Goal: Task Accomplishment & Management: Complete application form

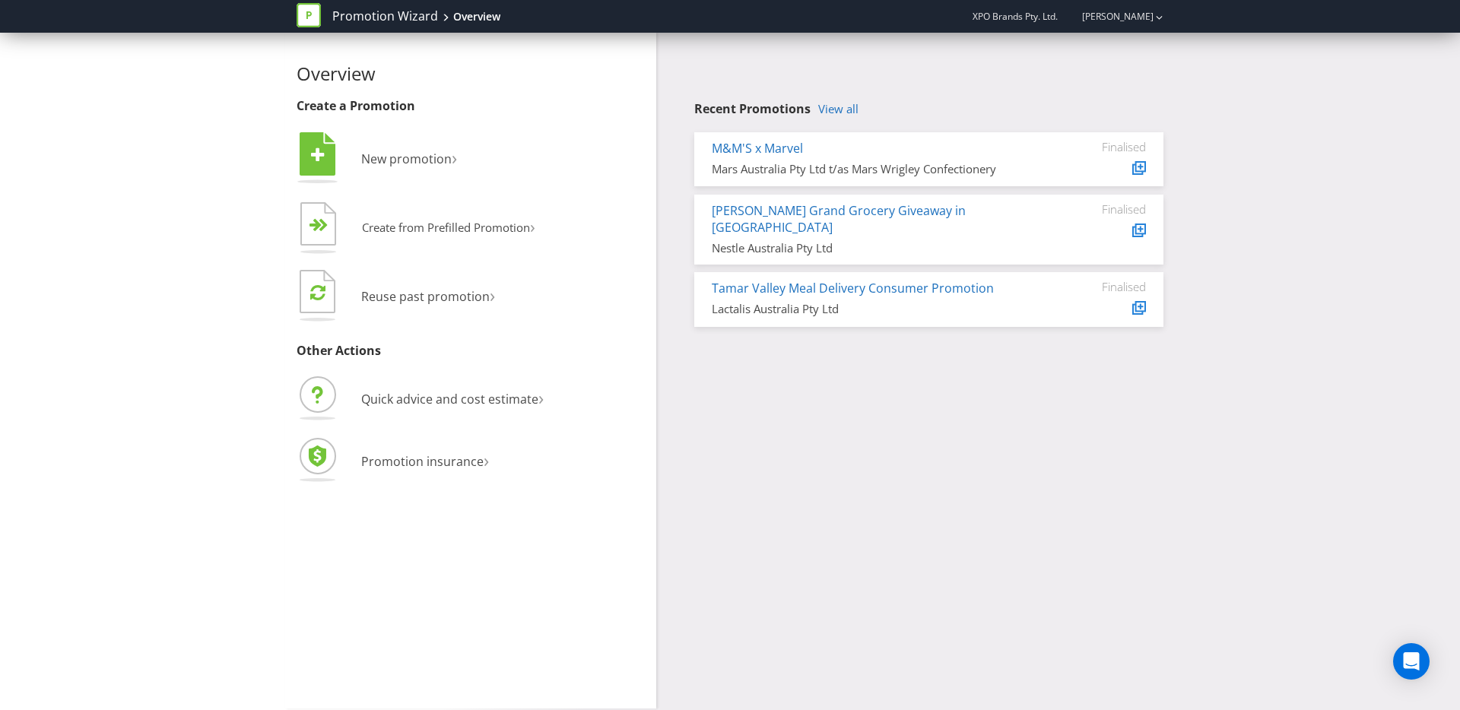
click at [861, 113] on h4 "Recent Promotions View all" at bounding box center [928, 110] width 469 height 14
click at [841, 111] on link "View all" at bounding box center [838, 109] width 40 height 13
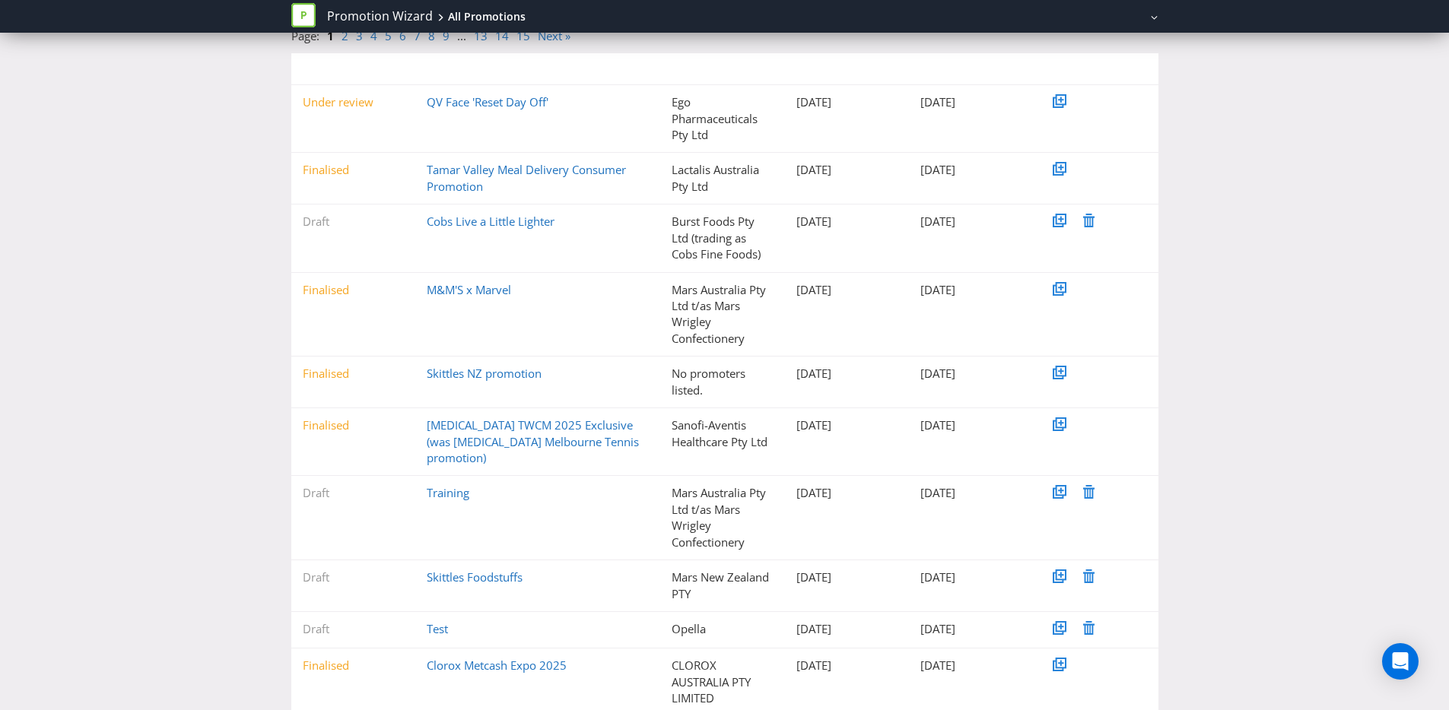
scroll to position [208, 0]
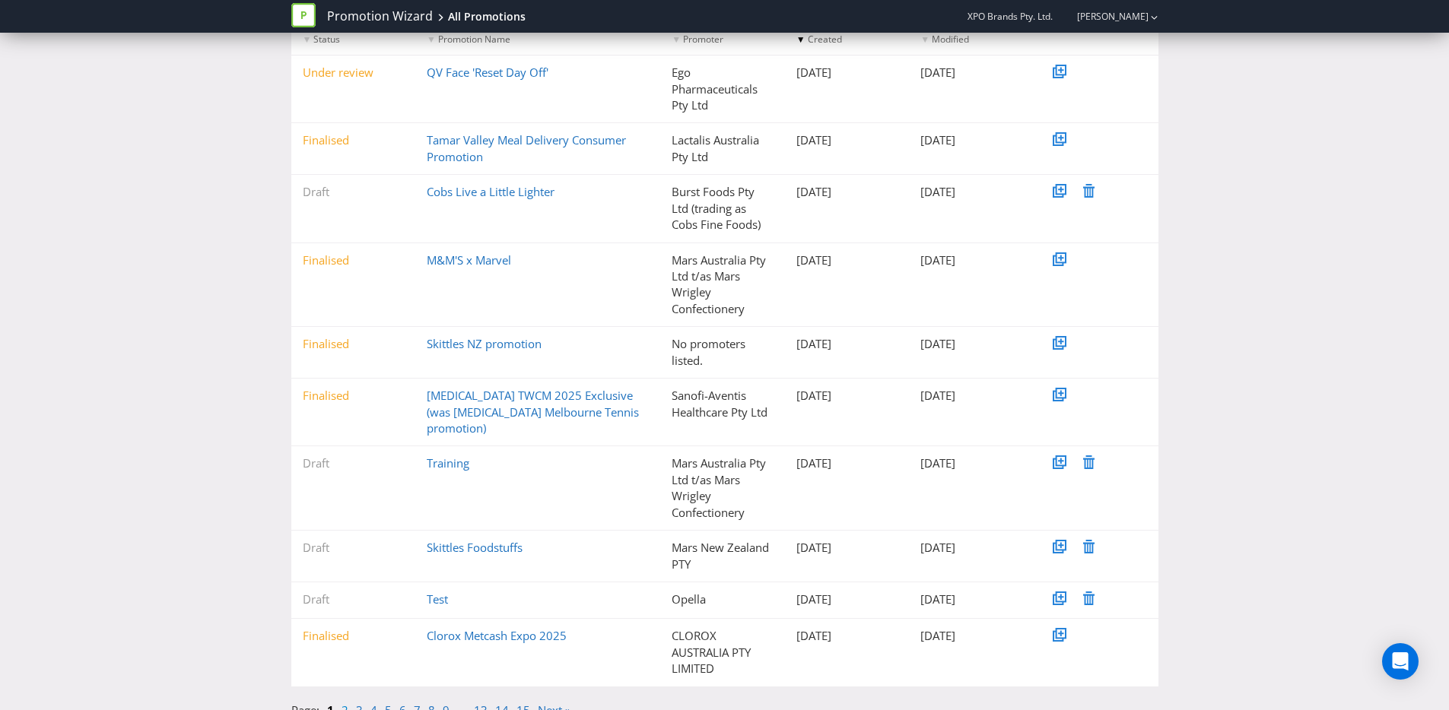
click at [345, 703] on link "2" at bounding box center [344, 710] width 7 height 15
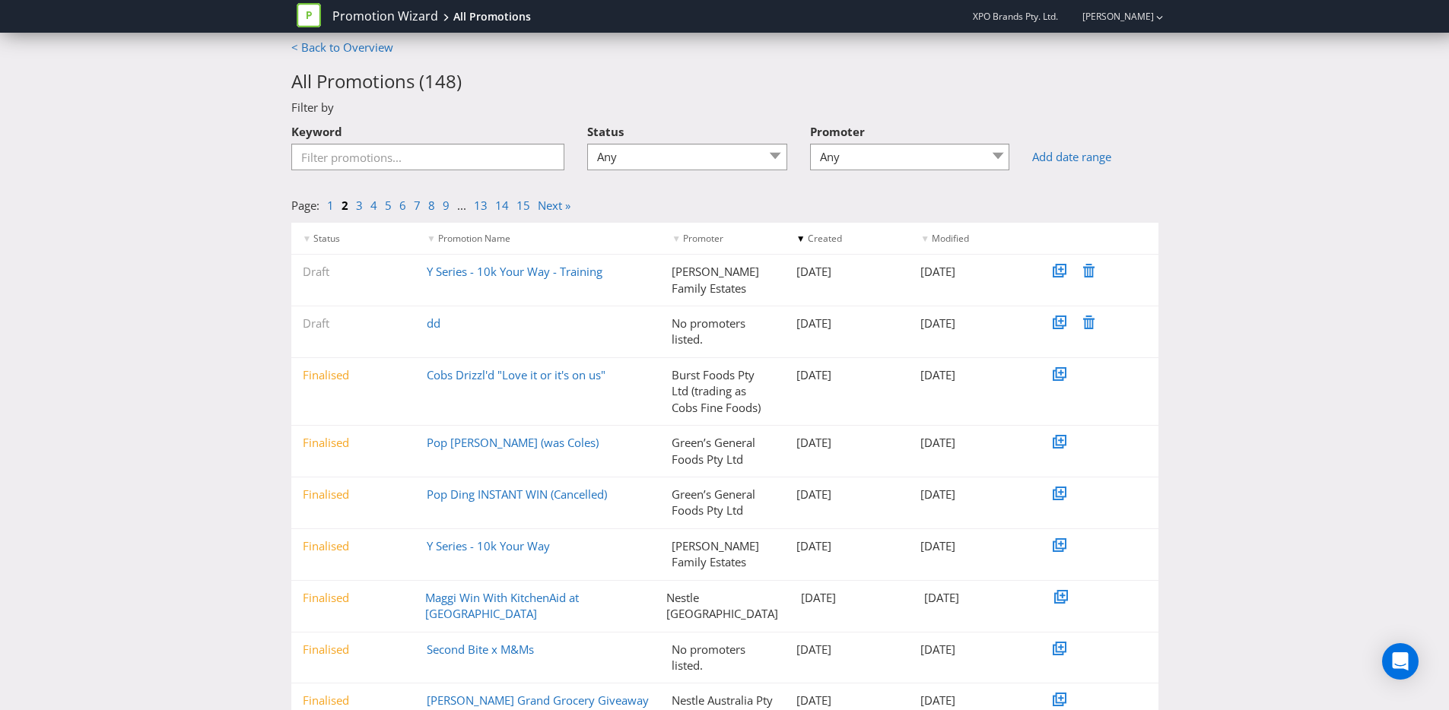
scroll to position [125, 0]
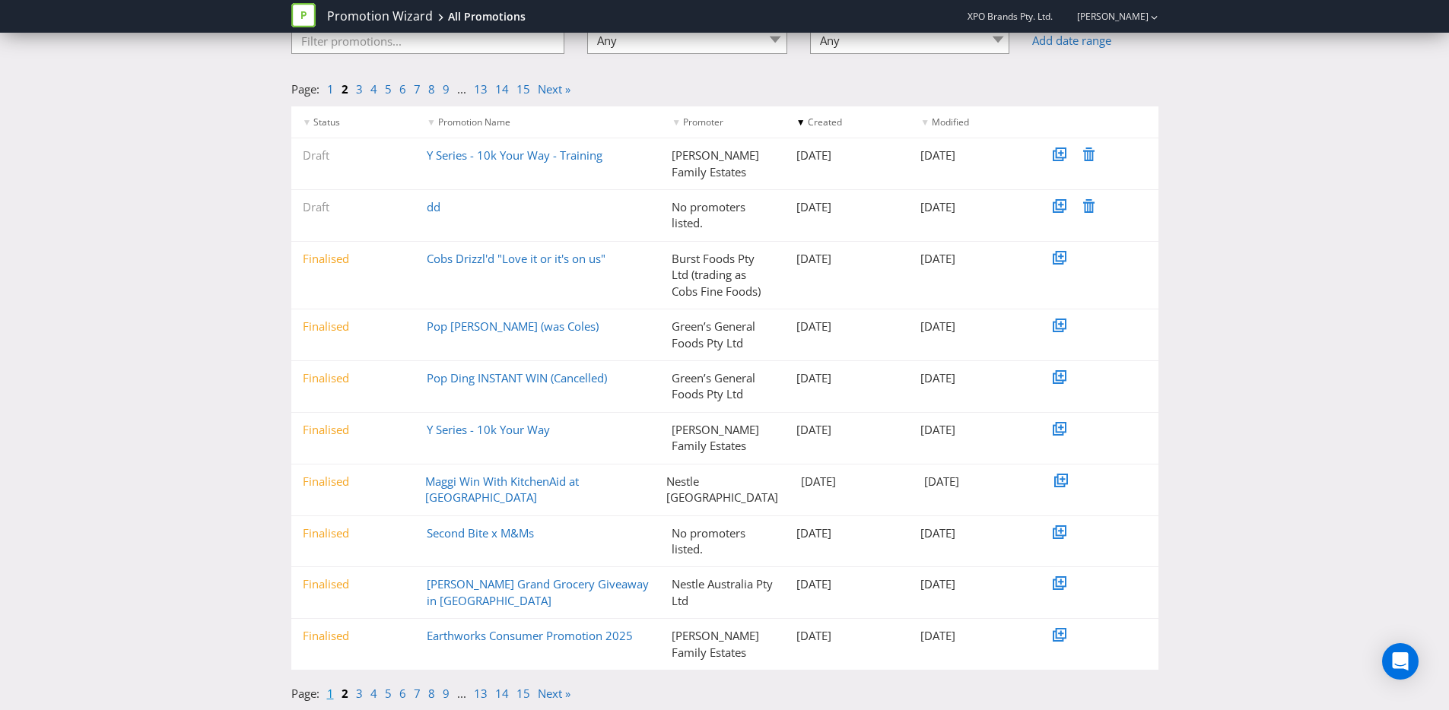
click at [330, 692] on link "1" at bounding box center [330, 693] width 7 height 15
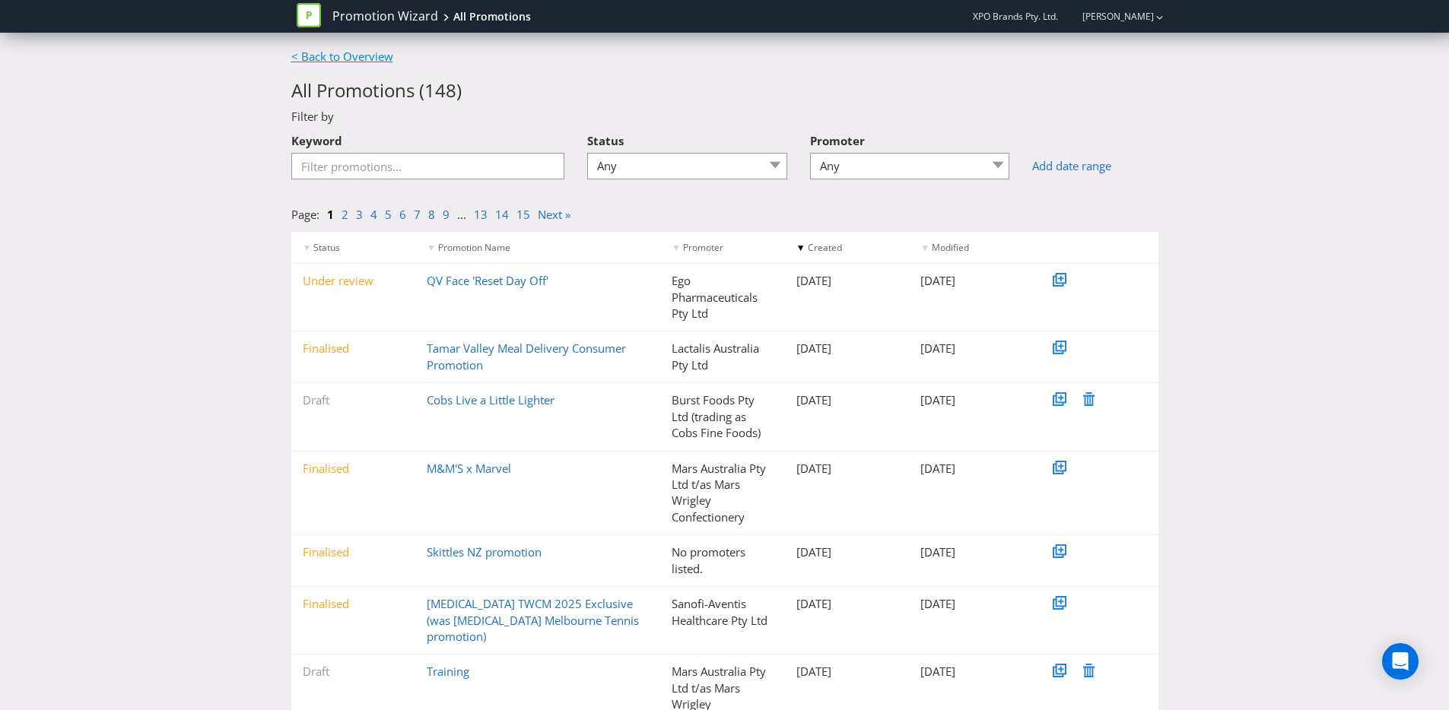
click at [312, 58] on link "< Back to Overview" at bounding box center [342, 56] width 102 height 15
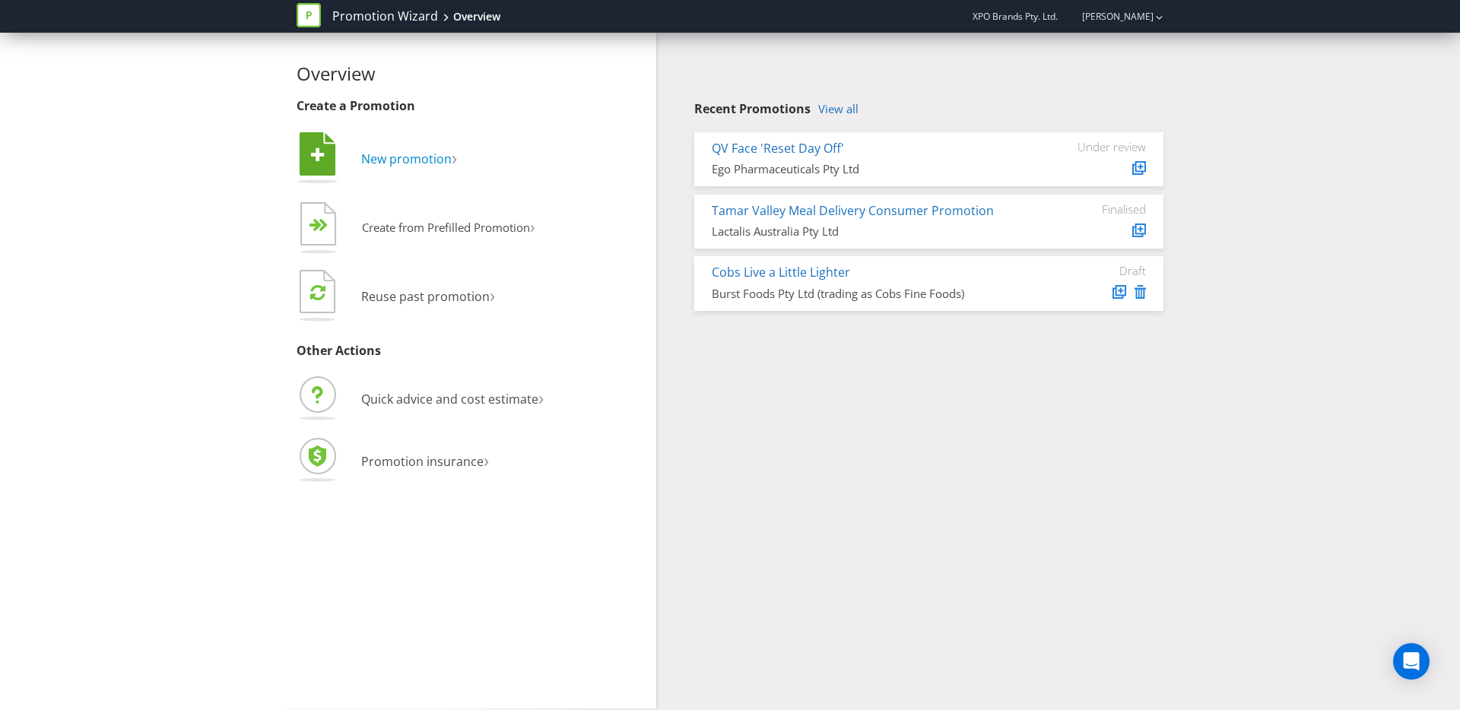
click at [386, 151] on span "New promotion" at bounding box center [406, 159] width 90 height 17
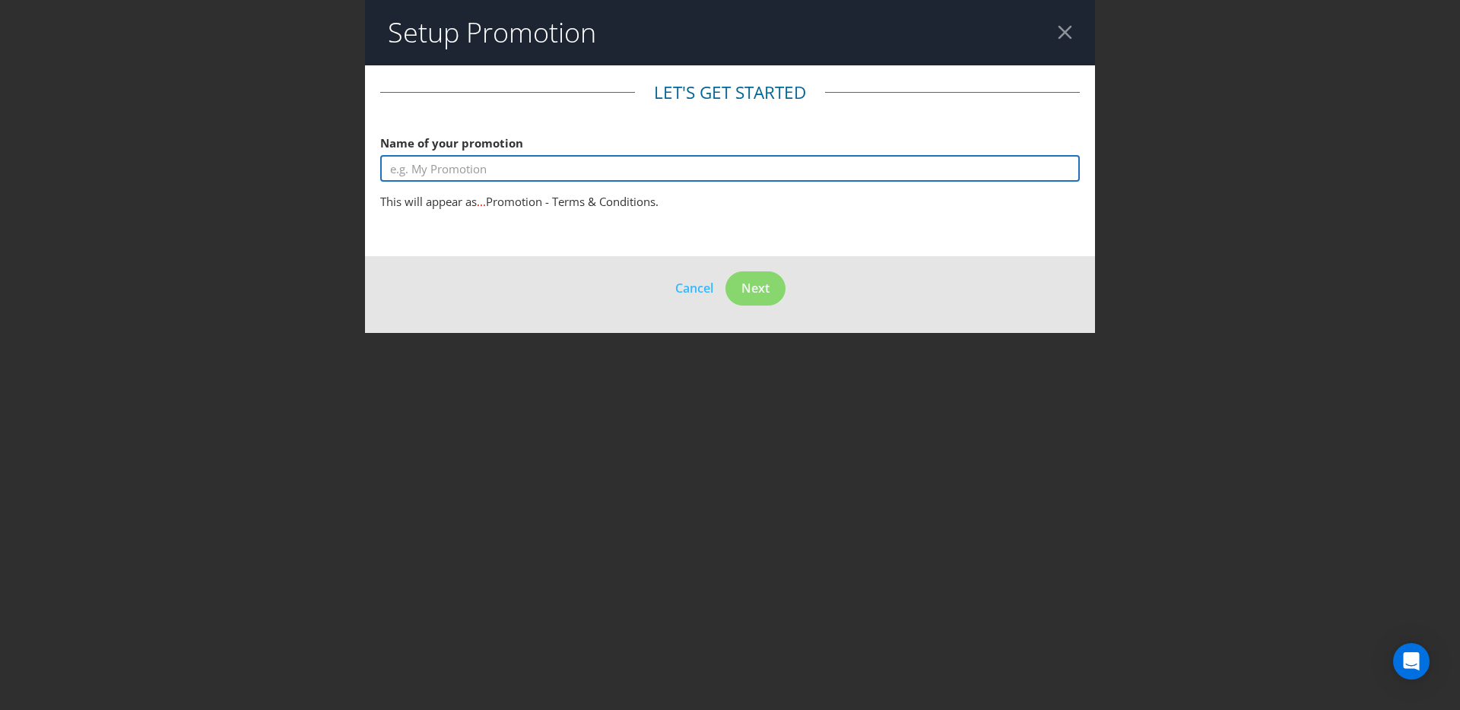
click at [490, 172] on input "text" at bounding box center [730, 168] width 700 height 27
type input "Cobs Live A Little Lighter"
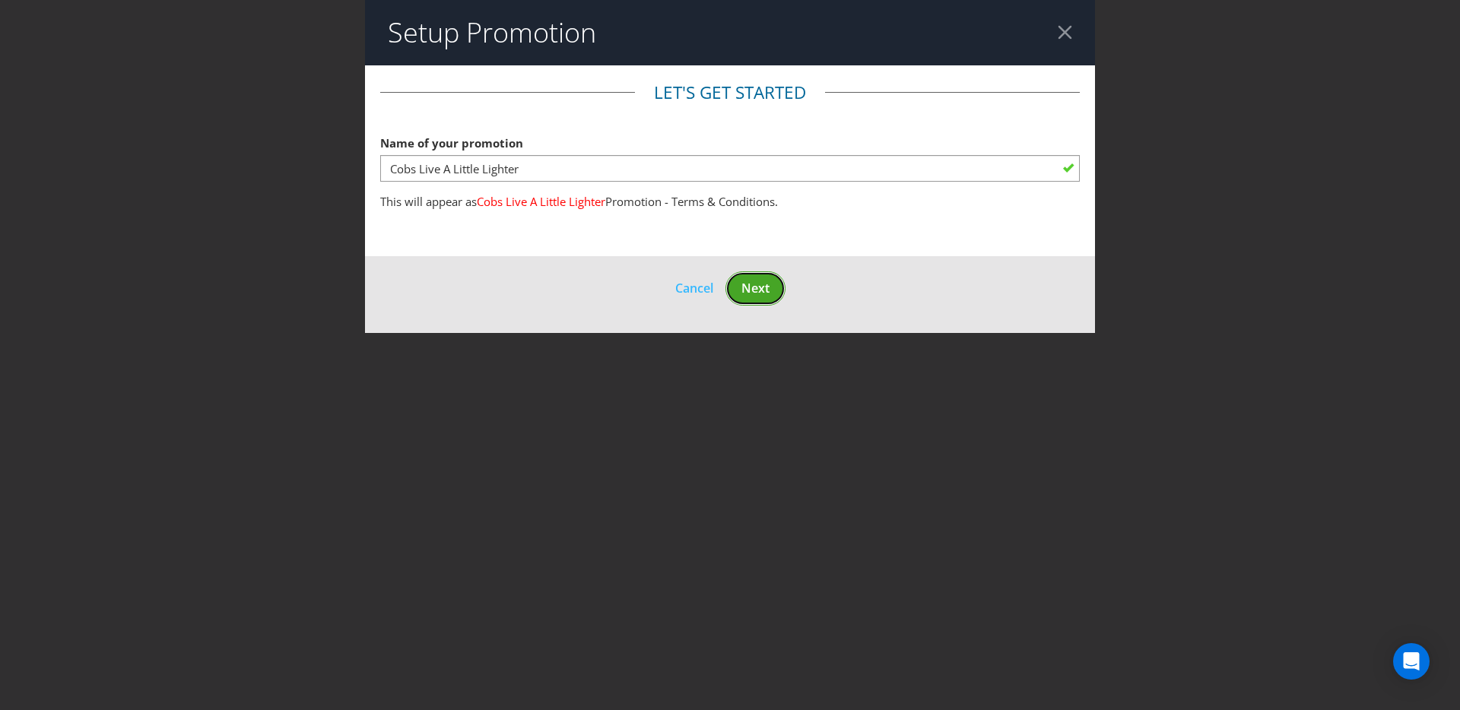
click at [769, 283] on span "Next" at bounding box center [755, 288] width 28 height 17
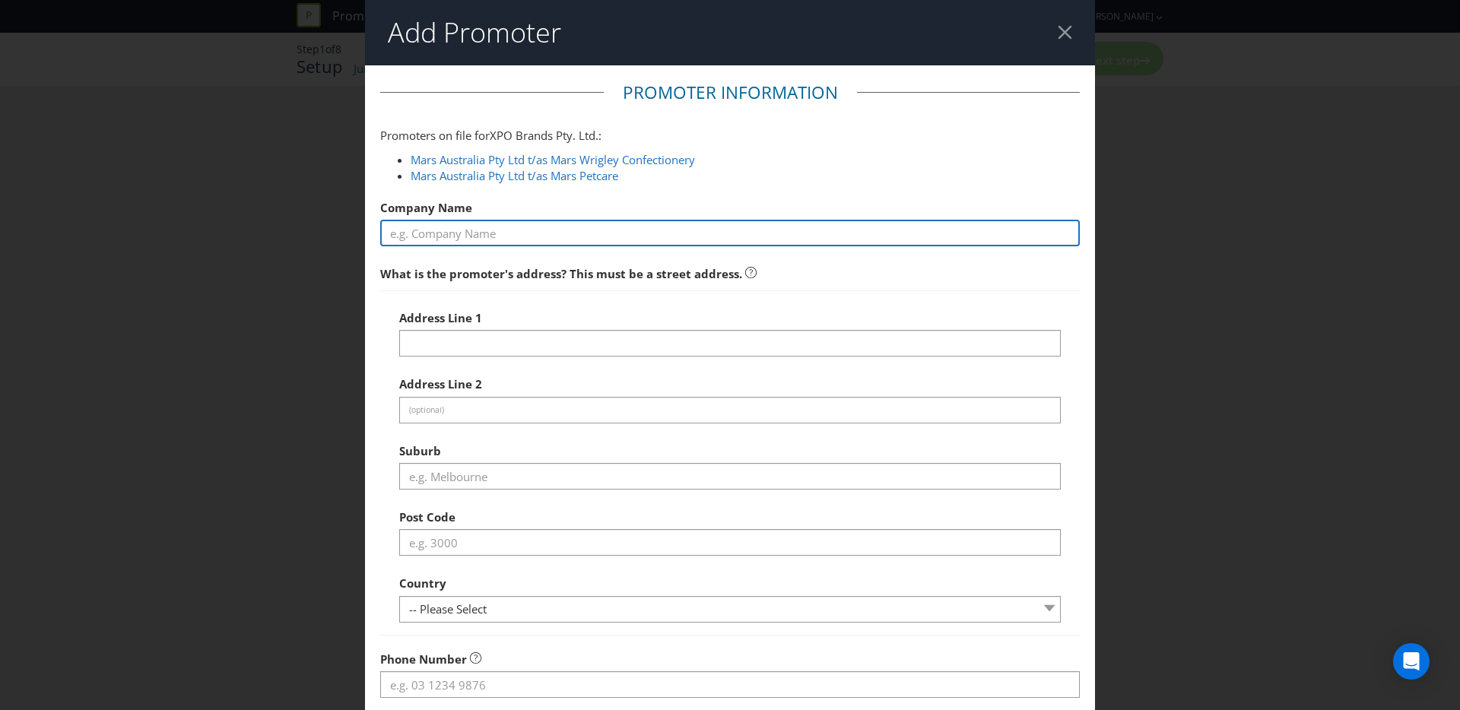
click at [601, 238] on input "text" at bounding box center [730, 233] width 700 height 27
paste input "Burst Foods Pty Ltd (trading as Cobs Fine Foods)"
type input "Burst Foods Pty Ltd (trading as Cobs Fine Foods)"
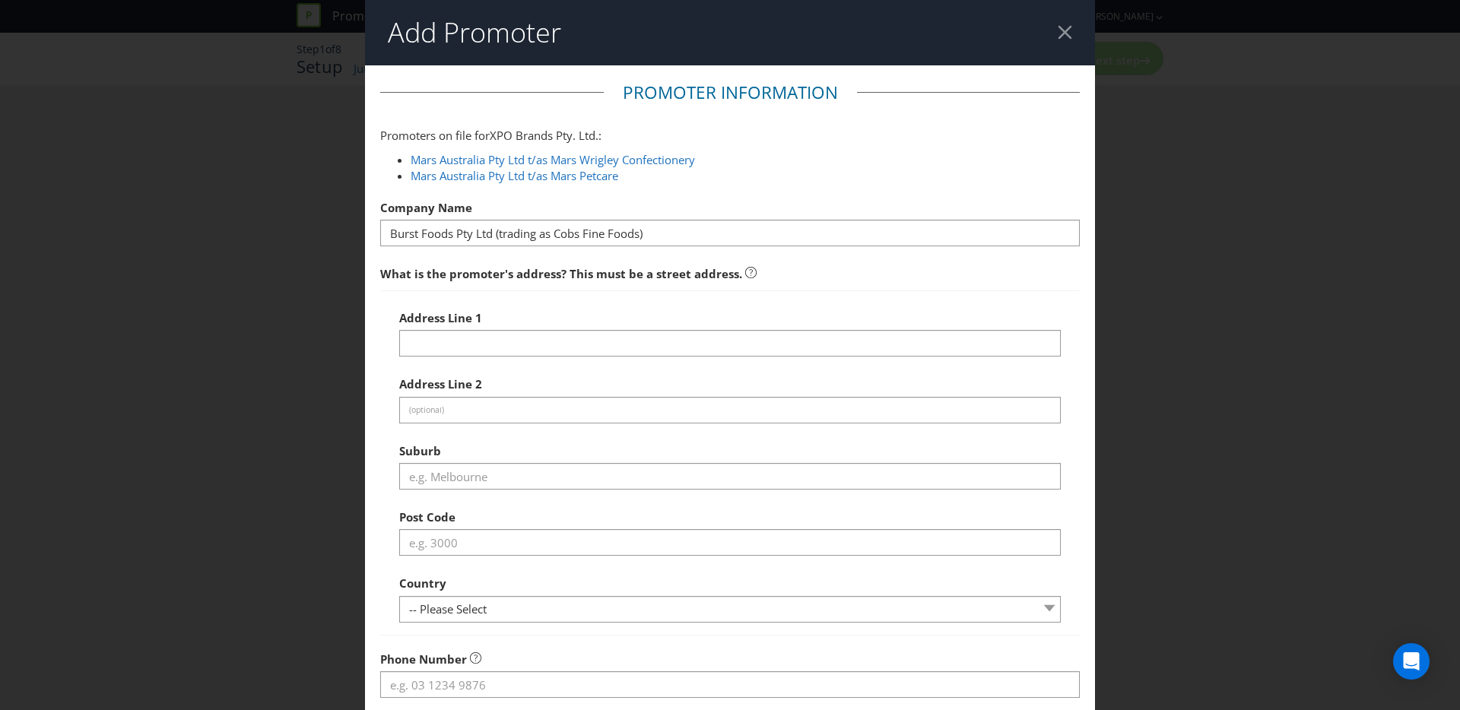
click at [463, 326] on div "Address Line 1" at bounding box center [730, 330] width 662 height 55
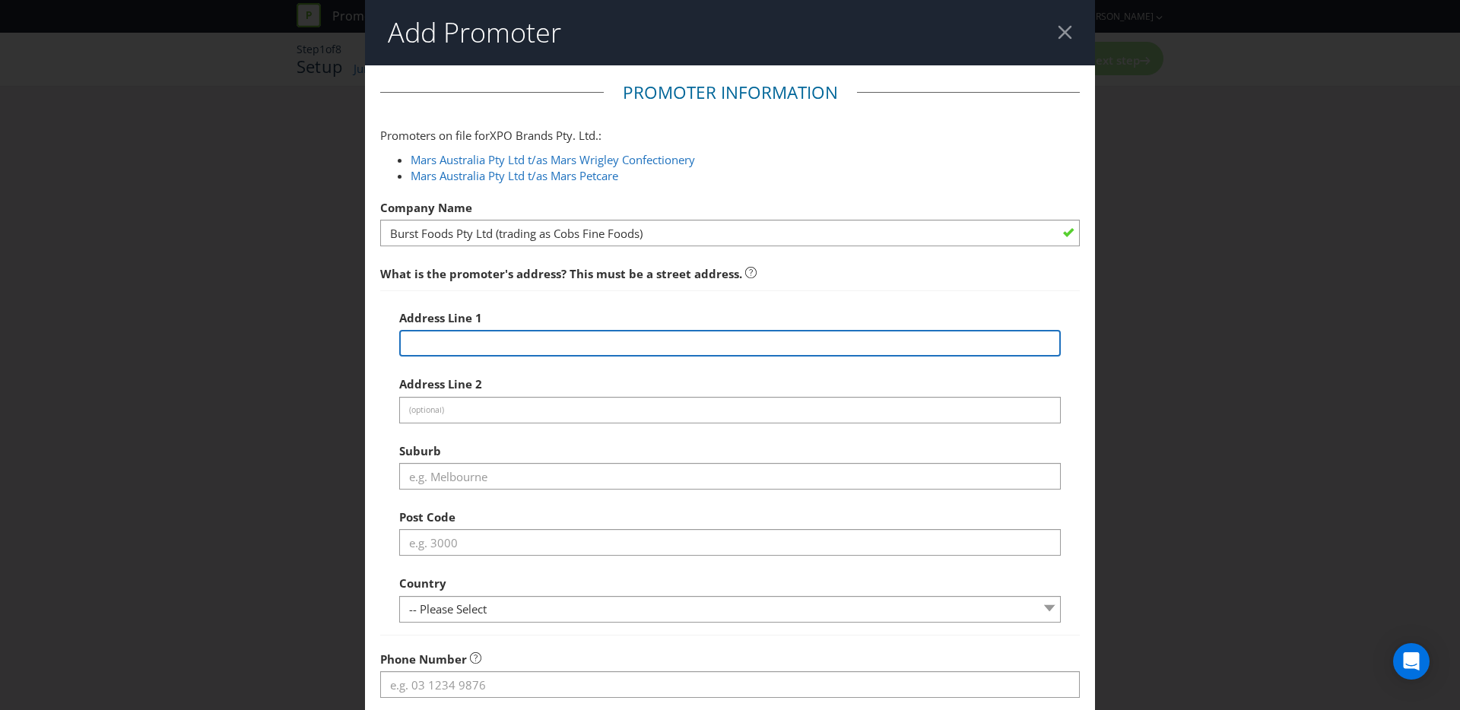
click at [476, 334] on input "text" at bounding box center [730, 343] width 662 height 27
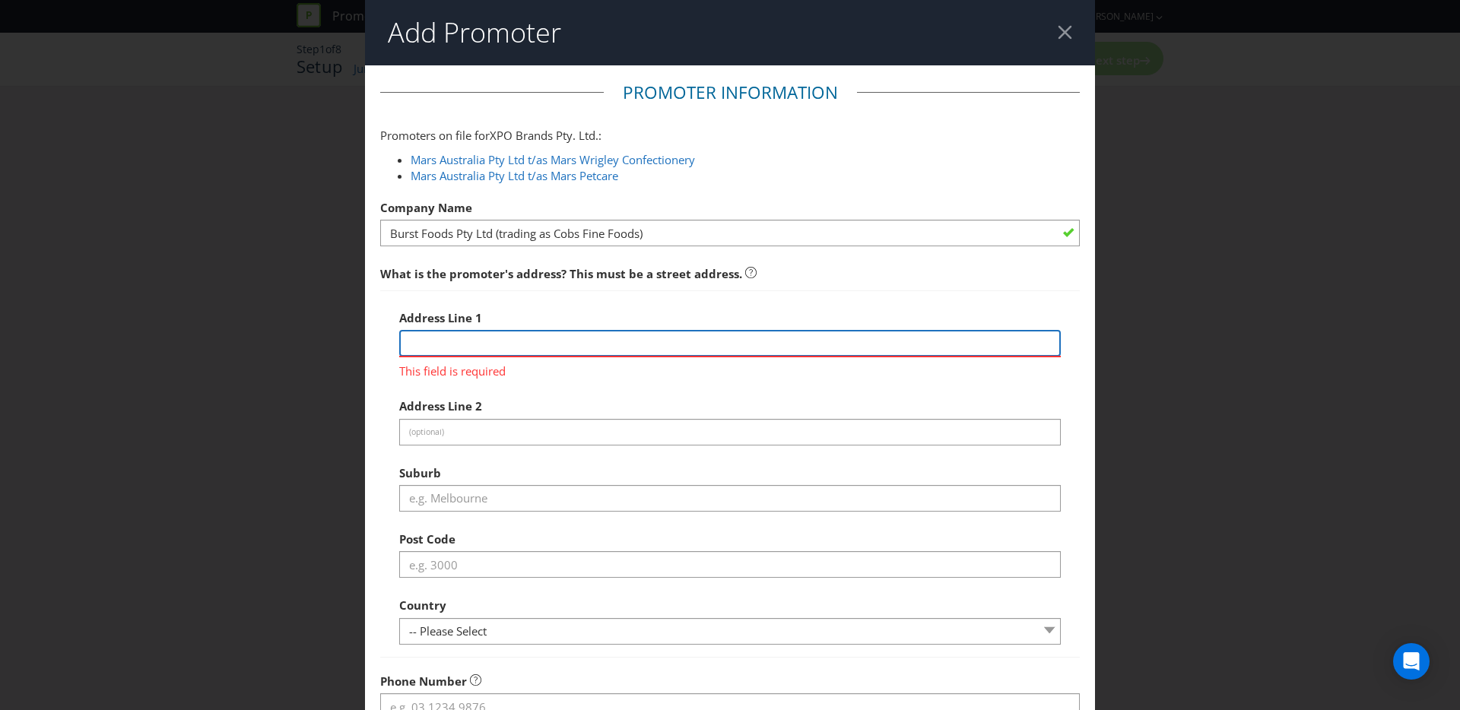
paste input "50 Jayco Dr"
type input "50 Jayco Dr"
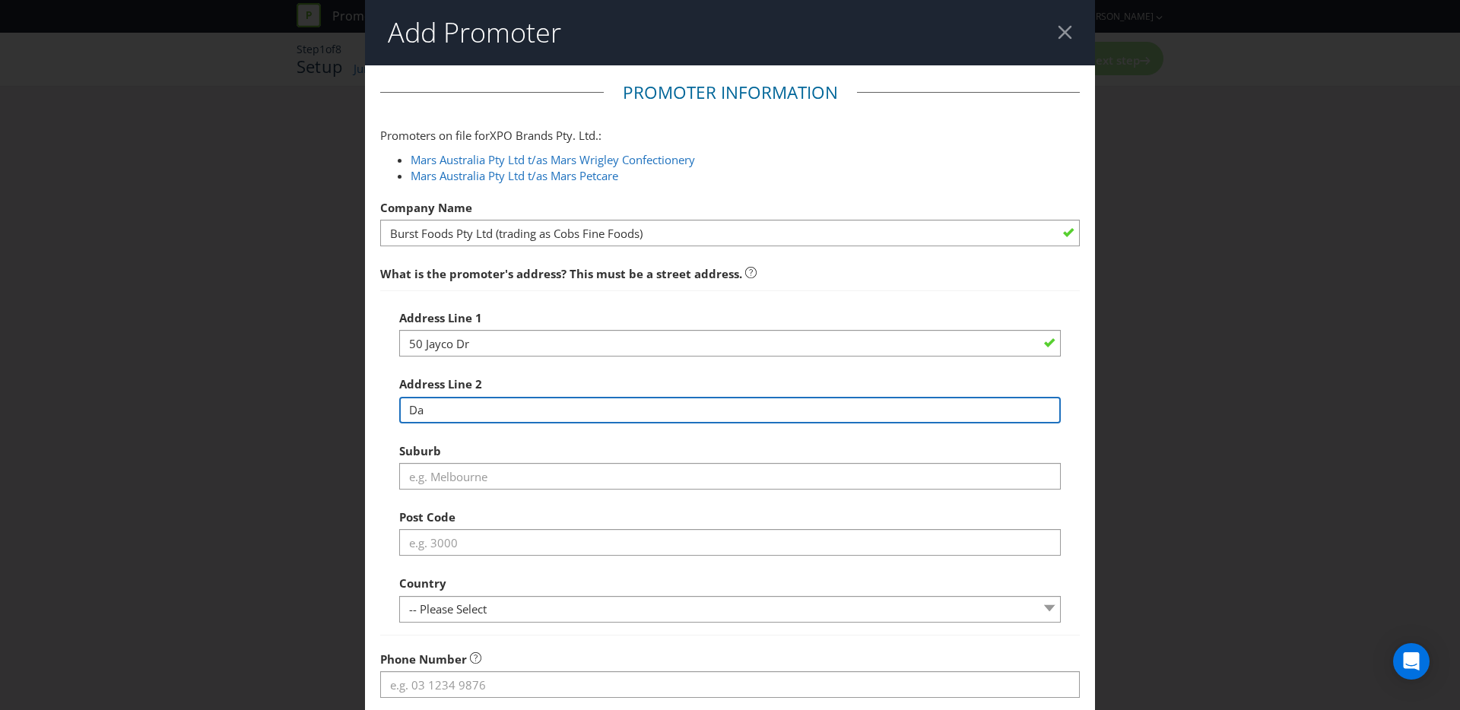
type input "D"
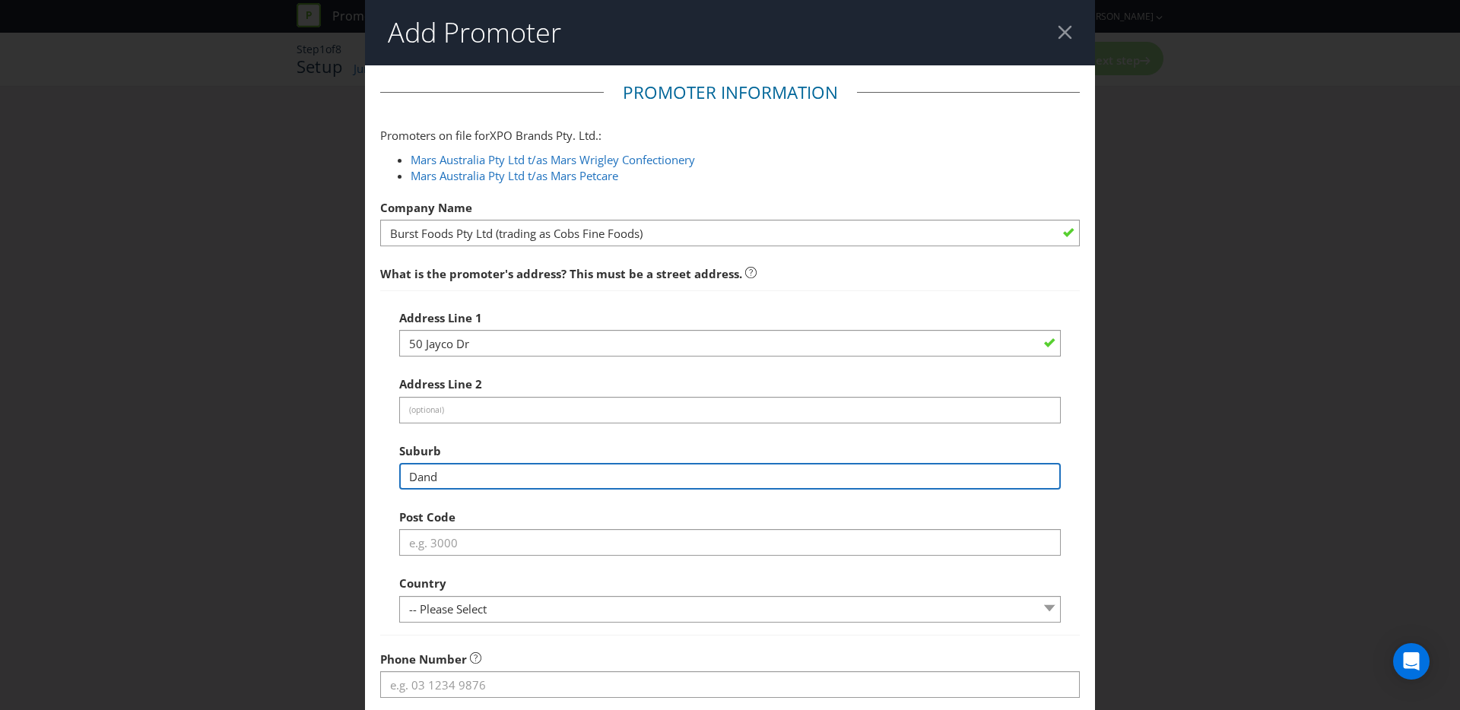
type input "Dandenong South"
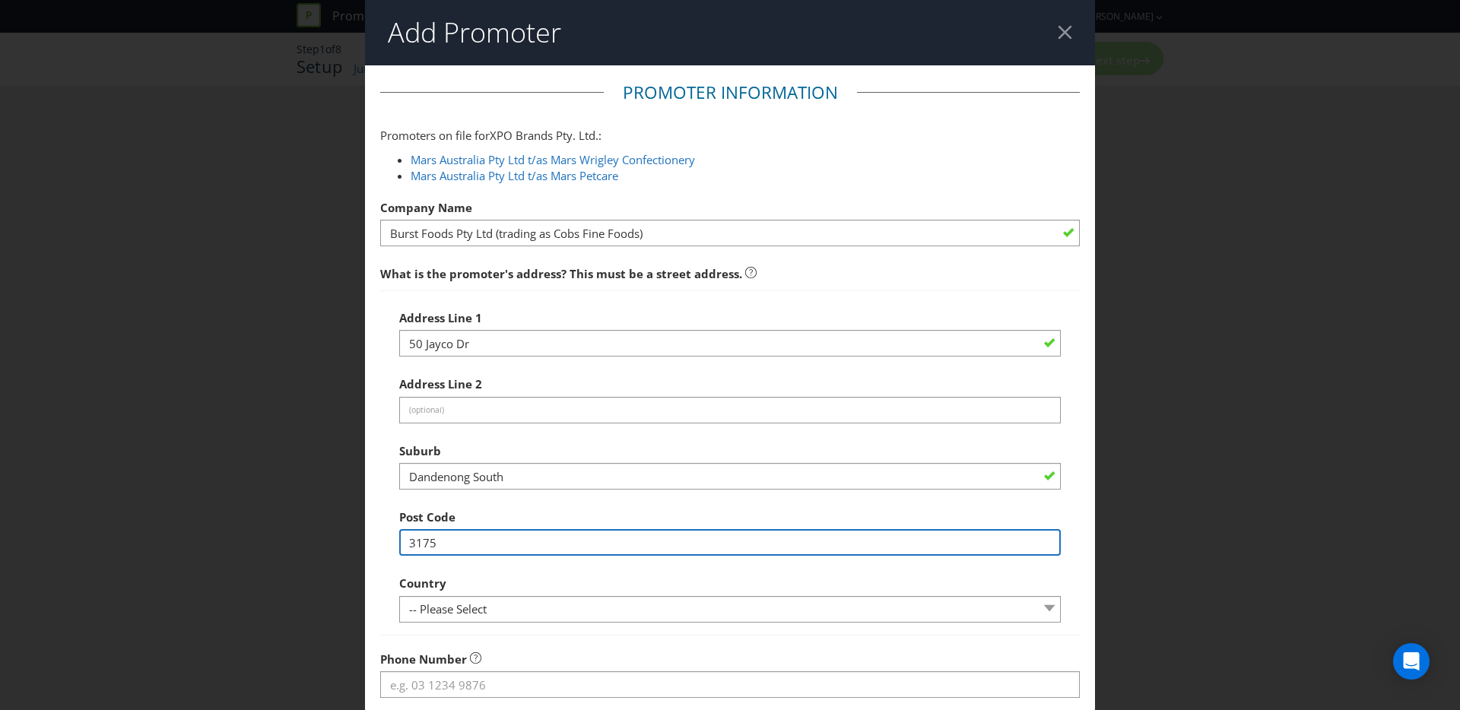
type input "3175"
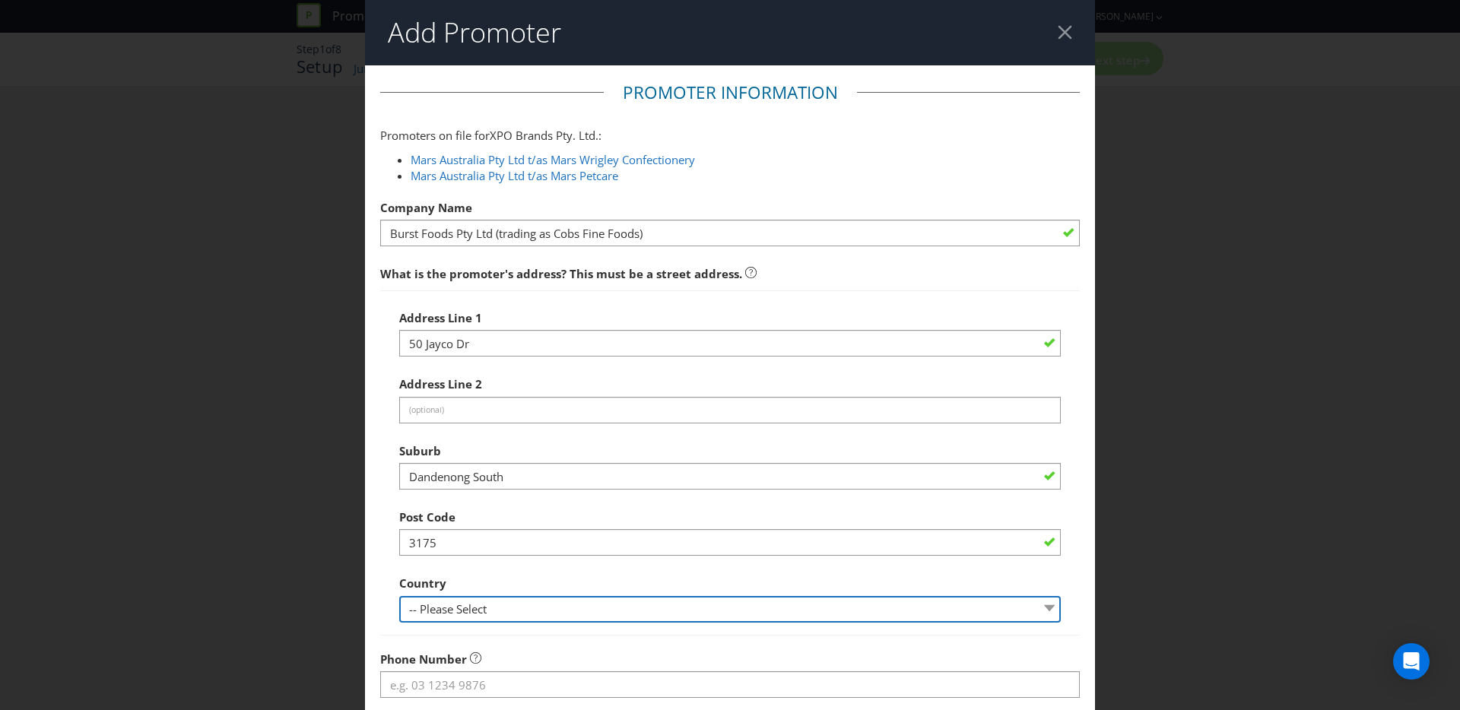
select select "AU"
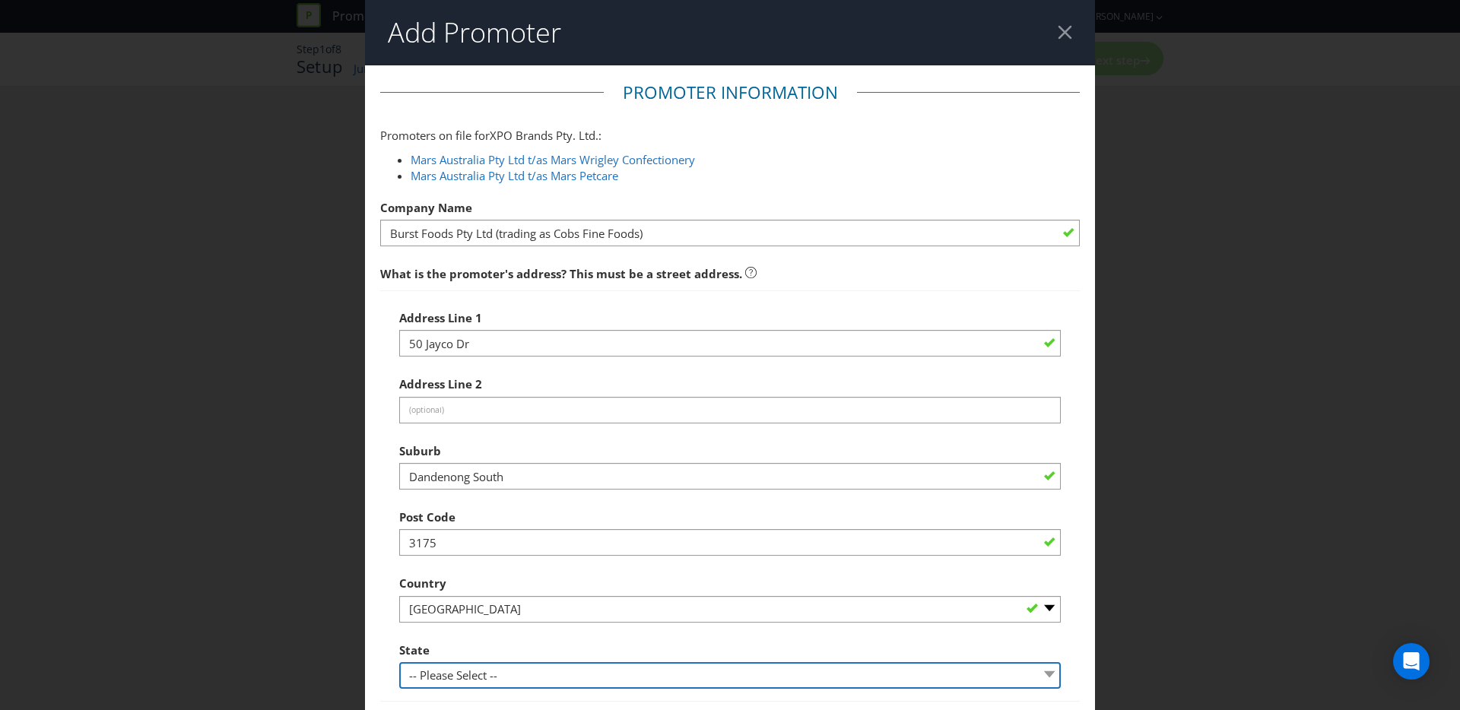
select select "VIC"
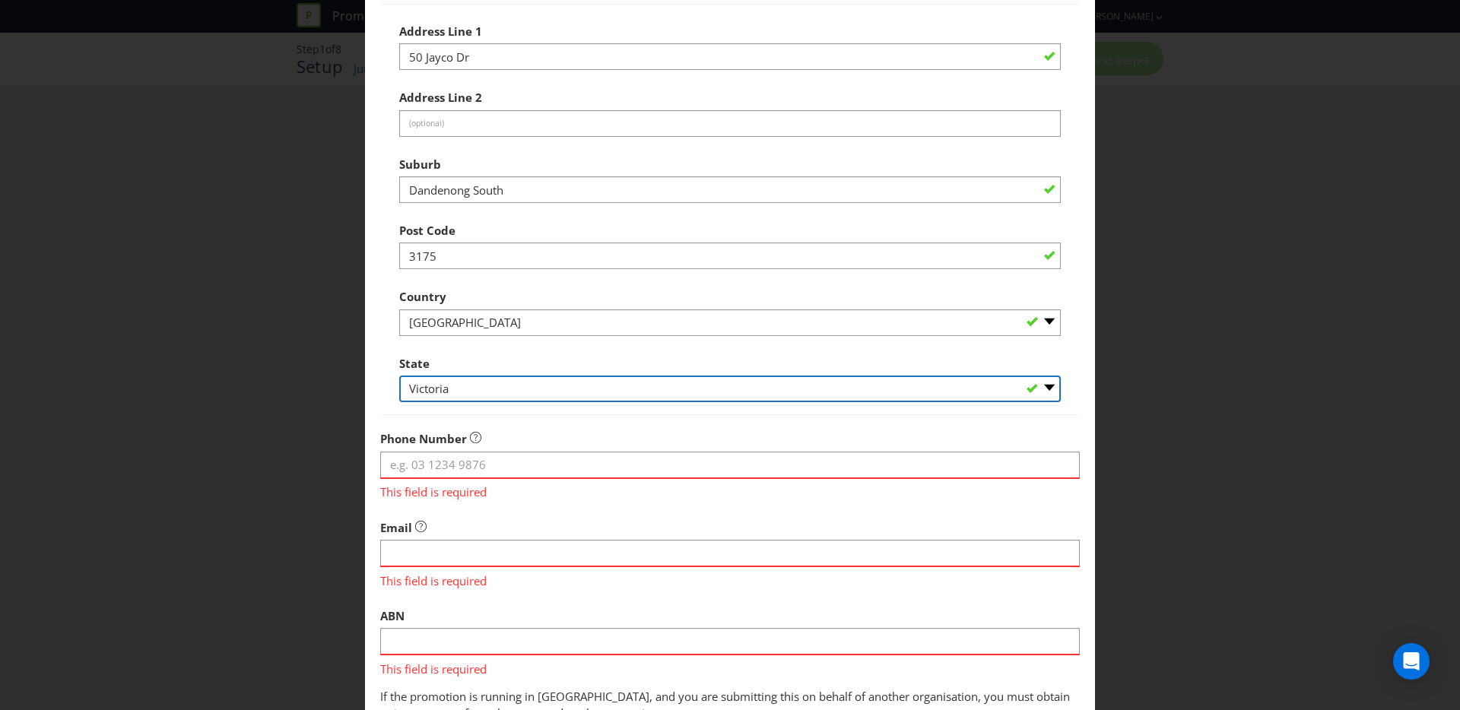
scroll to position [413, 0]
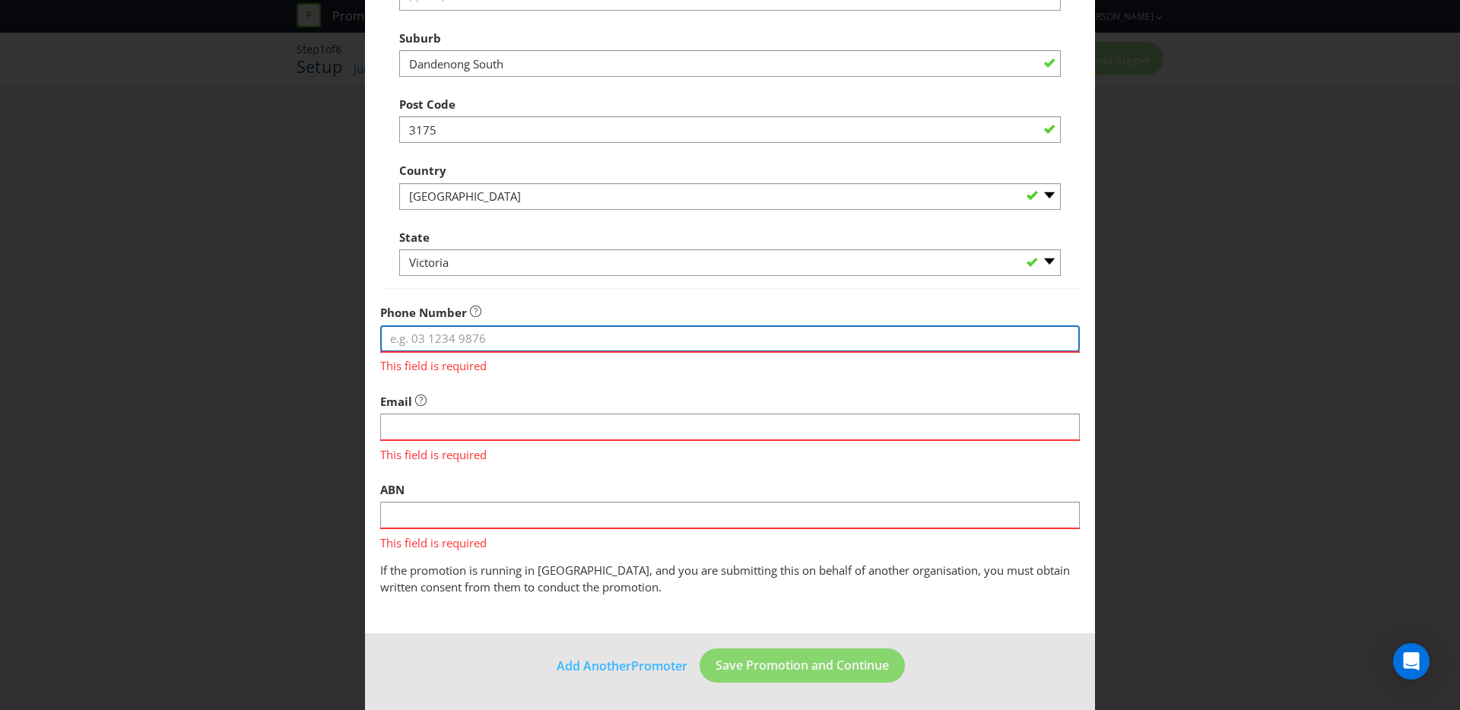
click at [518, 332] on input "tel" at bounding box center [730, 338] width 700 height 27
click at [412, 339] on input "tel" at bounding box center [730, 338] width 700 height 27
paste input ": 1800 803 605"
drag, startPoint x: 395, startPoint y: 335, endPoint x: 338, endPoint y: 334, distance: 57.1
click at [339, 332] on div "Add Promoter Promoter Information Promoters on file for XPO Brands Pty. Ltd. : …" at bounding box center [730, 355] width 1460 height 710
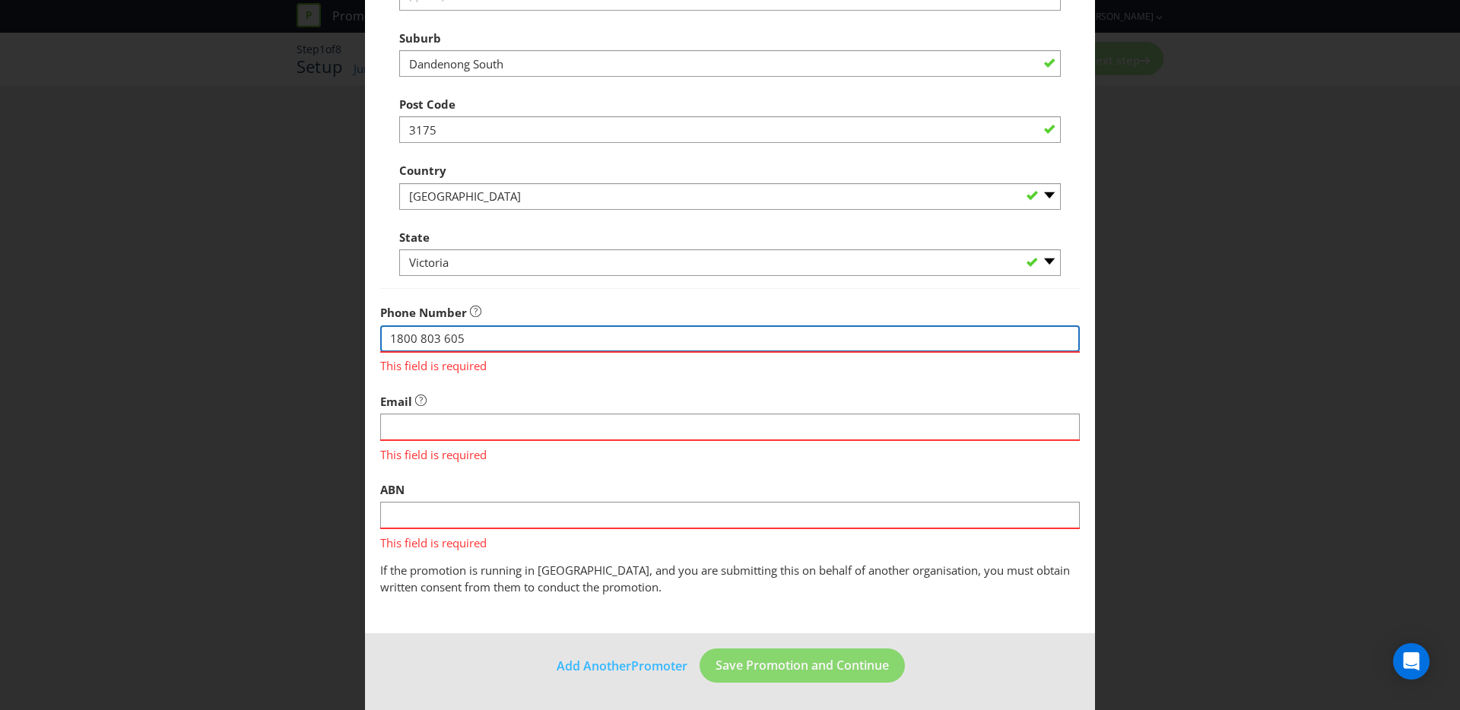
type input "1800 803 605"
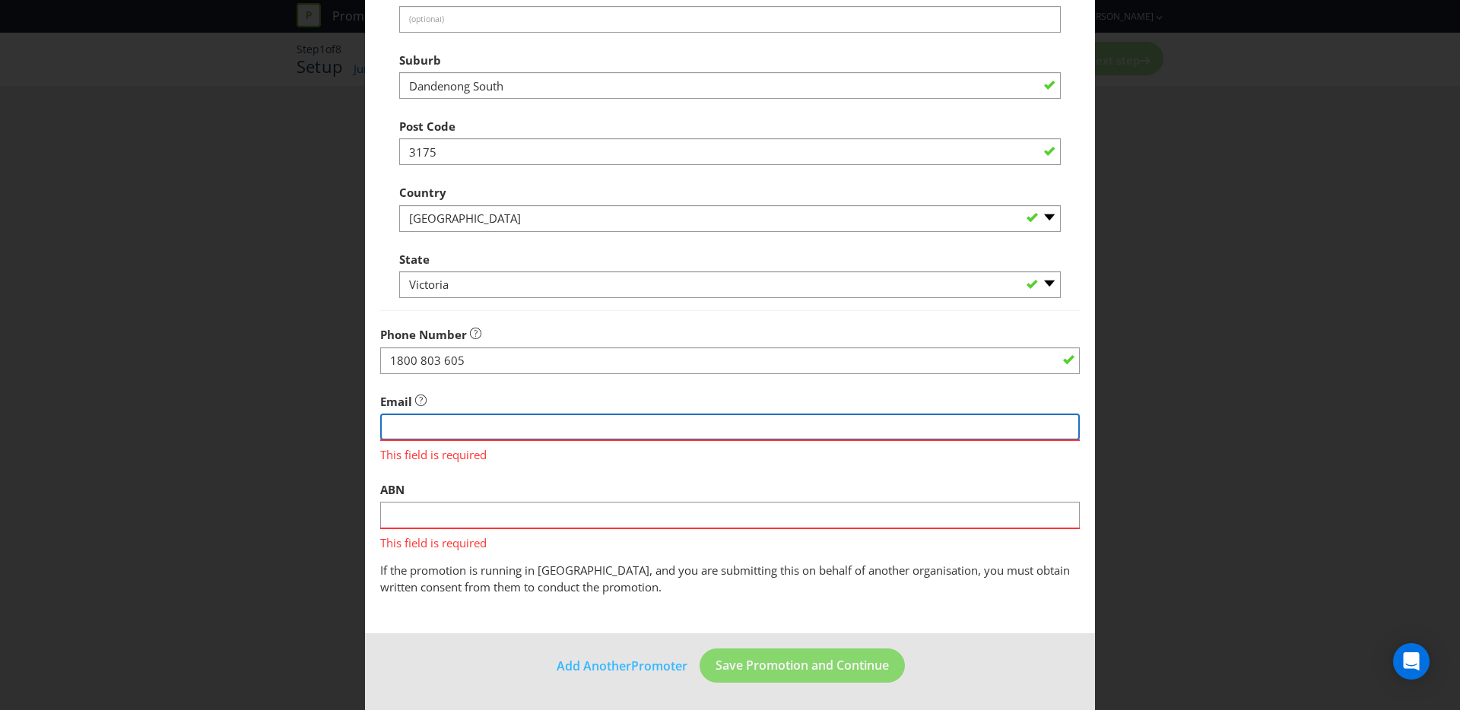
click at [451, 427] on input "string" at bounding box center [730, 427] width 700 height 27
click at [402, 428] on input "string" at bounding box center [730, 427] width 700 height 27
type input "support@cobslivealittlelighter.com.au"
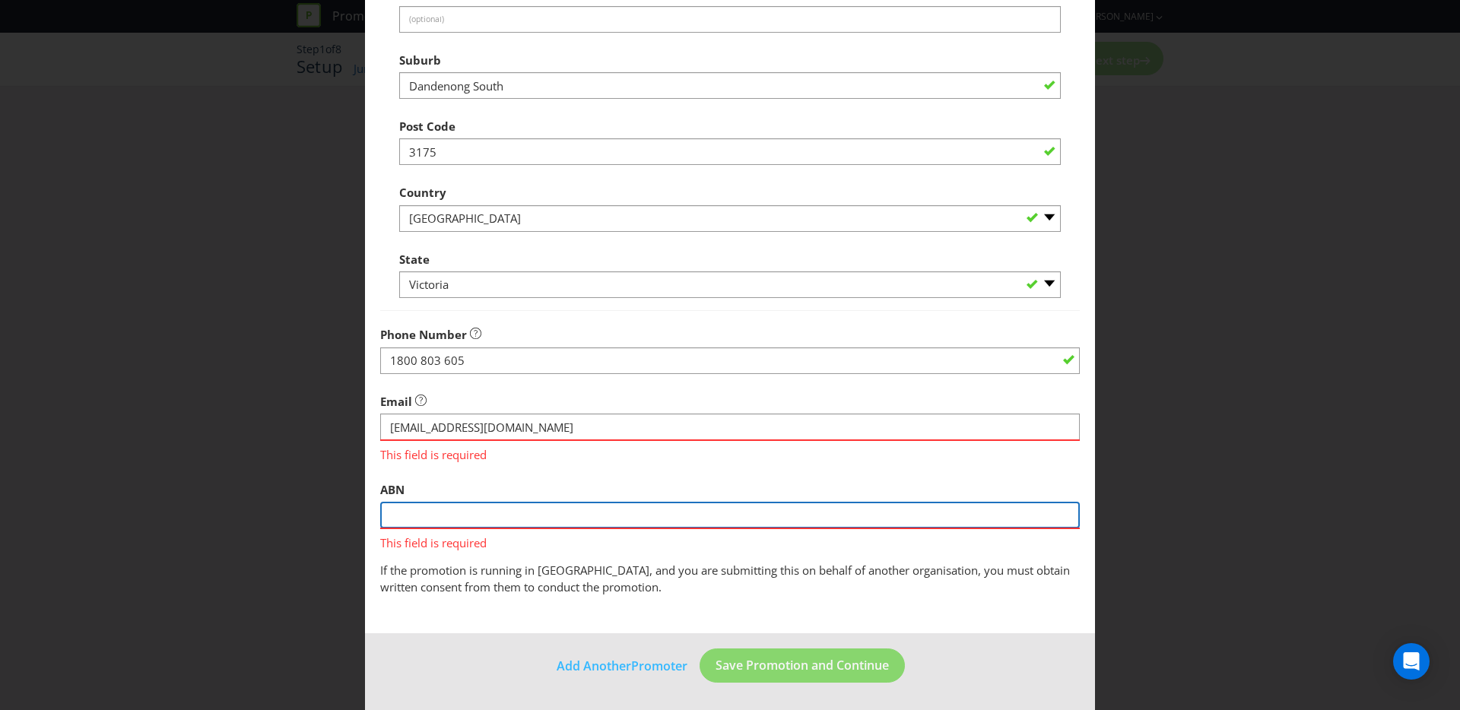
click at [472, 522] on input "text" at bounding box center [730, 515] width 700 height 27
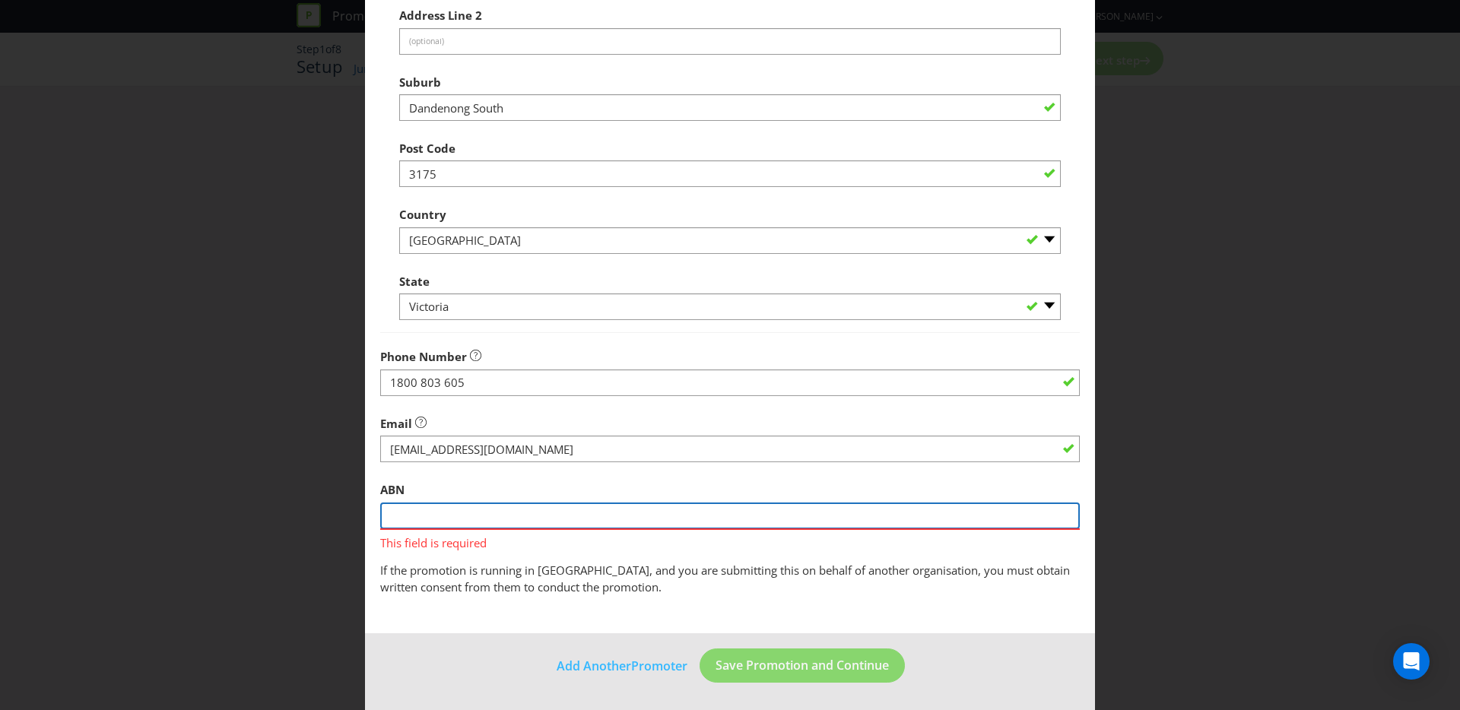
click at [643, 509] on input "text" at bounding box center [730, 516] width 700 height 27
paste input "67 619 846 114"
type input "67 619 846 114"
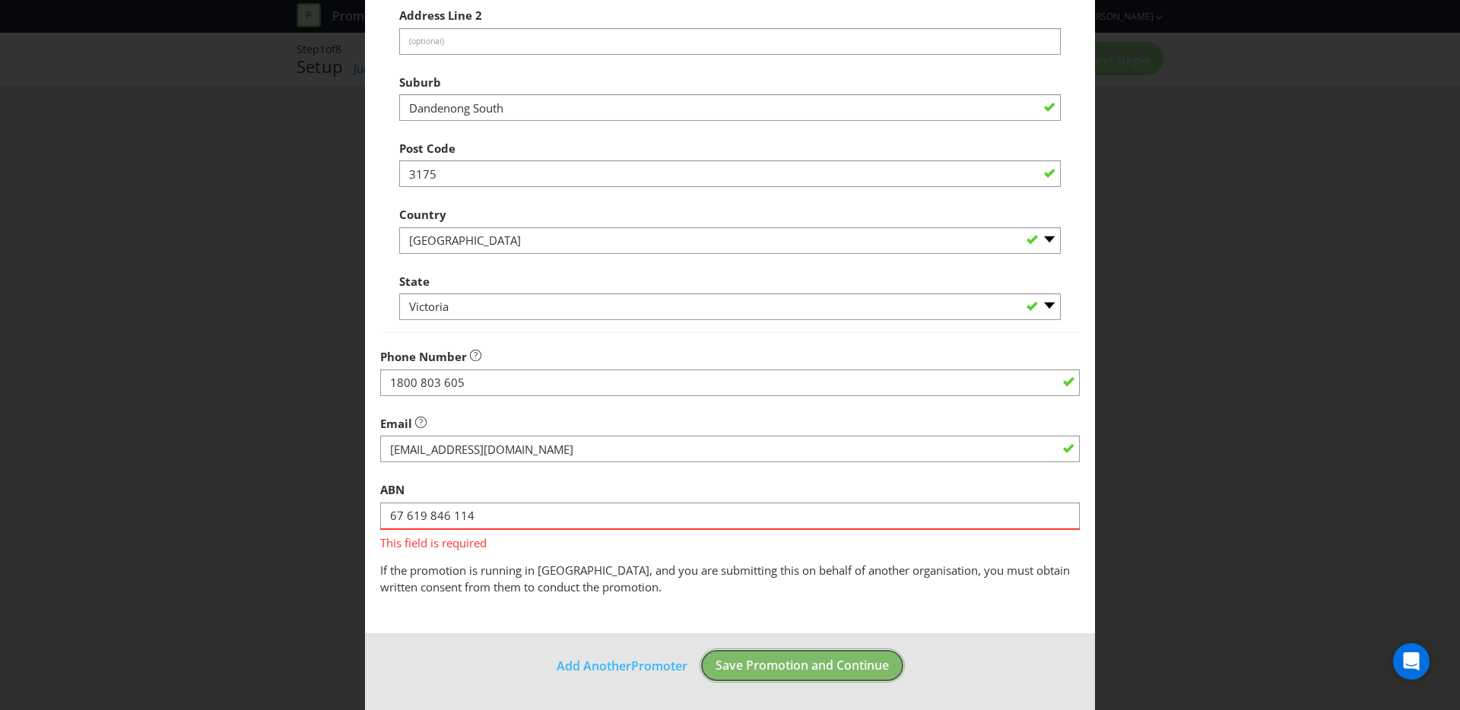
click at [862, 650] on button "Save Promotion and Continue" at bounding box center [802, 666] width 205 height 34
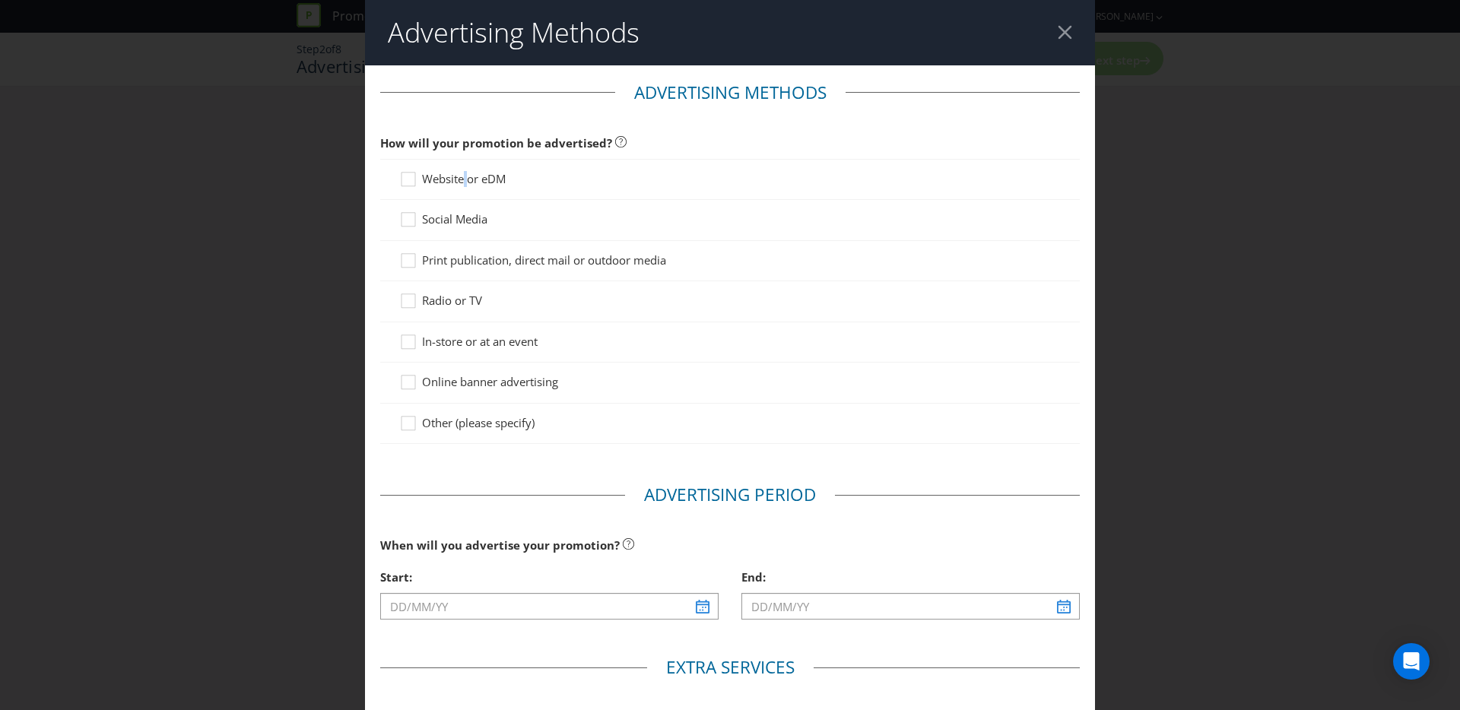
click at [464, 185] on span "Website or eDM" at bounding box center [464, 178] width 84 height 15
click at [416, 183] on icon at bounding box center [410, 182] width 23 height 23
click at [0, 0] on input "Website or eDM" at bounding box center [0, 0] width 0 height 0
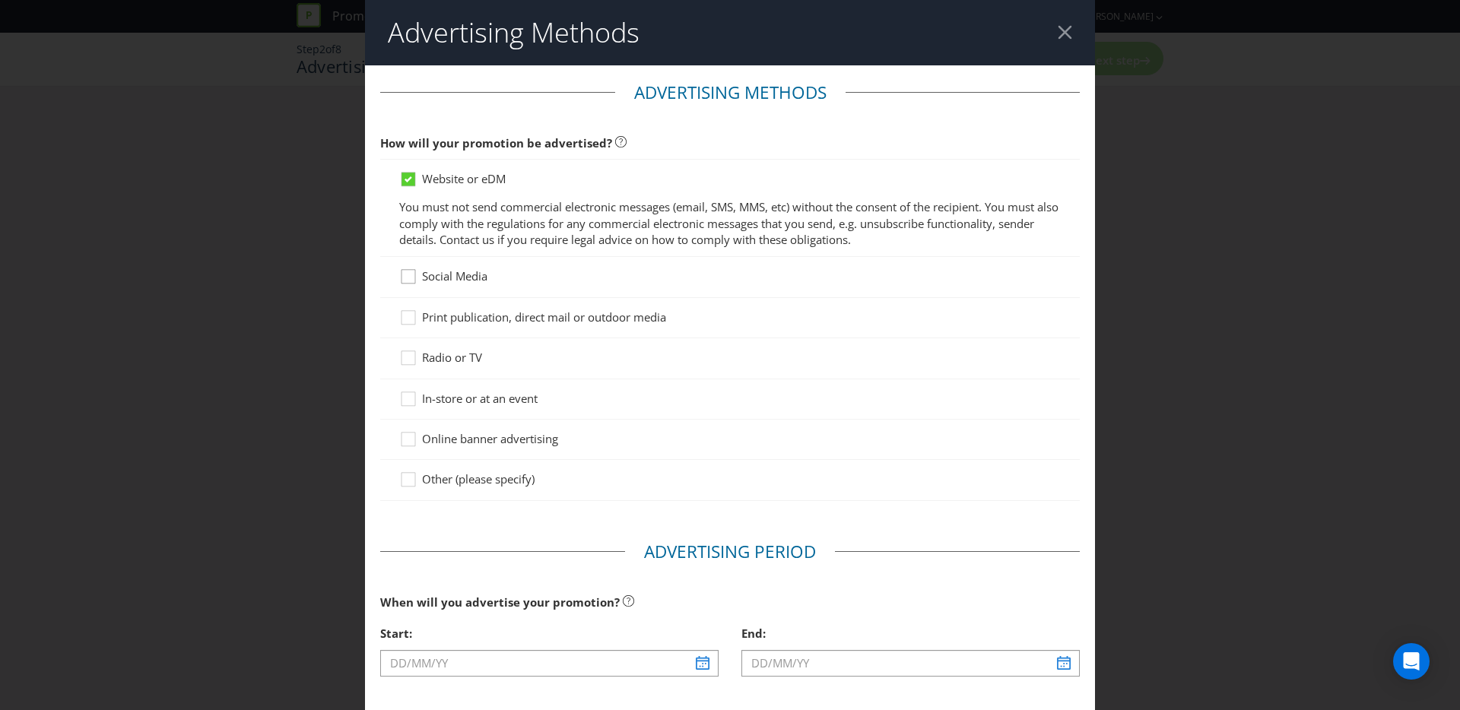
click at [408, 281] on icon at bounding box center [410, 279] width 23 height 23
click at [0, 0] on input "Social Media" at bounding box center [0, 0] width 0 height 0
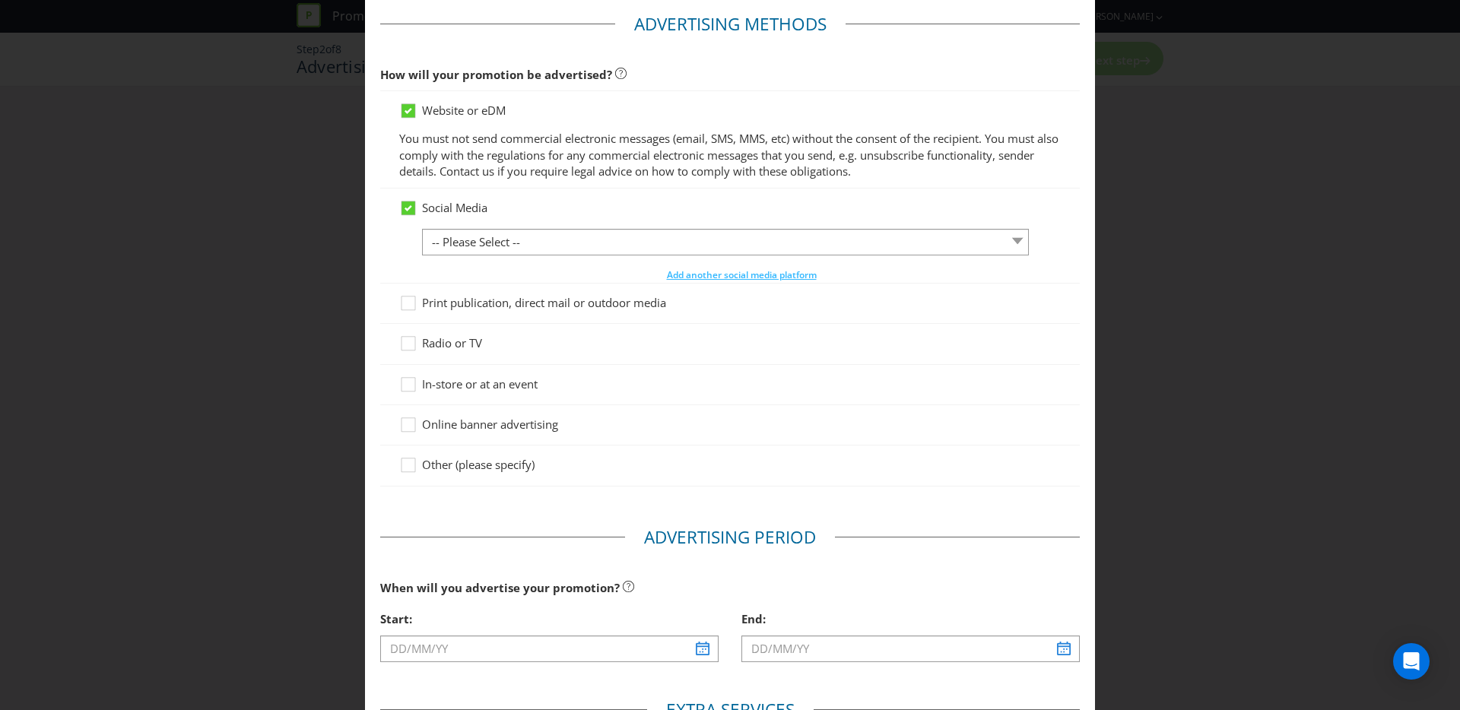
scroll to position [82, 0]
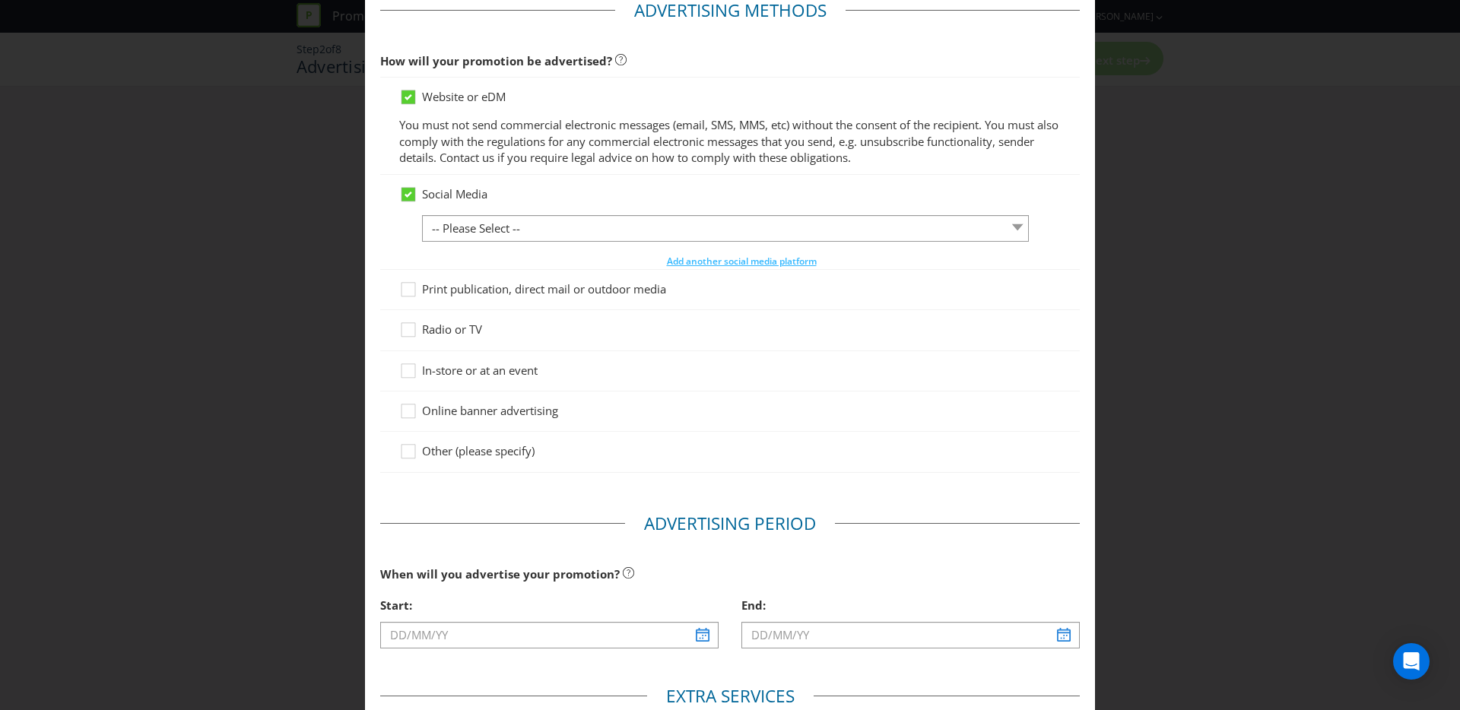
click at [478, 383] on div "In-store or at an event" at bounding box center [730, 371] width 700 height 40
click at [480, 378] on div at bounding box center [730, 379] width 662 height 2
click at [444, 363] on span "In-store or at an event" at bounding box center [480, 370] width 116 height 15
click at [0, 0] on input "In-store or at an event" at bounding box center [0, 0] width 0 height 0
drag, startPoint x: 414, startPoint y: 409, endPoint x: 478, endPoint y: 432, distance: 68.6
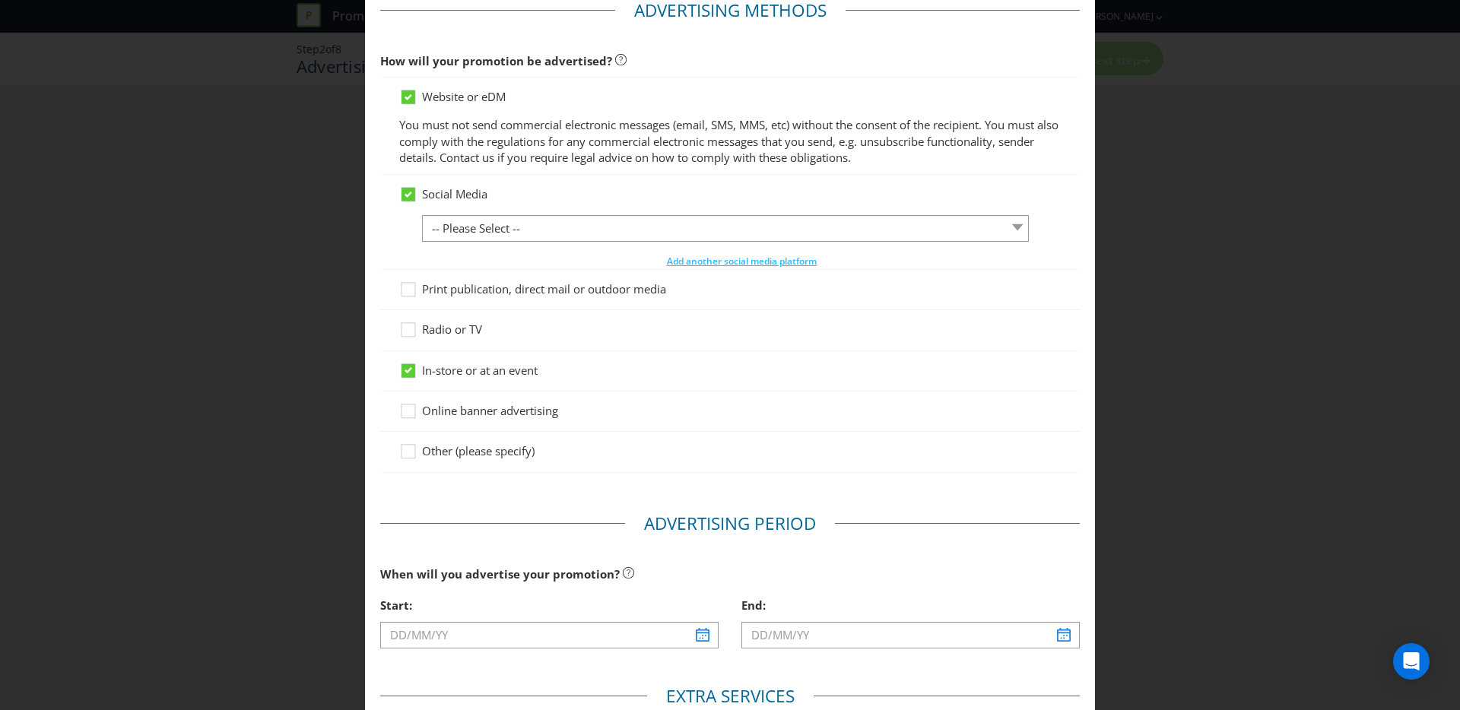
click at [414, 409] on icon at bounding box center [410, 414] width 23 height 23
click at [0, 0] on input "Online banner advertising" at bounding box center [0, 0] width 0 height 0
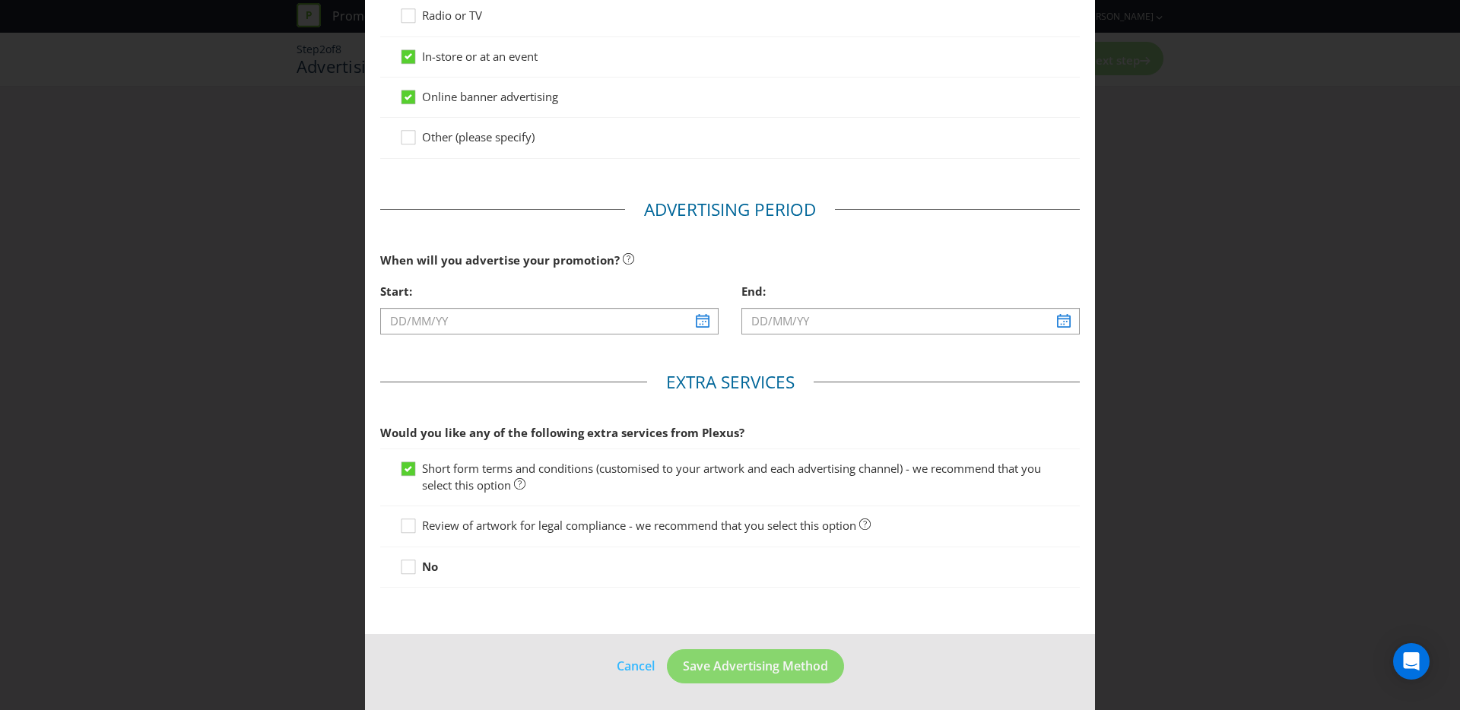
scroll to position [397, 0]
click at [698, 320] on input "text" at bounding box center [549, 320] width 338 height 27
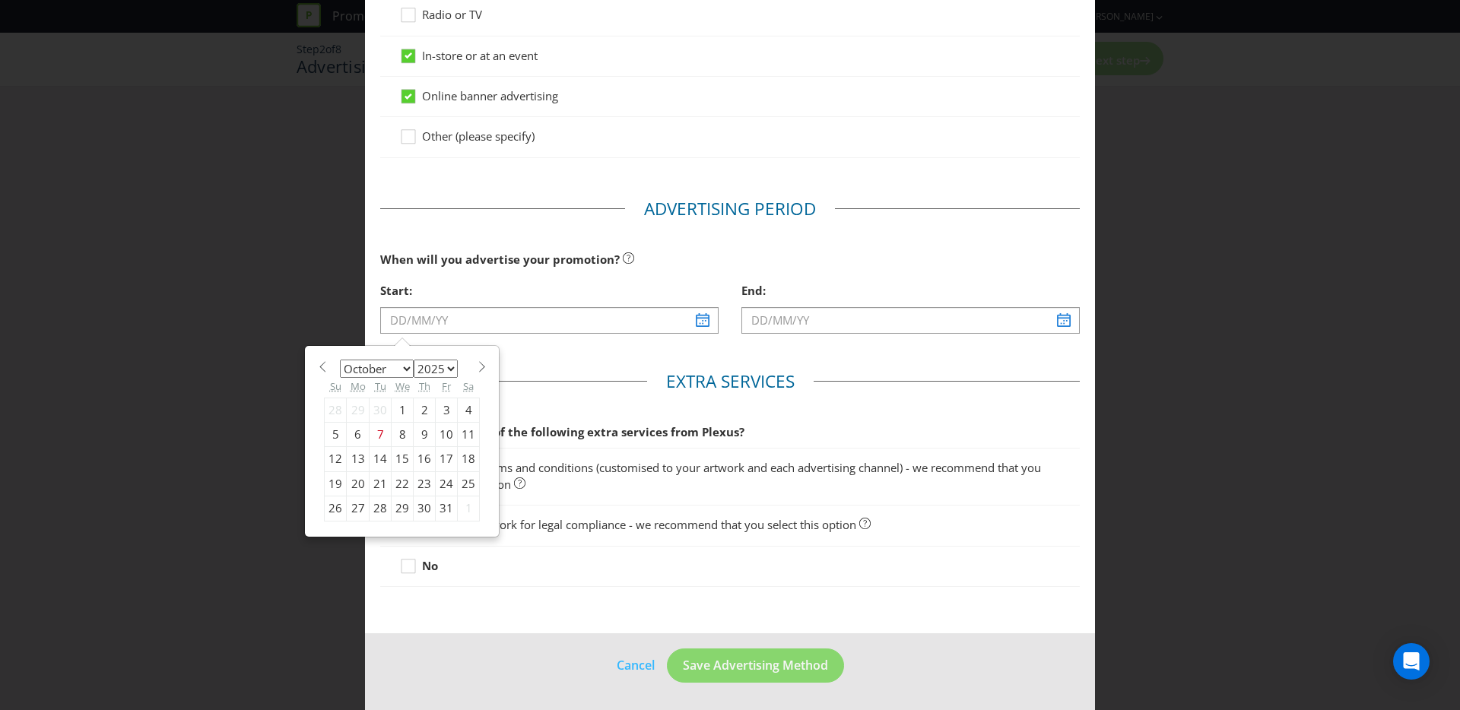
click at [399, 370] on select "January February March April May June July August September October November De…" at bounding box center [377, 369] width 74 height 18
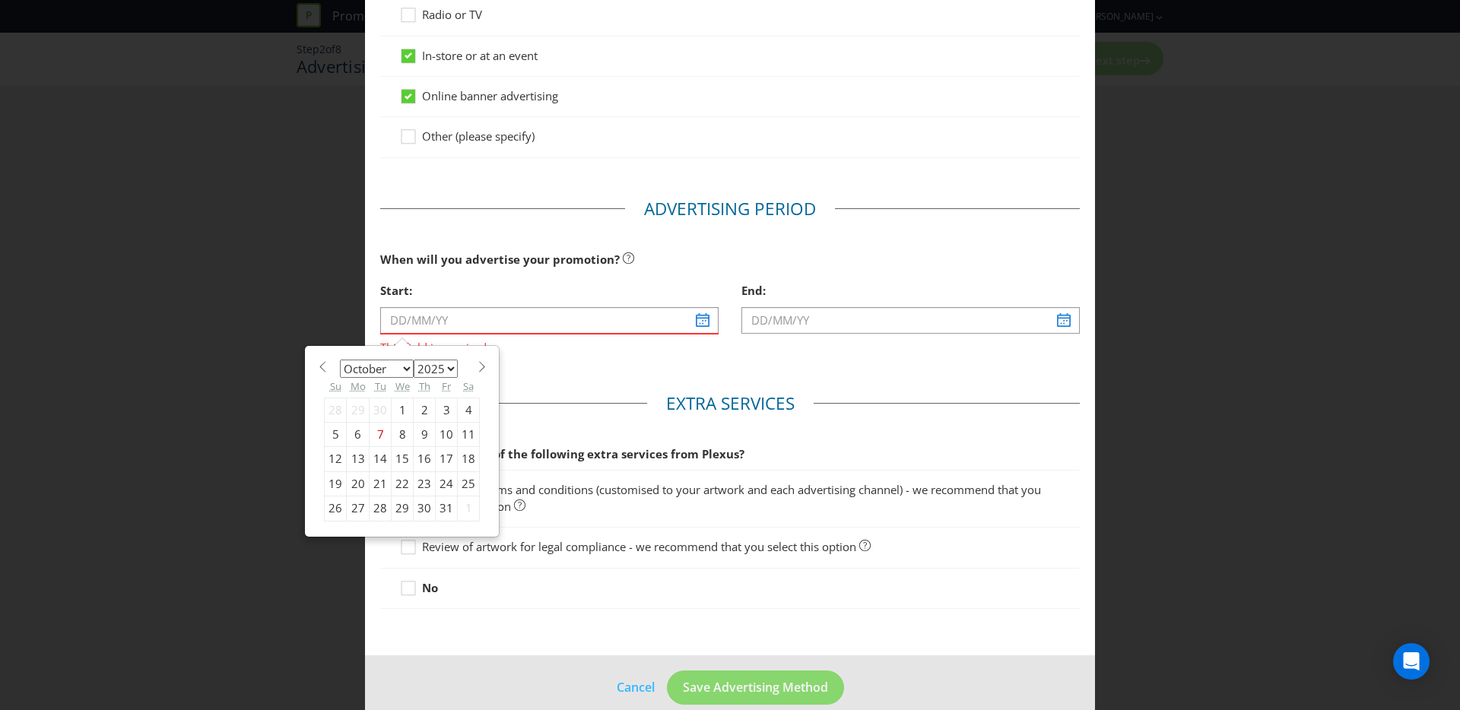
select select "11"
click at [340, 360] on select "January February March April May June July August September October November De…" at bounding box center [377, 369] width 74 height 18
click at [394, 504] on div "31" at bounding box center [403, 509] width 22 height 24
type input "31/12/25"
type input "01/01/26"
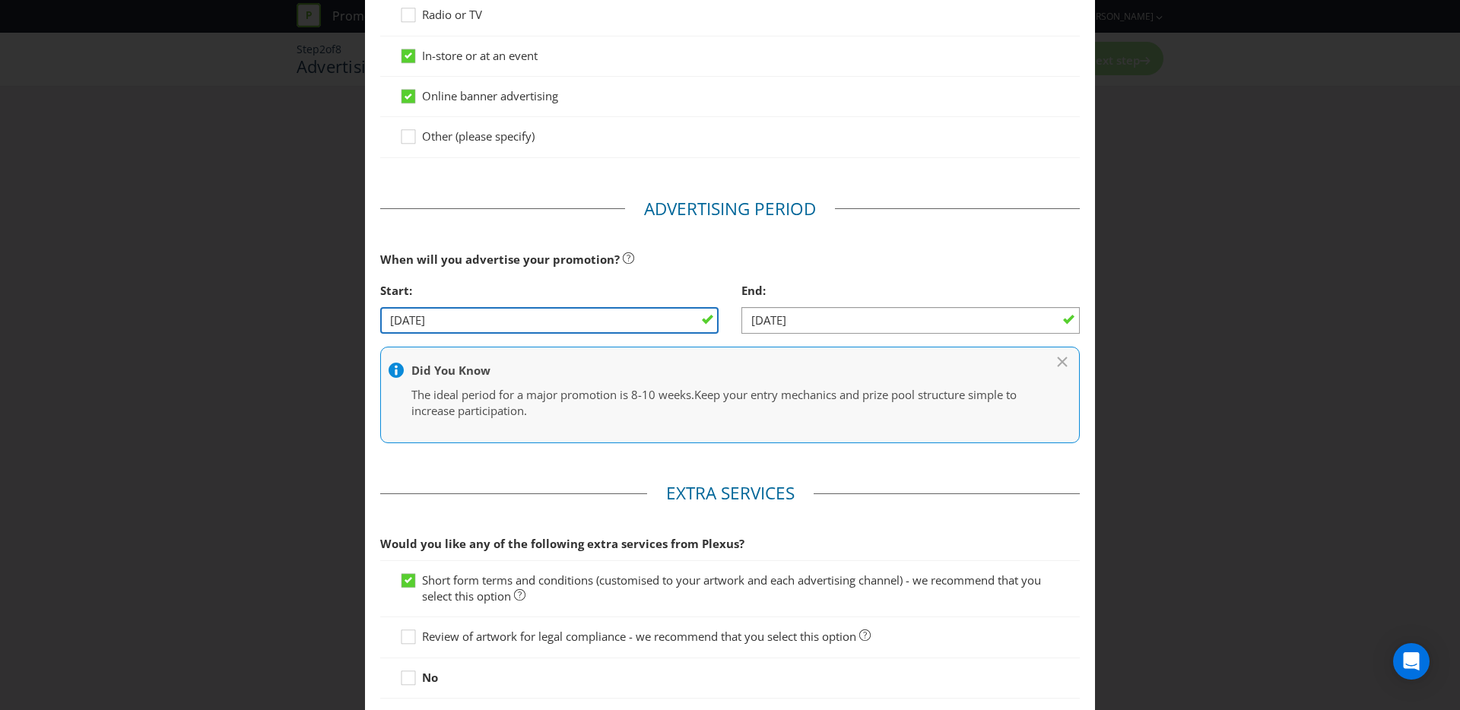
click at [452, 329] on input "31/12/25" at bounding box center [549, 320] width 338 height 27
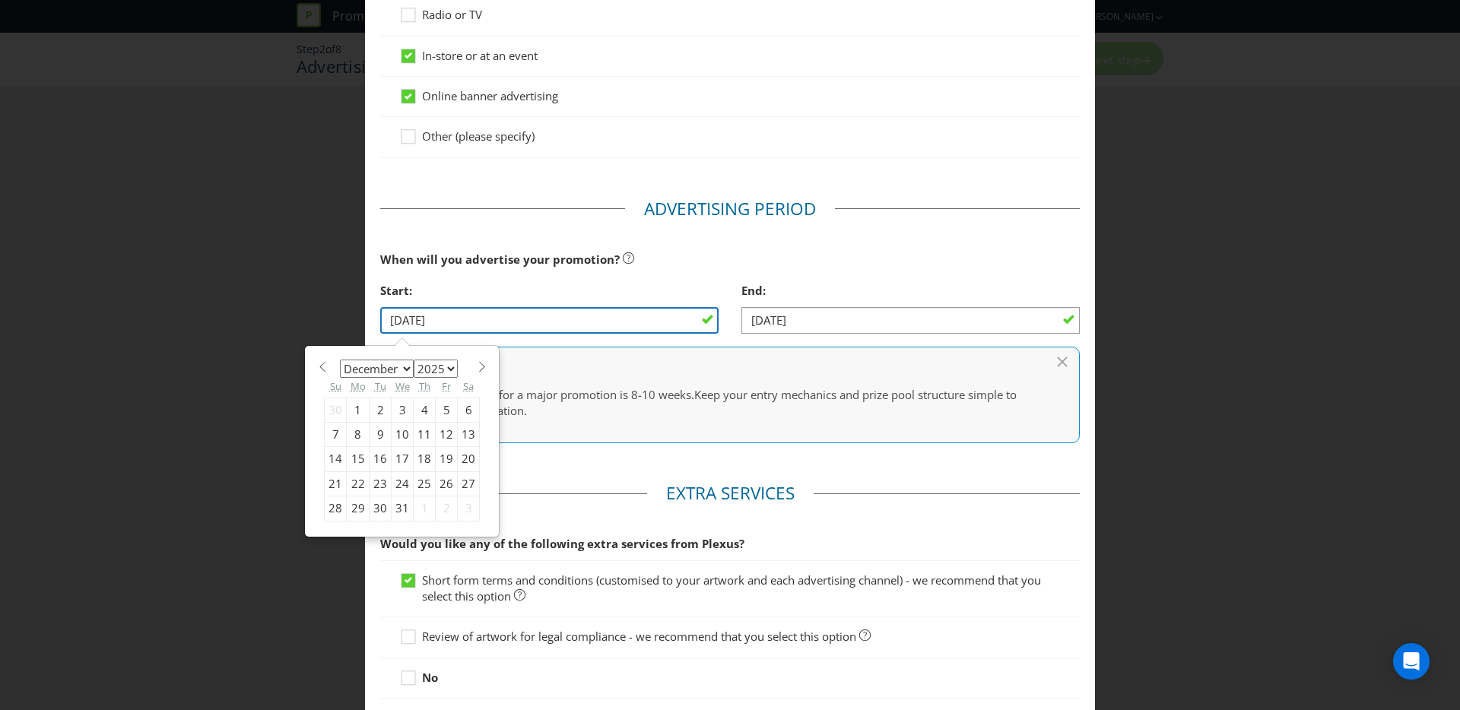
drag, startPoint x: 402, startPoint y: 318, endPoint x: 357, endPoint y: 316, distance: 44.1
click at [358, 316] on div "Advertising Methods Advertising Methods How will your promotion be advertised? …" at bounding box center [730, 355] width 1460 height 710
type input "07/12/25"
click at [418, 317] on input "07/12/25" at bounding box center [549, 320] width 338 height 27
click at [408, 364] on select "January February March April May June July August September October November De…" at bounding box center [377, 369] width 74 height 18
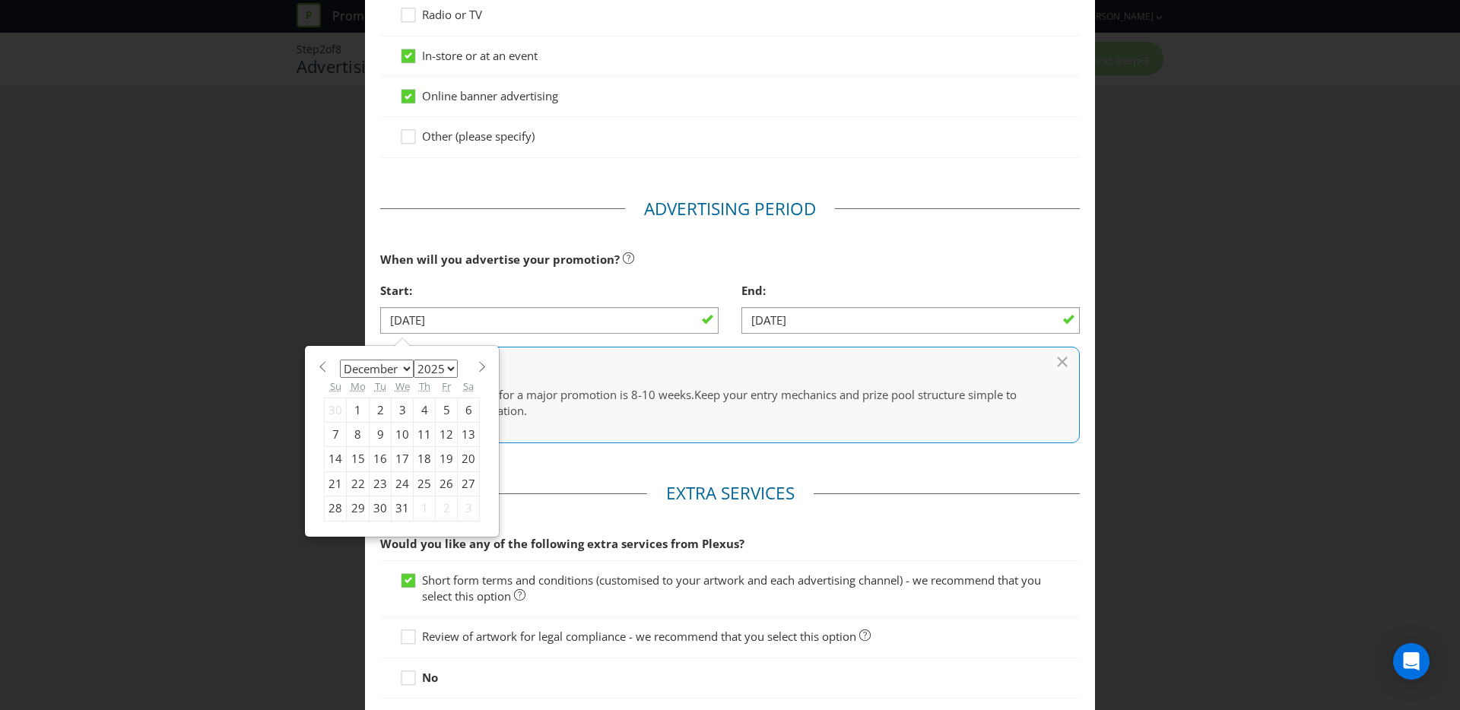
select select "0"
click at [340, 360] on select "January February March April May June July August September October November De…" at bounding box center [377, 369] width 74 height 18
click at [440, 370] on select "2025 2026 2027 2028 2029 2030 2031 2032 2033 2034 2035" at bounding box center [436, 369] width 44 height 18
select select "2026"
click at [414, 360] on select "2025 2026 2027 2028 2029 2030 2031 2032 2033 2034 2035" at bounding box center [436, 369] width 44 height 18
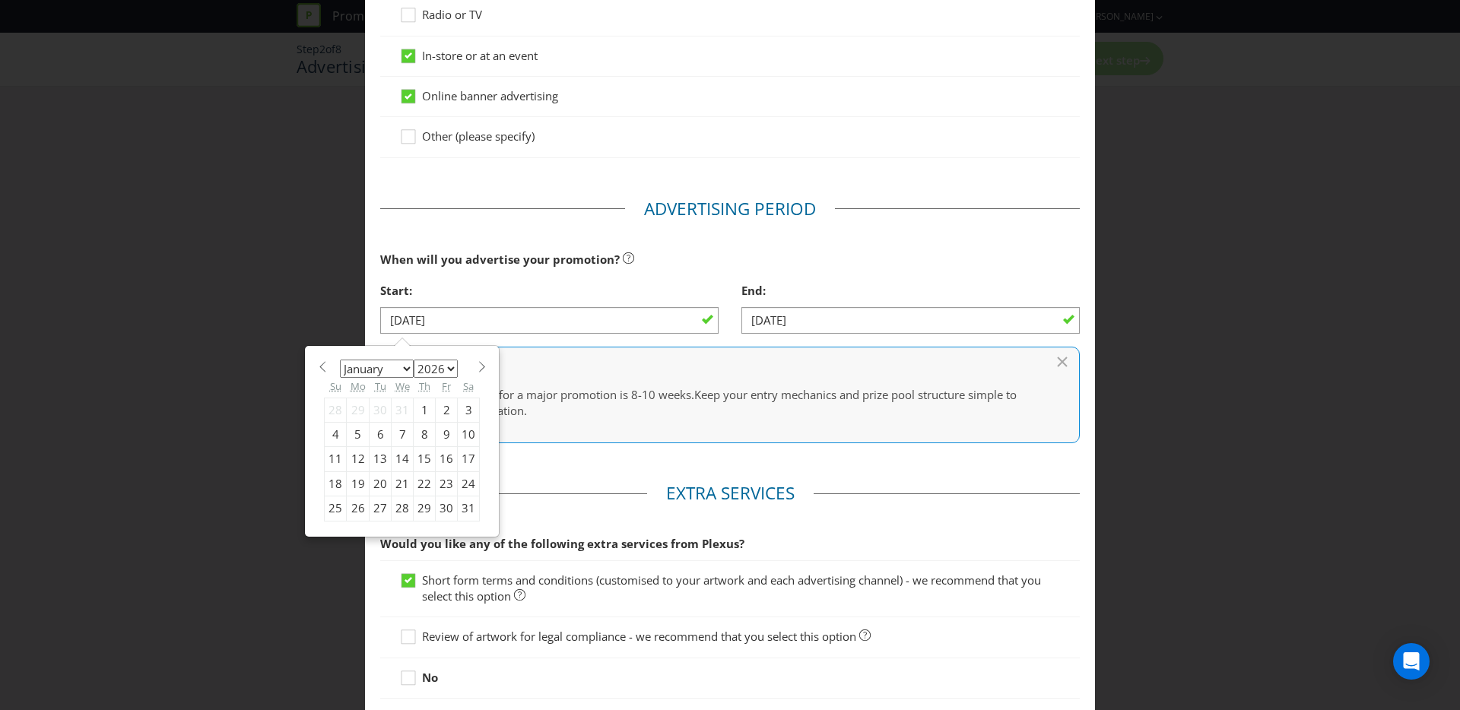
click at [399, 436] on div "7" at bounding box center [403, 434] width 22 height 24
type input "07/01/26"
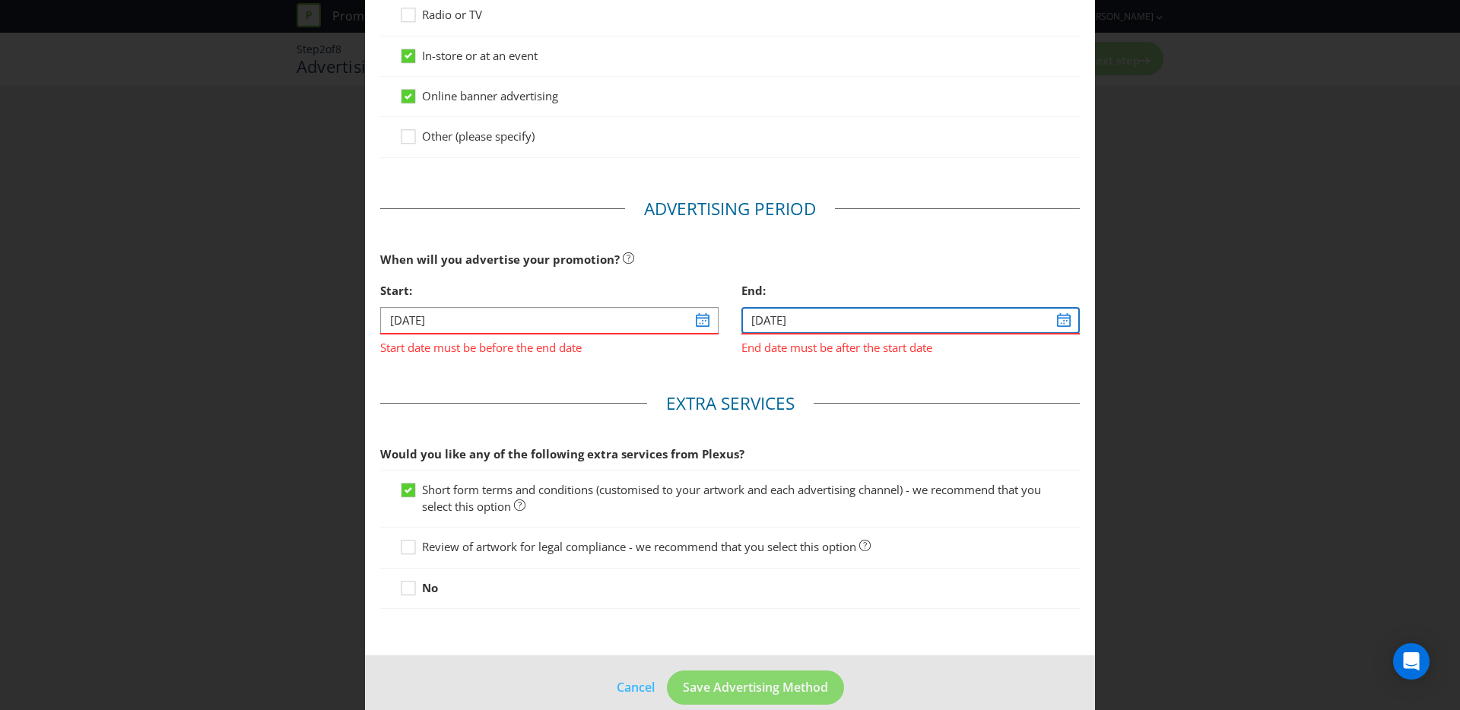
click at [752, 312] on input "01/01/26" at bounding box center [910, 320] width 338 height 27
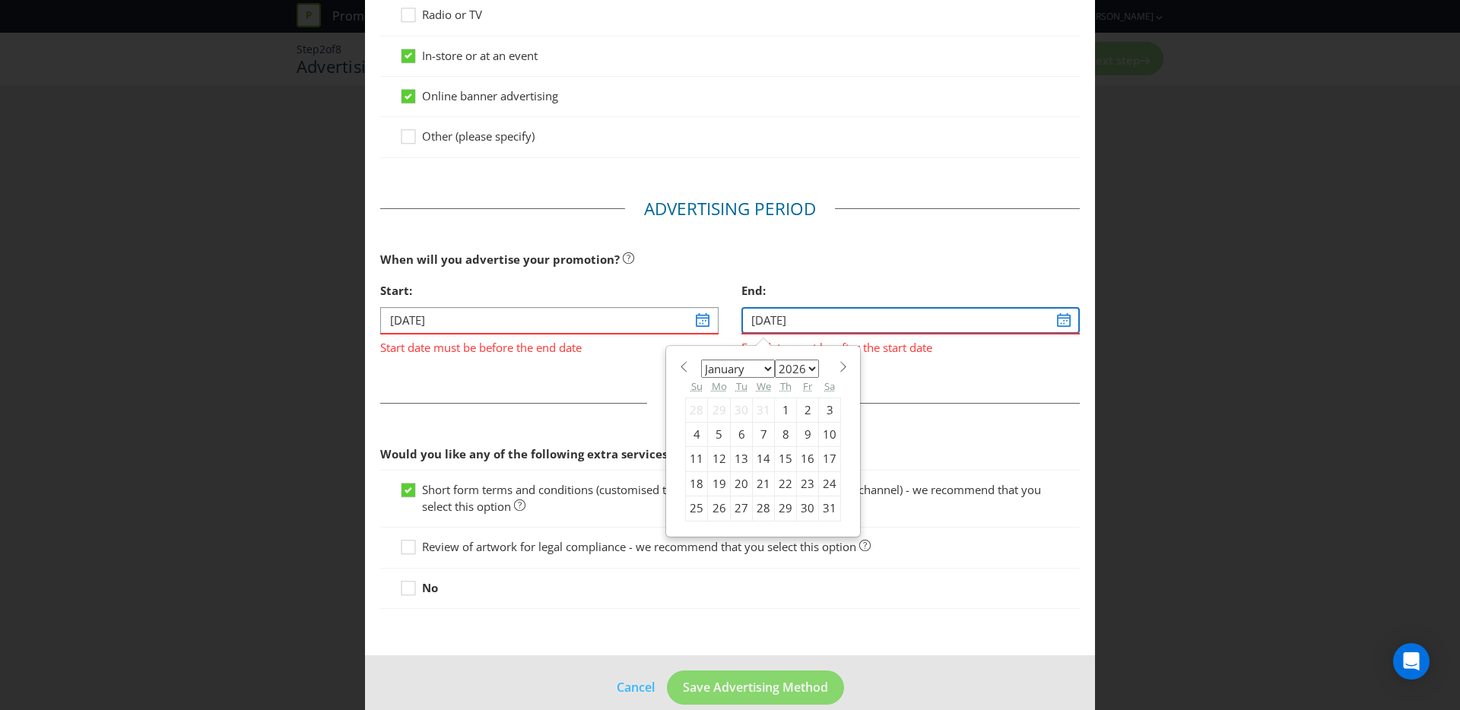
click at [757, 315] on input "01/01/26" at bounding box center [910, 320] width 338 height 27
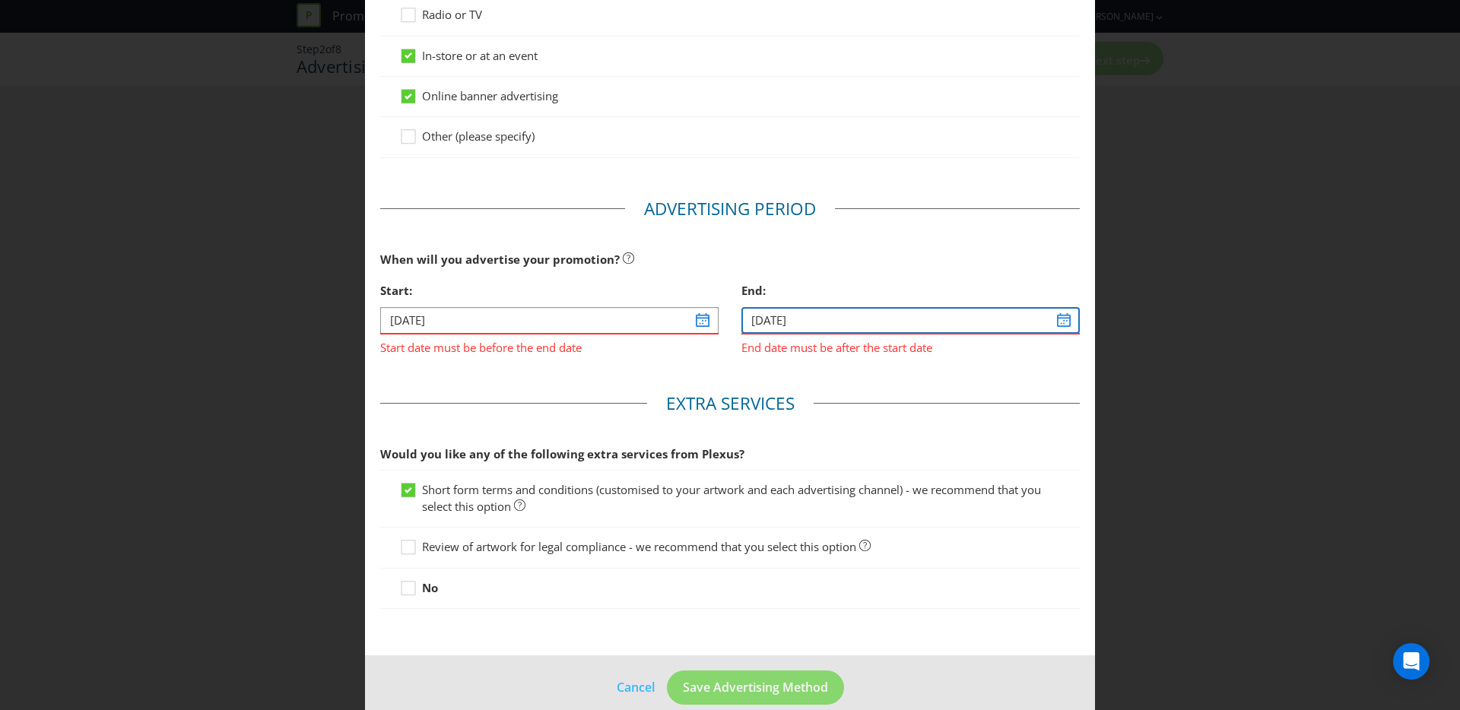
click at [770, 319] on input "04/01/26" at bounding box center [910, 320] width 338 height 27
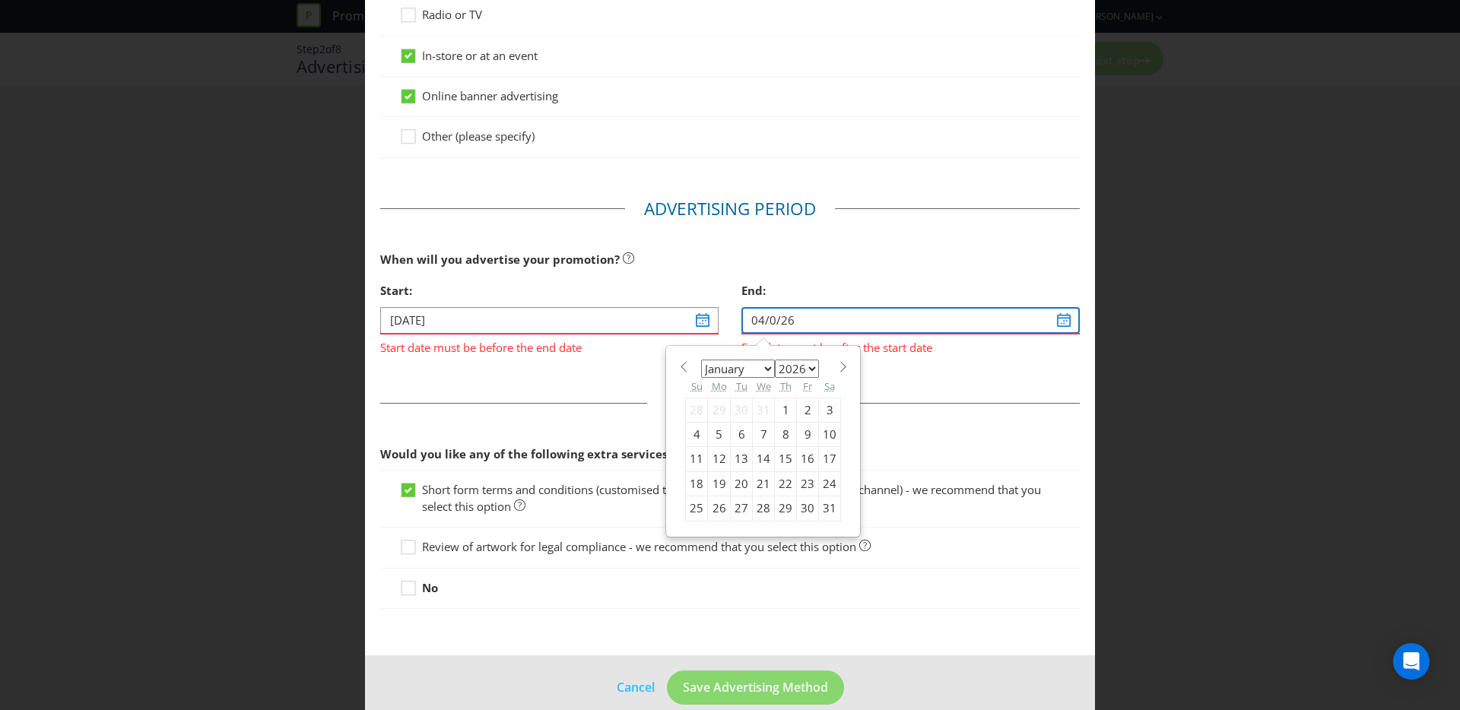
type input "04/03/26"
select select "2"
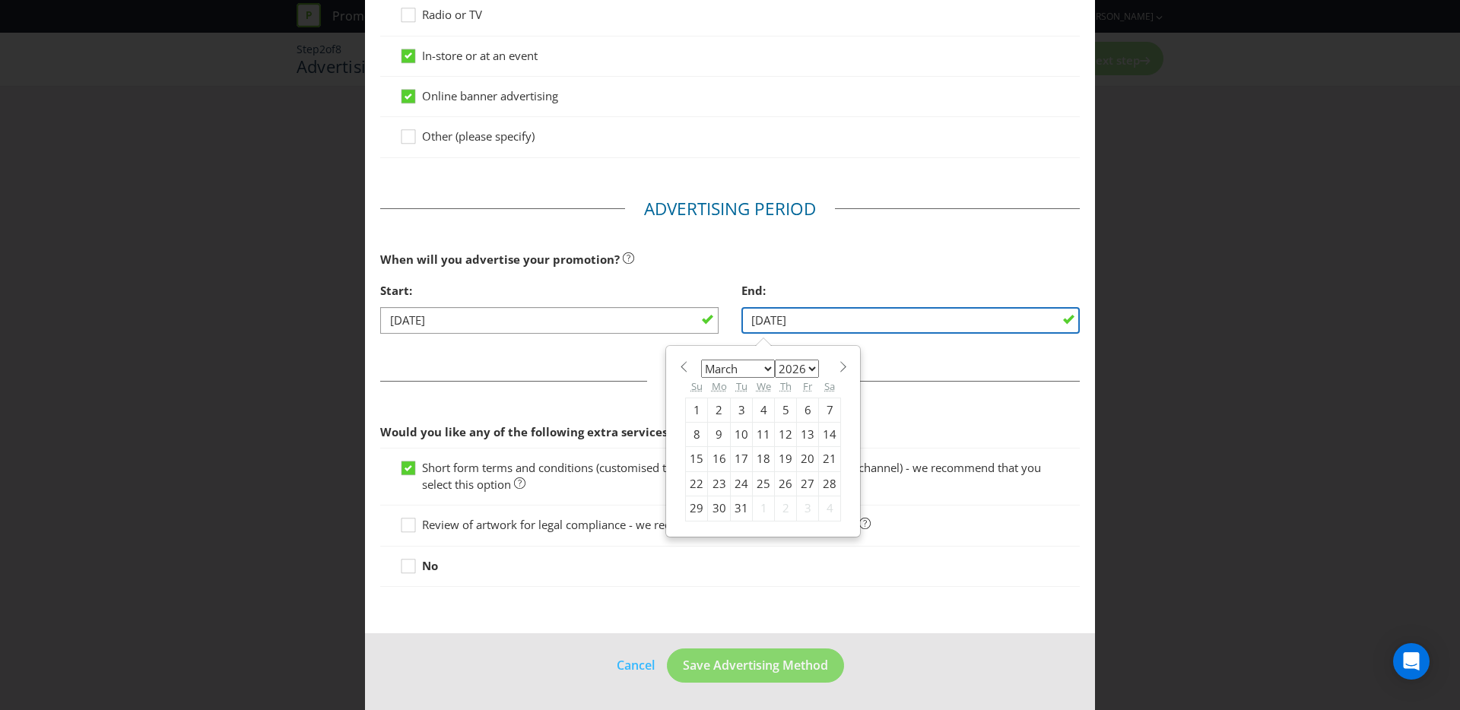
type input "04/03/26"
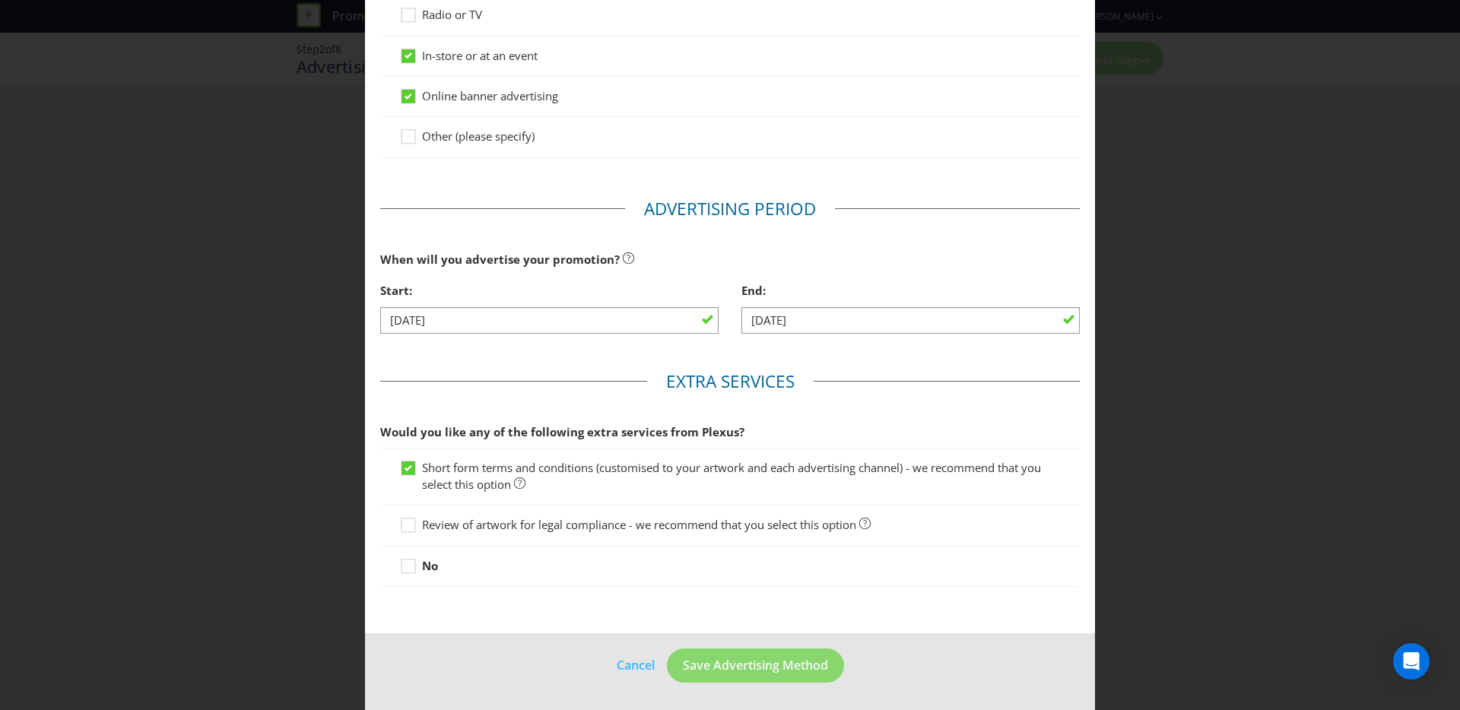
click at [900, 338] on div "End: 04/03/26" at bounding box center [910, 310] width 361 height 70
click at [548, 524] on span "Review of artwork for legal compliance - we recommend that you select this opti…" at bounding box center [639, 524] width 434 height 15
click at [0, 0] on input "Review of artwork for legal compliance - we recommend that you select this opti…" at bounding box center [0, 0] width 0 height 0
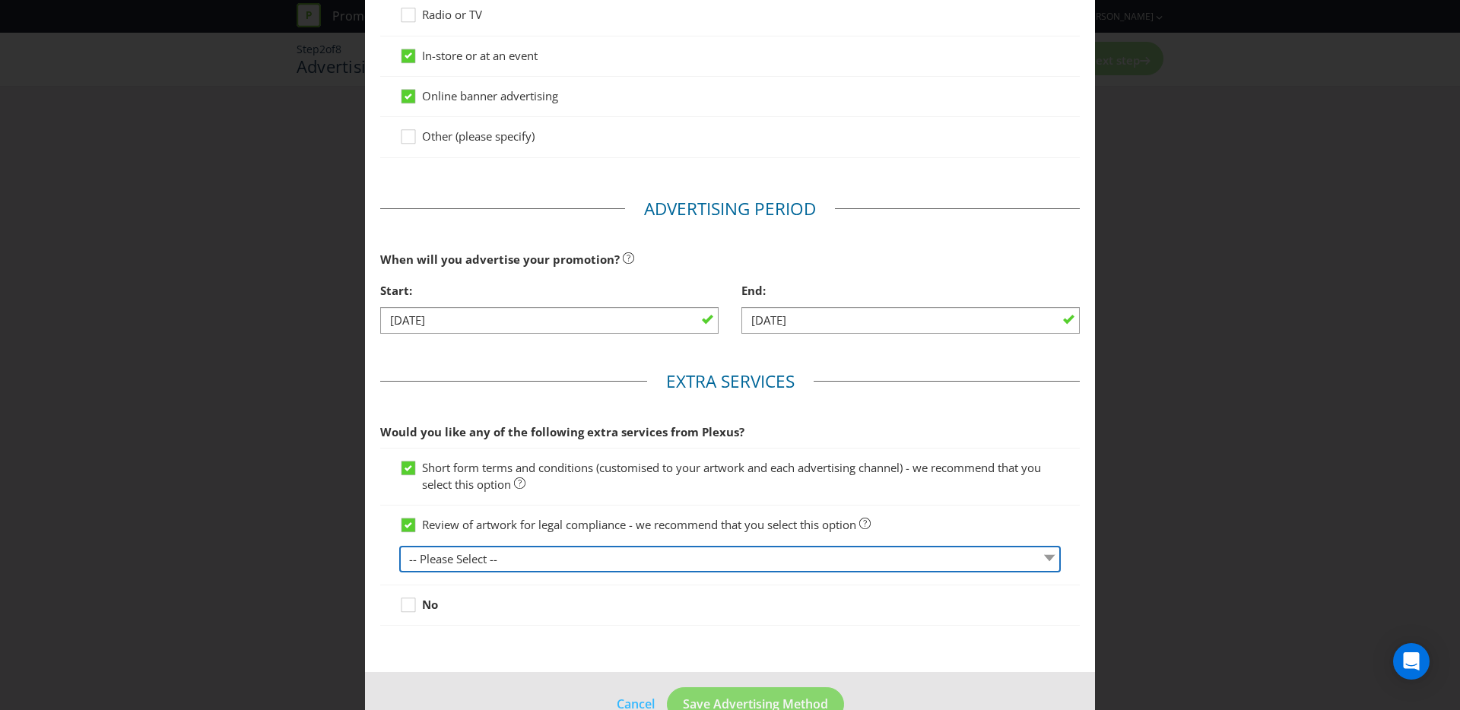
click at [475, 560] on select "-- Please Select -- 1 piece 2-4 pieces (provided at same time) 5-7 pieces (prov…" at bounding box center [730, 559] width 662 height 27
select select "MARKETING_REVIEW_2"
click at [399, 546] on select "-- Please Select -- 1 piece 2-4 pieces (provided at same time) 5-7 pieces (prov…" at bounding box center [730, 559] width 662 height 27
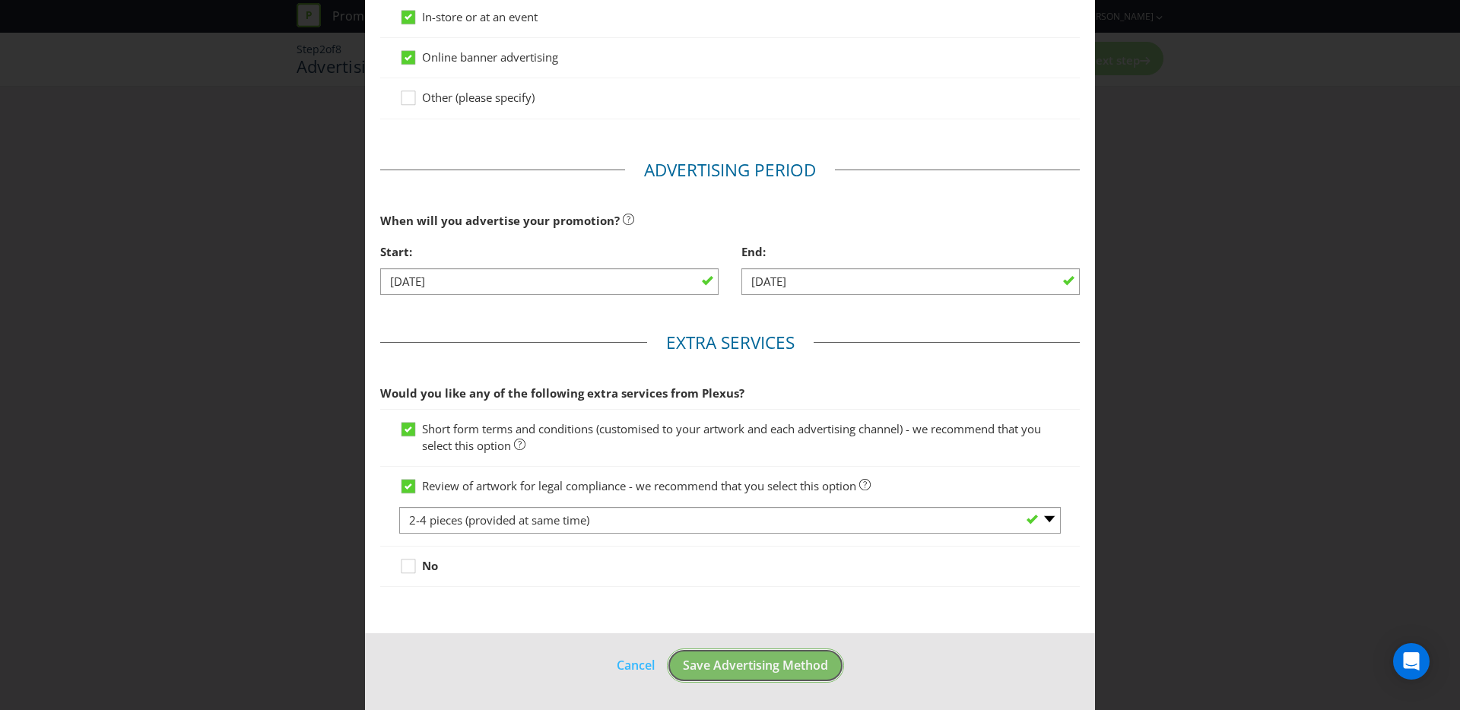
click at [773, 659] on span "Save Advertising Method" at bounding box center [755, 665] width 145 height 17
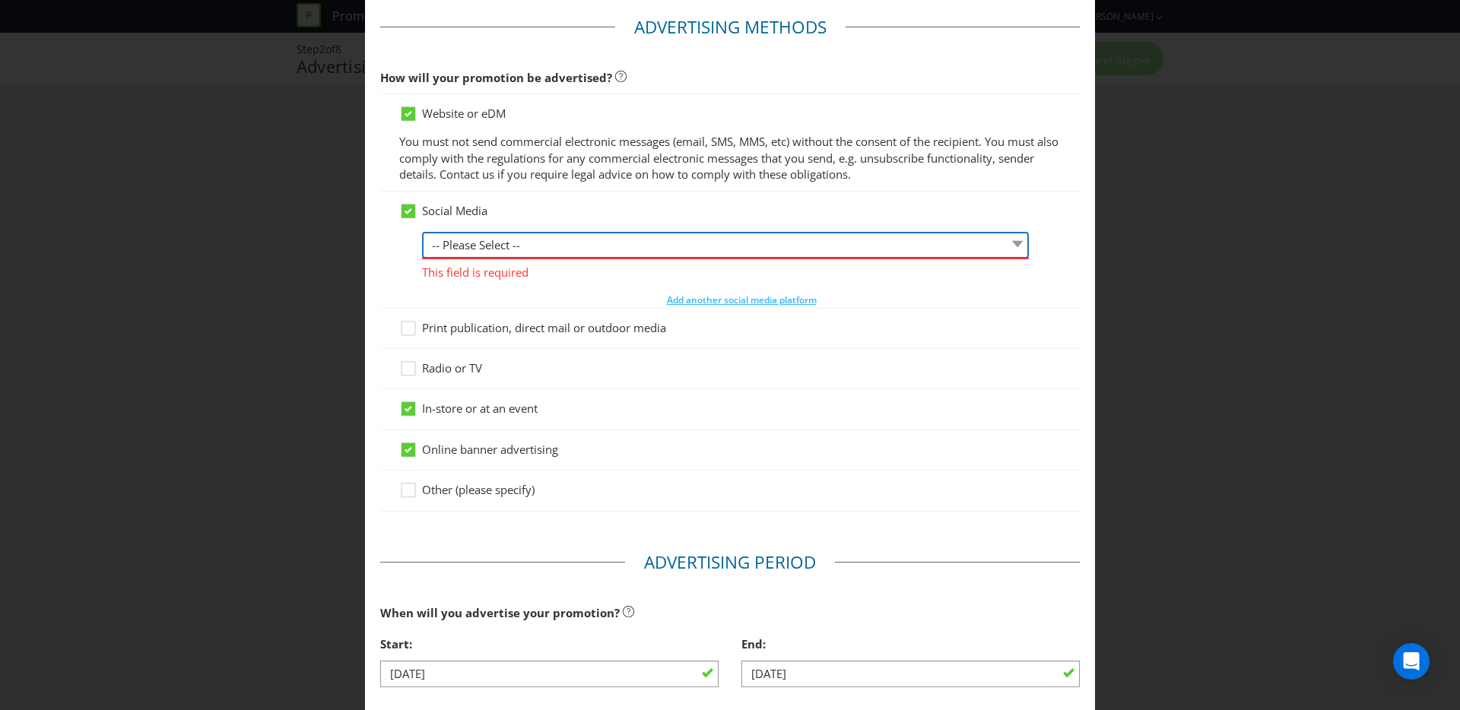
click at [494, 255] on select "-- Please Select -- Facebook X Instagram Snapchat LinkedIn Pinterest Tumblr You…" at bounding box center [725, 245] width 607 height 27
select select "INSTAGRAM"
click at [422, 232] on select "-- Please Select -- Facebook X Instagram Snapchat LinkedIn Pinterest Tumblr You…" at bounding box center [725, 245] width 607 height 27
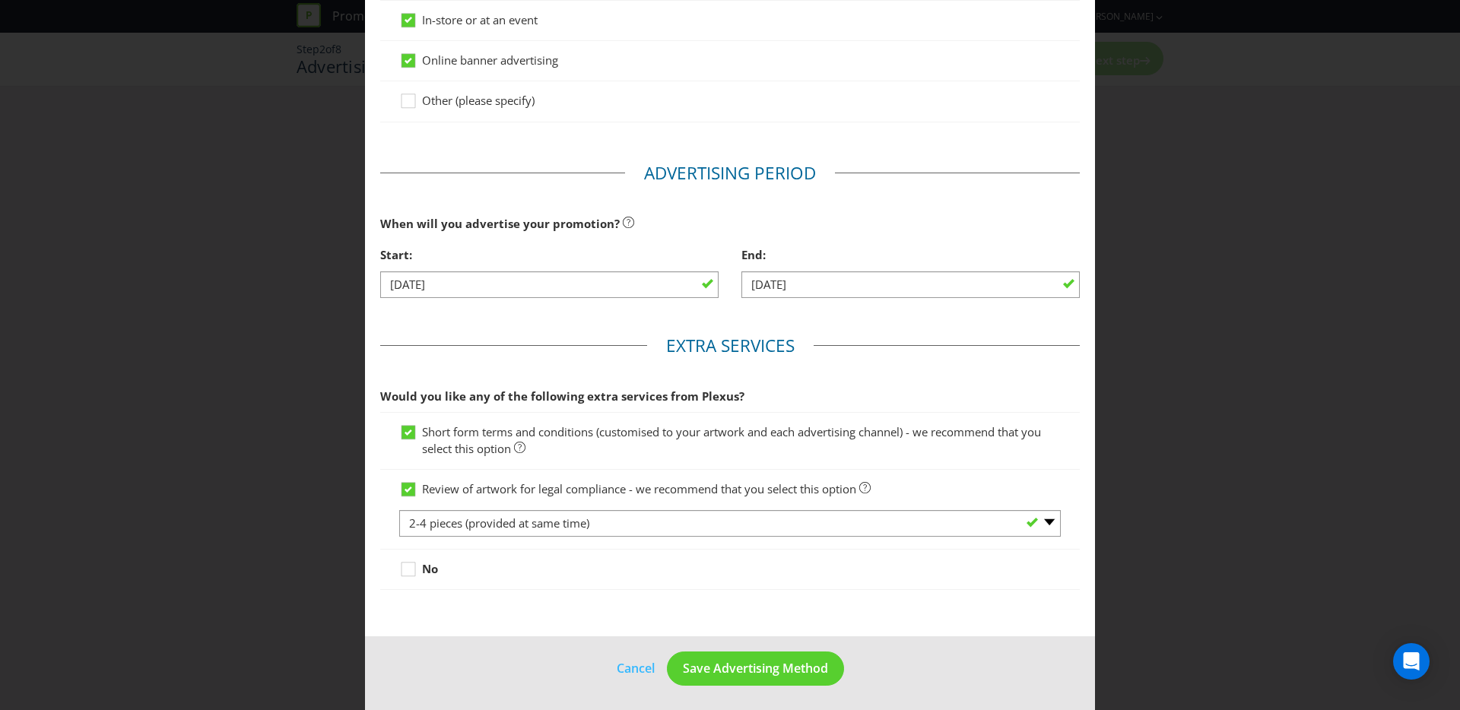
scroll to position [436, 0]
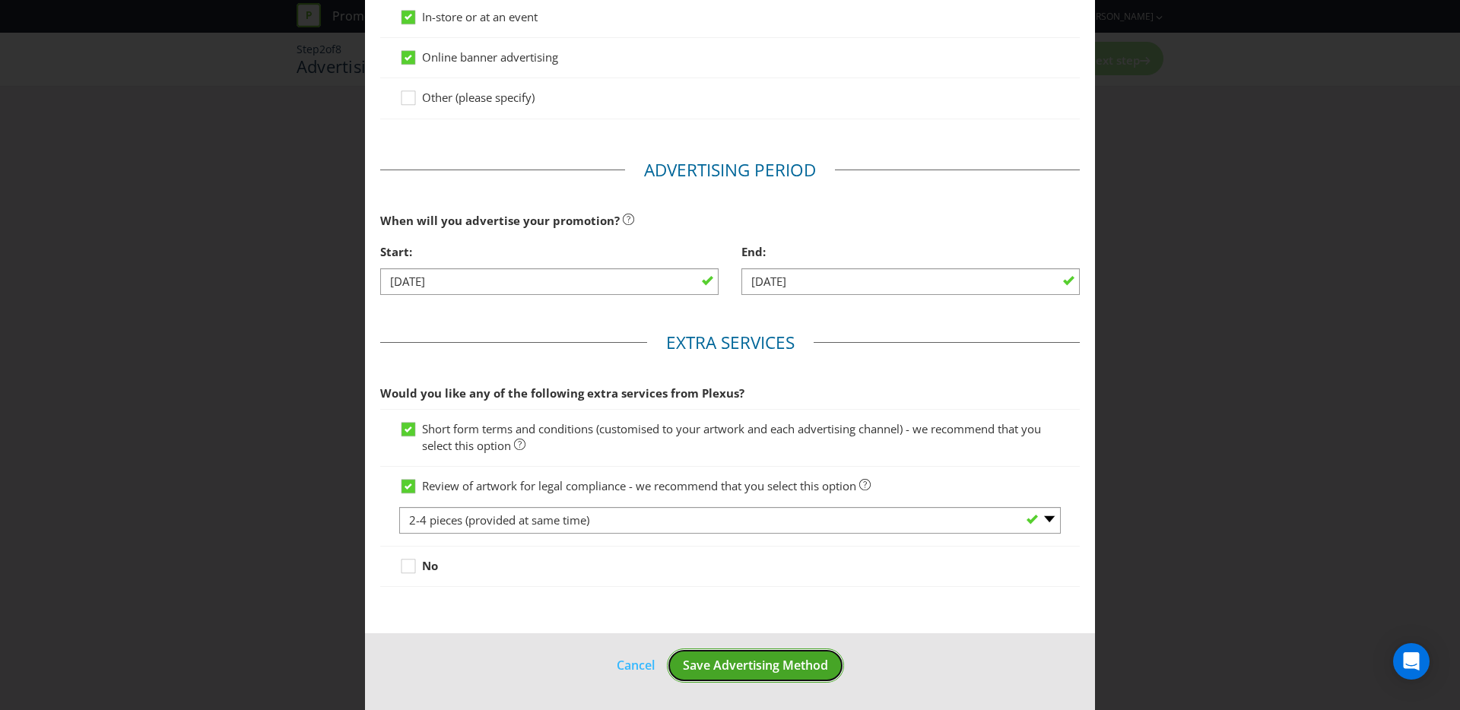
click at [735, 654] on button "Save Advertising Method" at bounding box center [755, 666] width 177 height 34
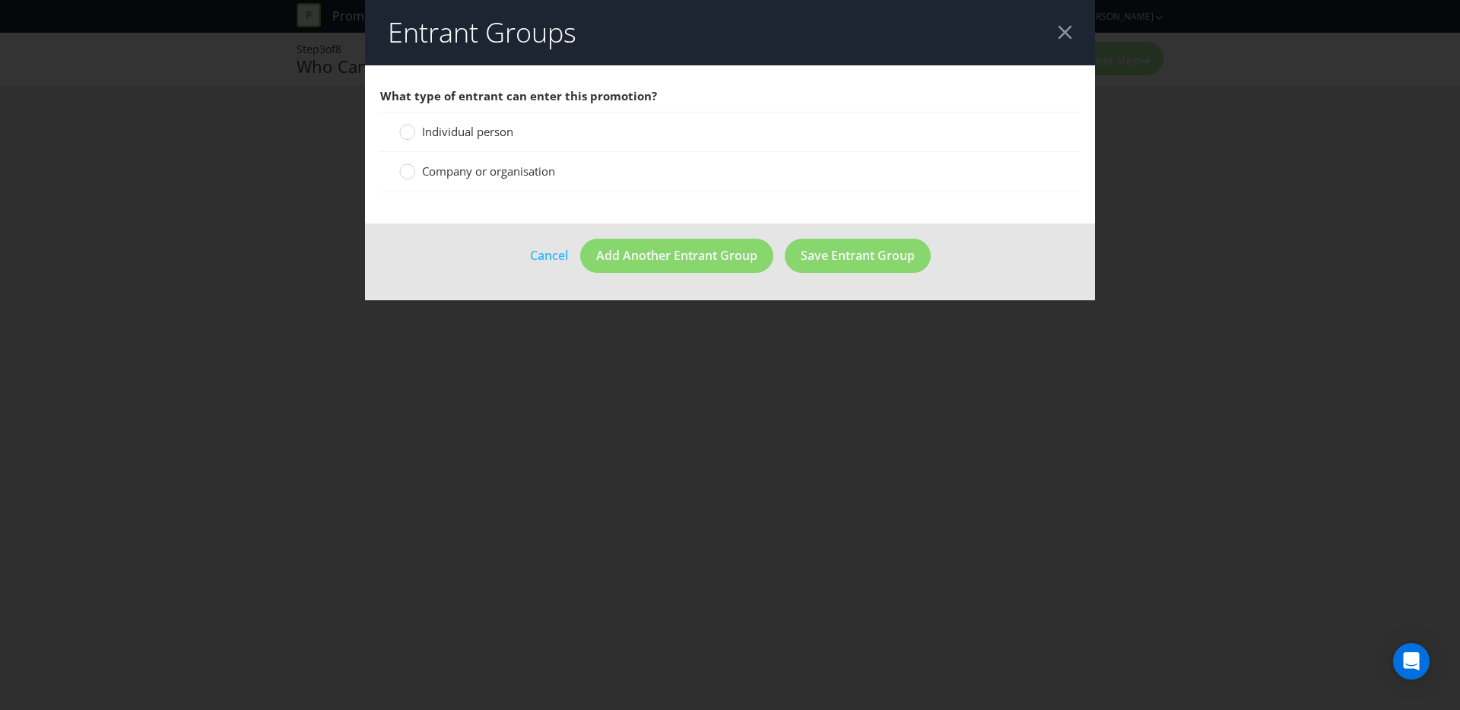
drag, startPoint x: 421, startPoint y: 130, endPoint x: 572, endPoint y: 157, distance: 153.8
click at [421, 130] on label "Individual person" at bounding box center [457, 132] width 117 height 16
click at [0, 0] on input "Individual person" at bounding box center [0, 0] width 0 height 0
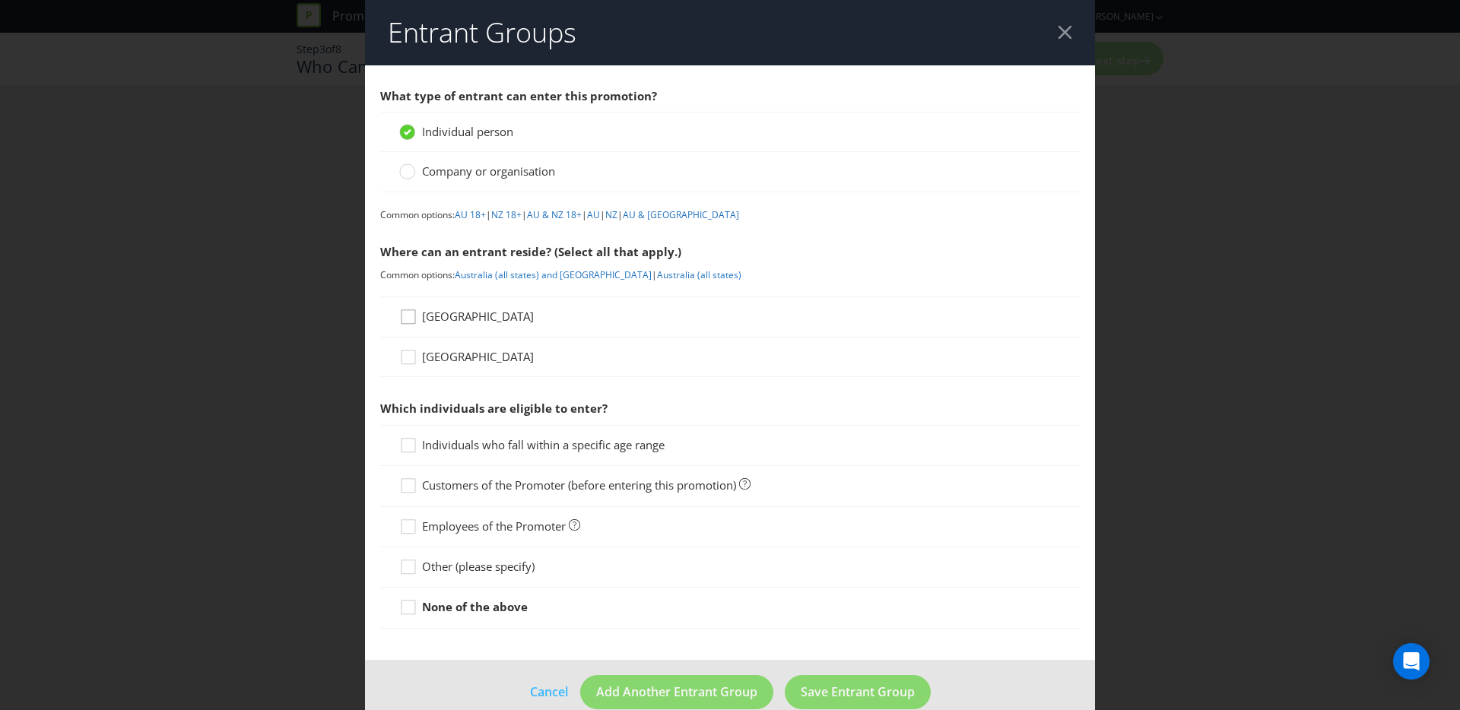
click at [414, 309] on icon at bounding box center [410, 320] width 23 height 23
click at [0, 0] on input "Australia" at bounding box center [0, 0] width 0 height 0
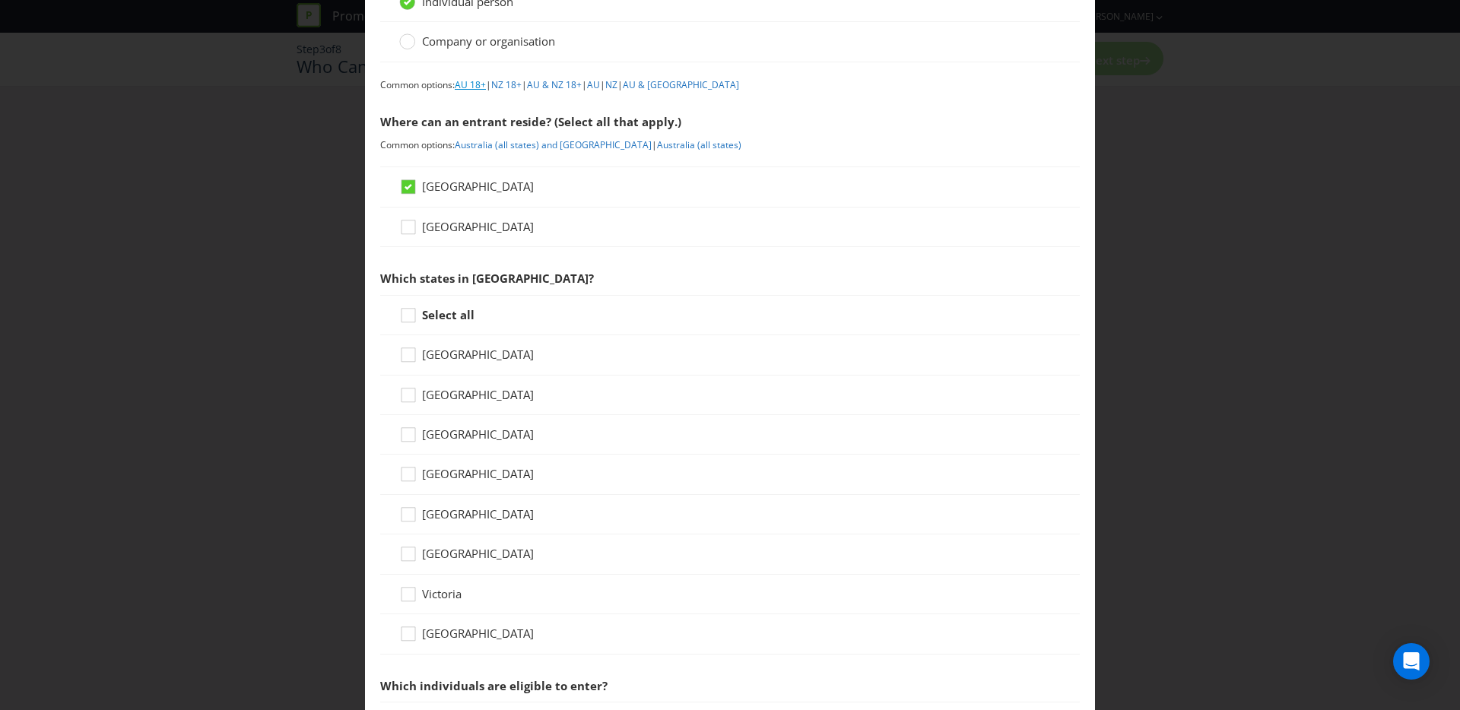
click at [475, 84] on link "AU 18+" at bounding box center [470, 84] width 31 height 13
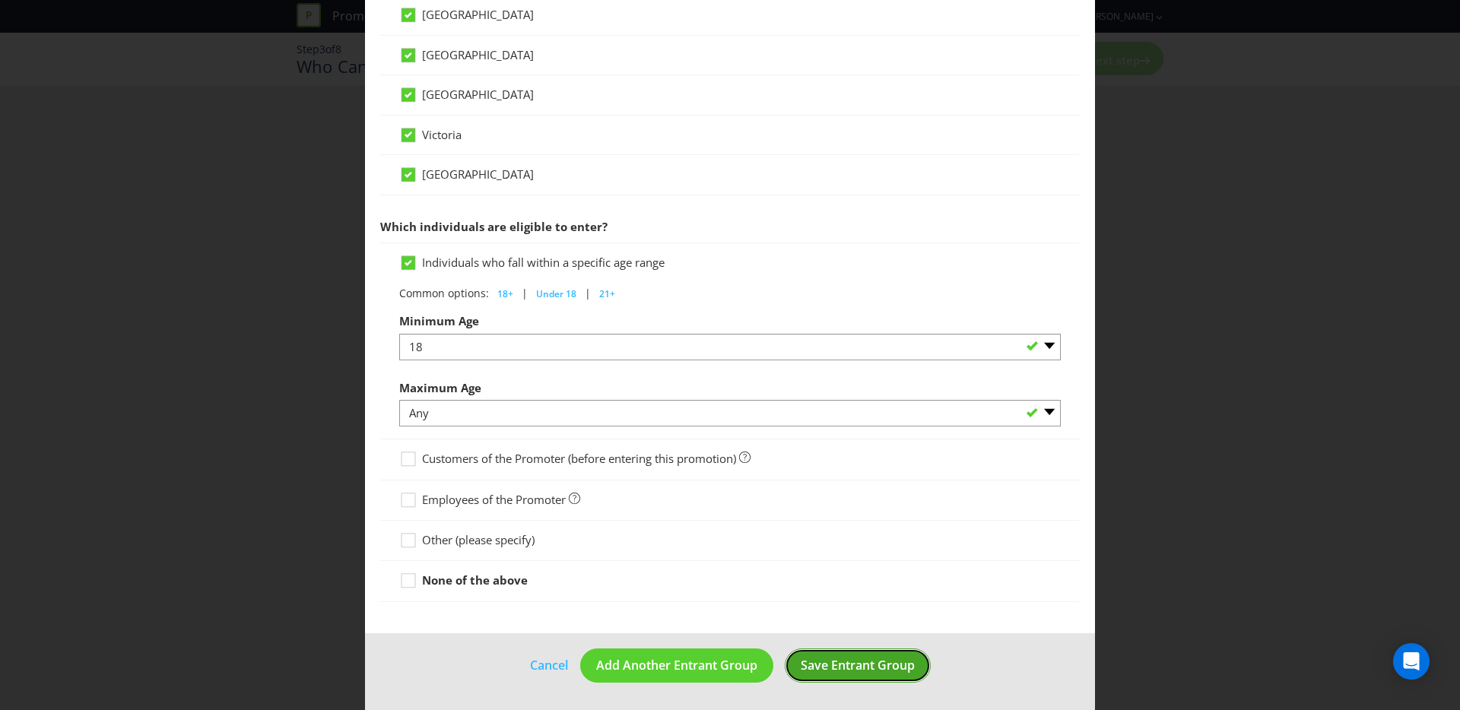
click at [872, 673] on span "Save Entrant Group" at bounding box center [858, 665] width 114 height 17
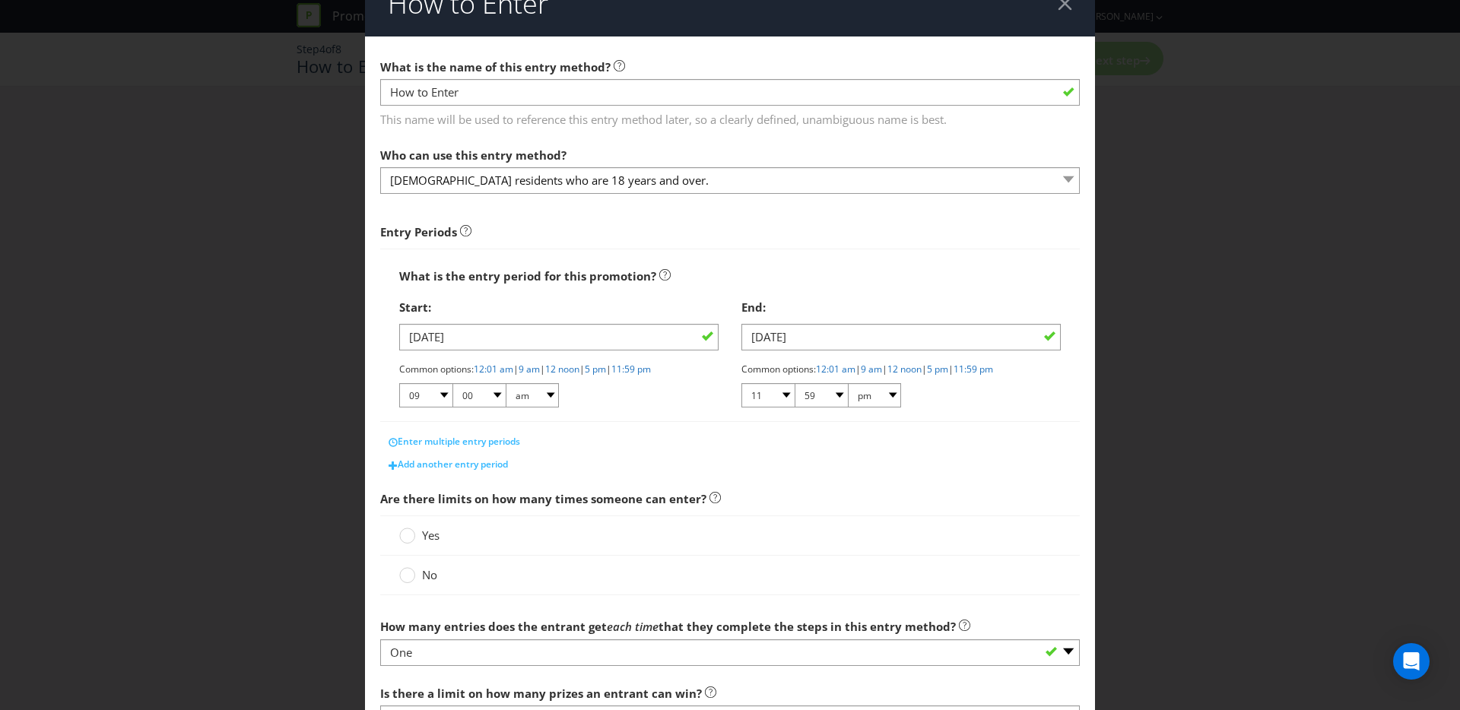
scroll to position [49, 0]
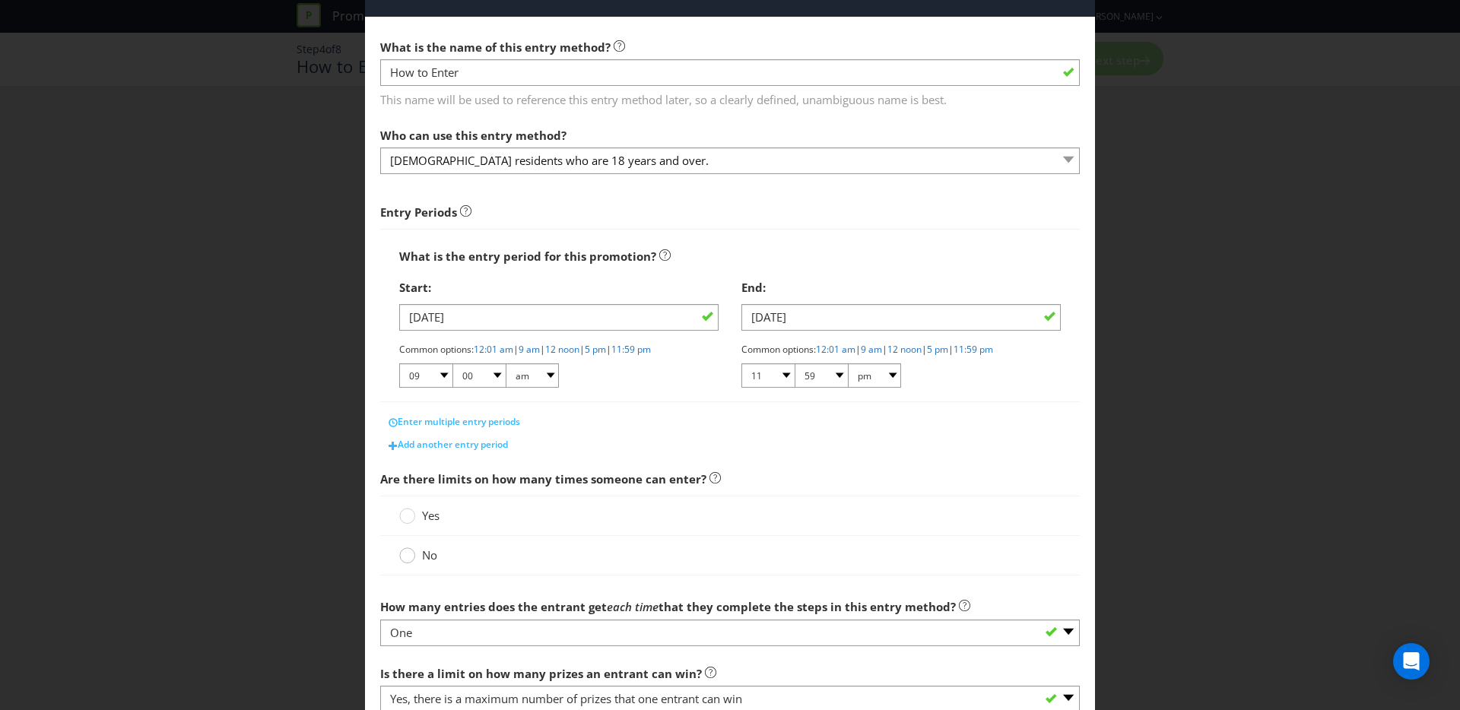
click at [403, 559] on circle at bounding box center [407, 555] width 15 height 15
click at [0, 0] on input "No" at bounding box center [0, 0] width 0 height 0
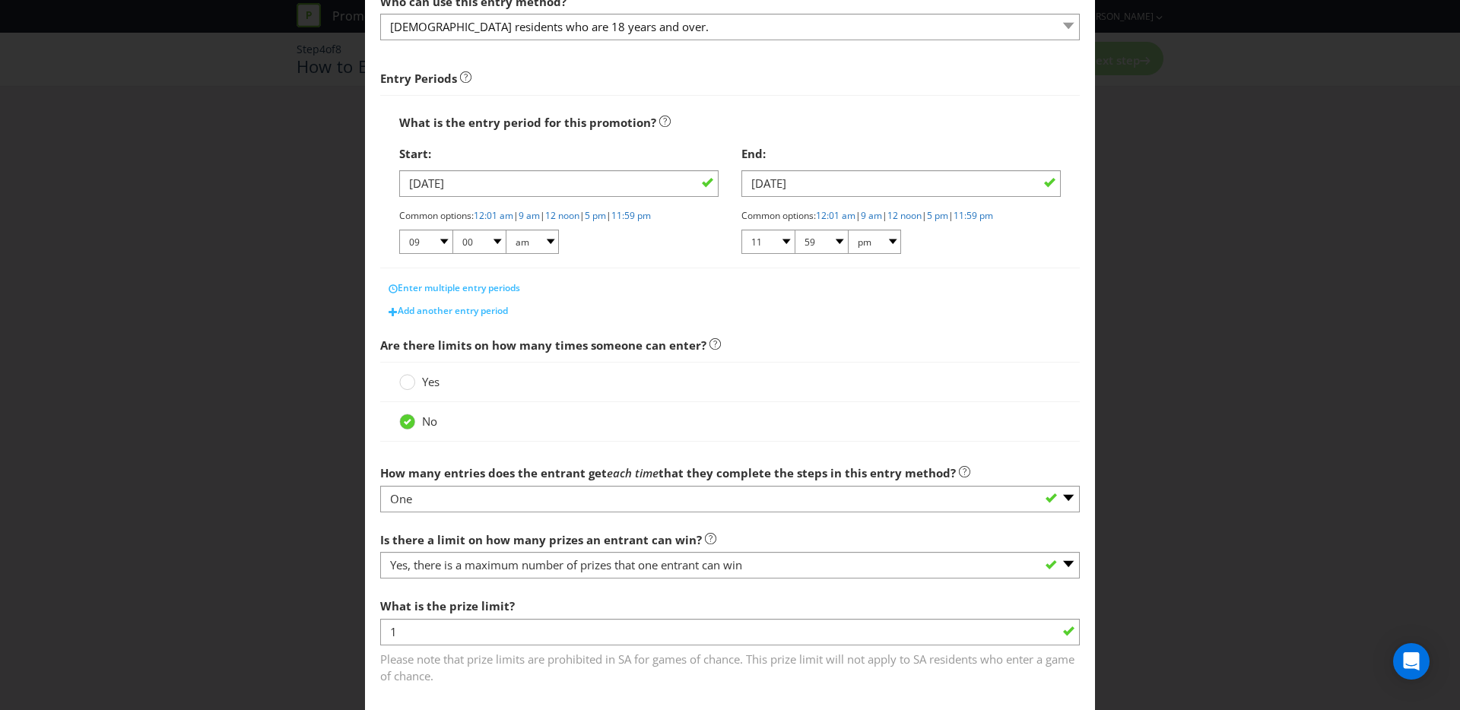
scroll to position [260, 0]
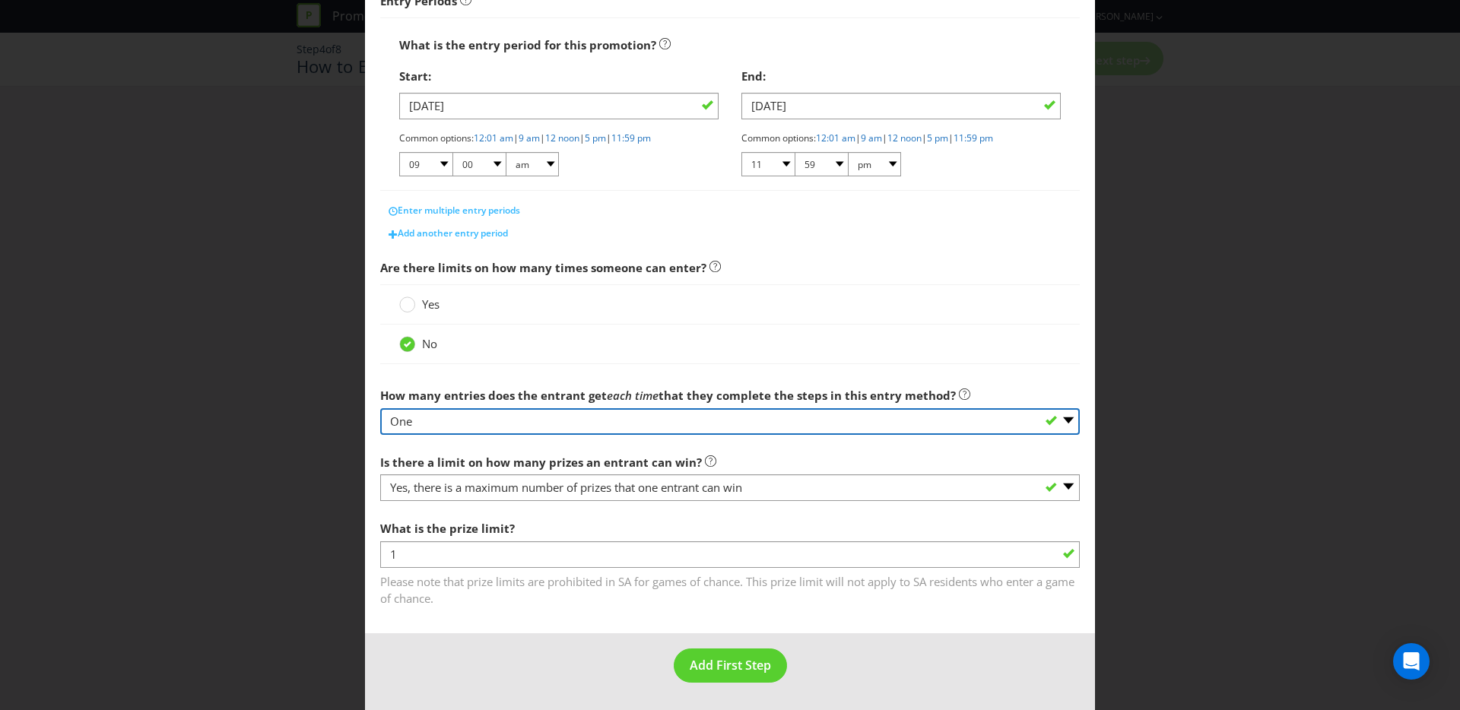
click at [567, 421] on select "-- Please select -- One More than one Other (please specify) Not applicable - g…" at bounding box center [730, 421] width 700 height 27
click at [380, 408] on select "-- Please select -- One More than one Other (please specify) Not applicable - g…" at bounding box center [730, 421] width 700 height 27
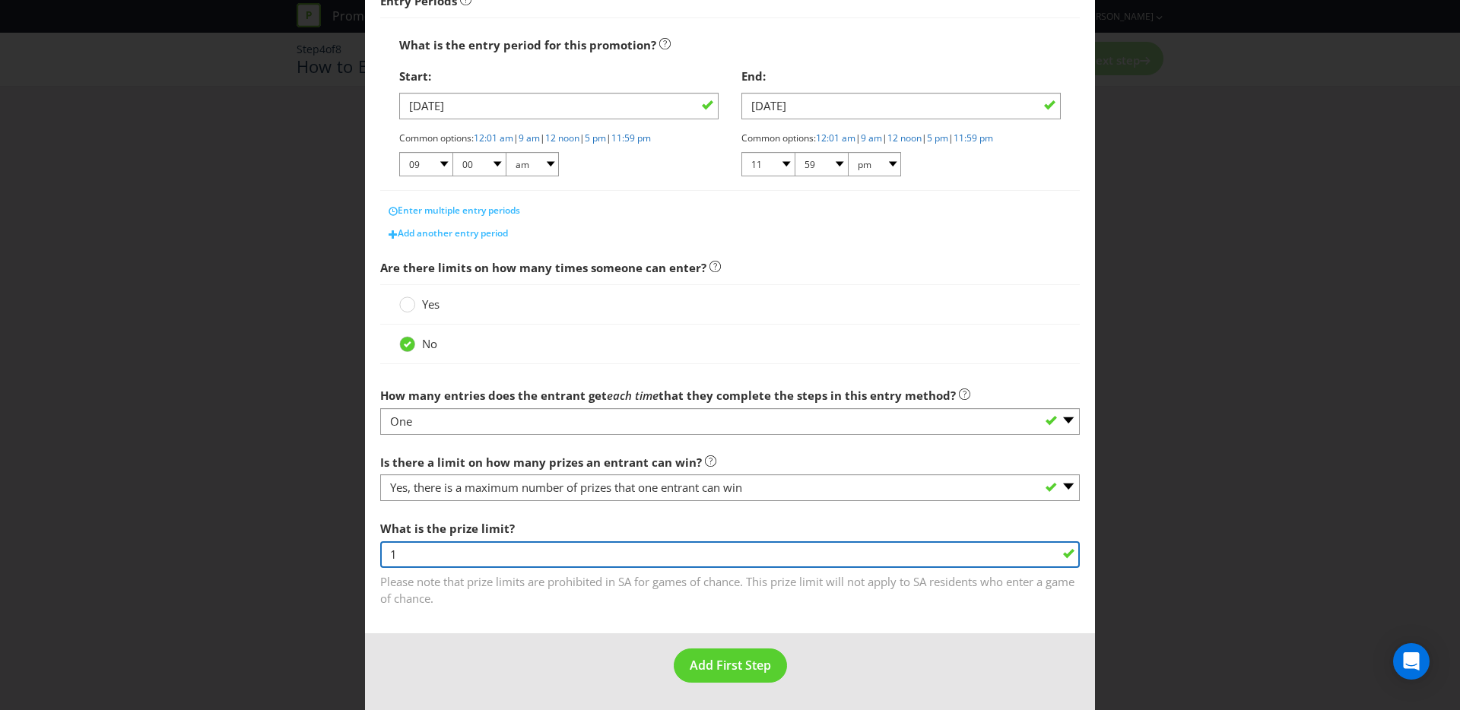
click at [621, 559] on input "1" at bounding box center [730, 554] width 700 height 27
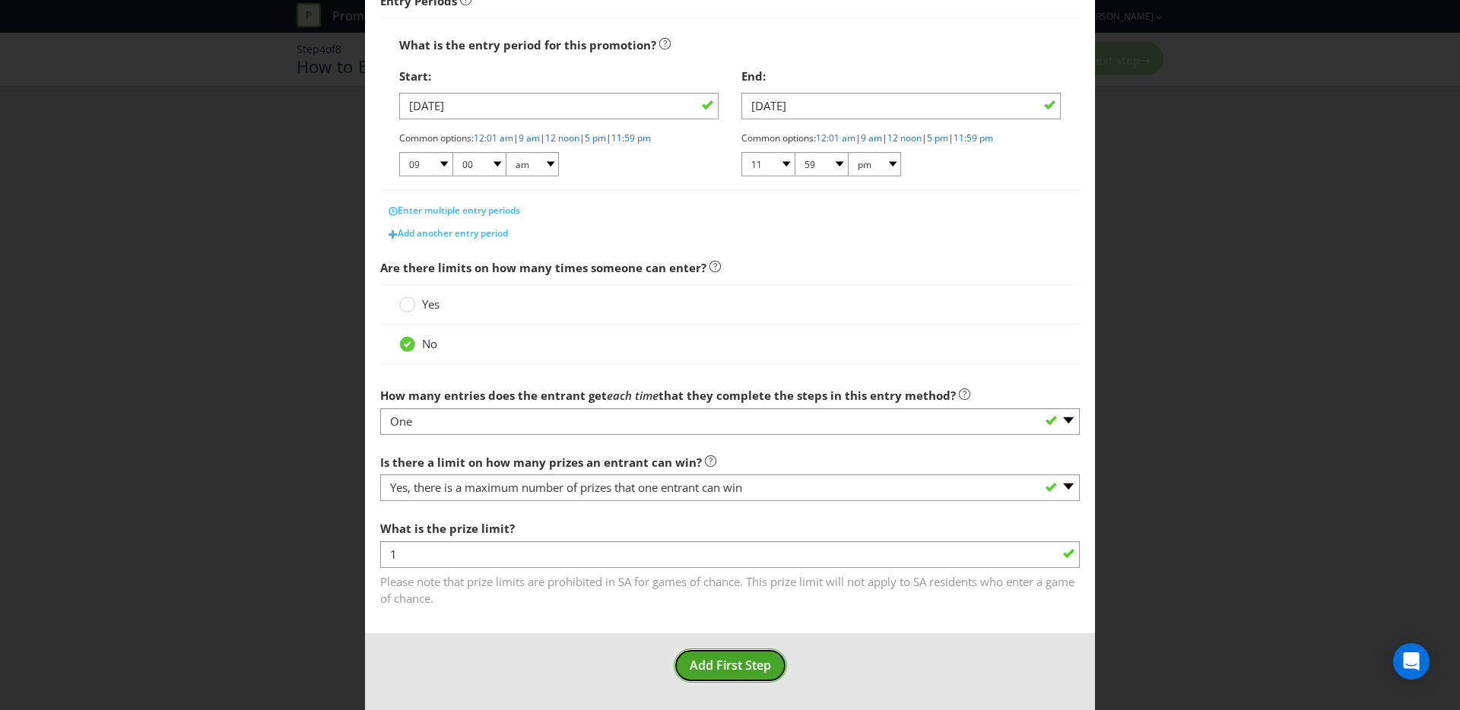
click at [734, 665] on span "Add First Step" at bounding box center [730, 665] width 81 height 17
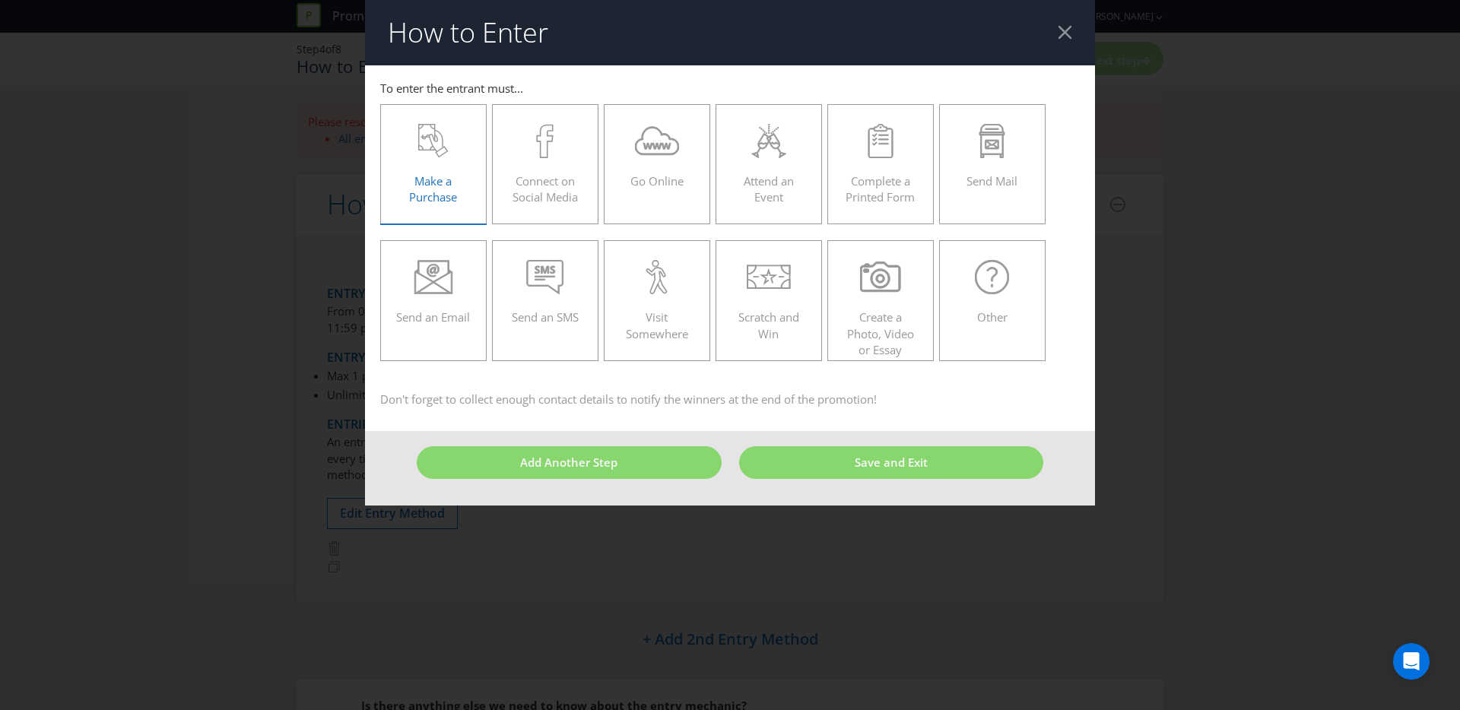
click at [468, 187] on div "Make a Purchase" at bounding box center [433, 158] width 75 height 68
click at [0, 0] on input "Make a Purchase" at bounding box center [0, 0] width 0 height 0
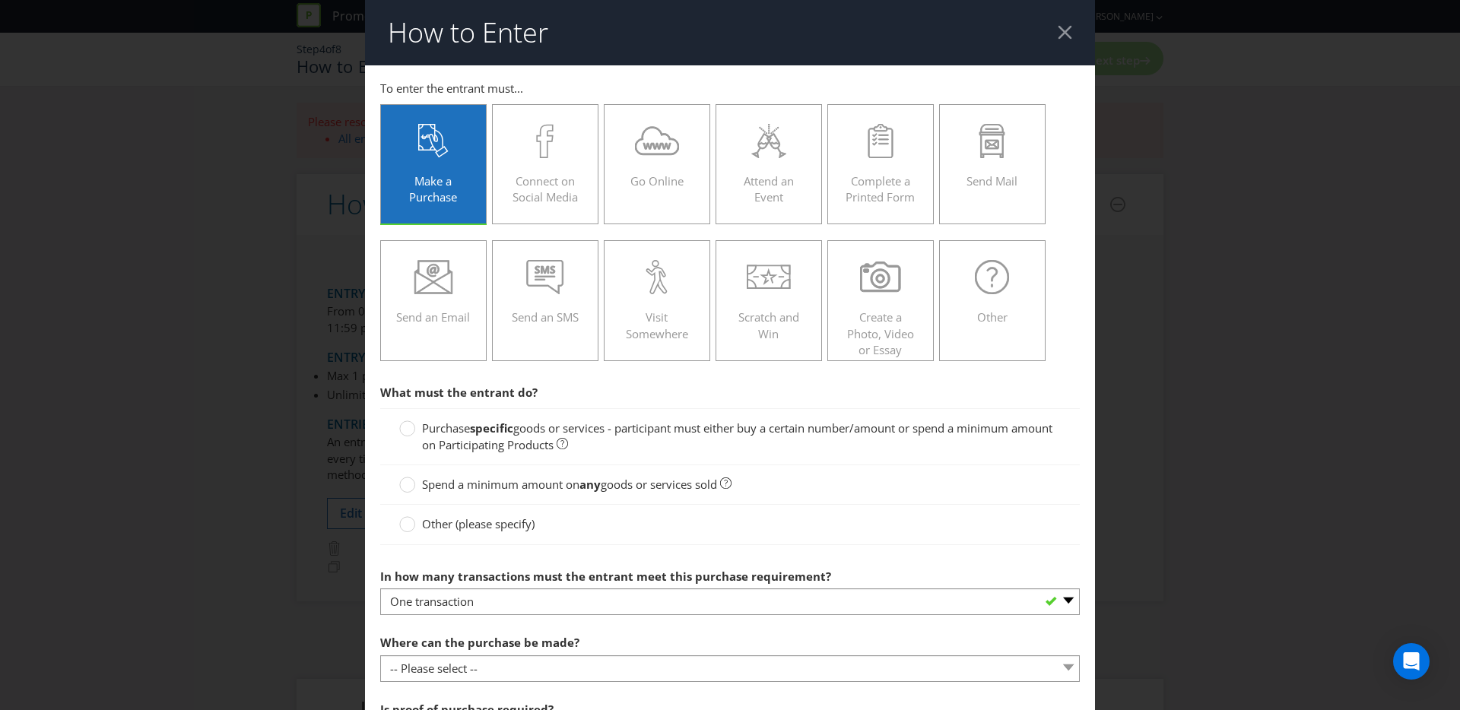
scroll to position [127, 0]
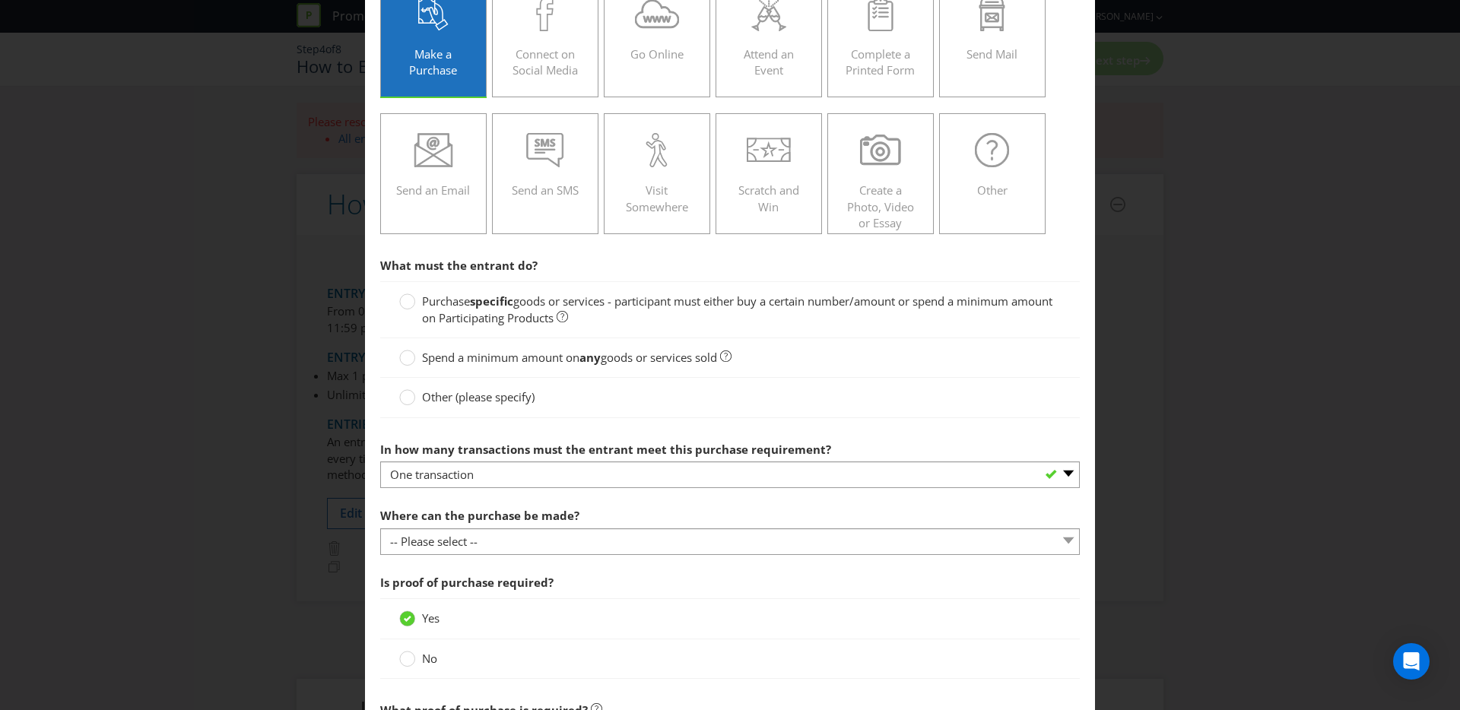
click at [556, 306] on span "goods or services - participant must either buy a certain number/amount or spen…" at bounding box center [737, 309] width 630 height 31
click at [0, 0] on input "Purchase specific goods or services - participant must either buy a certain num…" at bounding box center [0, 0] width 0 height 0
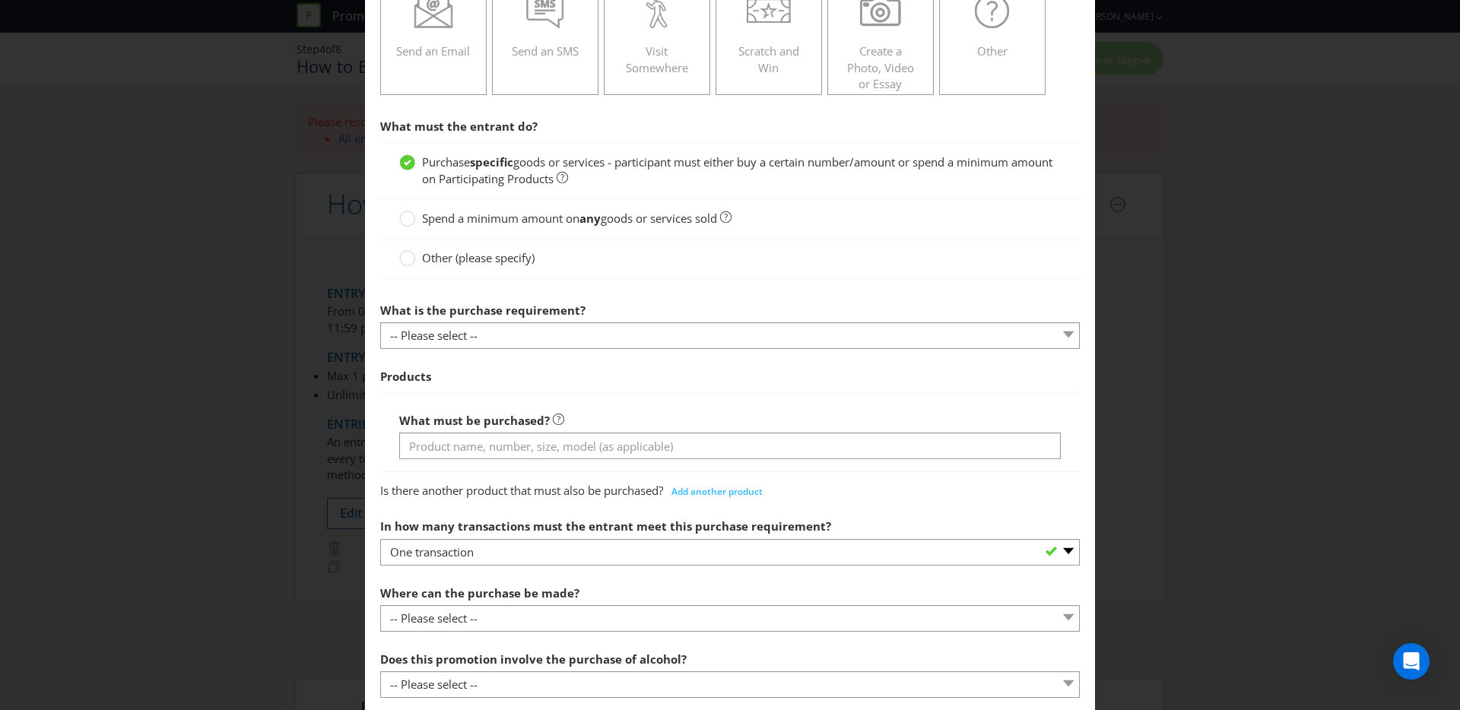
scroll to position [332, 0]
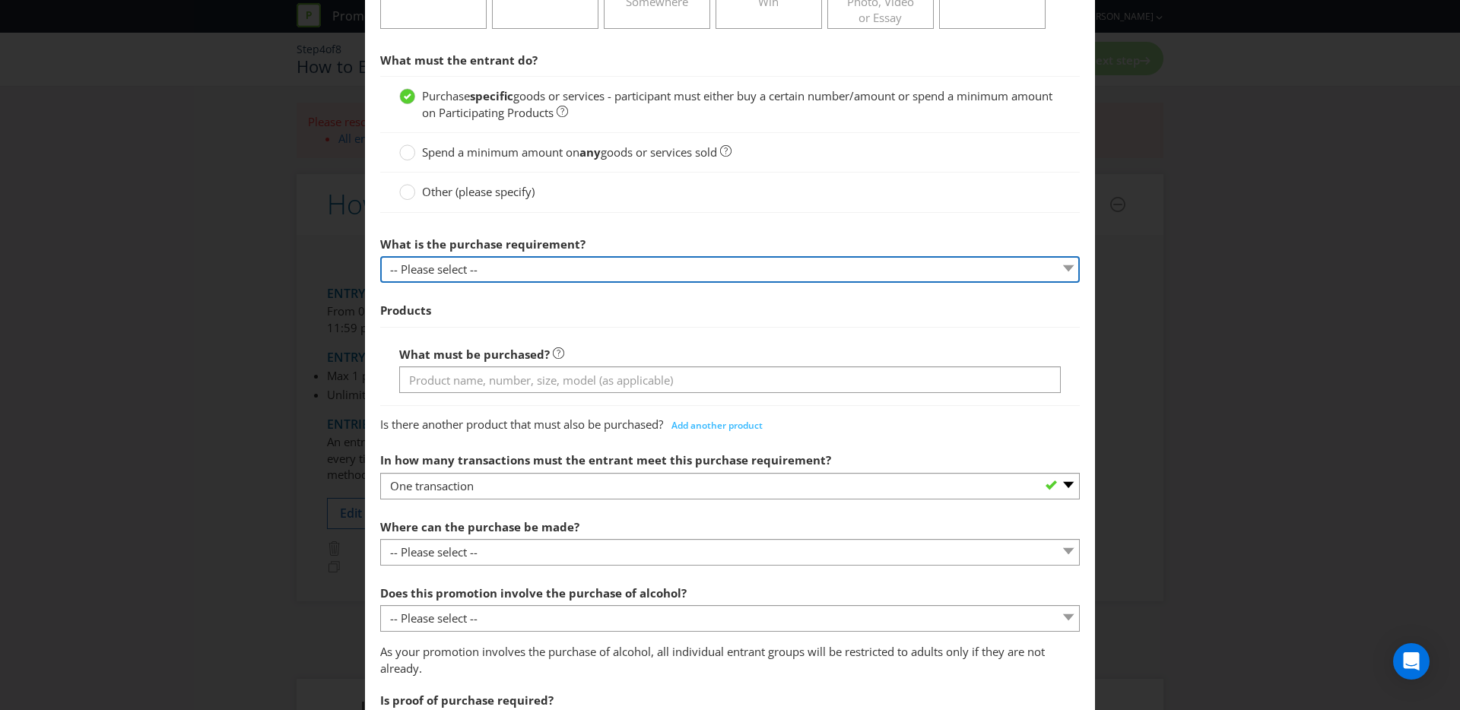
click at [452, 274] on select "-- Please select -- Buy a certain number of these products or services Spend a …" at bounding box center [730, 269] width 700 height 27
select select "MINIMUM_QUANTITY"
click at [380, 256] on select "-- Please select -- Buy a certain number of these products or services Spend a …" at bounding box center [730, 269] width 700 height 27
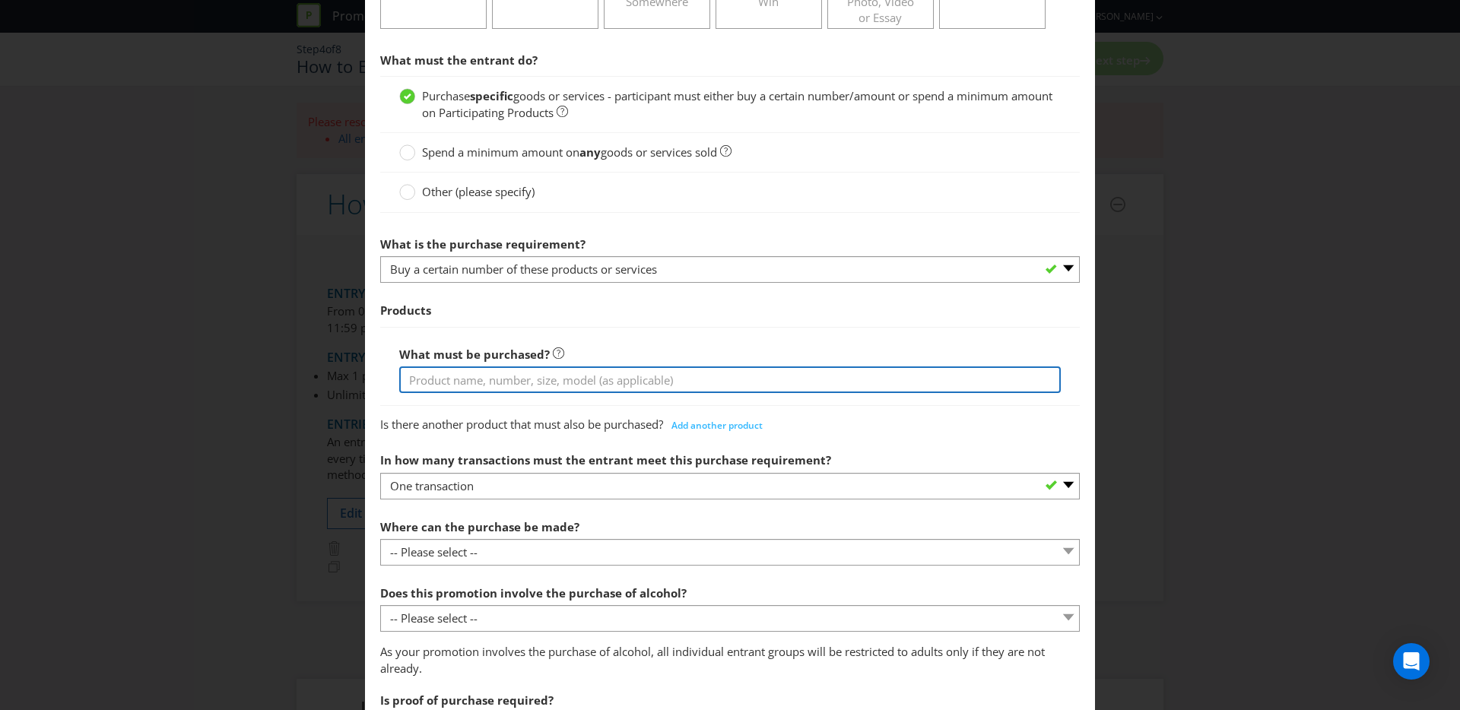
click at [495, 378] on input "text" at bounding box center [730, 380] width 662 height 27
click at [485, 373] on input "text" at bounding box center [730, 380] width 662 height 27
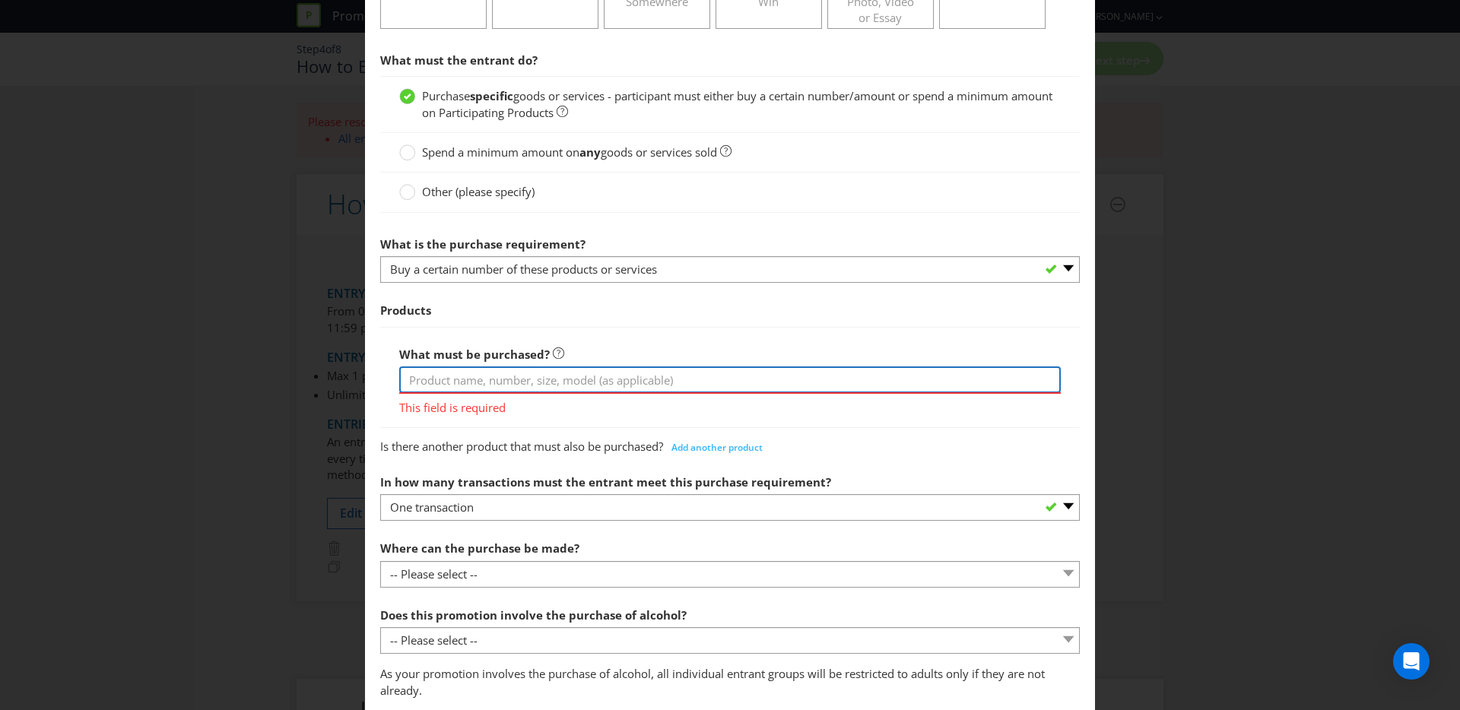
paste input "Cobs Lightly Salted Slightly Sweet Popcorn 120g Cobs Sea Salt Popcorn 80g Cobs …"
type input "Cobs Lightly Salted Slightly Sweet Popcorn 120g Cobs Sea Salt Popcorn 80g Cobs …"
click at [617, 418] on div "Products What must be purchased? Cobs Lightly Salted Slightly Sweet Popcorn 120…" at bounding box center [730, 377] width 700 height 164
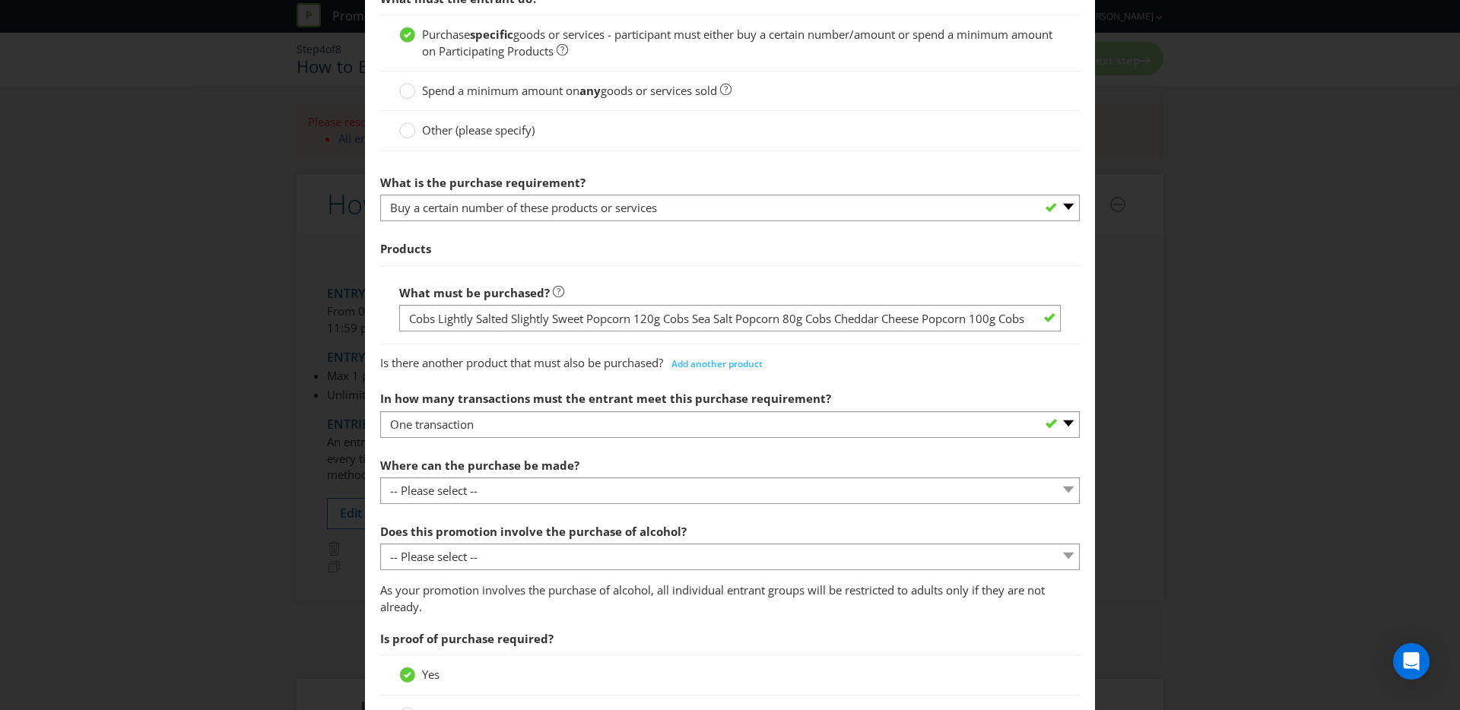
scroll to position [404, 0]
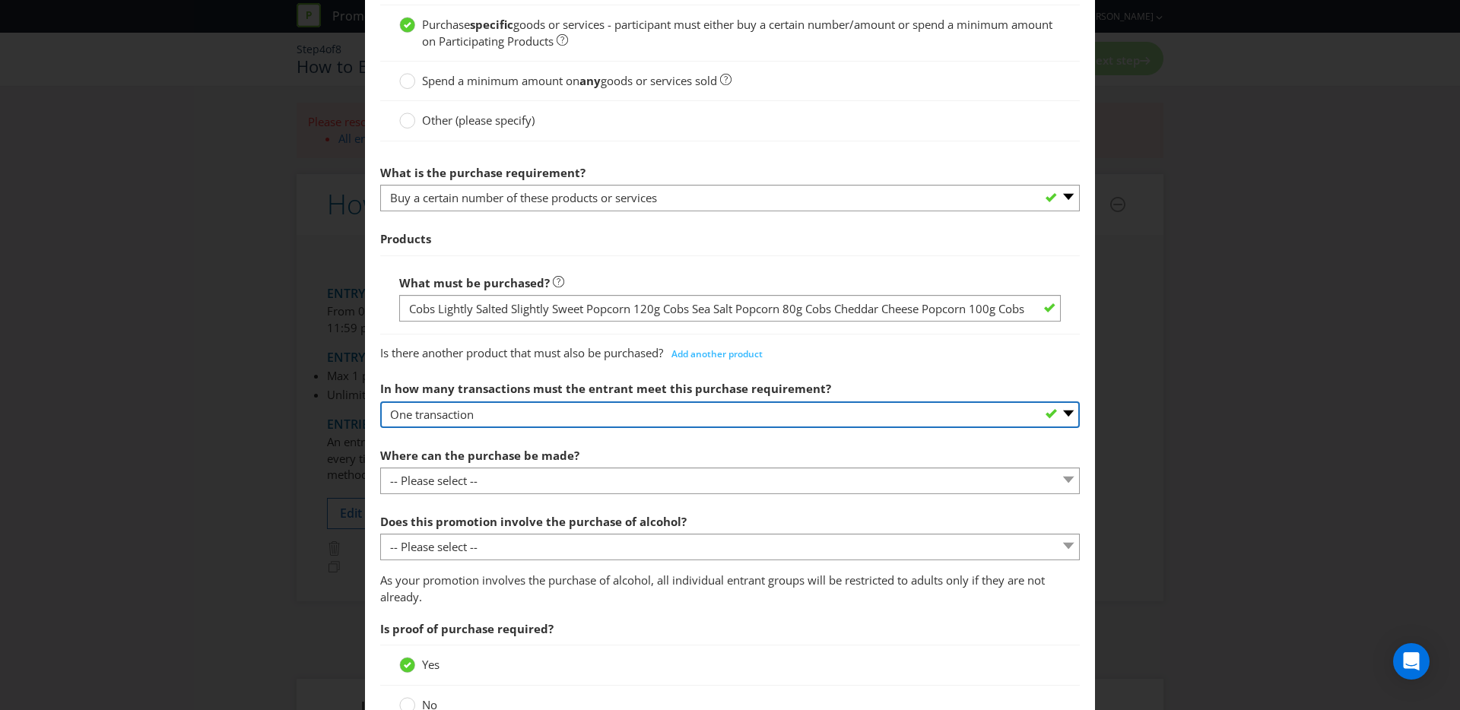
click at [585, 416] on select "-- Please select -- One transaction A specific number of transactions Any numbe…" at bounding box center [730, 415] width 700 height 27
click at [380, 402] on select "-- Please select -- One transaction A specific number of transactions Any numbe…" at bounding box center [730, 415] width 700 height 27
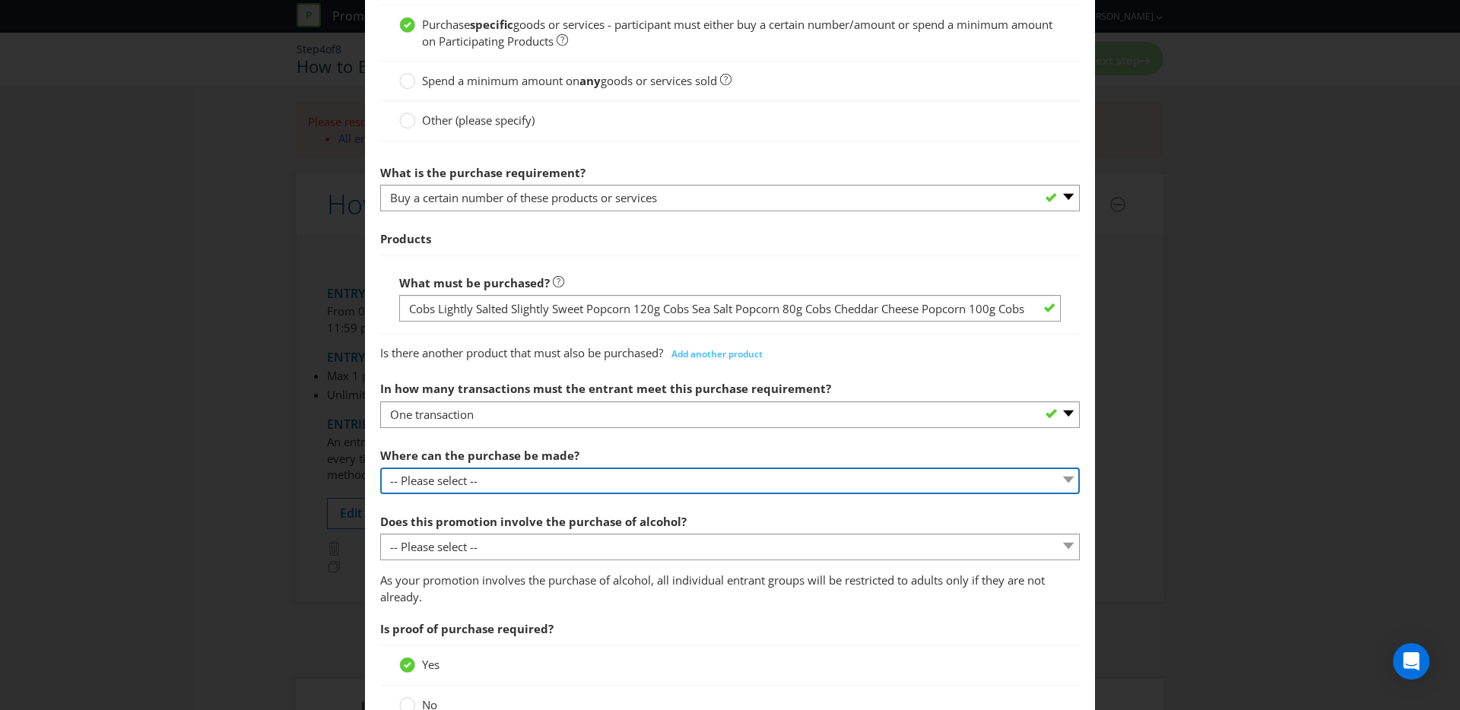
click at [510, 483] on select "-- Please select -- Any stores displaying promotional material (including onlin…" at bounding box center [730, 481] width 700 height 27
click at [380, 468] on select "-- Please select -- Any stores displaying promotional material (including onlin…" at bounding box center [730, 481] width 700 height 27
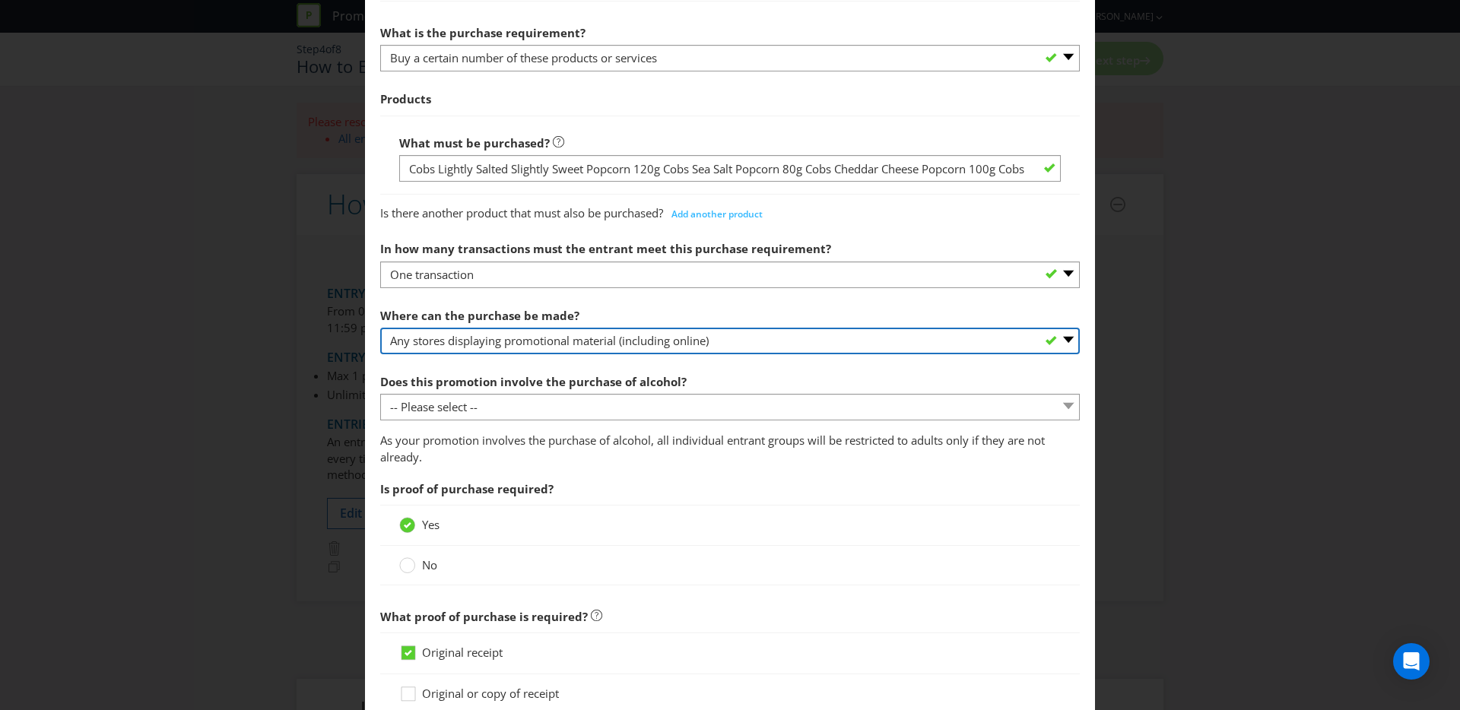
scroll to position [611, 0]
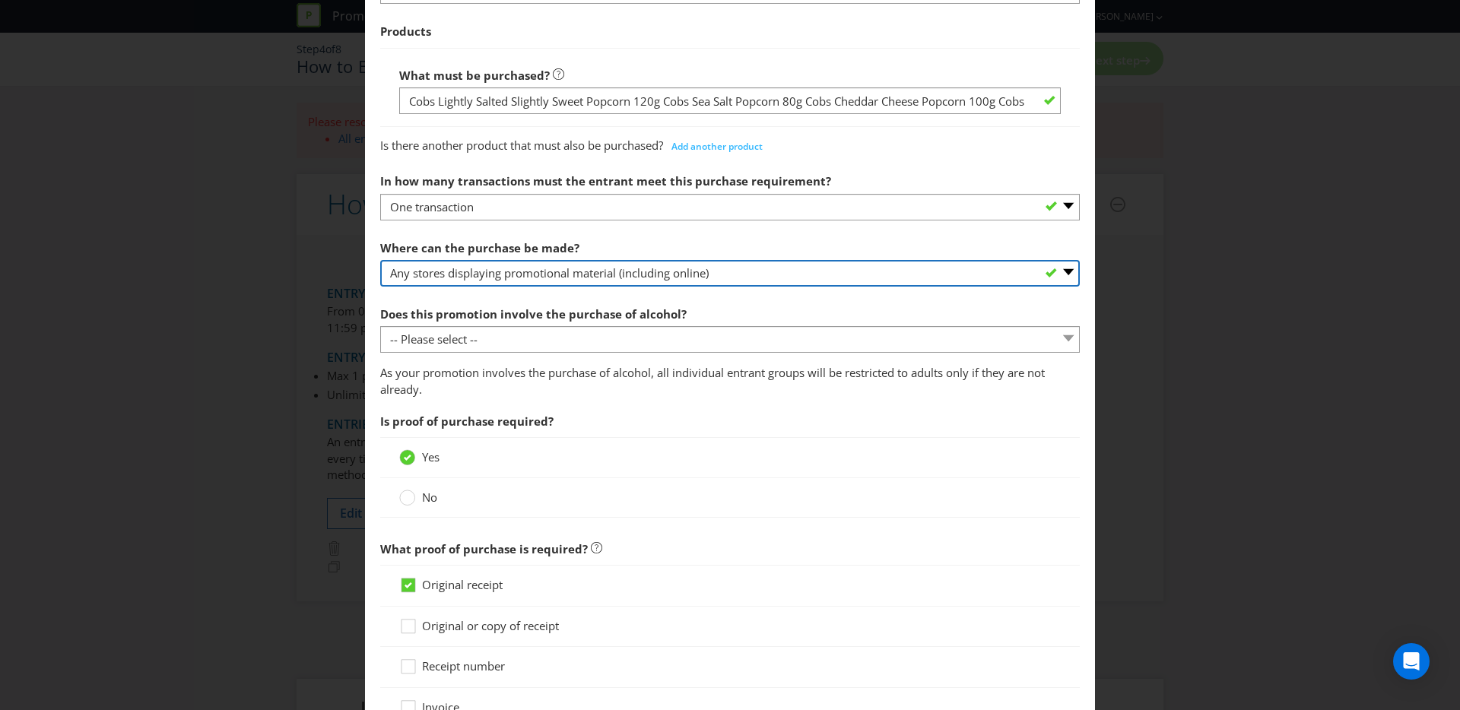
click at [500, 271] on select "-- Please select -- Any stores displaying promotional material (including onlin…" at bounding box center [730, 273] width 700 height 27
select select "ANY_SELLING"
click at [380, 260] on select "-- Please select -- Any stores displaying promotional material (including onlin…" at bounding box center [730, 273] width 700 height 27
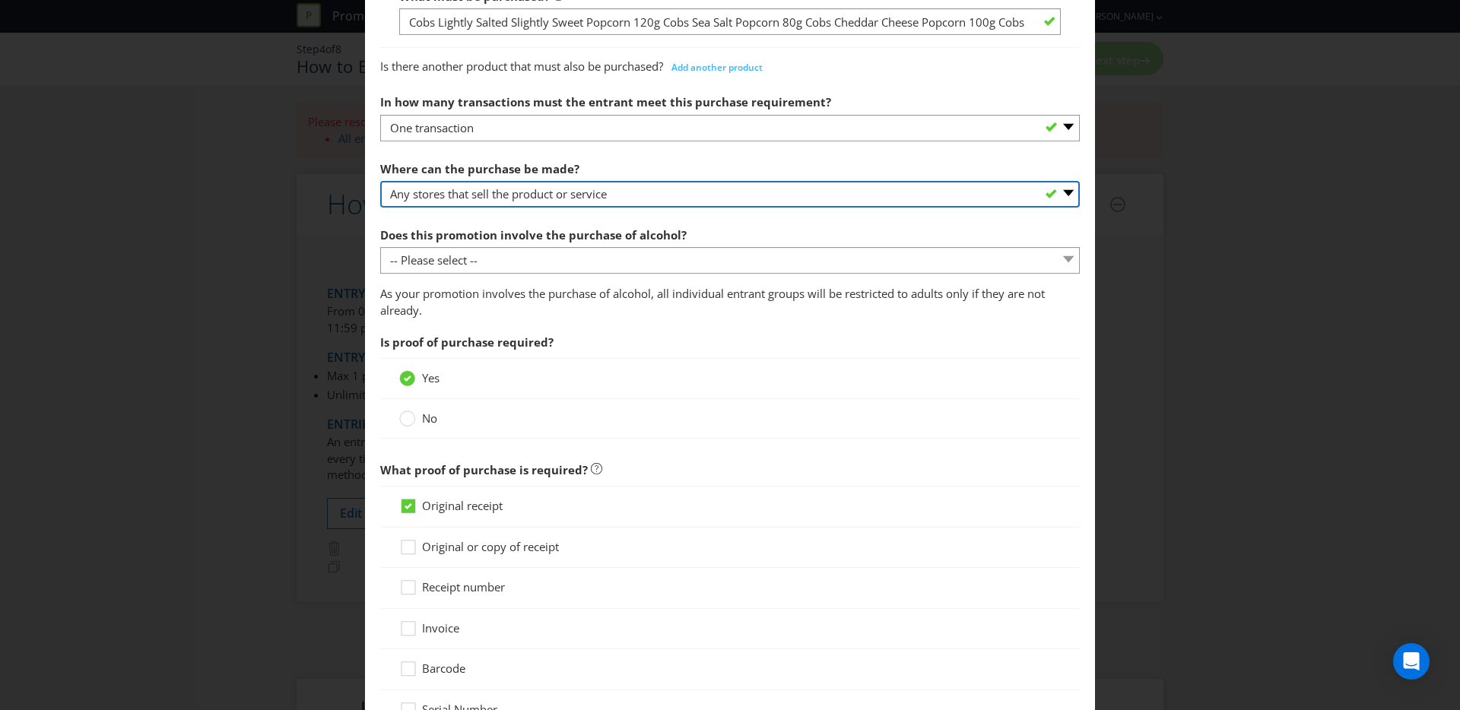
scroll to position [700, 0]
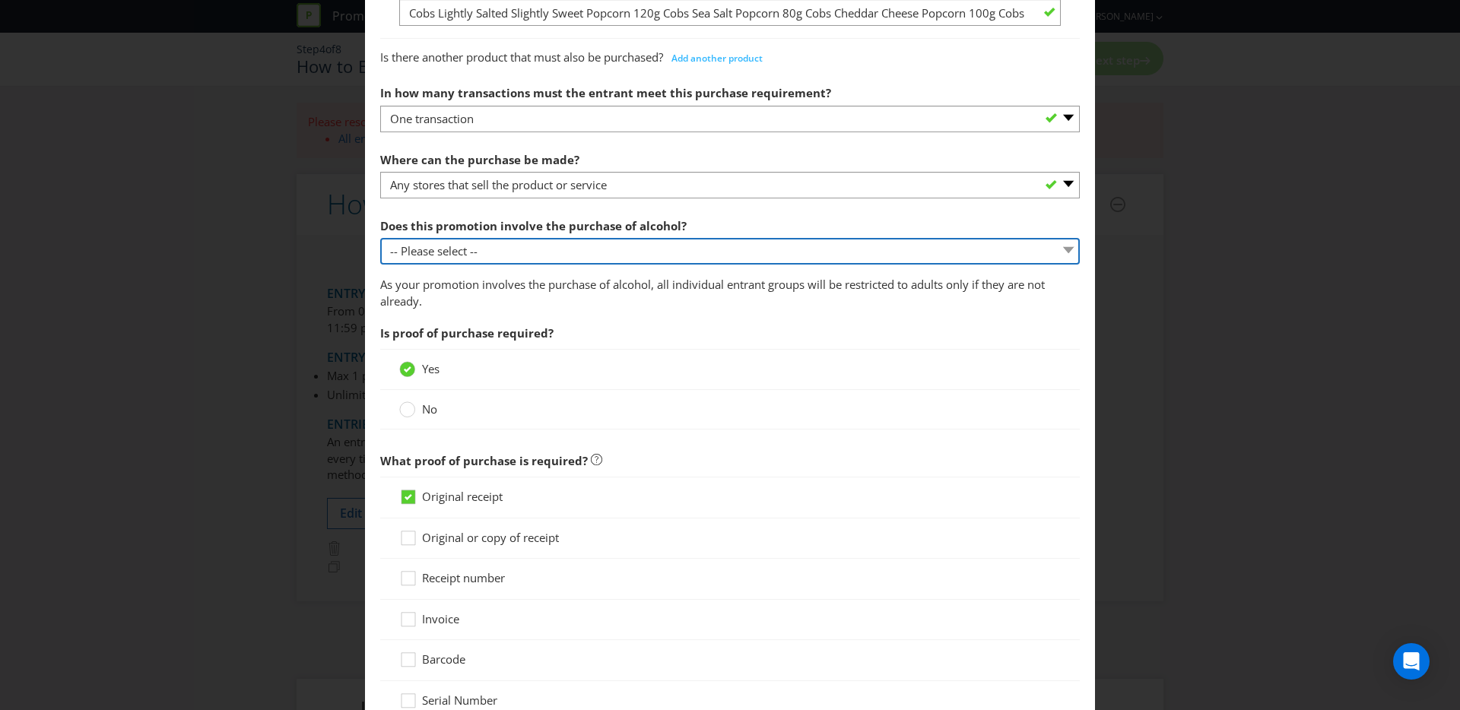
click at [452, 257] on select "-- Please select -- Yes, for on-premises consumption Yes, for off-premises cons…" at bounding box center [730, 251] width 700 height 27
select select "NO"
click at [380, 238] on select "-- Please select -- Yes, for on-premises consumption Yes, for off-premises cons…" at bounding box center [730, 251] width 700 height 27
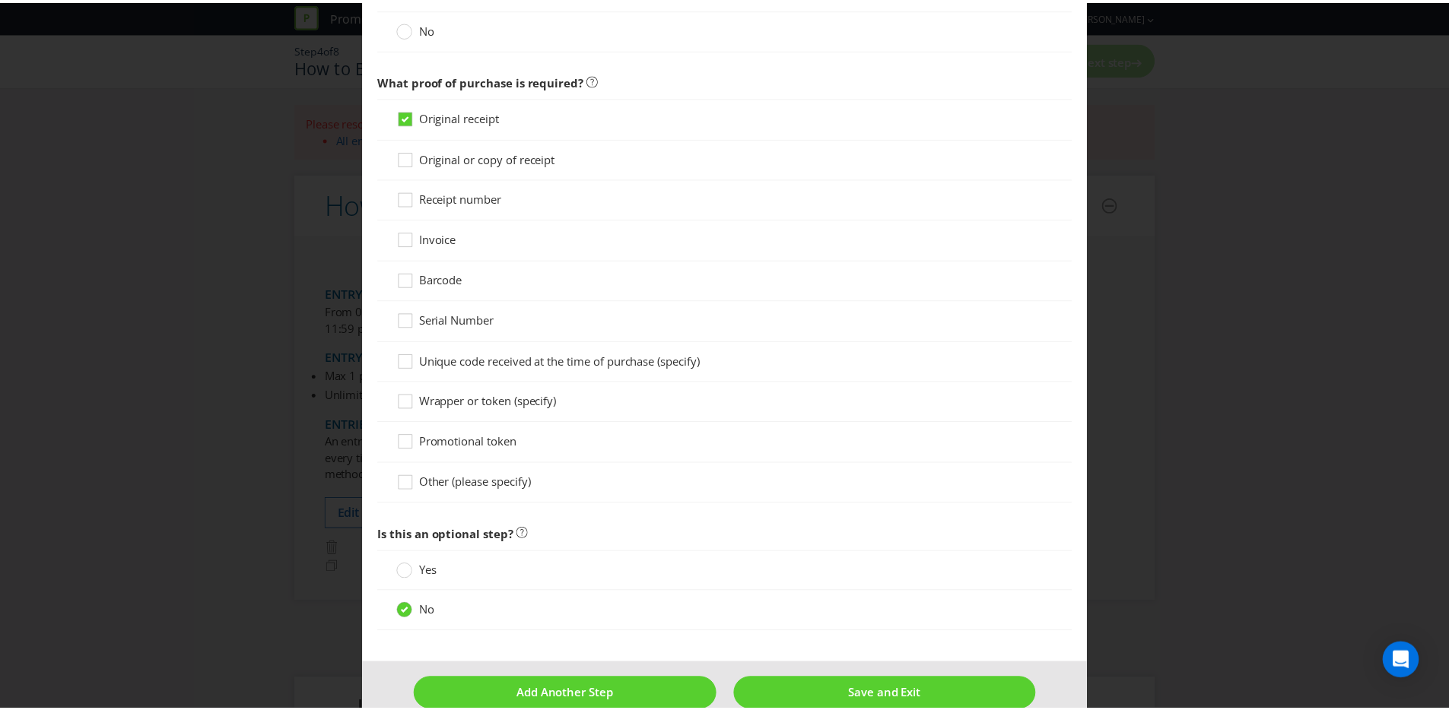
scroll to position [1067, 0]
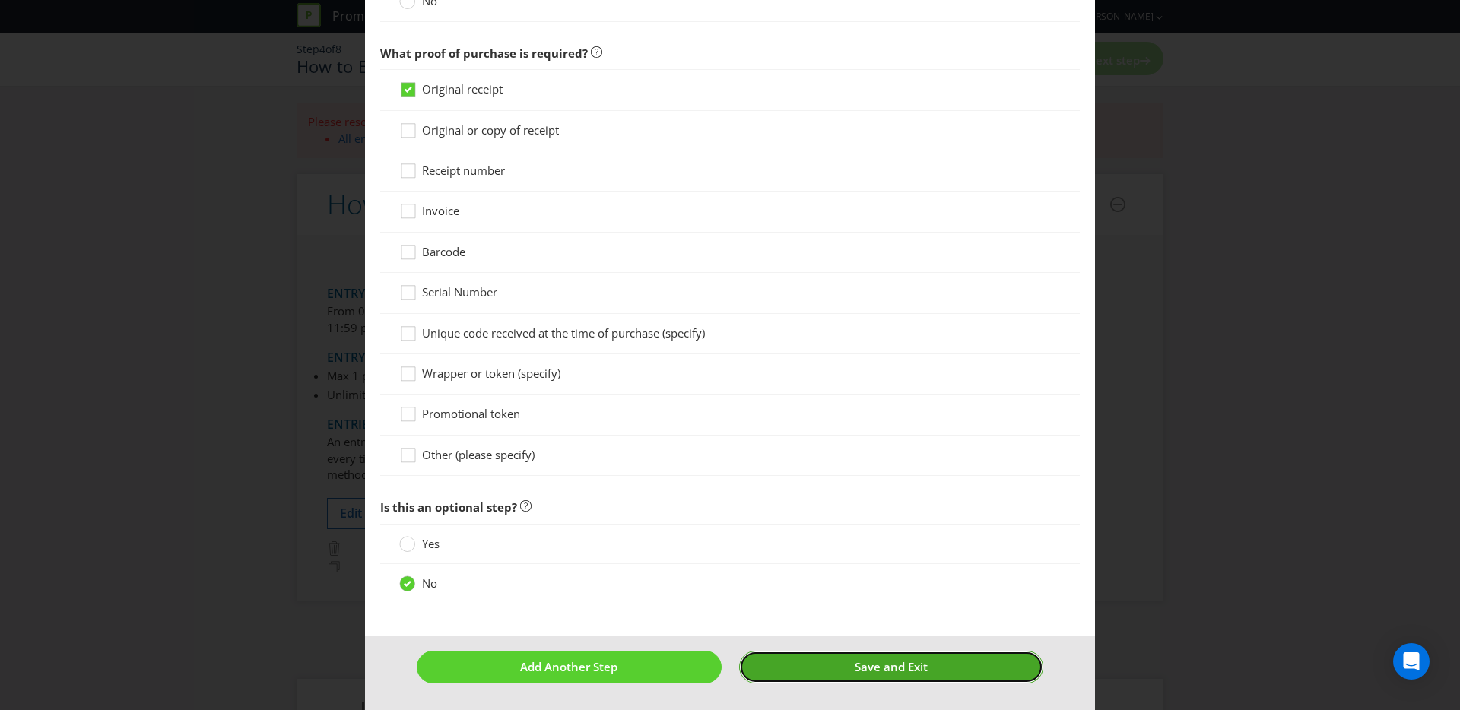
click at [872, 675] on button "Save and Exit" at bounding box center [891, 667] width 305 height 33
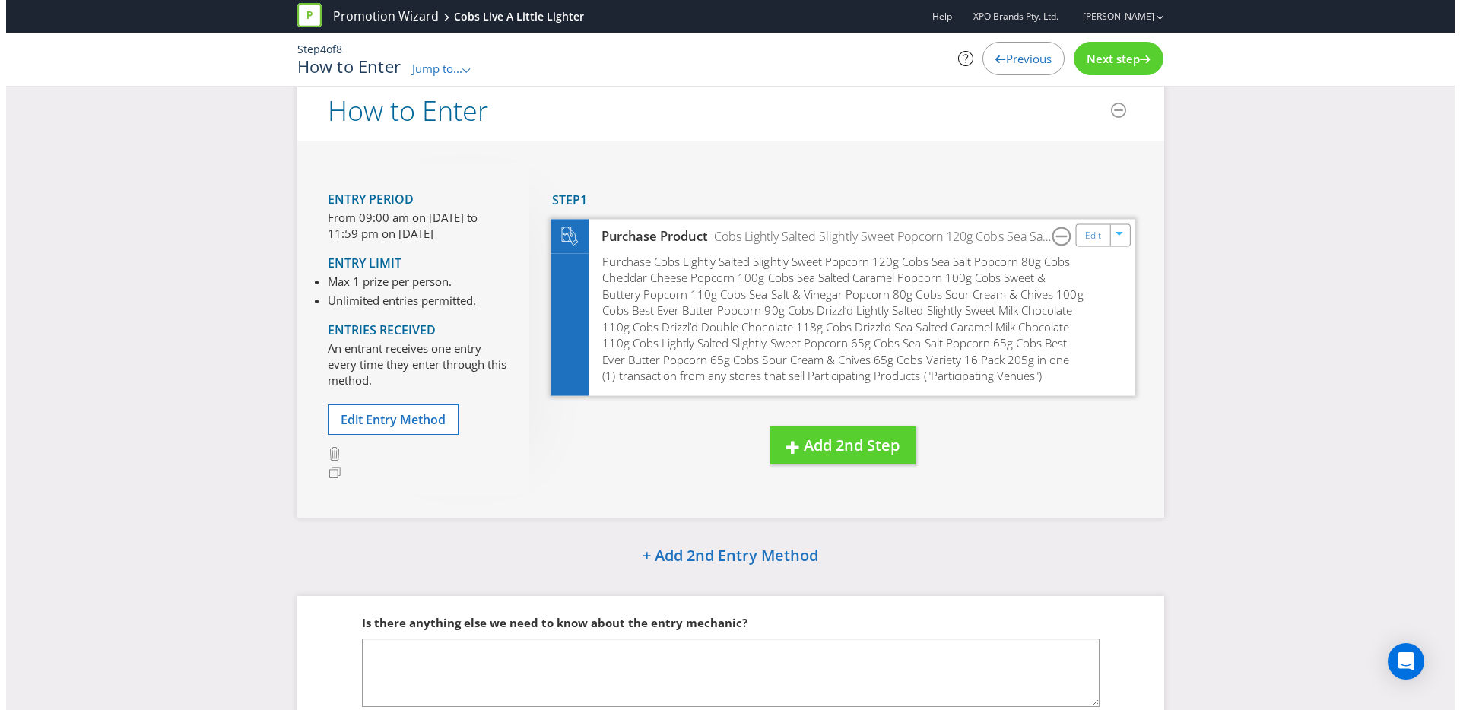
scroll to position [118, 0]
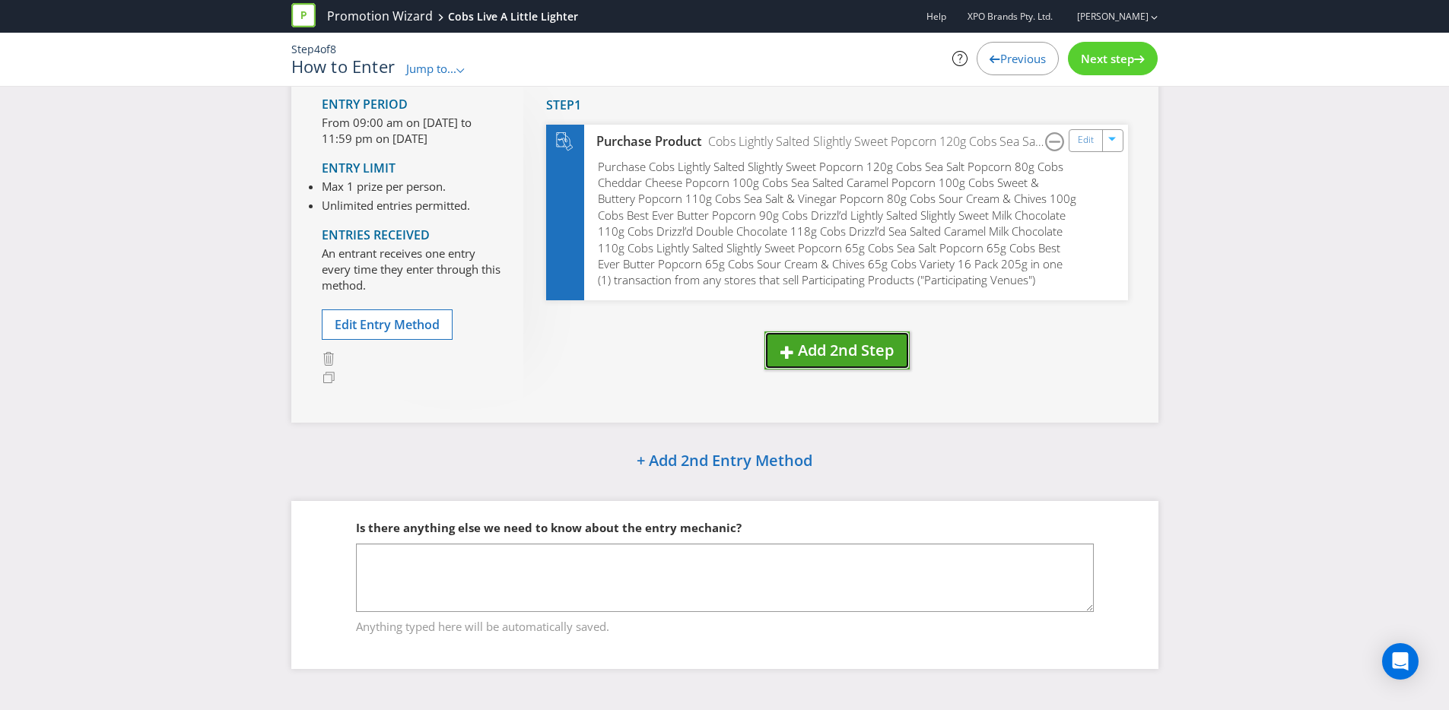
click at [818, 358] on span "Add 2nd Step" at bounding box center [846, 350] width 96 height 21
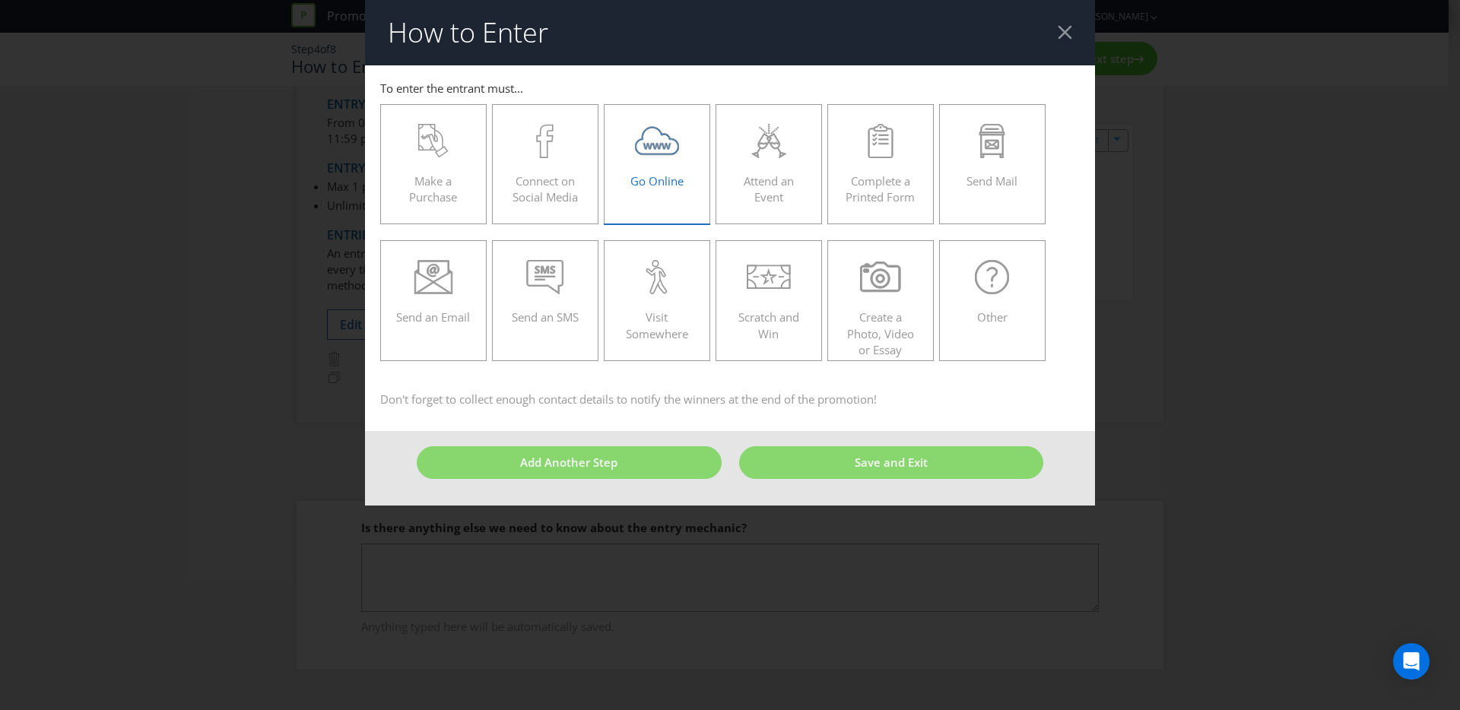
click at [660, 198] on label "Go Online" at bounding box center [657, 164] width 106 height 120
click at [0, 0] on input "Go Online" at bounding box center [0, 0] width 0 height 0
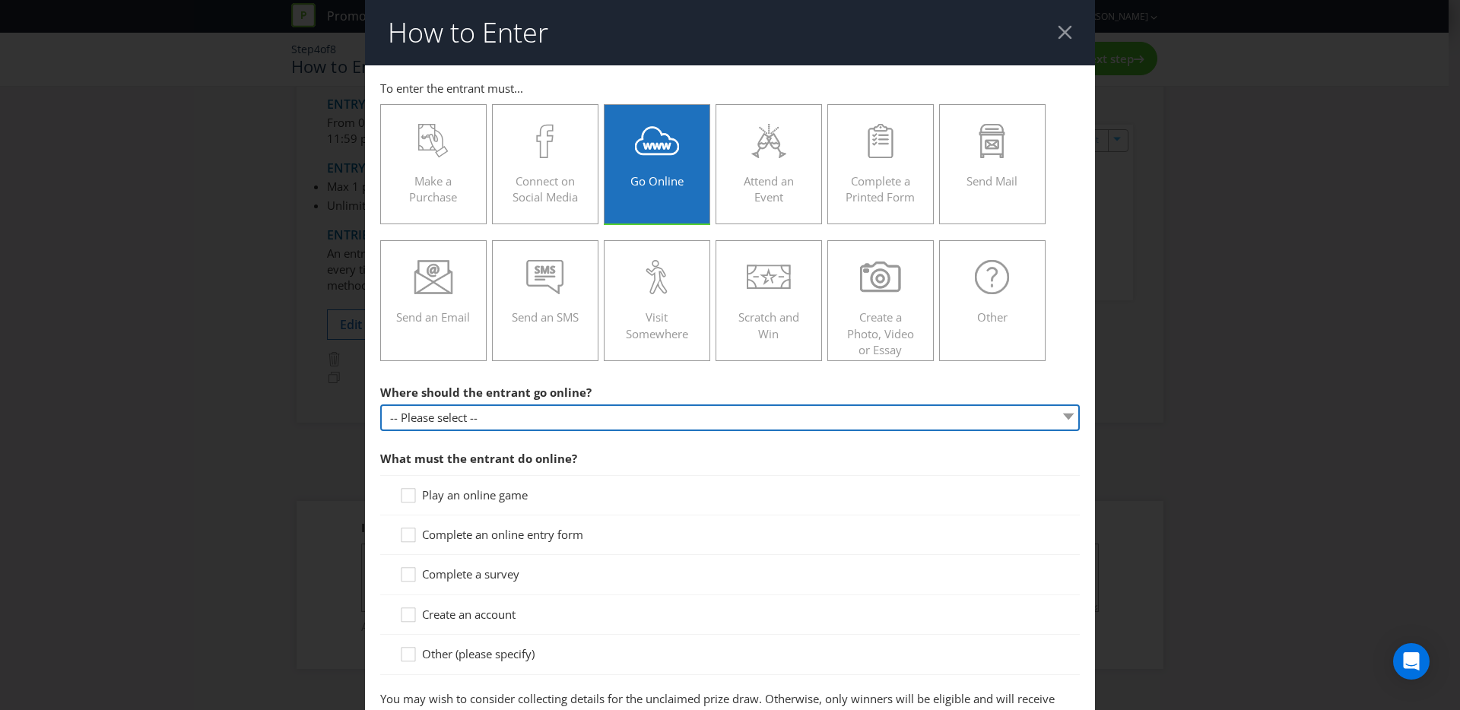
click at [644, 408] on select "-- Please select -- At a specific URL Using a direct link sent to the entrant b…" at bounding box center [730, 418] width 700 height 27
select select "SPECIFIC_URL"
click at [380, 405] on select "-- Please select -- At a specific URL Using a direct link sent to the entrant b…" at bounding box center [730, 418] width 700 height 27
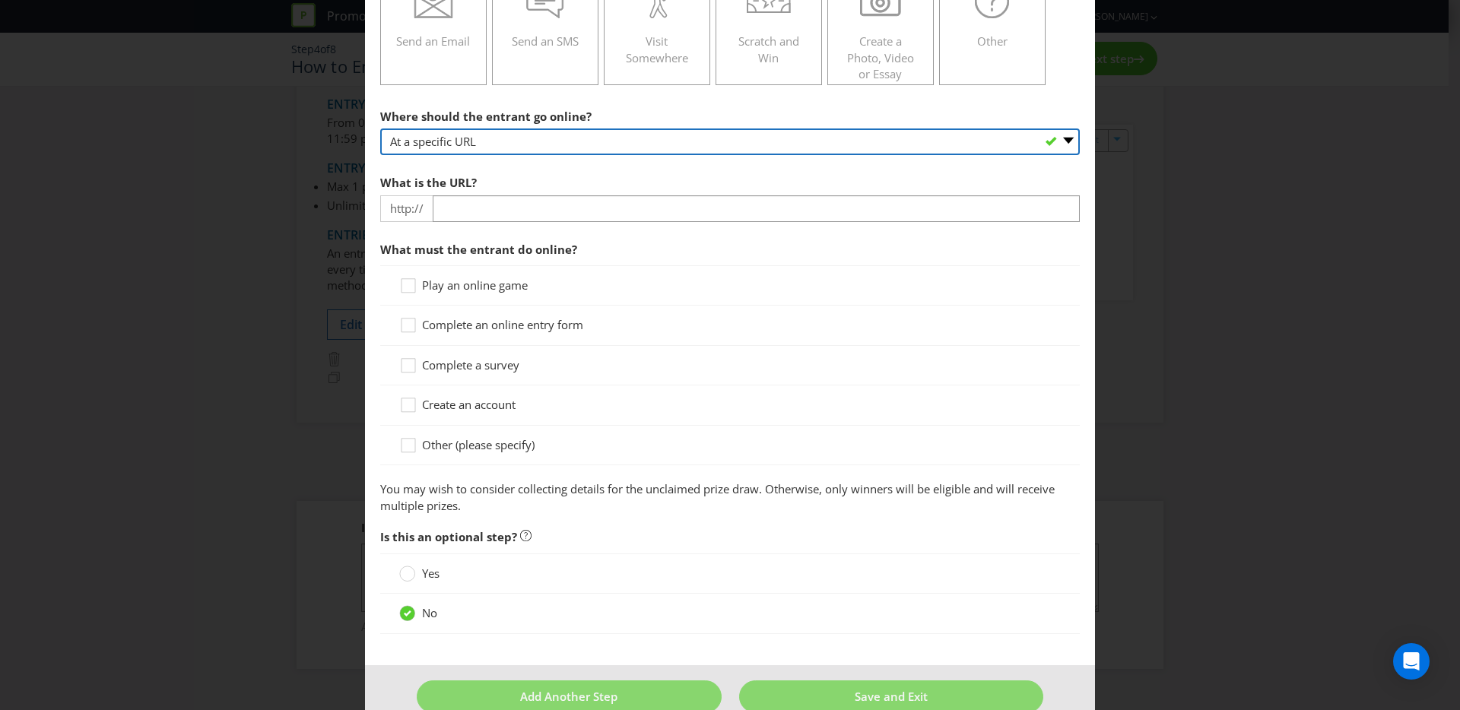
scroll to position [306, 0]
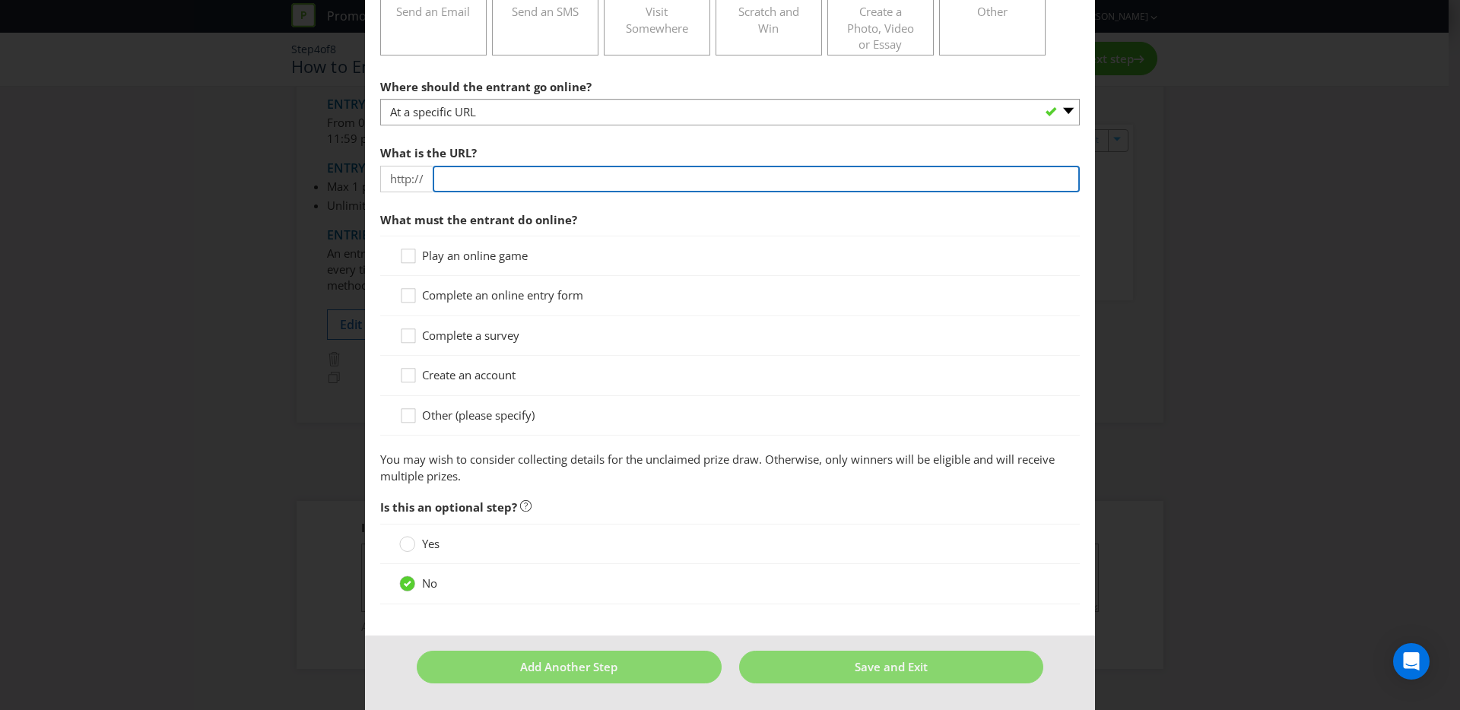
click at [455, 176] on input "text" at bounding box center [756, 179] width 647 height 27
type input "www.cobslivealittlelighter.com.au"
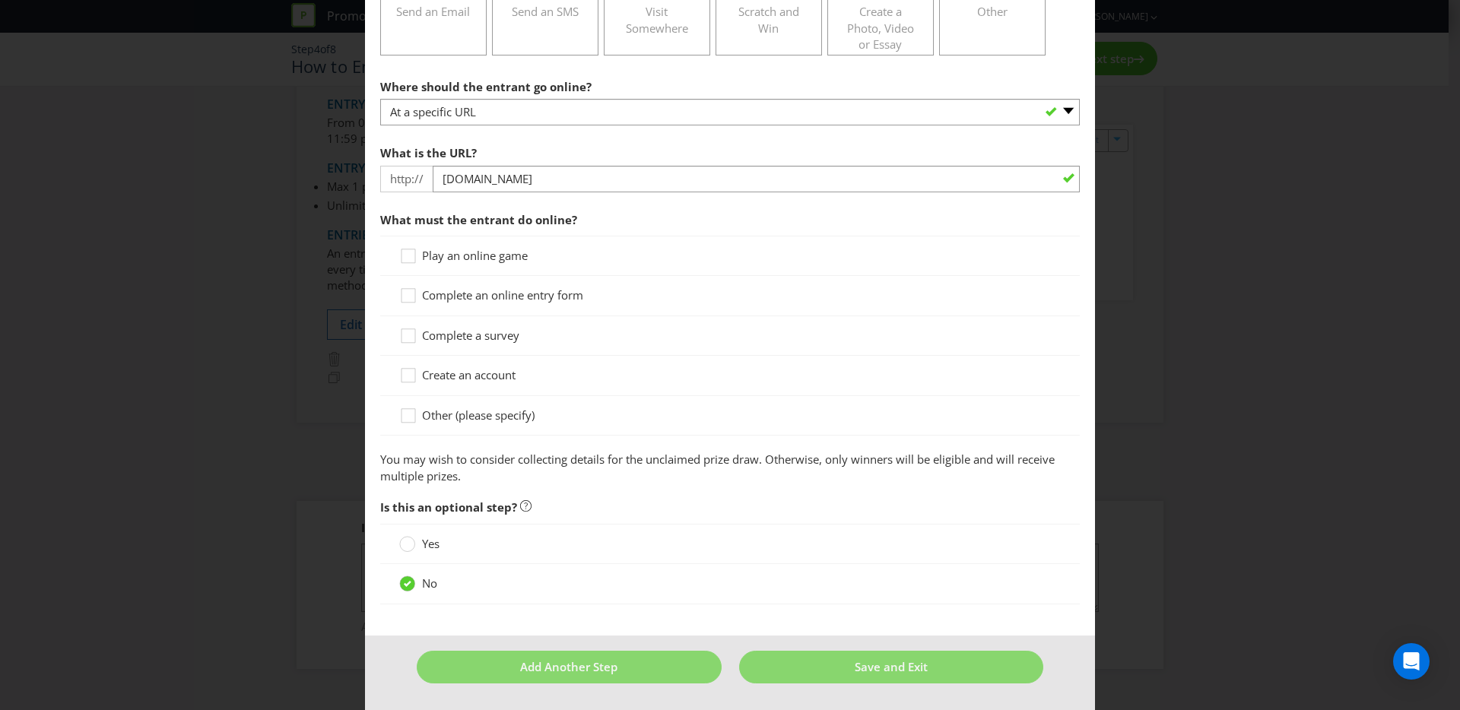
click at [523, 294] on span "Complete an online entry form" at bounding box center [502, 294] width 161 height 15
click at [0, 0] on input "Complete an online entry form" at bounding box center [0, 0] width 0 height 0
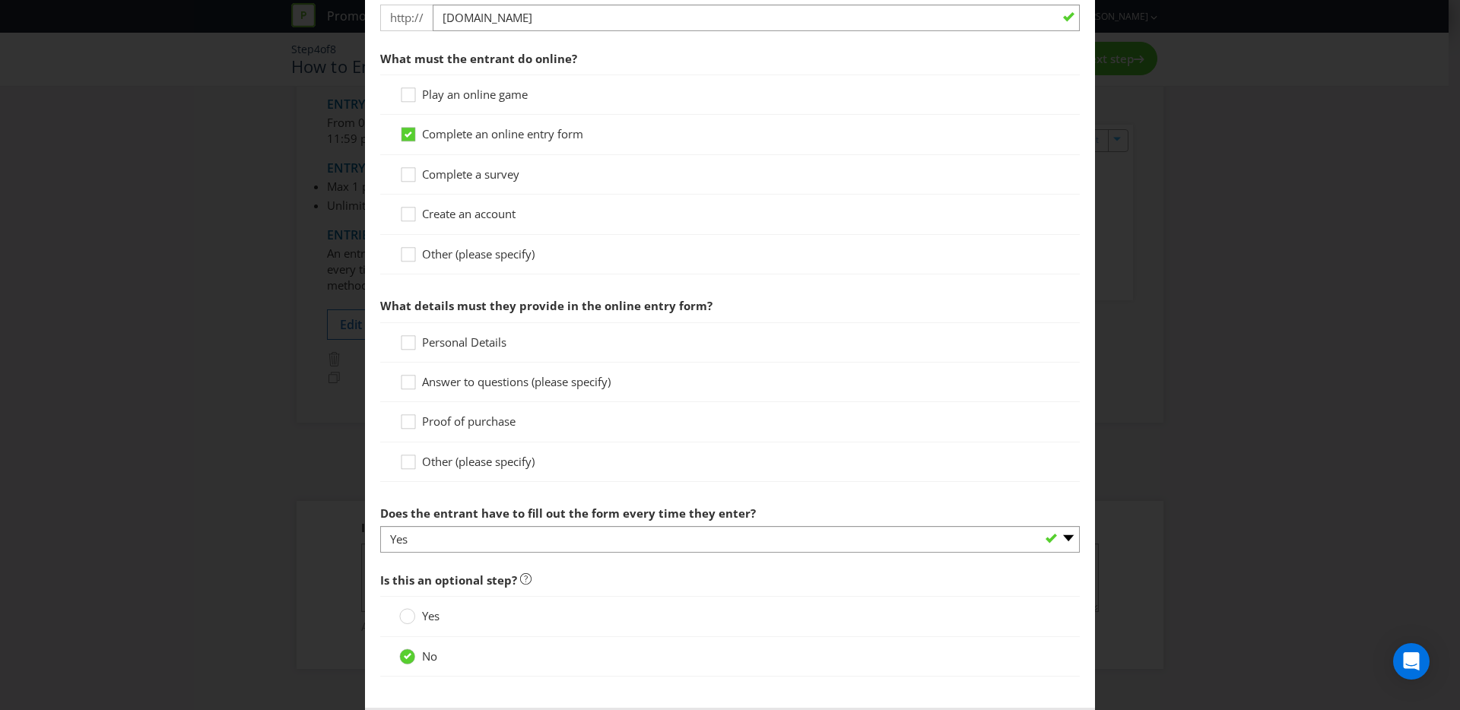
scroll to position [484, 0]
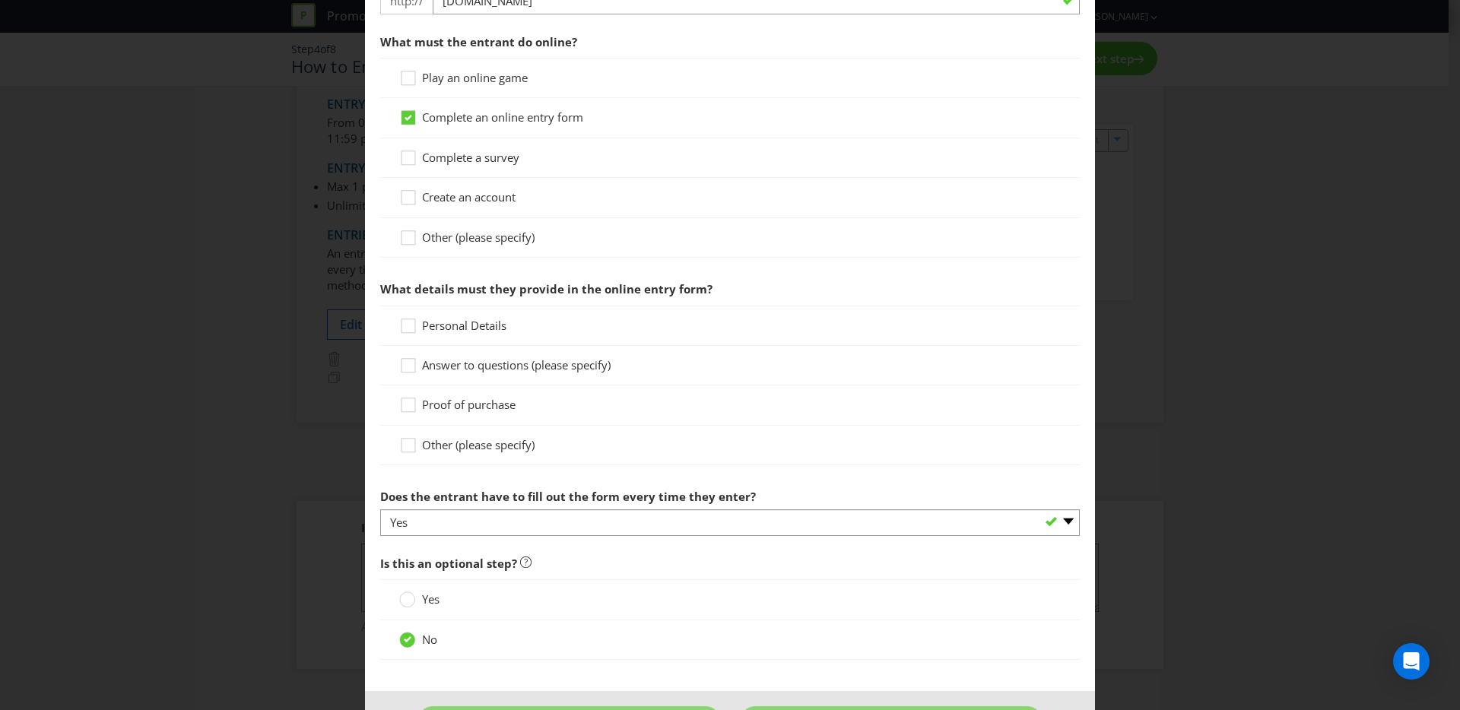
click at [468, 334] on div "Personal Details" at bounding box center [730, 326] width 700 height 40
click at [479, 326] on span "Personal Details" at bounding box center [464, 325] width 84 height 15
click at [0, 0] on input "Personal Details" at bounding box center [0, 0] width 0 height 0
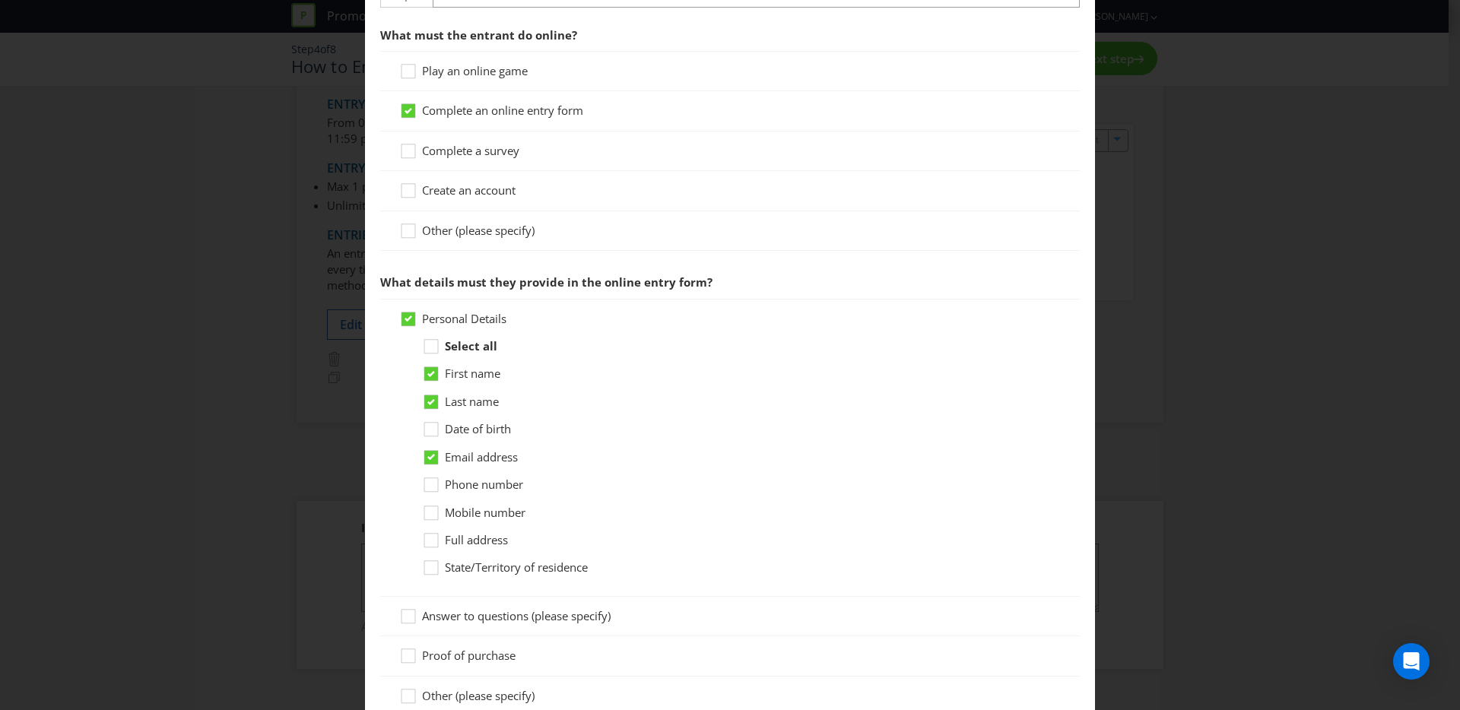
scroll to position [602, 0]
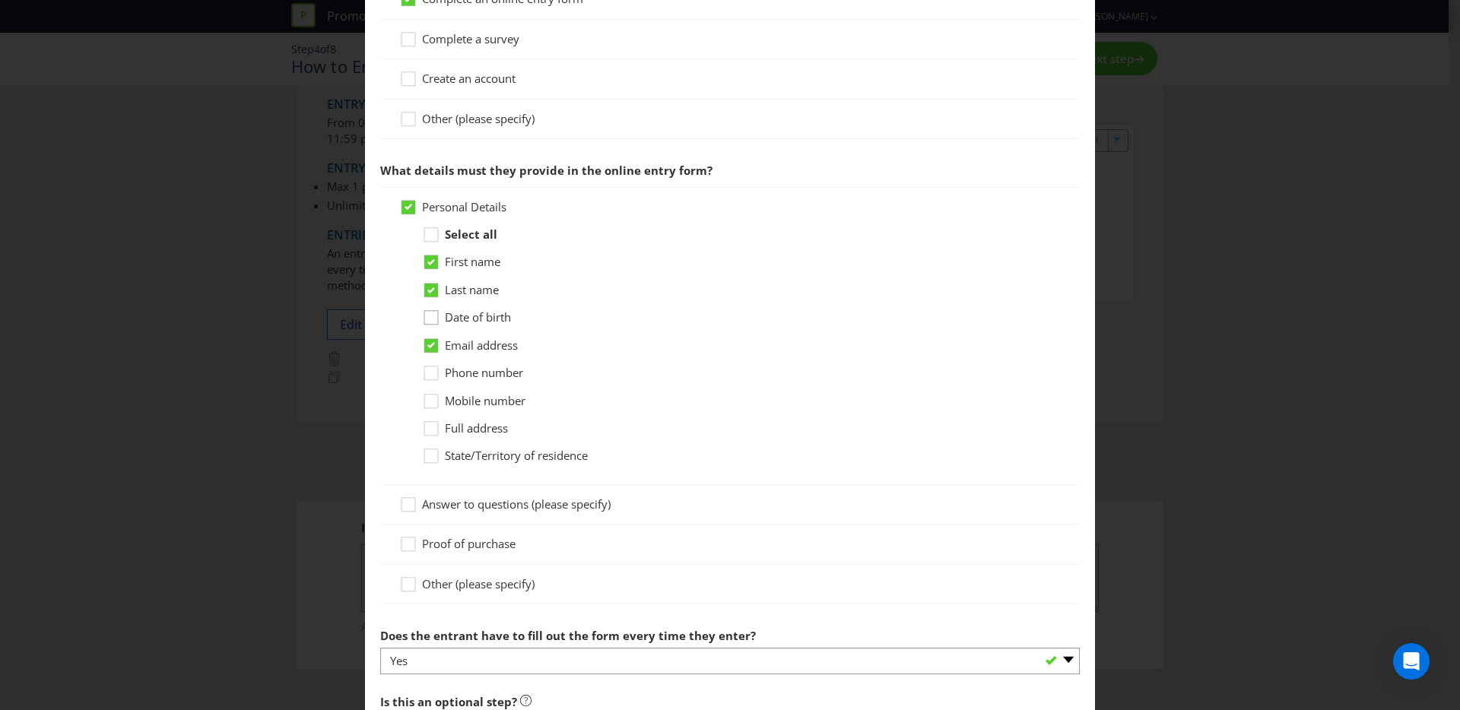
click at [425, 321] on icon at bounding box center [433, 321] width 23 height 23
click at [0, 0] on input "Date of birth" at bounding box center [0, 0] width 0 height 0
click at [427, 399] on div at bounding box center [431, 396] width 8 height 8
click at [0, 0] on input "Mobile number" at bounding box center [0, 0] width 0 height 0
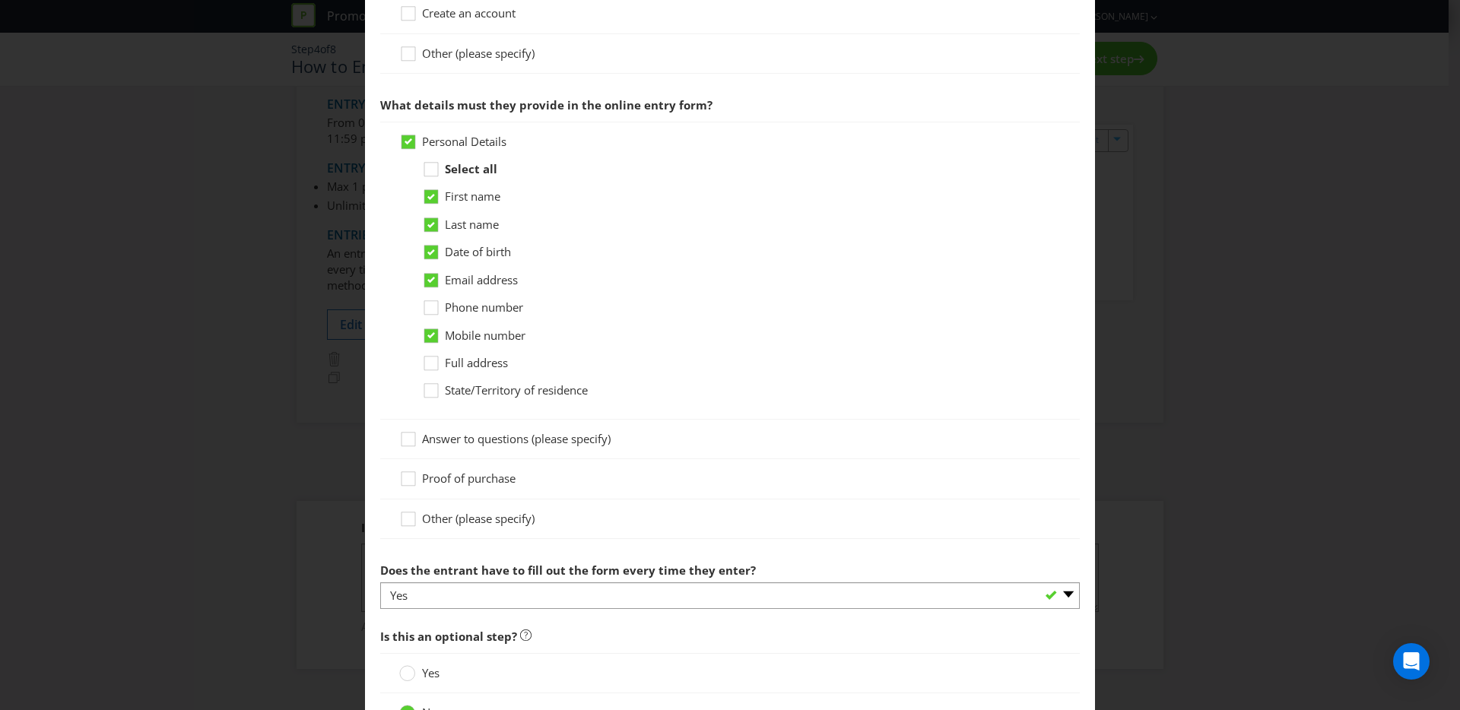
scroll to position [680, 0]
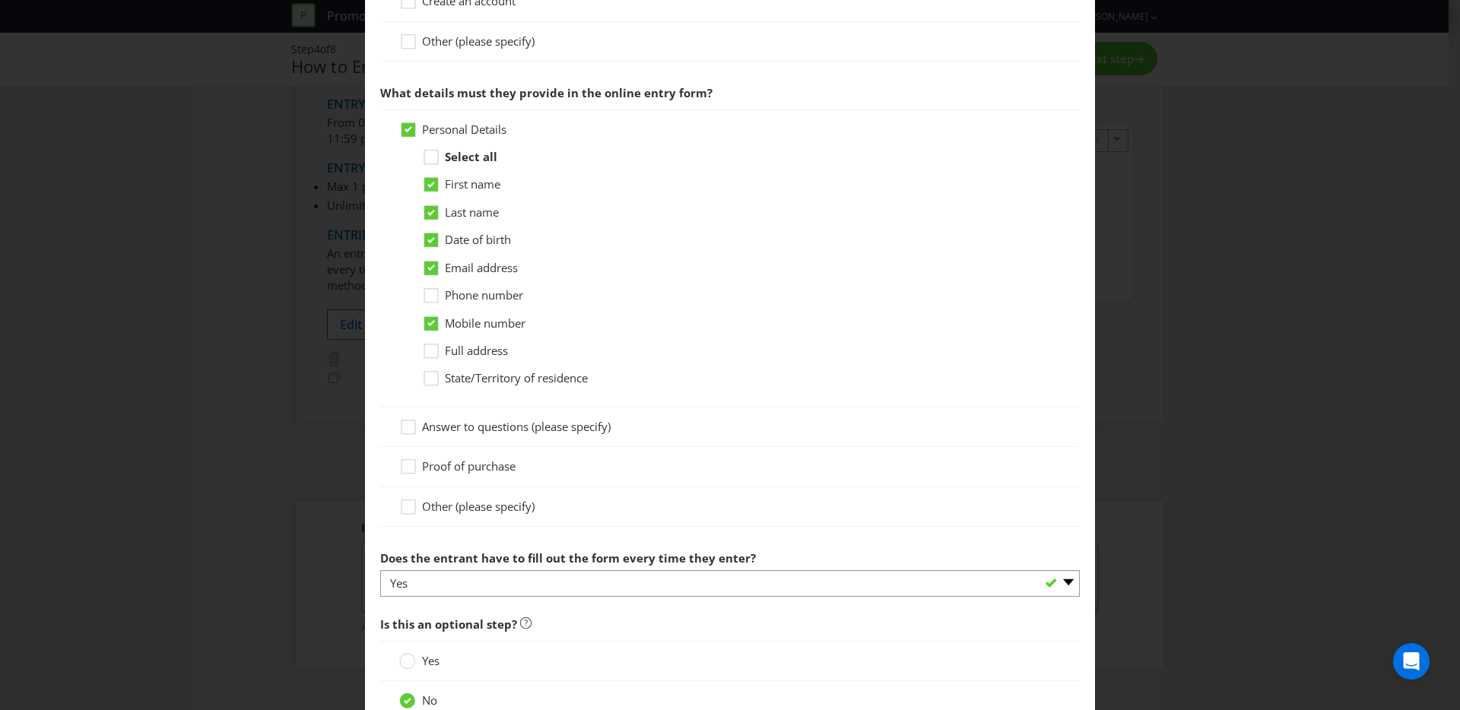
click at [571, 389] on div "Select all First name Last name Date of birth Email address Phone number Mobile…" at bounding box center [741, 274] width 639 height 250
click at [474, 380] on span "State/Territory of residence" at bounding box center [516, 377] width 143 height 15
click at [0, 0] on input "State/Territory of residence" at bounding box center [0, 0] width 0 height 0
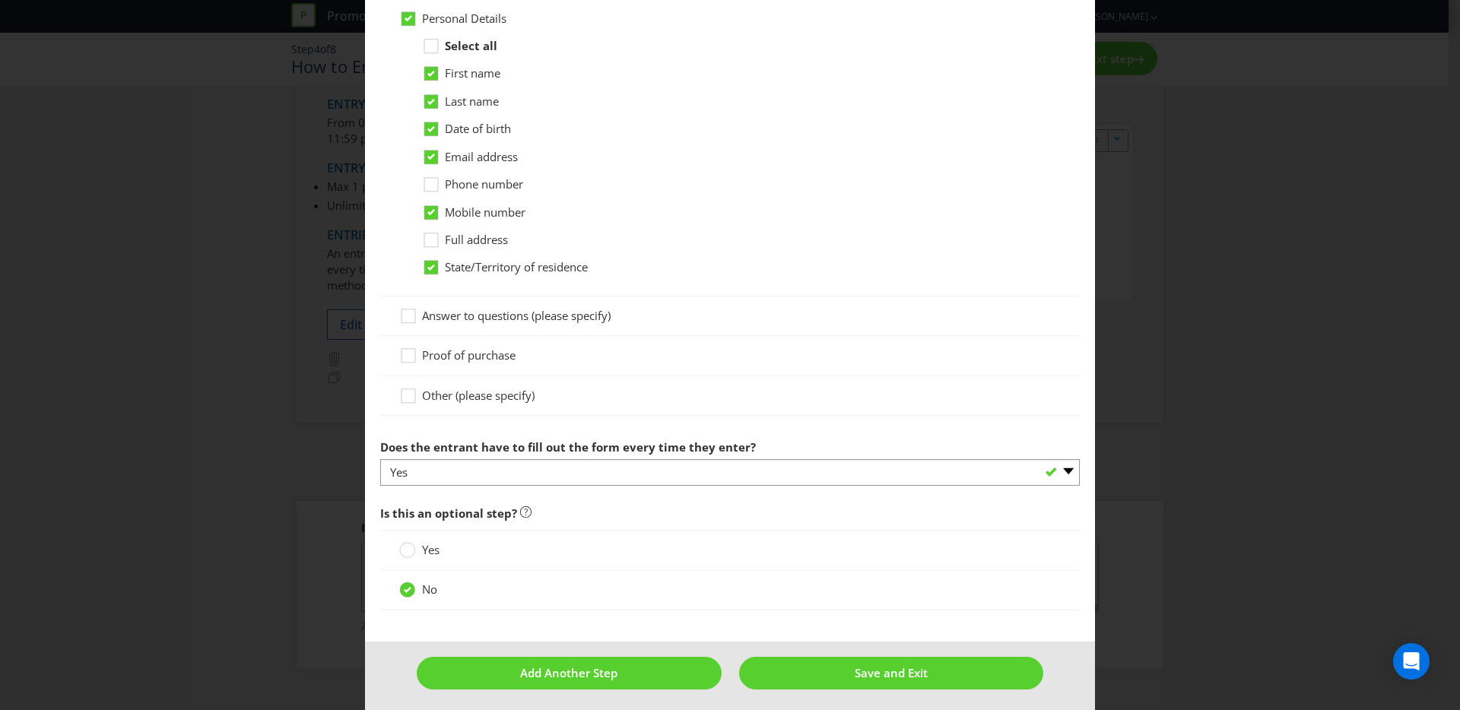
scroll to position [797, 0]
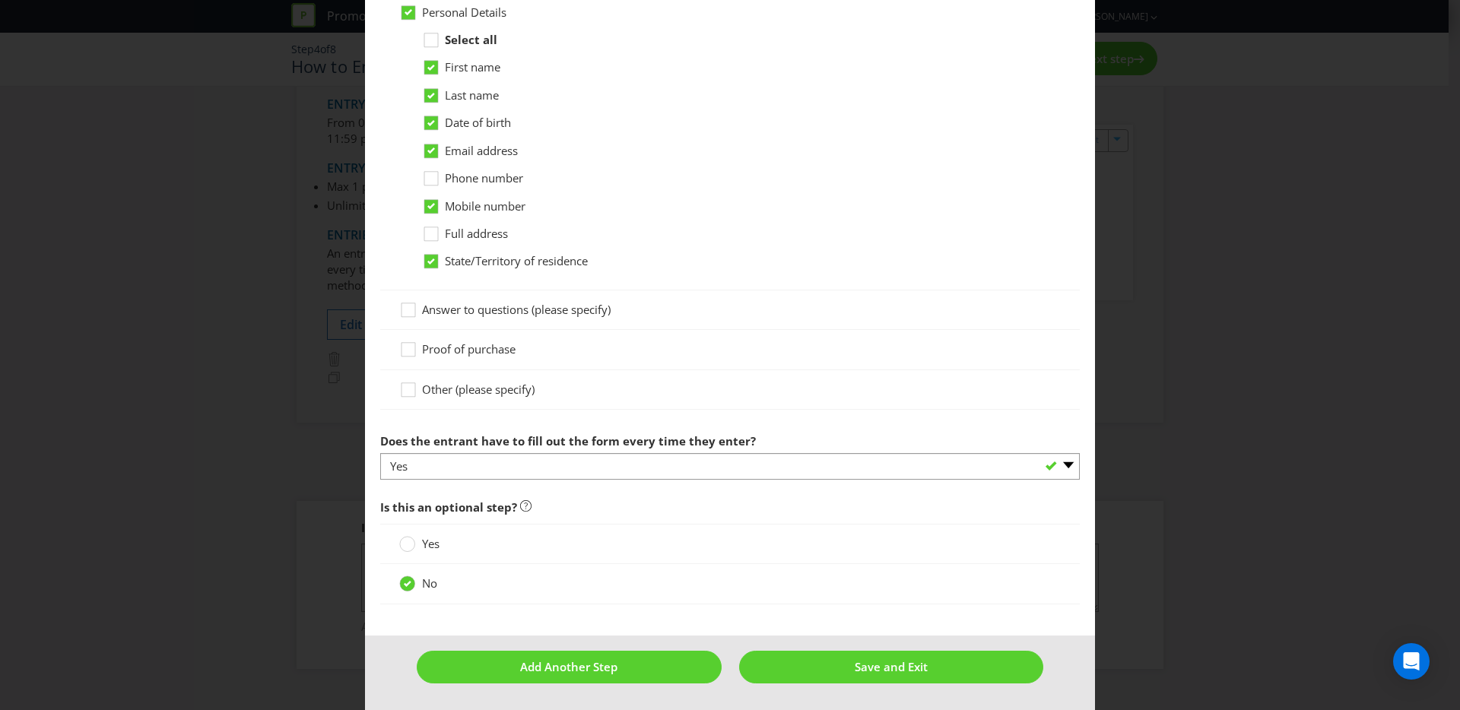
click at [487, 348] on span "Proof of purchase" at bounding box center [469, 348] width 94 height 15
click at [0, 0] on input "Proof of purchase" at bounding box center [0, 0] width 0 height 0
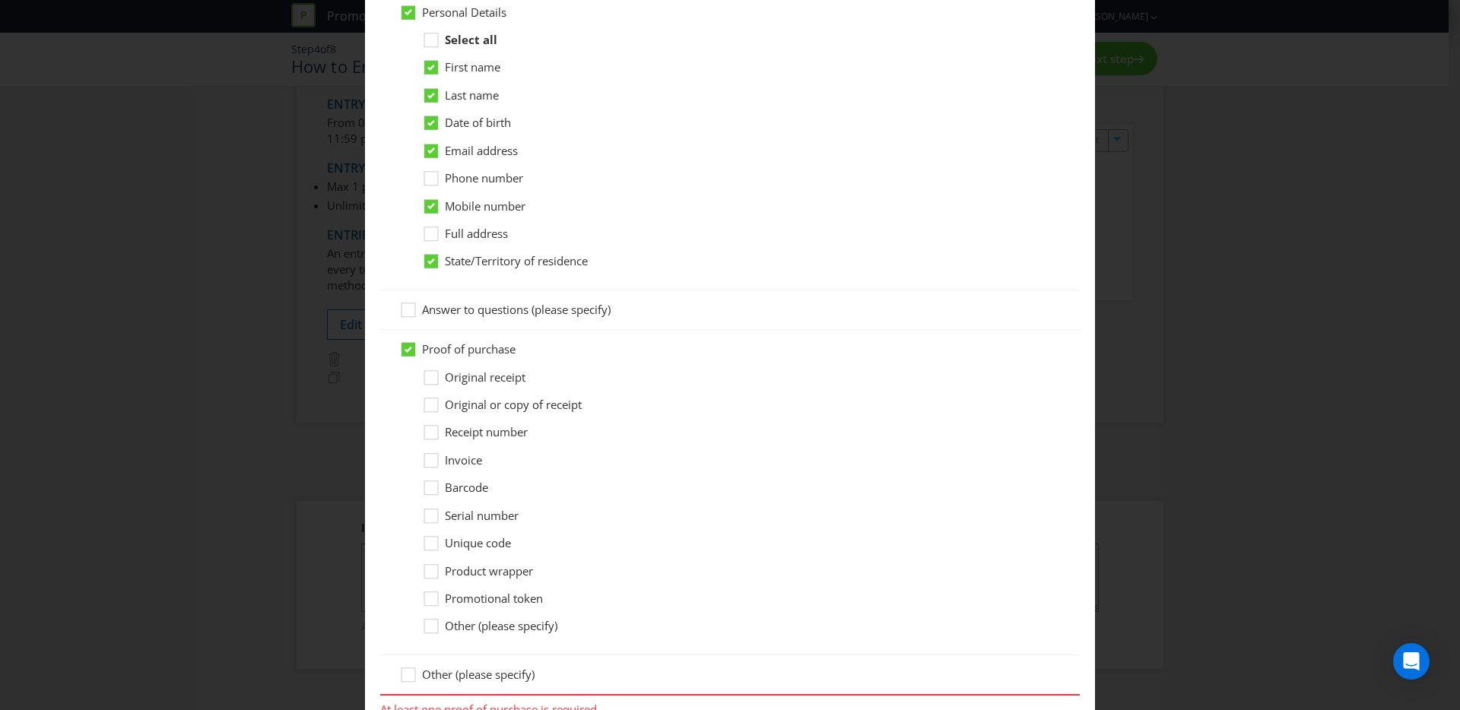
click at [497, 379] on span "Original receipt" at bounding box center [485, 377] width 81 height 15
click at [0, 0] on input "Original receipt" at bounding box center [0, 0] width 0 height 0
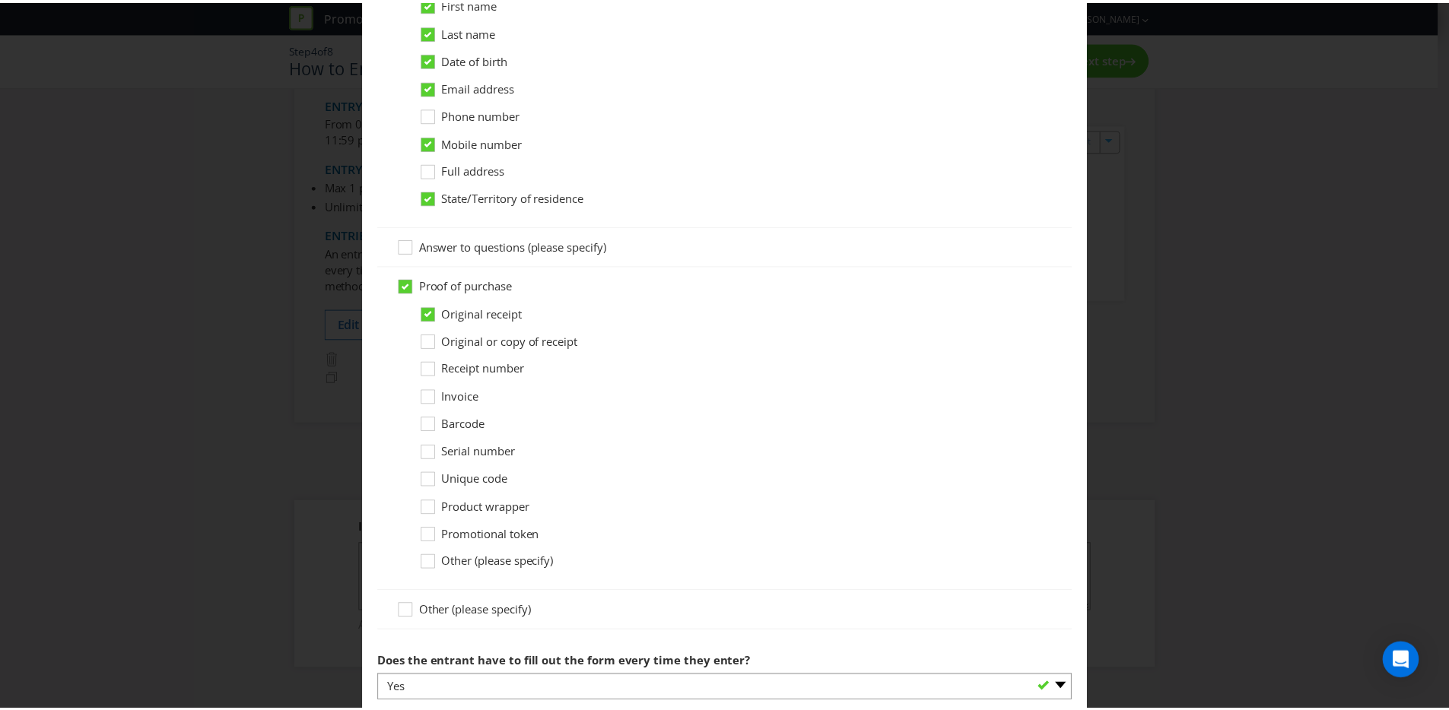
scroll to position [1082, 0]
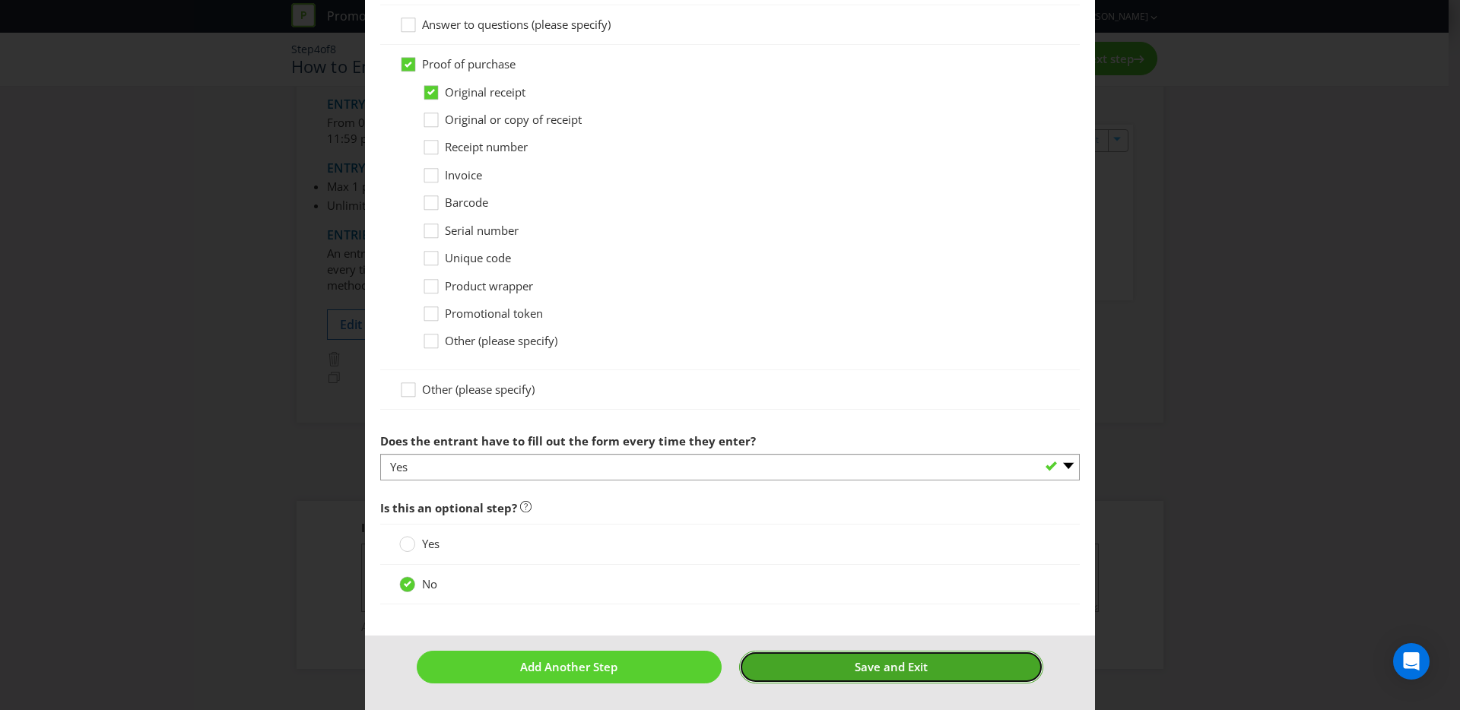
click at [915, 674] on span "Save and Exit" at bounding box center [891, 666] width 73 height 15
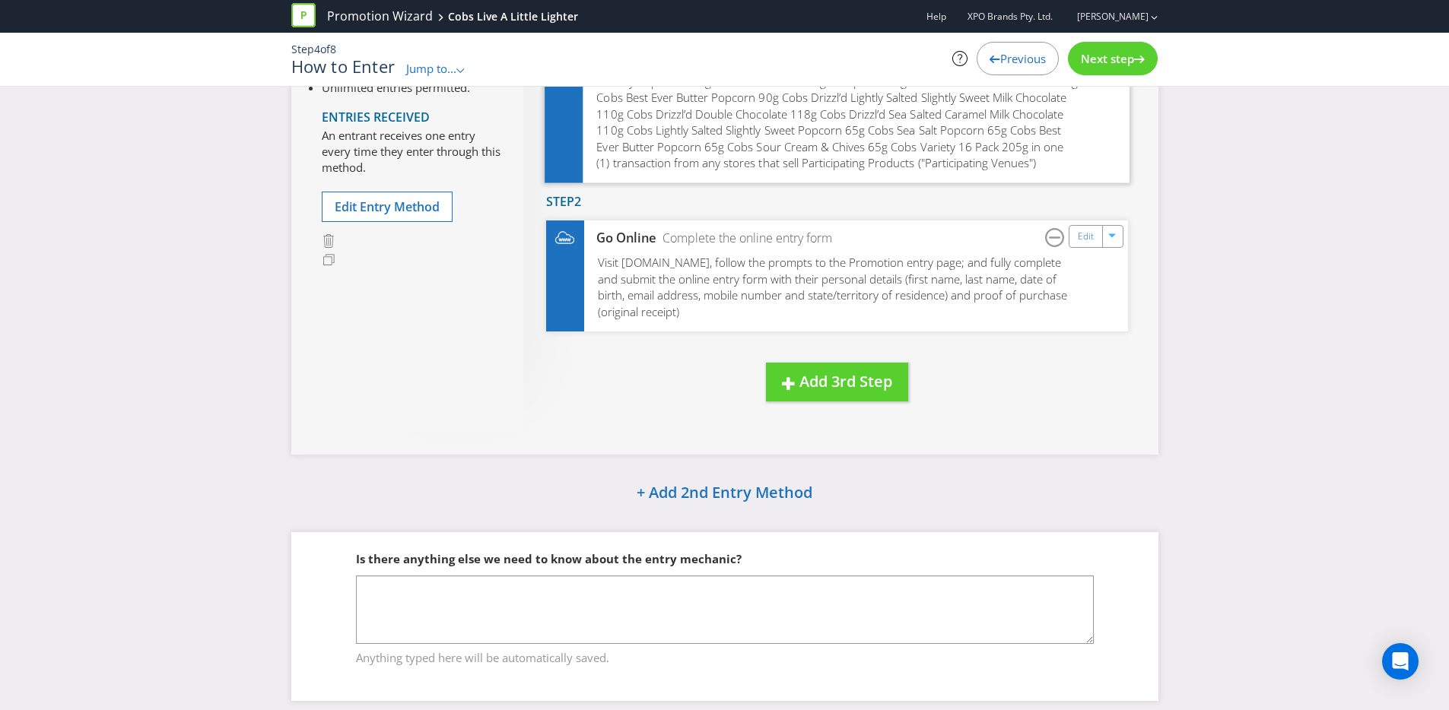
scroll to position [268, 0]
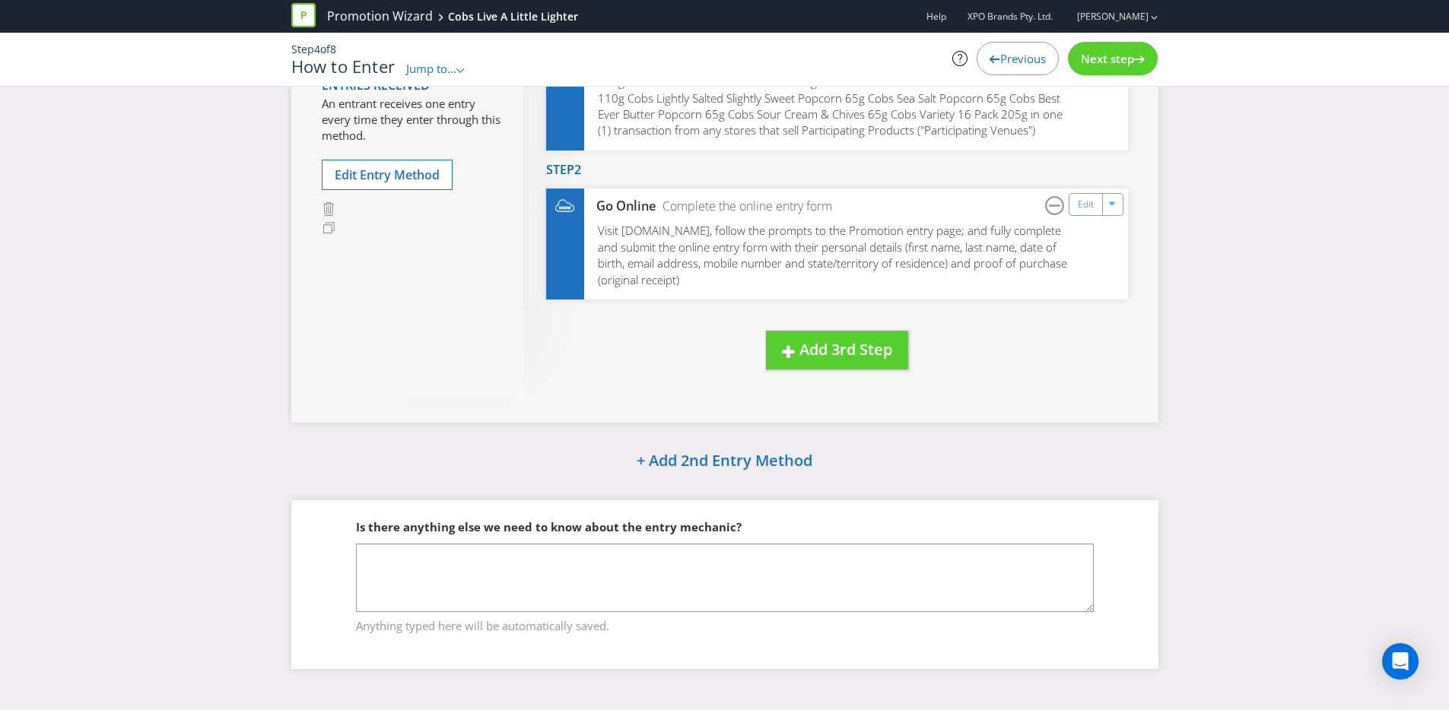
click at [1097, 63] on span "Next step" at bounding box center [1107, 58] width 53 height 15
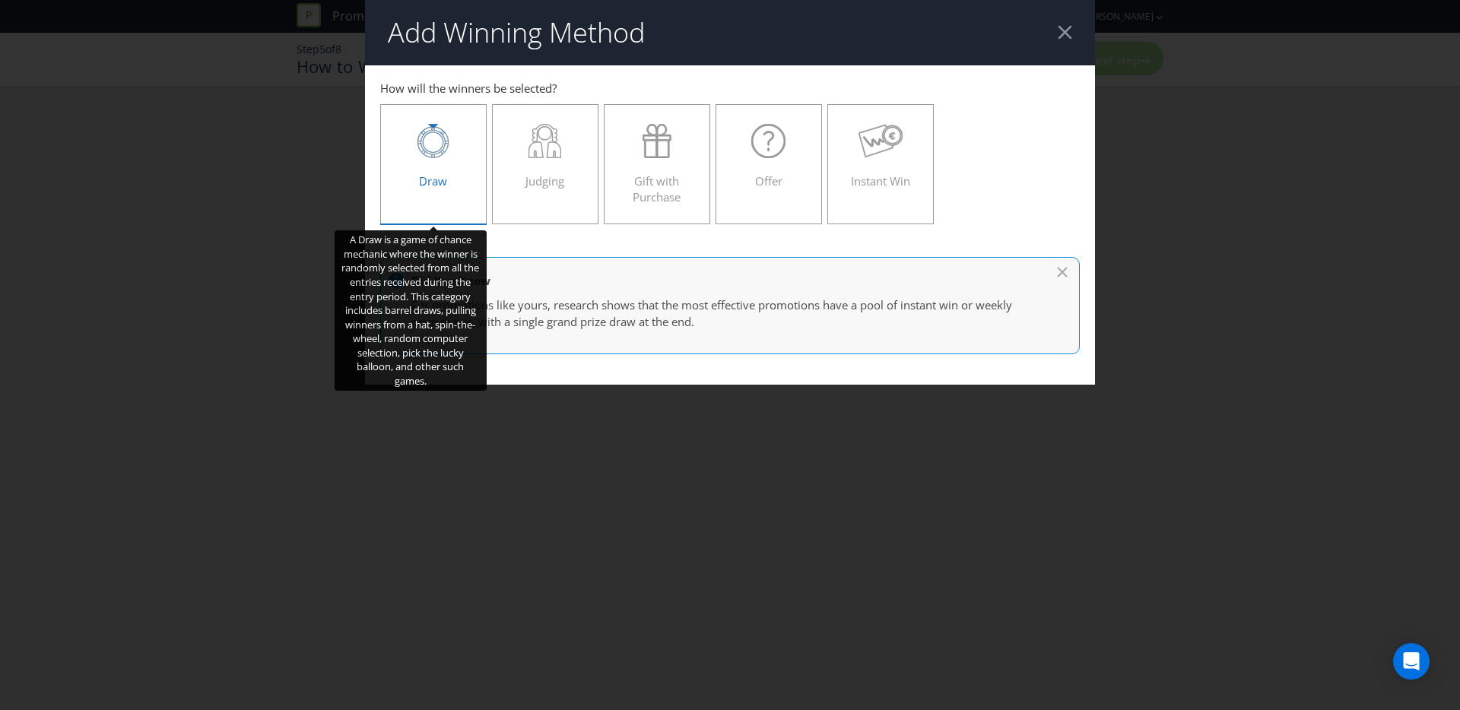
click at [434, 162] on div "Draw" at bounding box center [433, 158] width 75 height 68
click at [0, 0] on input "Draw" at bounding box center [0, 0] width 0 height 0
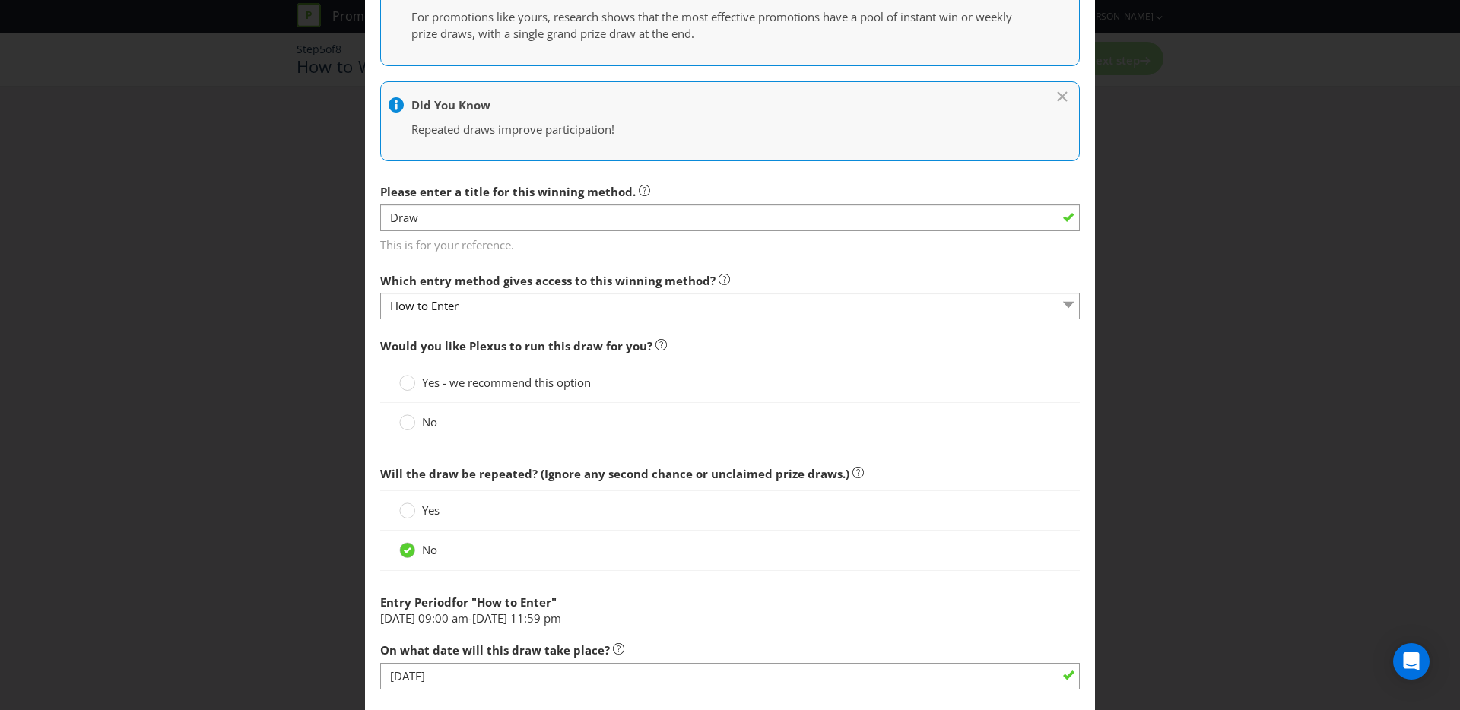
scroll to position [316, 0]
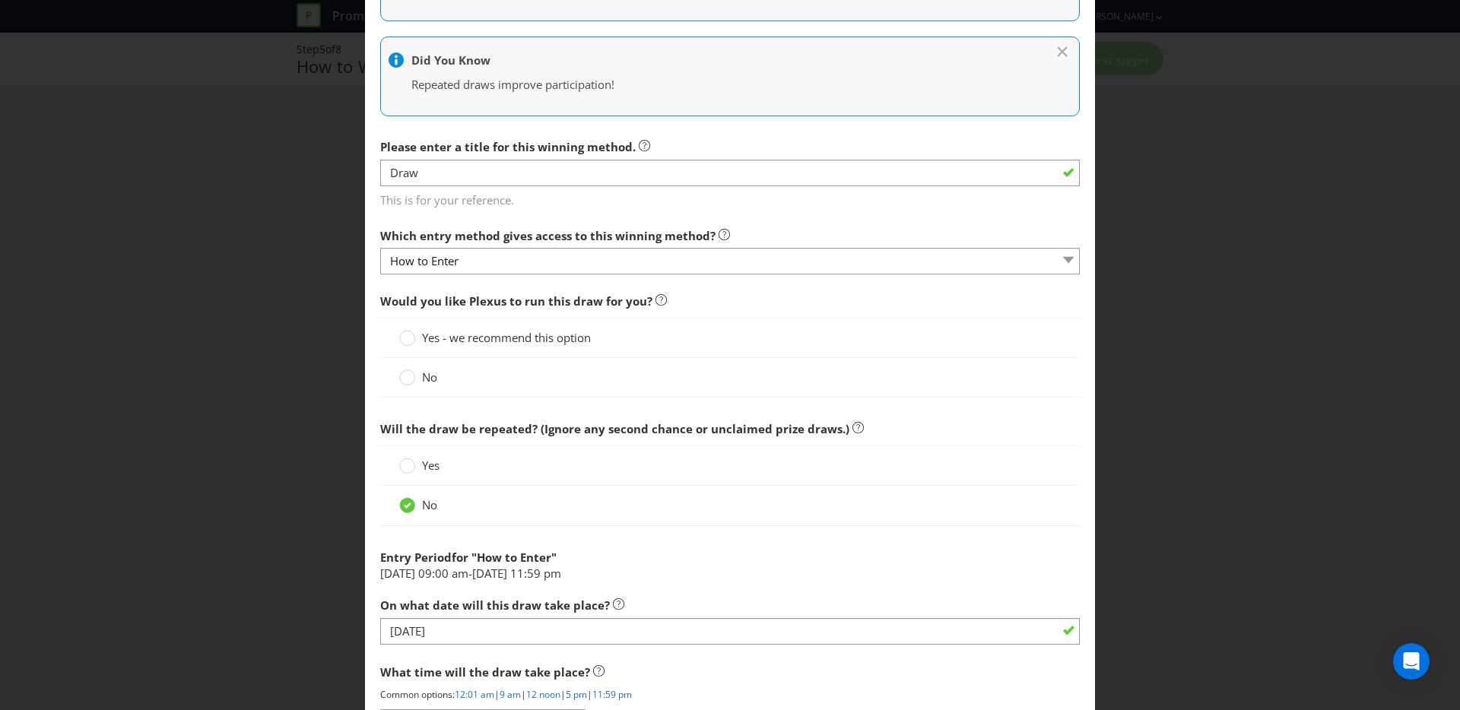
click at [506, 343] on span "Yes - we recommend this option" at bounding box center [506, 337] width 169 height 15
click at [0, 0] on input "Yes - we recommend this option" at bounding box center [0, 0] width 0 height 0
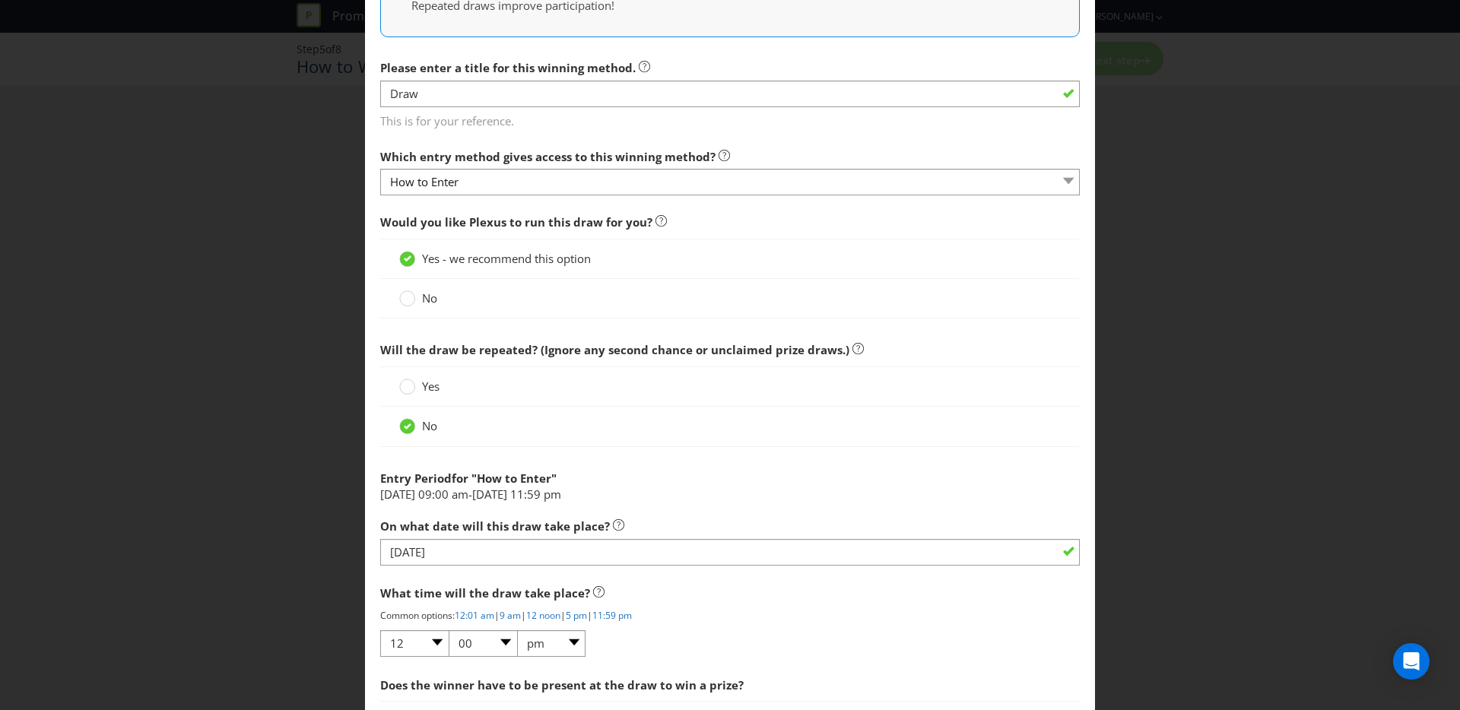
scroll to position [412, 0]
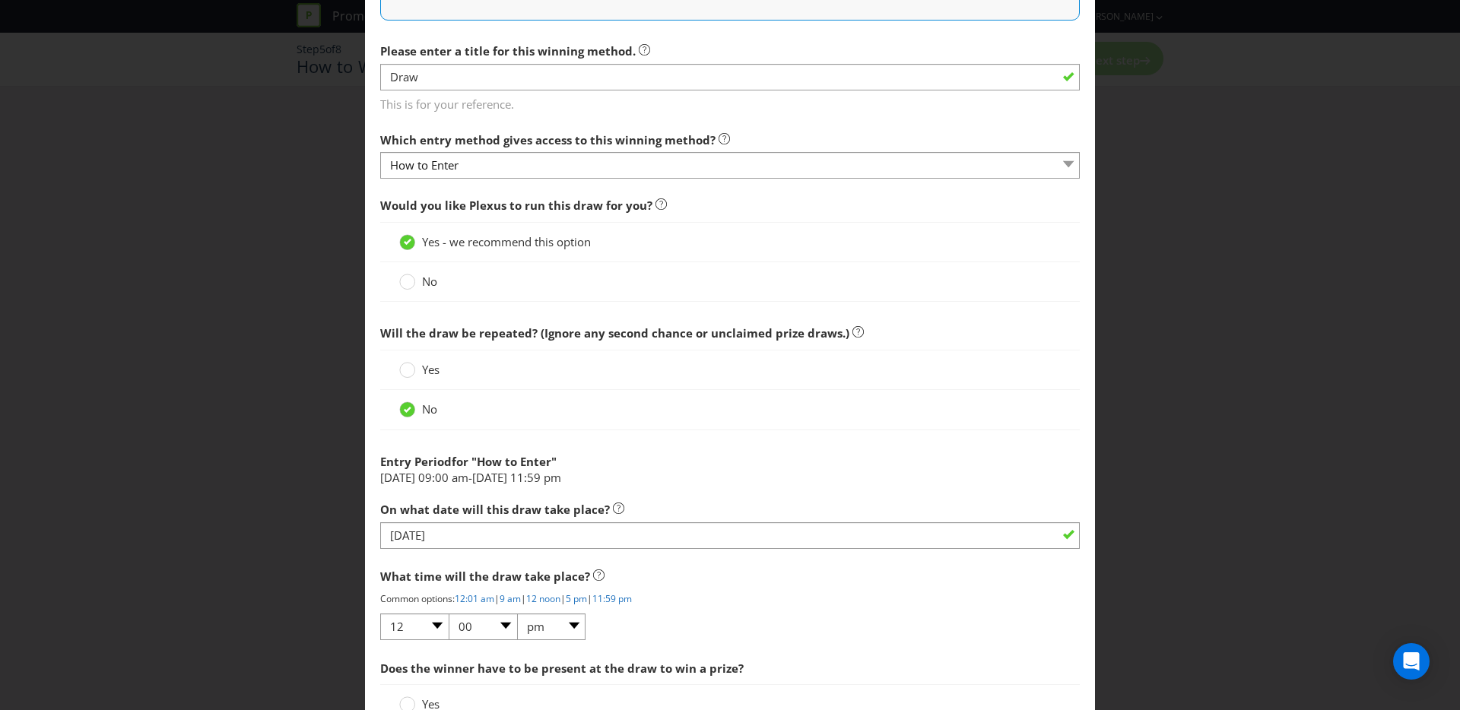
click at [474, 335] on span "Will the draw be repeated? (Ignore any second chance or unclaimed prize draws.)" at bounding box center [614, 332] width 469 height 15
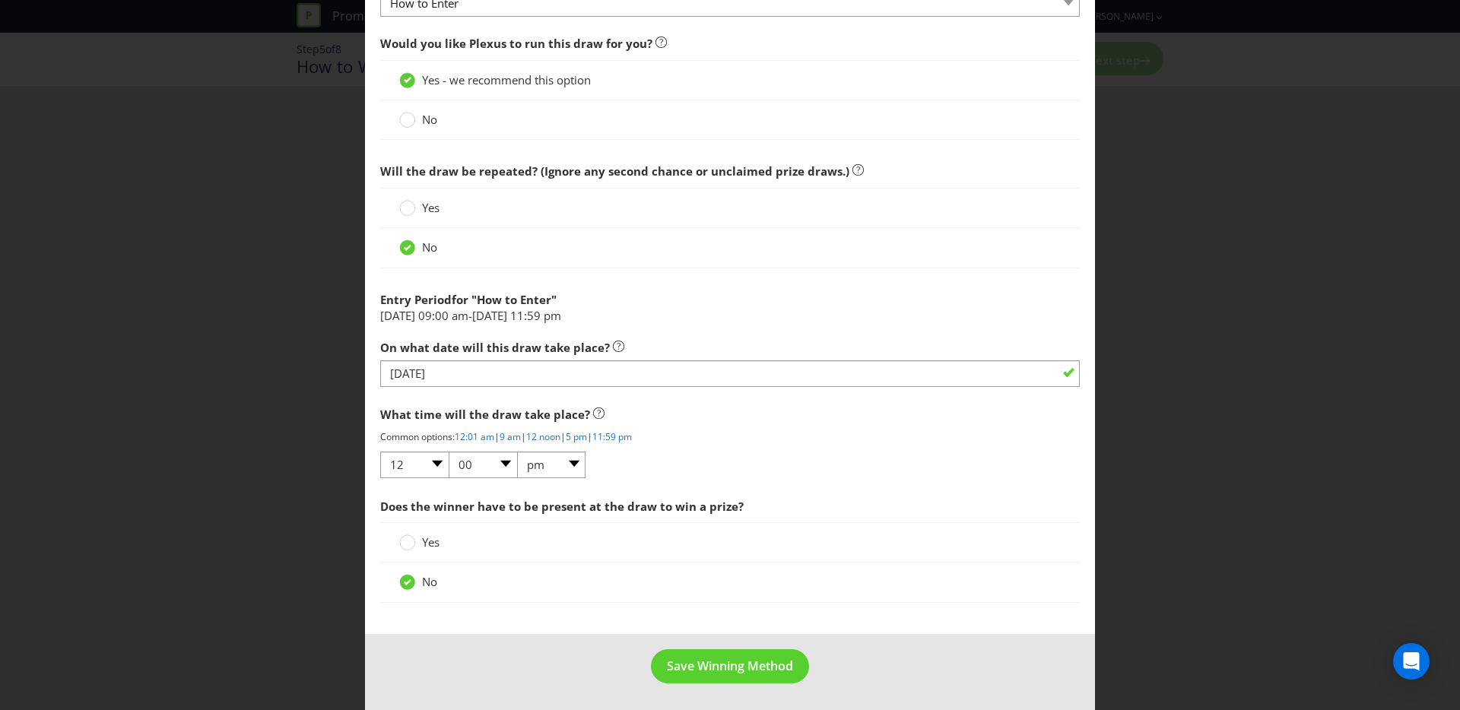
scroll to position [575, 0]
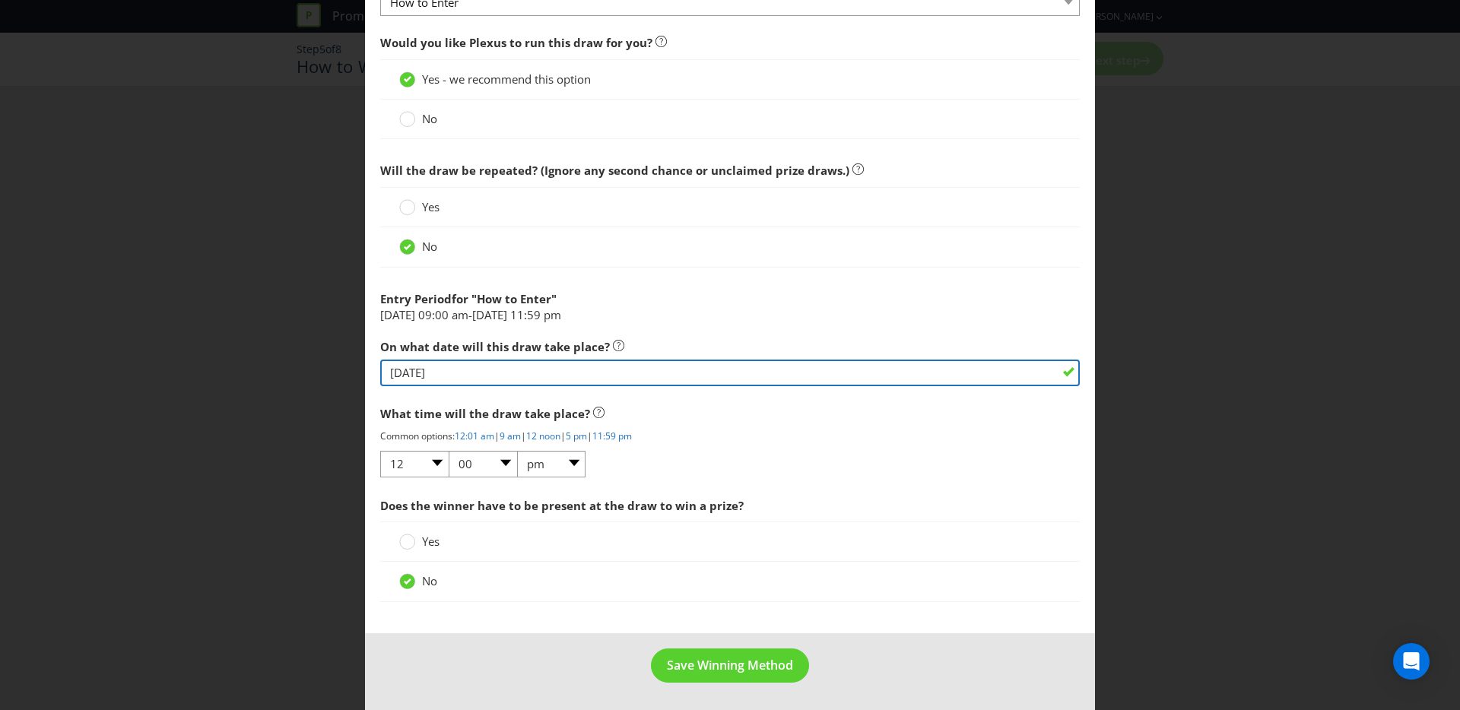
click at [477, 372] on input "05/03/26" at bounding box center [730, 373] width 700 height 27
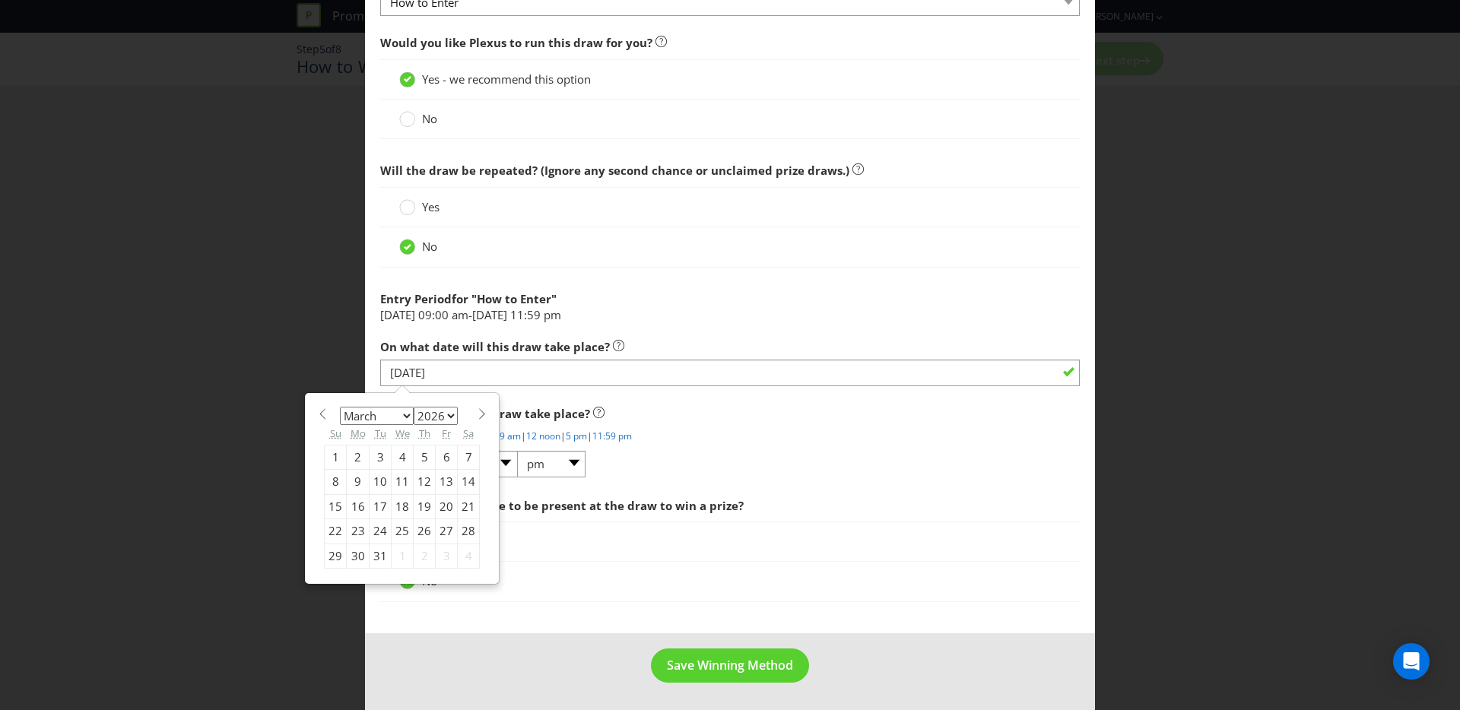
click at [436, 482] on div "13" at bounding box center [447, 482] width 22 height 24
type input "13/03/26"
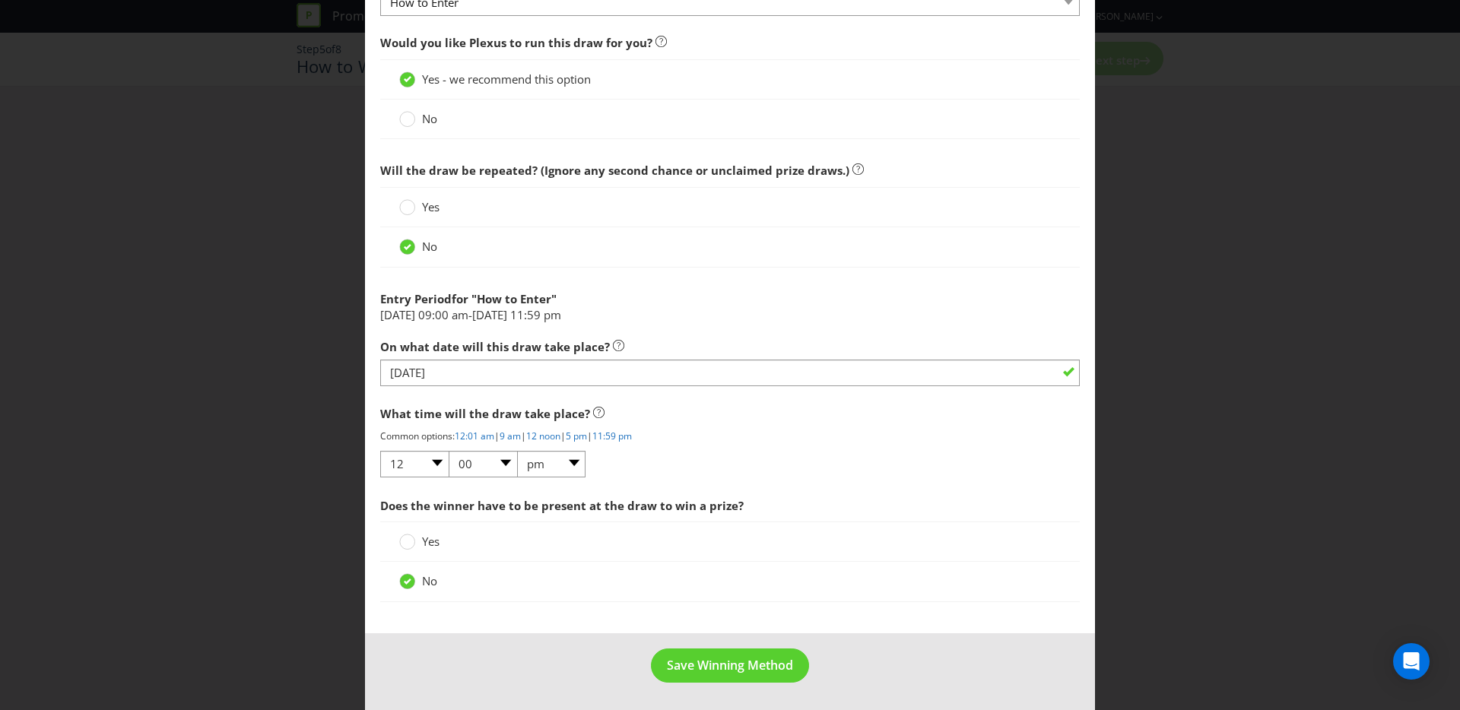
click at [900, 468] on div "What time will the draw take place? Common options: 12:01 am | 9 am | 12 noon |…" at bounding box center [730, 439] width 700 height 81
click at [437, 463] on select "01 02 03 04 05 06 07 08 09 10 11 12" at bounding box center [414, 464] width 68 height 27
select select "02"
click at [380, 451] on select "01 02 03 04 05 06 07 08 09 10 11 12" at bounding box center [414, 464] width 68 height 27
click at [686, 662] on span "Save Winning Method" at bounding box center [730, 665] width 126 height 17
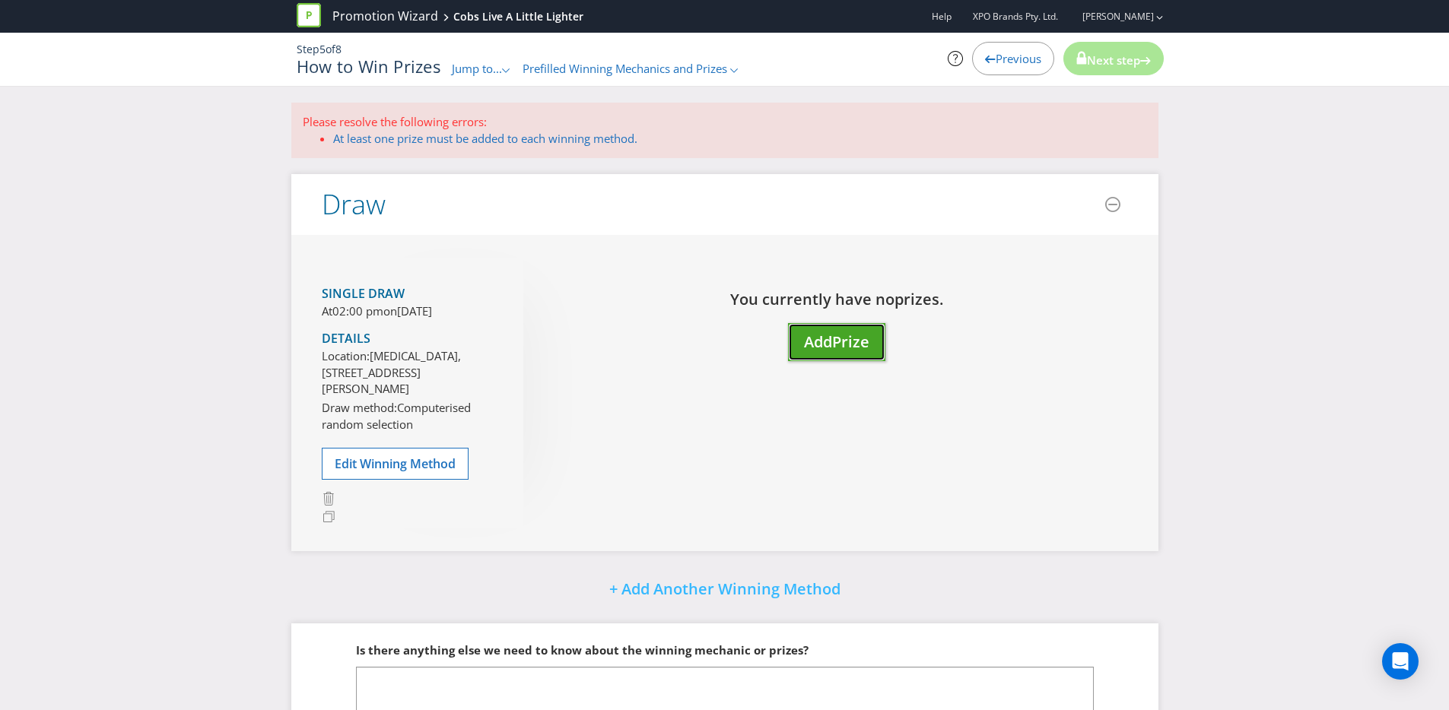
click at [818, 335] on span "Add" at bounding box center [818, 342] width 28 height 21
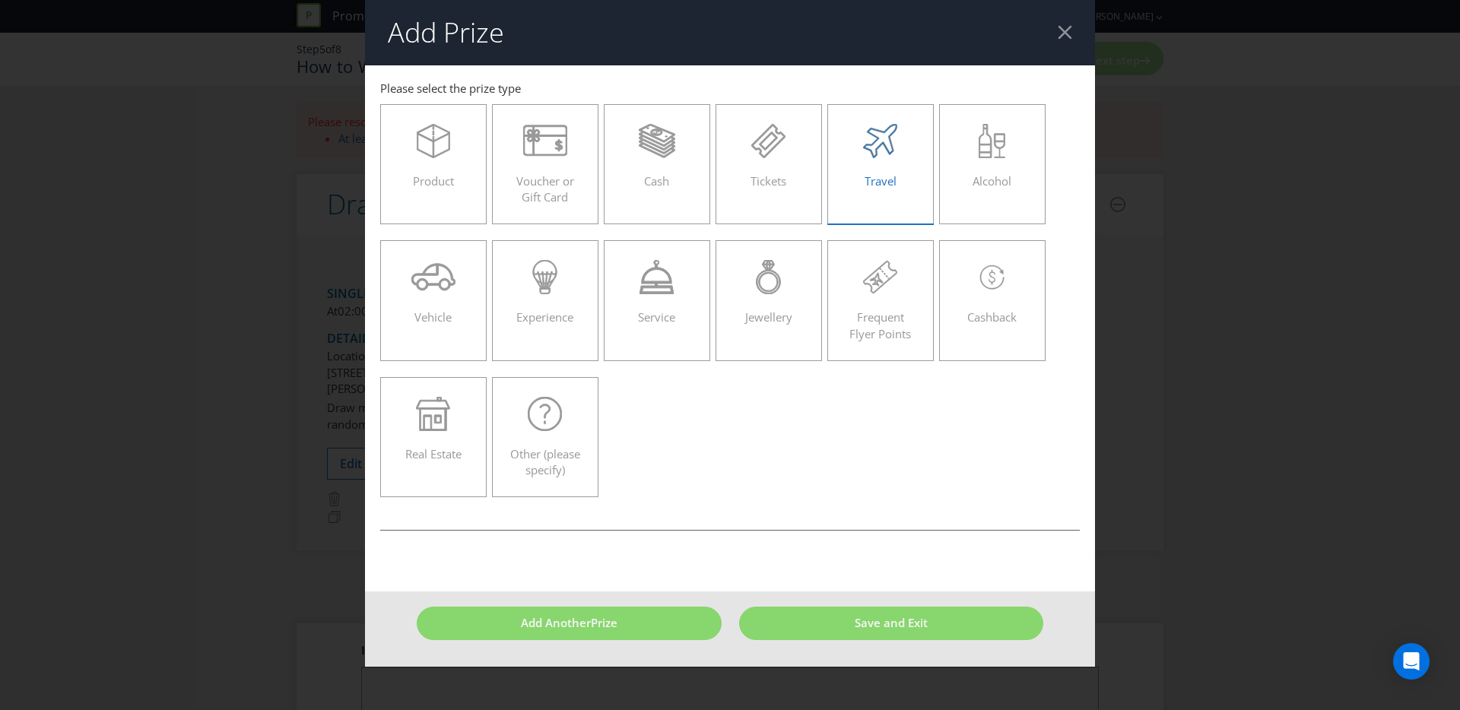
click at [879, 171] on div "Travel" at bounding box center [880, 158] width 75 height 68
click at [0, 0] on input "Travel" at bounding box center [0, 0] width 0 height 0
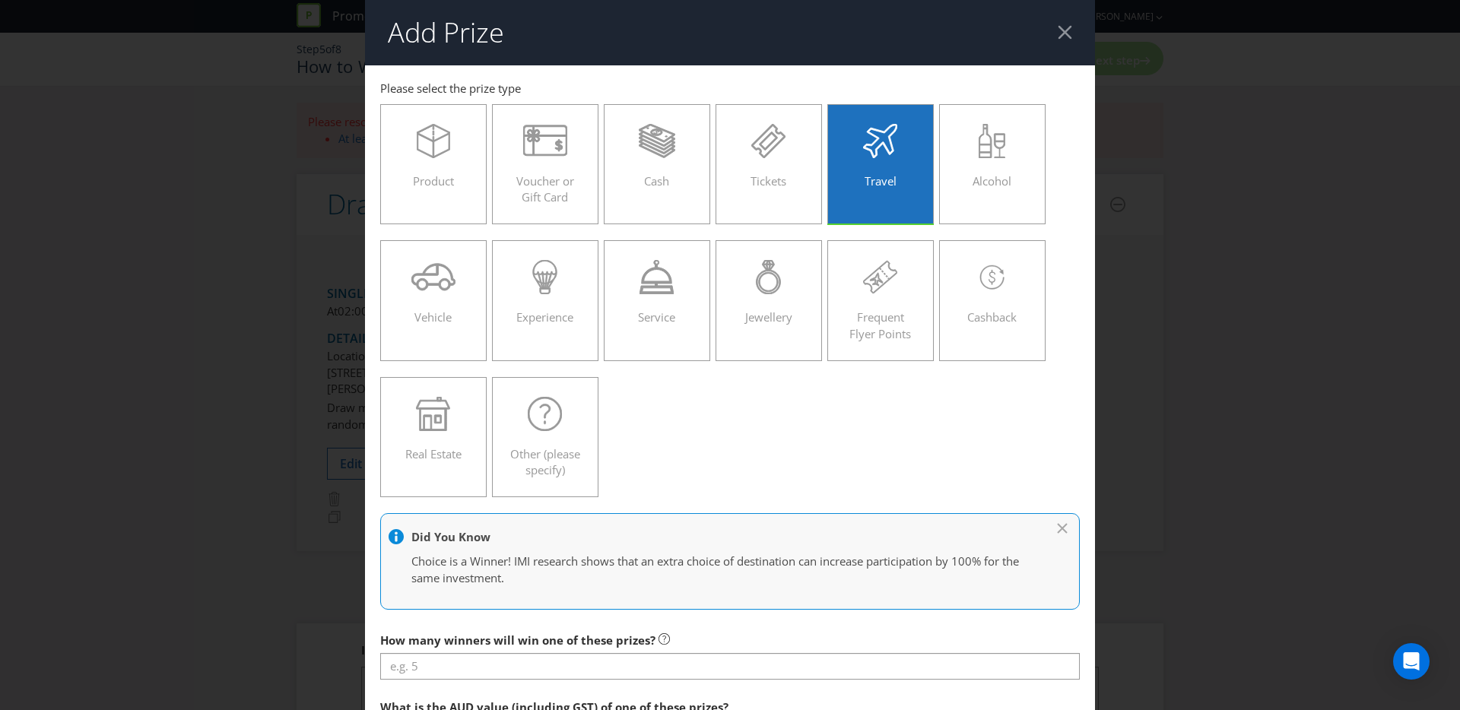
scroll to position [297, 0]
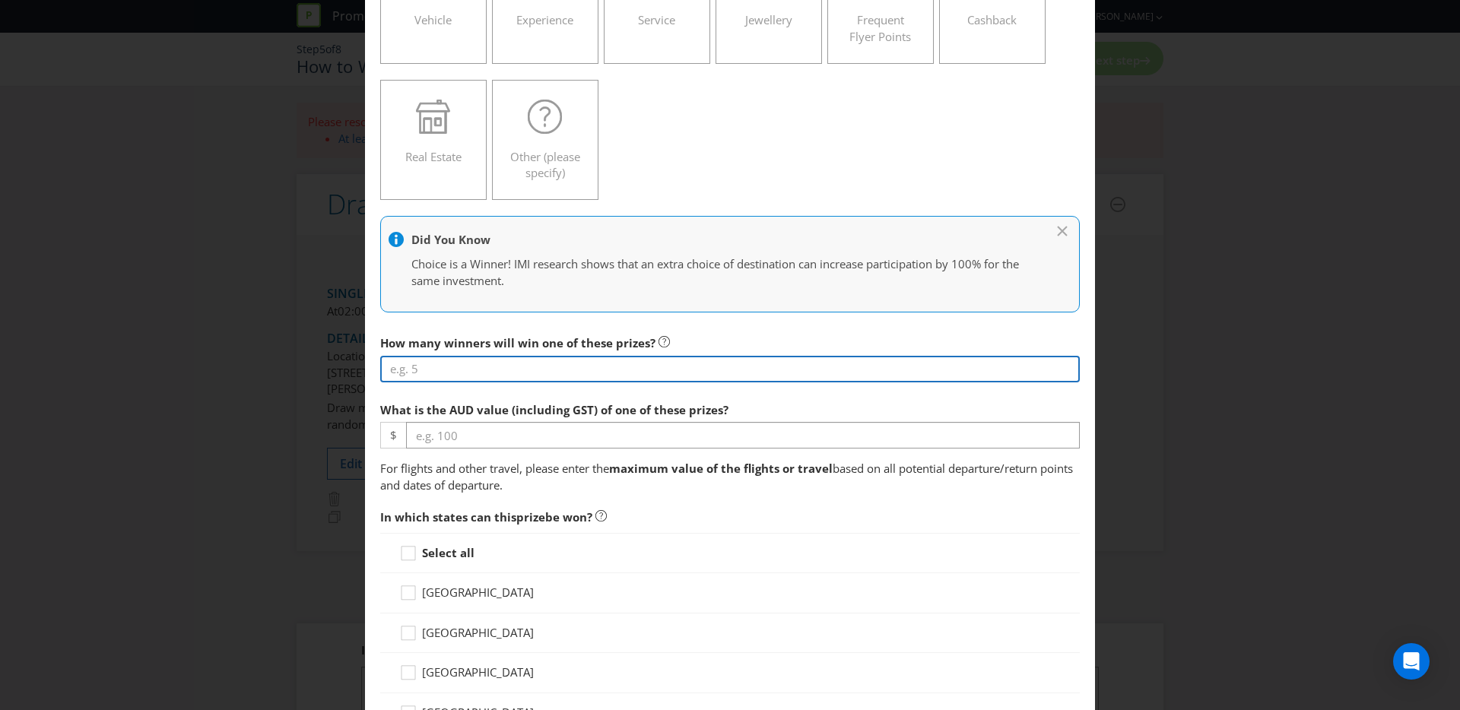
click at [536, 370] on input "number" at bounding box center [730, 369] width 700 height 27
type input "1"
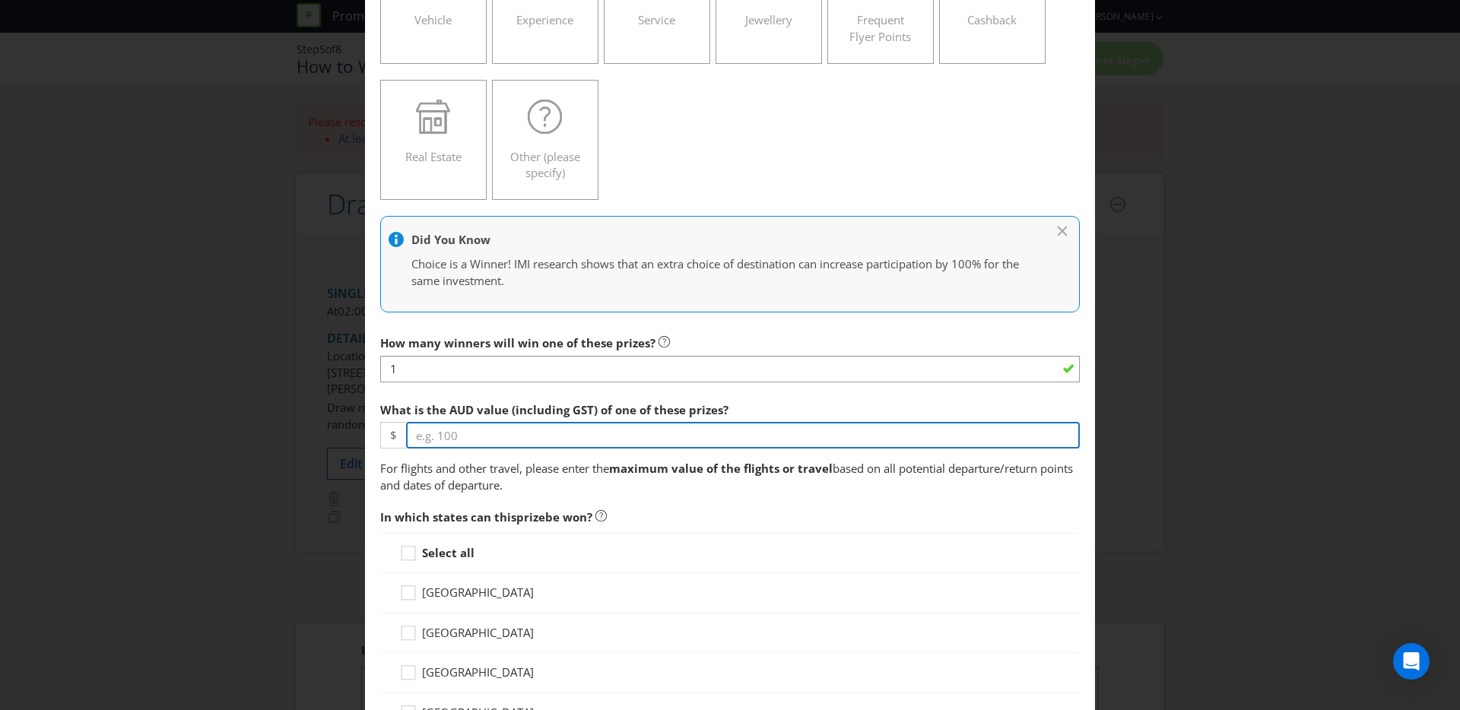
click at [495, 427] on input "number" at bounding box center [743, 435] width 674 height 27
type input "19445"
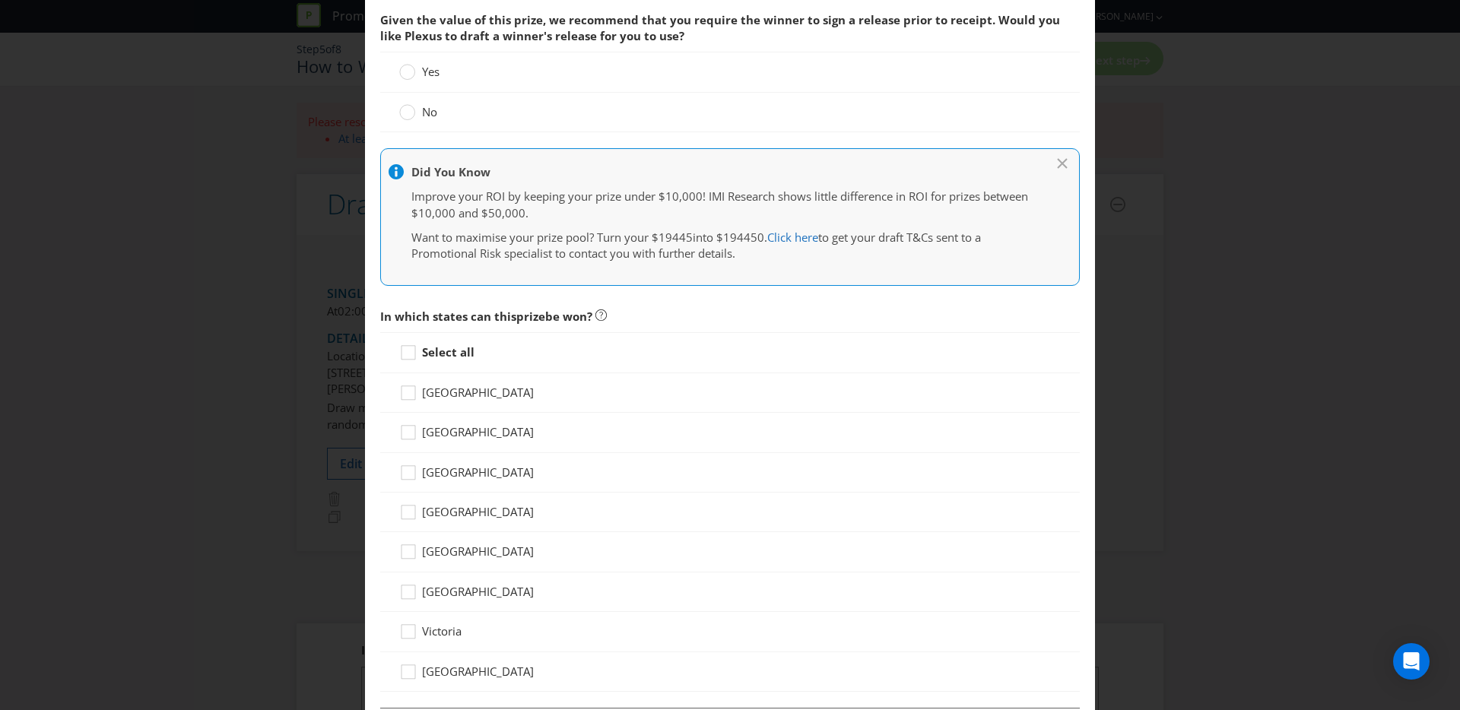
scroll to position [795, 0]
click at [459, 348] on strong "Select all" at bounding box center [448, 351] width 52 height 15
click at [0, 0] on input "Select all" at bounding box center [0, 0] width 0 height 0
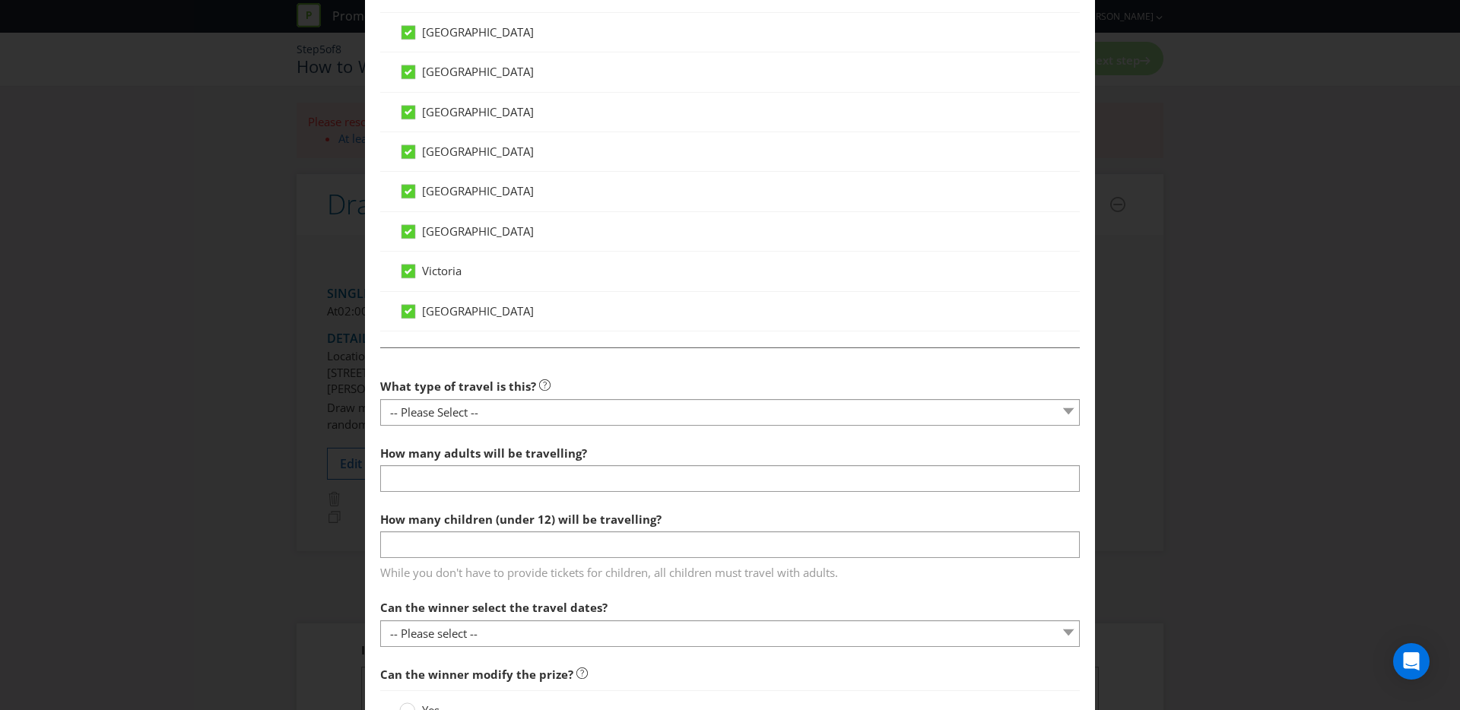
scroll to position [1345, 0]
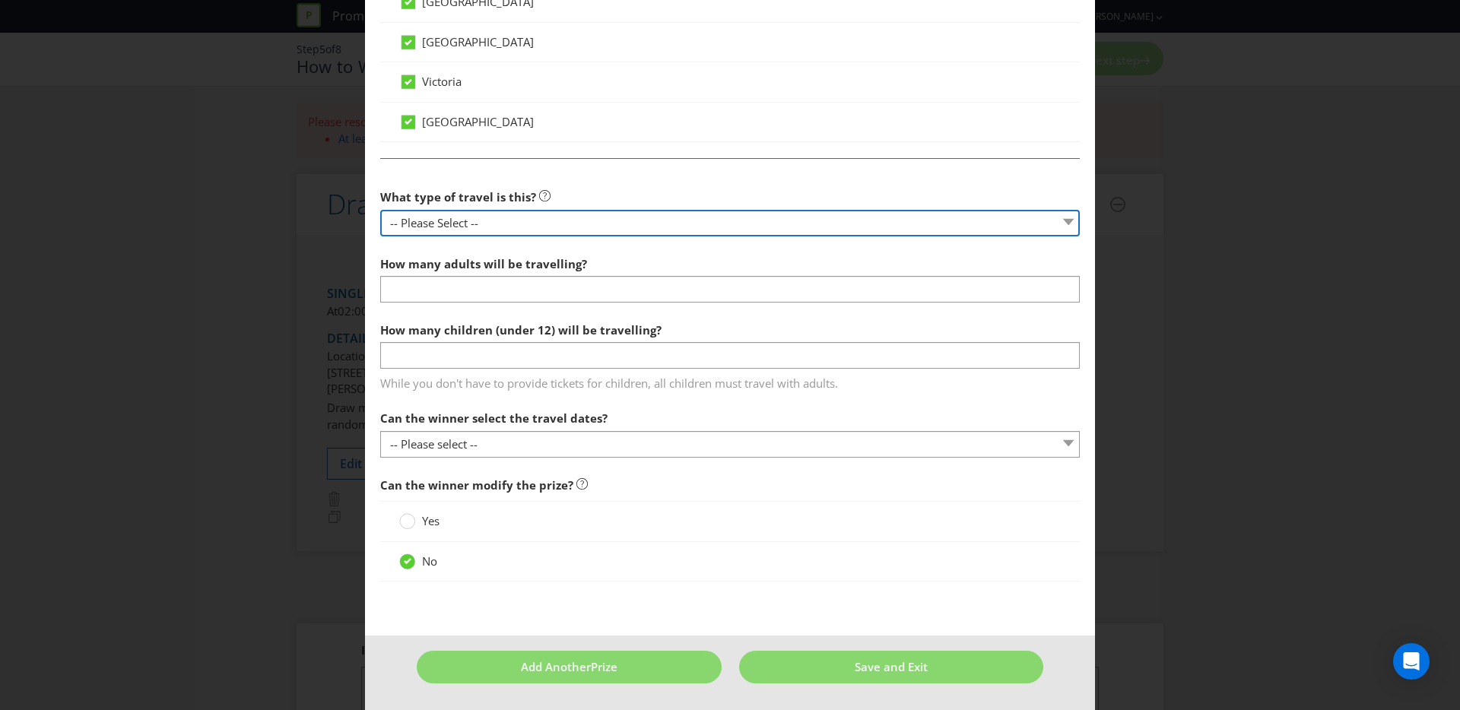
click at [498, 217] on select "-- Please Select -- Flight Accommodation Car Hire Bus Train Cruise Transfers Ot…" at bounding box center [730, 223] width 700 height 27
click at [380, 210] on select "-- Please Select -- Flight Accommodation Car Hire Bus Train Cruise Transfers Ot…" at bounding box center [730, 223] width 700 height 27
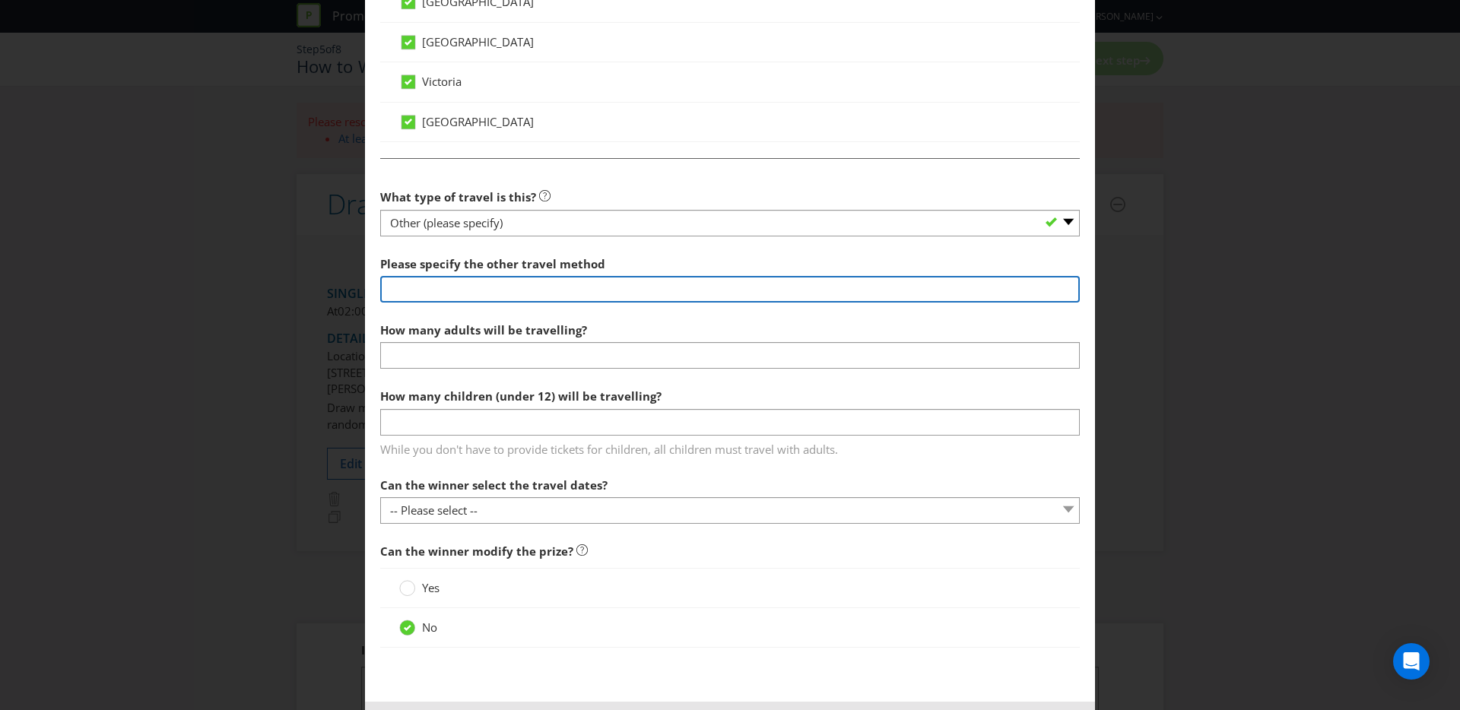
drag, startPoint x: 469, startPoint y: 279, endPoint x: 471, endPoint y: 292, distance: 13.0
click at [469, 279] on input "text" at bounding box center [730, 289] width 700 height 27
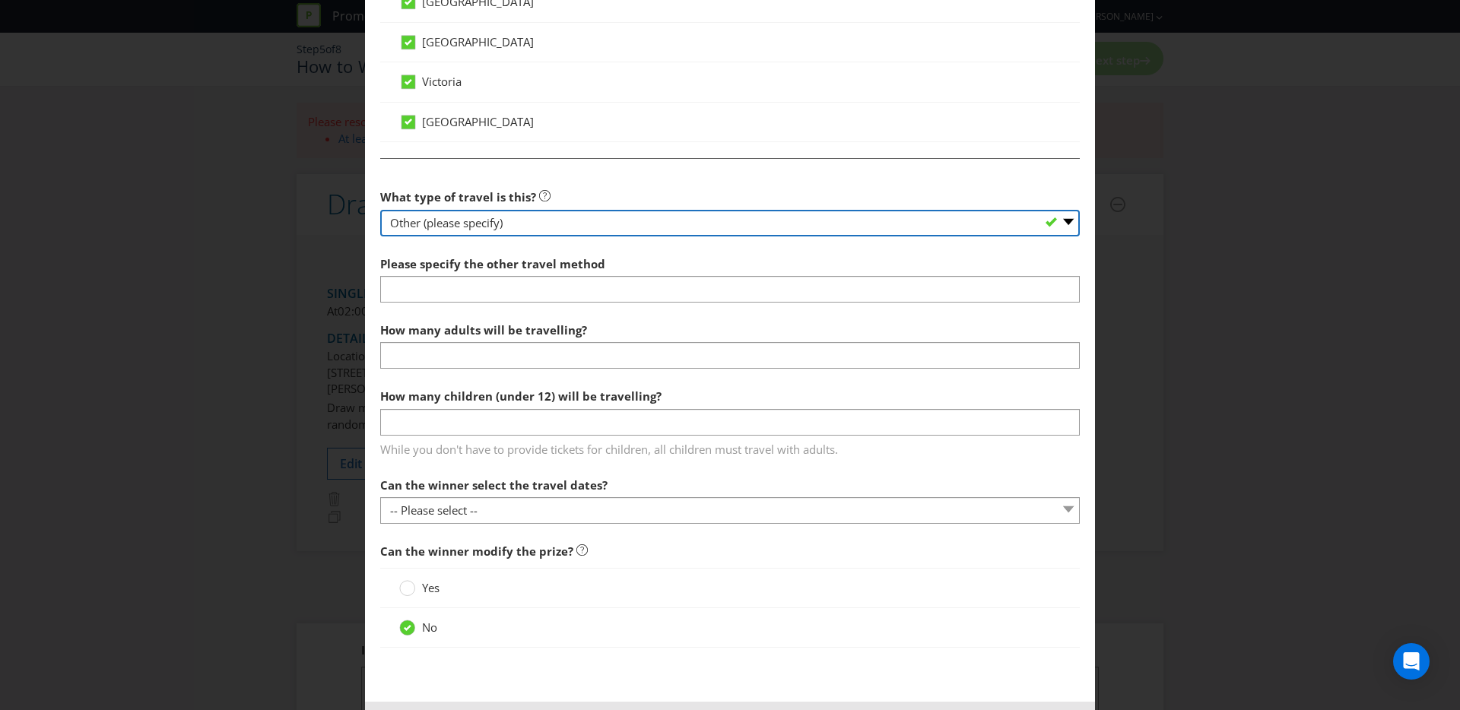
click at [482, 222] on select "-- Please Select -- Flight Accommodation Car Hire Bus Train Cruise Transfers Ot…" at bounding box center [730, 223] width 700 height 27
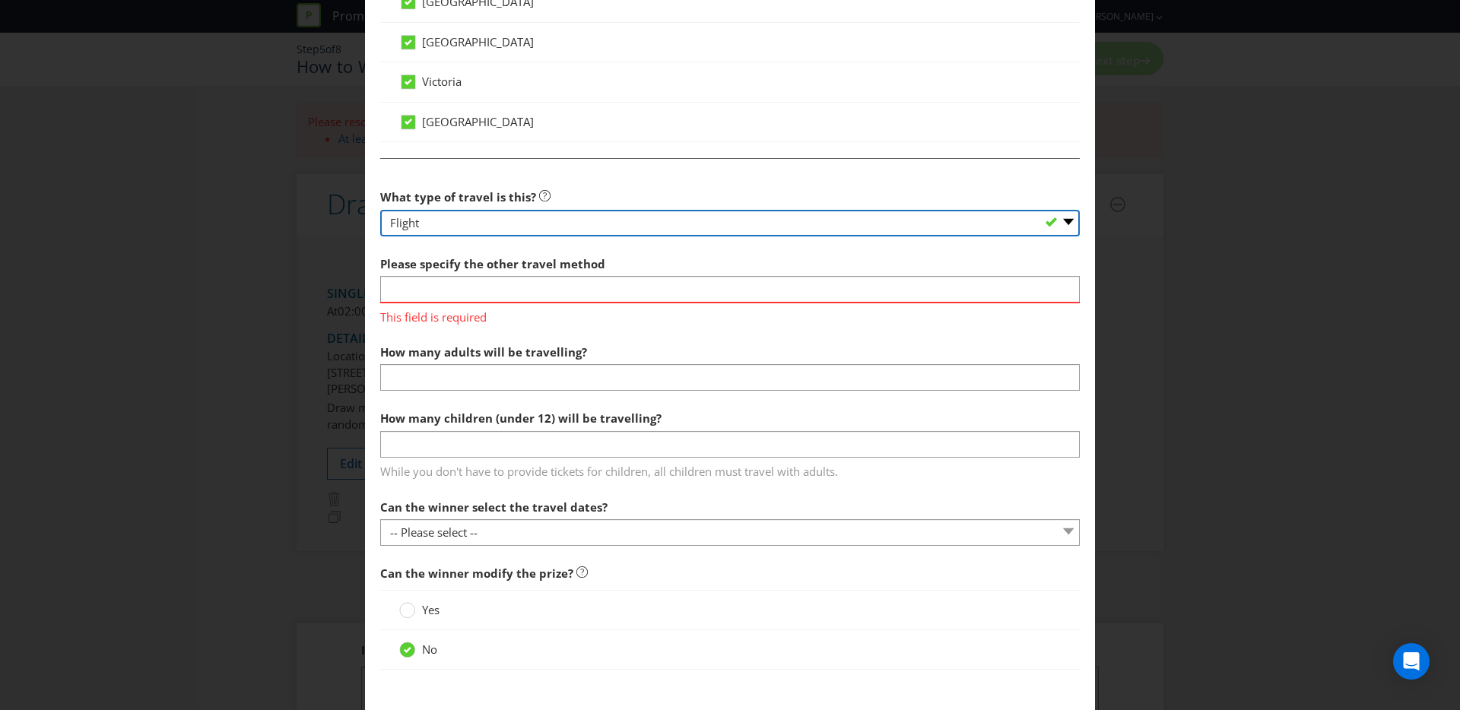
click at [380, 210] on select "-- Please Select -- Flight Accommodation Car Hire Bus Train Cruise Transfers Ot…" at bounding box center [730, 223] width 700 height 27
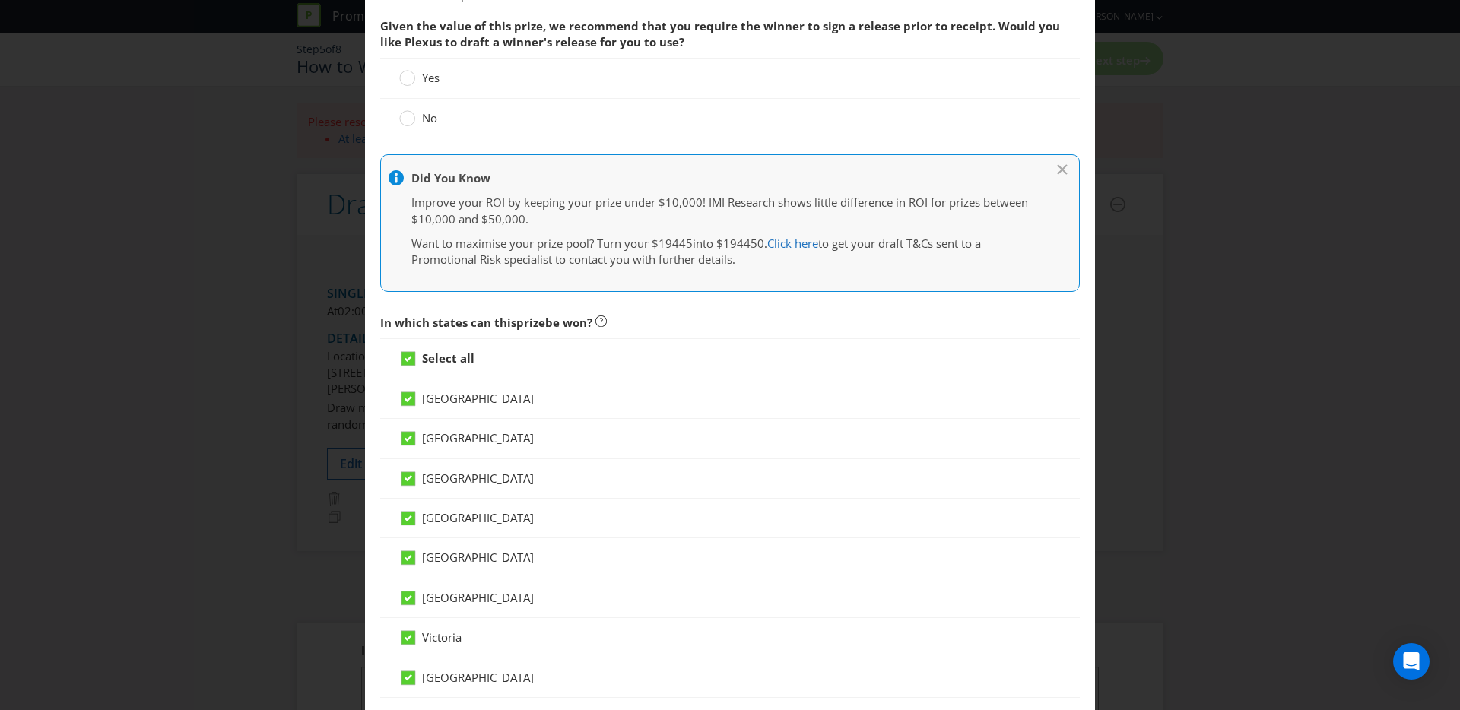
scroll to position [441, 0]
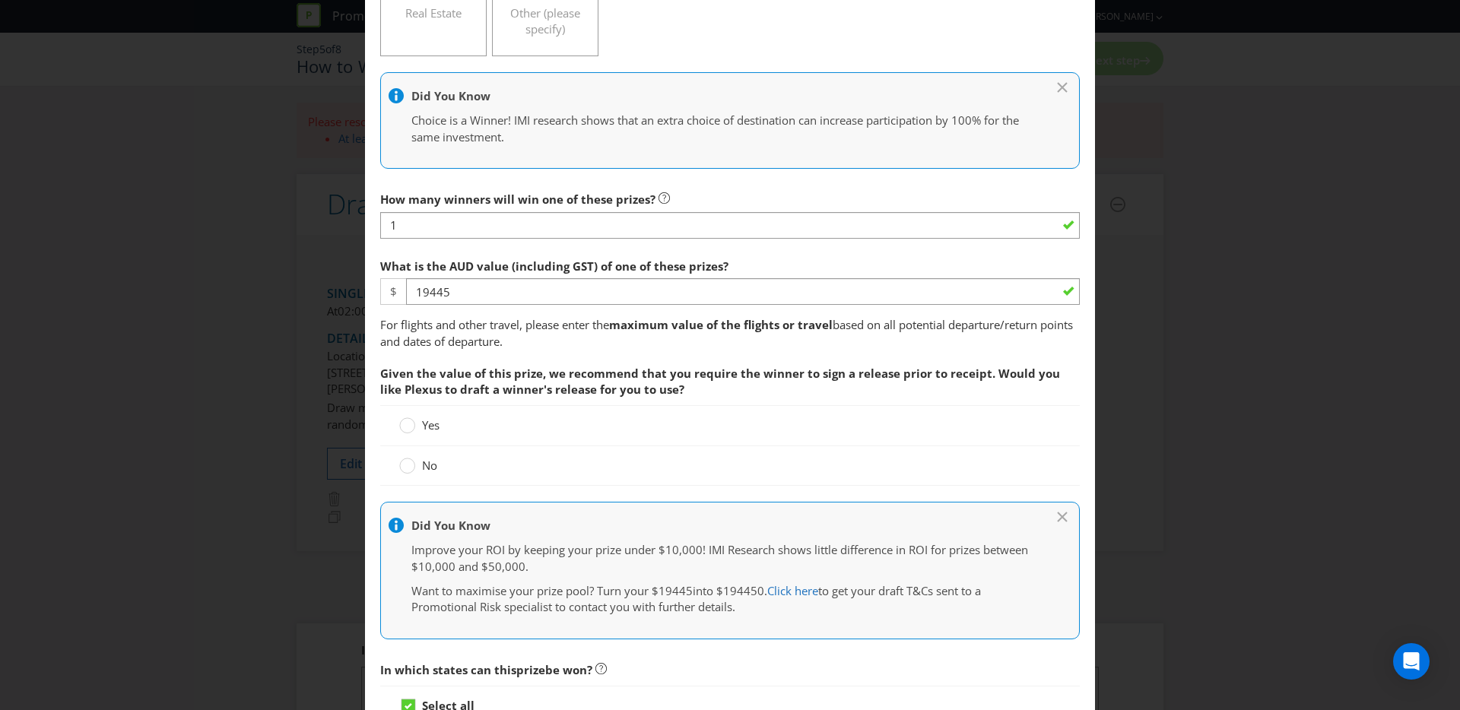
click at [413, 420] on label "Yes" at bounding box center [420, 426] width 43 height 16
click at [0, 0] on input "Yes" at bounding box center [0, 0] width 0 height 0
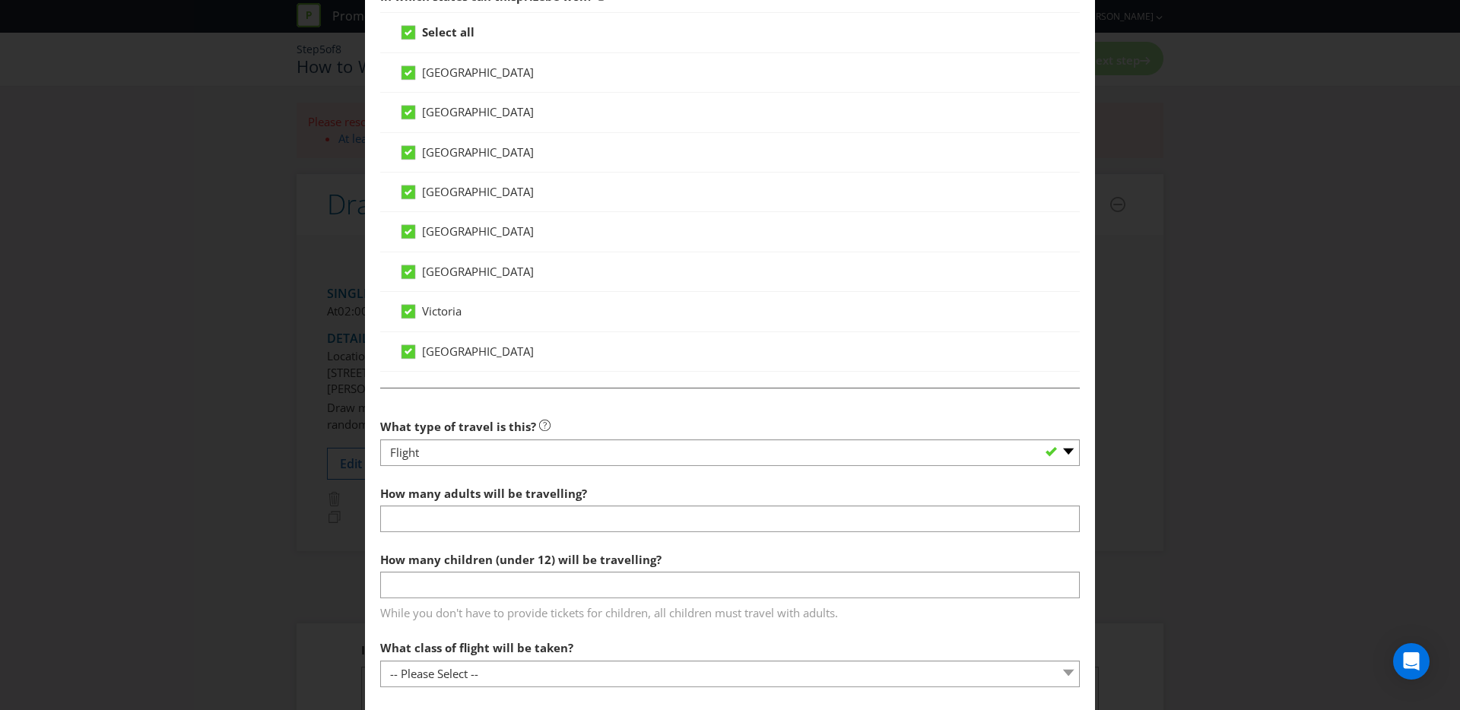
scroll to position [1142, 0]
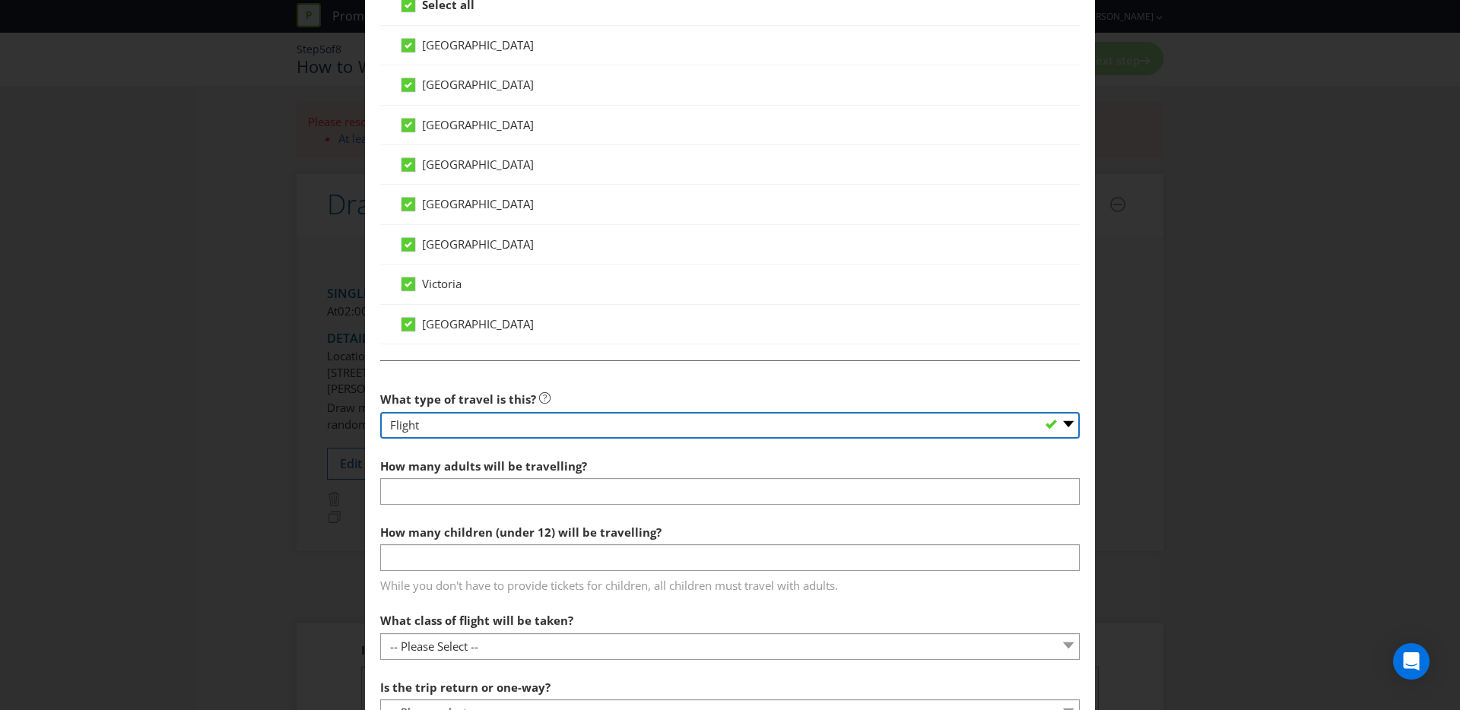
click at [538, 423] on select "-- Please Select -- Flight Accommodation Car Hire Bus Train Cruise Transfers Ot…" at bounding box center [730, 425] width 700 height 27
click at [380, 412] on select "-- Please Select -- Flight Accommodation Car Hire Bus Train Cruise Transfers Ot…" at bounding box center [730, 425] width 700 height 27
click at [501, 420] on select "-- Please Select -- Flight Accommodation Car Hire Bus Train Cruise Transfers Ot…" at bounding box center [730, 425] width 700 height 27
select select "OTHER"
click at [380, 412] on select "-- Please Select -- Flight Accommodation Car Hire Bus Train Cruise Transfers Ot…" at bounding box center [730, 425] width 700 height 27
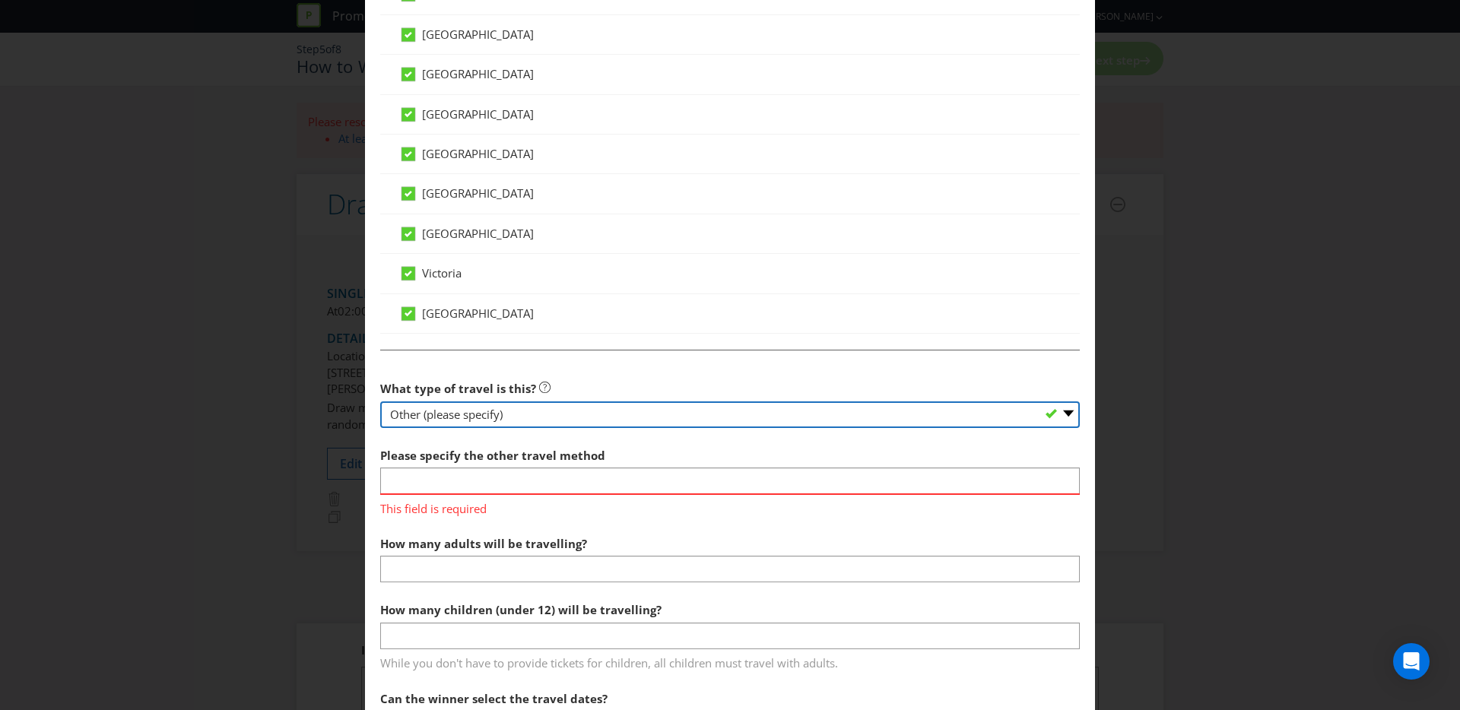
scroll to position [1165, 0]
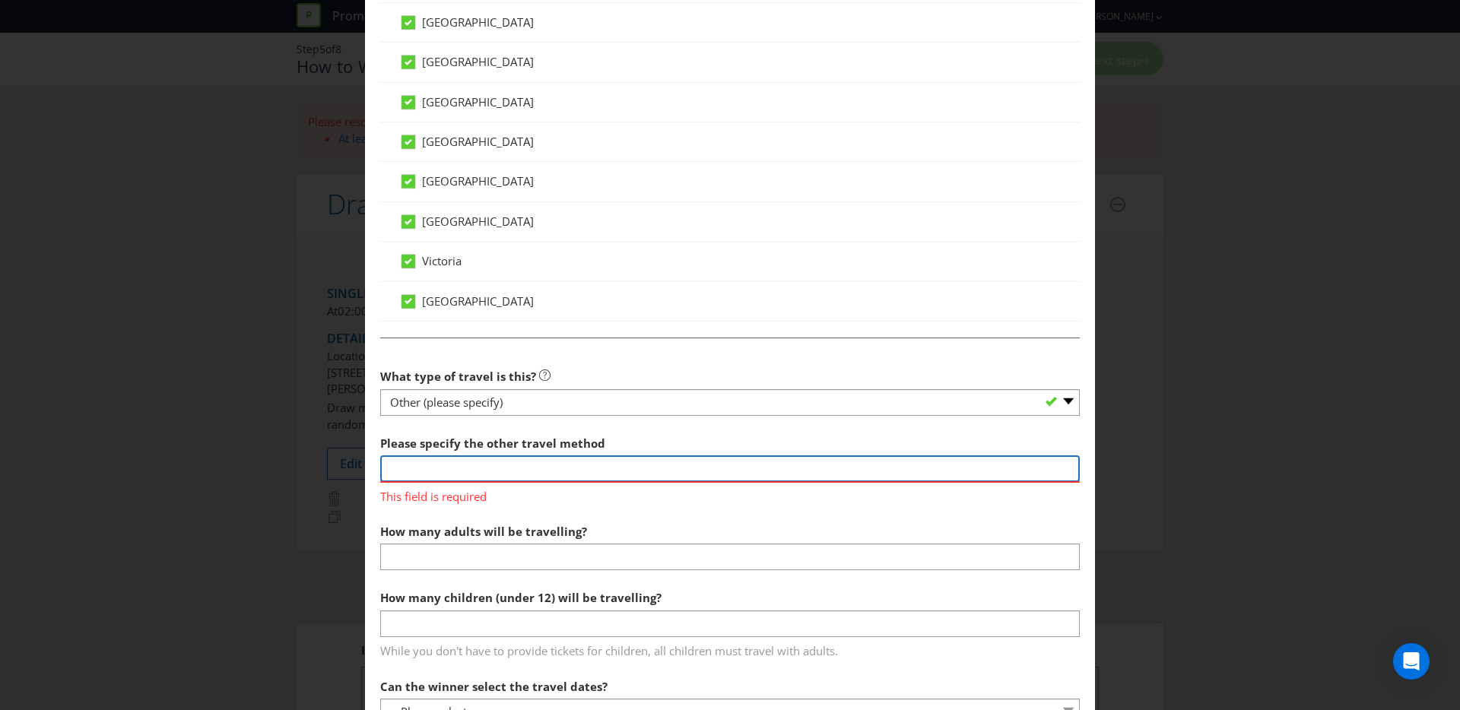
click at [456, 469] on input "text" at bounding box center [730, 469] width 700 height 27
paste input "Return economy airfares for 4 people from winners nearest Australian capital ci…"
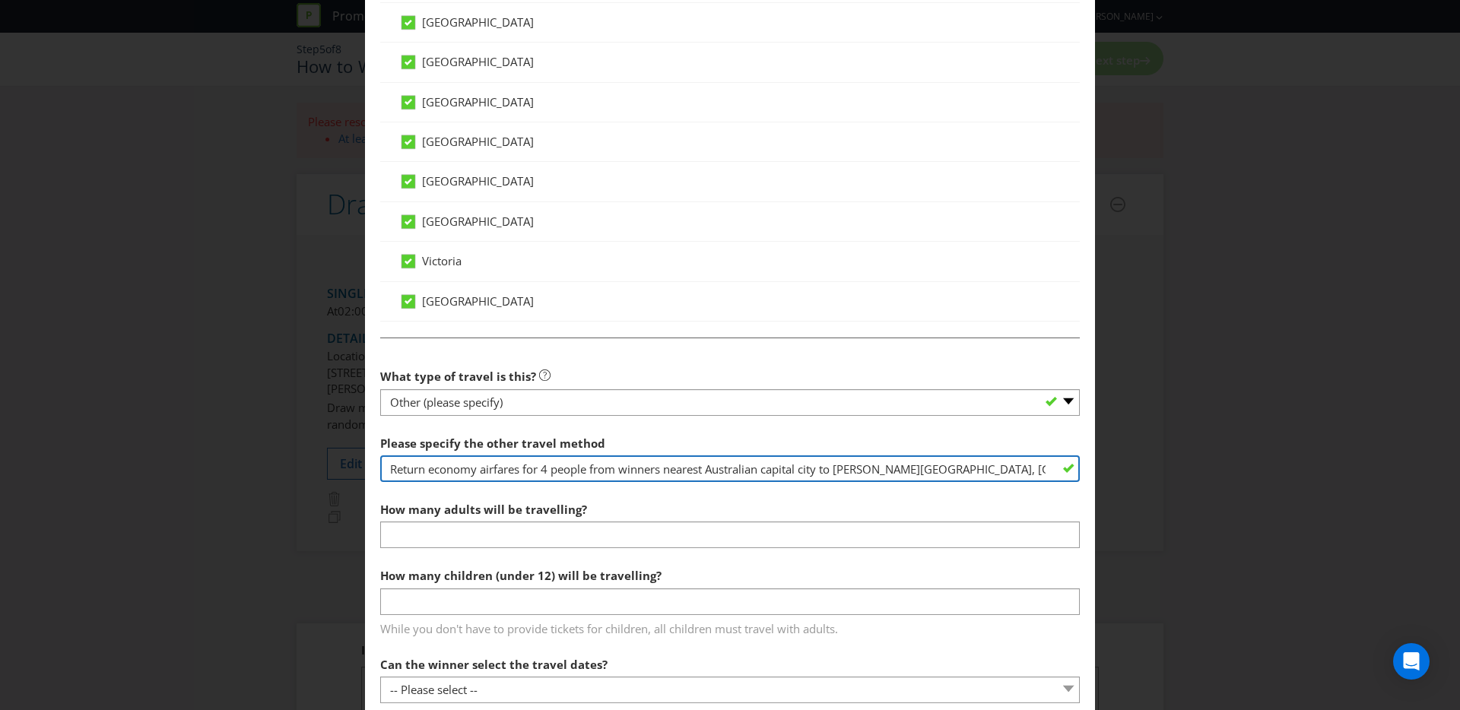
click at [524, 475] on input "Return economy airfares for 4 people from winners nearest Australian capital ci…" at bounding box center [730, 469] width 700 height 27
click at [937, 475] on input "Return economy airfares for 4 people from winners nearest Australian capital ci…" at bounding box center [730, 469] width 700 height 27
click at [968, 464] on input "Return economy airfares for 4 people from winners nearest Australian capital ci…" at bounding box center [730, 469] width 700 height 27
type input "Return economy airfares for 4 people from winners nearest Australian capital ci…"
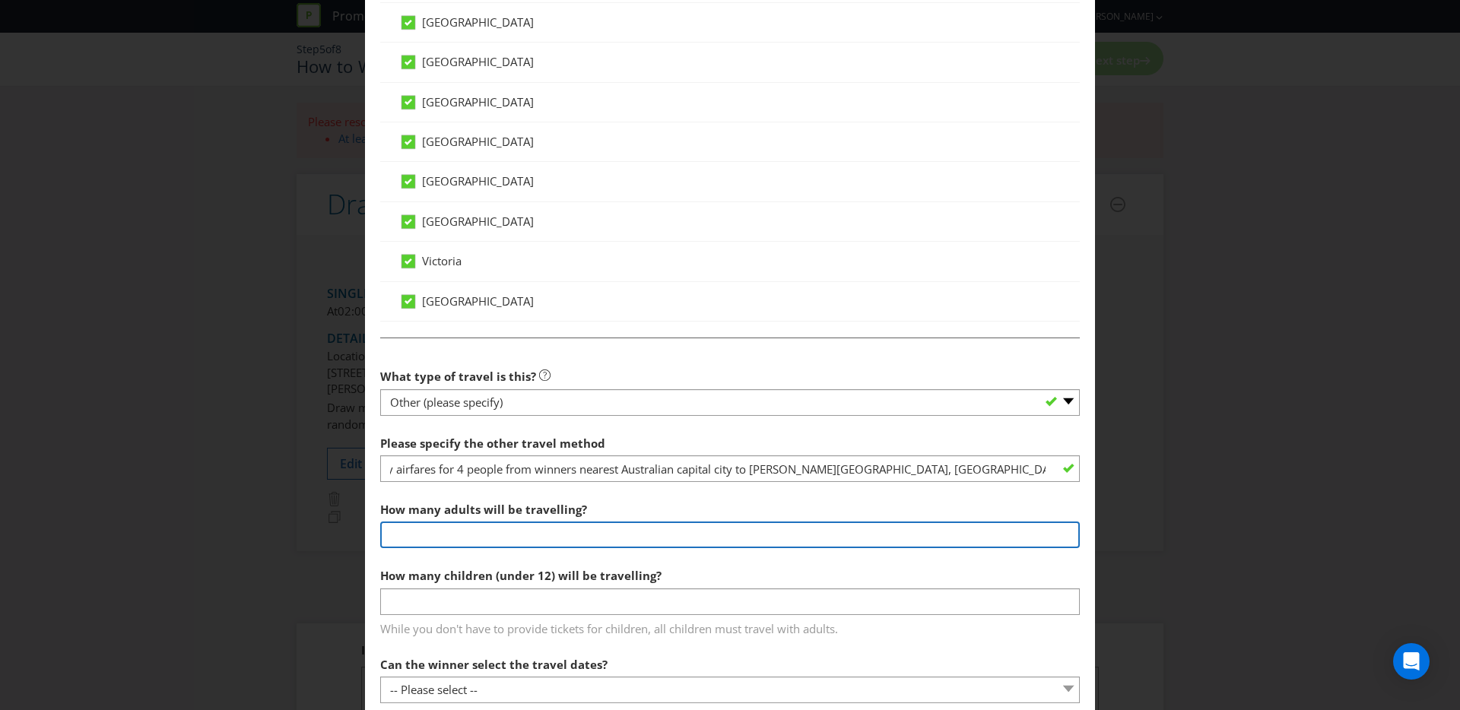
click at [719, 538] on input "number" at bounding box center [730, 535] width 700 height 27
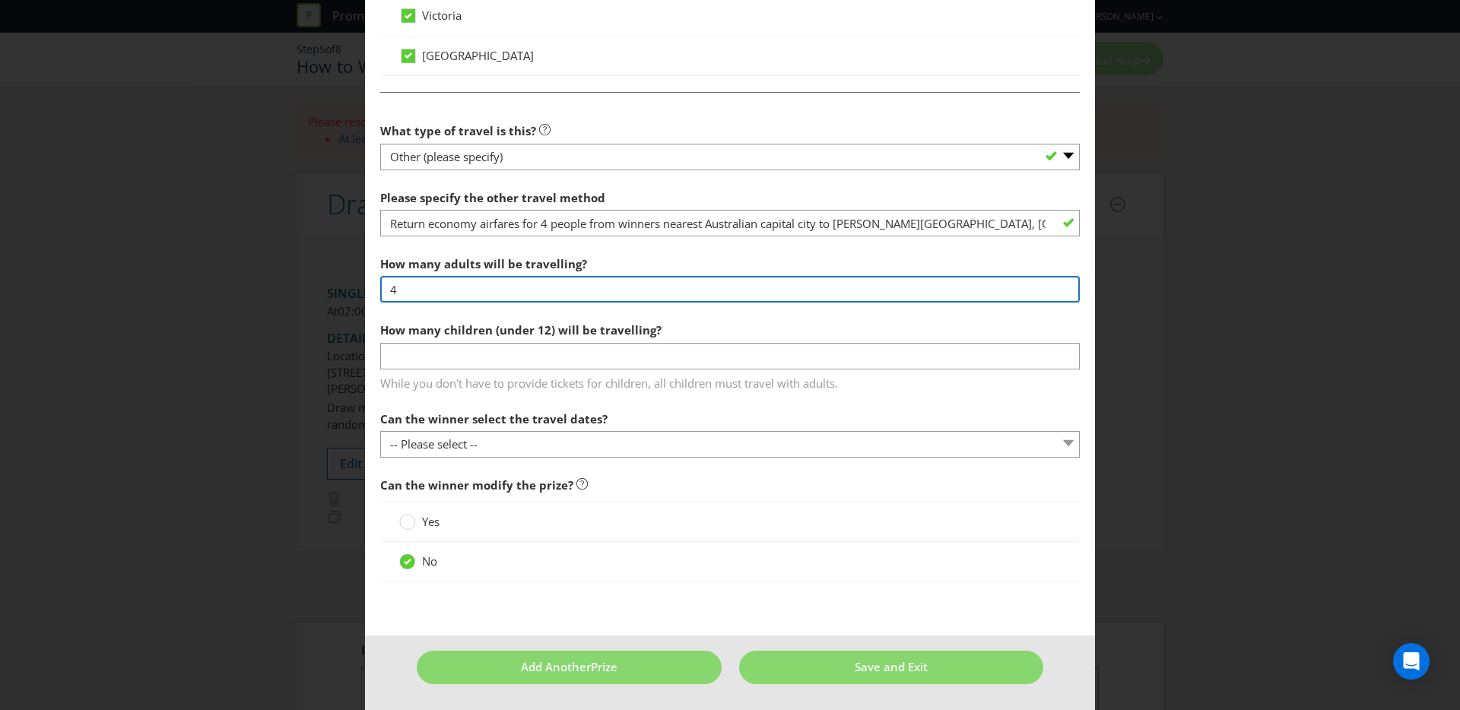
scroll to position [1411, 0]
type input "4"
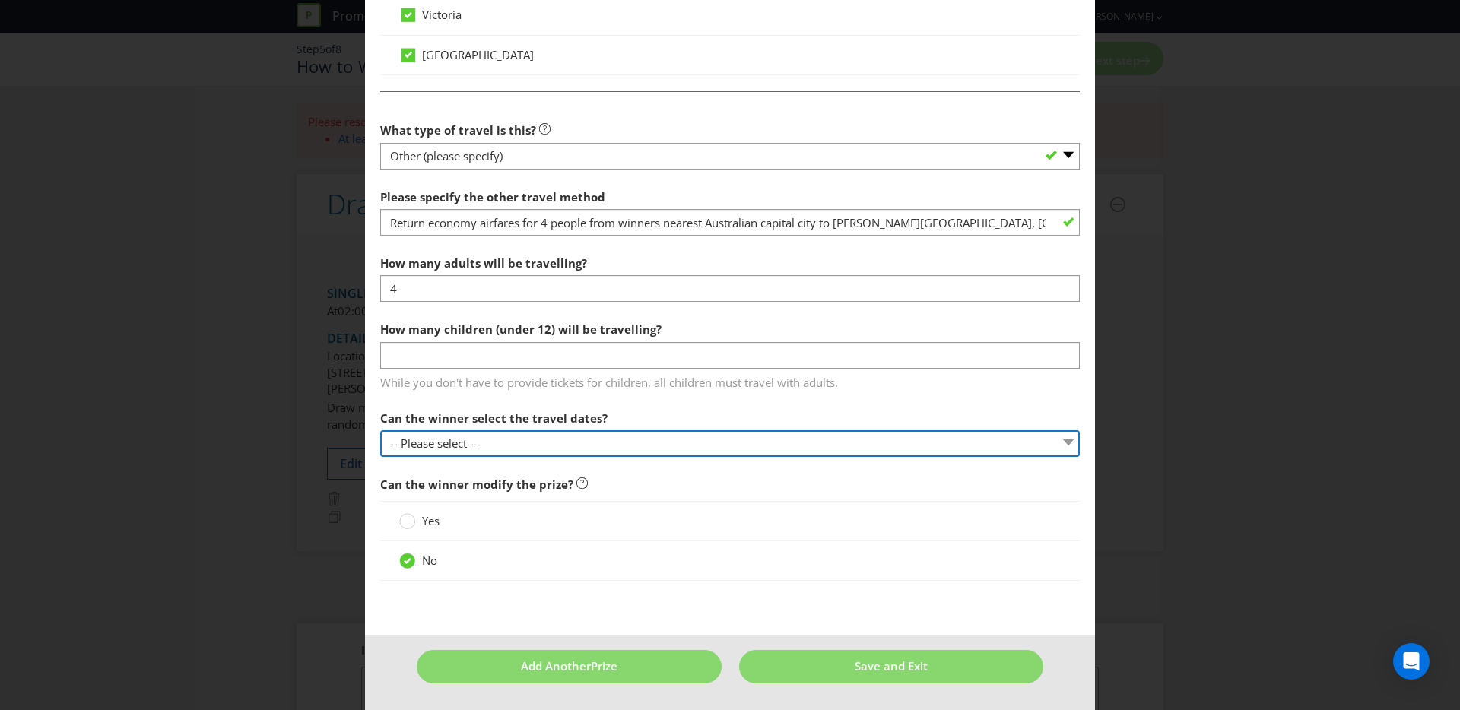
click at [577, 449] on select "-- Please select -- Yes No, travel must be taken on specific dates No, the Prom…" at bounding box center [730, 443] width 700 height 27
select select "YES"
click at [380, 430] on select "-- Please select -- Yes No, travel must be taken on specific dates No, the Prom…" at bounding box center [730, 443] width 700 height 27
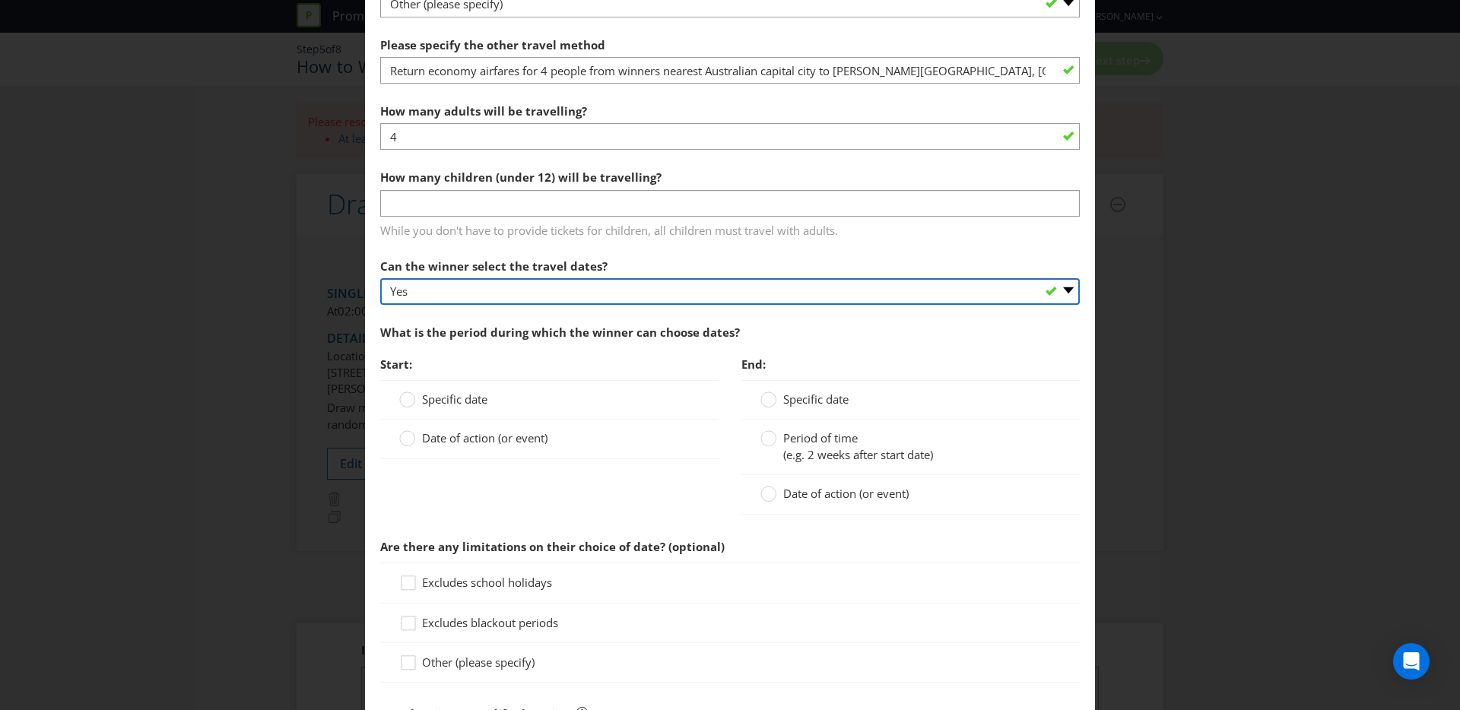
scroll to position [1744, 0]
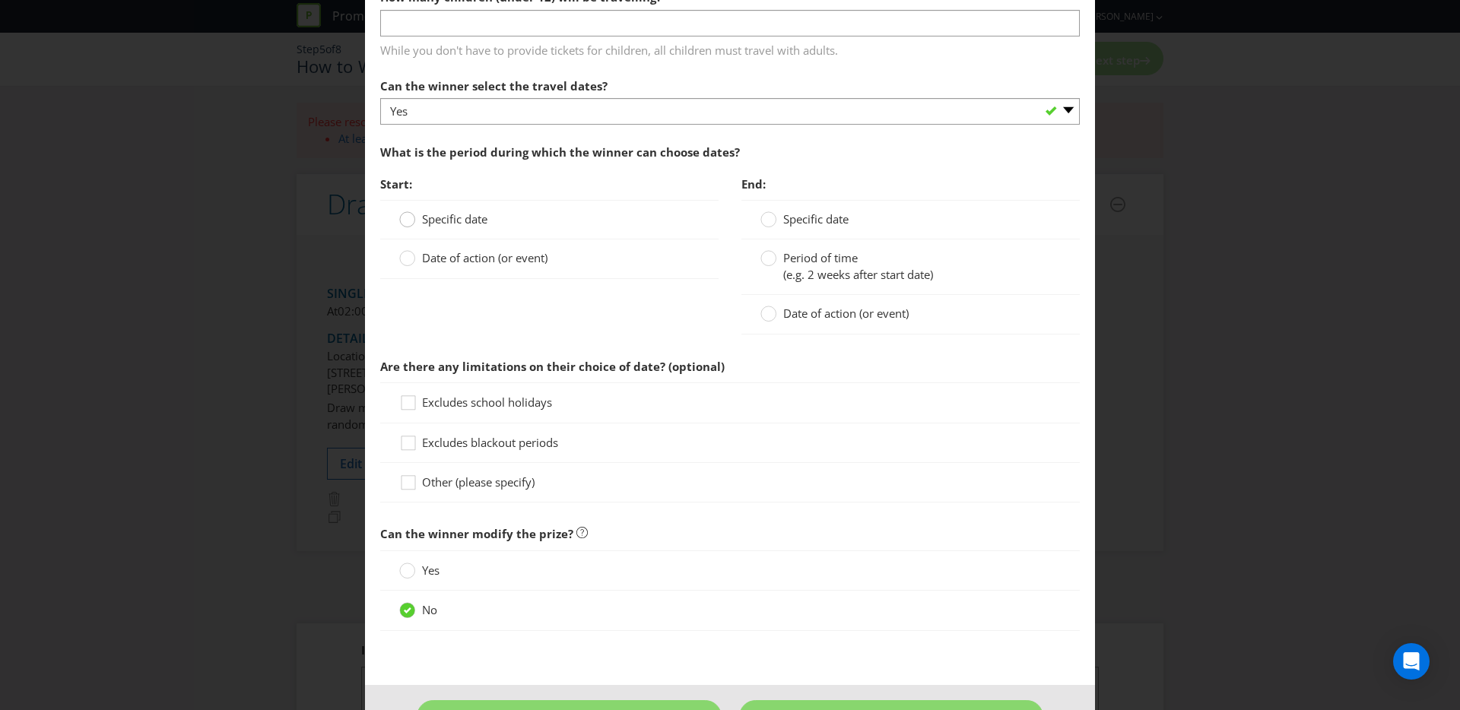
click at [402, 224] on circle at bounding box center [407, 219] width 15 height 15
click at [0, 0] on input "Specific date" at bounding box center [0, 0] width 0 height 0
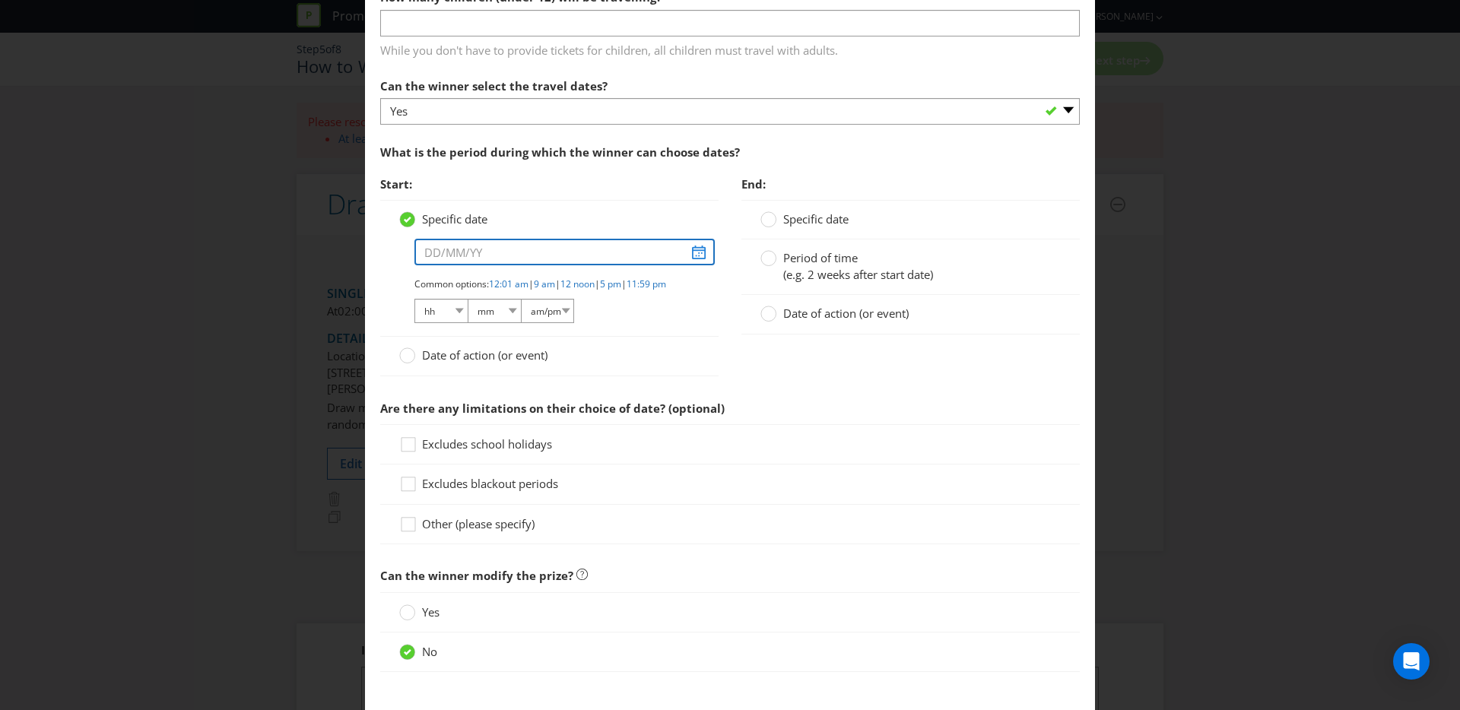
click at [697, 256] on input "text" at bounding box center [564, 252] width 300 height 27
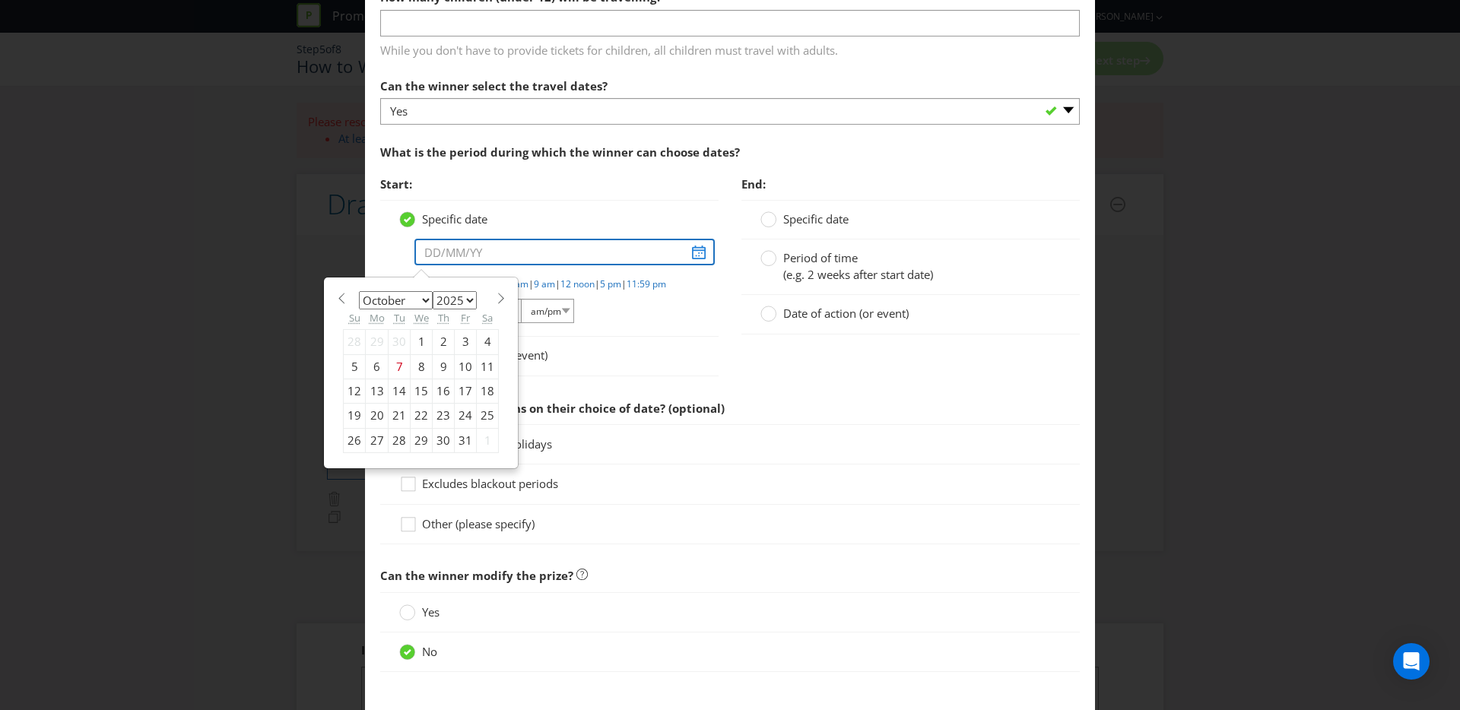
click at [697, 259] on input "text" at bounding box center [564, 252] width 300 height 27
click at [420, 304] on select "January February March April May June July August September October November De…" at bounding box center [396, 300] width 74 height 18
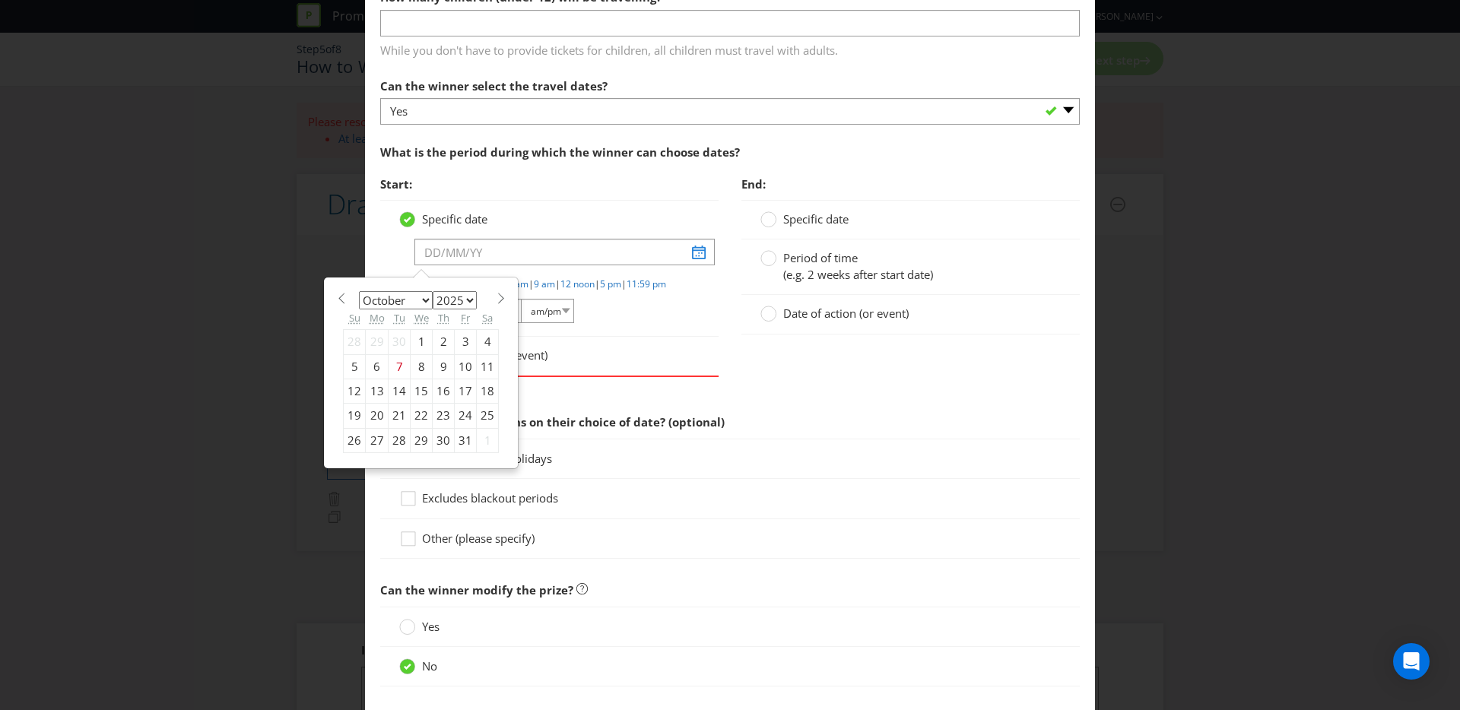
select select "2"
click at [359, 291] on select "January February March April May June July August September October November De…" at bounding box center [396, 300] width 74 height 18
click at [653, 337] on div "Specific date January February March April May June July August September Octob…" at bounding box center [549, 268] width 338 height 137
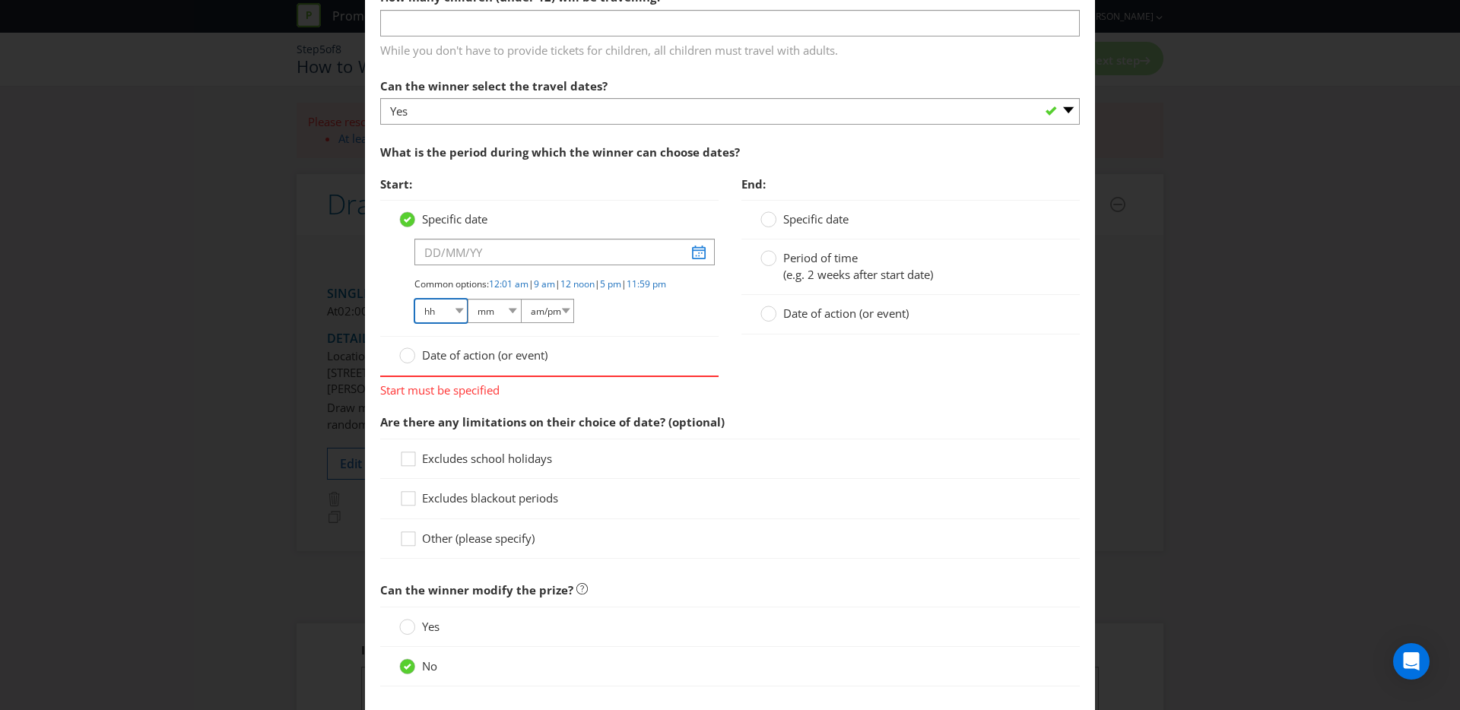
click at [444, 323] on select "hh 01 02 03 04 05 06 07 08 09 10 11 12" at bounding box center [440, 311] width 53 height 24
click at [516, 363] on span "Date of action (or event)" at bounding box center [484, 355] width 125 height 15
click at [0, 0] on input "Date of action (or event)" at bounding box center [0, 0] width 0 height 0
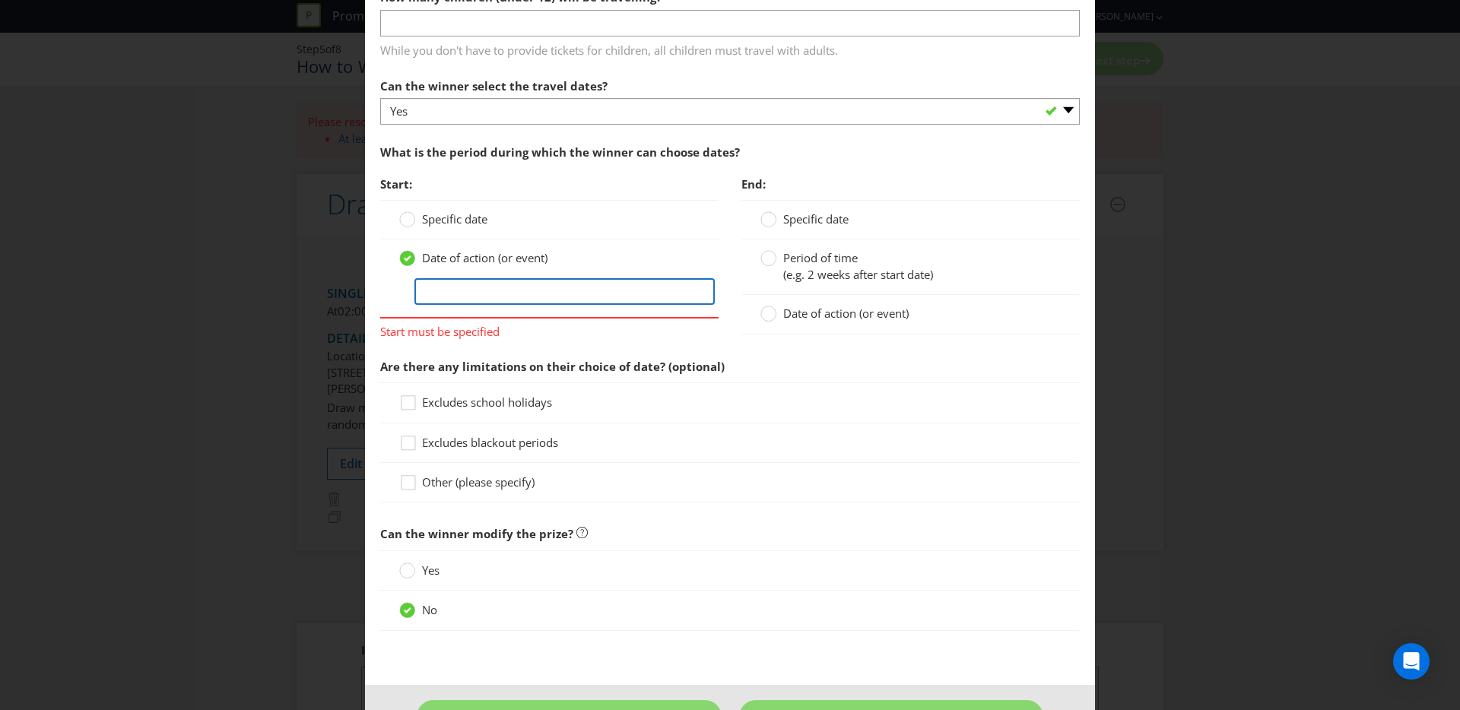
click at [505, 300] on input "text" at bounding box center [564, 291] width 300 height 27
type input "Notification of win"
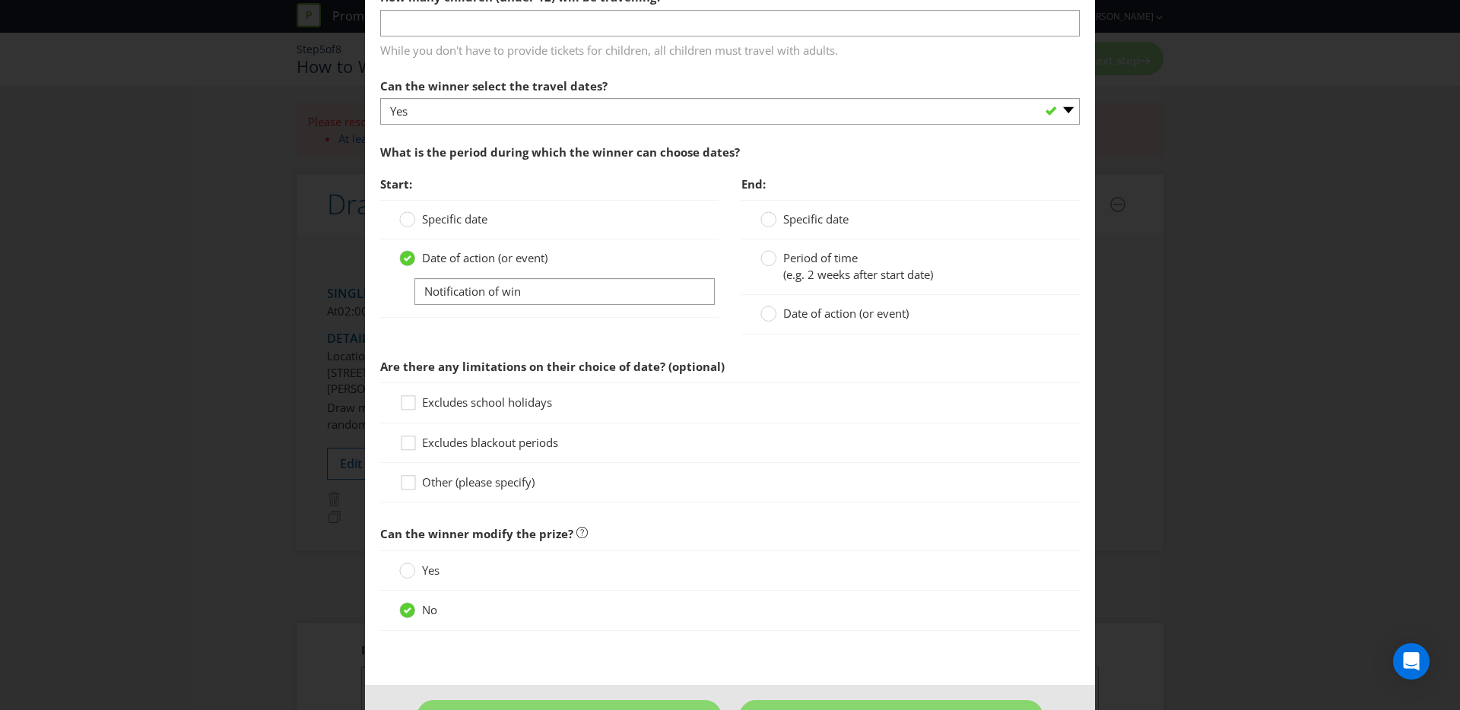
click at [837, 351] on div at bounding box center [730, 351] width 700 height 2
click at [825, 314] on span "Date of action (or event)" at bounding box center [845, 313] width 125 height 15
click at [0, 0] on input "Date of action (or event)" at bounding box center [0, 0] width 0 height 0
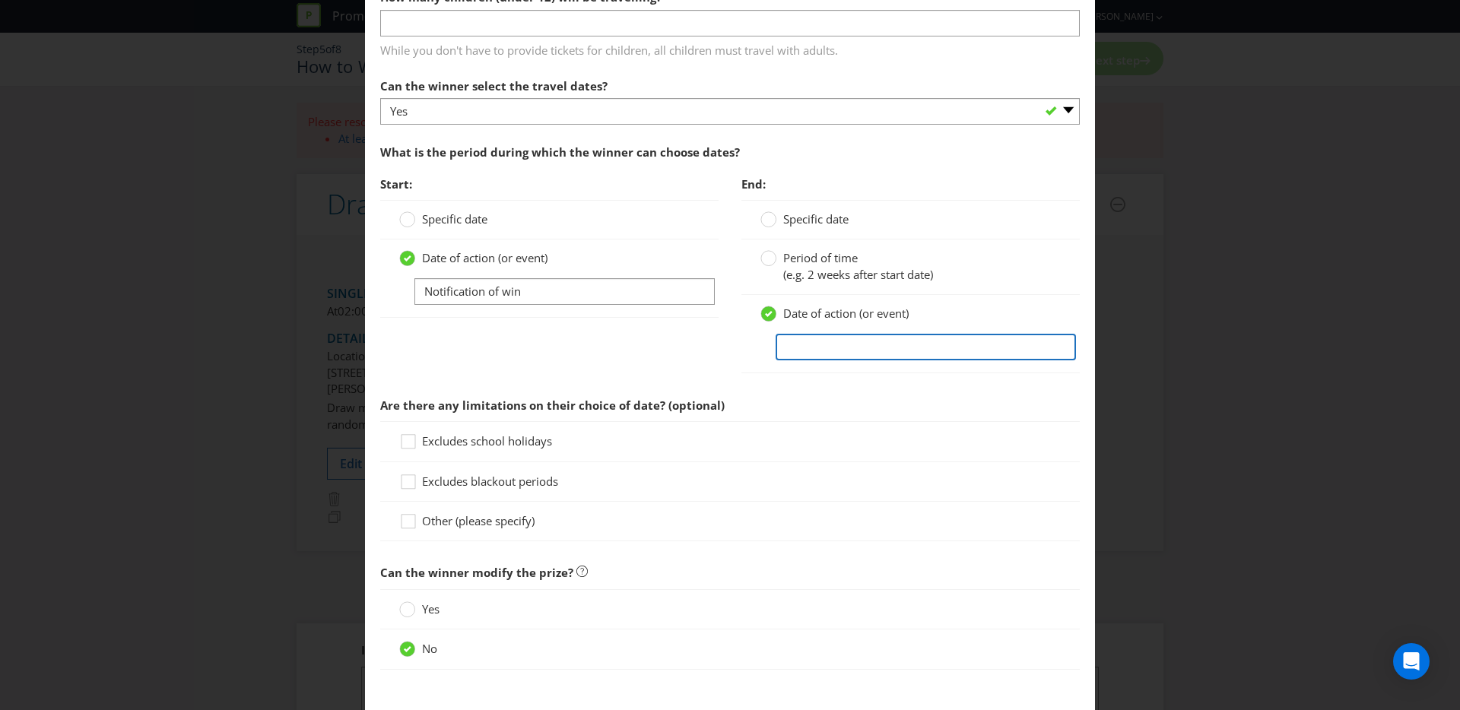
click at [807, 336] on input "text" at bounding box center [926, 347] width 300 height 27
type input "12 months"
click at [716, 353] on div "Start: Specific date Date of action (or event) Notification of win End: Specifi…" at bounding box center [730, 279] width 722 height 221
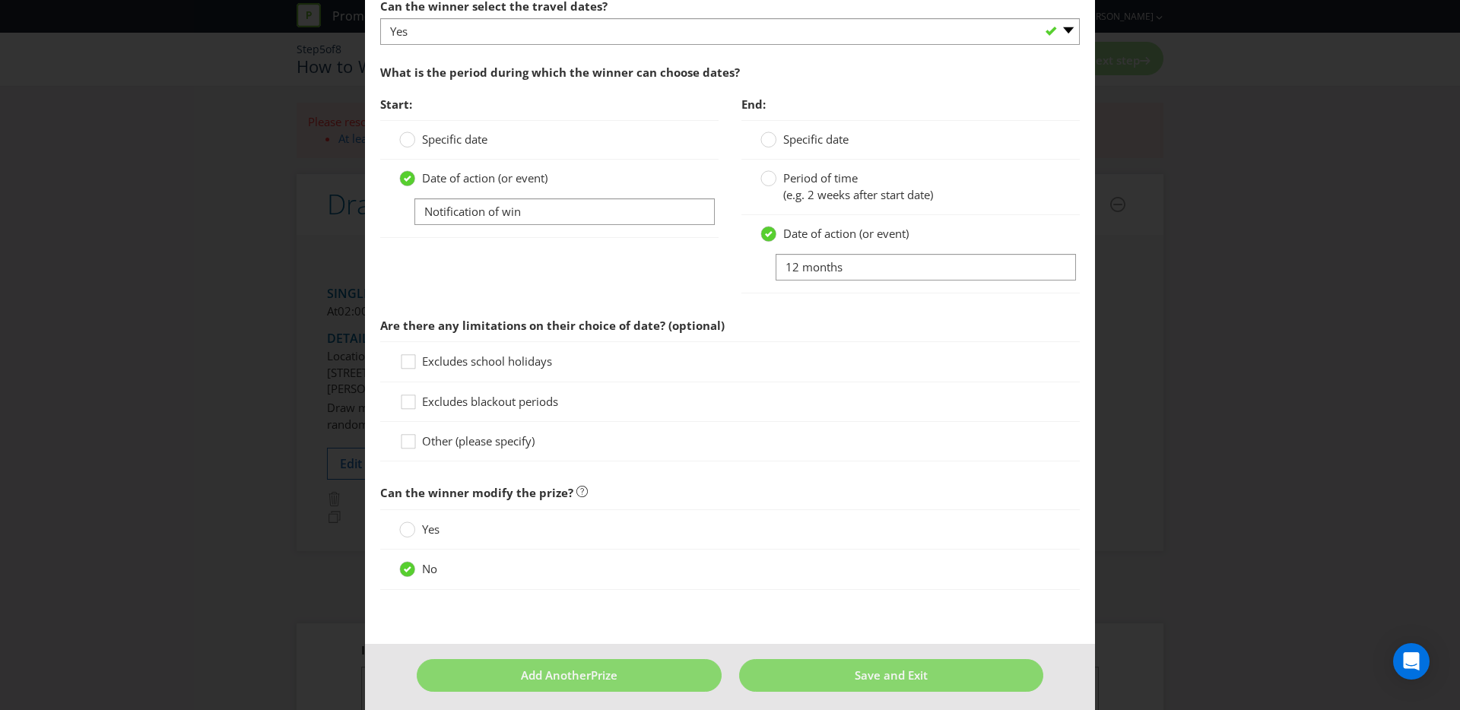
scroll to position [1832, 0]
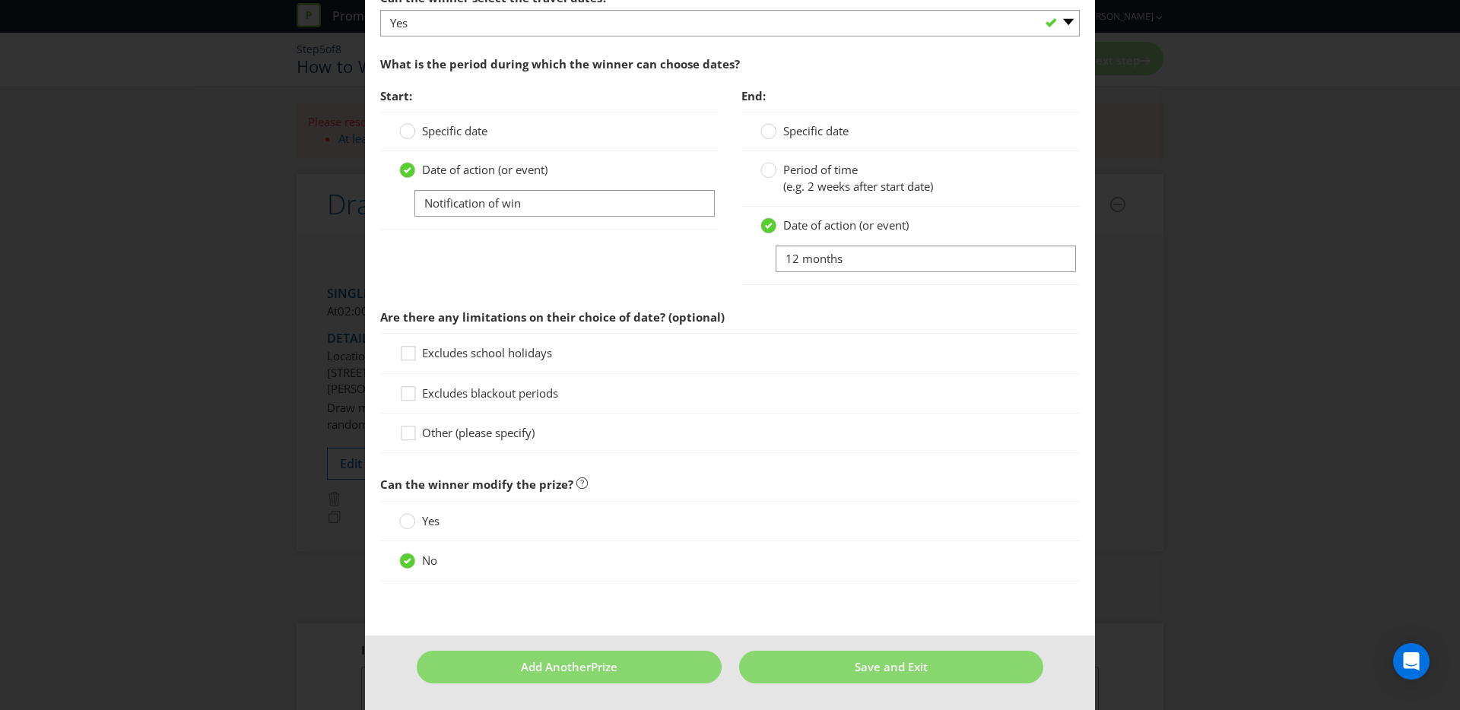
click at [469, 427] on span "Other (please specify)" at bounding box center [478, 432] width 113 height 15
click at [0, 0] on input "Other (please specify)" at bounding box center [0, 0] width 0 height 0
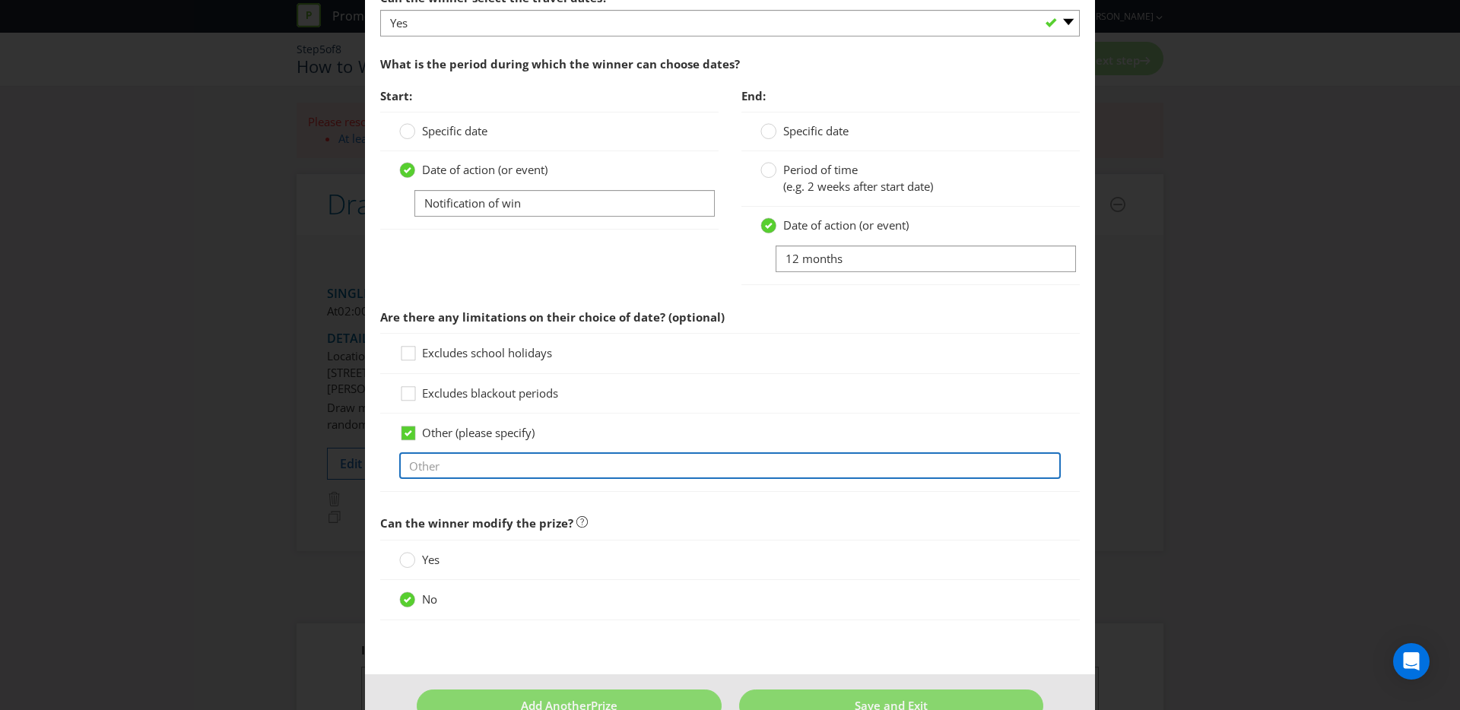
click at [465, 454] on input "text" at bounding box center [730, 465] width 662 height 27
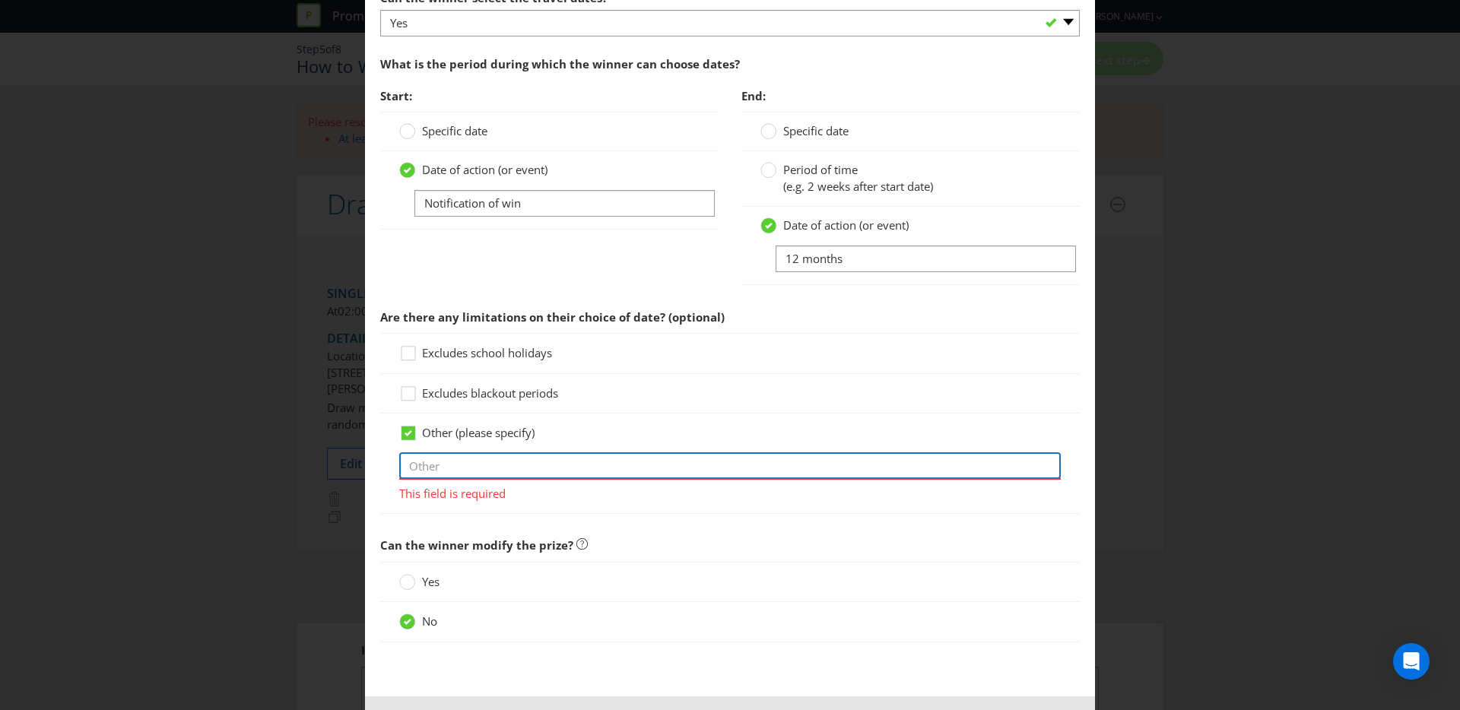
paste input "2027 Block out dates include but are not limited to: 1st January – 8th February…"
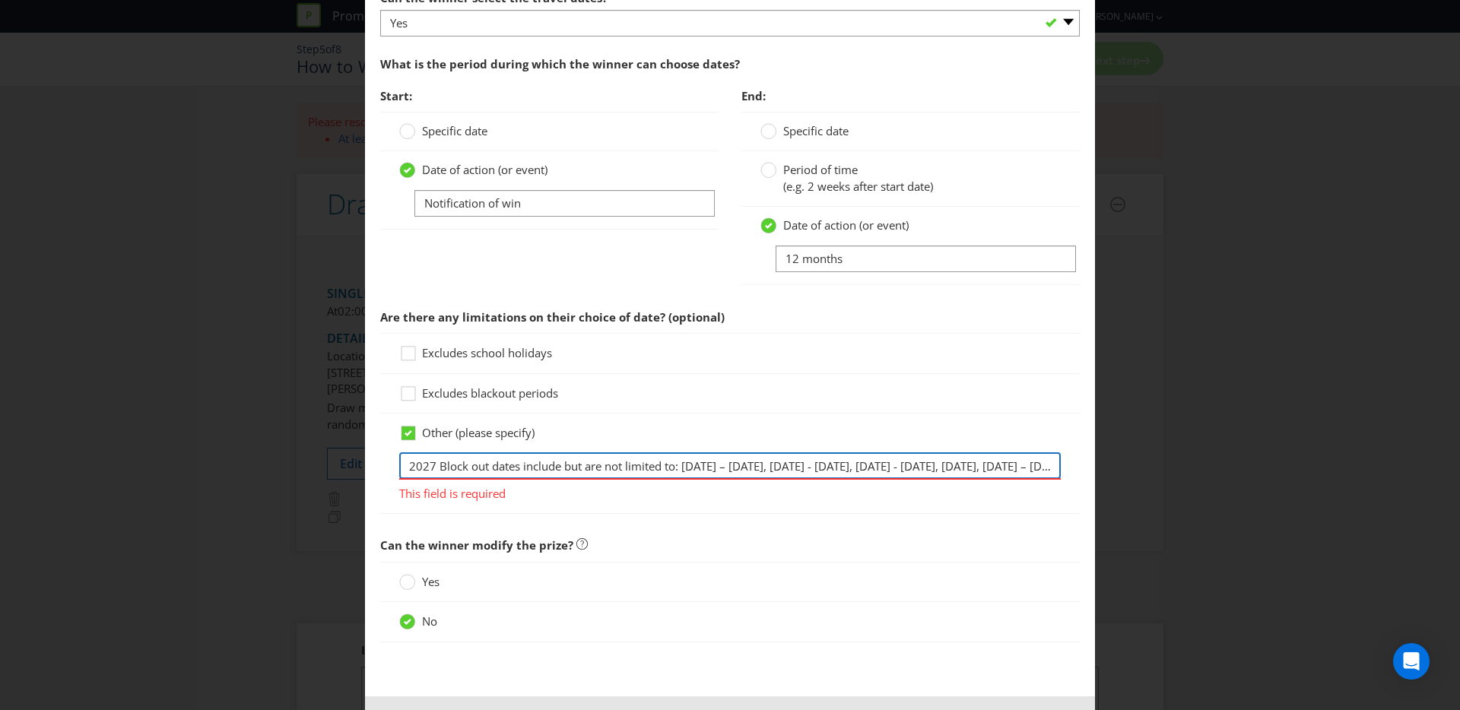
scroll to position [0, 405]
type input "2027 Block out dates include but are not limited to: 1st January – 8th February…"
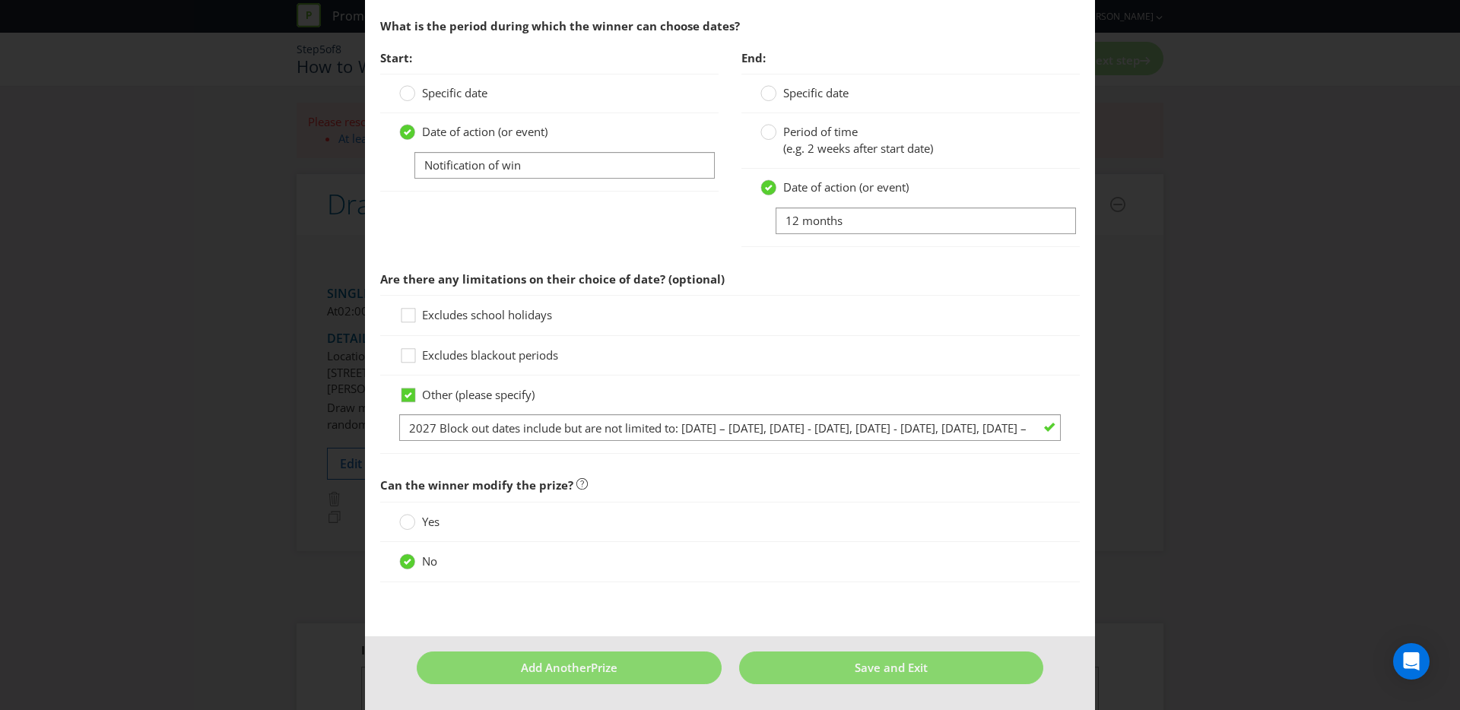
scroll to position [1871, 0]
click at [819, 672] on button "Save and Exit" at bounding box center [891, 667] width 305 height 33
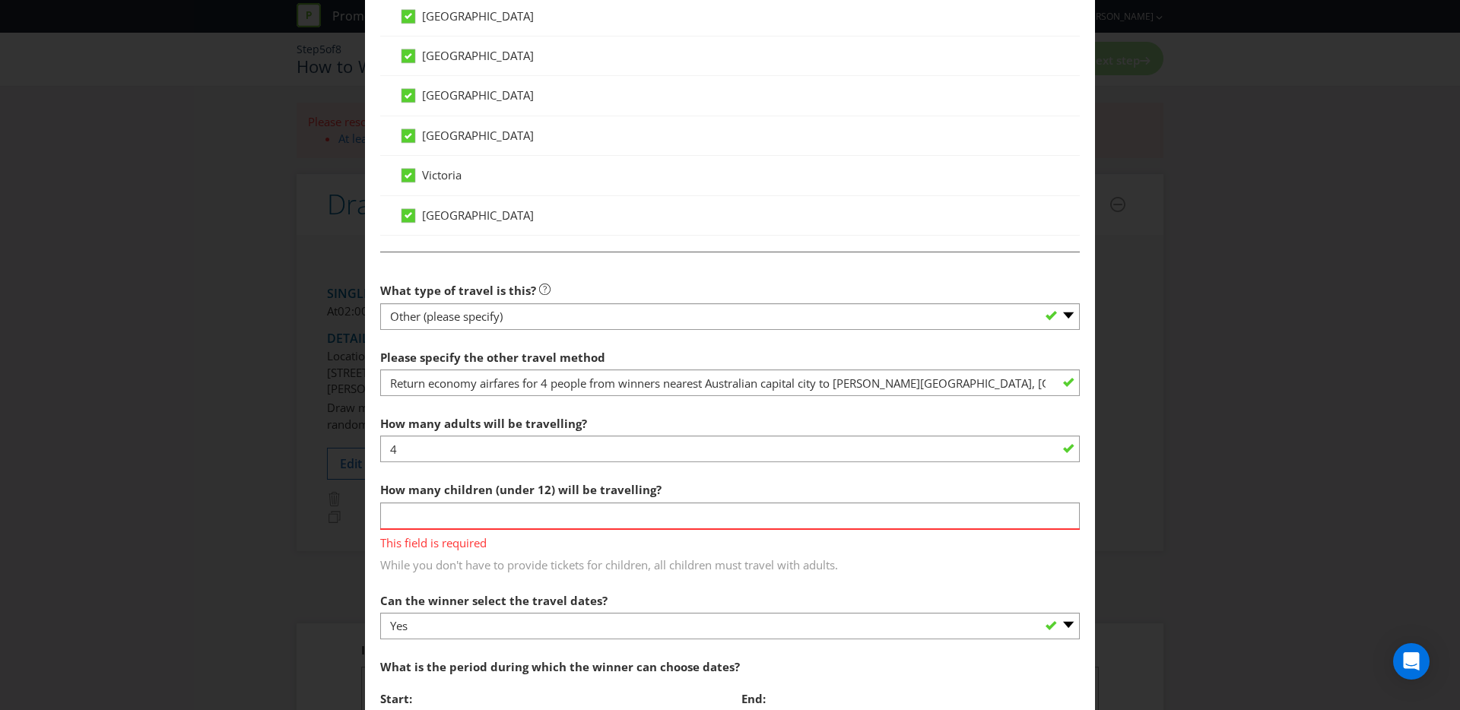
scroll to position [1275, 0]
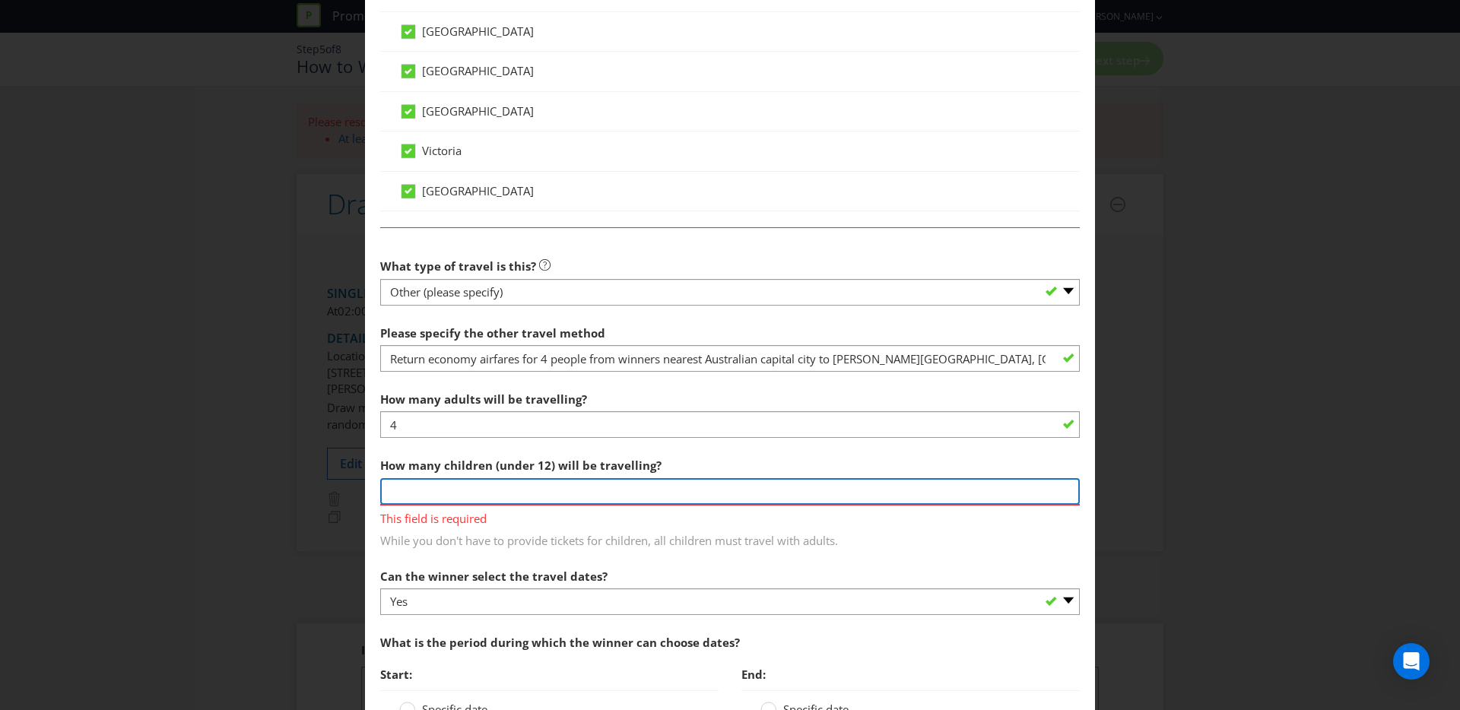
click at [545, 494] on input "number" at bounding box center [730, 491] width 700 height 27
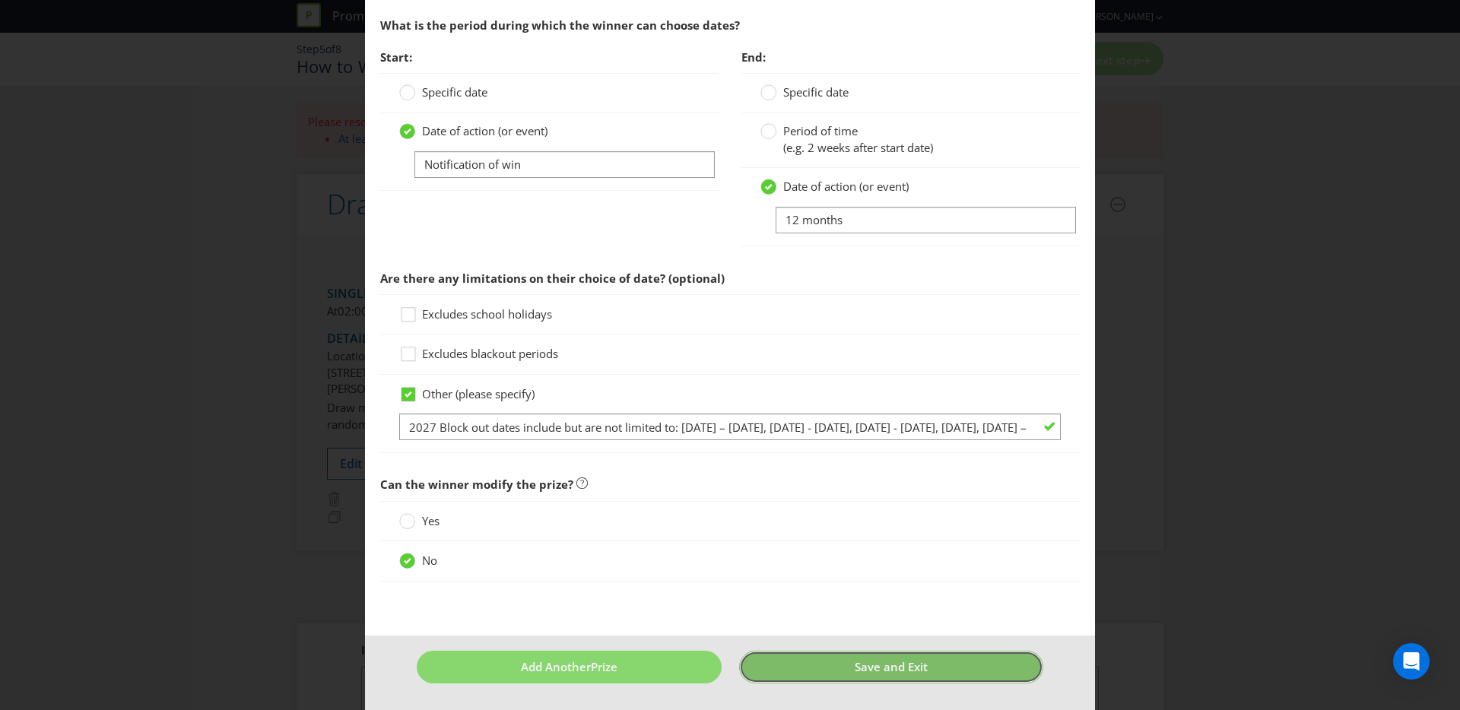
click at [847, 653] on button "Save and Exit" at bounding box center [891, 667] width 305 height 33
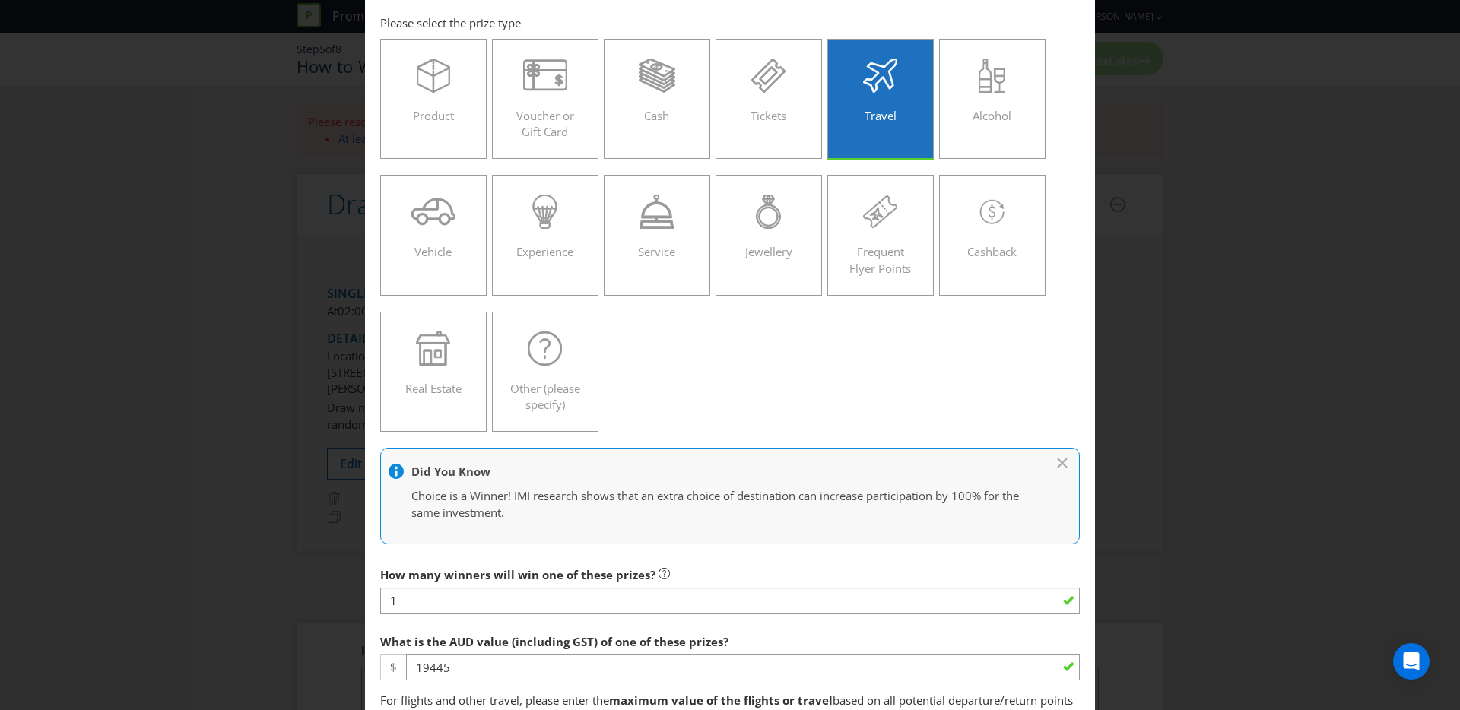
scroll to position [1286, 0]
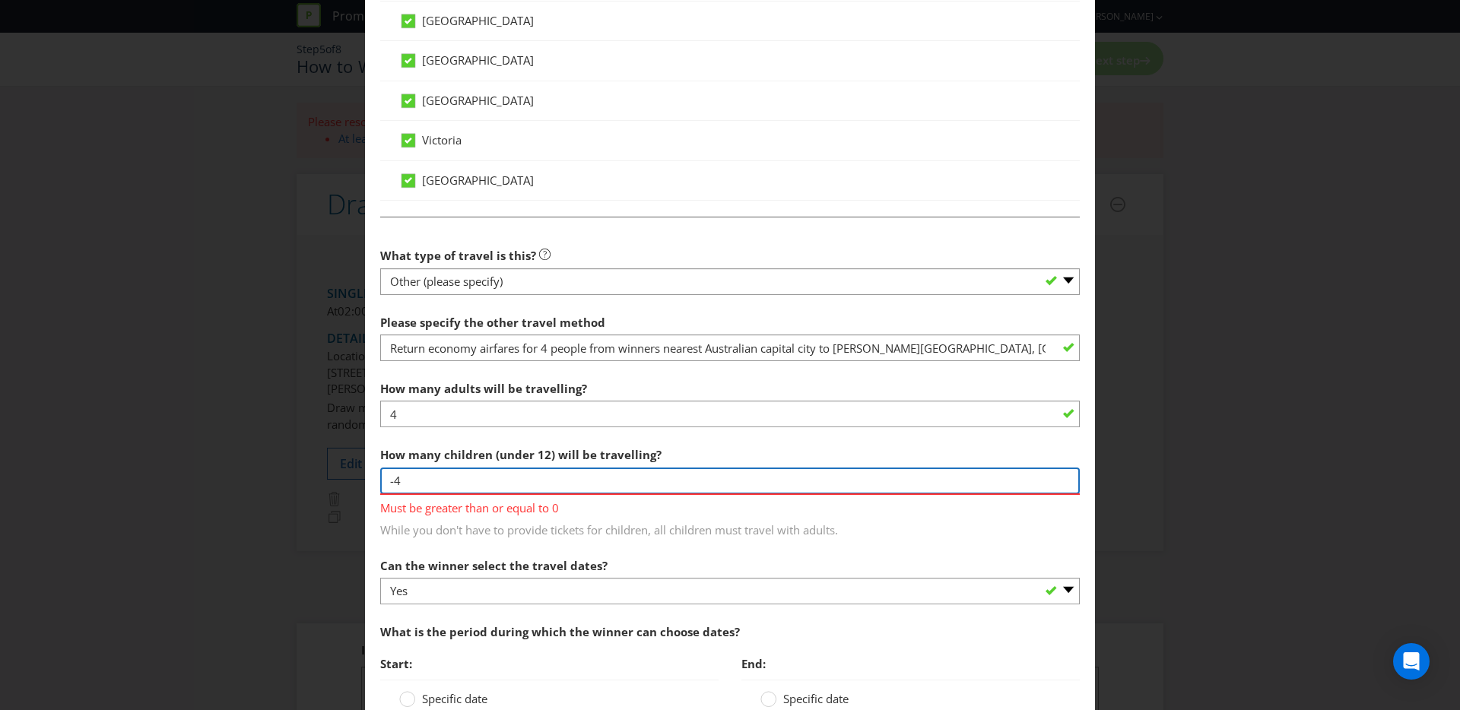
click at [392, 482] on input "-4" at bounding box center [730, 481] width 700 height 27
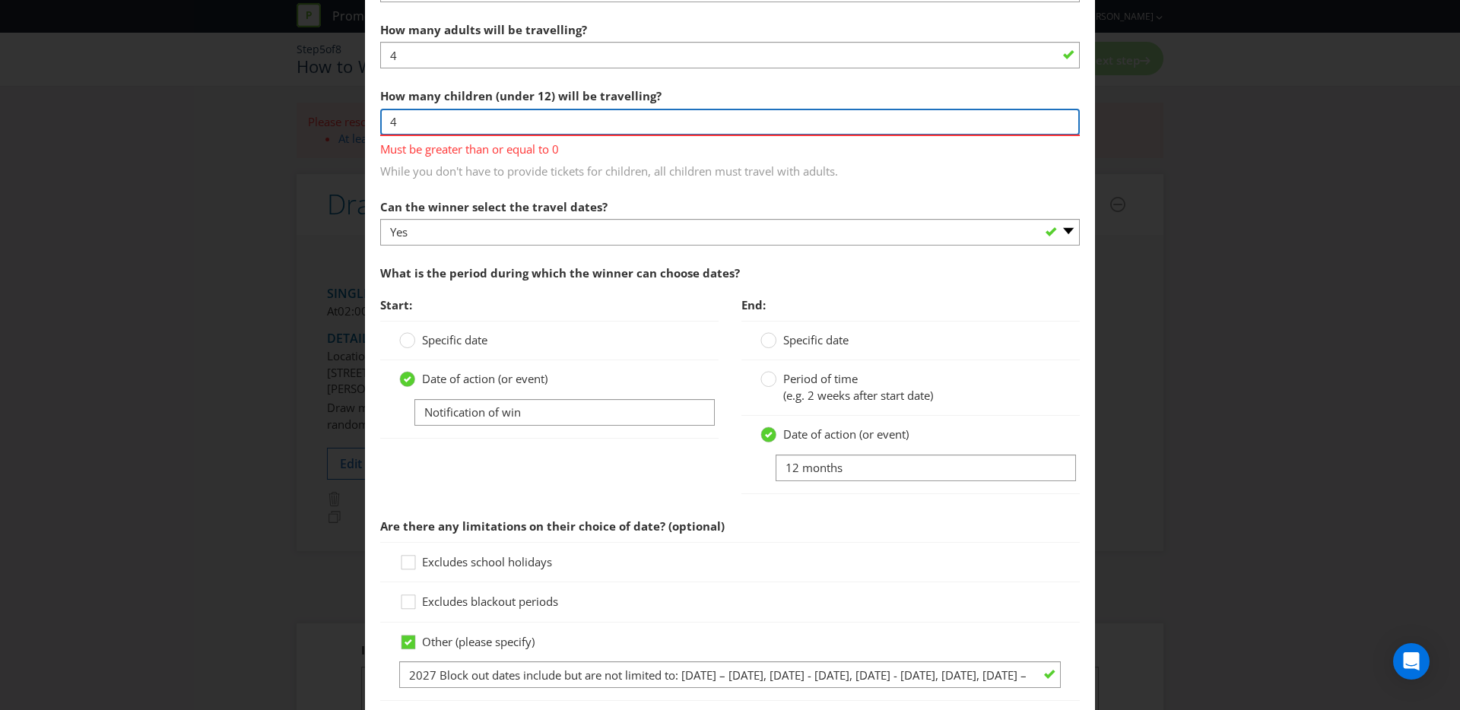
scroll to position [1893, 0]
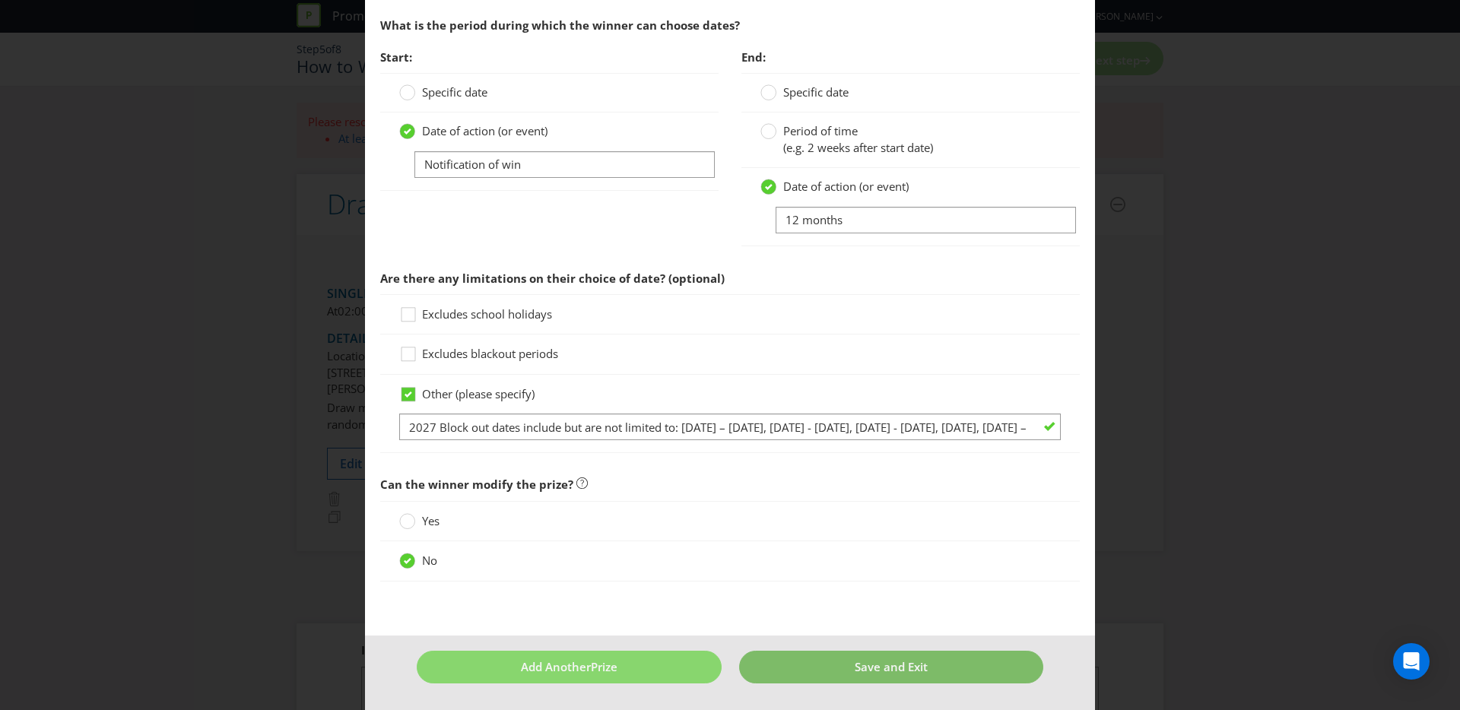
type input "4"
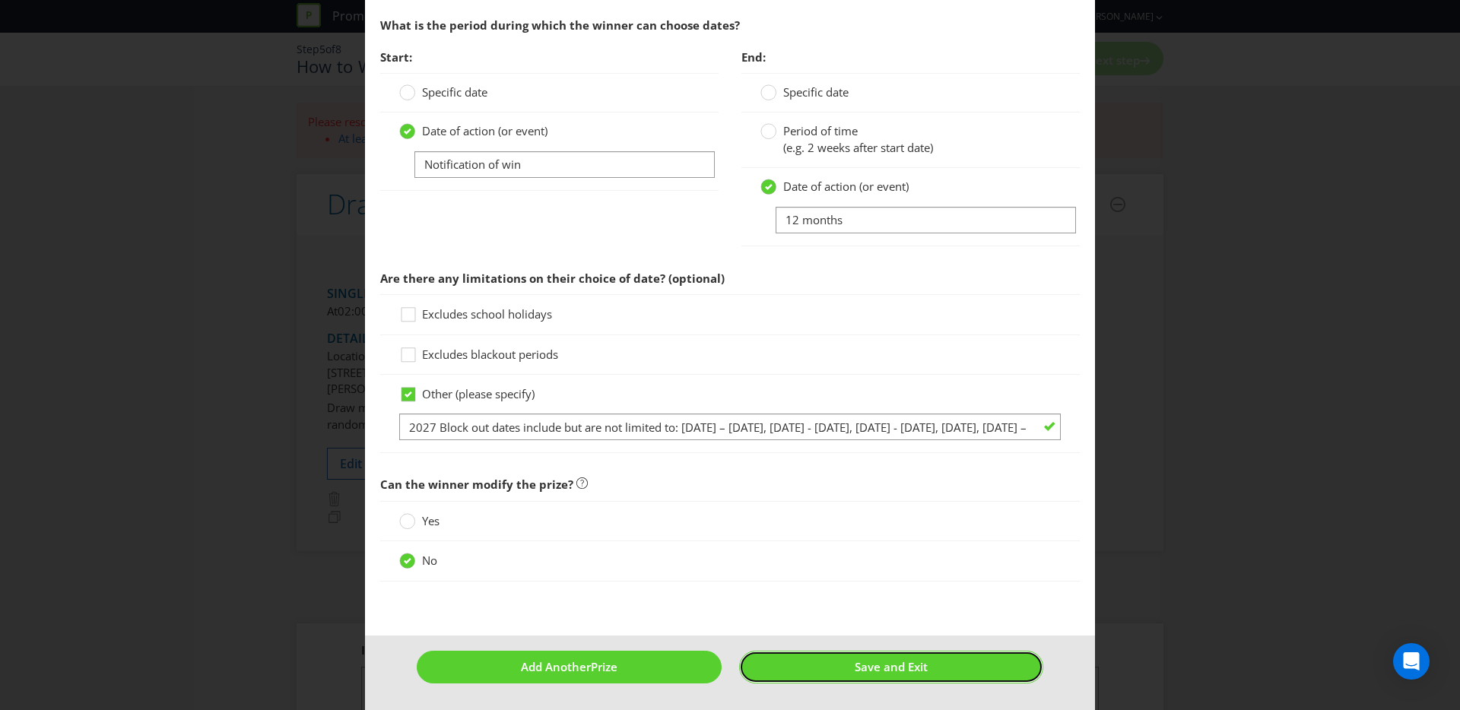
click at [922, 663] on button "Save and Exit" at bounding box center [891, 667] width 305 height 33
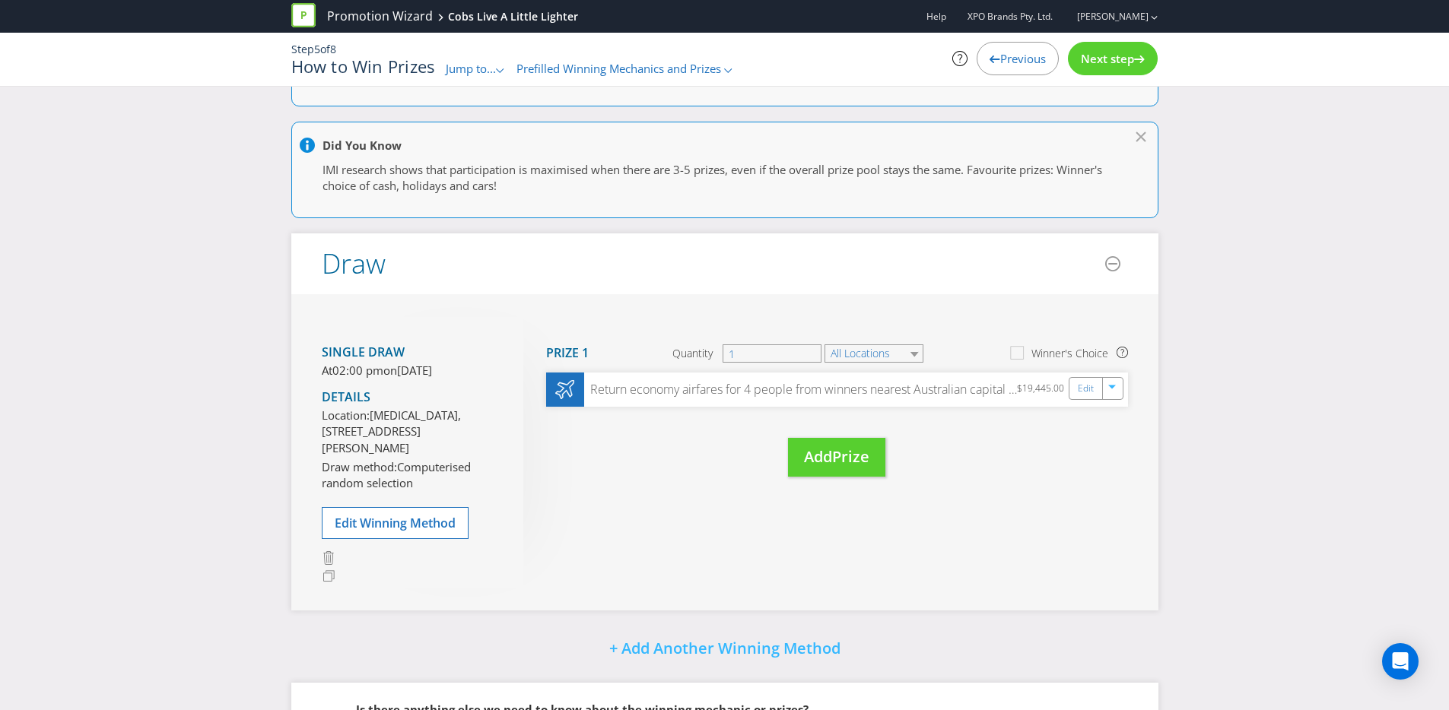
scroll to position [274, 0]
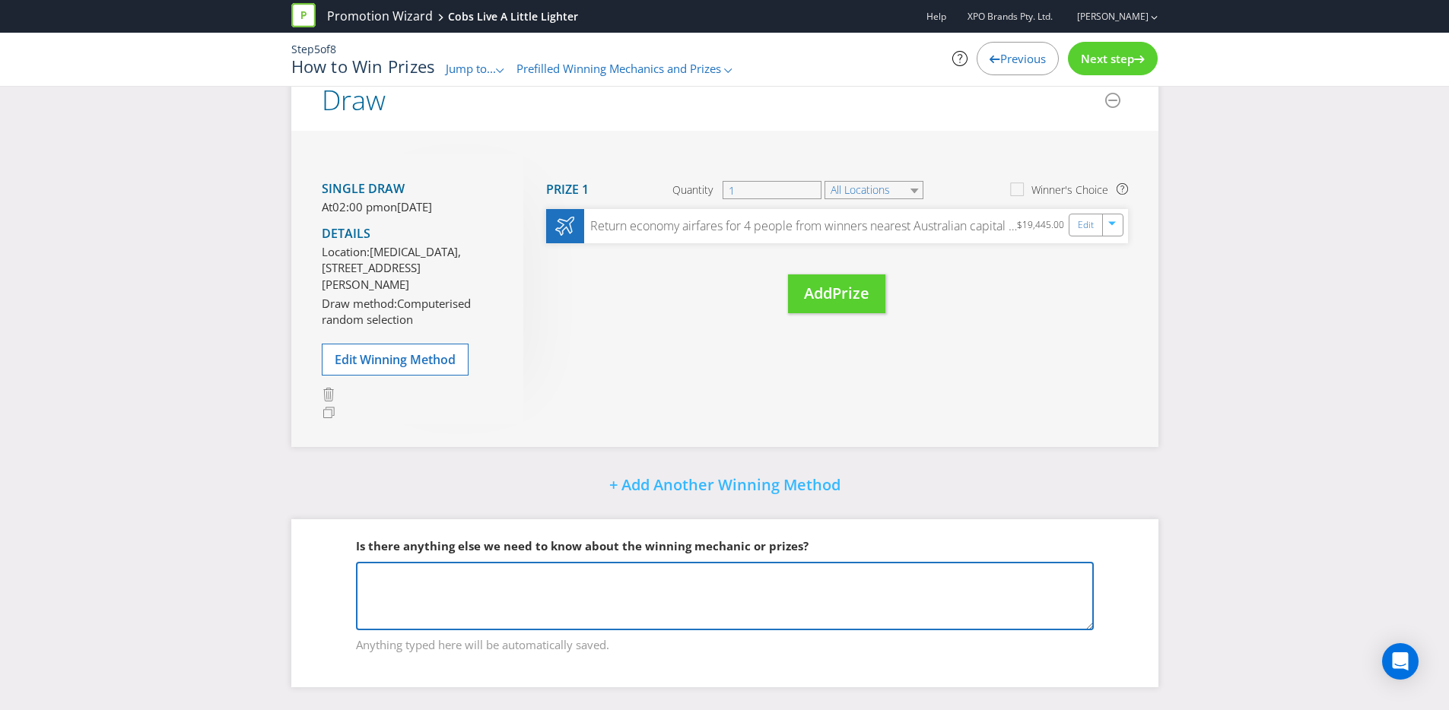
click at [804, 573] on textarea at bounding box center [725, 596] width 738 height 68
click at [503, 602] on textarea at bounding box center [725, 596] width 738 height 68
paste textarea "Return economy airfares for 4 people from winners nearest Australian capital ci…"
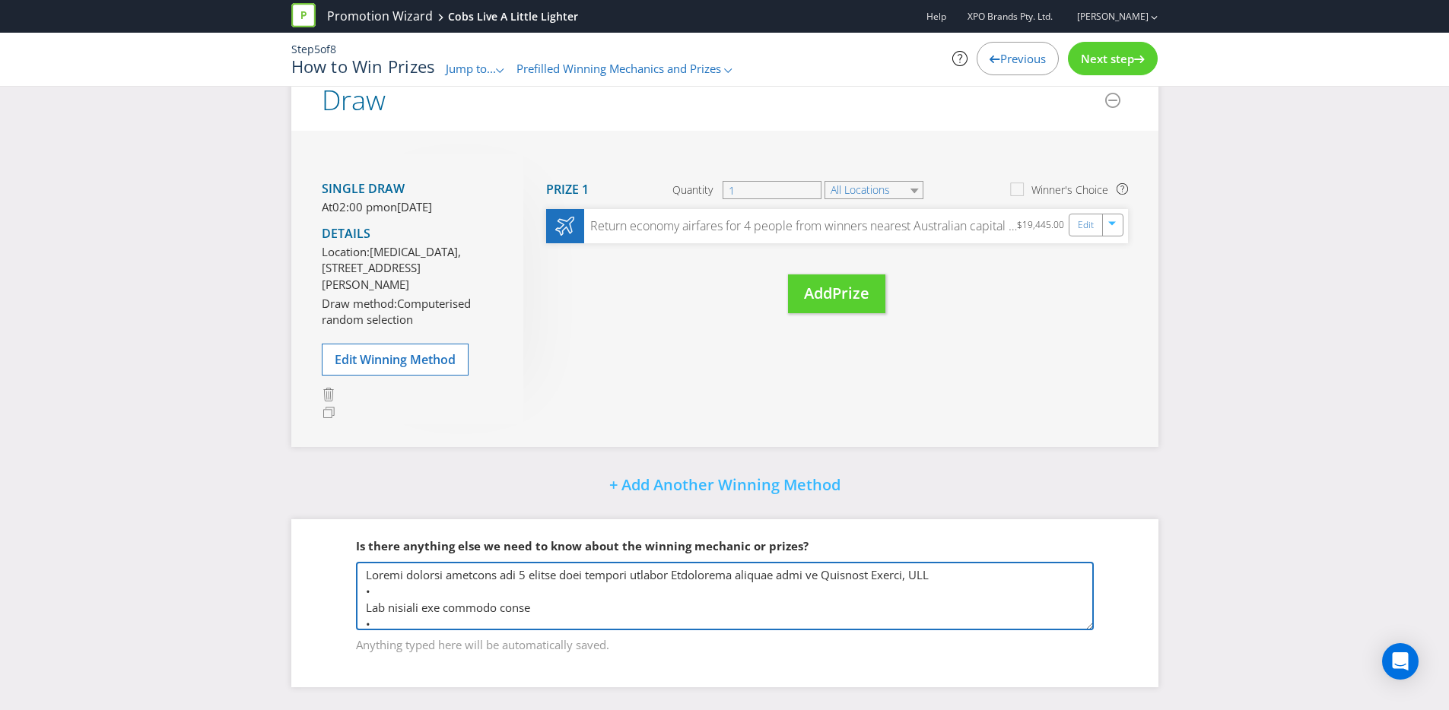
scroll to position [312, 0]
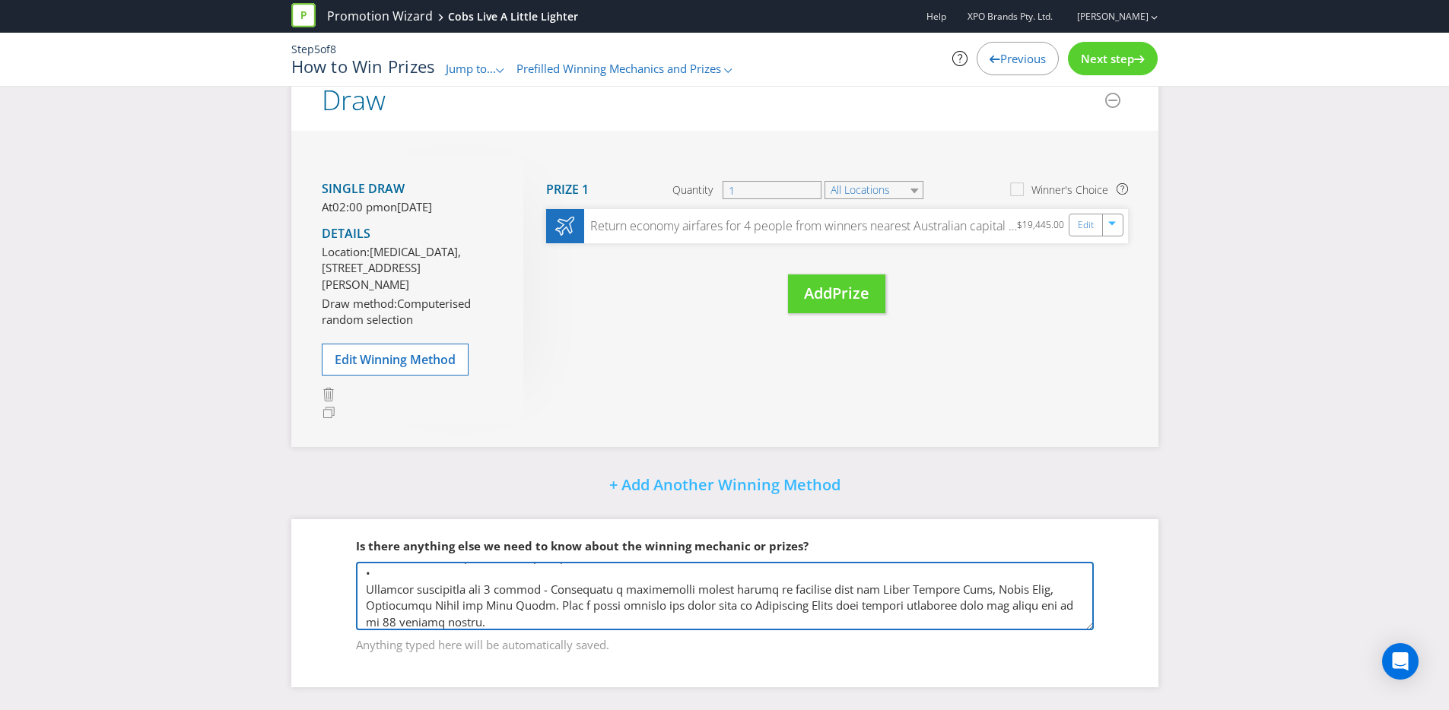
click at [362, 586] on textarea at bounding box center [725, 596] width 738 height 68
click at [662, 621] on textarea at bounding box center [725, 596] width 738 height 68
paste textarea "All bookings must be made a minimum of 60 days in advance of requested departur…"
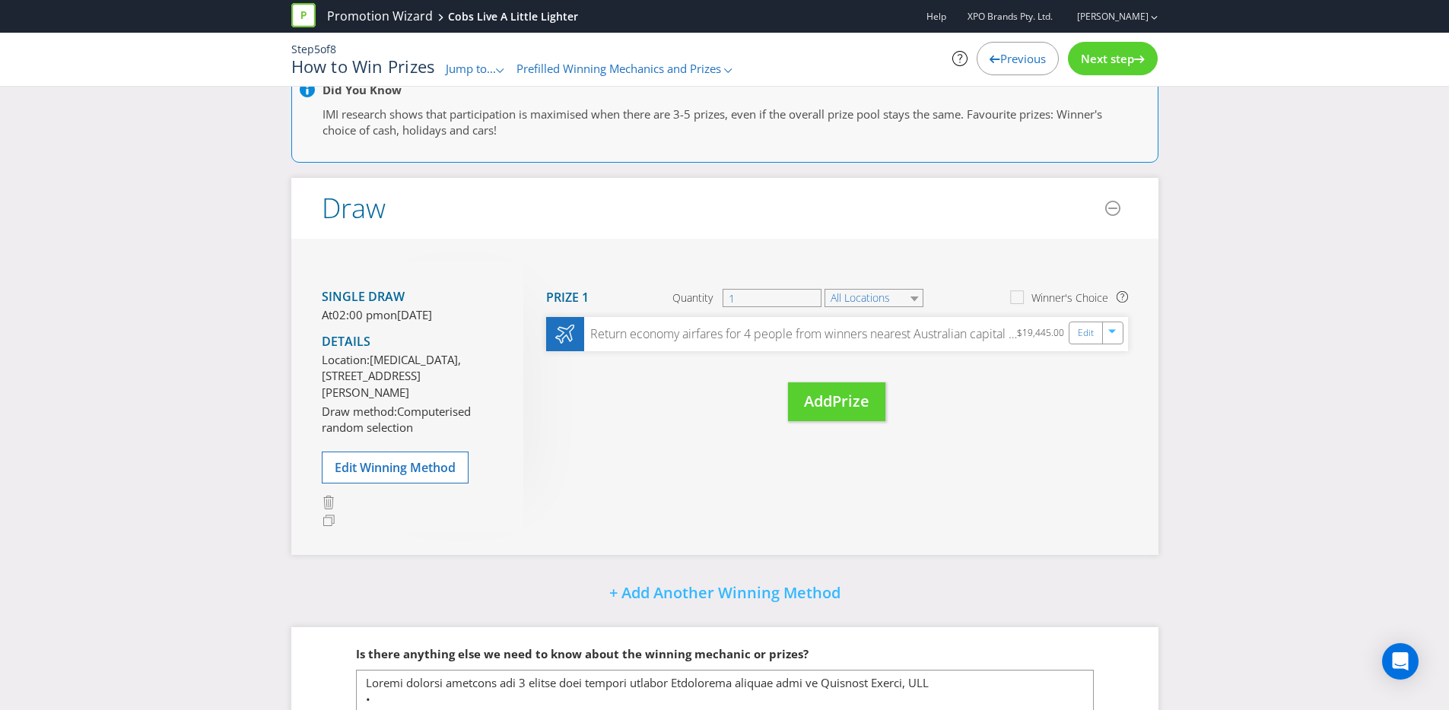
scroll to position [274, 0]
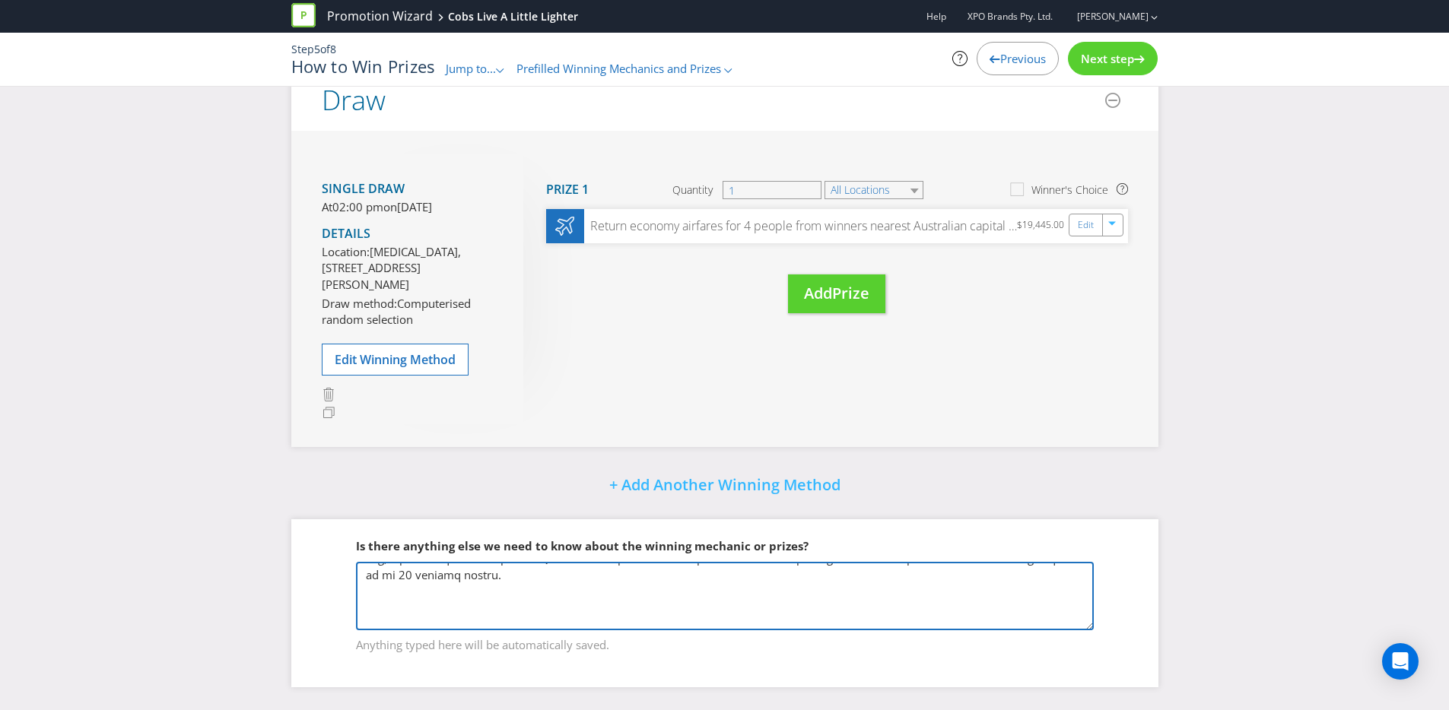
click at [382, 600] on textarea at bounding box center [725, 596] width 738 height 68
paste textarea "All travel is subject to availability at all times and may be dependent on sele…"
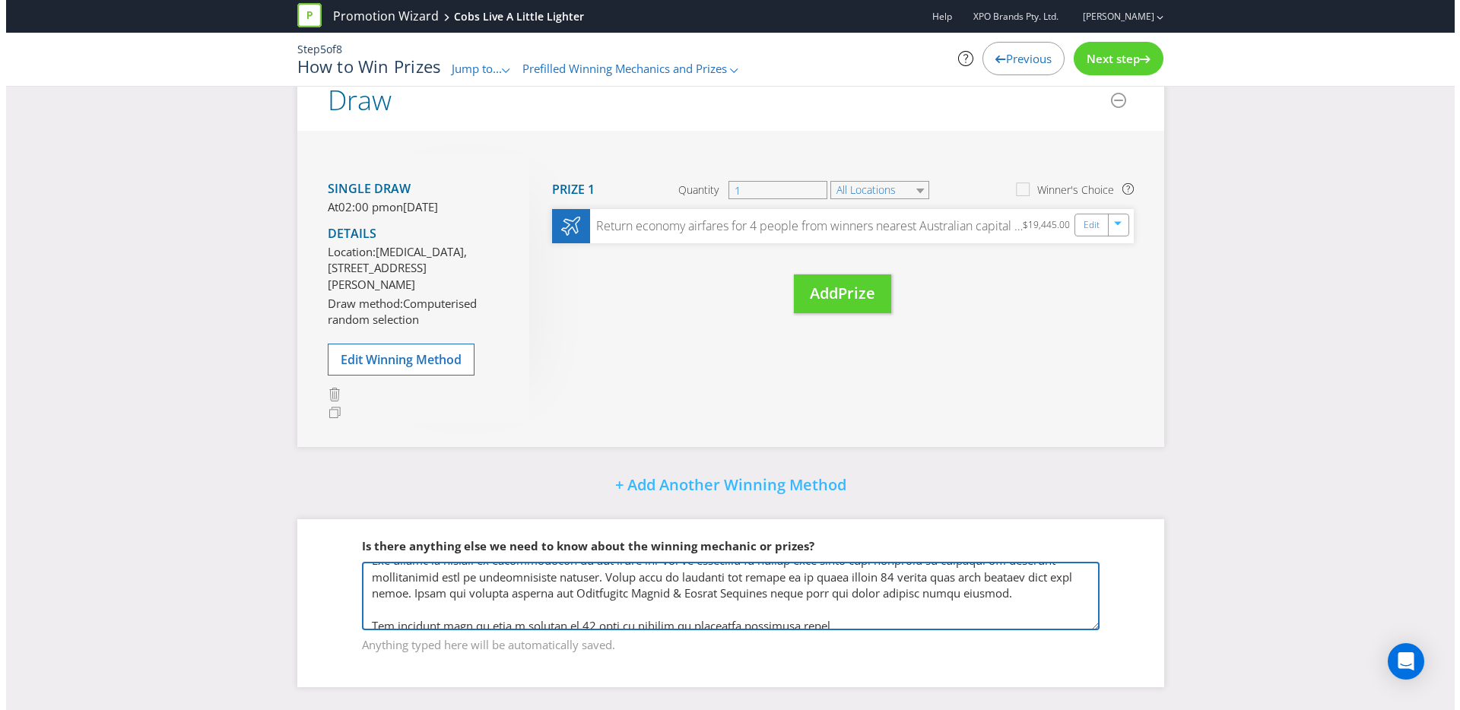
scroll to position [447, 0]
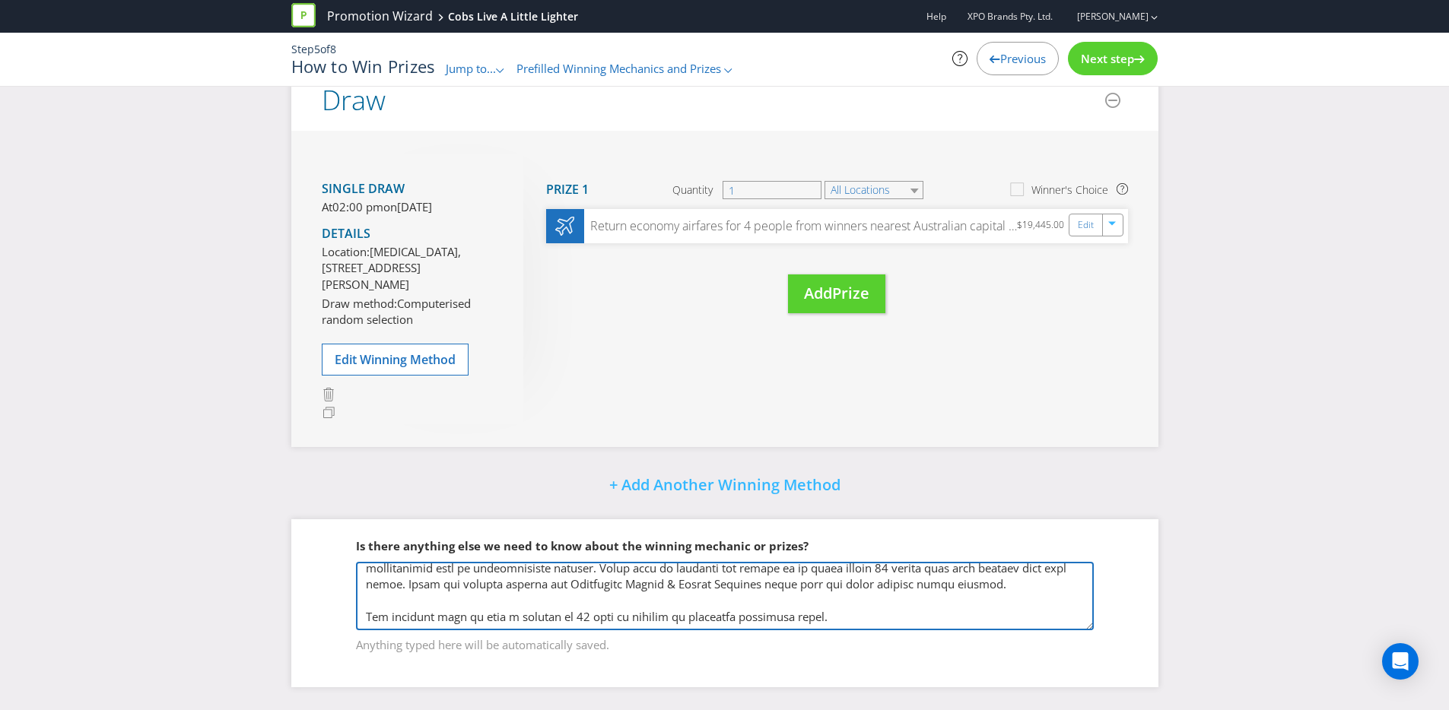
click at [457, 596] on textarea at bounding box center [725, 596] width 738 height 68
type textarea "Return economy airfares for 4 people from winners nearest Australian capital ci…"
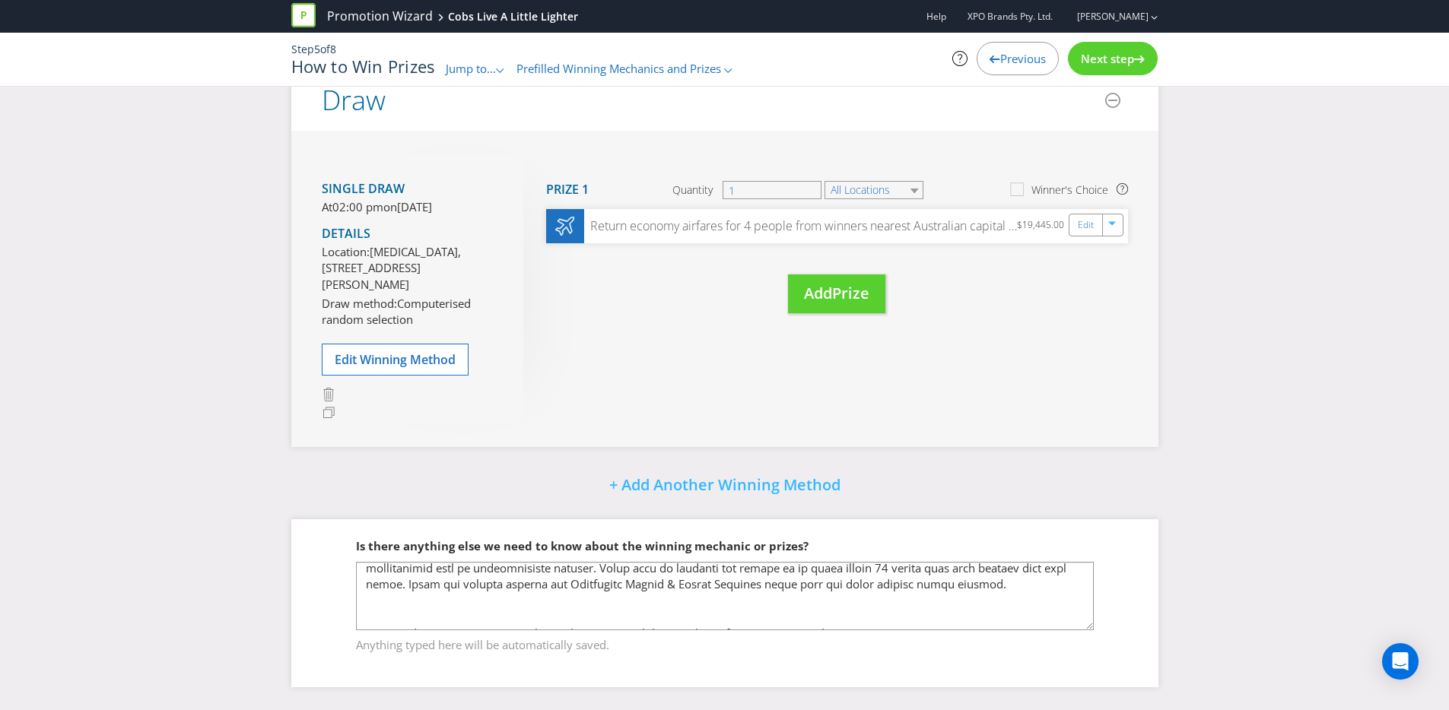
click at [994, 470] on div "+ Add Another Winning Method" at bounding box center [724, 486] width 867 height 33
click at [773, 487] on span "+ Add Another Winning Method" at bounding box center [724, 485] width 231 height 21
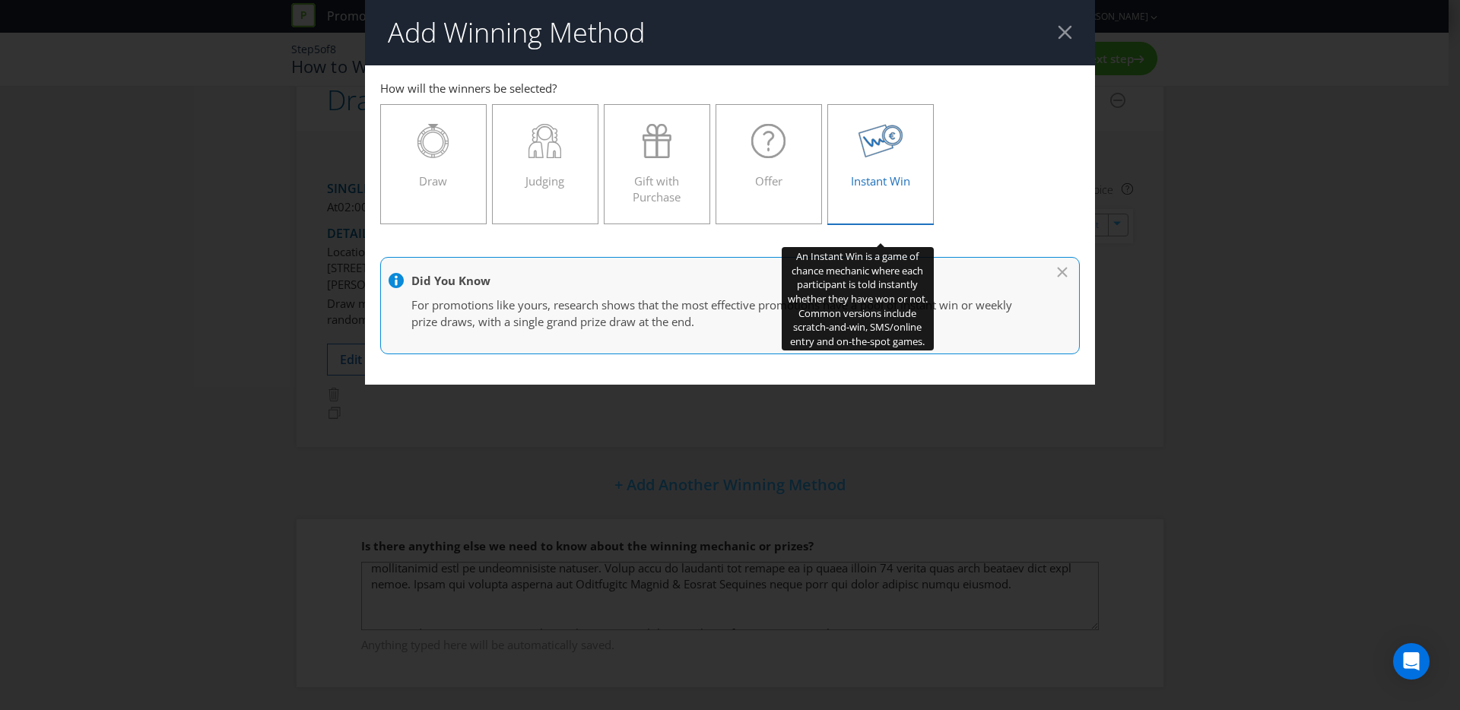
click at [872, 163] on div "Instant Win" at bounding box center [880, 158] width 75 height 68
click at [0, 0] on input "Instant Win" at bounding box center [0, 0] width 0 height 0
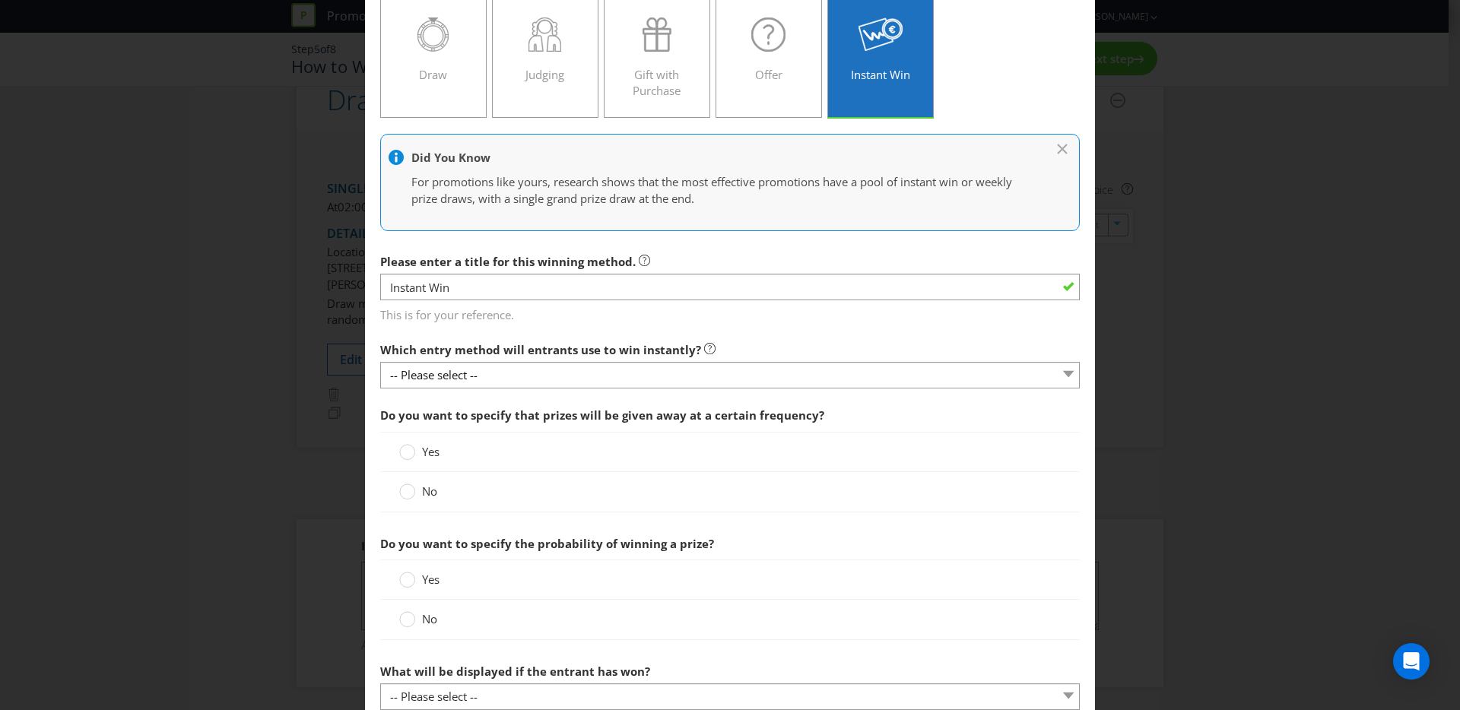
scroll to position [115, 0]
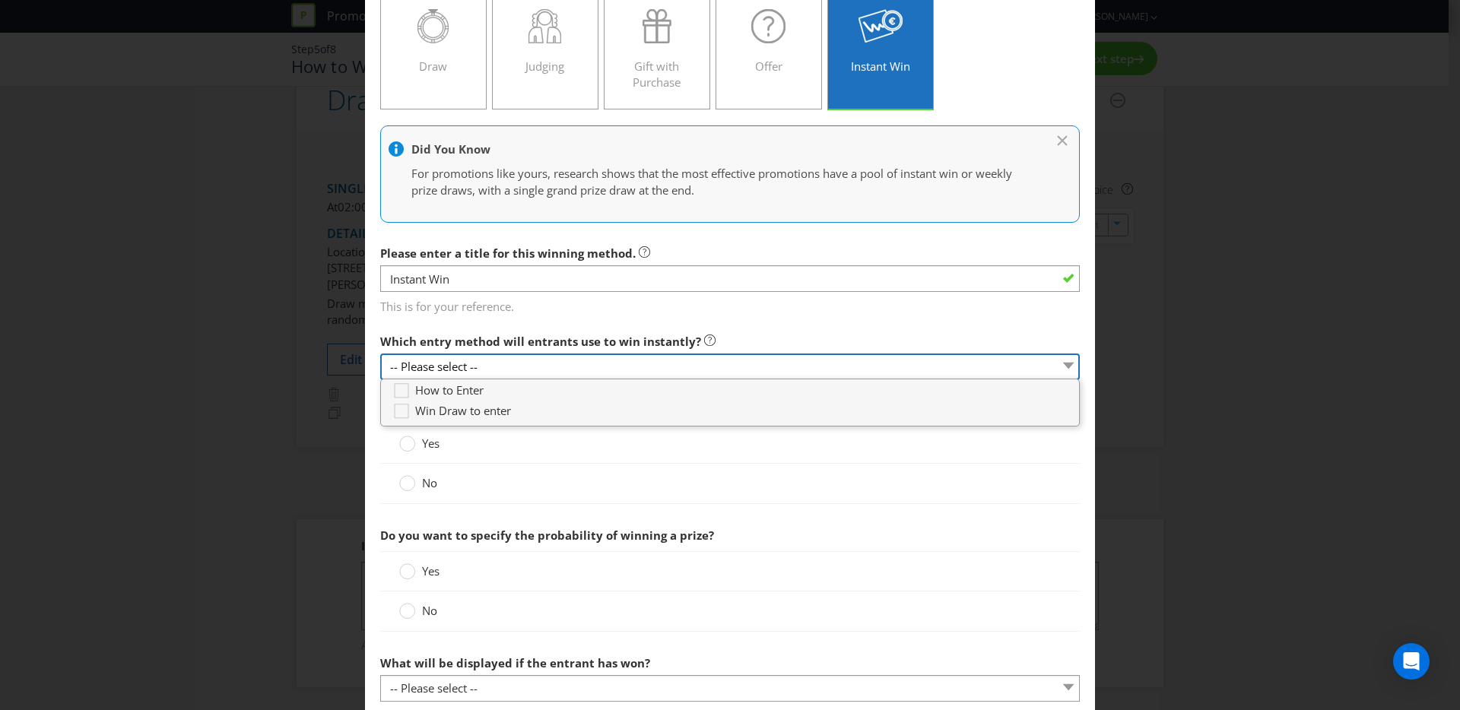
click at [560, 377] on select "-- Please select --" at bounding box center [730, 367] width 700 height 27
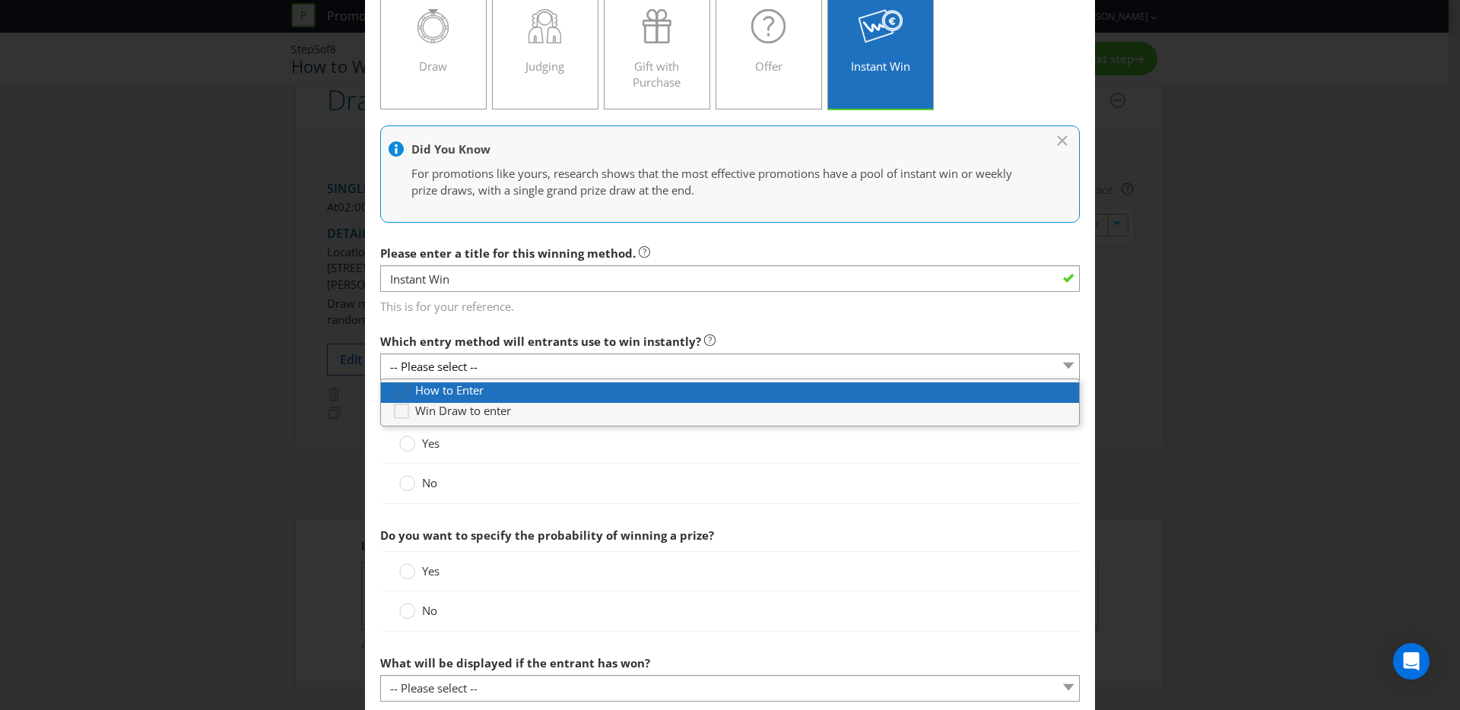
click at [399, 390] on icon at bounding box center [403, 394] width 23 height 23
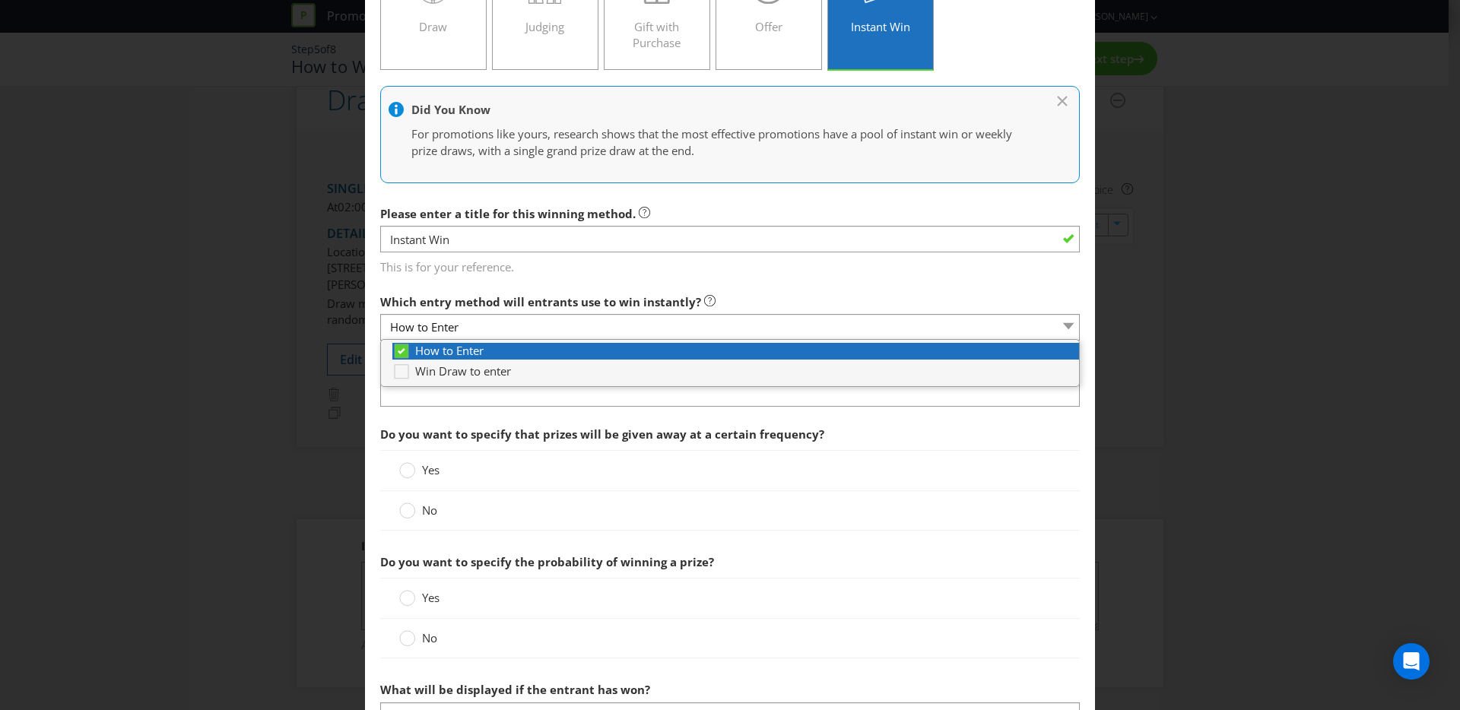
scroll to position [157, 0]
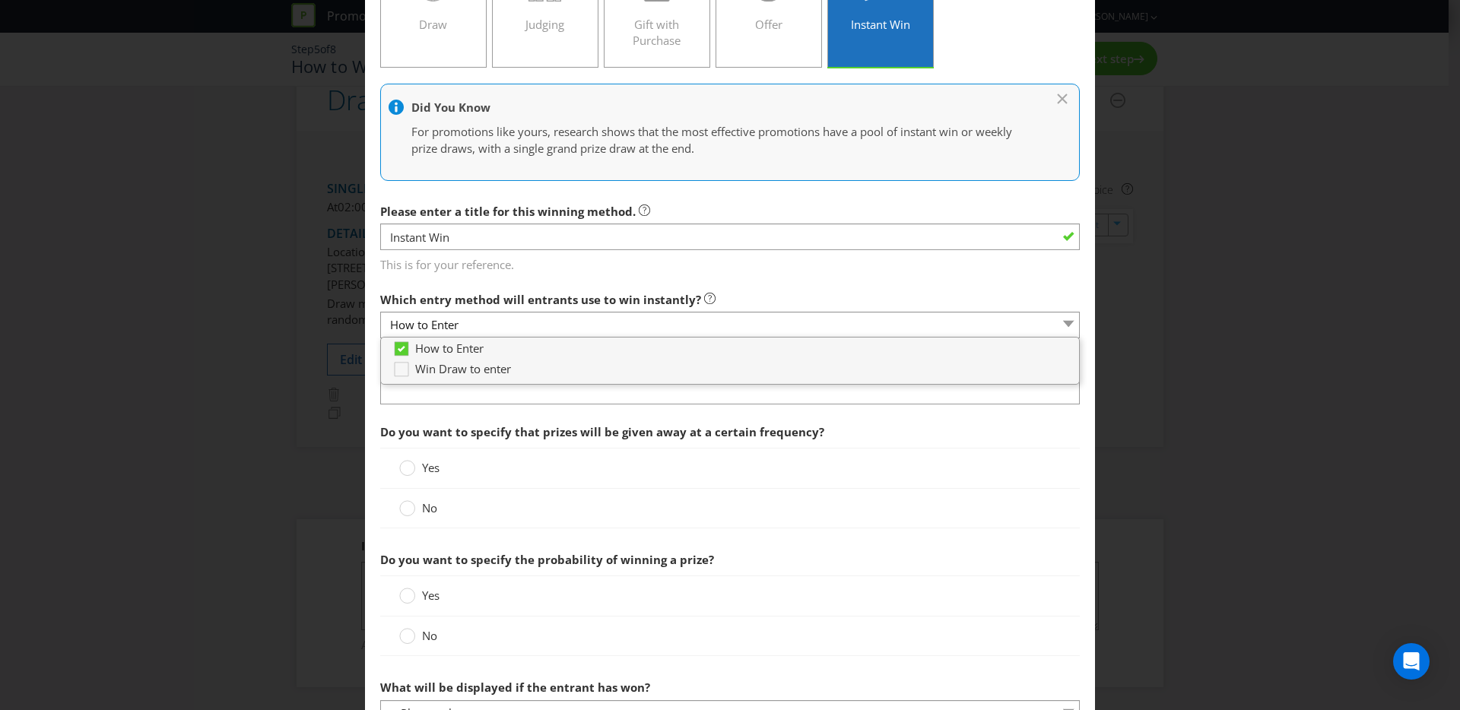
click at [468, 468] on div "Yes" at bounding box center [730, 468] width 662 height 16
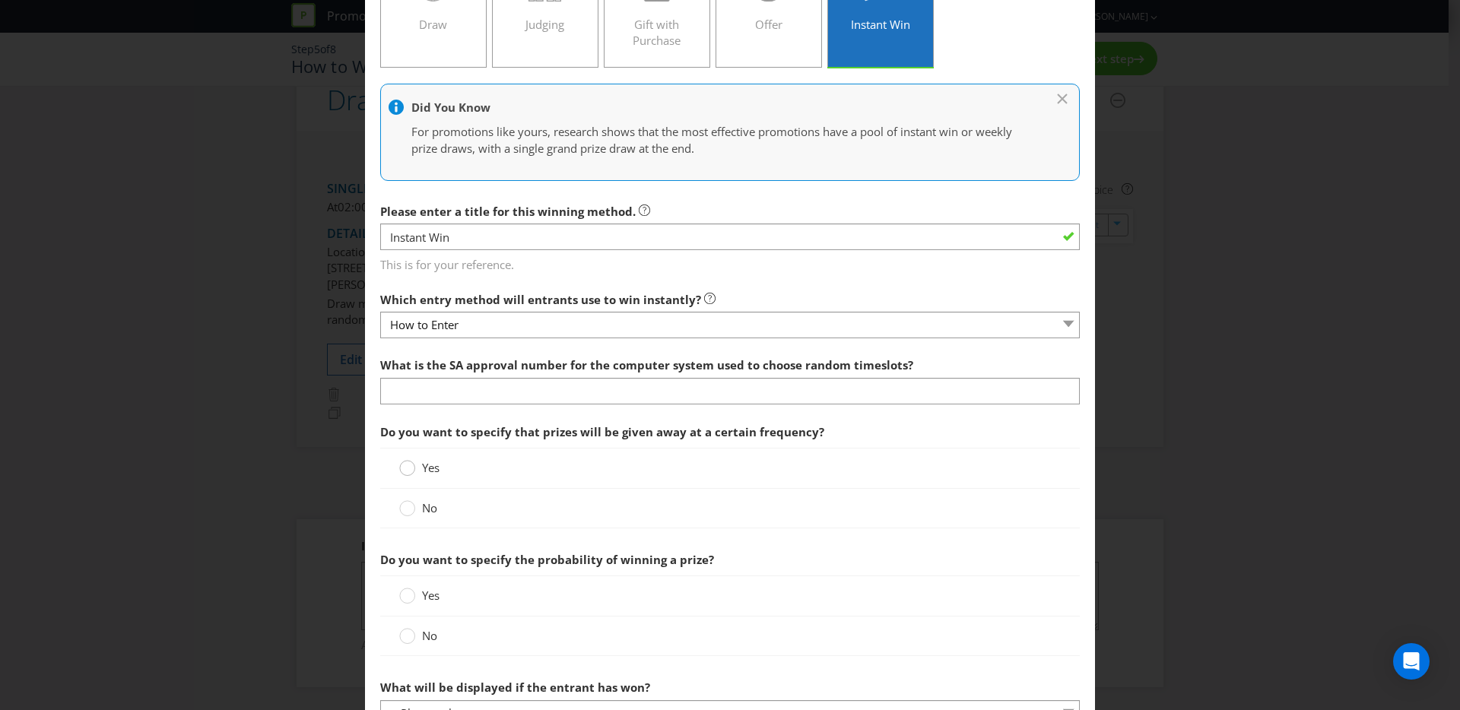
click at [408, 473] on circle at bounding box center [407, 468] width 15 height 15
click at [0, 0] on input "Yes" at bounding box center [0, 0] width 0 height 0
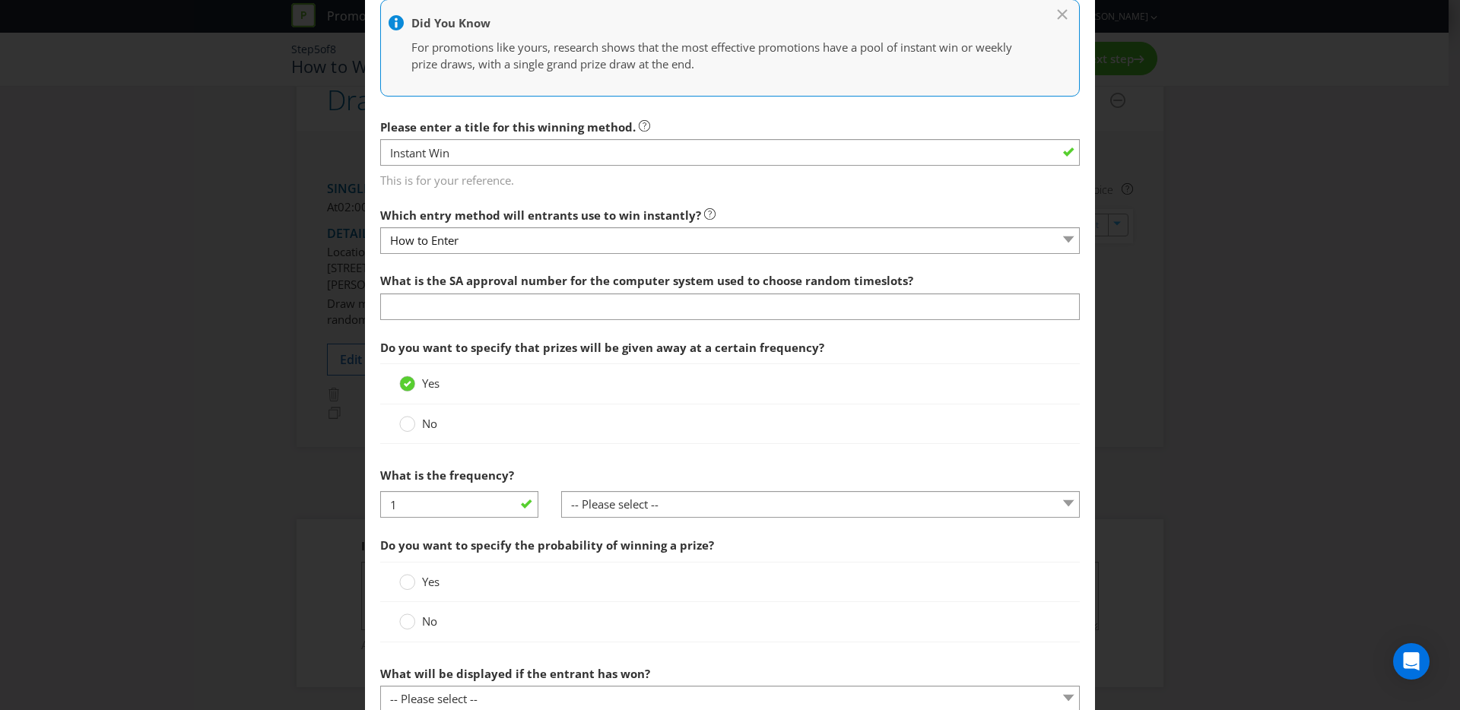
scroll to position [266, 0]
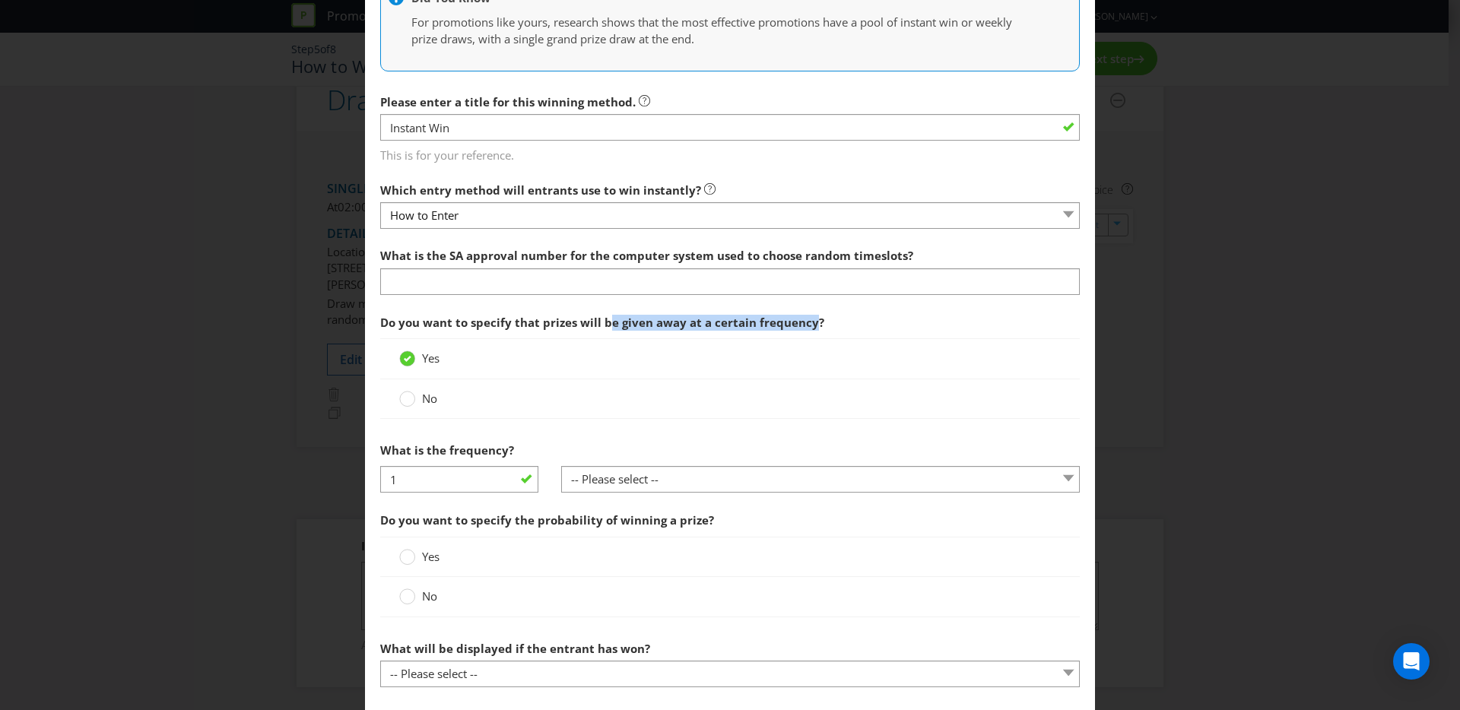
drag, startPoint x: 603, startPoint y: 328, endPoint x: 799, endPoint y: 332, distance: 196.2
click at [805, 329] on span "Do you want to specify that prizes will be given away at a certain frequency?" at bounding box center [602, 322] width 444 height 15
click at [408, 396] on div at bounding box center [408, 394] width 8 height 8
click at [0, 0] on input "No" at bounding box center [0, 0] width 0 height 0
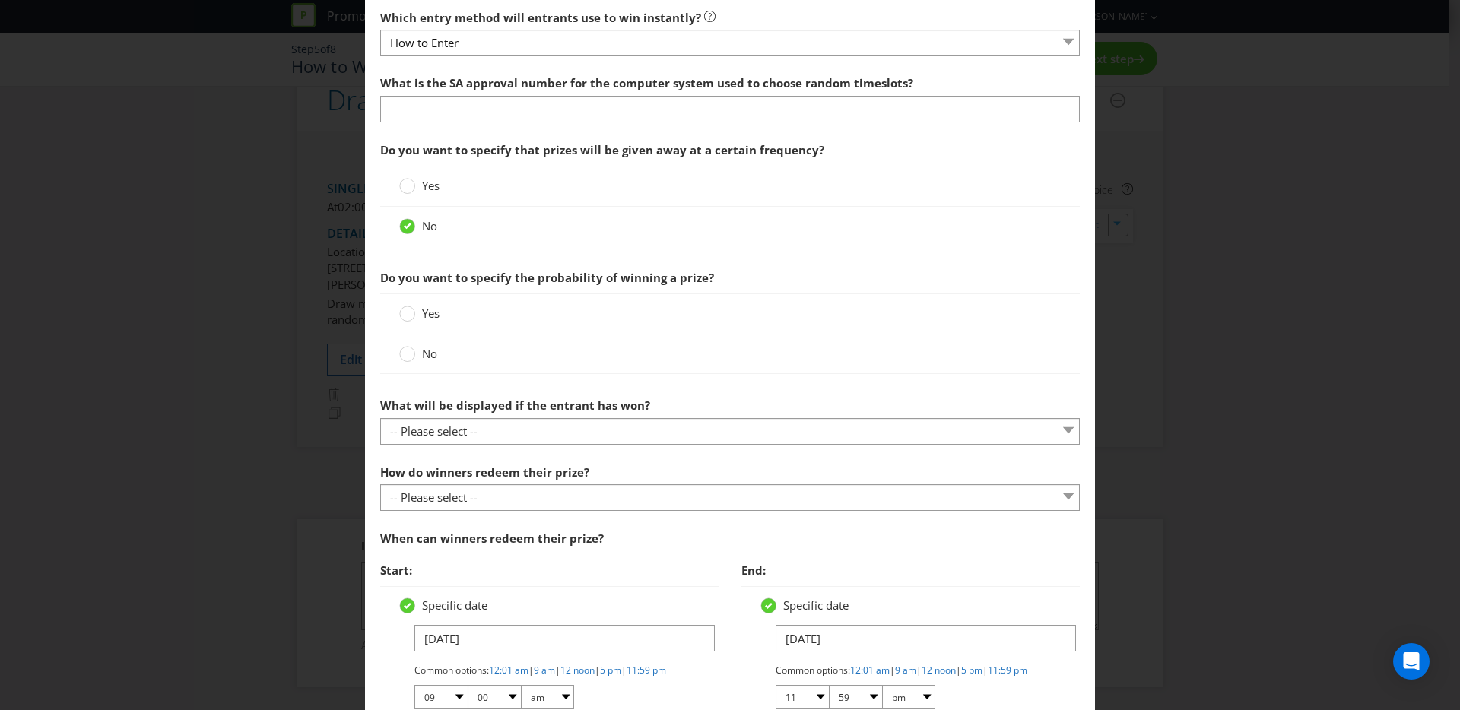
scroll to position [493, 0]
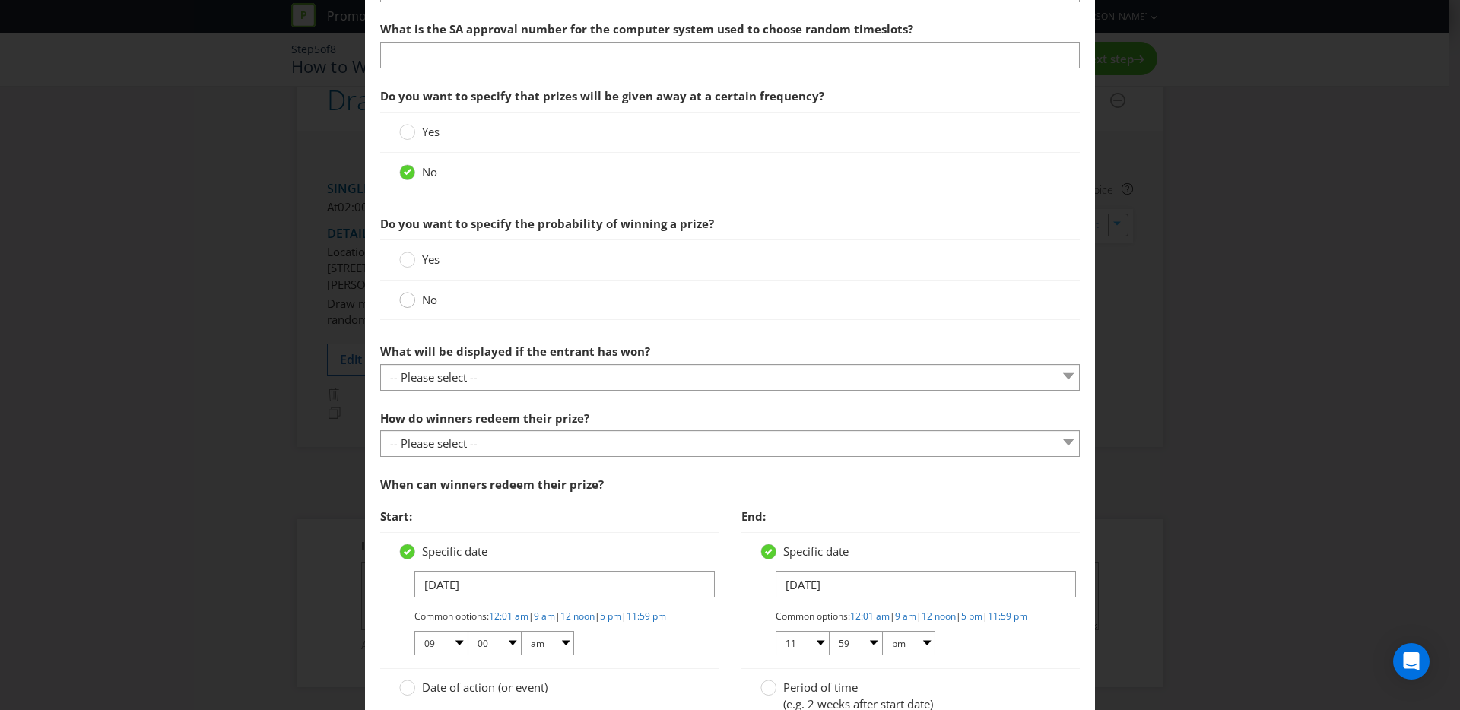
click at [400, 301] on circle at bounding box center [407, 300] width 15 height 15
click at [0, 0] on input "No" at bounding box center [0, 0] width 0 height 0
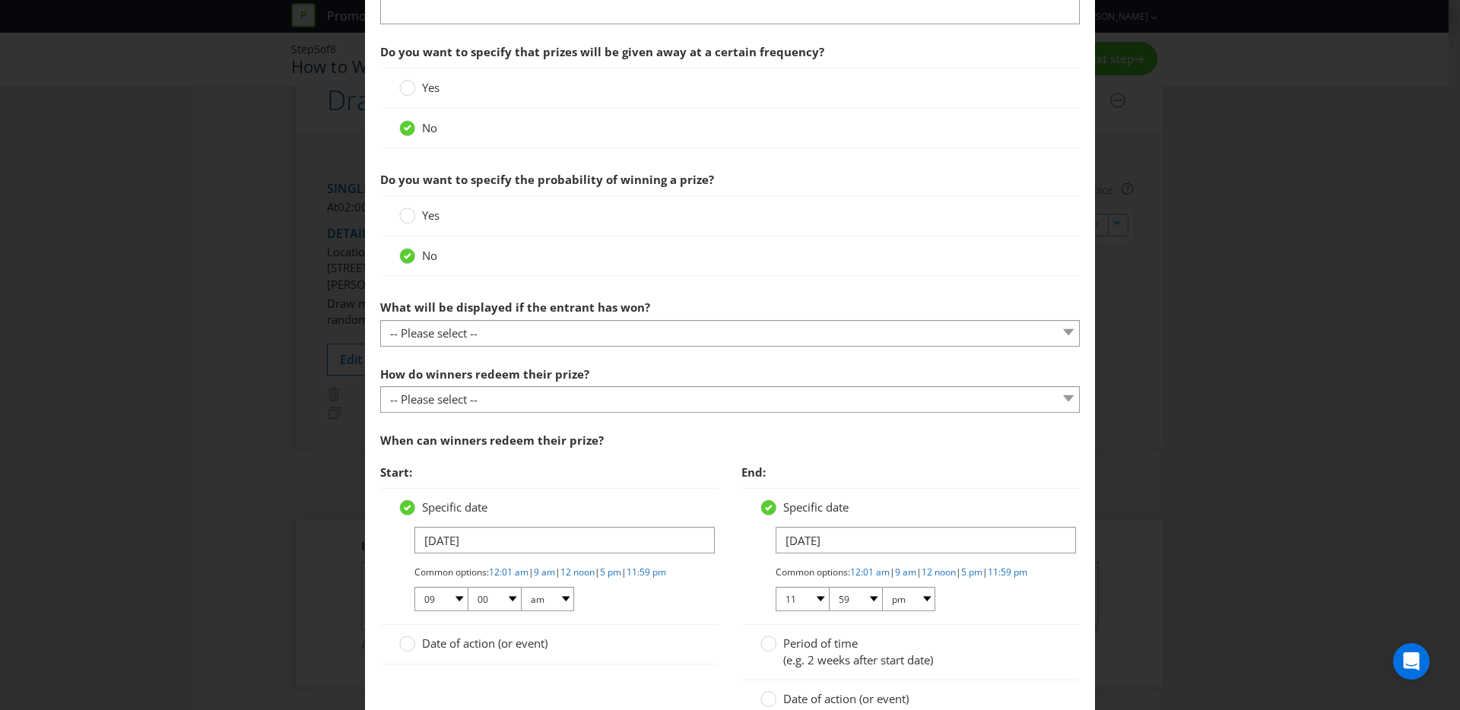
scroll to position [581, 0]
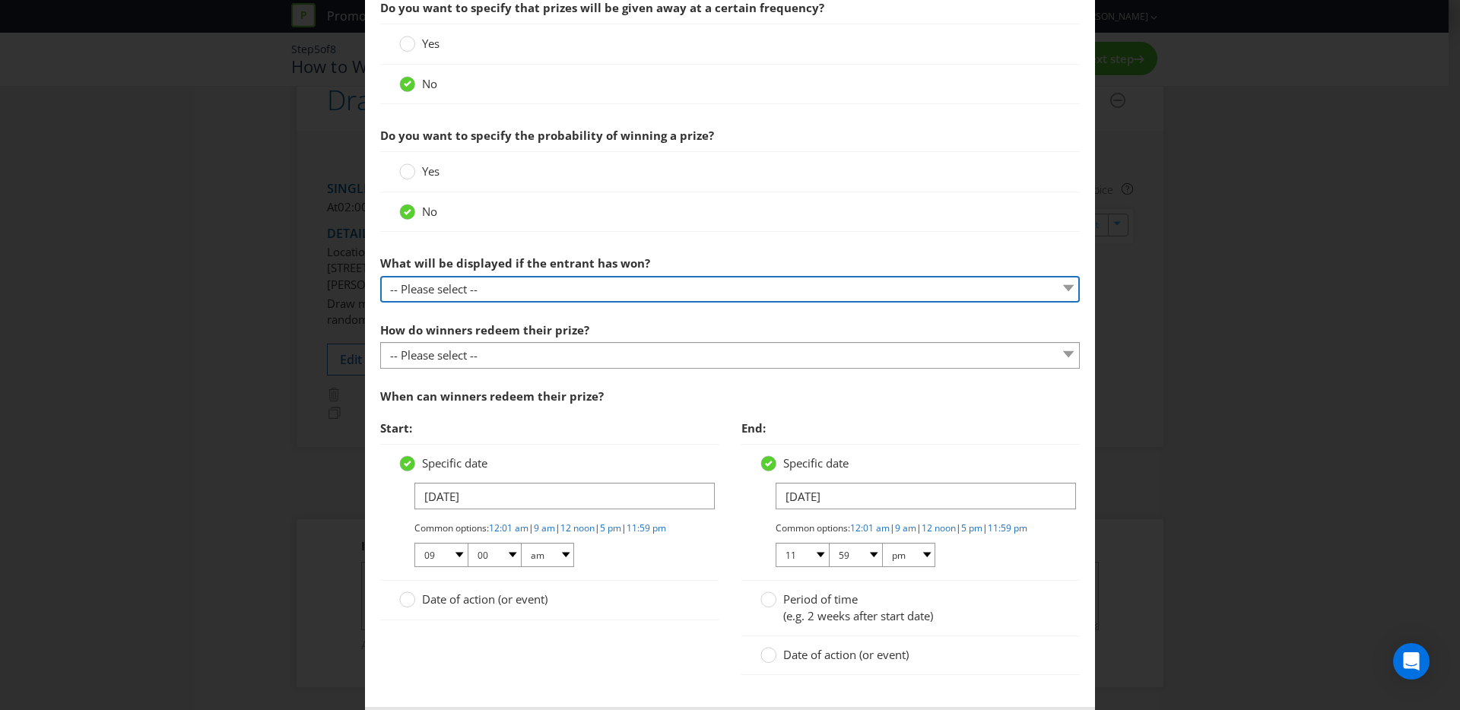
click at [573, 292] on select "-- Please select -- The winner will be notified as appropriate for the entry me…" at bounding box center [730, 289] width 700 height 27
select select "MESSAGE"
click at [380, 276] on select "-- Please select -- The winner will be notified as appropriate for the entry me…" at bounding box center [730, 289] width 700 height 27
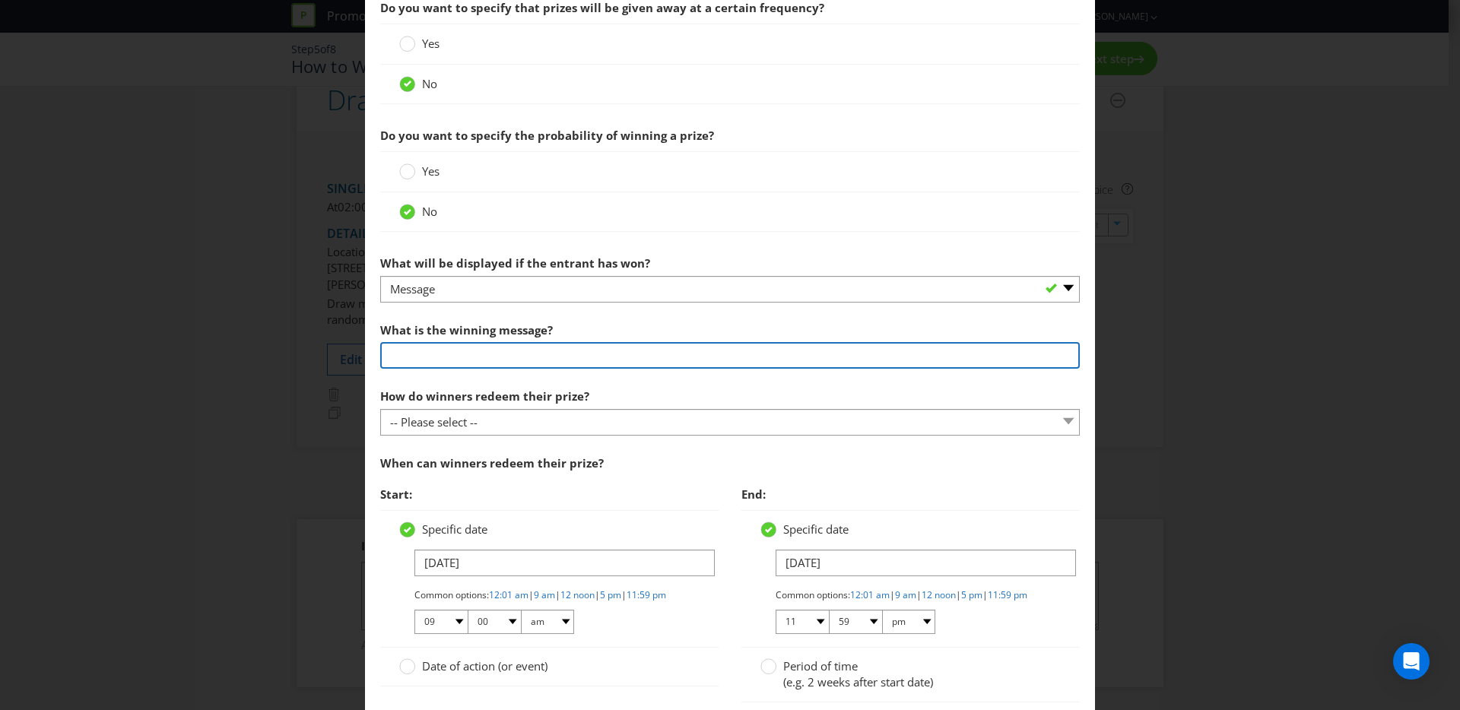
click at [513, 350] on input "text" at bounding box center [730, 355] width 700 height 27
type input "Message on screen"
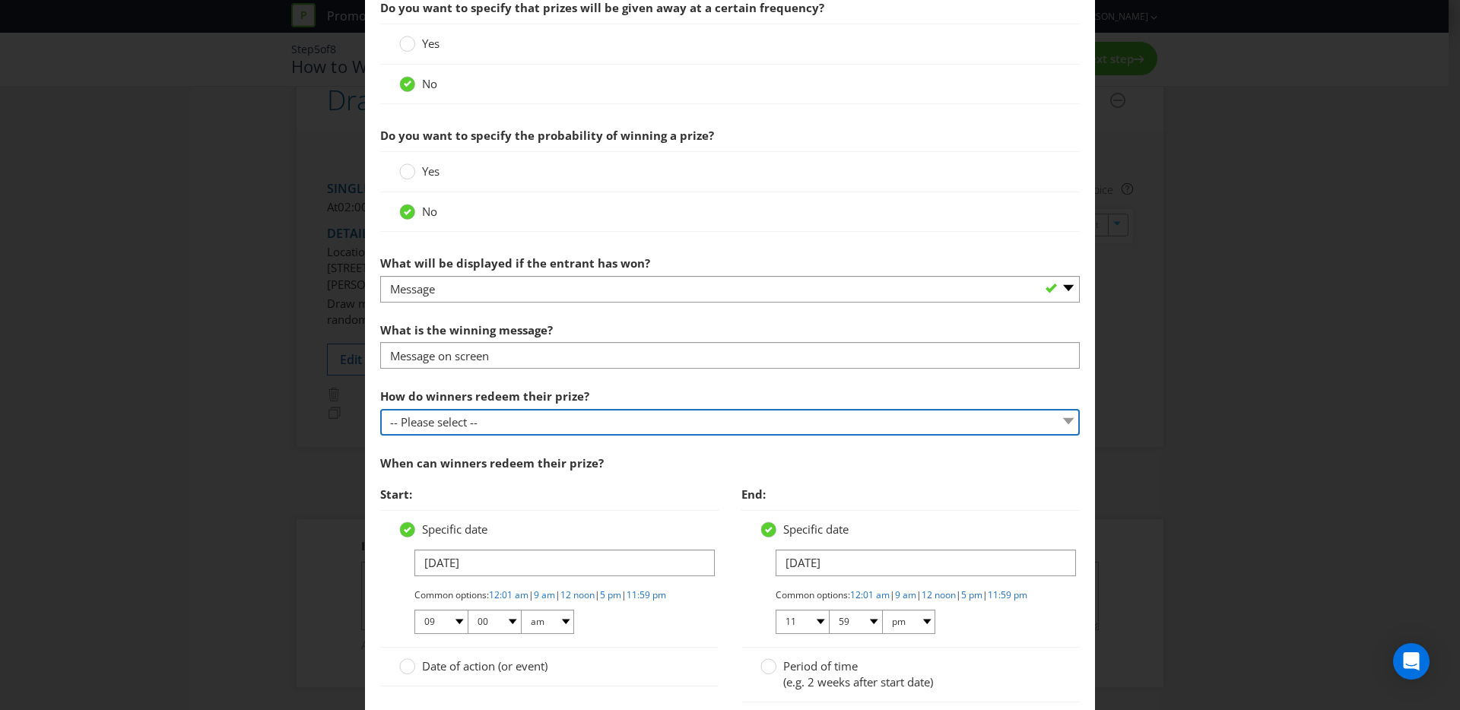
click at [561, 410] on select "-- Please select -- Present winning message to venue staff Follow instructions …" at bounding box center [730, 422] width 700 height 27
select select "PROMOTER_CONTACT_WINNER"
click at [380, 409] on select "-- Please select -- Present winning message to venue staff Follow instructions …" at bounding box center [730, 422] width 700 height 27
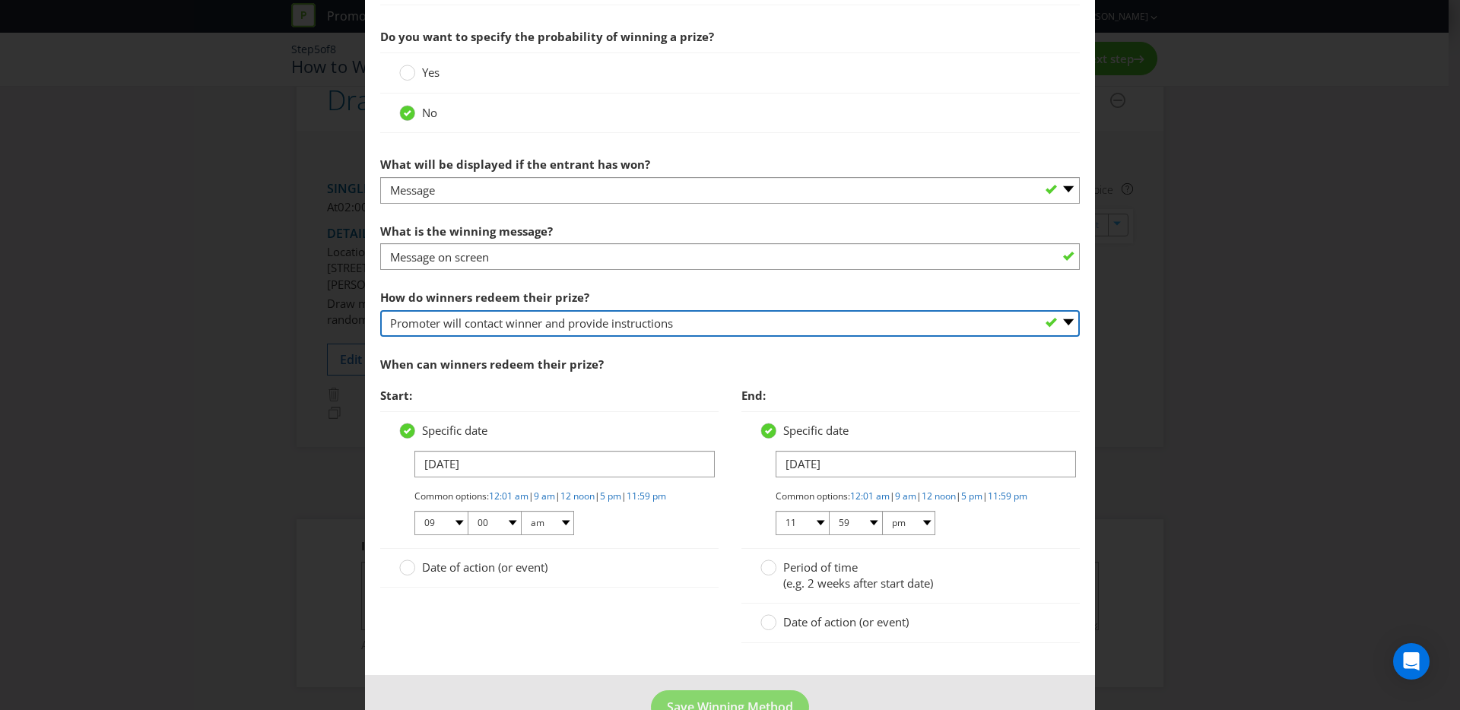
scroll to position [735, 0]
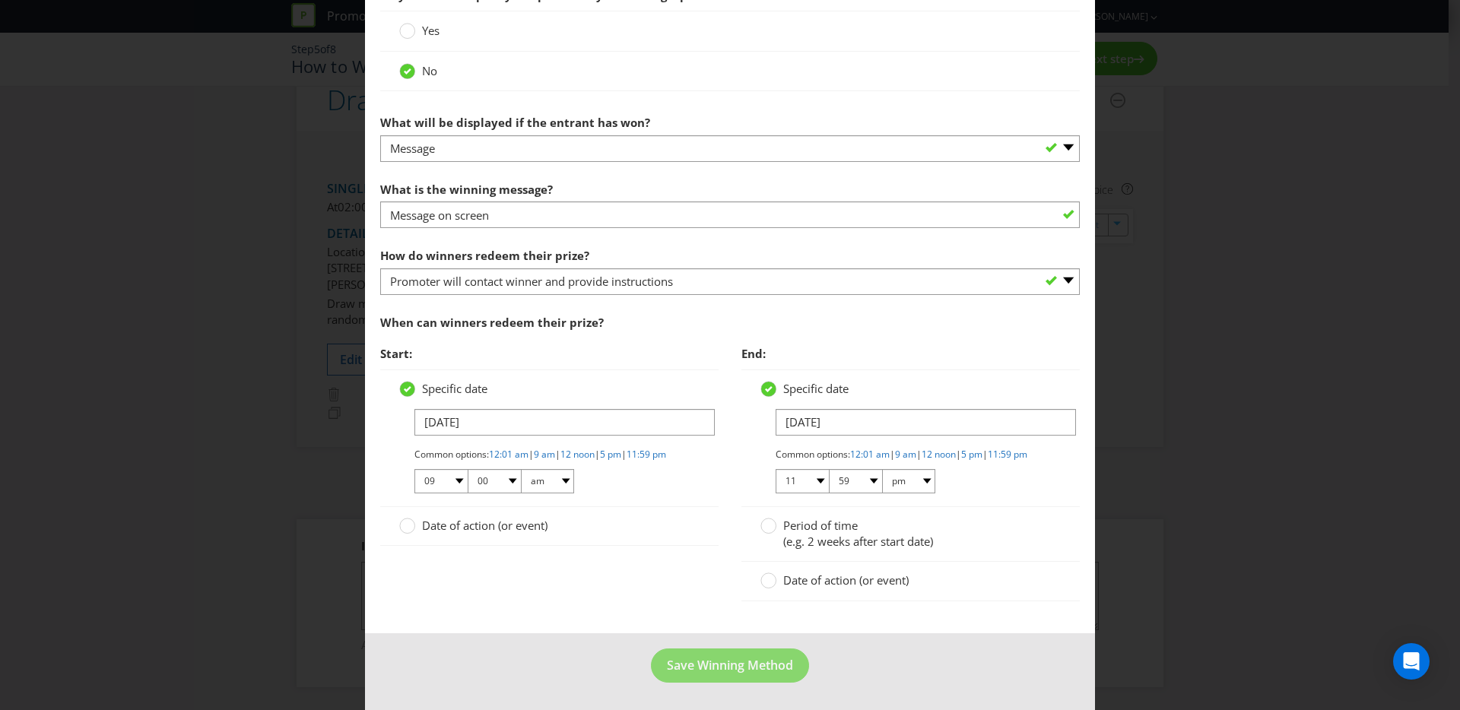
click at [443, 522] on span "Date of action (or event)" at bounding box center [484, 525] width 125 height 15
click at [0, 0] on input "Date of action (or event)" at bounding box center [0, 0] width 0 height 0
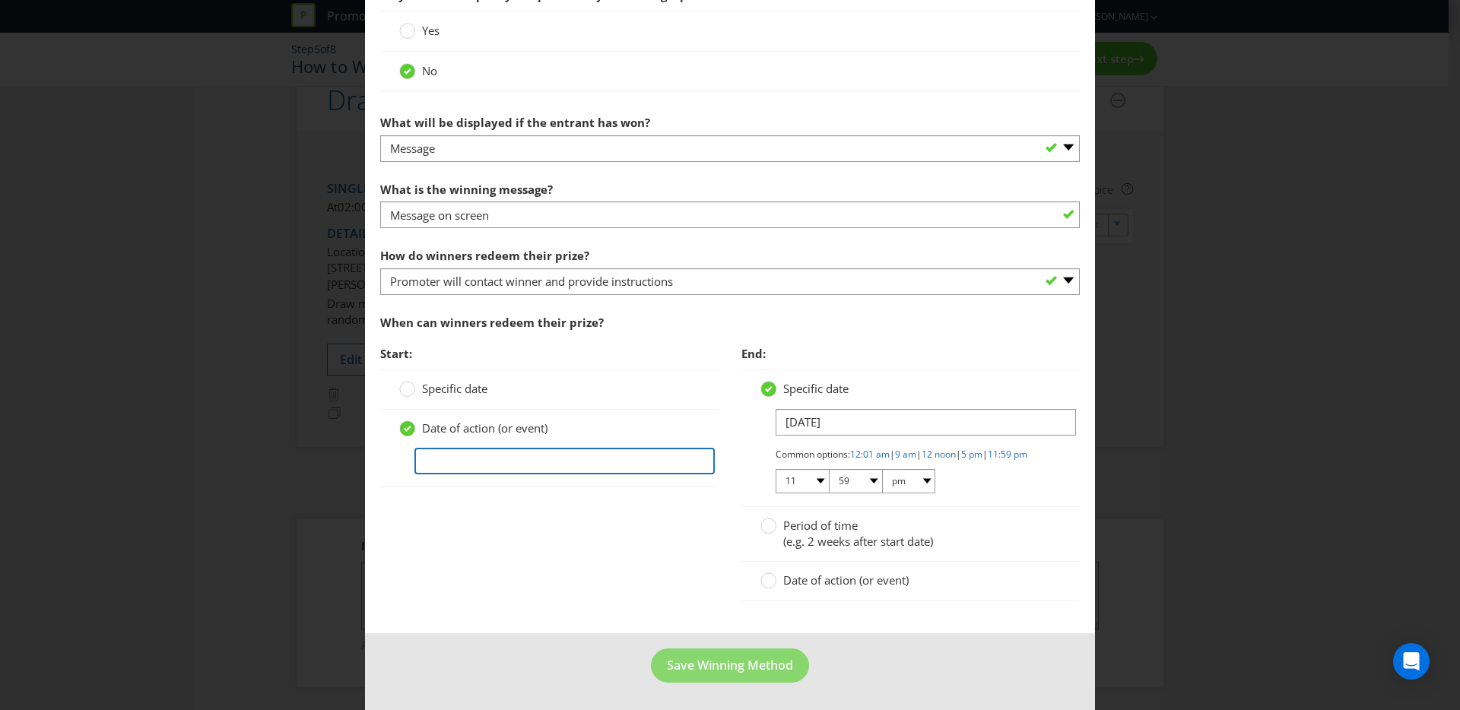
click at [449, 458] on input "text" at bounding box center [564, 461] width 300 height 27
click at [455, 545] on div "Start: Specific date Date of action (or event) End: Specific date 04/03/26 Comm…" at bounding box center [730, 477] width 722 height 279
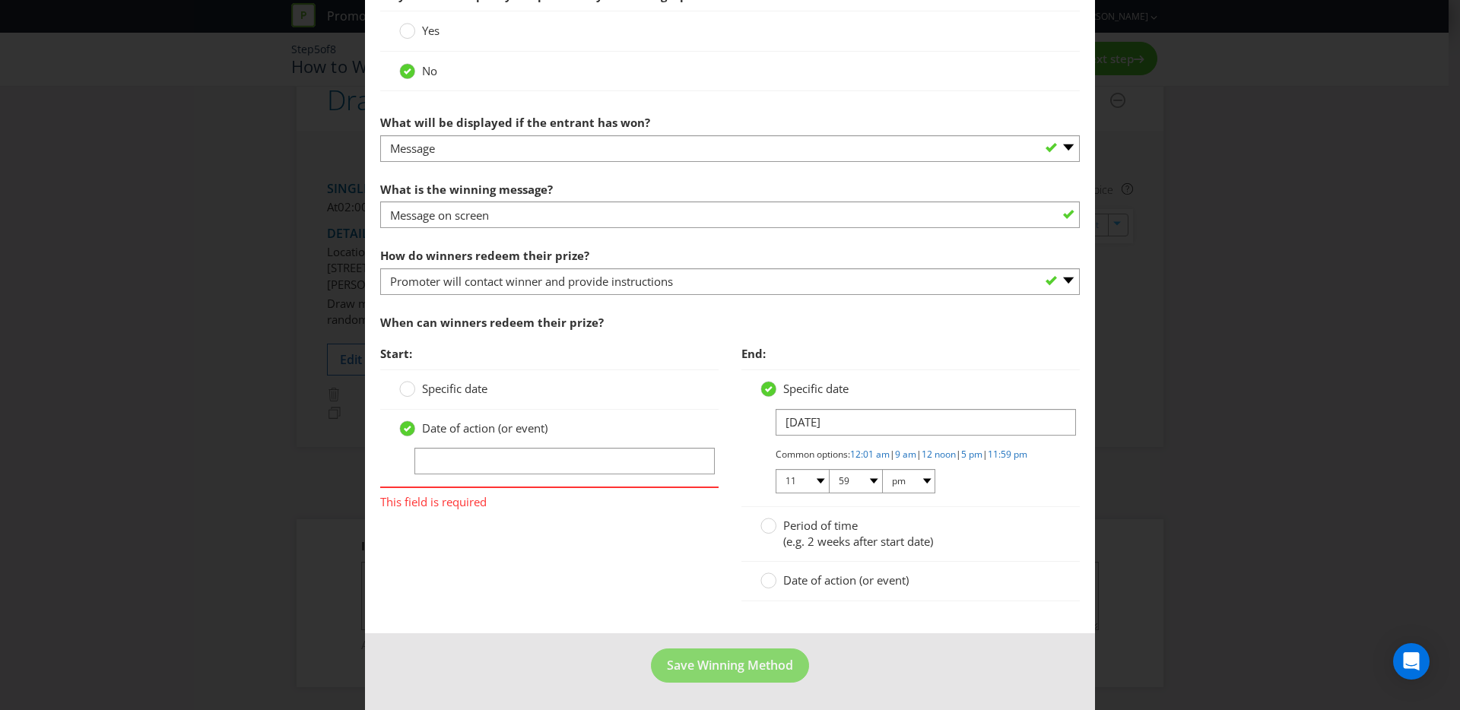
click at [613, 465] on div "Date of action (or event)" at bounding box center [549, 449] width 338 height 78
click at [612, 448] on input "text" at bounding box center [564, 461] width 300 height 27
click at [478, 535] on div "Start: Specific date Date of action (or event) This field is required End: Spec…" at bounding box center [730, 477] width 722 height 279
click at [529, 452] on input "text" at bounding box center [564, 461] width 300 height 27
type input "Notification of win"
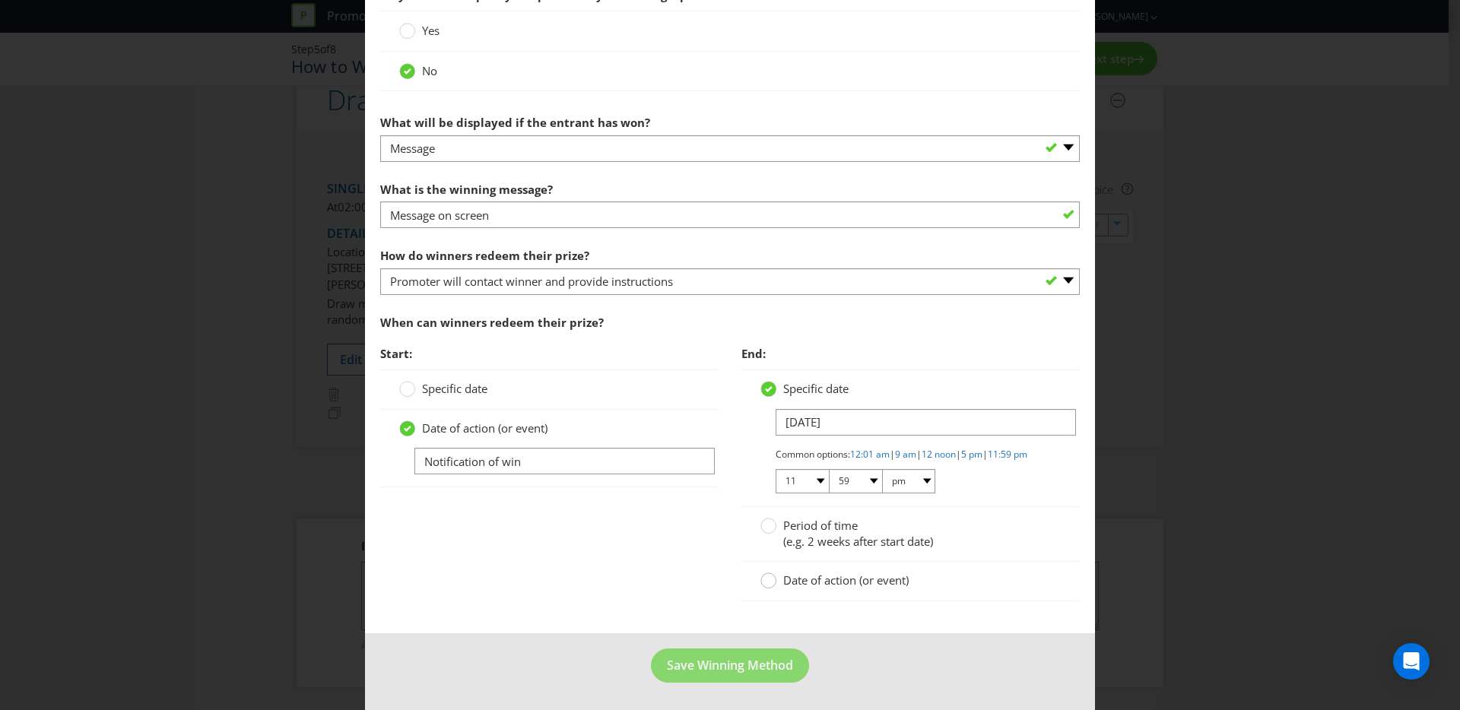
click at [765, 580] on div at bounding box center [769, 576] width 8 height 8
click at [0, 0] on input "Date of action (or event)" at bounding box center [0, 0] width 0 height 0
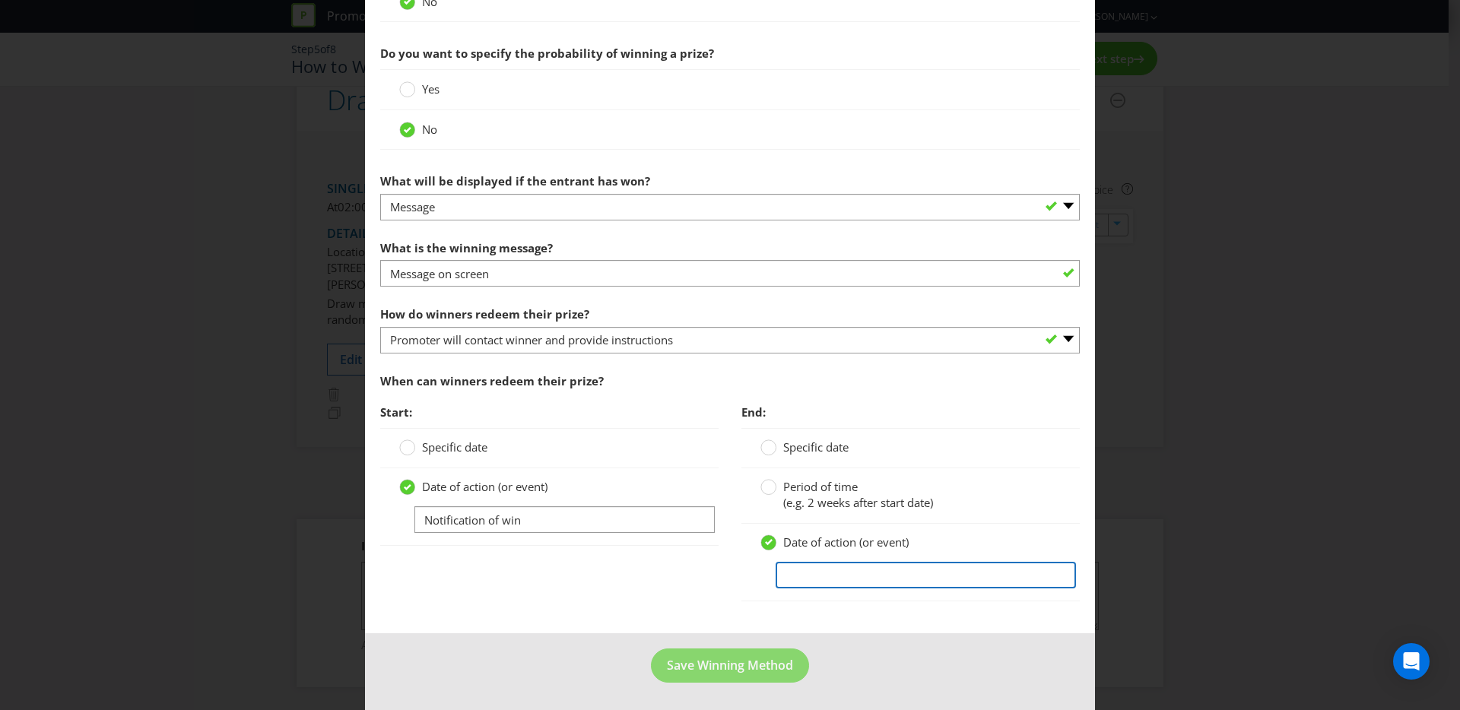
click at [798, 575] on input "text" at bounding box center [926, 575] width 300 height 27
type input "Expiry Date"
click at [732, 640] on footer "Save Winning Method" at bounding box center [730, 671] width 730 height 77
click at [736, 668] on span "Save Winning Method" at bounding box center [730, 665] width 126 height 17
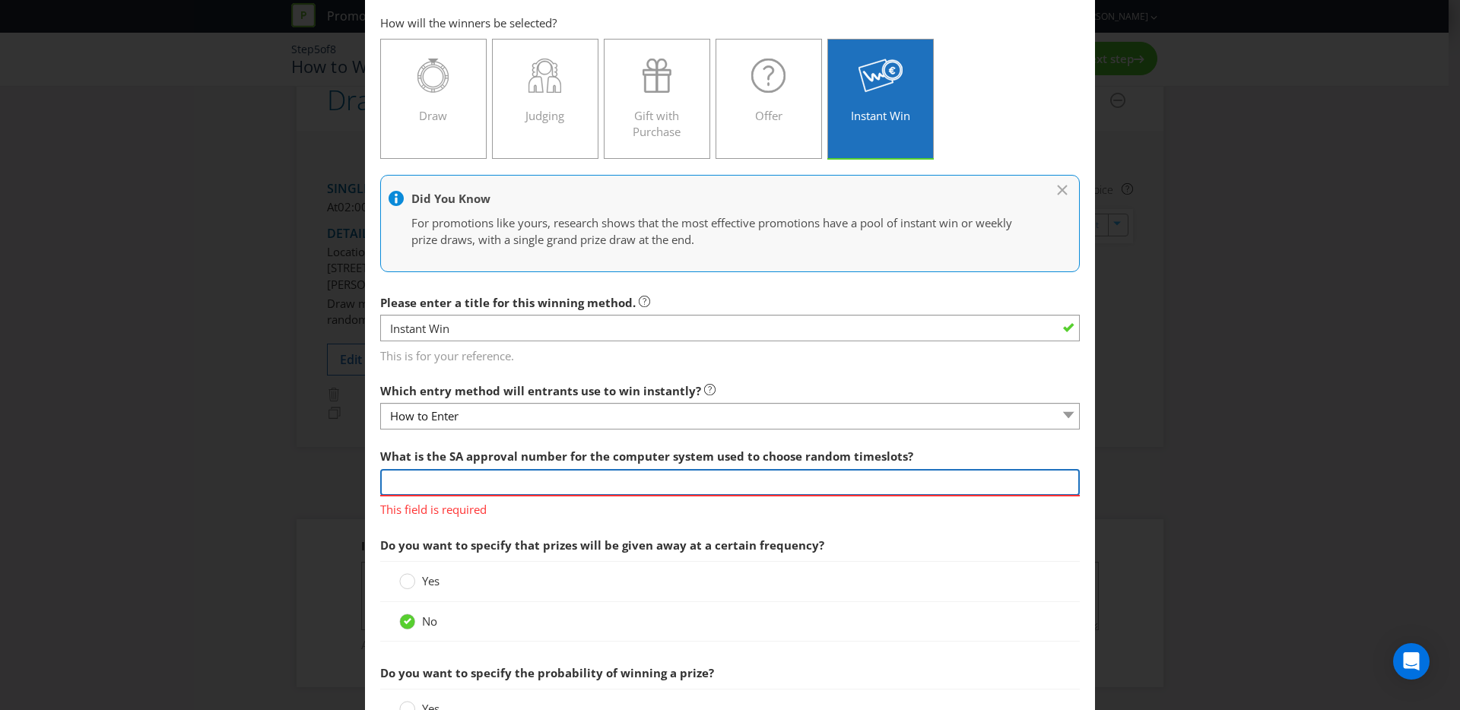
click at [505, 482] on input "text" at bounding box center [730, 482] width 700 height 27
type input "xxxxx"
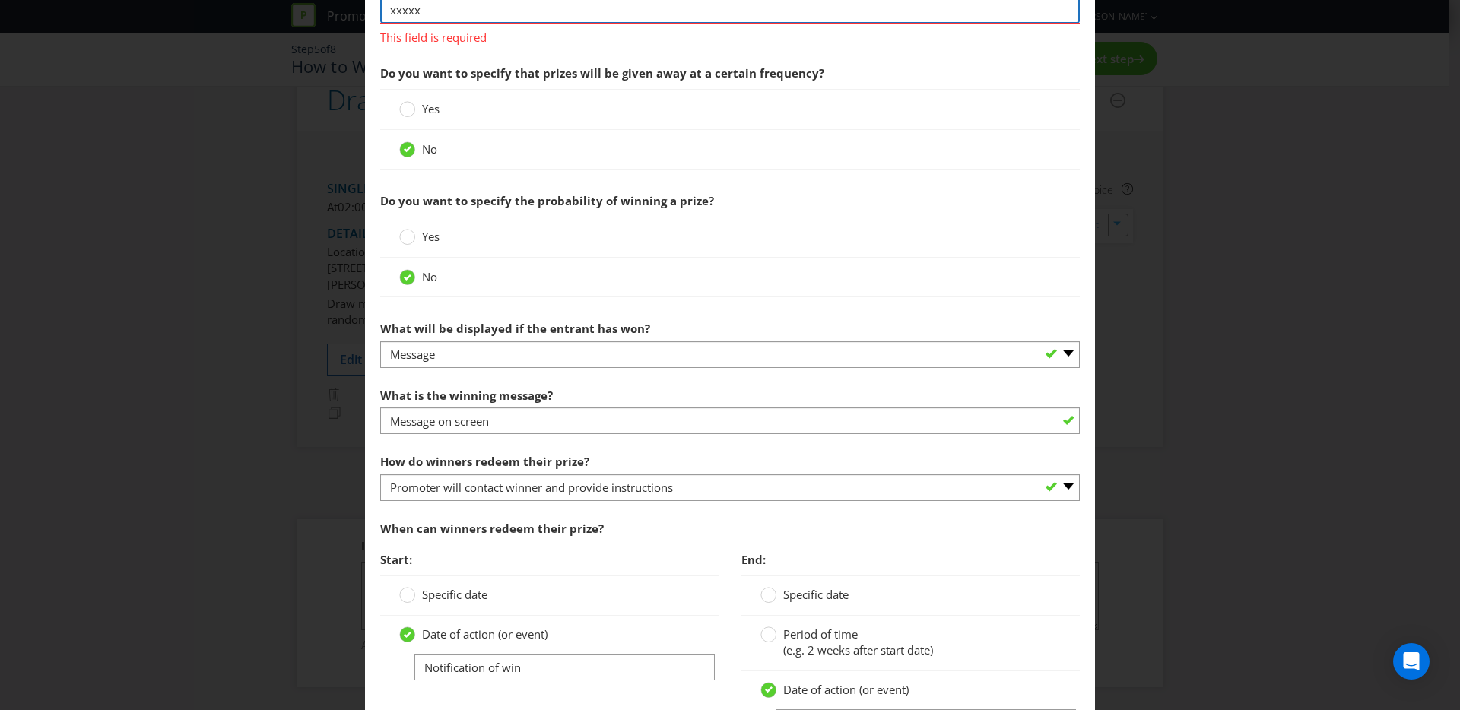
scroll to position [685, 0]
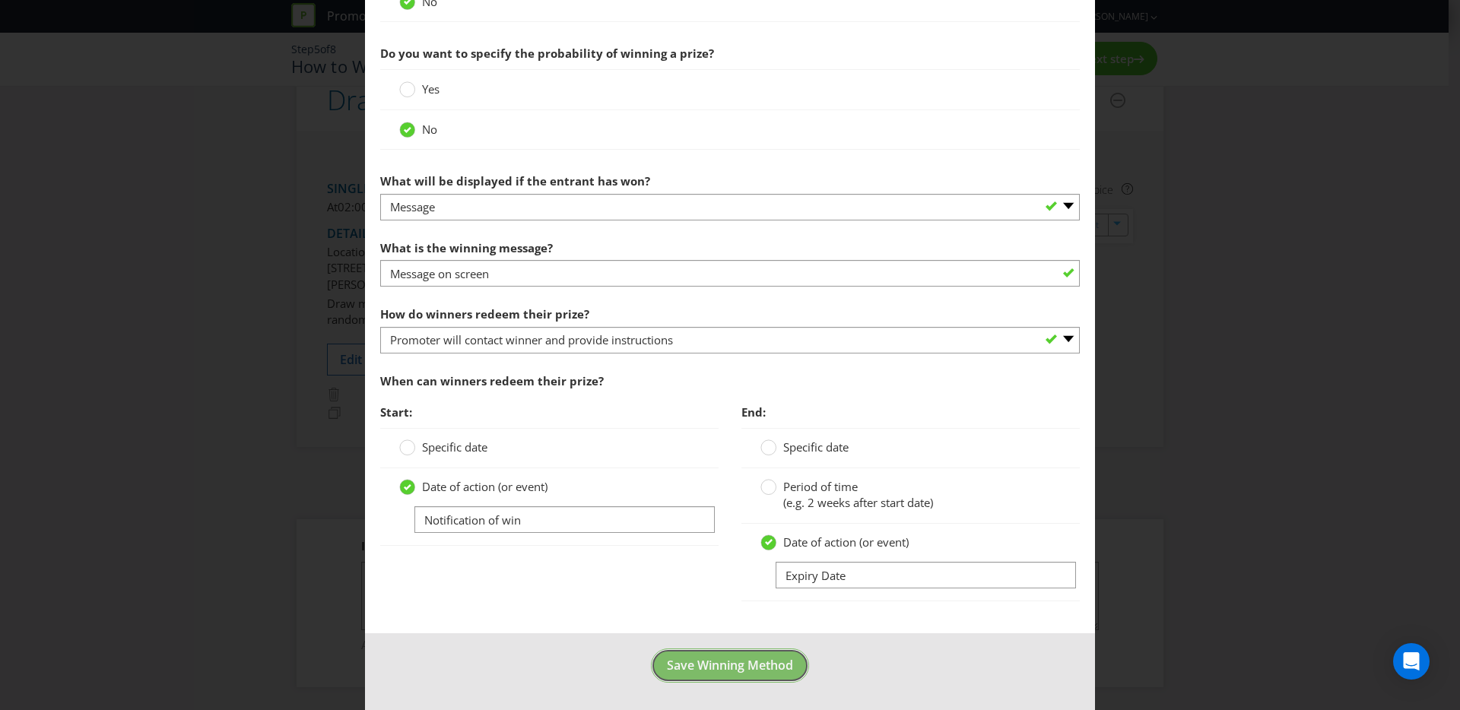
click at [753, 665] on span "Save Winning Method" at bounding box center [730, 665] width 126 height 17
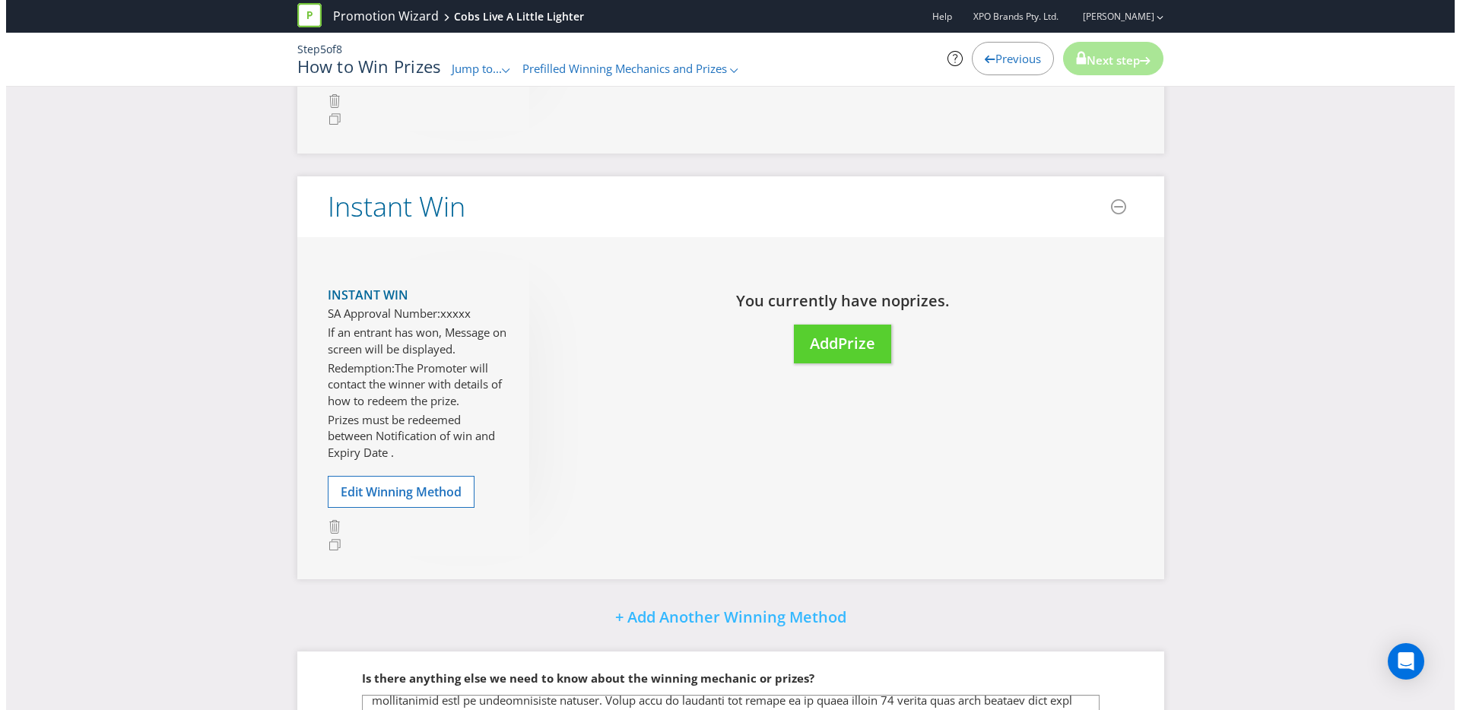
scroll to position [720, 0]
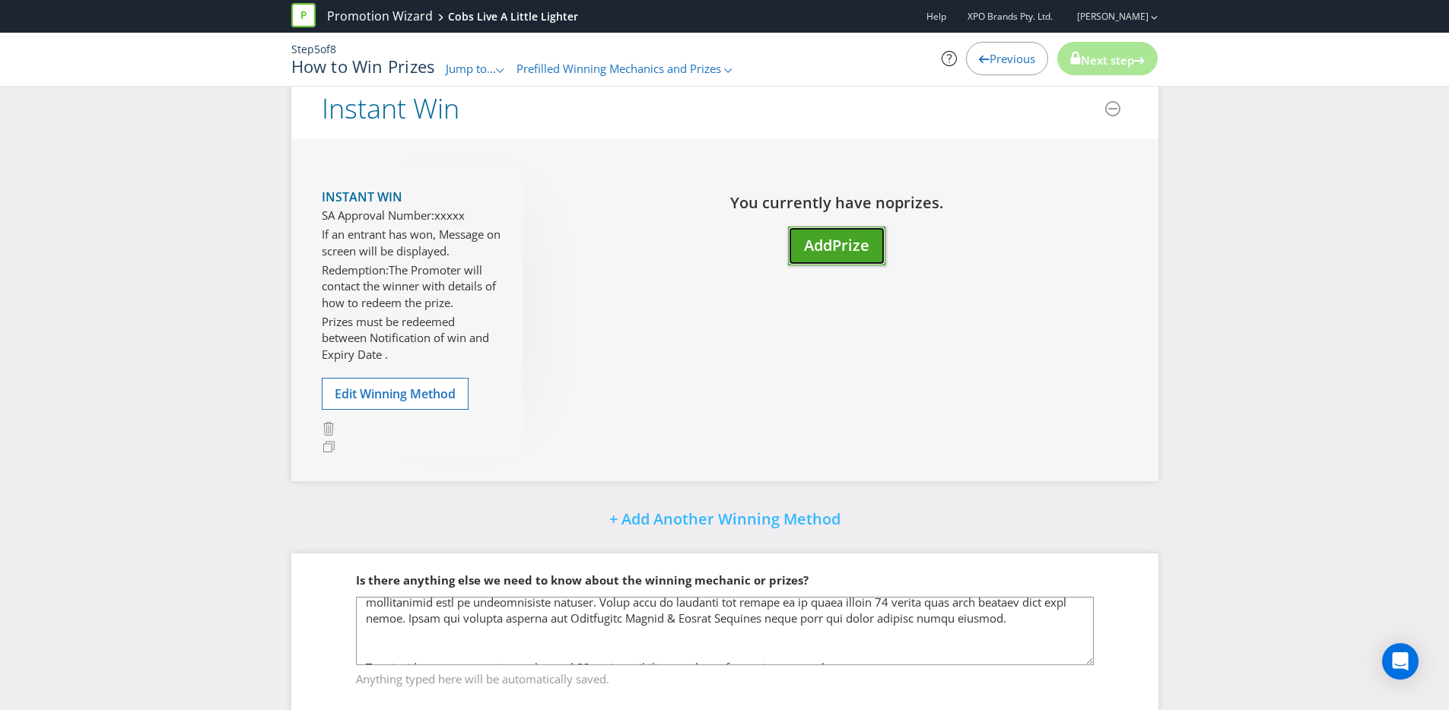
click at [849, 265] on button "Add Prize" at bounding box center [836, 246] width 97 height 39
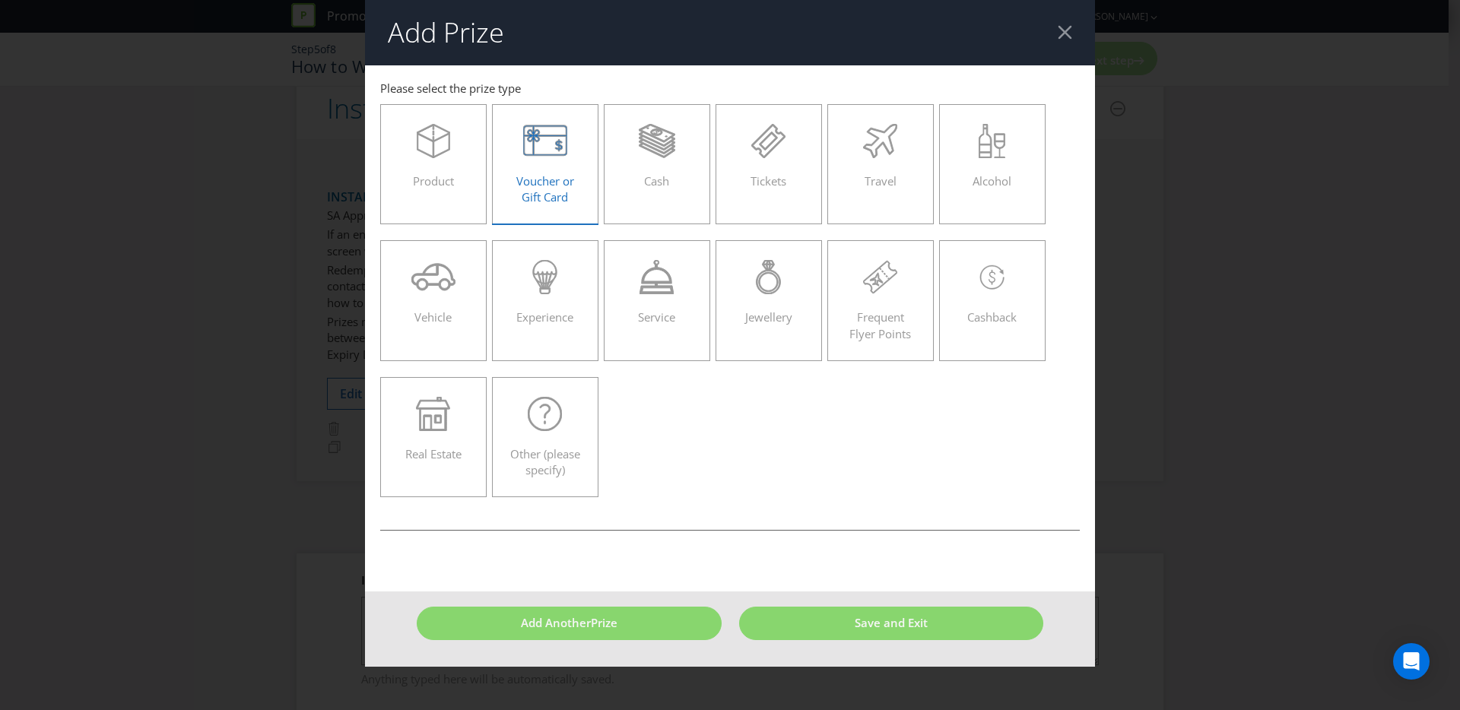
click at [533, 189] on span "Voucher or Gift Card" at bounding box center [545, 188] width 58 height 31
click at [0, 0] on input "Voucher or Gift Card" at bounding box center [0, 0] width 0 height 0
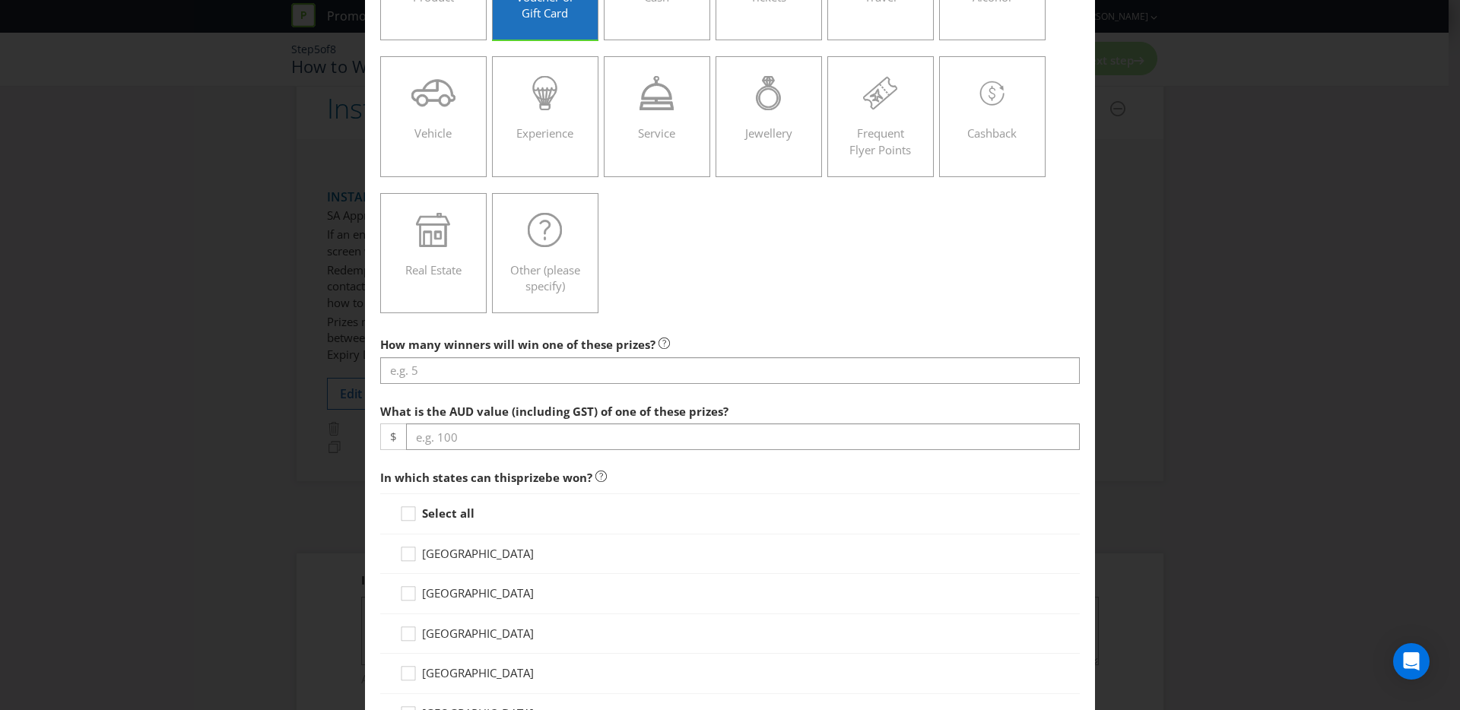
scroll to position [226, 0]
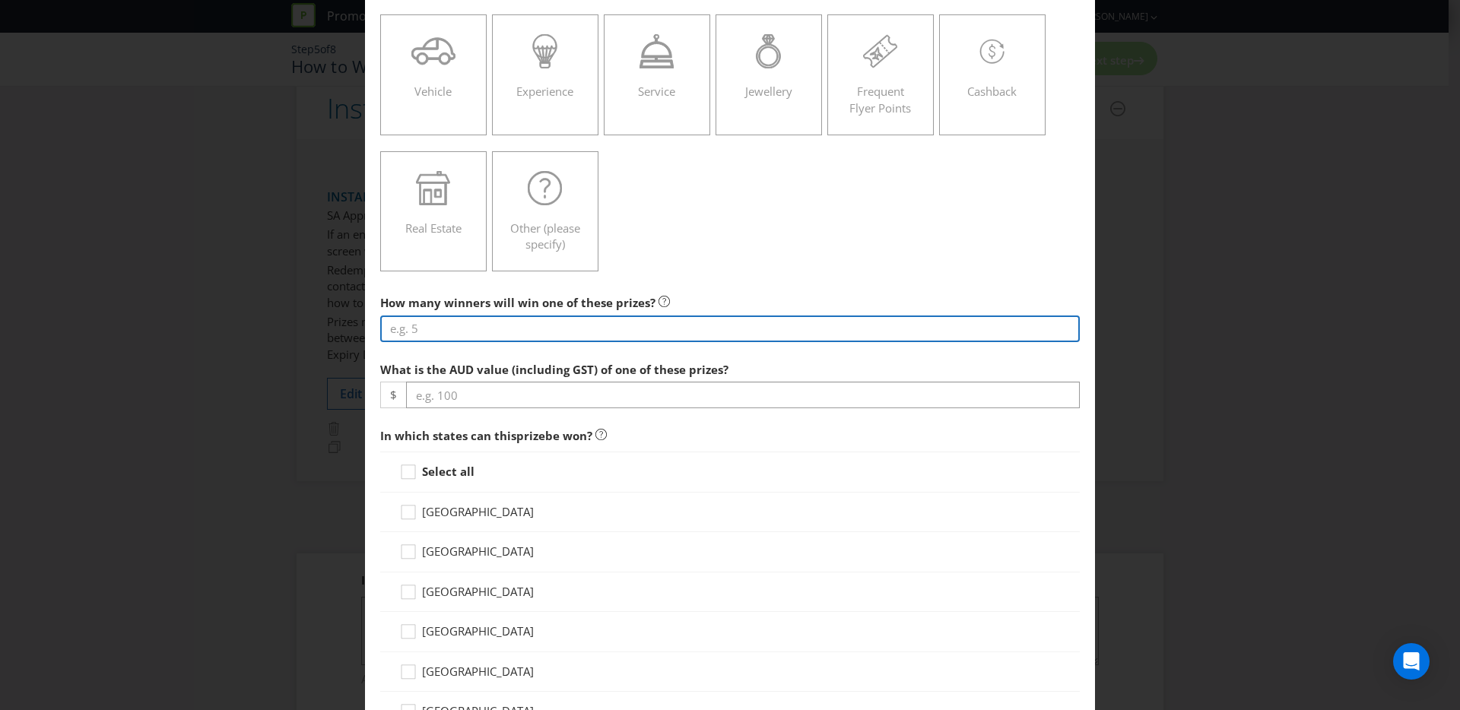
click at [470, 335] on input "number" at bounding box center [730, 329] width 700 height 27
type input "200"
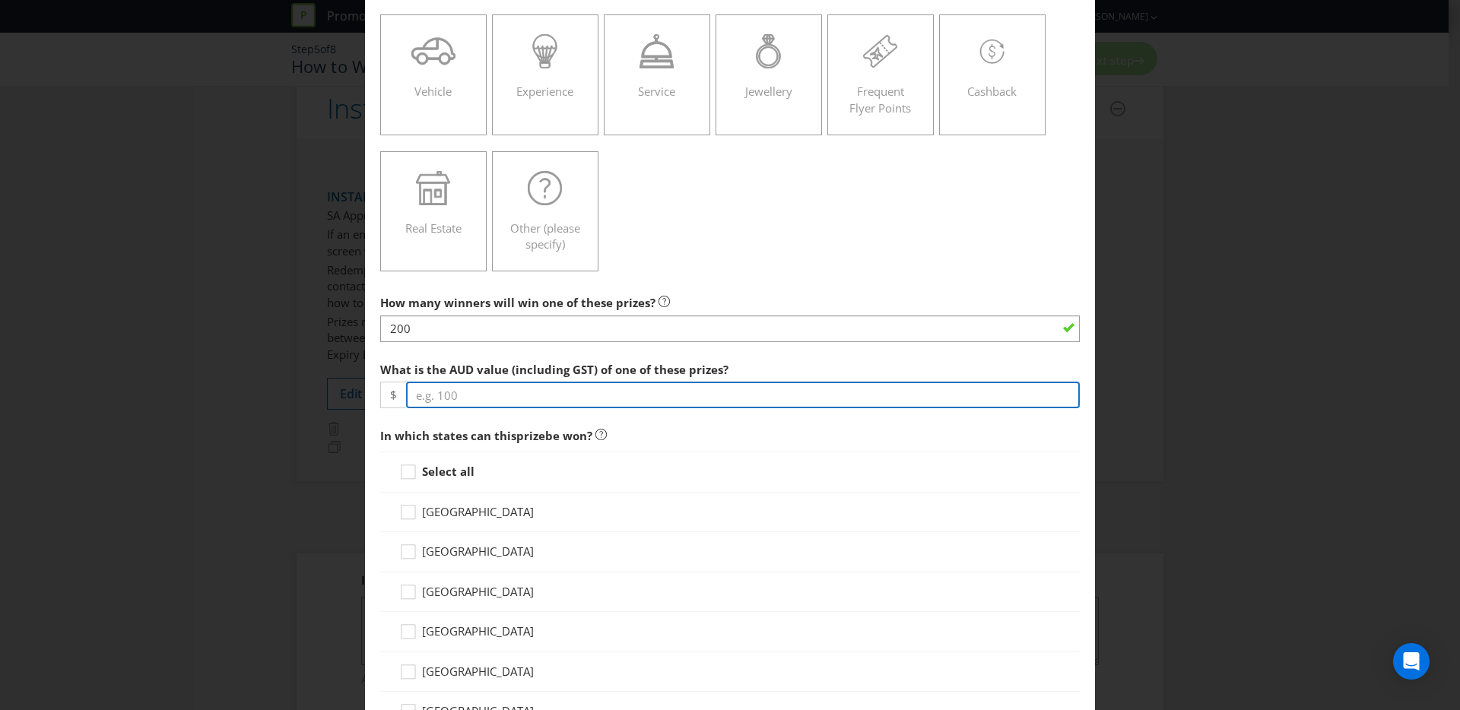
click at [491, 389] on input "number" at bounding box center [743, 395] width 674 height 27
type input "50"
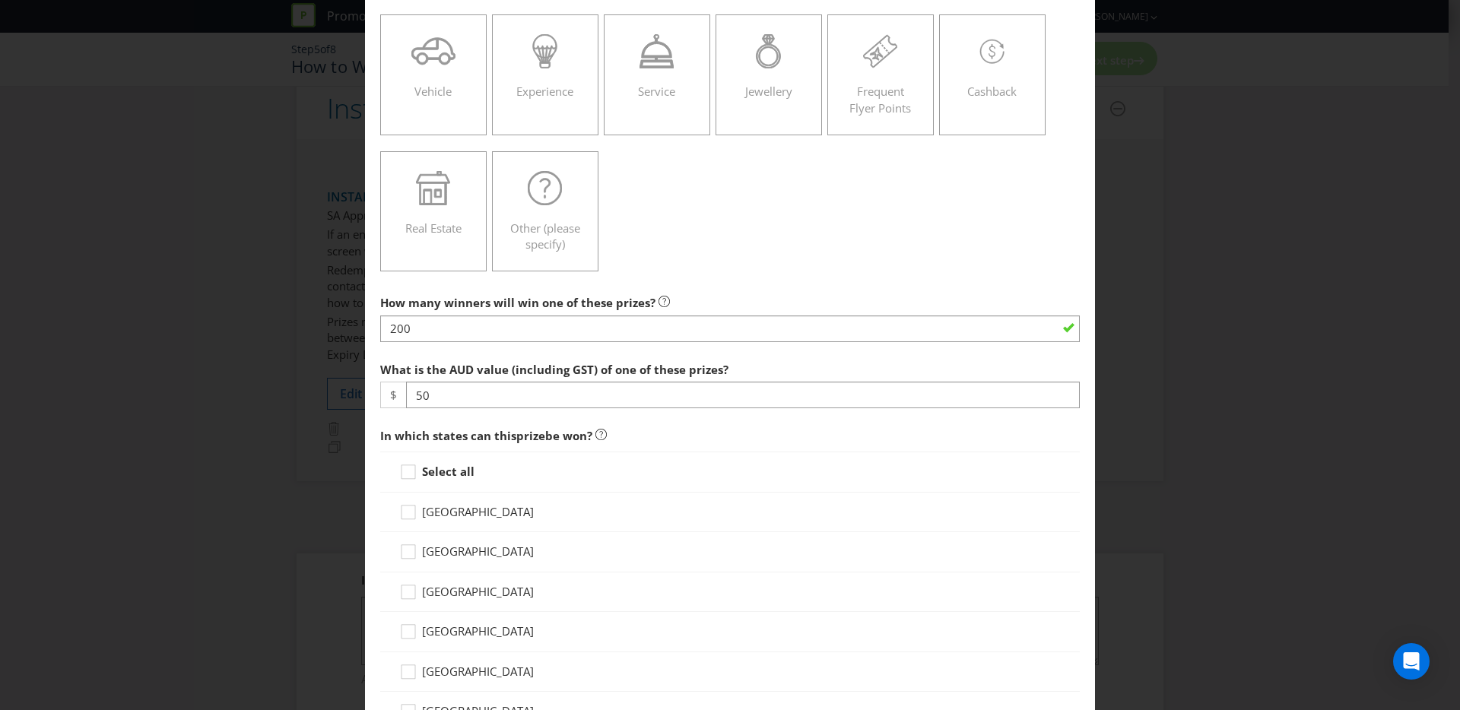
click at [460, 468] on strong "Select all" at bounding box center [448, 471] width 52 height 15
click at [0, 0] on input "Select all" at bounding box center [0, 0] width 0 height 0
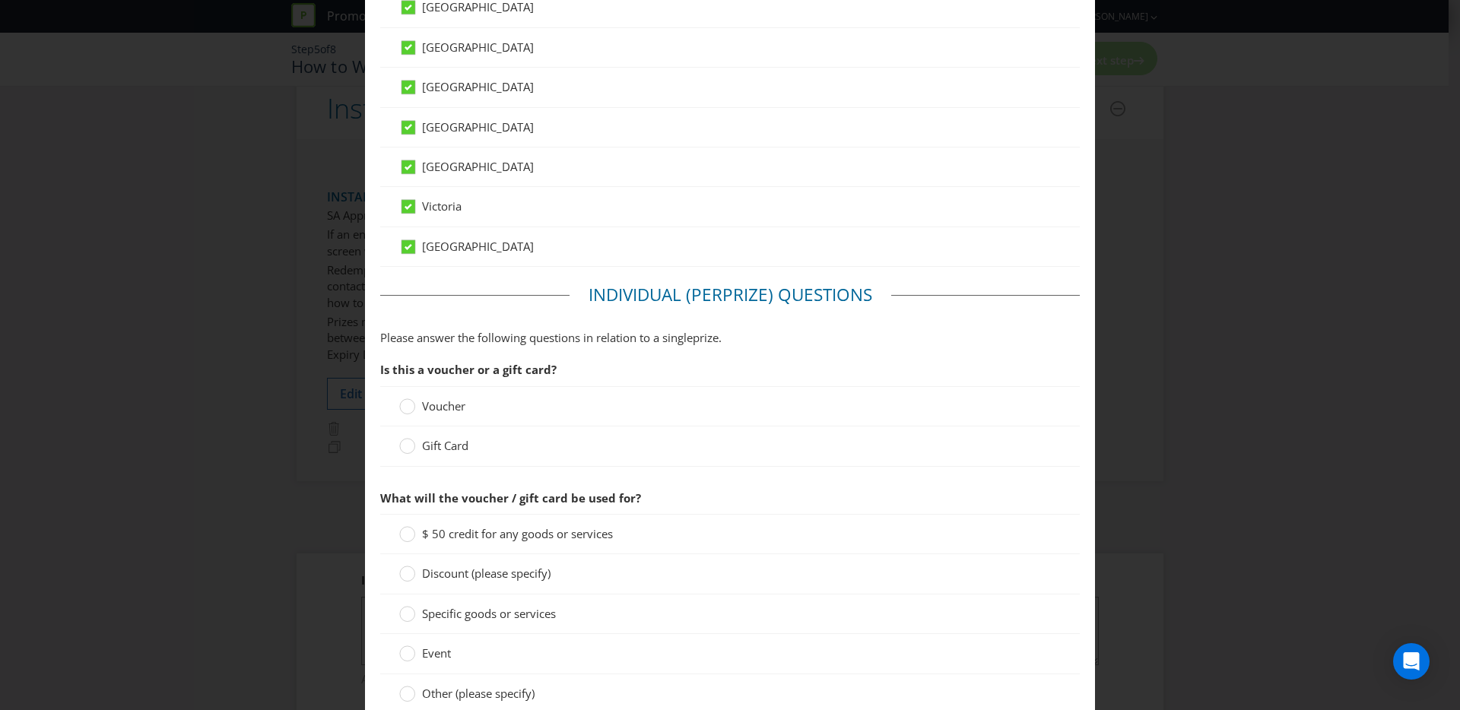
scroll to position [848, 0]
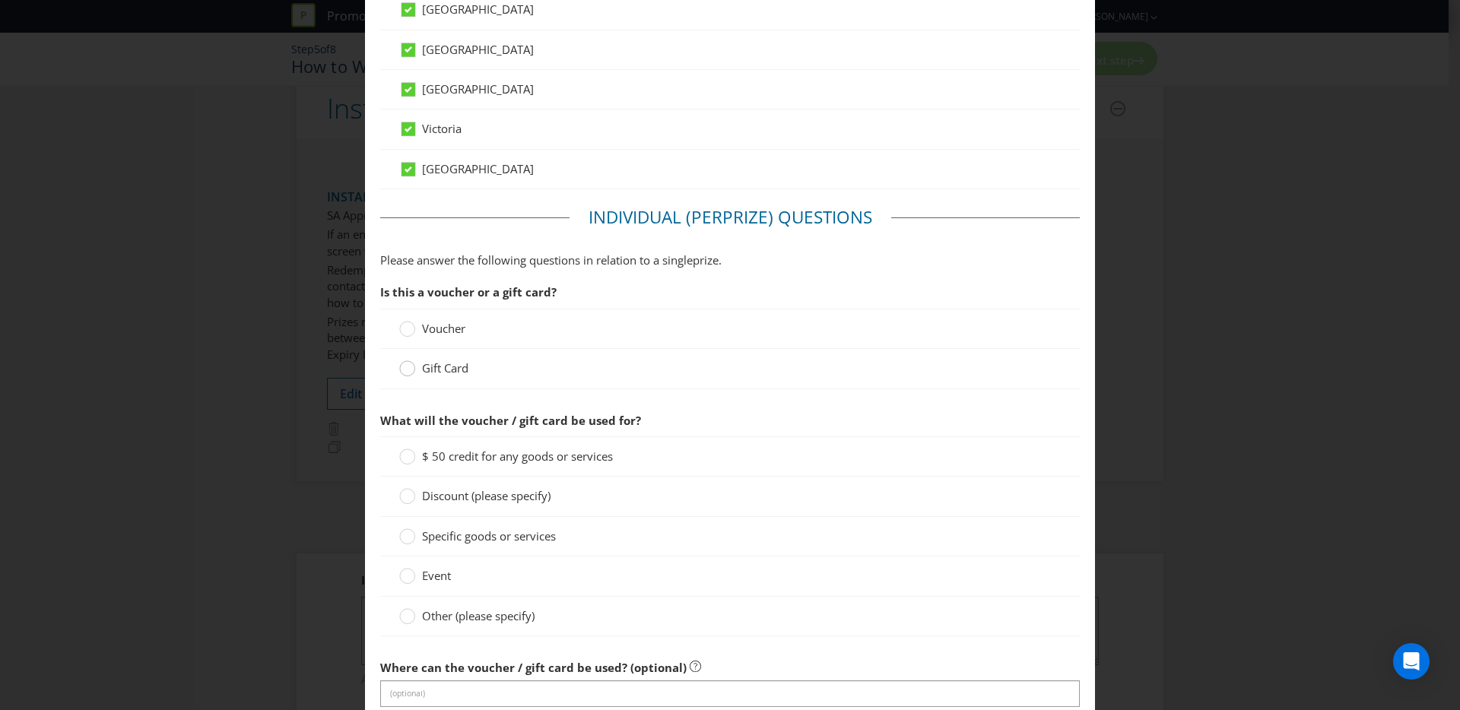
click at [405, 366] on div at bounding box center [408, 364] width 8 height 8
click at [0, 0] on input "Gift Card" at bounding box center [0, 0] width 0 height 0
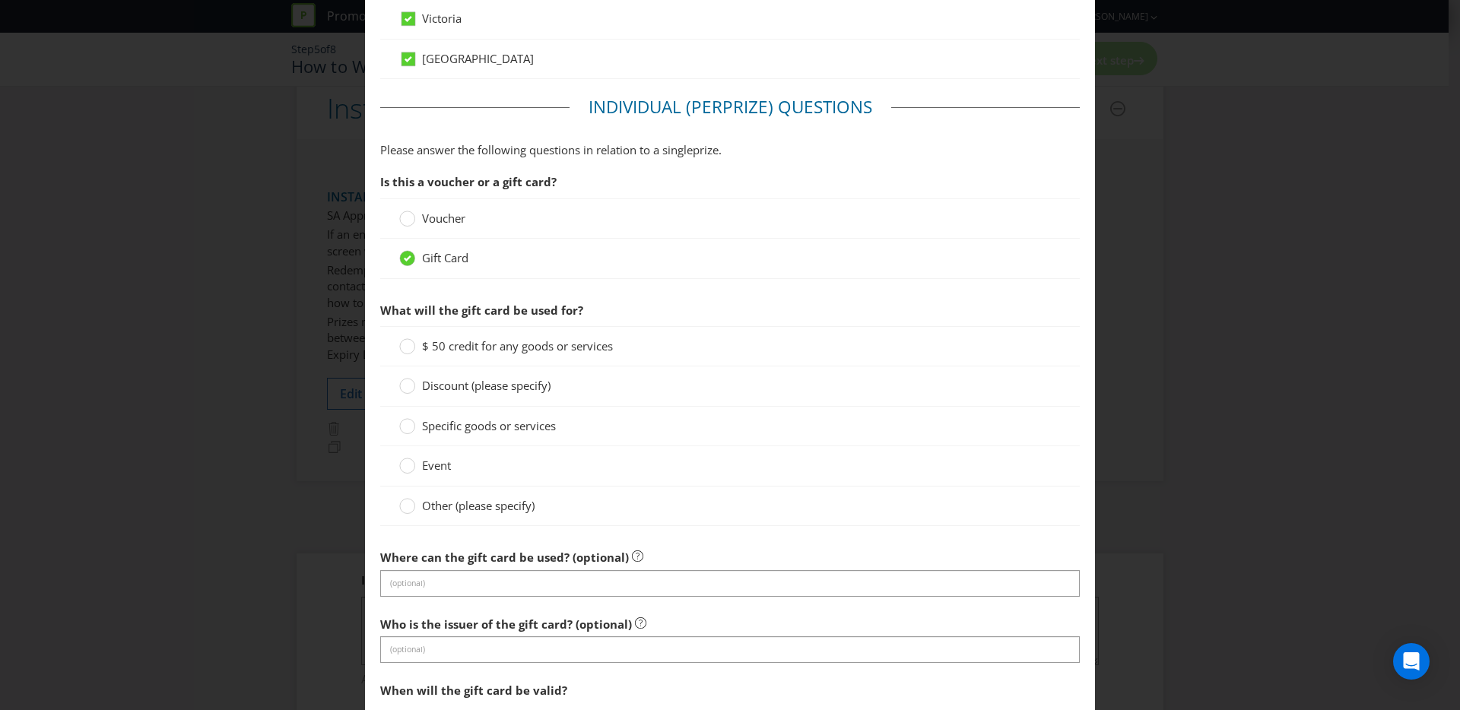
scroll to position [964, 0]
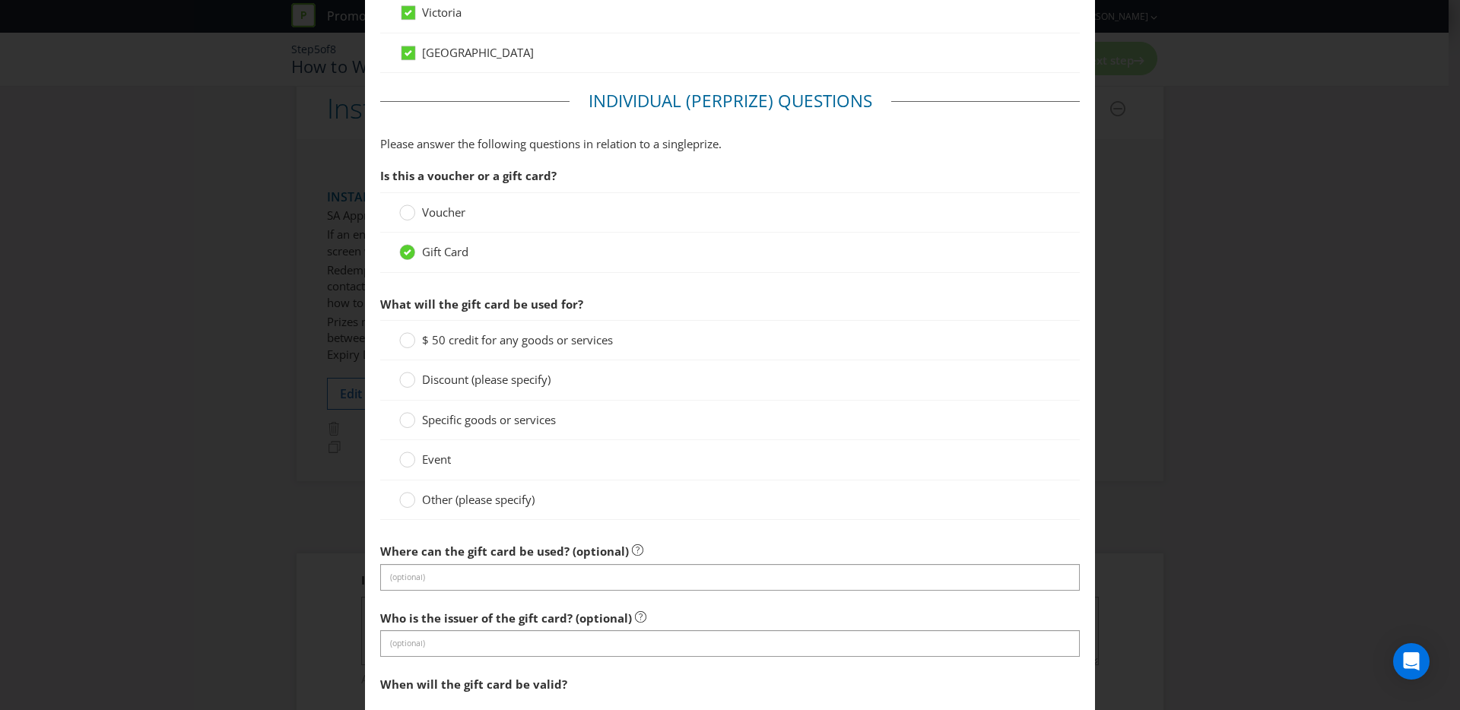
click at [560, 352] on div "$ 50 credit for any goods or services" at bounding box center [730, 340] width 700 height 40
click at [478, 416] on span "Specific goods or services" at bounding box center [489, 419] width 134 height 15
click at [0, 0] on input "Specific goods or services" at bounding box center [0, 0] width 0 height 0
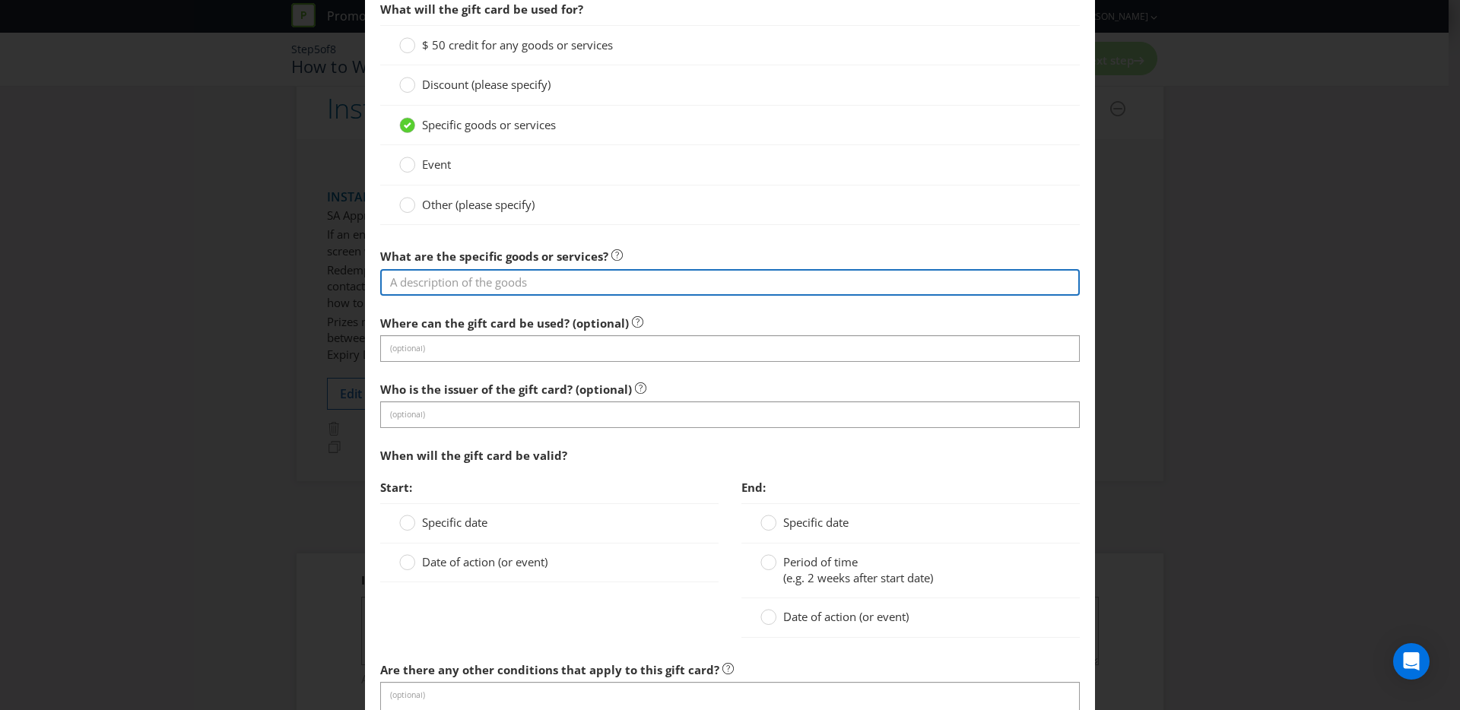
click at [456, 287] on input "text" at bounding box center [730, 282] width 700 height 27
type input "Woolworths eGift Card"
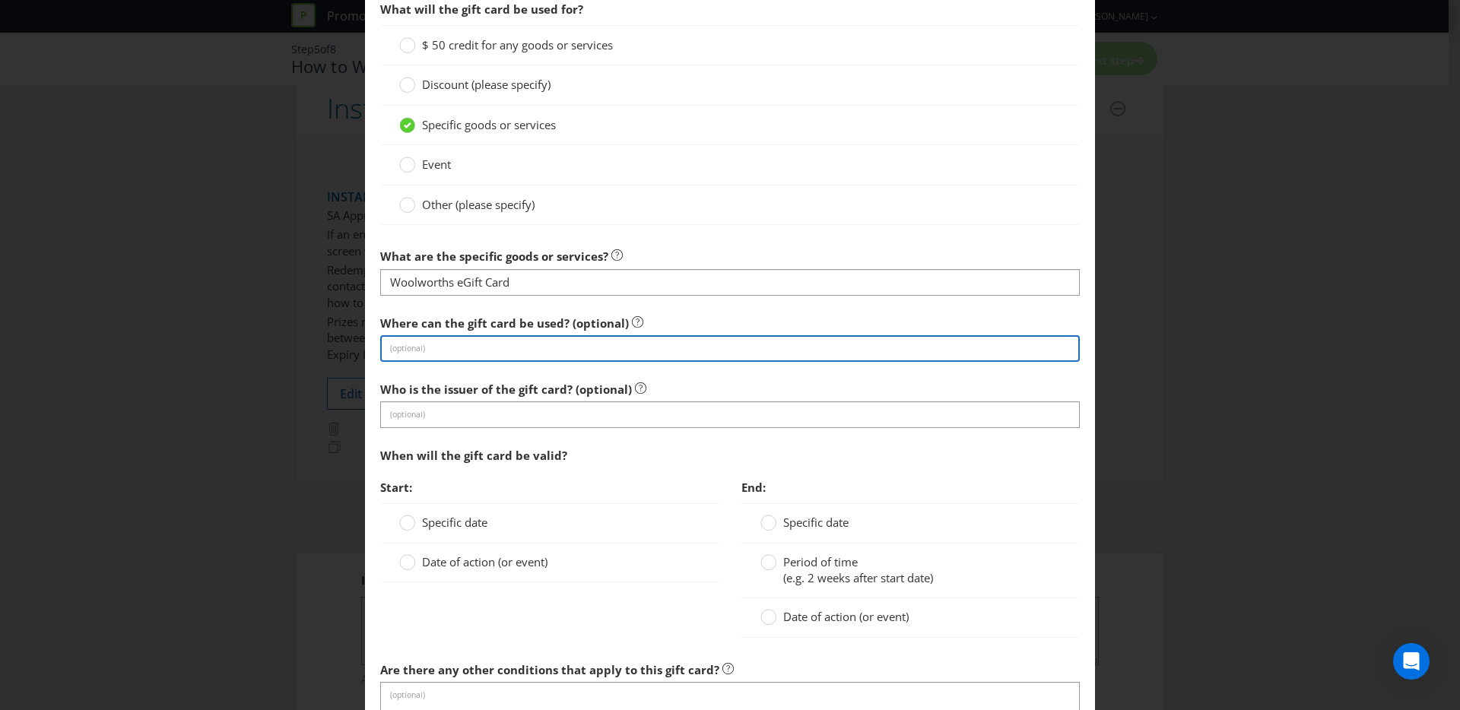
click at [459, 345] on input "text" at bounding box center [730, 348] width 700 height 27
type input "Woolworths"
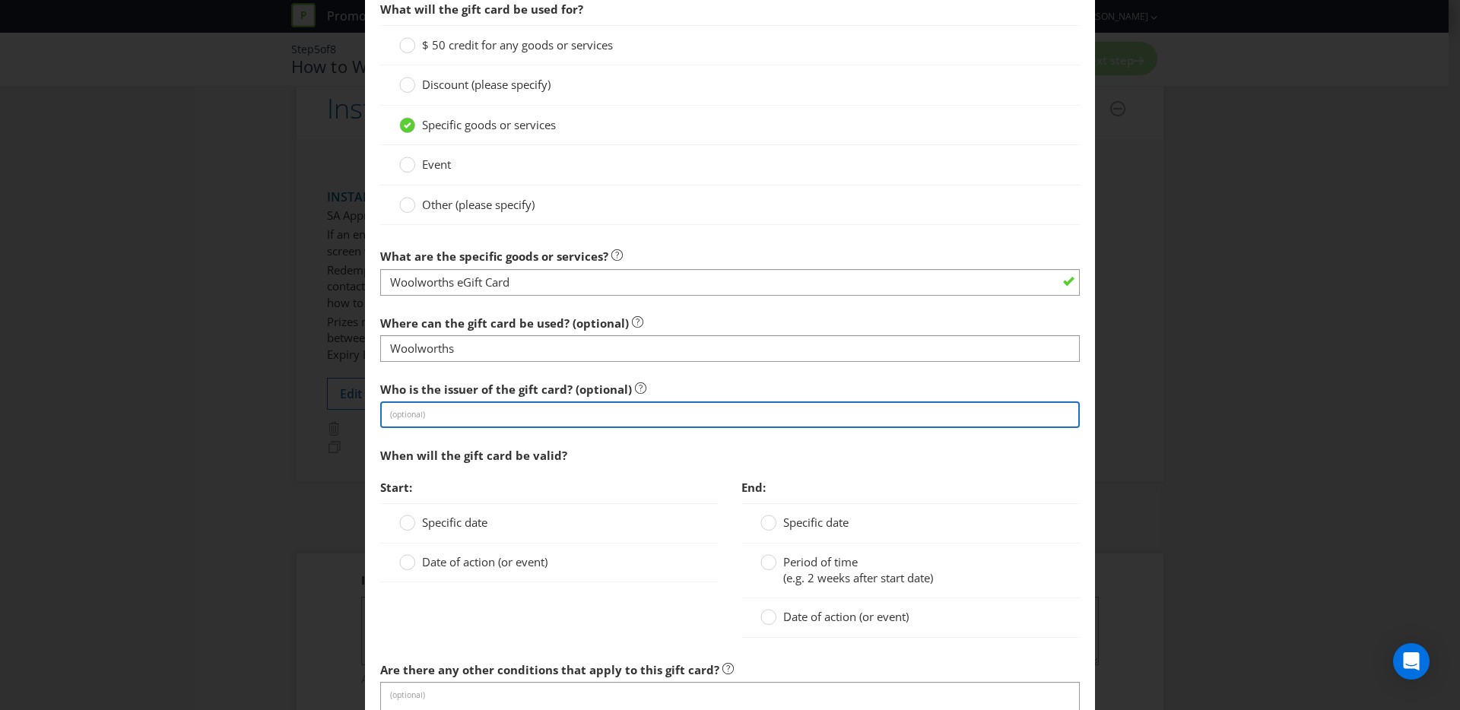
click at [478, 403] on input "text" at bounding box center [730, 415] width 700 height 27
type input "Woolworths"
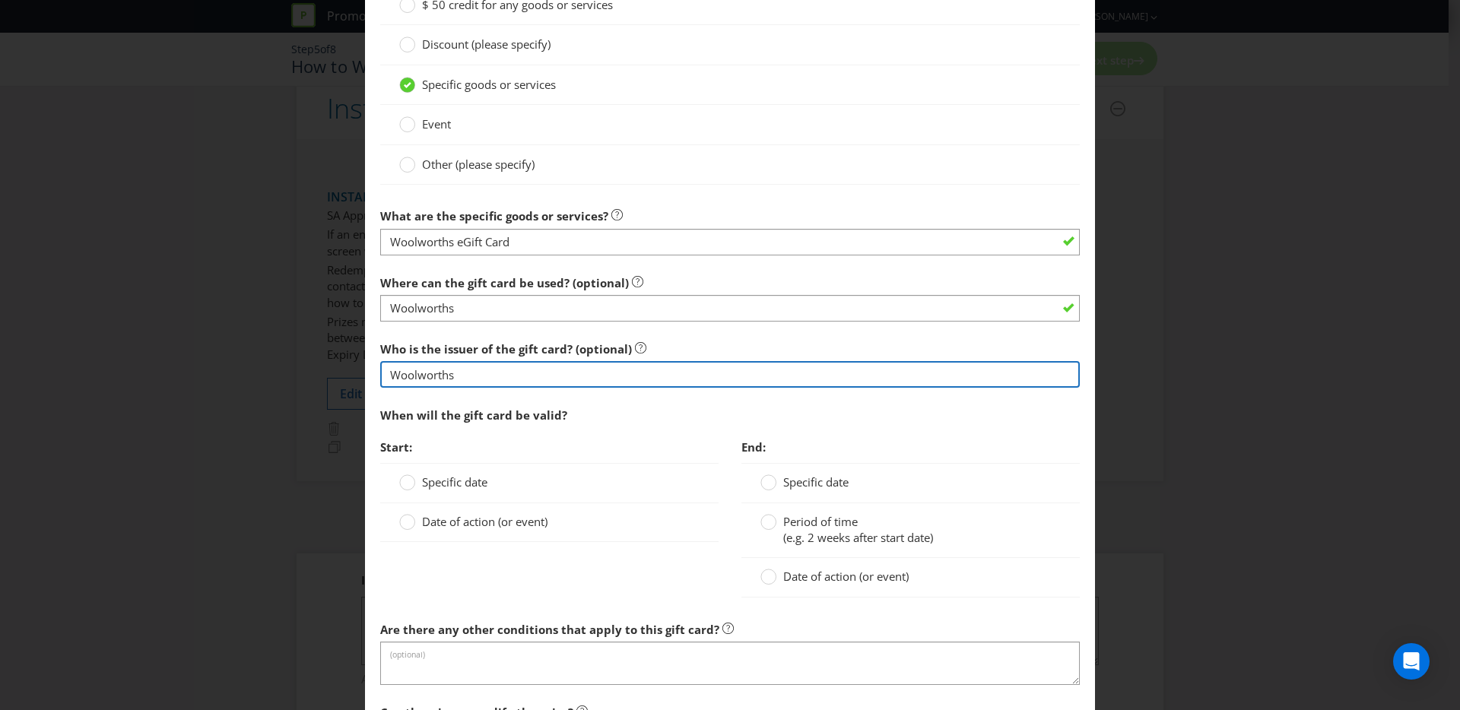
scroll to position [1487, 0]
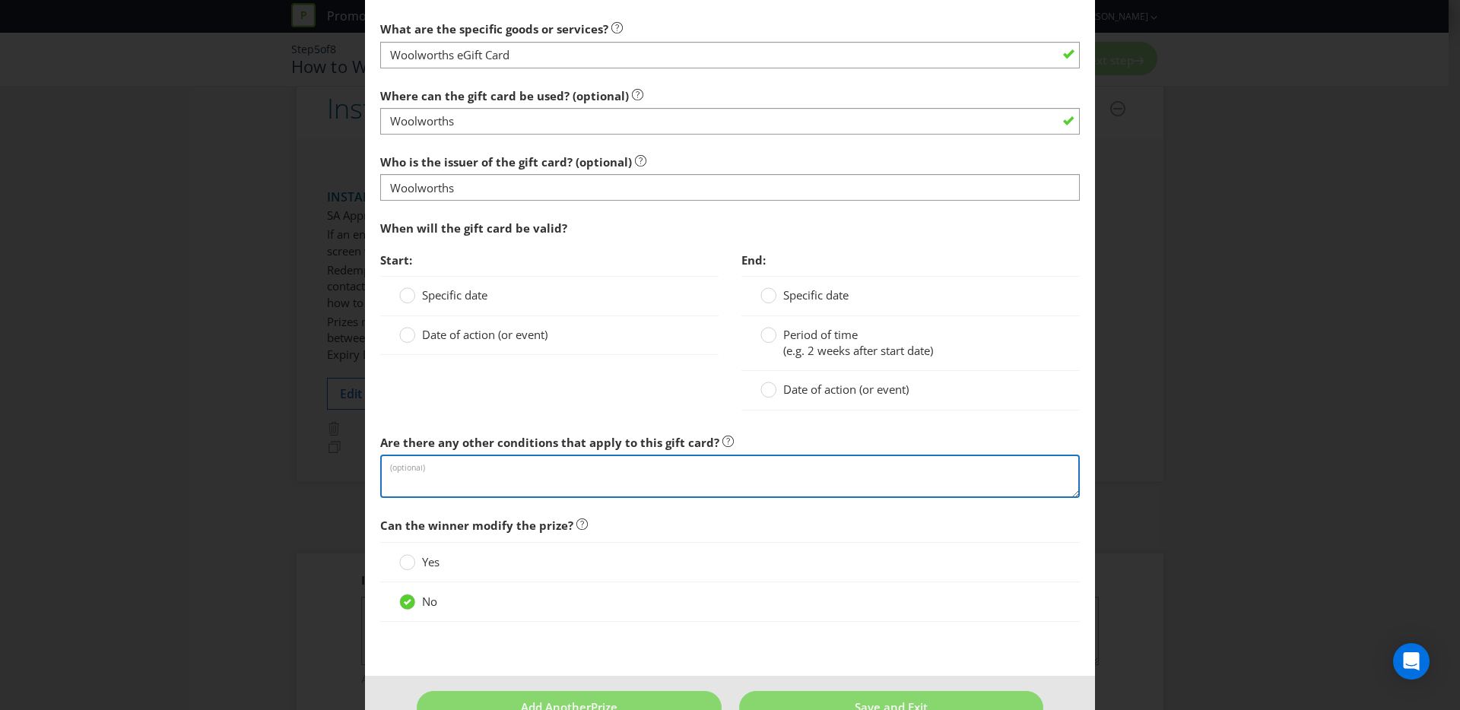
click at [481, 468] on textarea at bounding box center [730, 476] width 700 height 43
paste textarea "Information here: [URL][DOMAIN_NAME]"
type textarea "Information here: [URL][DOMAIN_NAME]"
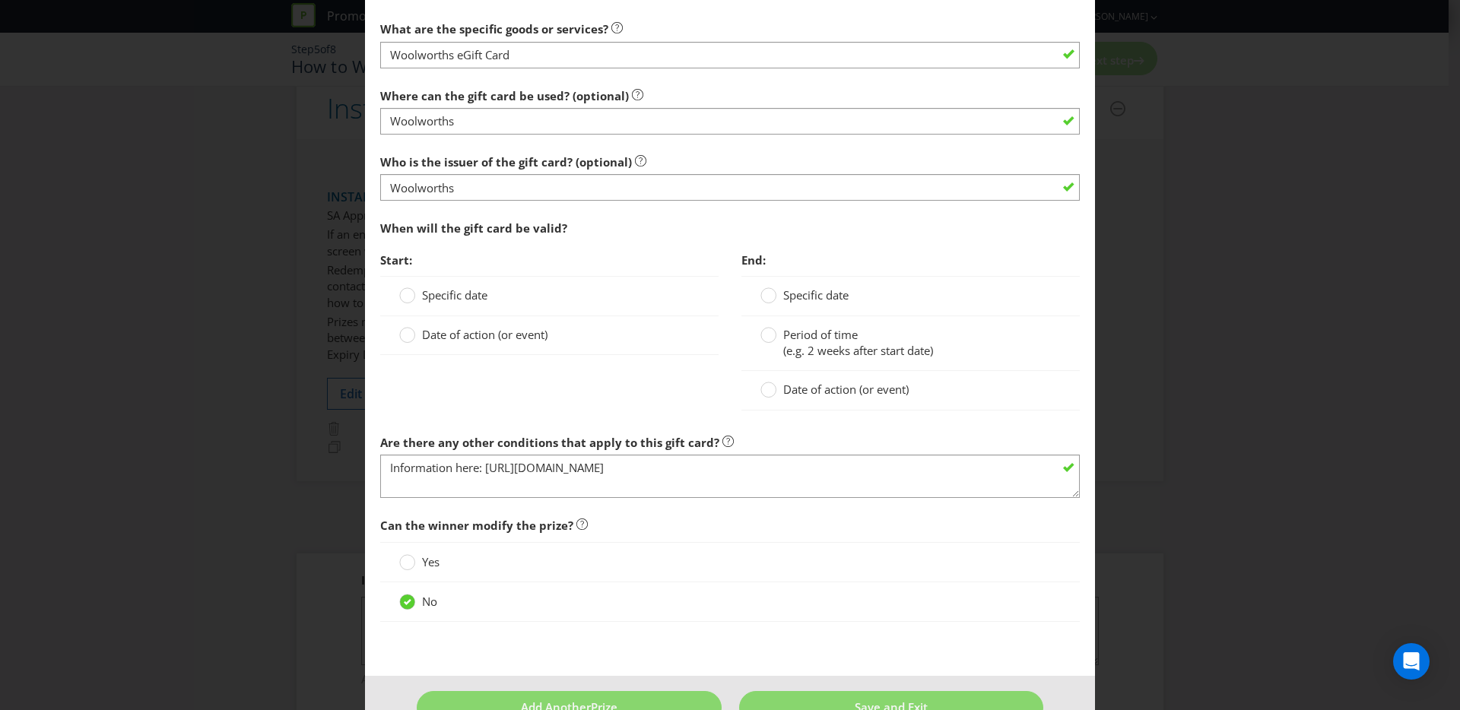
click at [417, 334] on label "Date of action (or event)" at bounding box center [474, 335] width 151 height 16
click at [0, 0] on input "Date of action (or event)" at bounding box center [0, 0] width 0 height 0
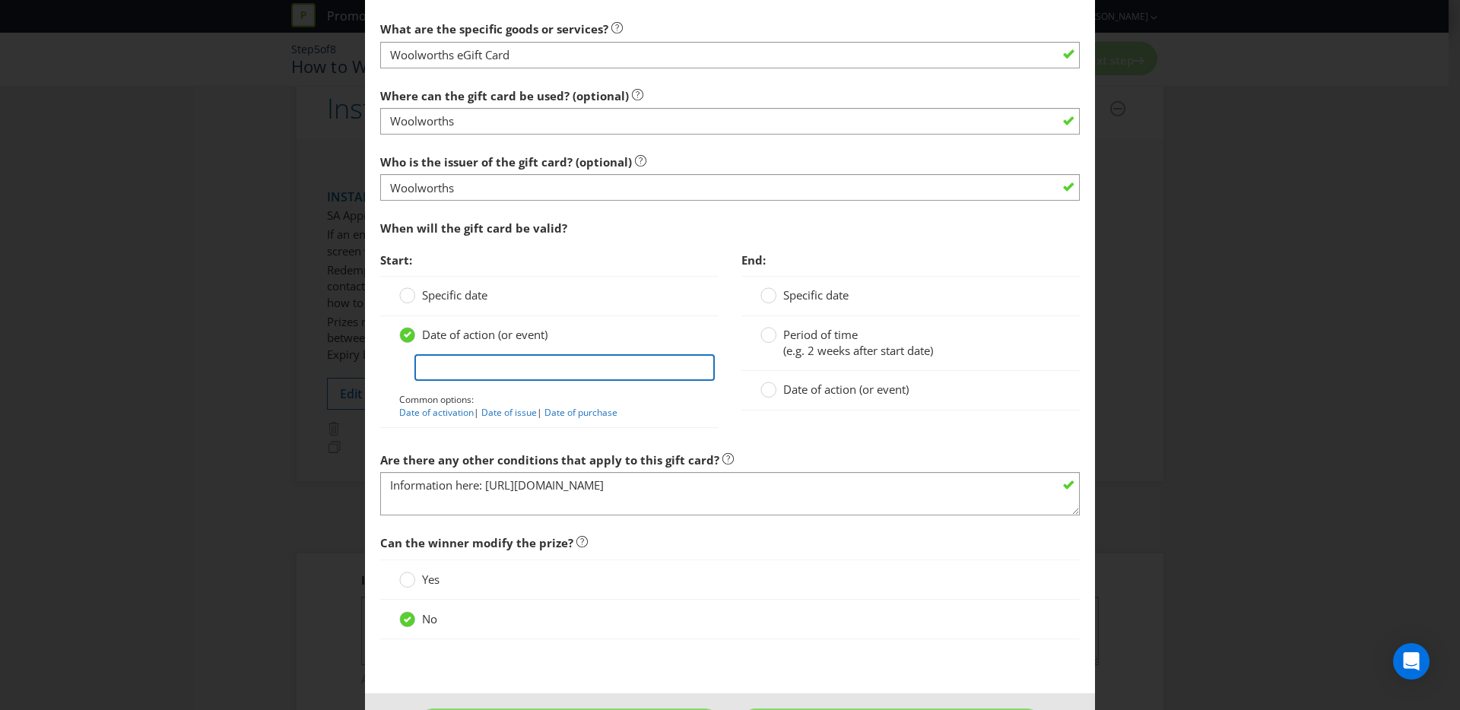
click at [556, 371] on input "text" at bounding box center [564, 367] width 300 height 27
drag, startPoint x: 427, startPoint y: 418, endPoint x: 611, endPoint y: 378, distance: 188.2
click at [427, 418] on link "Date of activation" at bounding box center [436, 412] width 75 height 13
type input "Date of activation"
click at [765, 388] on div at bounding box center [769, 385] width 8 height 8
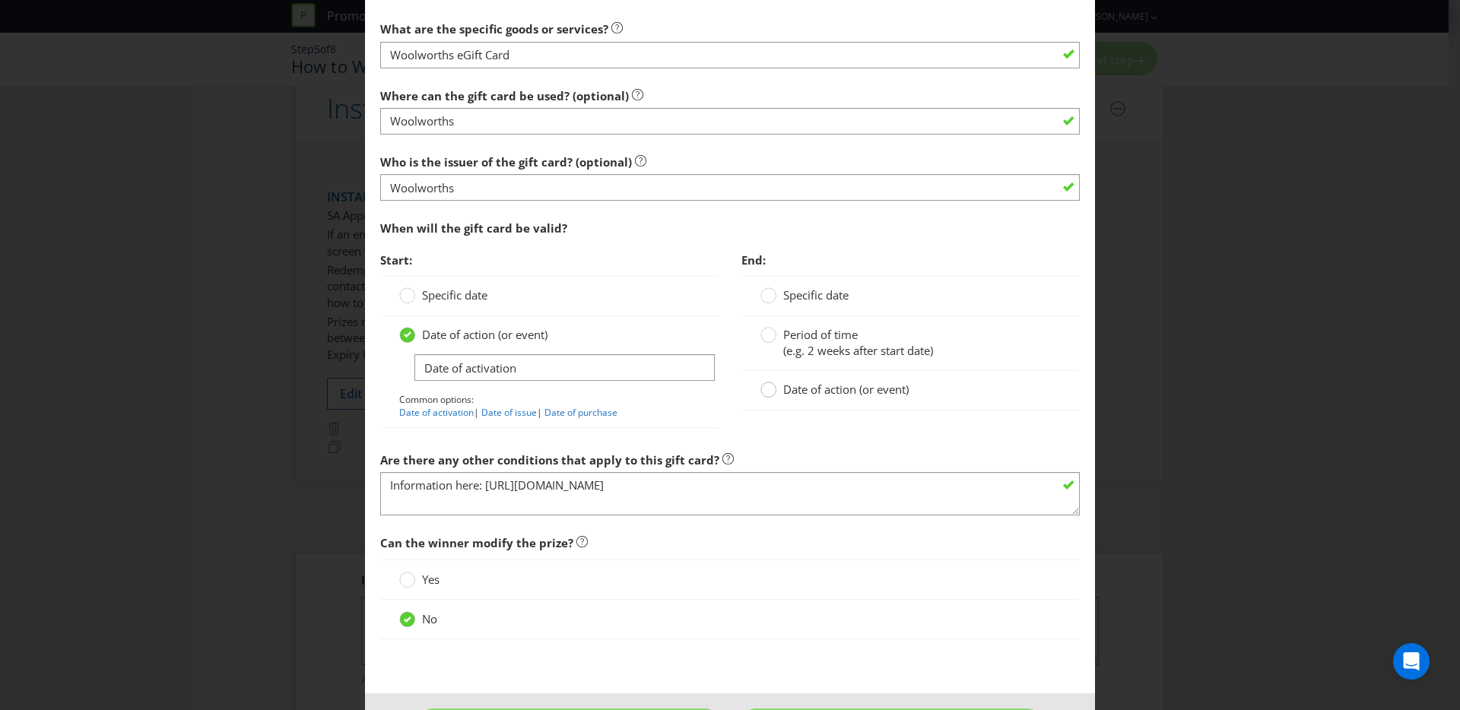
click at [0, 0] on input "Date of action (or event)" at bounding box center [0, 0] width 0 height 0
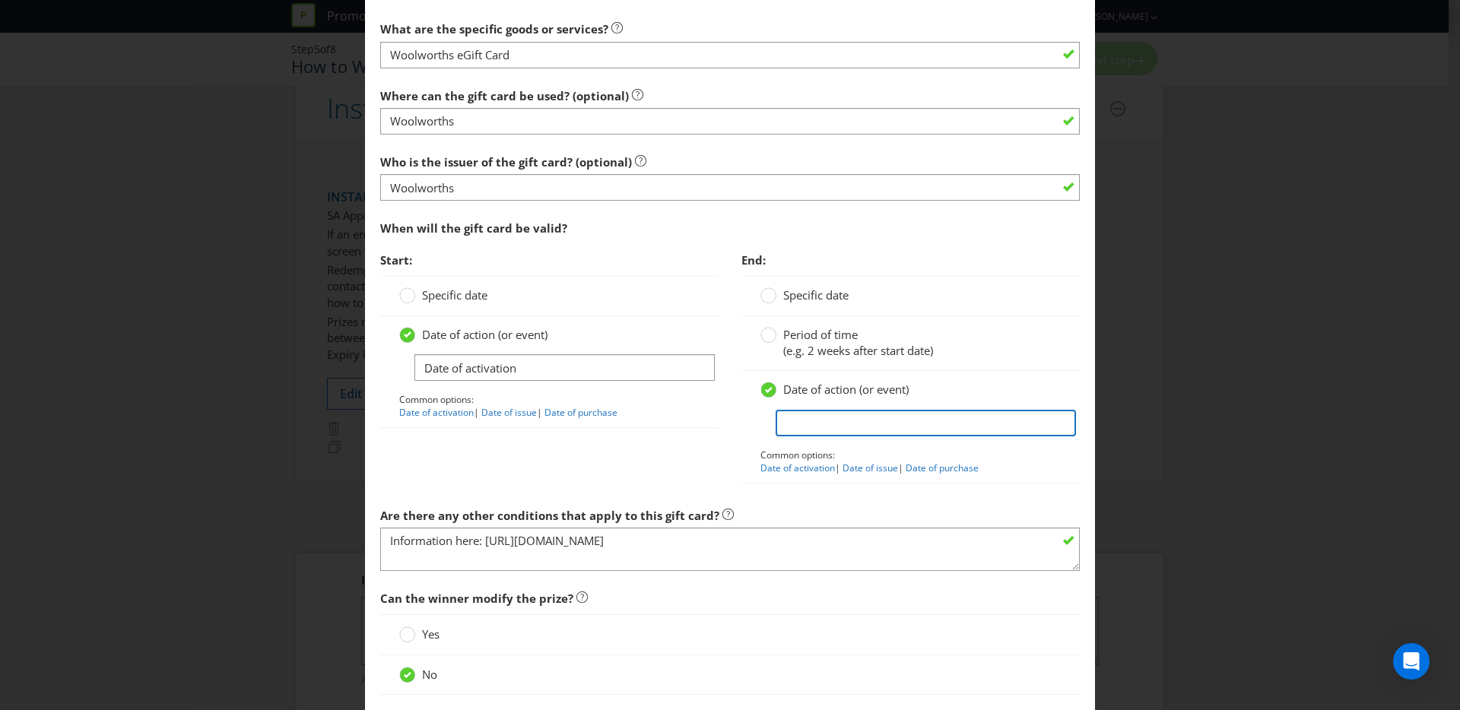
click at [782, 415] on input "text" at bounding box center [926, 423] width 300 height 27
type input "Does not expire"
click at [685, 433] on div at bounding box center [549, 433] width 338 height 8
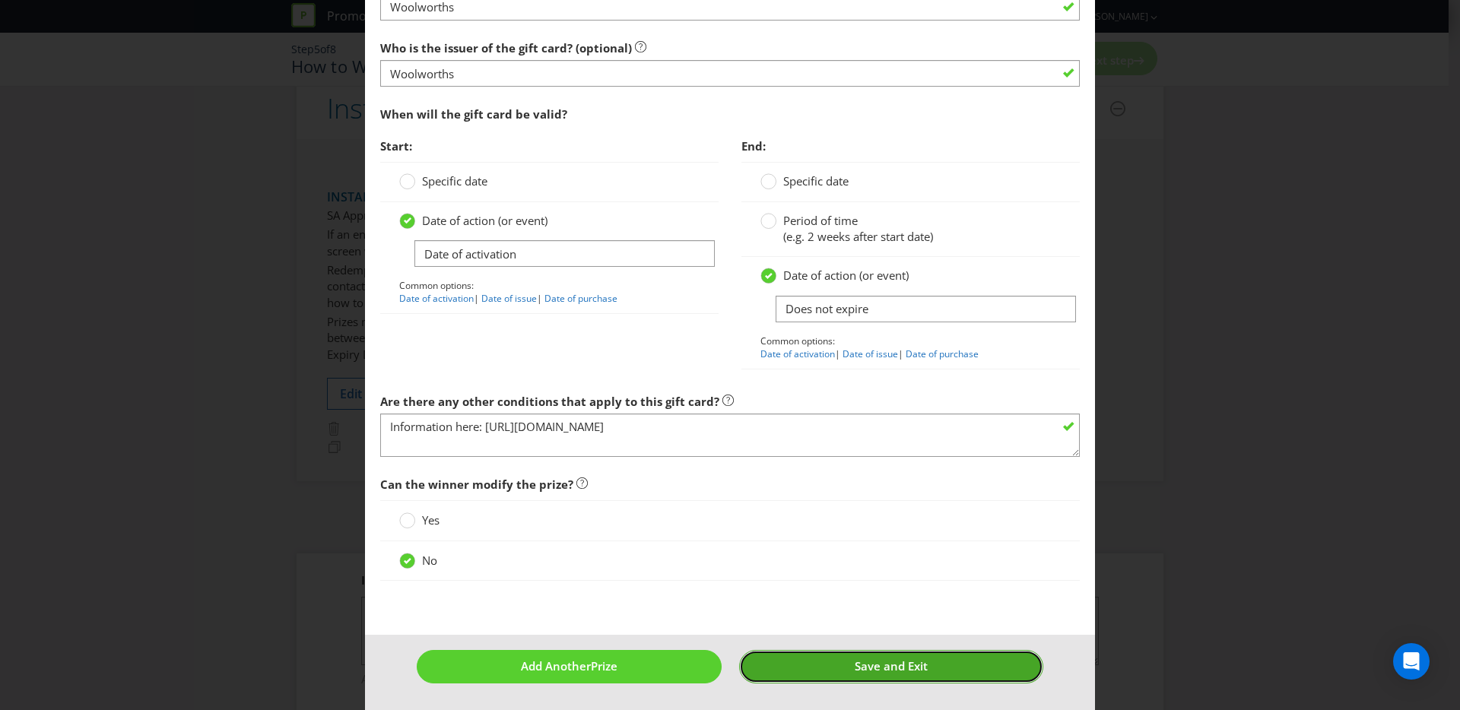
click at [842, 658] on button "Save and Exit" at bounding box center [891, 666] width 305 height 33
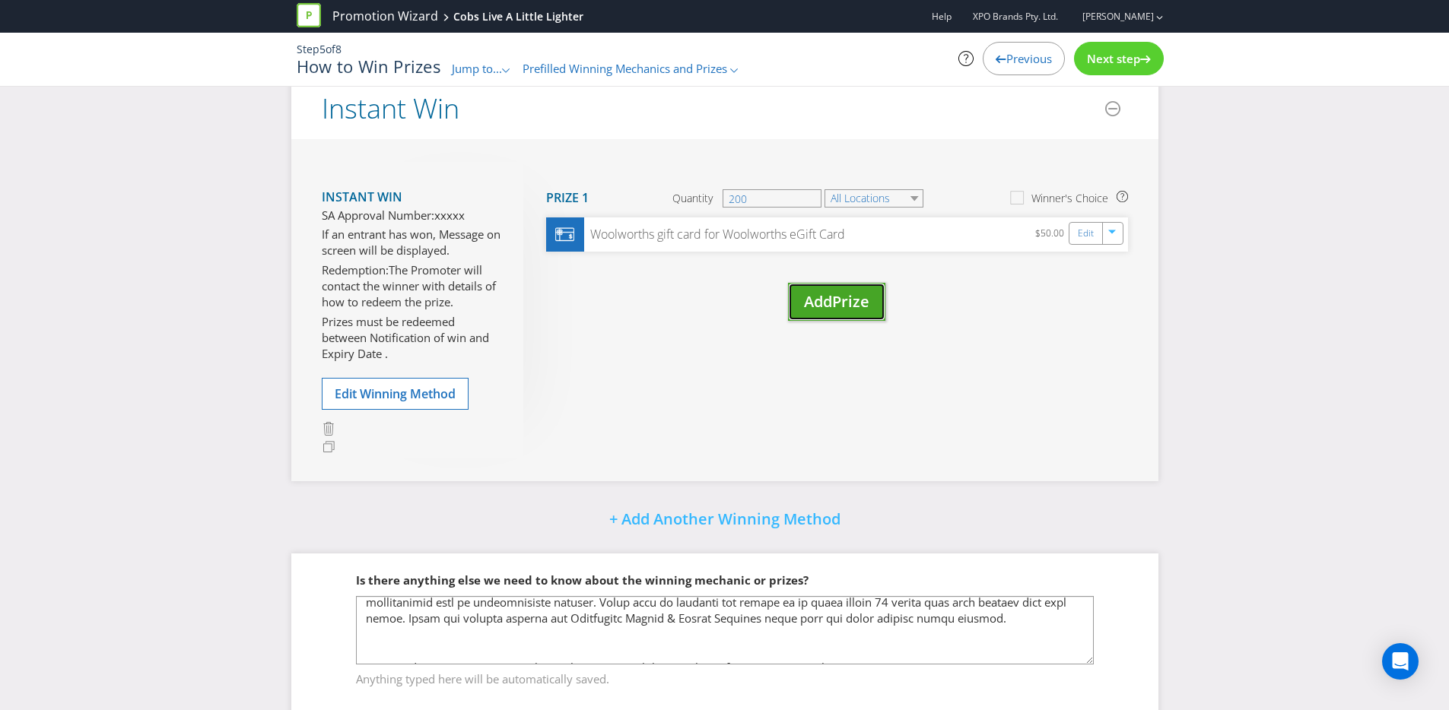
click at [829, 312] on span "Add" at bounding box center [818, 301] width 28 height 21
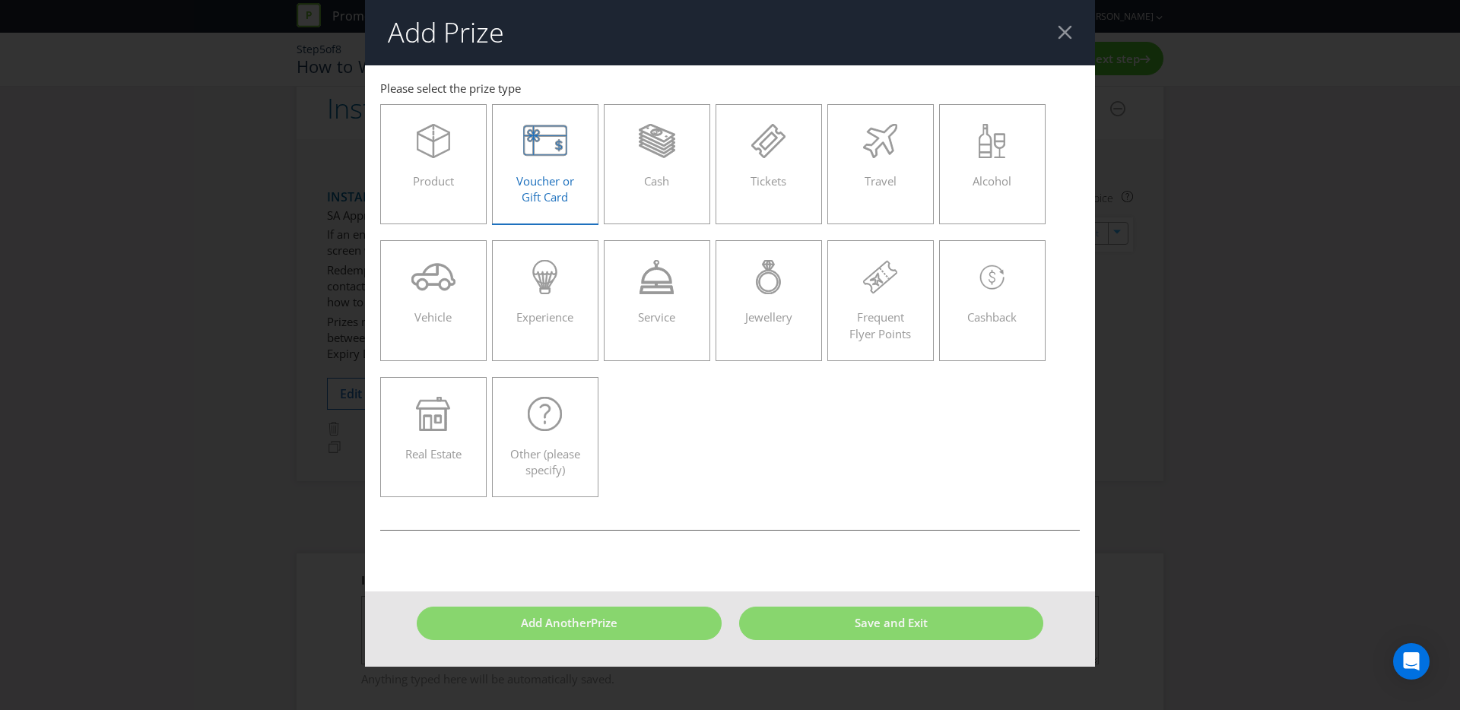
click at [543, 159] on div "Voucher or Gift Card" at bounding box center [545, 158] width 75 height 68
click at [0, 0] on input "Voucher or Gift Card" at bounding box center [0, 0] width 0 height 0
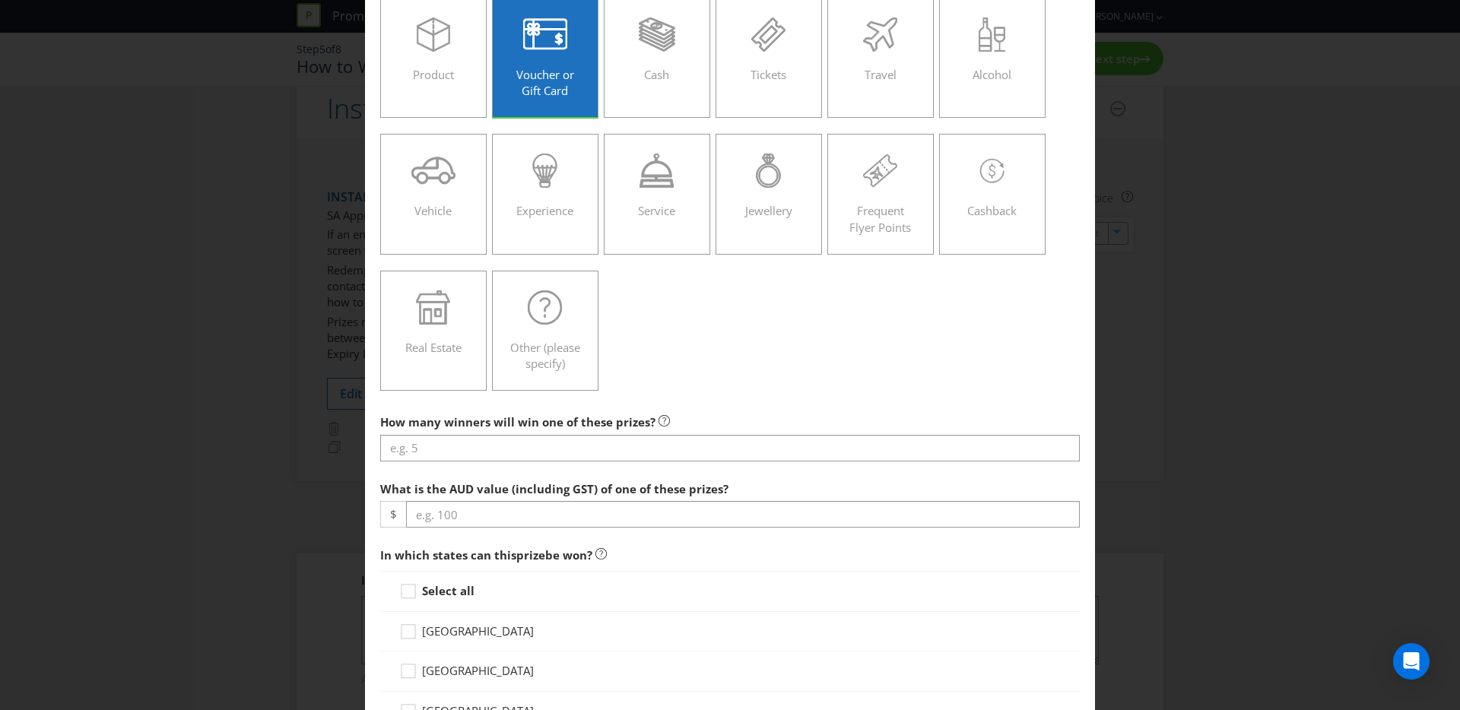
scroll to position [108, 0]
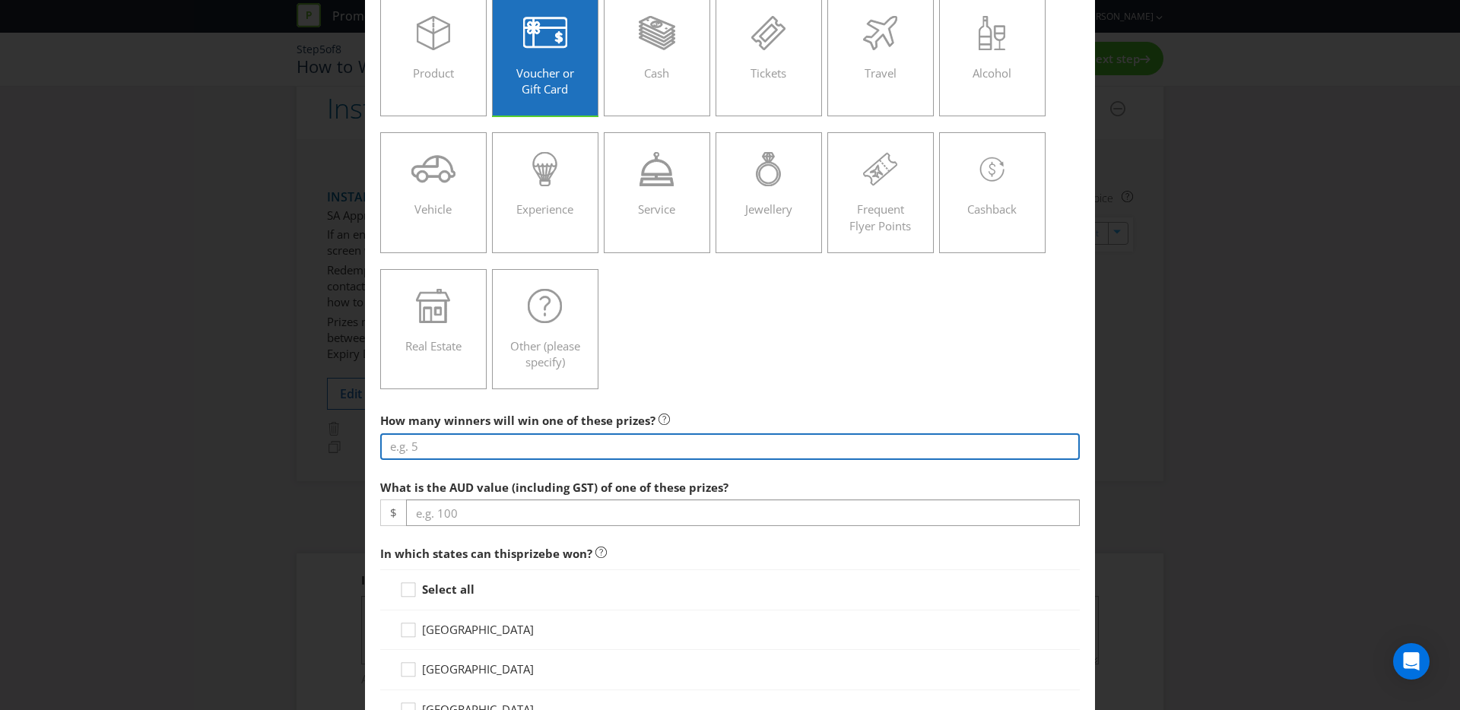
click at [455, 442] on input "number" at bounding box center [730, 446] width 700 height 27
type input "200"
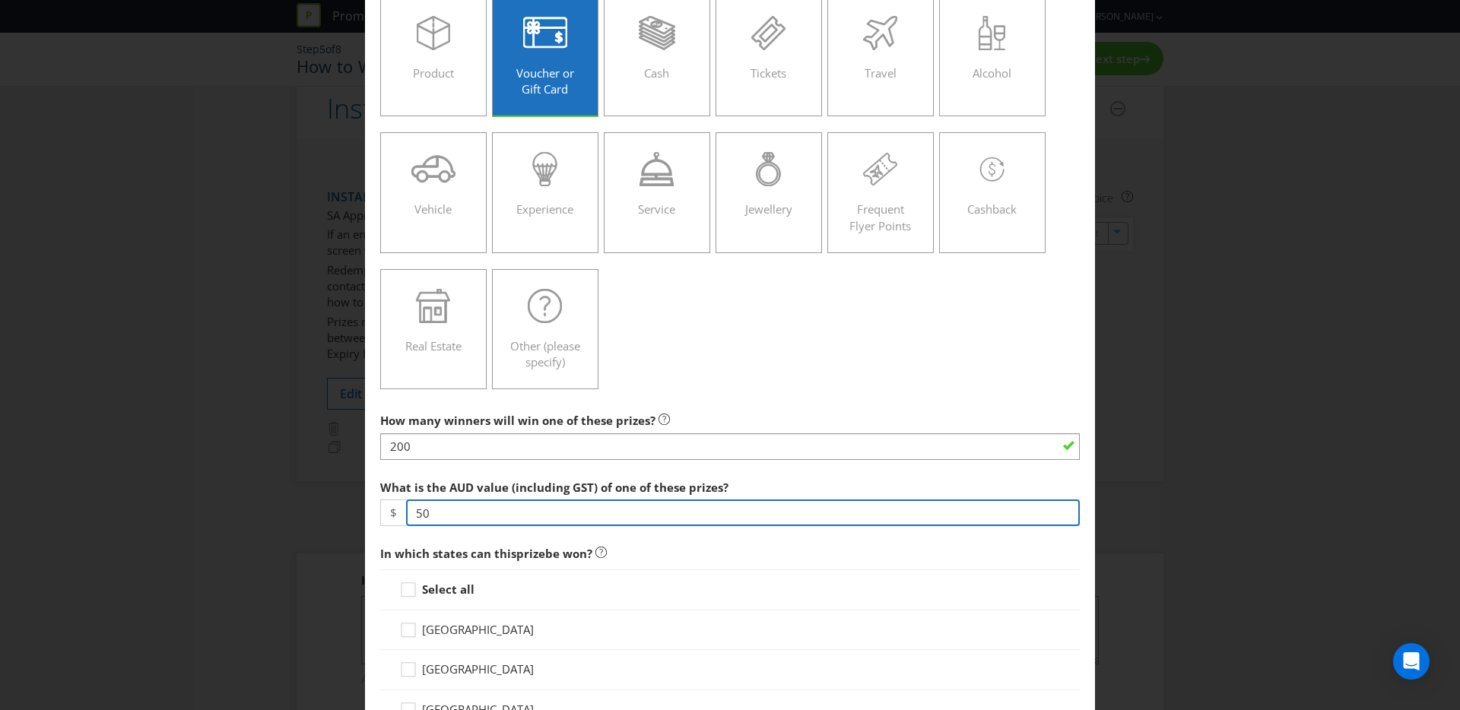
type input "50"
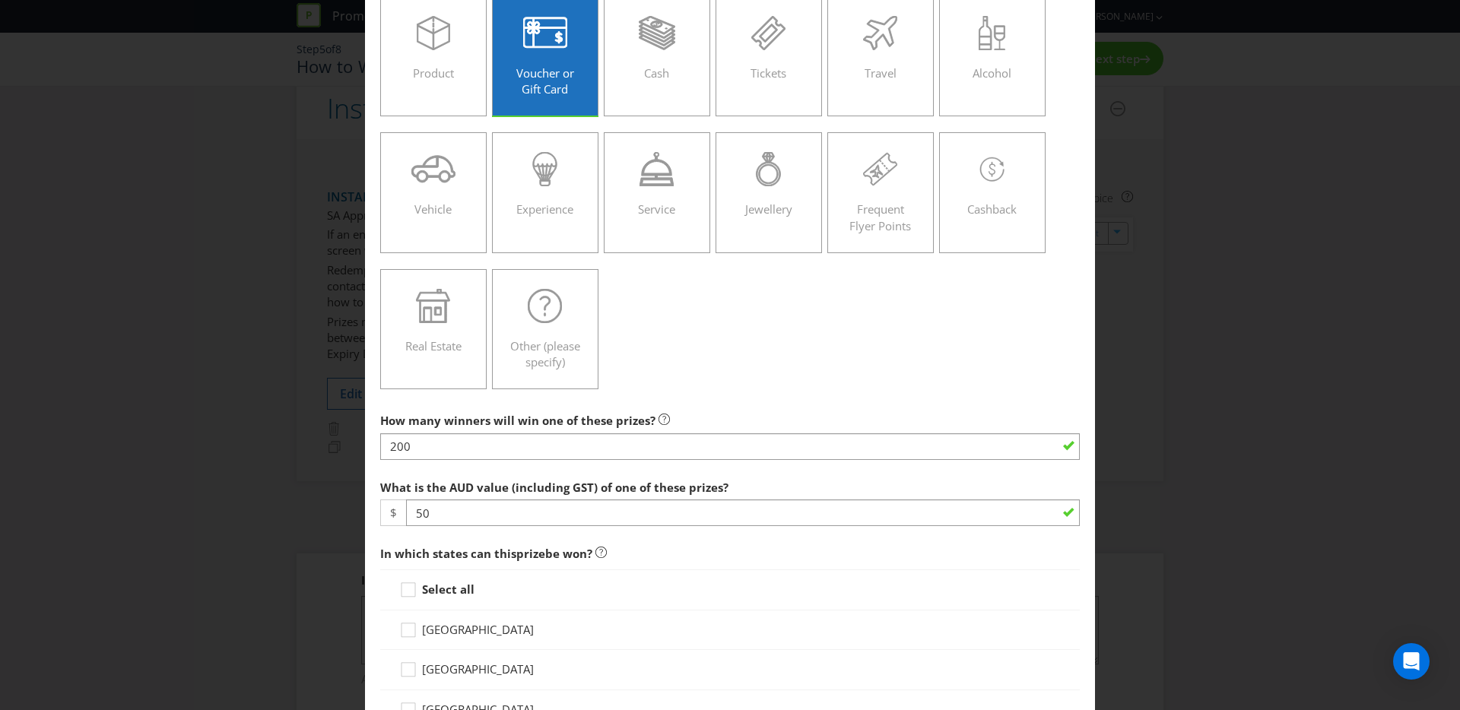
click at [446, 592] on strong "Select all" at bounding box center [448, 589] width 52 height 15
click at [0, 0] on input "Select all" at bounding box center [0, 0] width 0 height 0
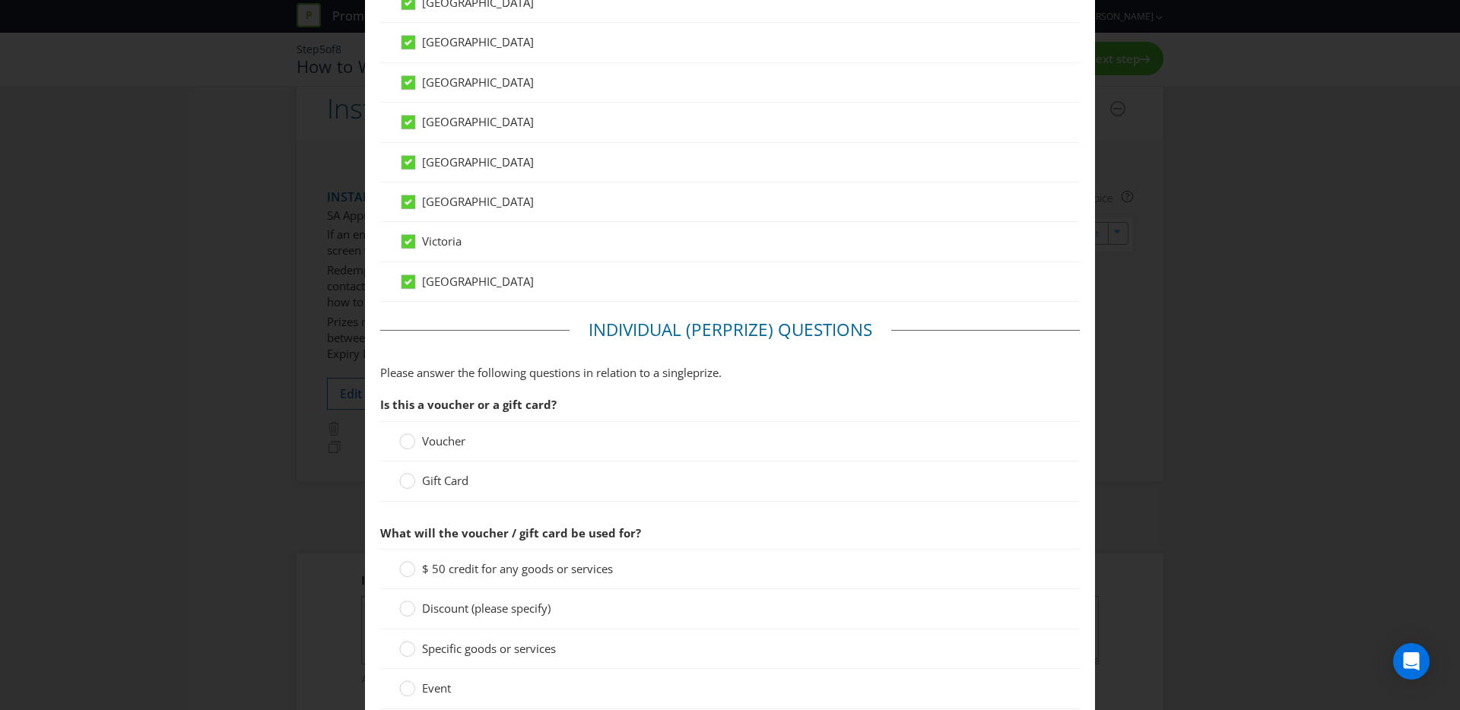
scroll to position [1004, 0]
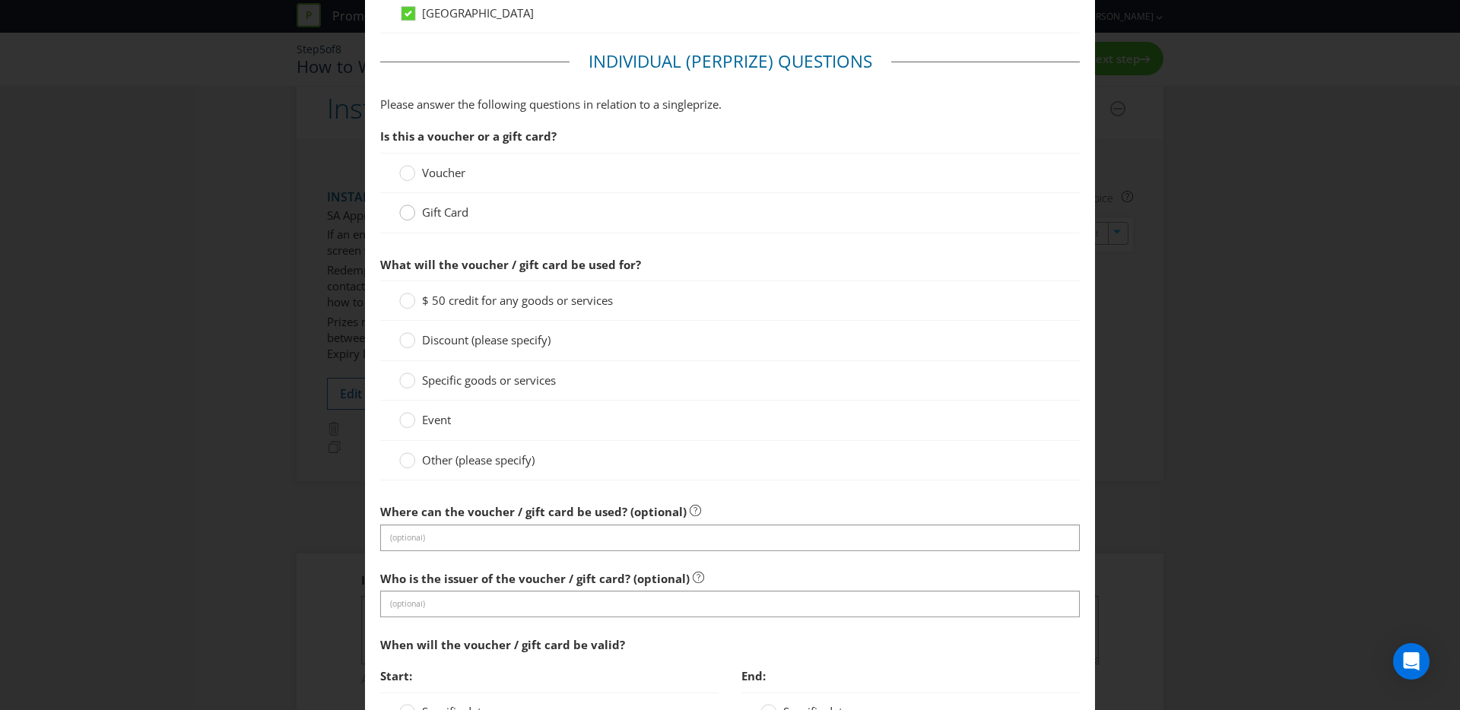
click at [405, 205] on div at bounding box center [408, 208] width 8 height 8
click at [0, 0] on input "Gift Card" at bounding box center [0, 0] width 0 height 0
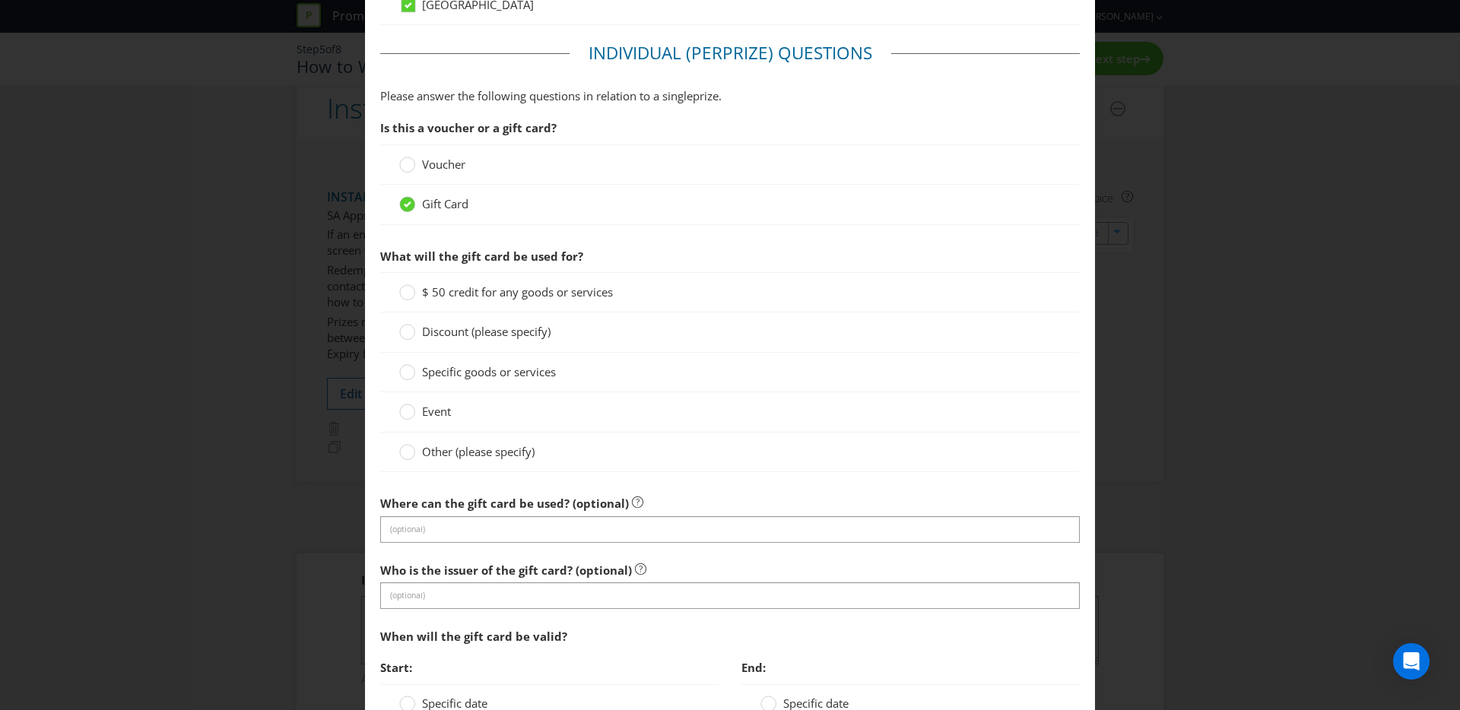
scroll to position [1027, 0]
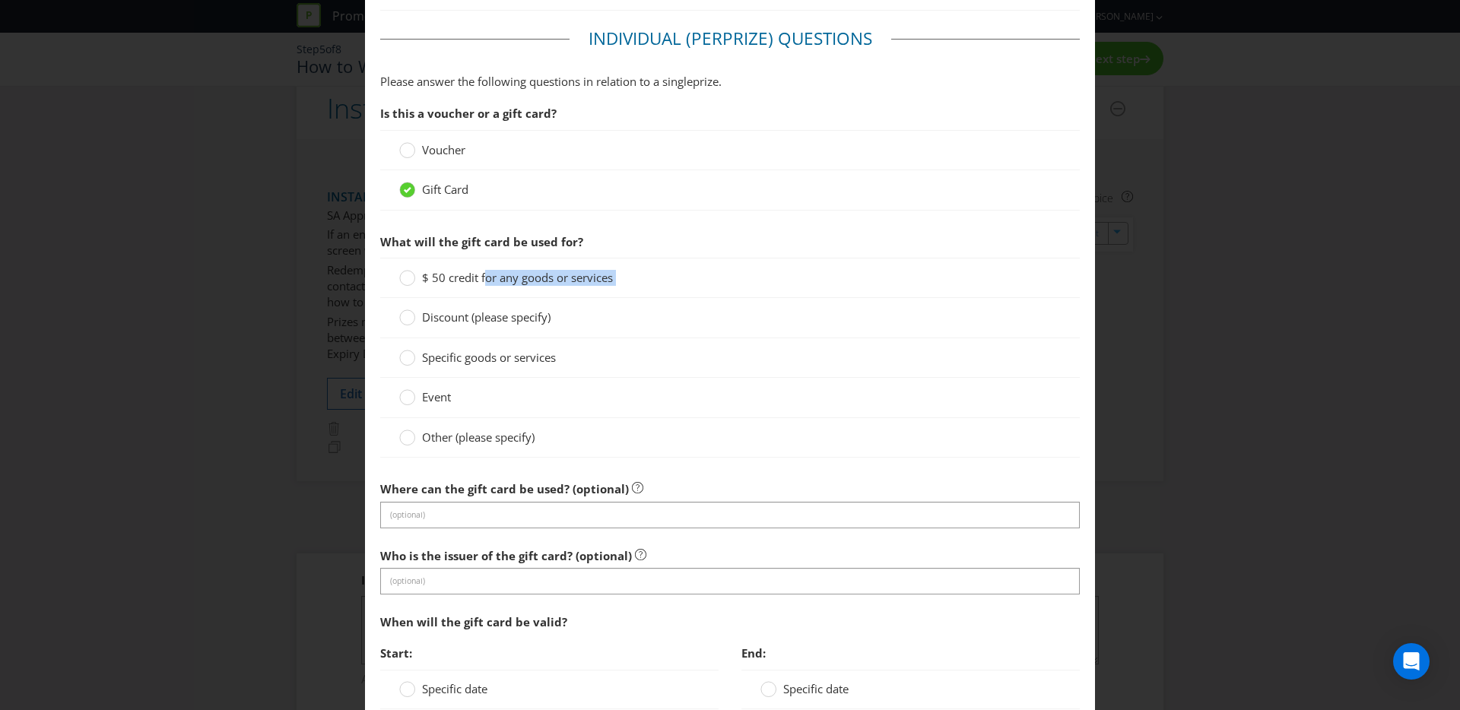
drag, startPoint x: 482, startPoint y: 278, endPoint x: 470, endPoint y: 347, distance: 69.5
click at [482, 296] on div "$ 50 credit for any goods or services" at bounding box center [730, 278] width 700 height 40
click at [471, 354] on span "Specific goods or services" at bounding box center [489, 357] width 134 height 15
click at [0, 0] on input "Specific goods or services" at bounding box center [0, 0] width 0 height 0
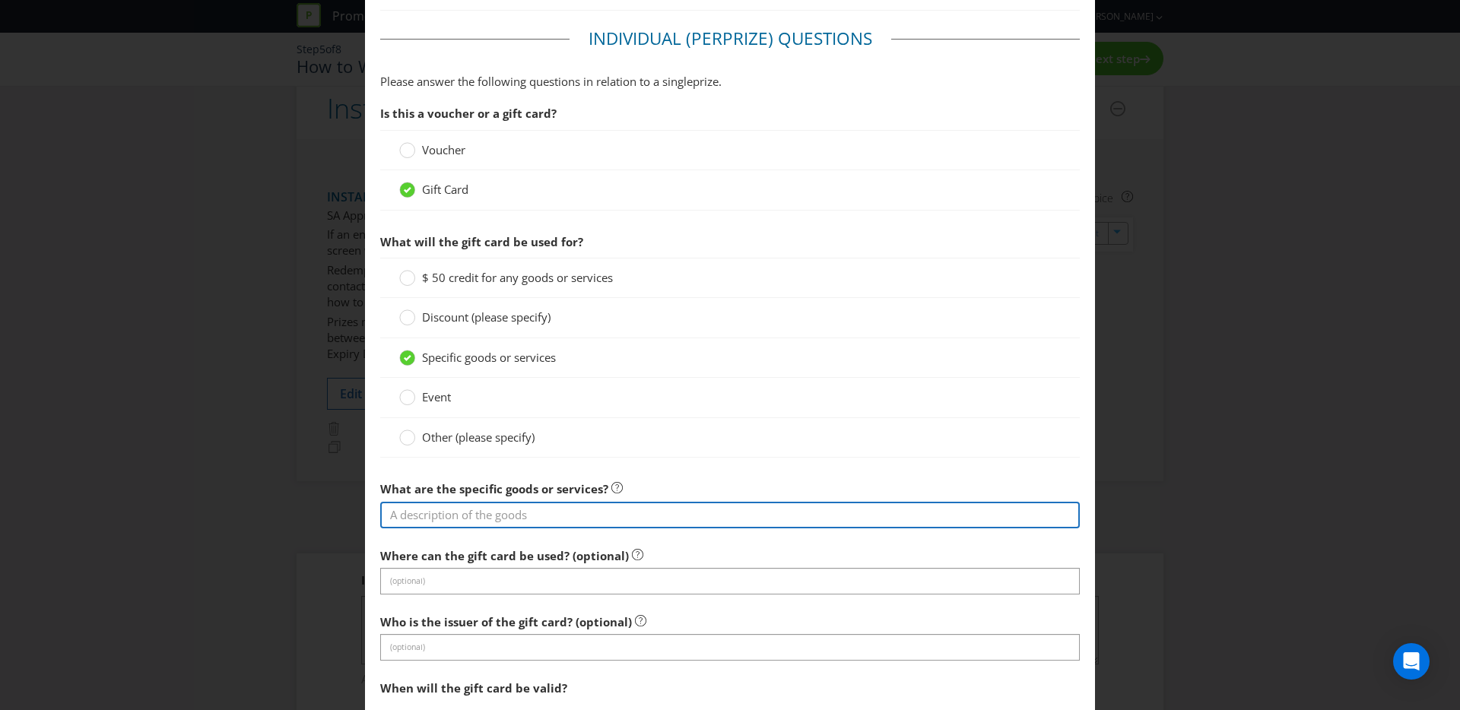
click at [454, 525] on input "text" at bounding box center [730, 515] width 700 height 27
type input "Coles Gift Card"
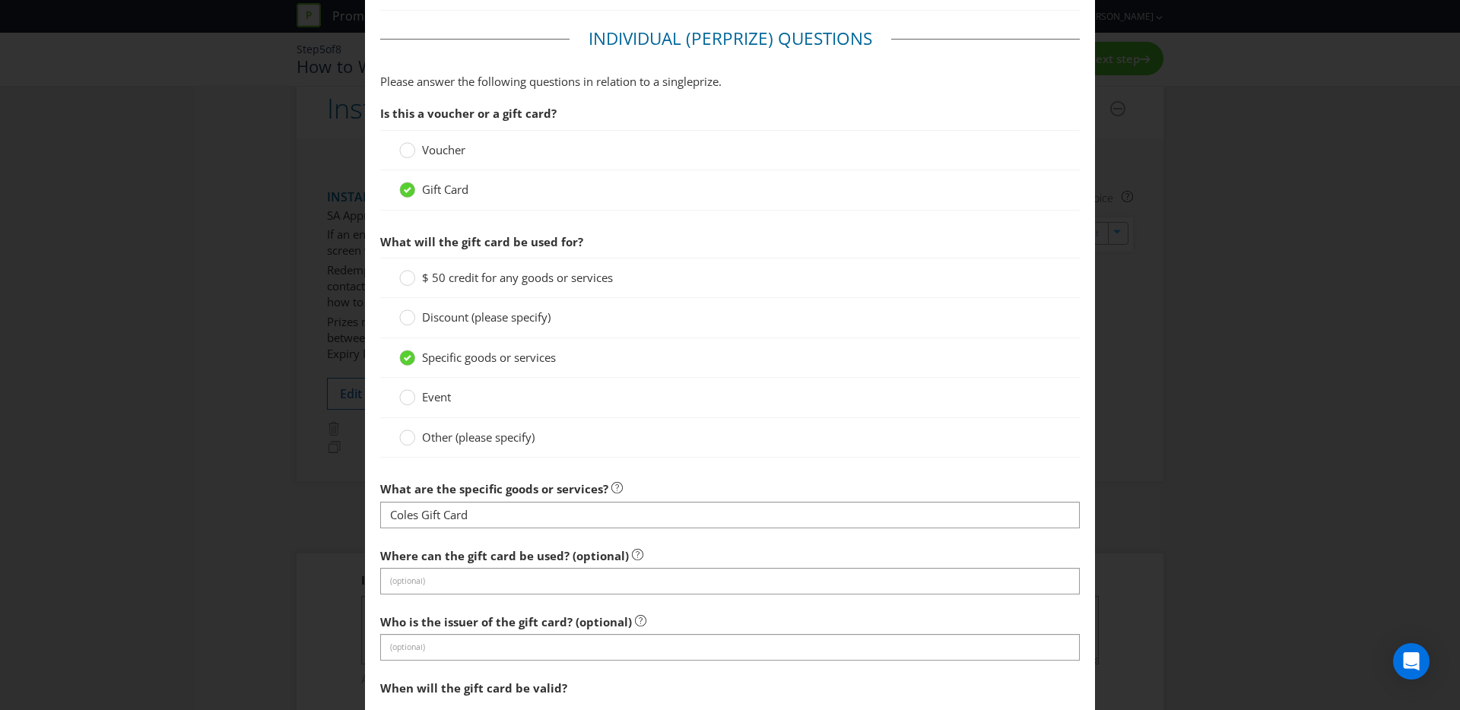
click at [468, 595] on section "Is this a voucher or a gift card? Voucher Gift Card What will the gift card be …" at bounding box center [730, 528] width 700 height 861
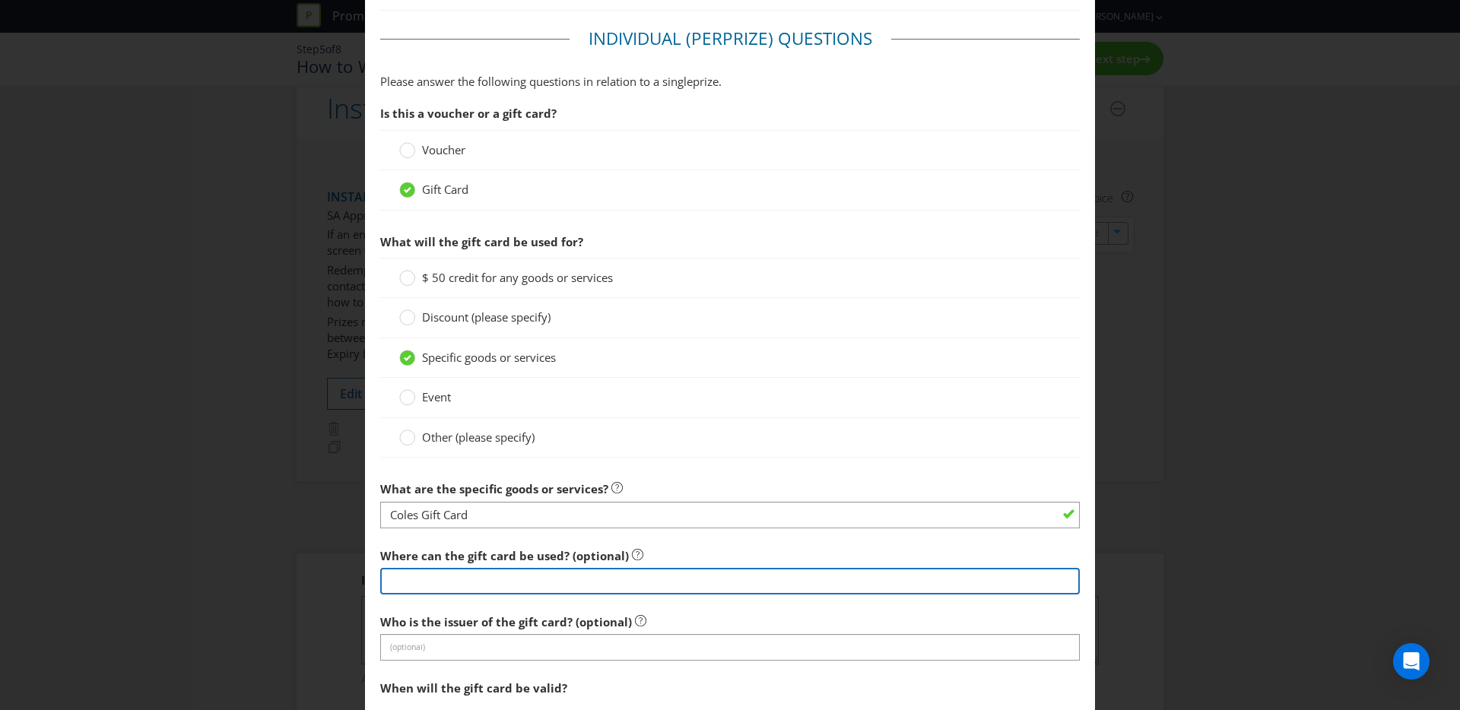
click at [472, 583] on input "text" at bounding box center [730, 581] width 700 height 27
type input "Coles"
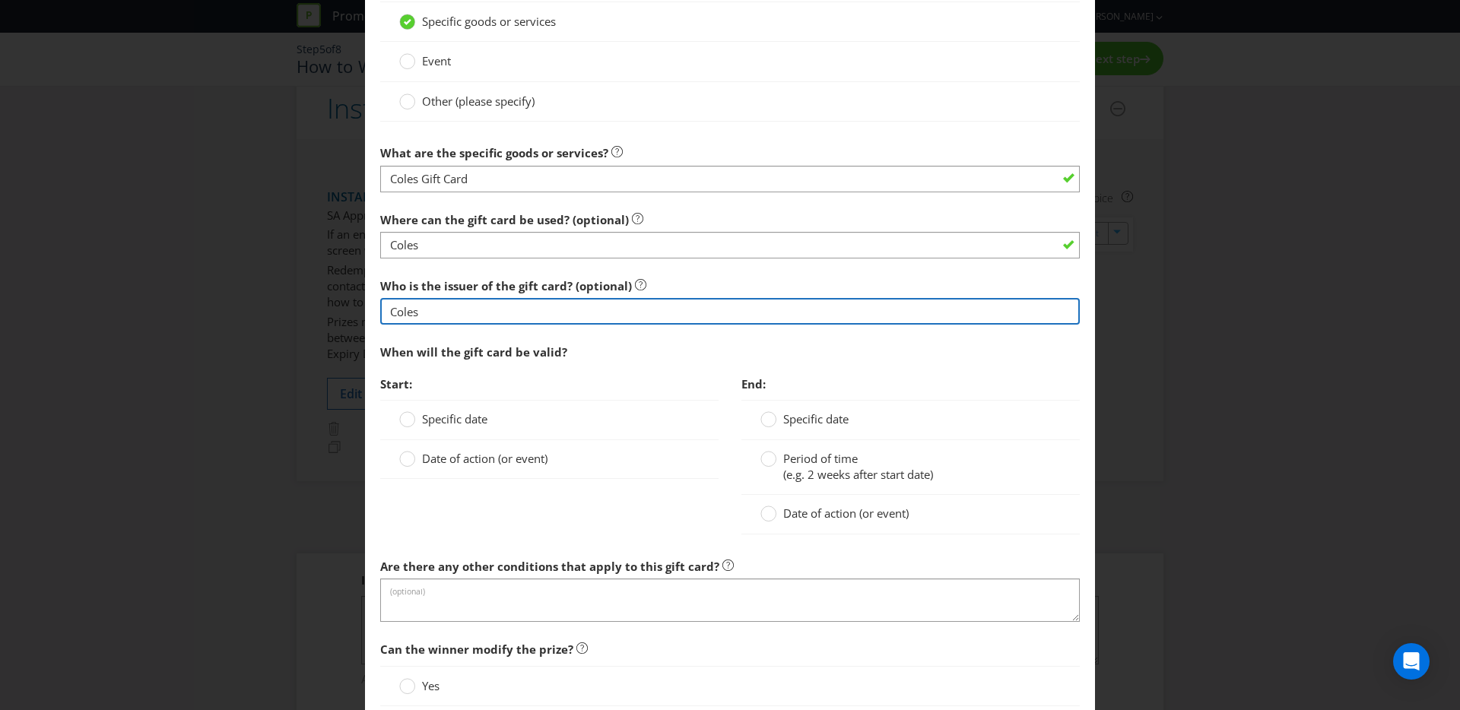
scroll to position [1386, 0]
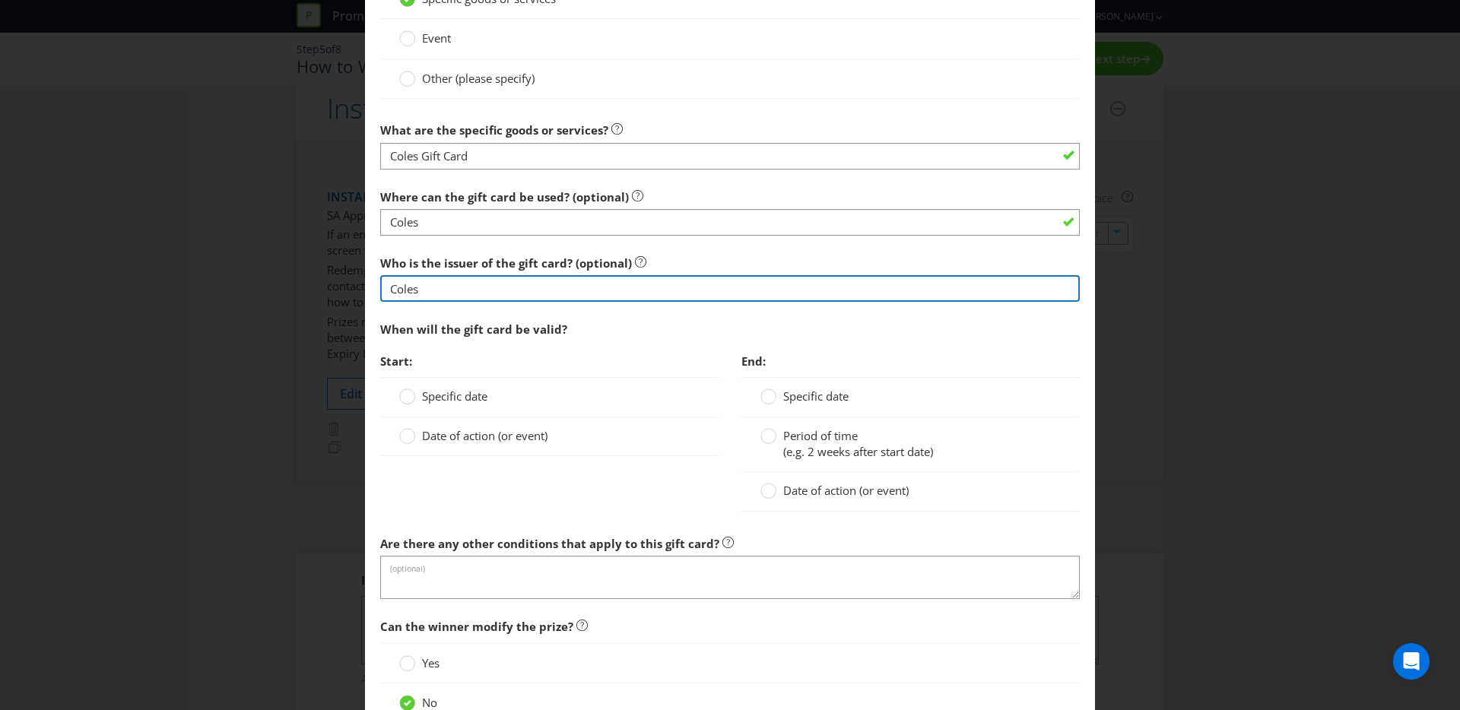
type input "Coles"
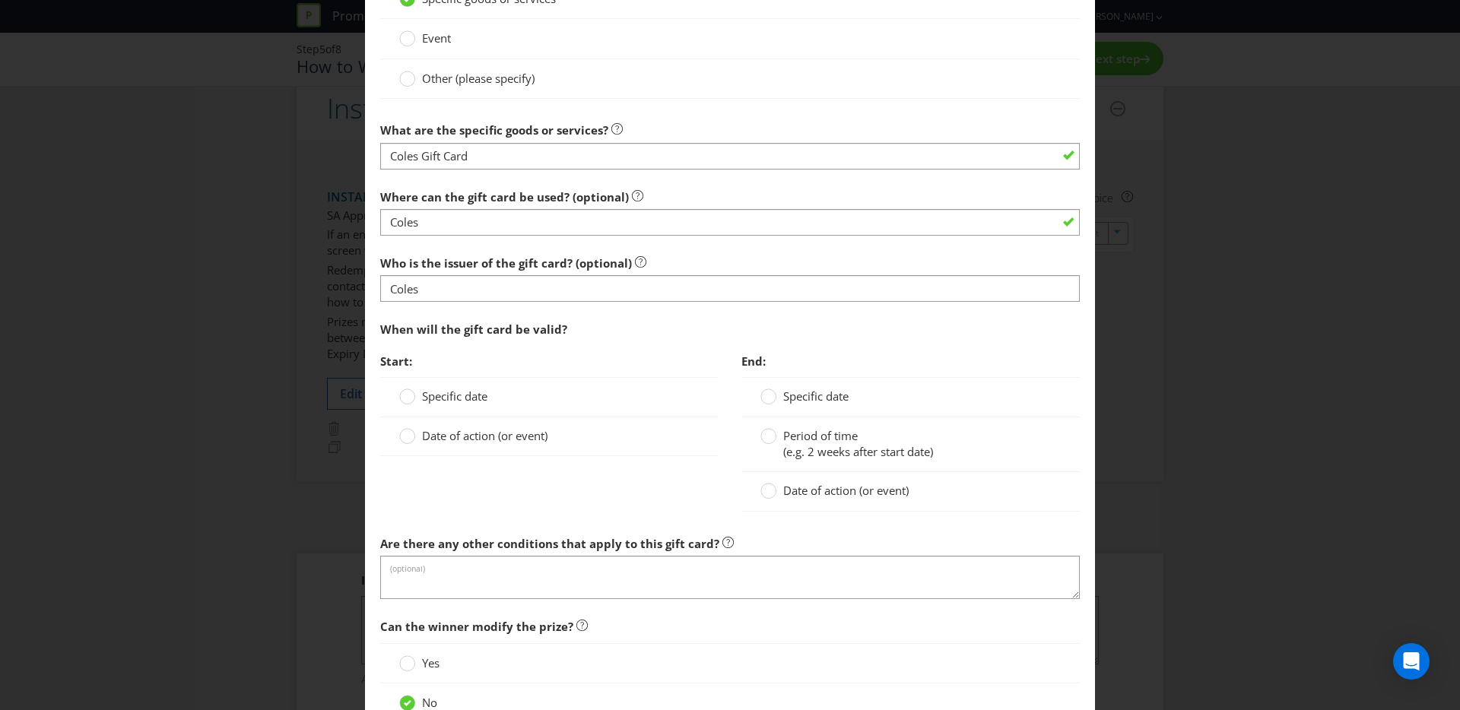
click at [456, 437] on span "Date of action (or event)" at bounding box center [484, 435] width 125 height 15
click at [0, 0] on input "Date of action (or event)" at bounding box center [0, 0] width 0 height 0
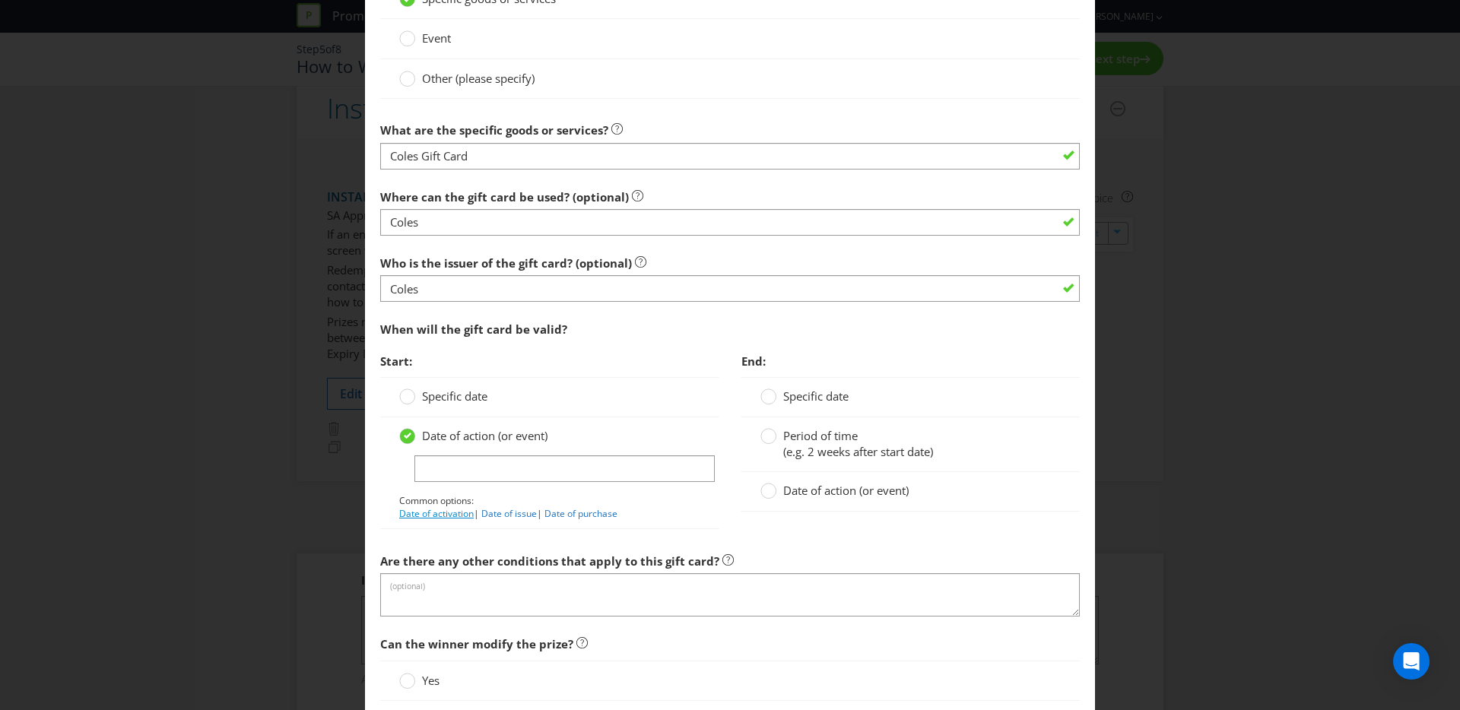
click at [452, 513] on link "Date of activation" at bounding box center [436, 513] width 75 height 13
type input "Date of activation"
click at [828, 494] on span "Date of action (or event)" at bounding box center [845, 490] width 125 height 15
click at [0, 0] on input "Date of action (or event)" at bounding box center [0, 0] width 0 height 0
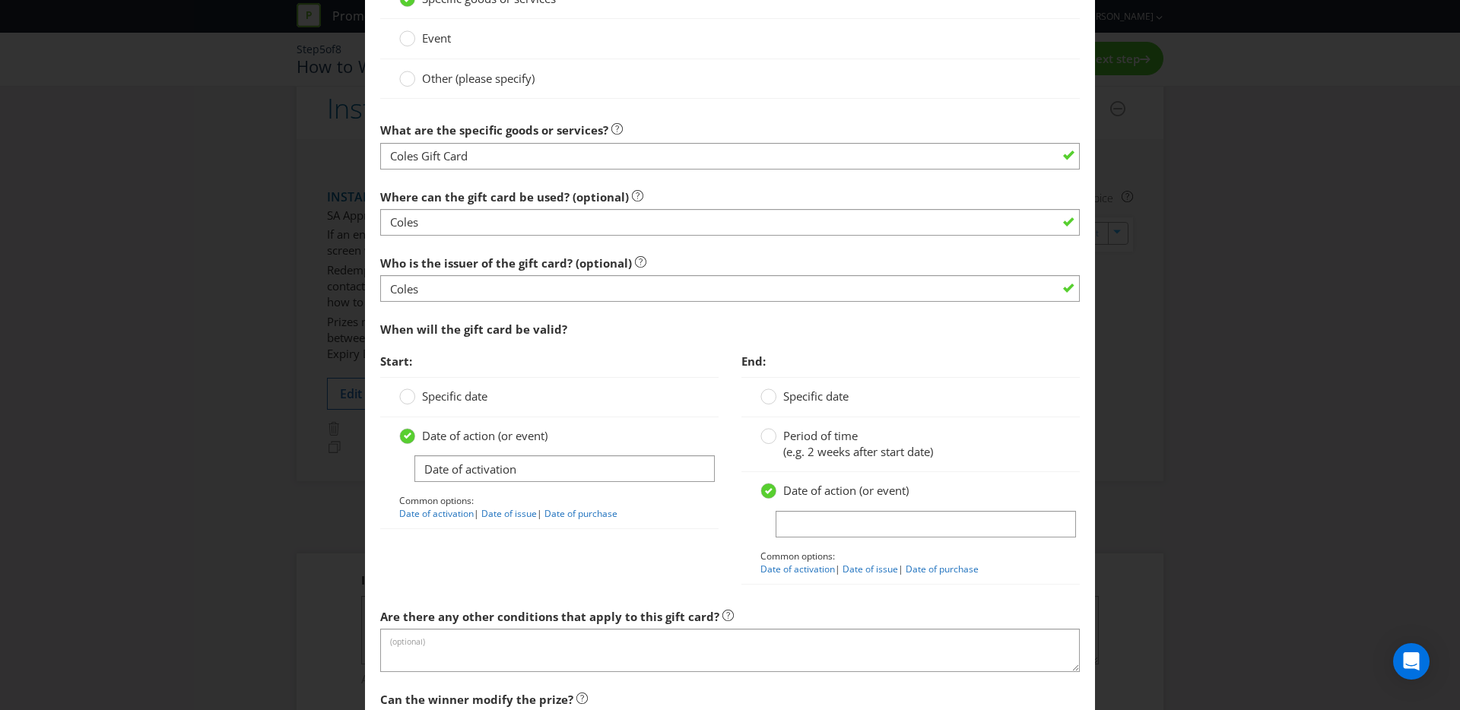
click at [822, 431] on span "Period of time" at bounding box center [820, 435] width 75 height 15
click at [0, 0] on input "Period of time (e.g. 2 weeks after start date)" at bounding box center [0, 0] width 0 height 0
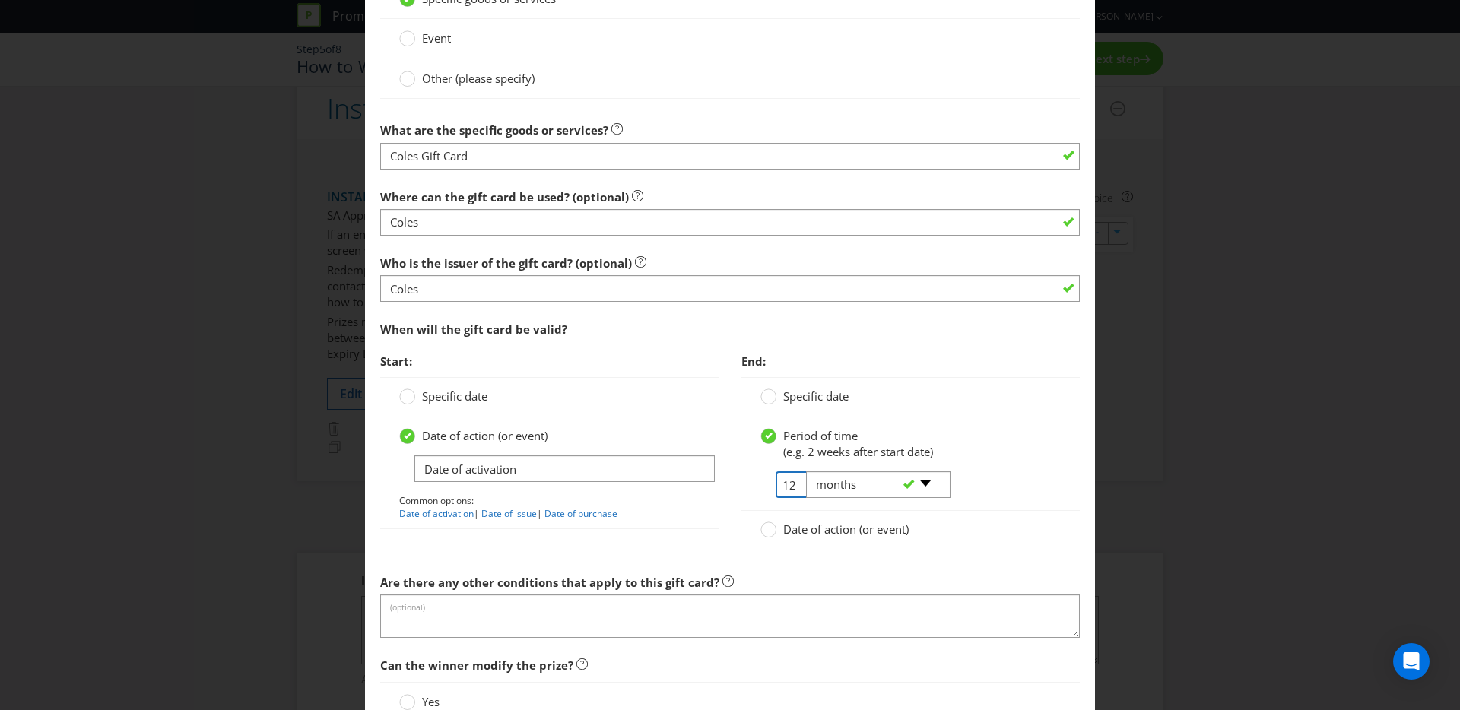
click at [776, 486] on input "12" at bounding box center [793, 485] width 34 height 27
drag, startPoint x: 789, startPoint y: 485, endPoint x: 761, endPoint y: 486, distance: 28.9
click at [764, 486] on tr "12 -- Please select -- days weeks months years" at bounding box center [855, 491] width 189 height 39
click at [782, 478] on input "12" at bounding box center [793, 485] width 34 height 27
type input "2"
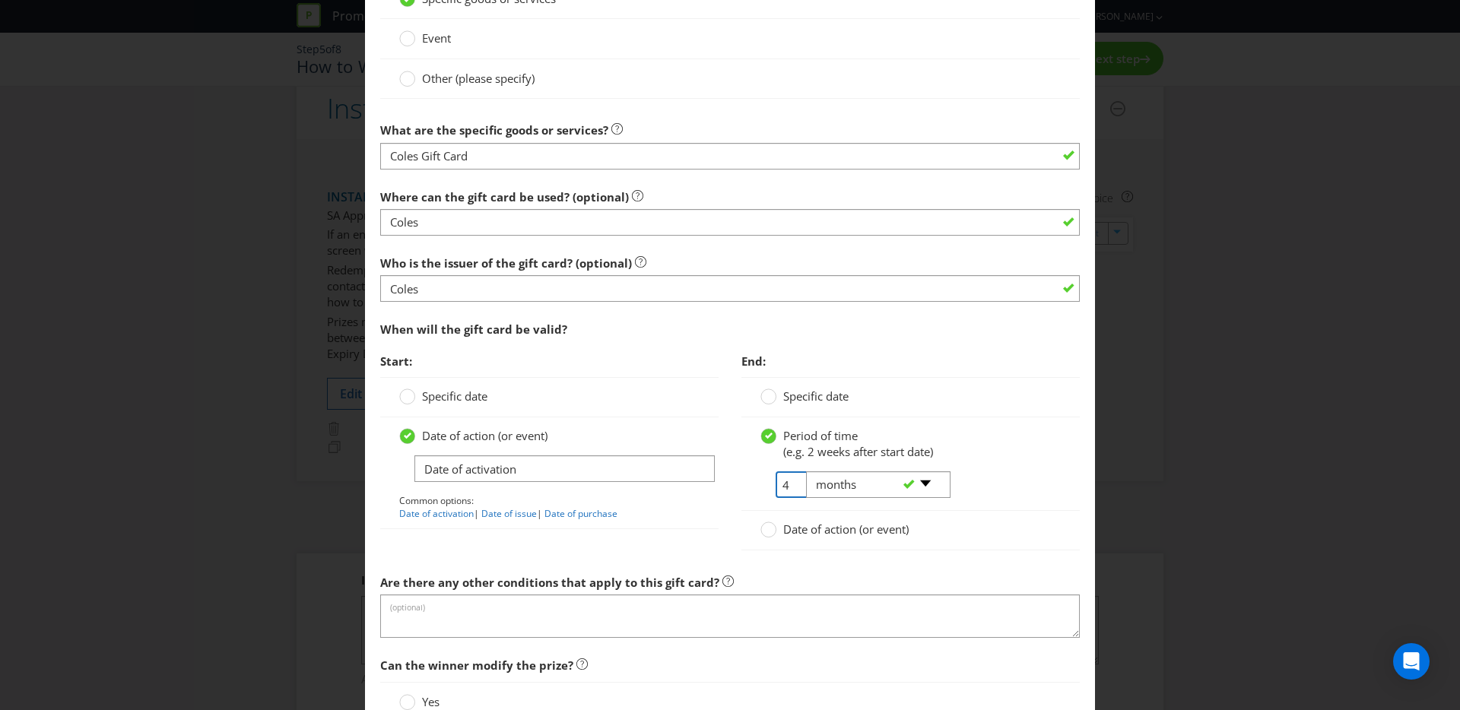
type input "4"
click at [914, 480] on select "-- Please select -- days weeks months years" at bounding box center [878, 485] width 144 height 27
select select "YEARS"
click at [806, 472] on select "-- Please select -- days weeks months years" at bounding box center [878, 485] width 144 height 27
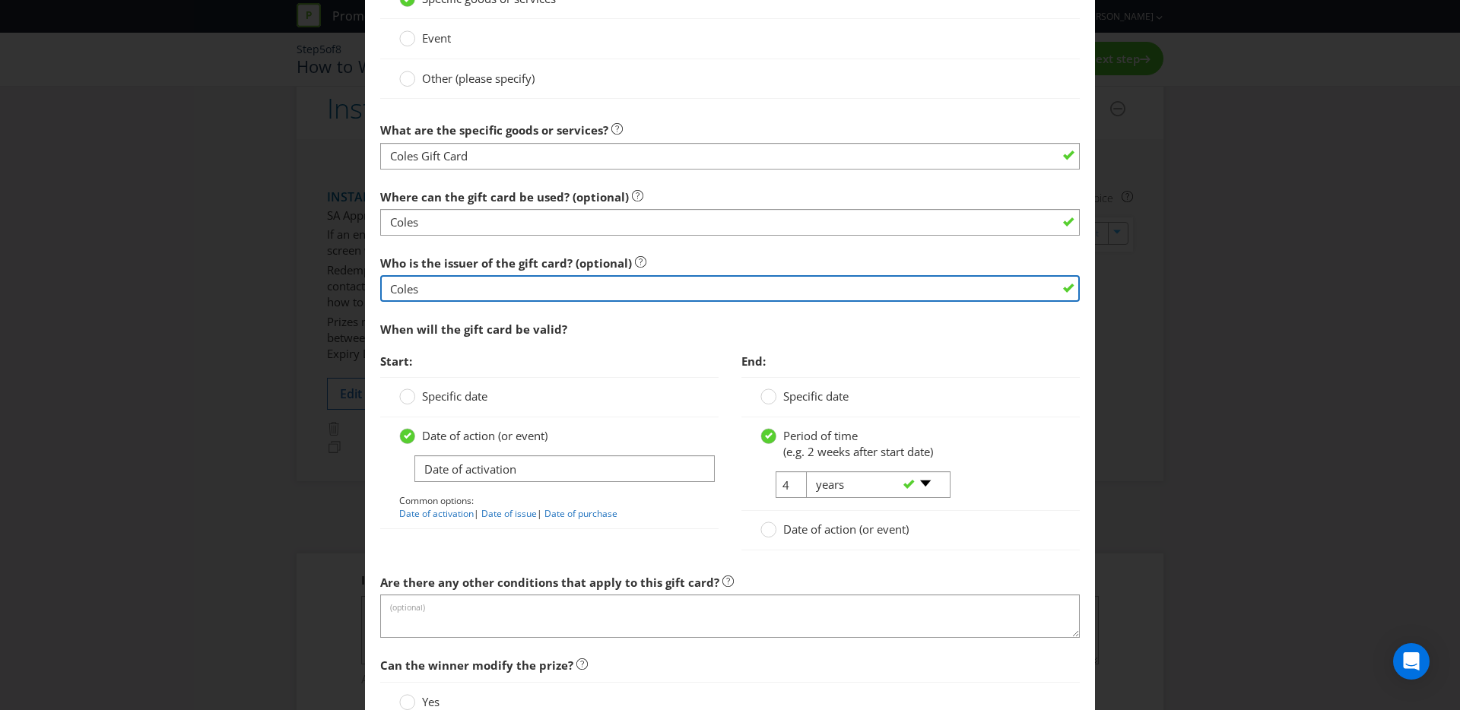
click at [484, 291] on input "Coles" at bounding box center [730, 288] width 700 height 27
drag, startPoint x: 481, startPoint y: 290, endPoint x: 341, endPoint y: 285, distance: 140.8
click at [330, 286] on div "Add Prize Australian Capital Territory New South Wales Northern Territory Queen…" at bounding box center [730, 355] width 1460 height 710
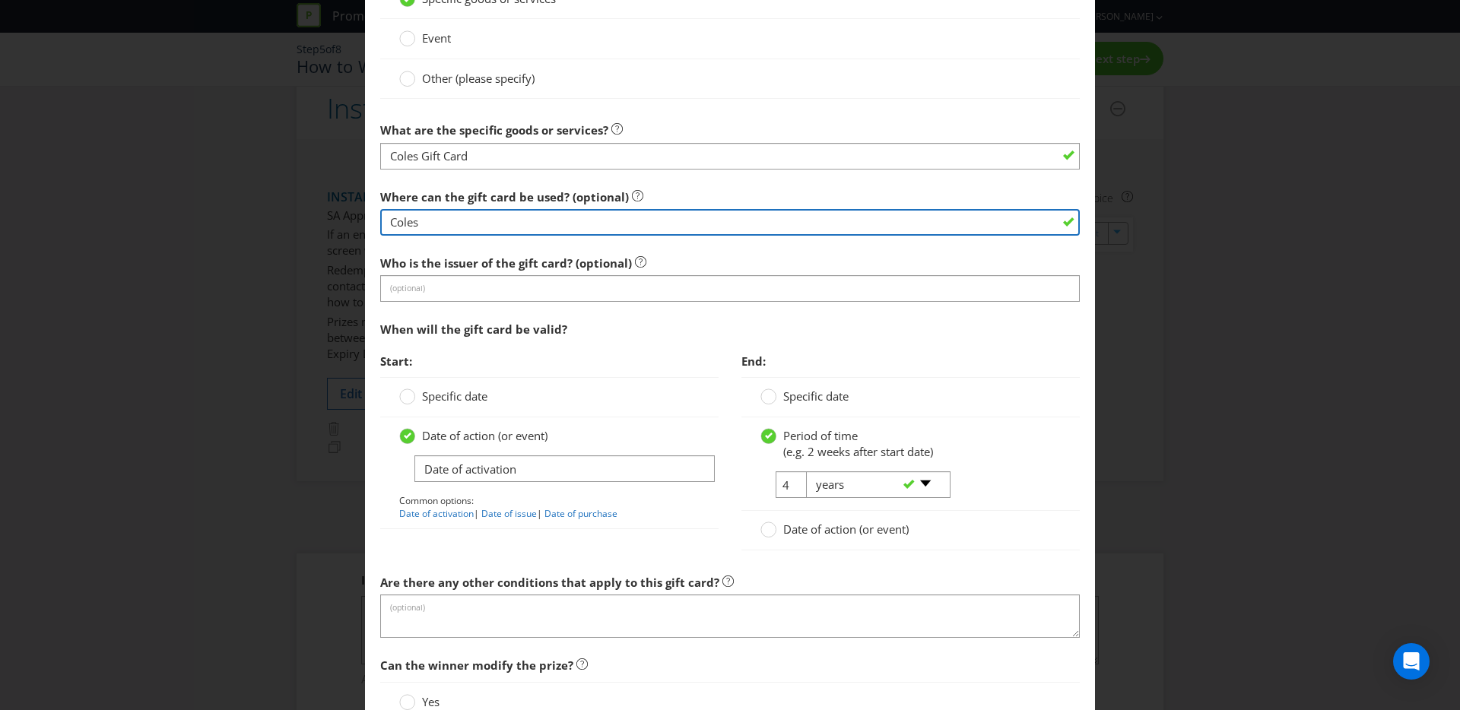
drag, startPoint x: 486, startPoint y: 220, endPoint x: 344, endPoint y: 214, distance: 142.3
click at [344, 214] on div "Add Prize Australian Capital Territory New South Wales Northern Territory Queen…" at bounding box center [730, 355] width 1460 height 710
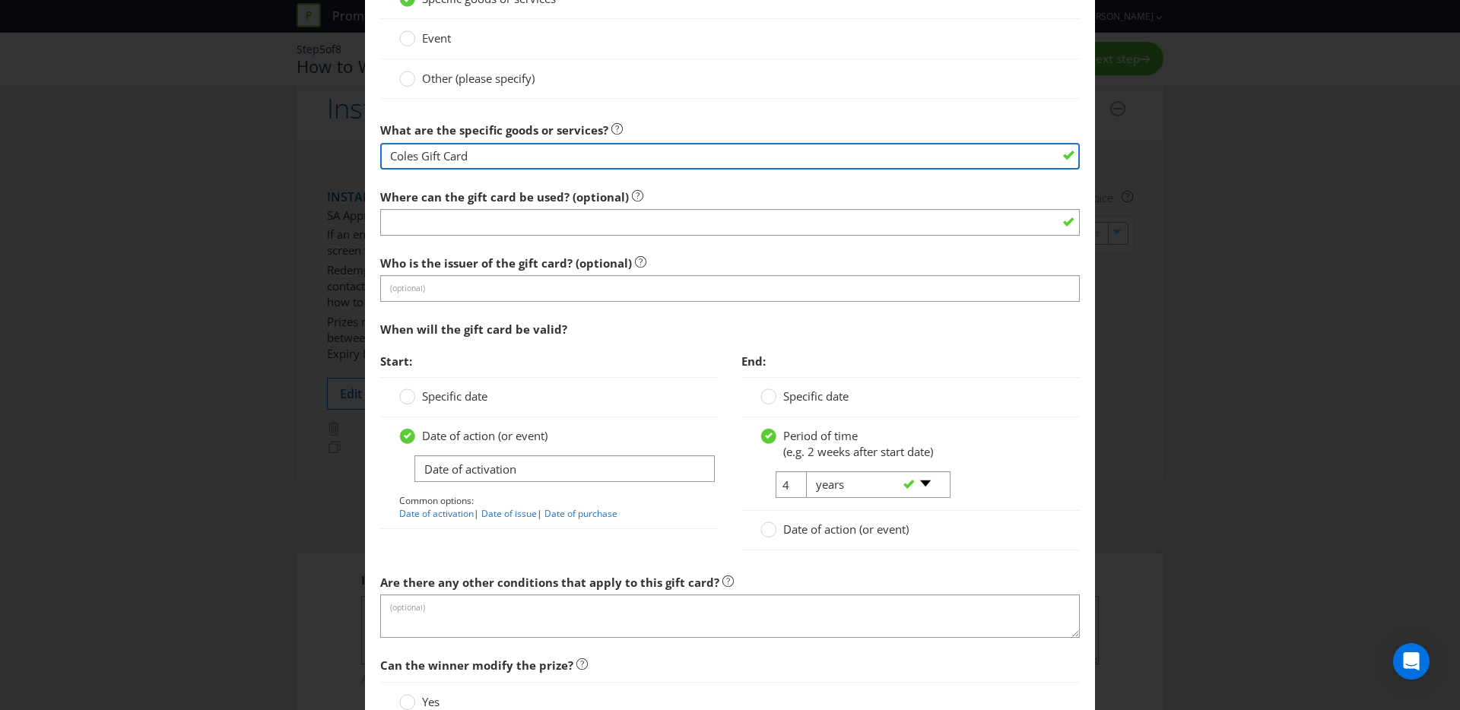
click at [419, 156] on input "Coles Gift Card" at bounding box center [730, 156] width 700 height 27
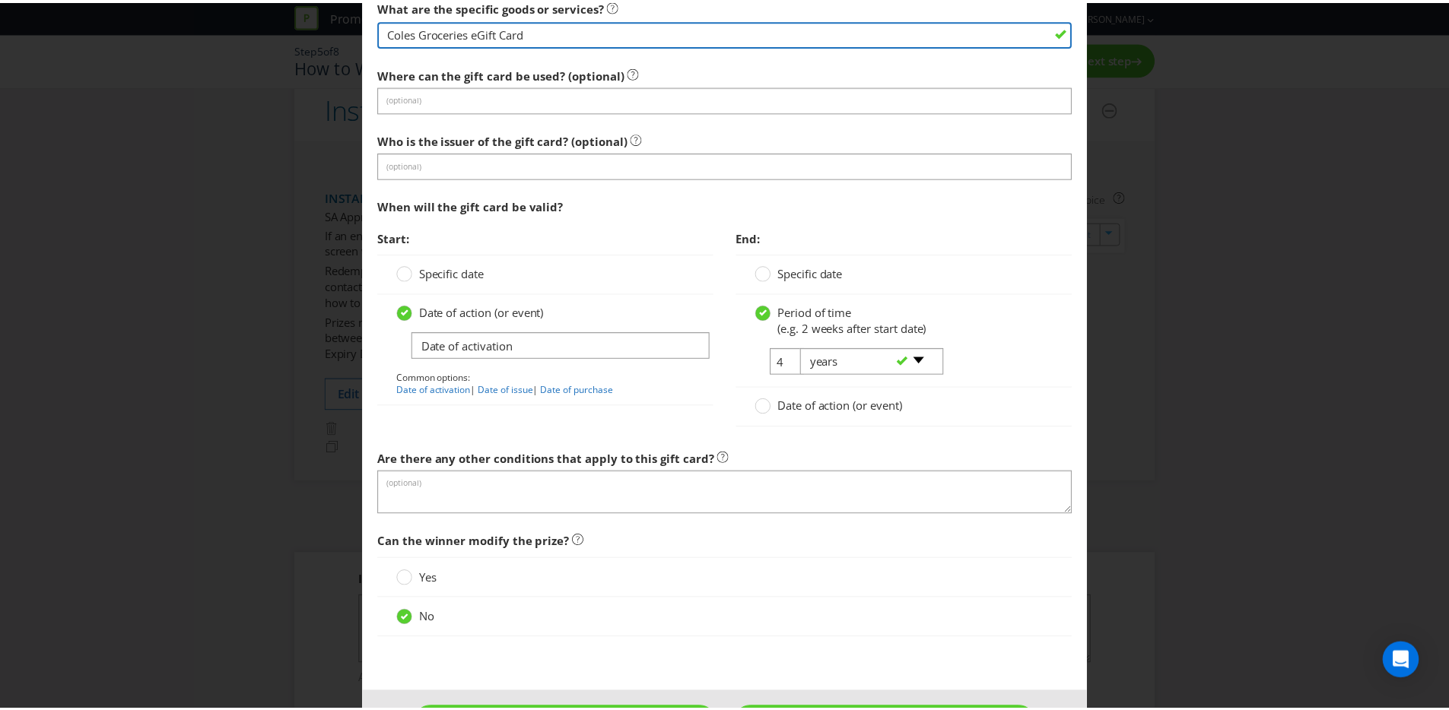
scroll to position [1567, 0]
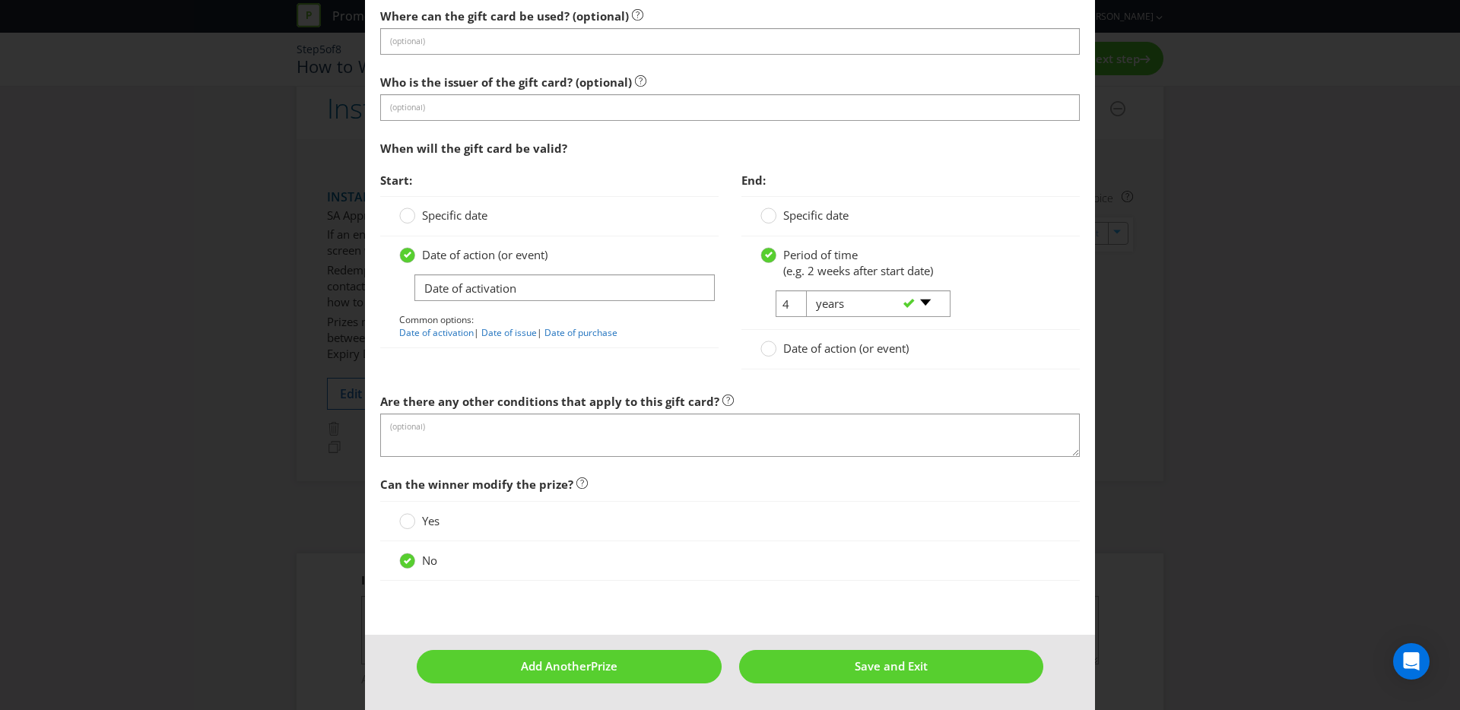
type input "Coles Groceries eGift Card"
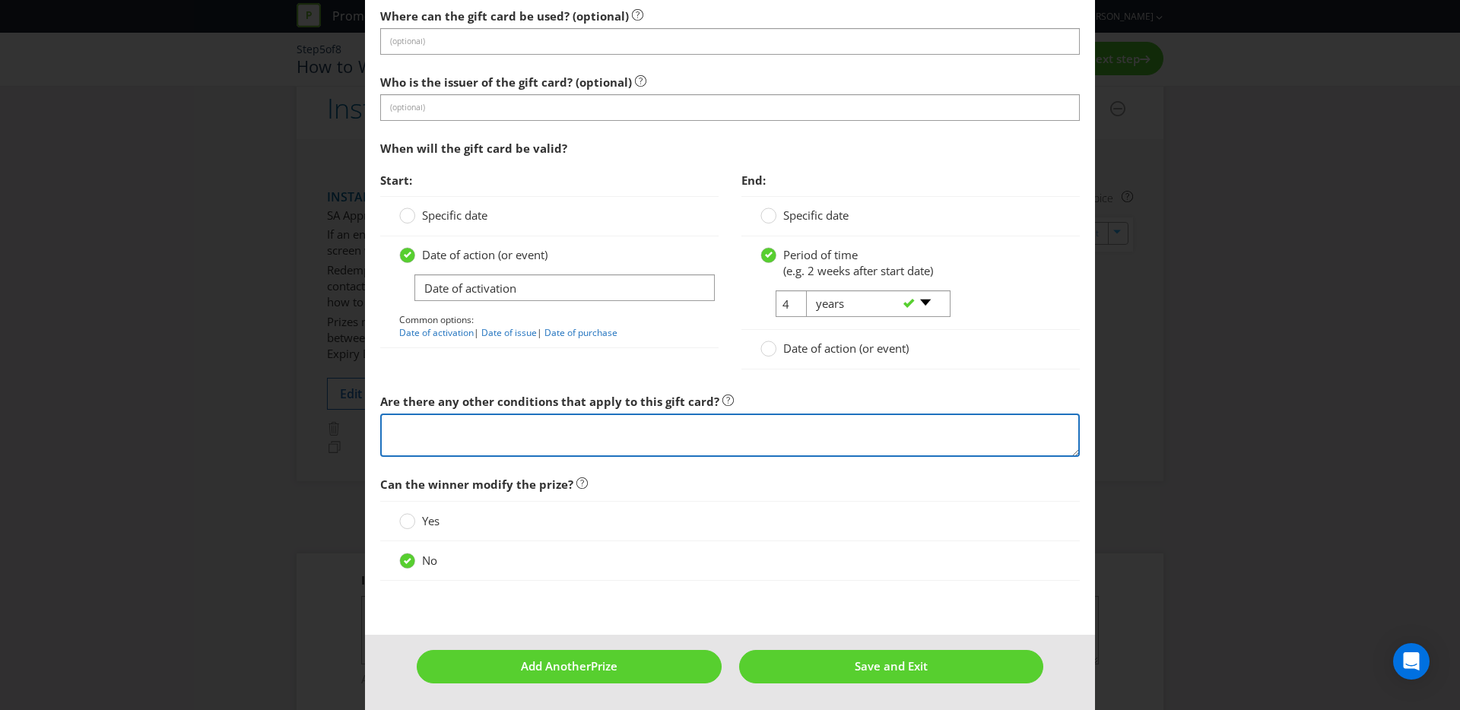
click at [541, 431] on textarea at bounding box center [730, 435] width 700 height 43
paste textarea "https://www.giftcards.com.au/CMS/Page/giftcardtermsofpurchase"
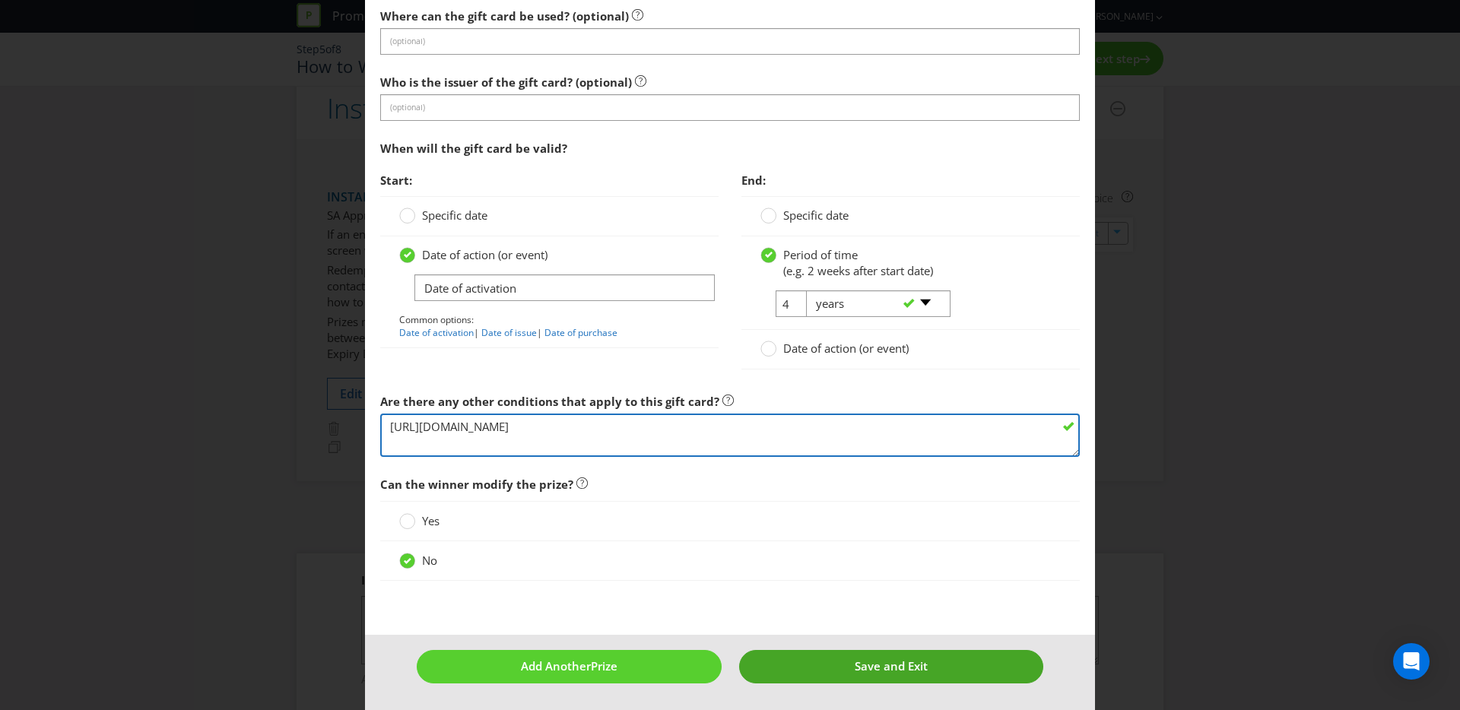
type textarea "https://www.giftcards.com.au/CMS/Page/giftcardtermsofpurchase"
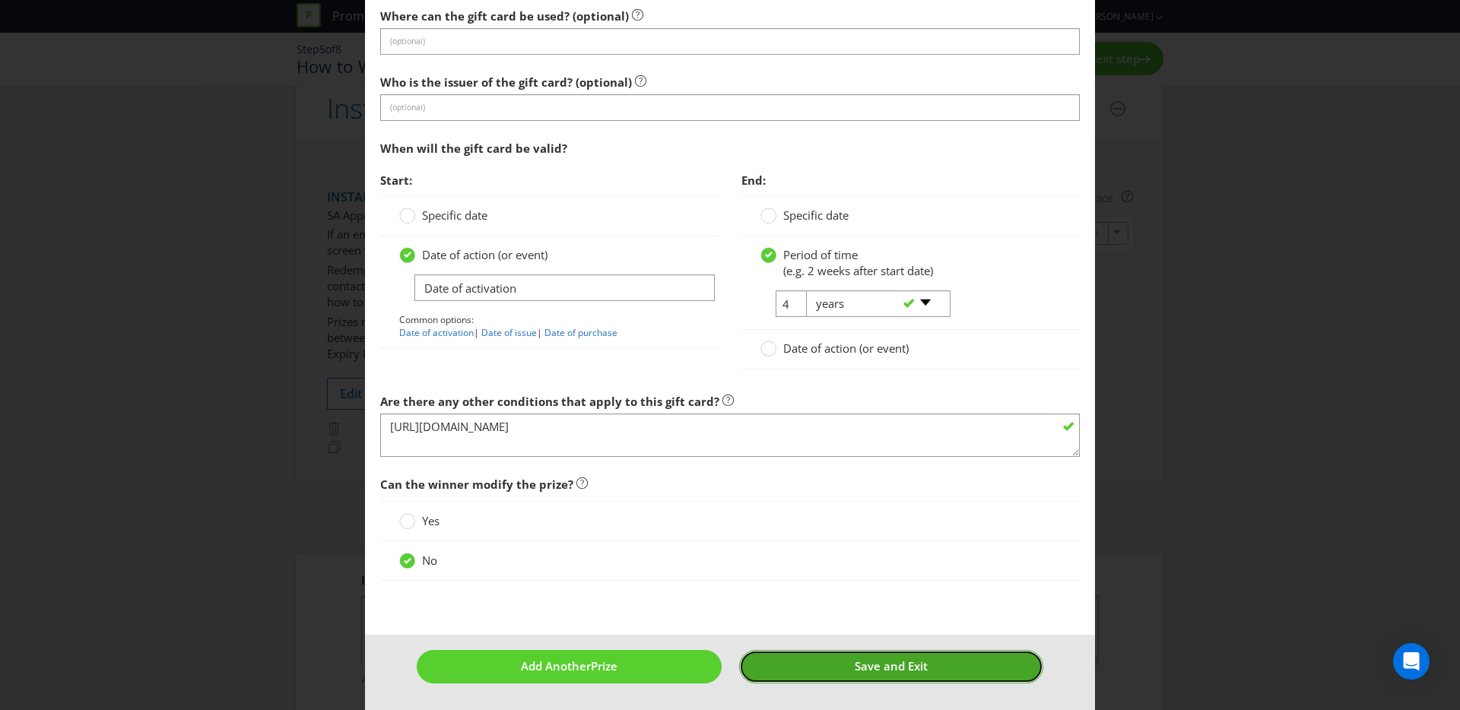
click at [887, 668] on span "Save and Exit" at bounding box center [891, 666] width 73 height 15
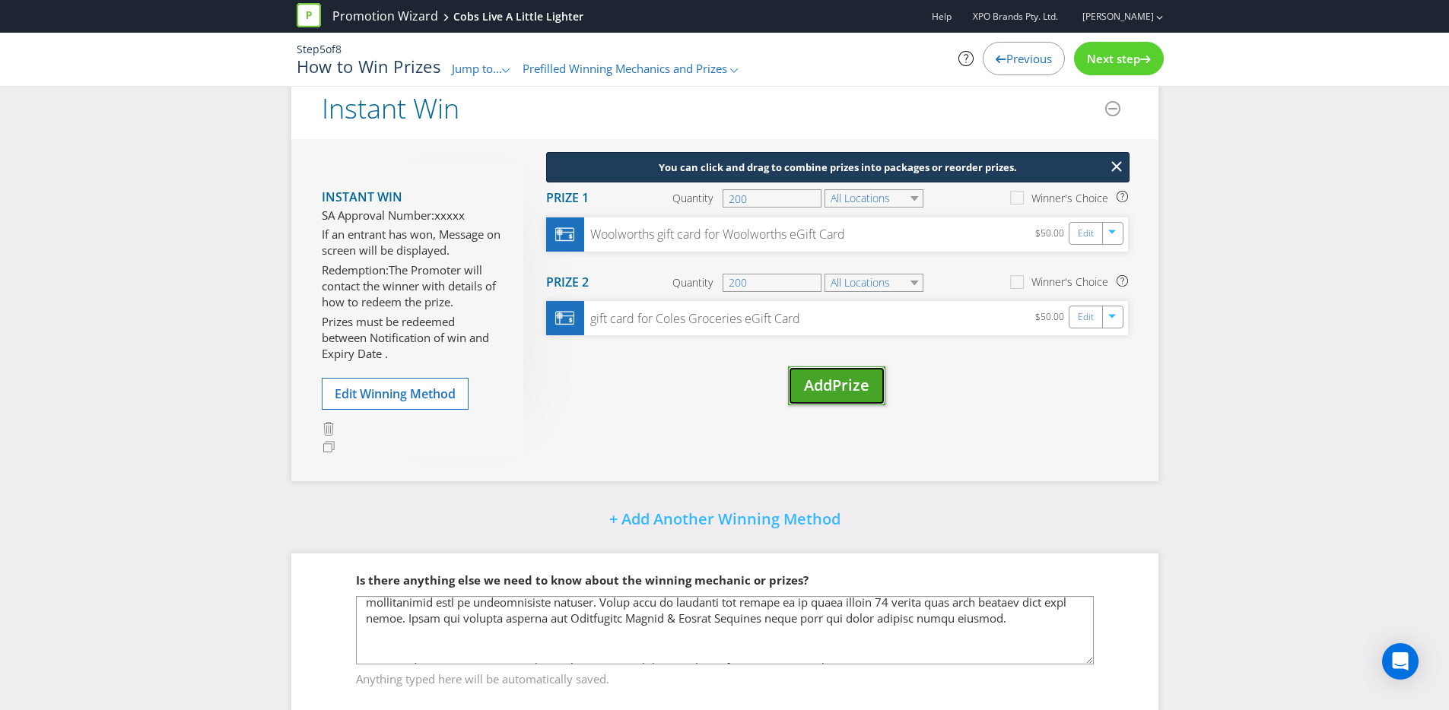
click at [829, 395] on span "Add" at bounding box center [818, 385] width 28 height 21
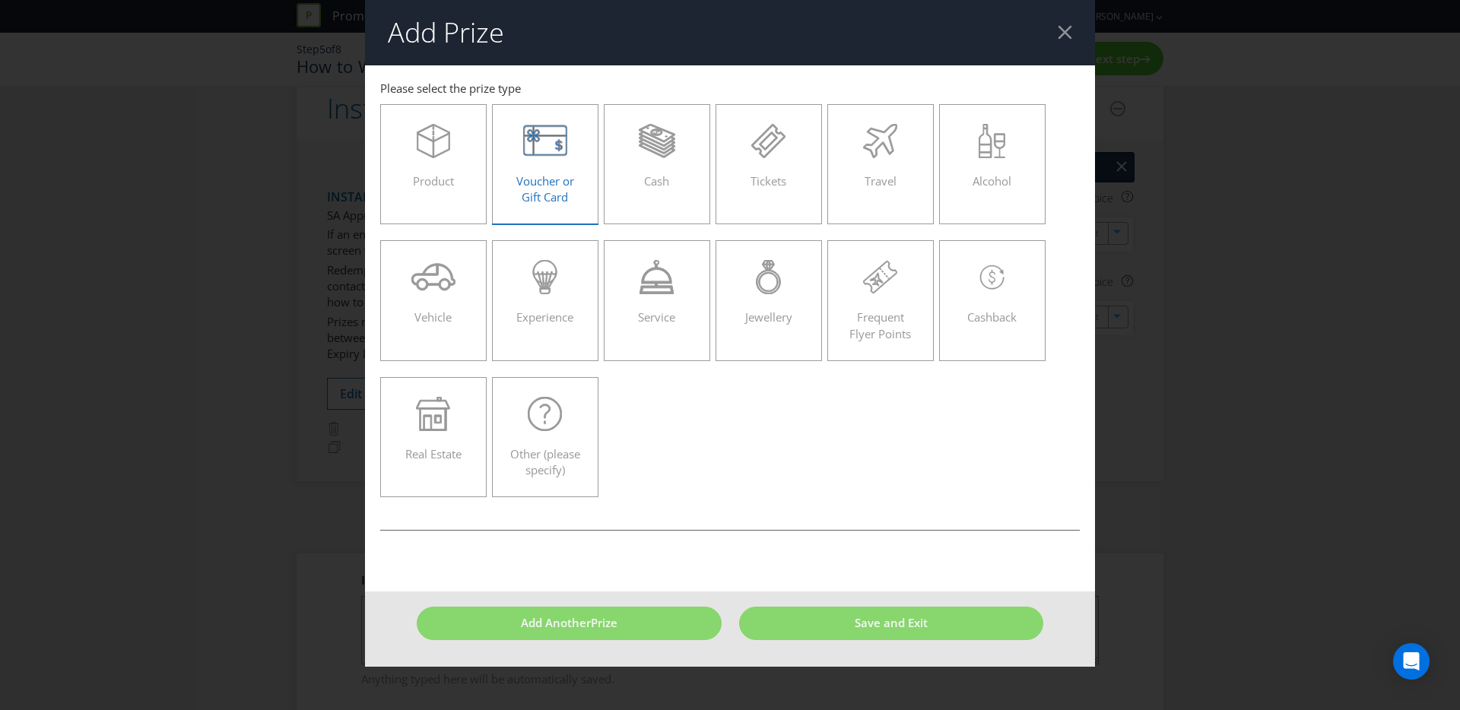
click at [508, 173] on div "Voucher or Gift Card" at bounding box center [545, 158] width 75 height 68
click at [0, 0] on input "Voucher or Gift Card" at bounding box center [0, 0] width 0 height 0
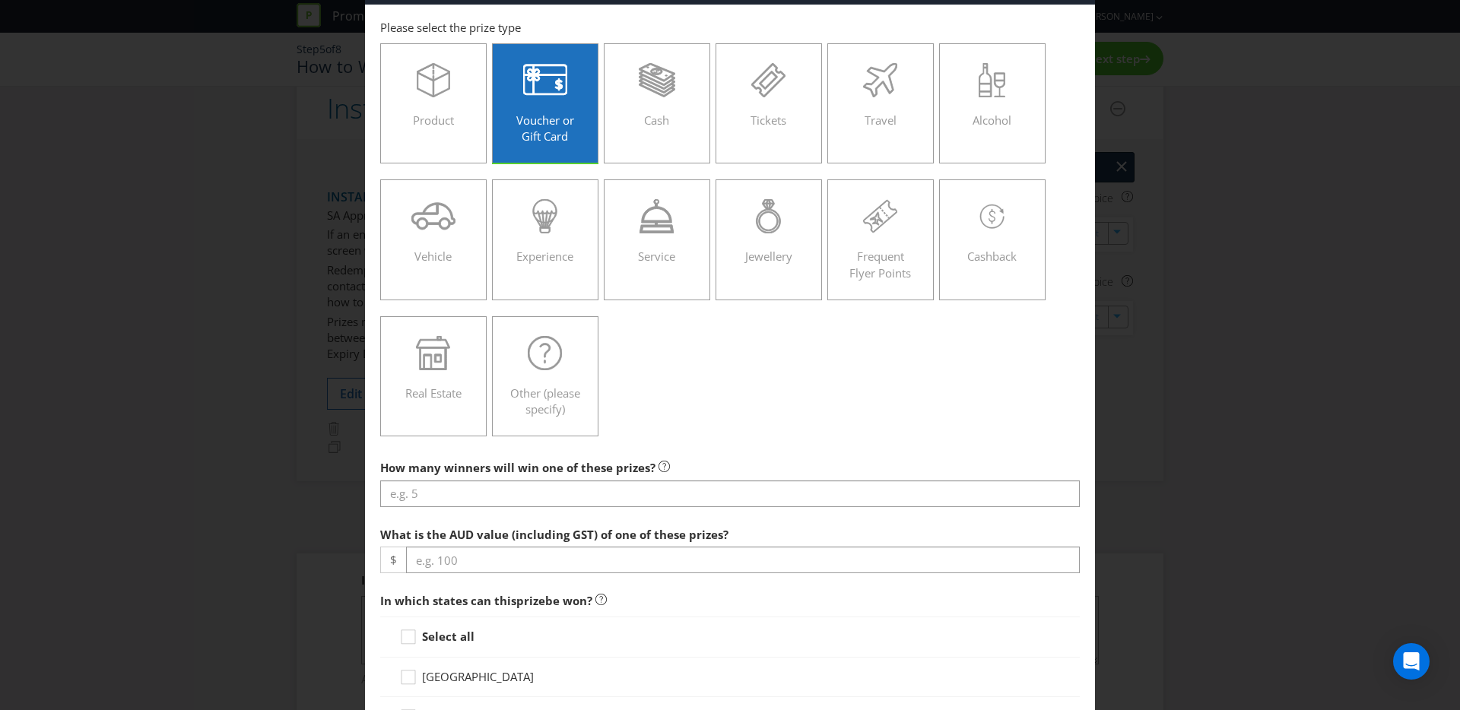
scroll to position [132, 0]
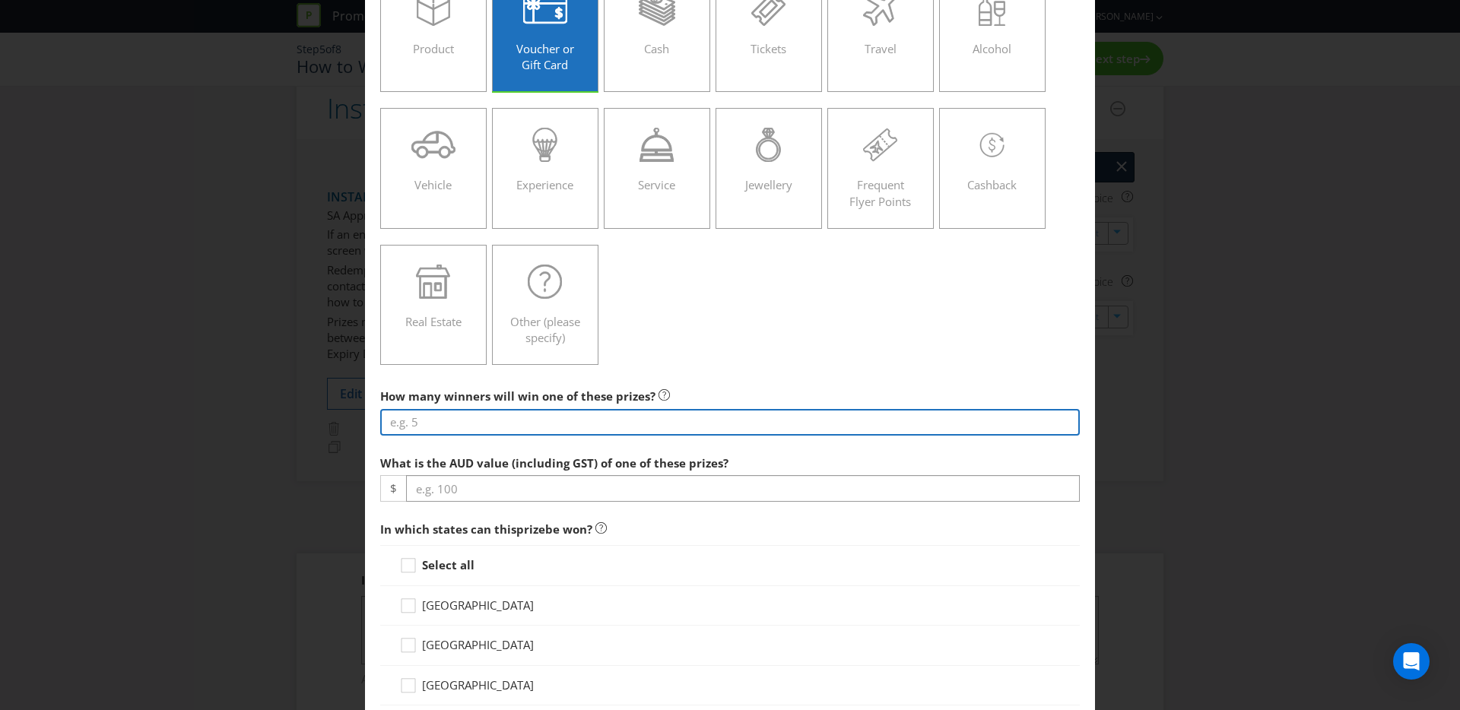
click at [511, 422] on input "number" at bounding box center [730, 422] width 700 height 27
type input "10"
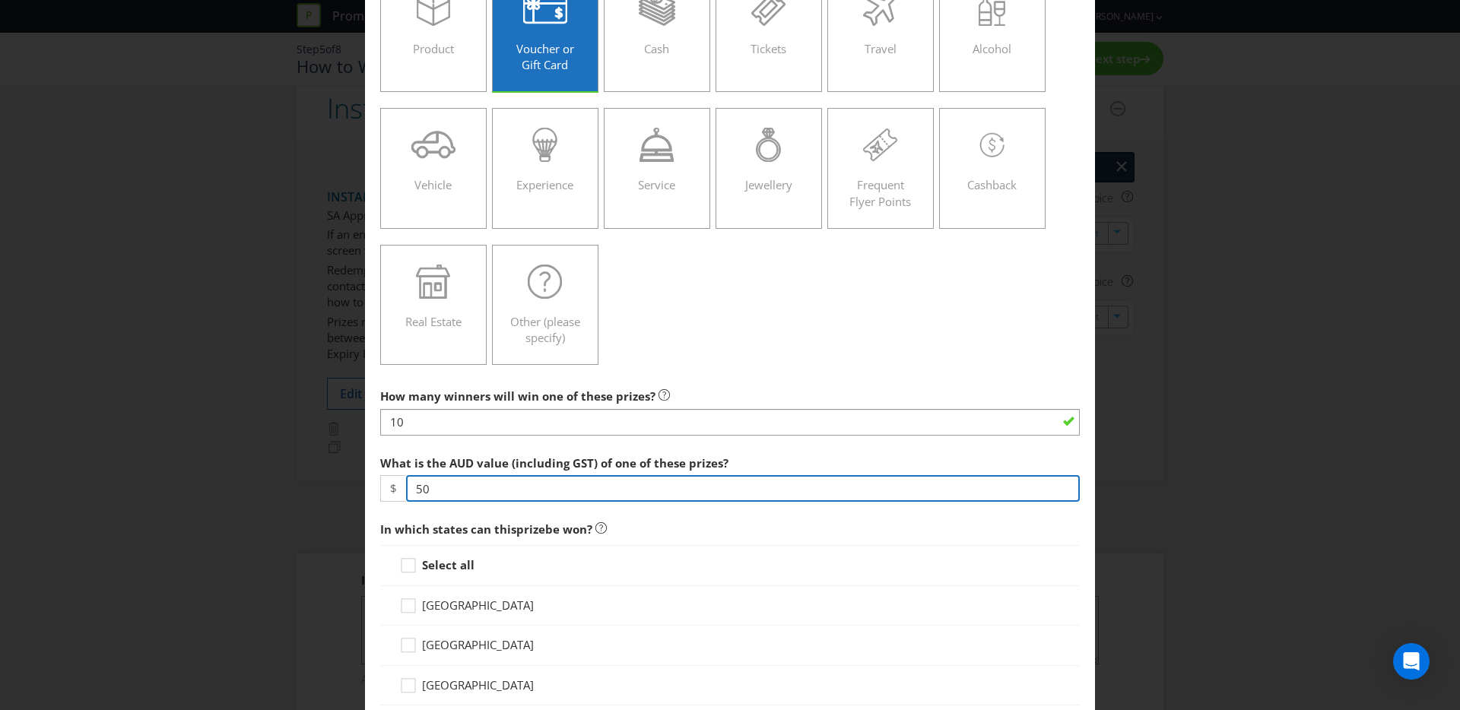
type input "50"
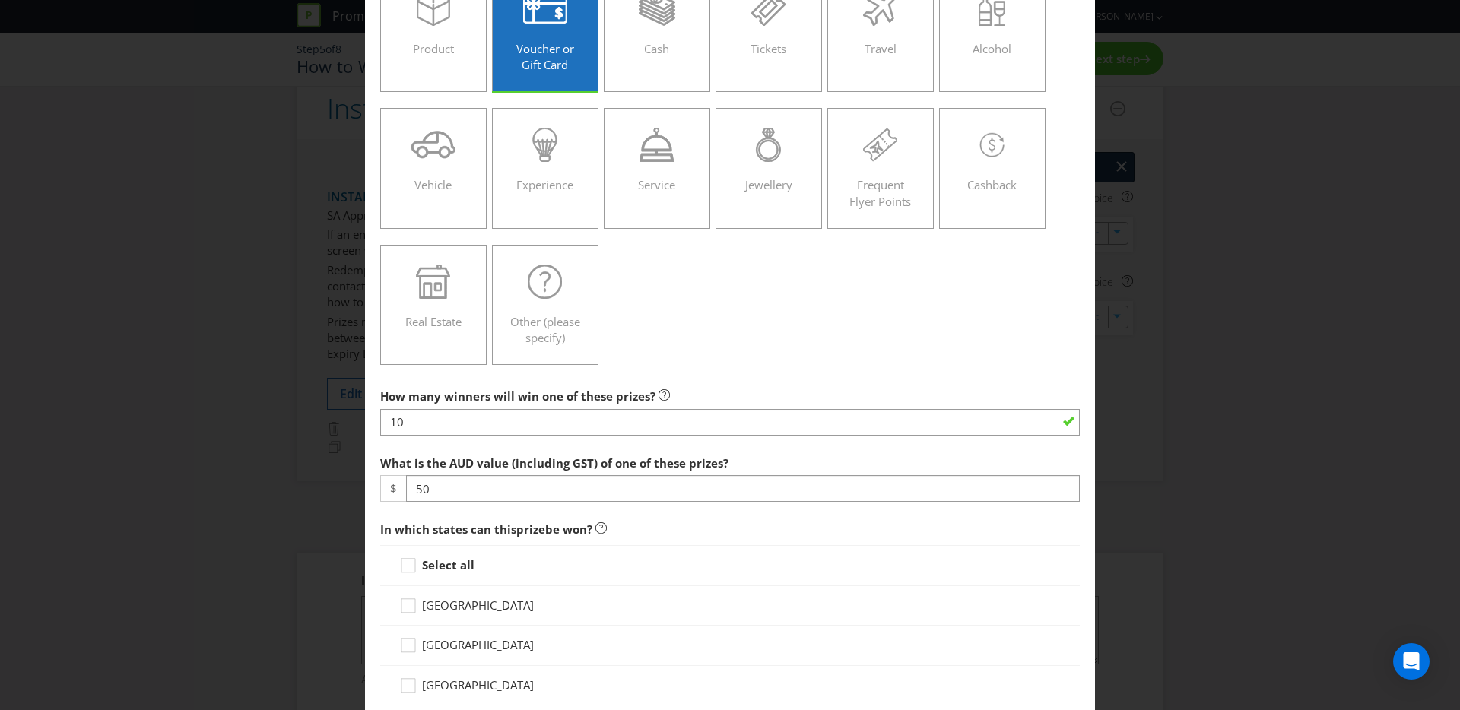
click at [445, 564] on strong "Select all" at bounding box center [448, 564] width 52 height 15
click at [0, 0] on input "Select all" at bounding box center [0, 0] width 0 height 0
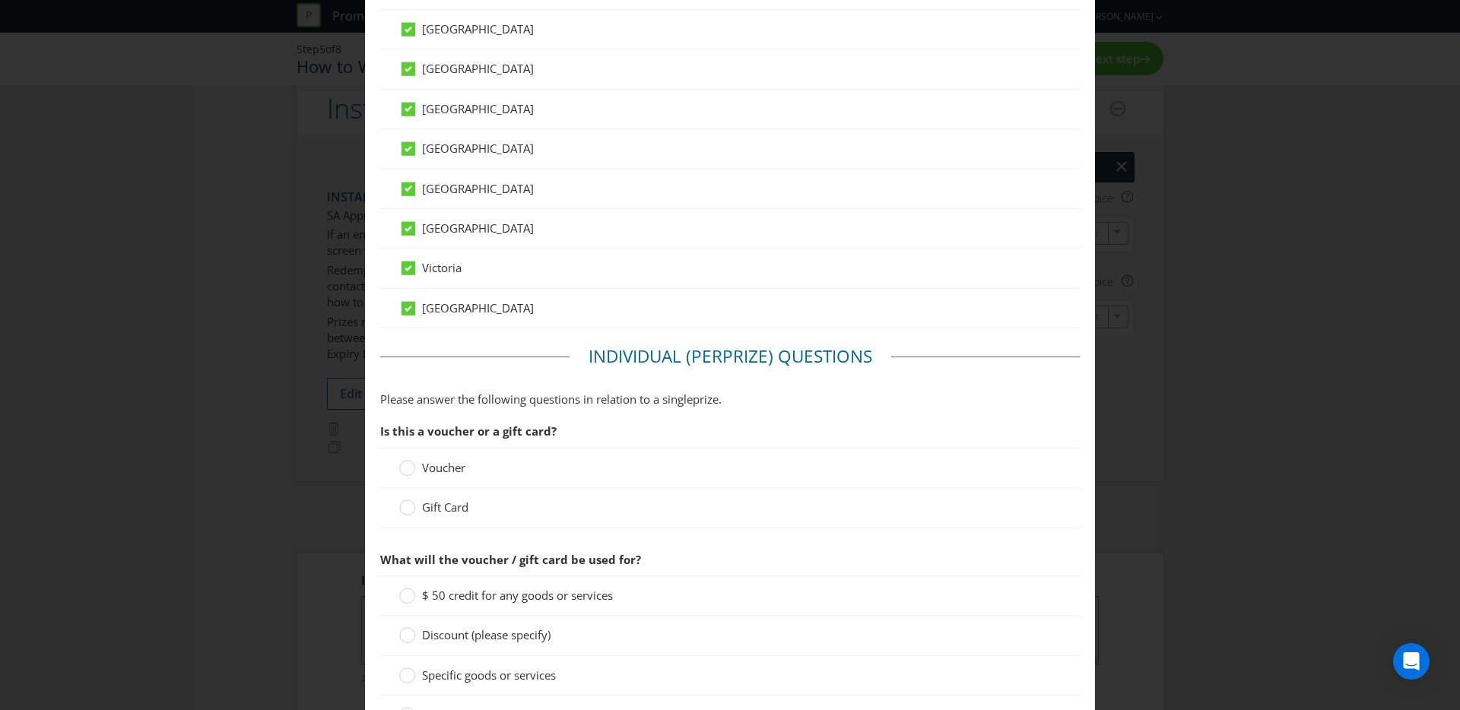
scroll to position [806, 0]
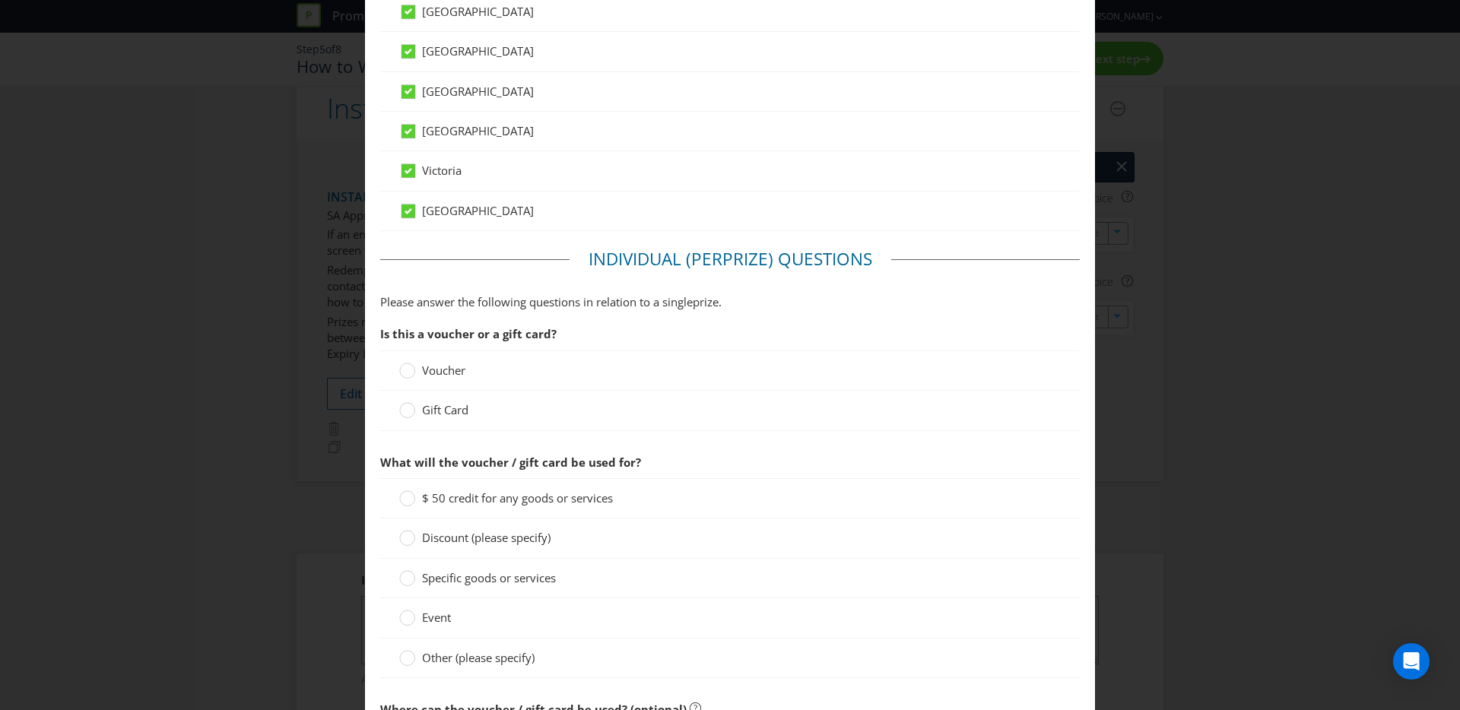
click at [435, 406] on span "Gift Card" at bounding box center [445, 409] width 46 height 15
click at [0, 0] on input "Gift Card" at bounding box center [0, 0] width 0 height 0
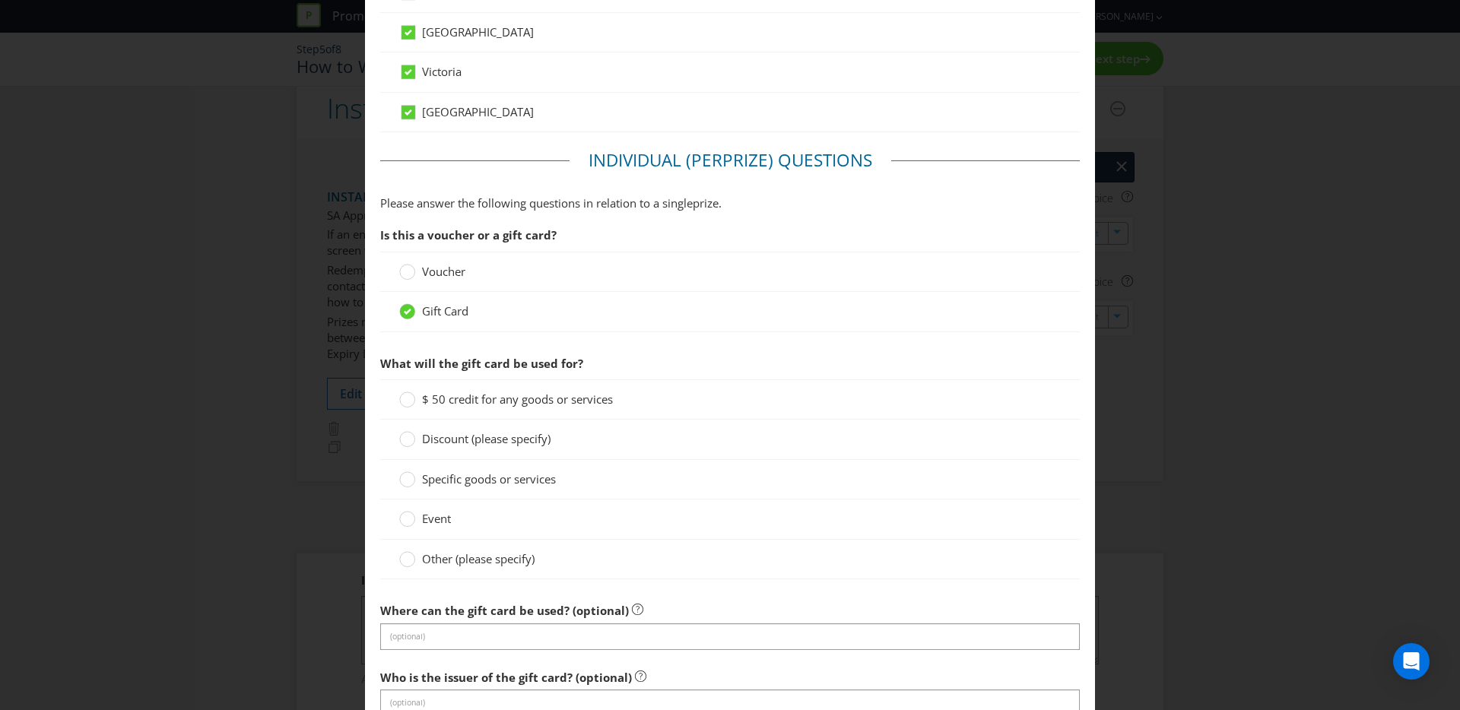
click at [461, 405] on span "$ 50 credit for any goods or services" at bounding box center [517, 399] width 191 height 15
click at [0, 0] on input "$ 50 credit for any goods or services" at bounding box center [0, 0] width 0 height 0
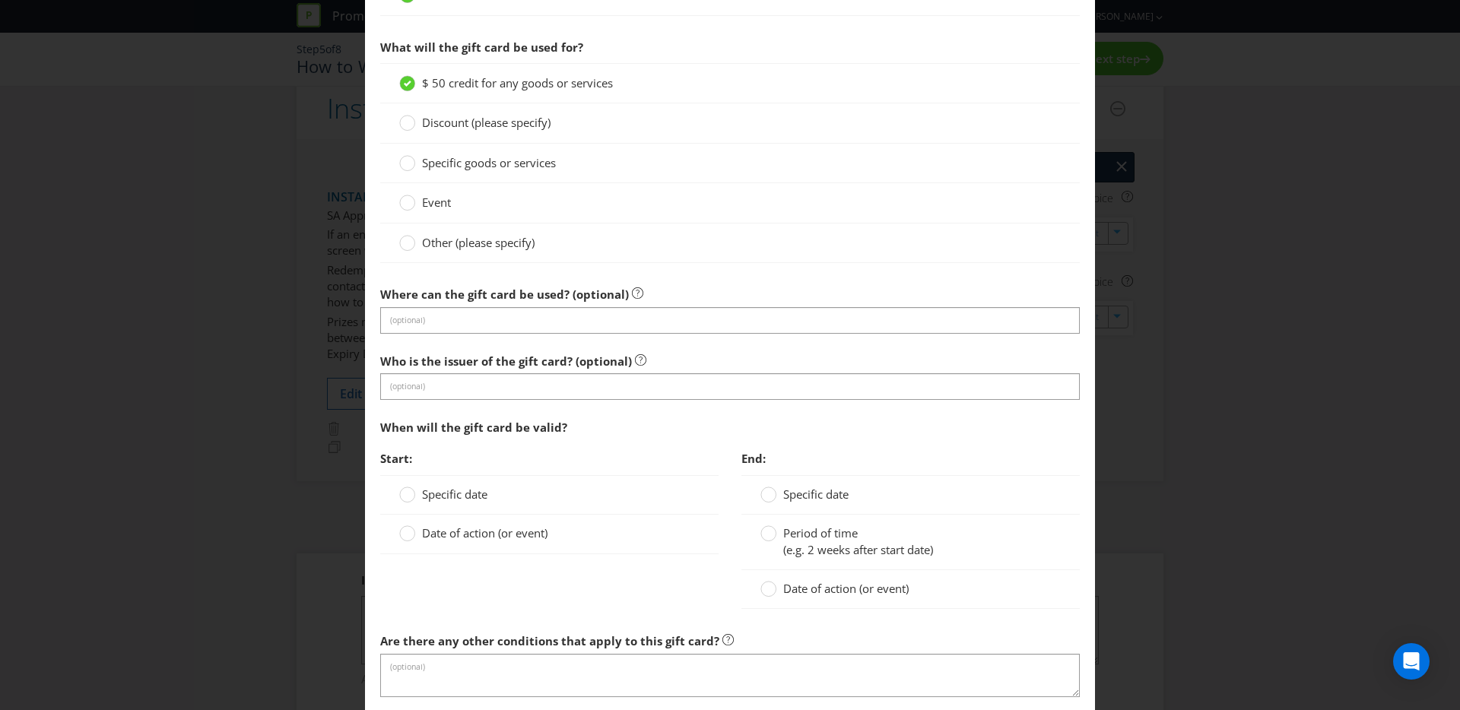
scroll to position [1333, 0]
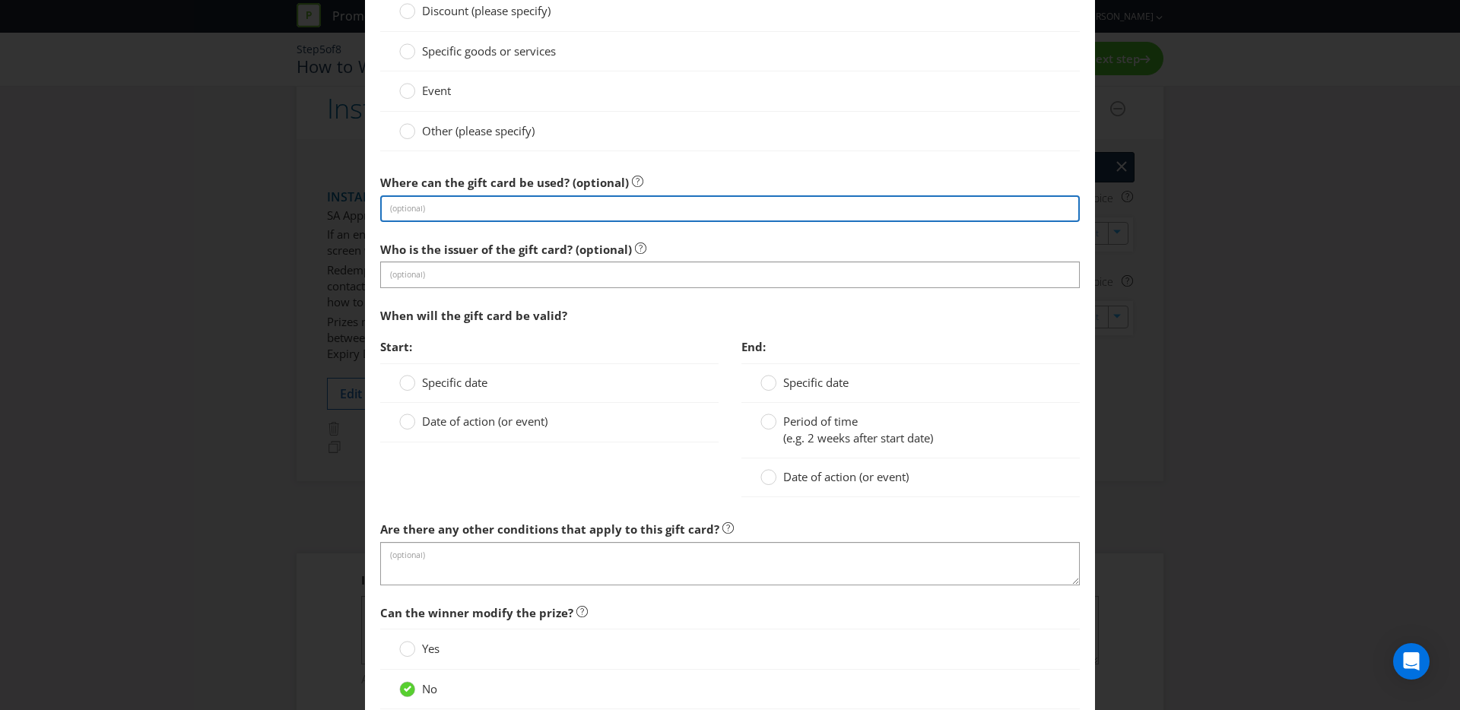
click at [519, 215] on input "text" at bounding box center [730, 208] width 700 height 27
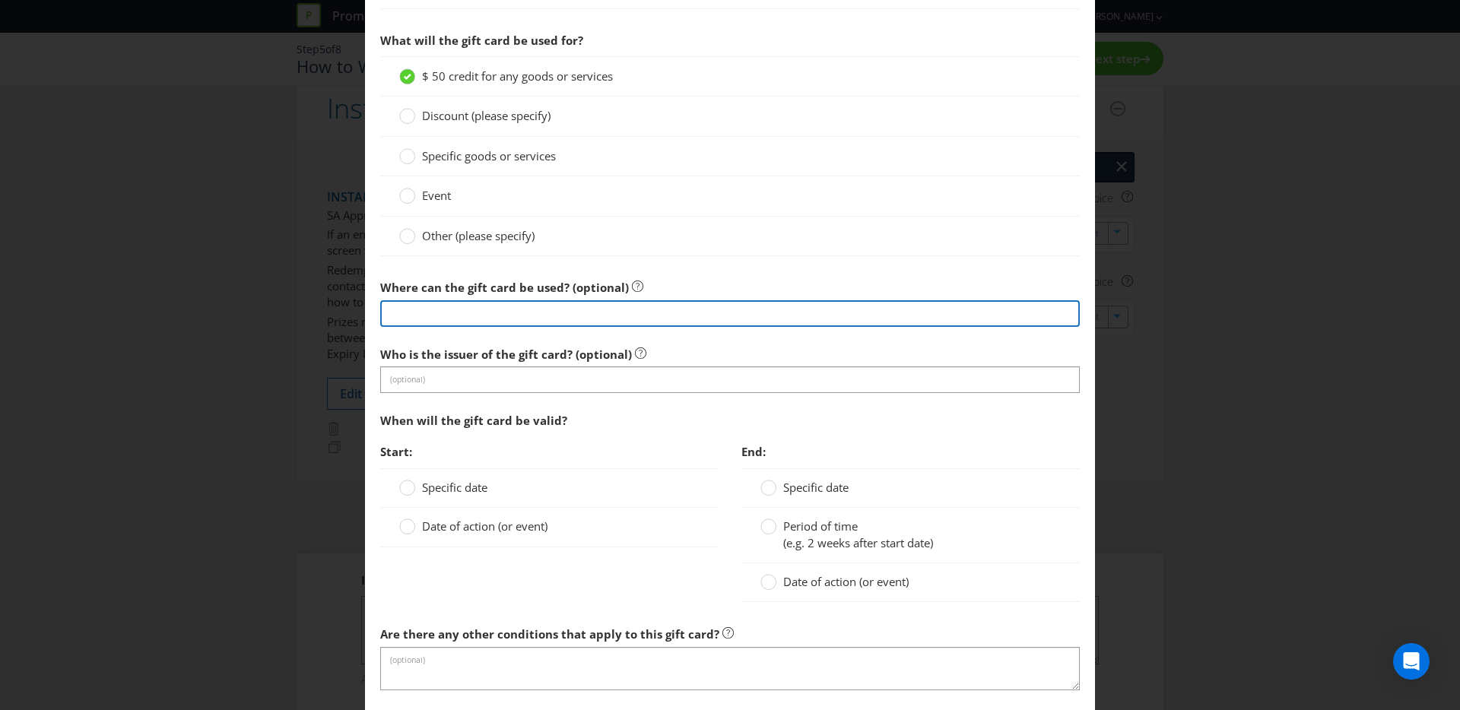
scroll to position [1221, 0]
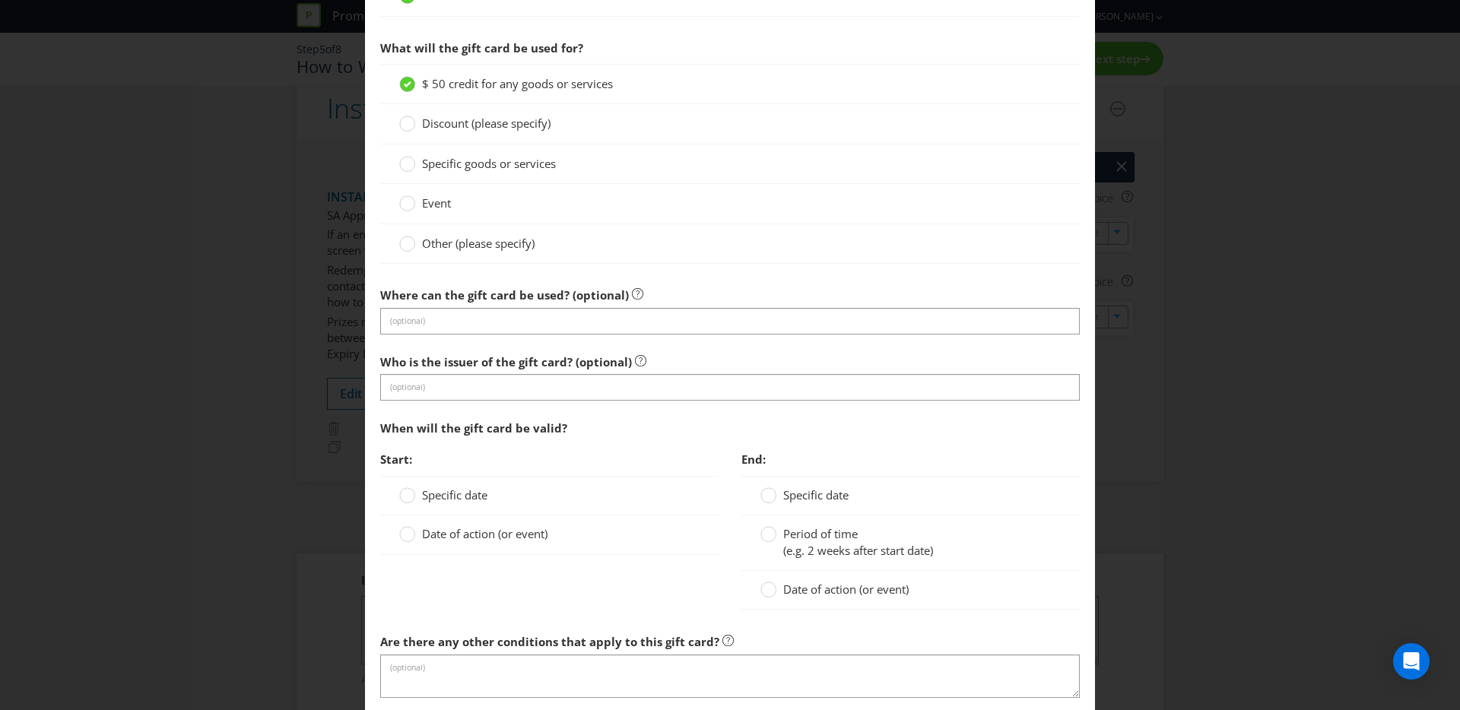
click at [614, 423] on div "When will the gift card be valid?" at bounding box center [730, 428] width 700 height 31
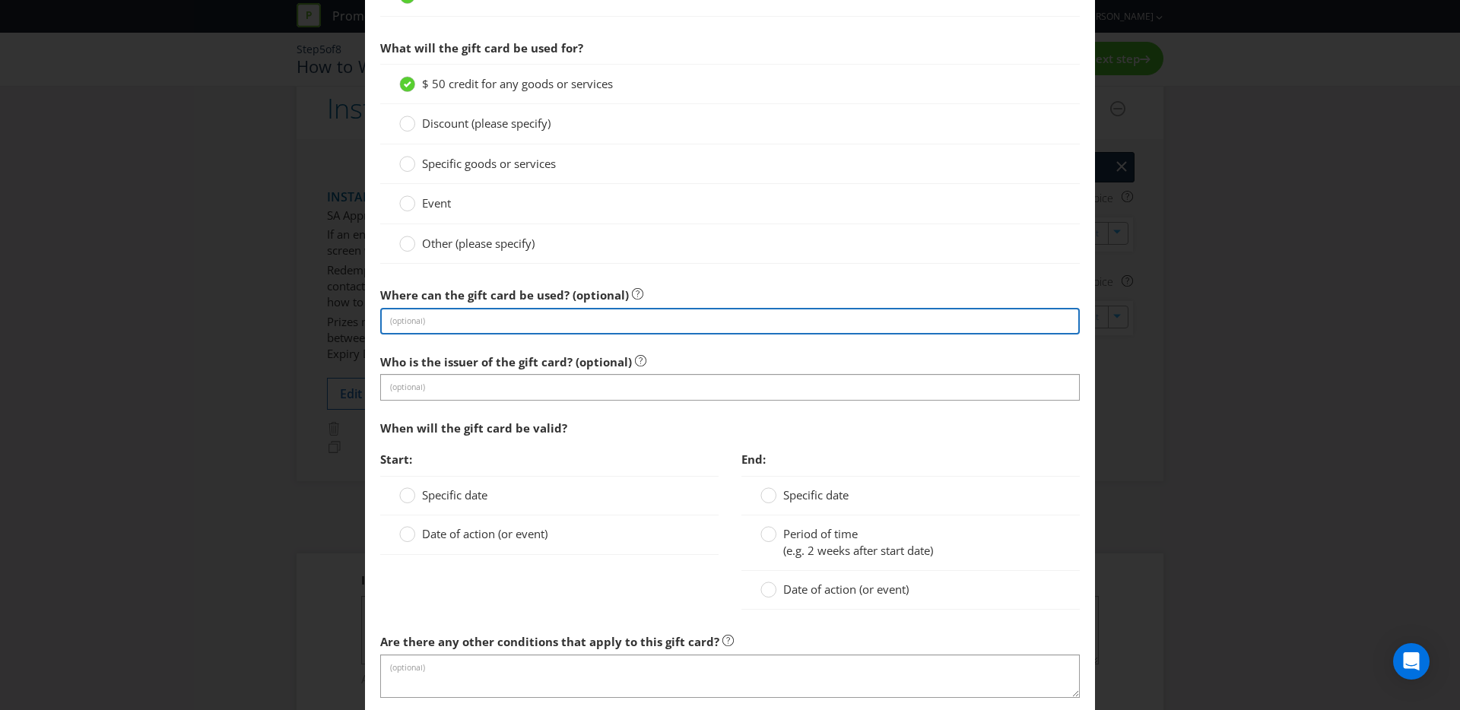
click at [591, 321] on input "text" at bounding box center [730, 321] width 700 height 27
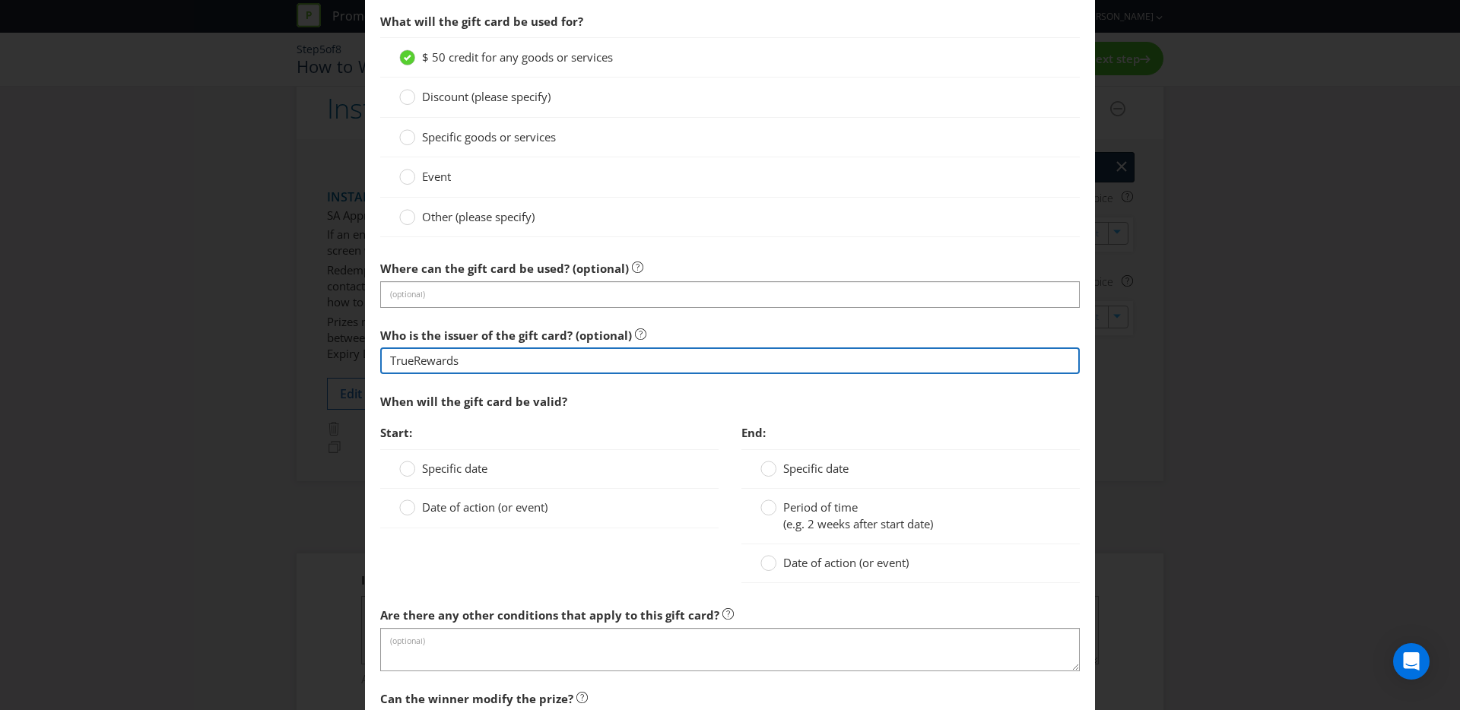
scroll to position [1249, 0]
type input "TrueRewards"
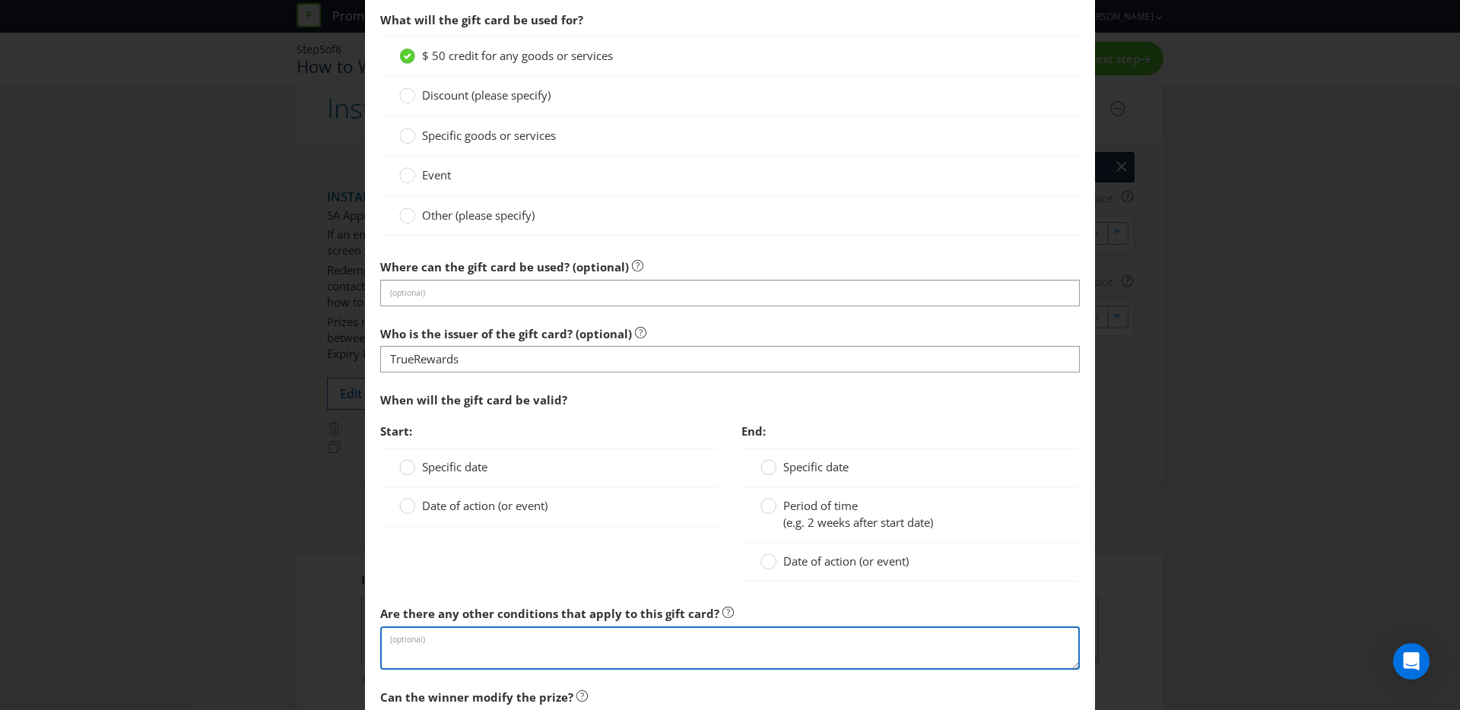
click at [514, 640] on textarea at bounding box center [730, 648] width 700 height 43
paste textarea "https://marketing.truerewards.com.au/igo-issuer-visa-gift-cards-terms/"
type textarea "https://marketing.truerewards.com.au/igo-issuer-visa-gift-cards-terms/"
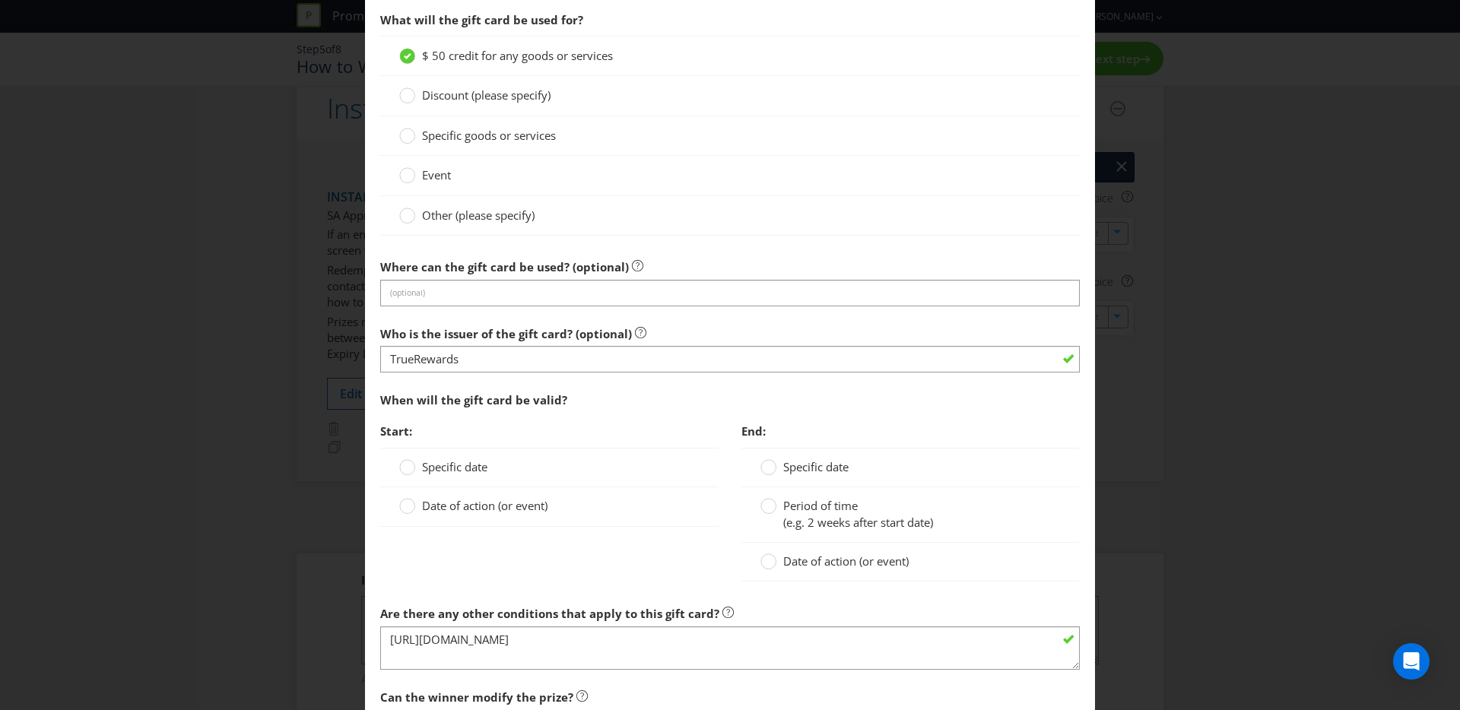
click at [487, 500] on span "Date of action (or event)" at bounding box center [484, 505] width 125 height 15
click at [0, 0] on input "Date of action (or event)" at bounding box center [0, 0] width 0 height 0
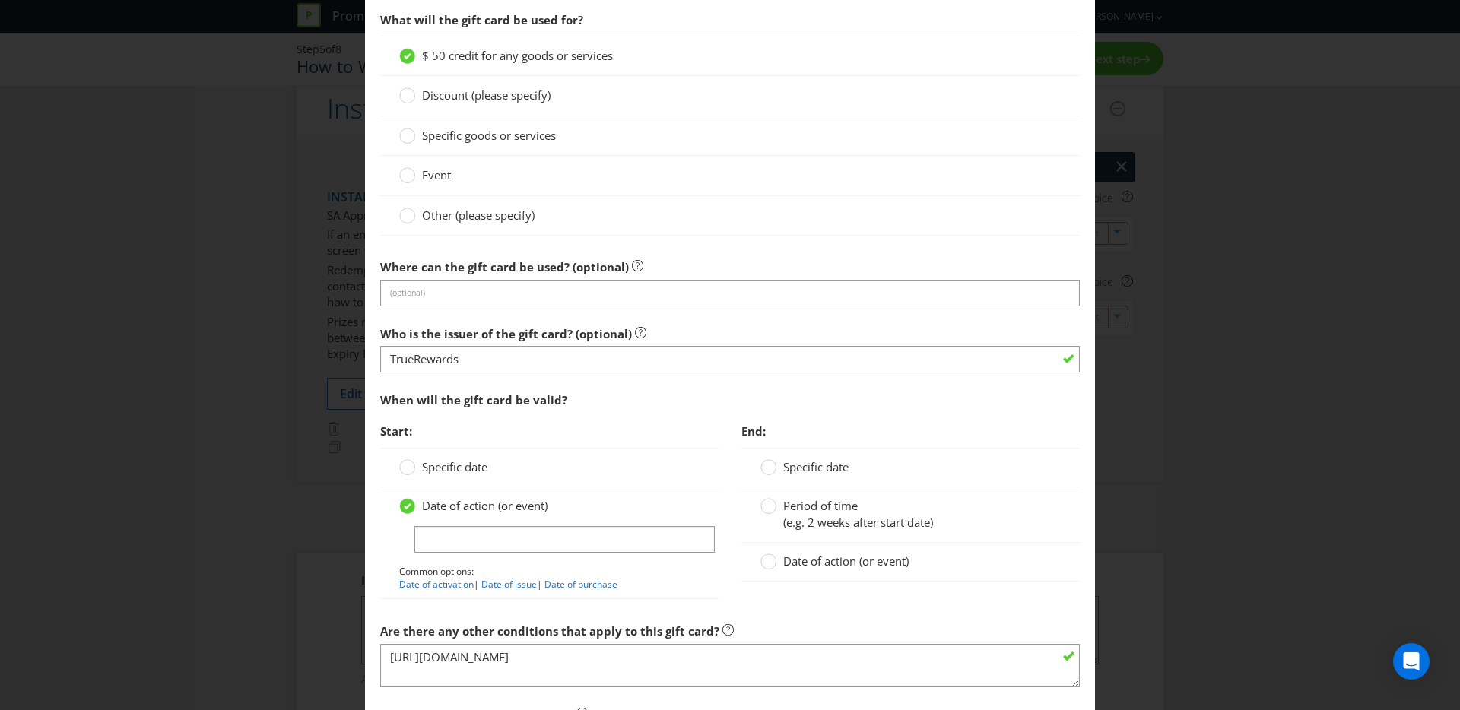
click at [474, 585] on span "|" at bounding box center [476, 584] width 5 height 13
click at [465, 587] on link "Date of activation" at bounding box center [436, 584] width 75 height 13
type input "Date of activation"
click at [811, 513] on span "Period of time" at bounding box center [820, 505] width 75 height 15
click at [0, 0] on input "Period of time (e.g. 2 weeks after start date)" at bounding box center [0, 0] width 0 height 0
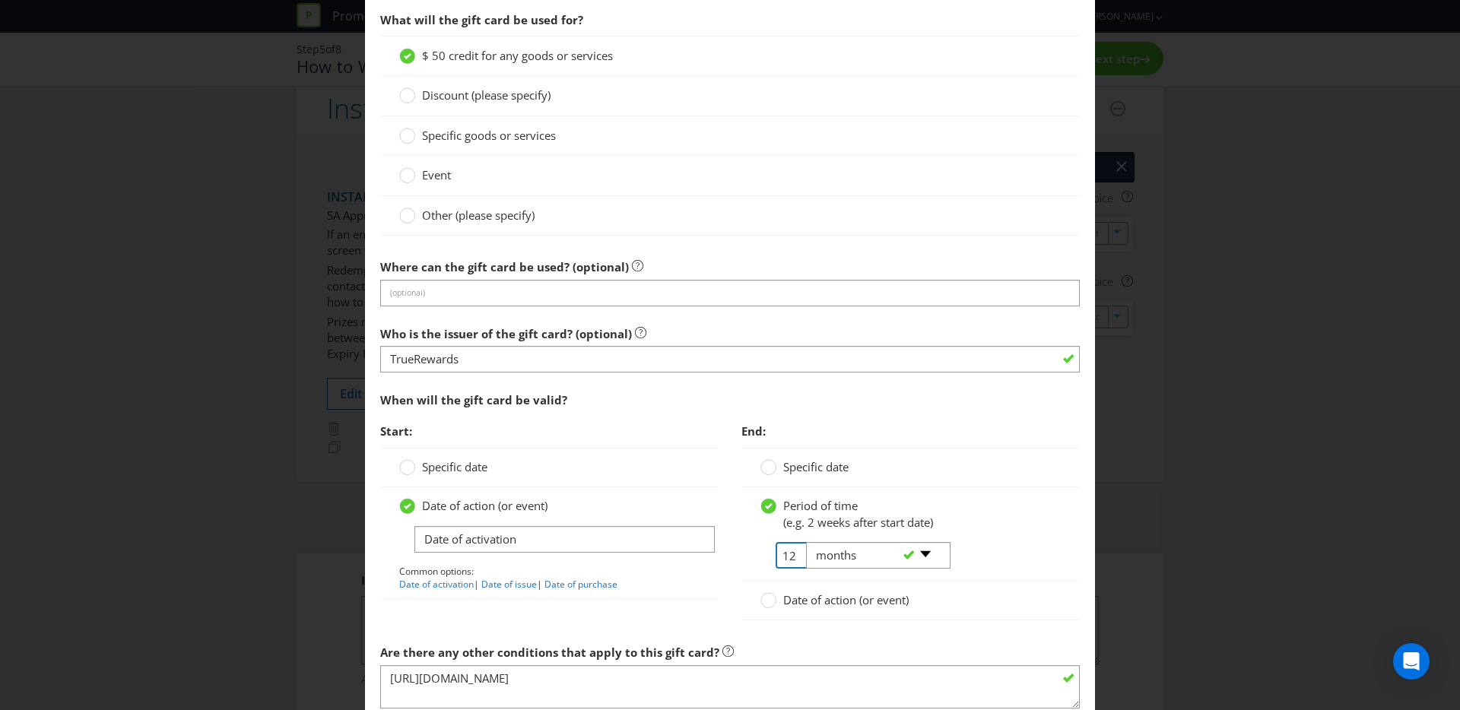
click at [786, 554] on input "12" at bounding box center [793, 555] width 34 height 27
click at [787, 554] on tr "12 -- Please select -- days weeks months years" at bounding box center [855, 561] width 189 height 39
drag, startPoint x: 780, startPoint y: 557, endPoint x: 808, endPoint y: 555, distance: 27.4
click at [796, 557] on tr "12 -- Please select -- days weeks months years" at bounding box center [855, 561] width 189 height 39
type input "1"
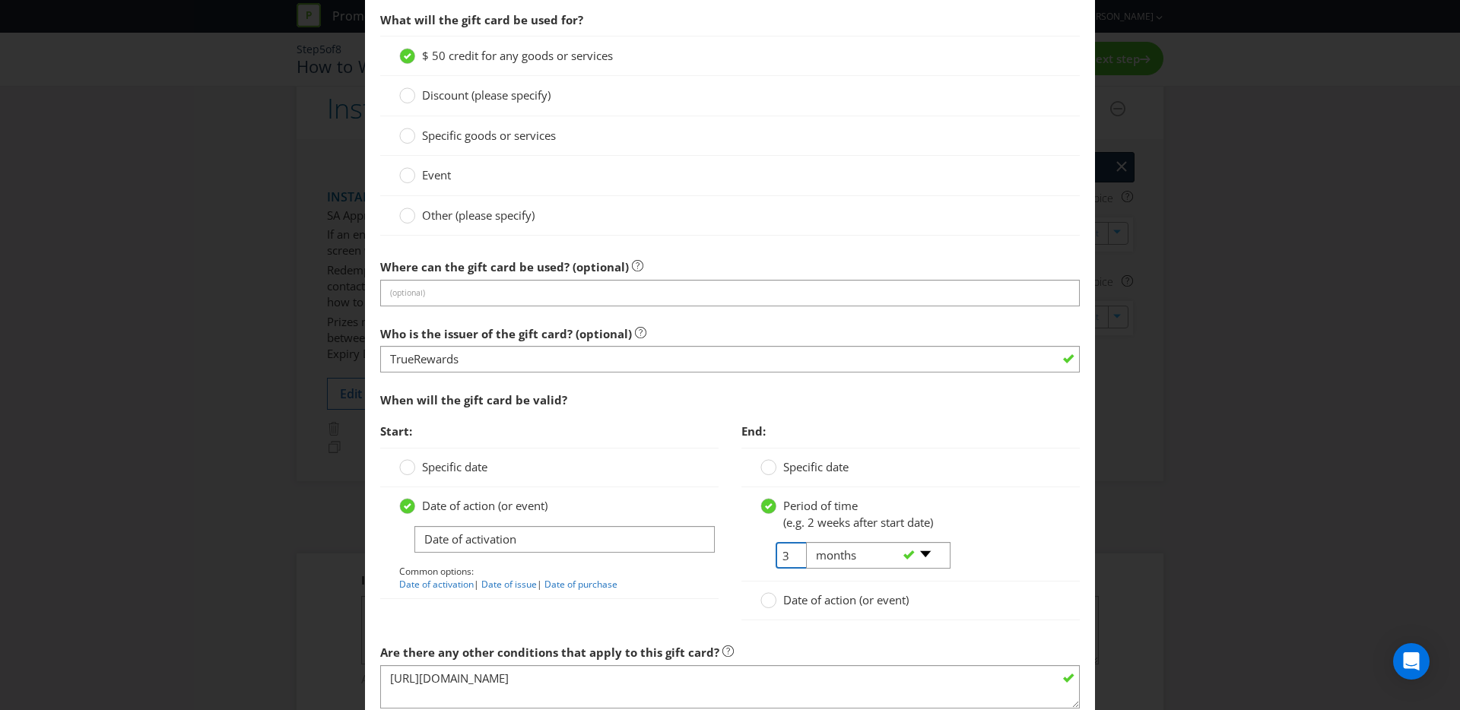
type input "3"
click at [843, 549] on select "-- Please select -- days weeks months years" at bounding box center [878, 555] width 144 height 27
select select "YEARS"
click at [806, 542] on select "-- Please select -- days weeks months years" at bounding box center [878, 555] width 144 height 27
click at [1062, 529] on div "Period of time (e.g. 2 weeks after start date) 3 -- Please select -- days weeks…" at bounding box center [910, 534] width 338 height 94
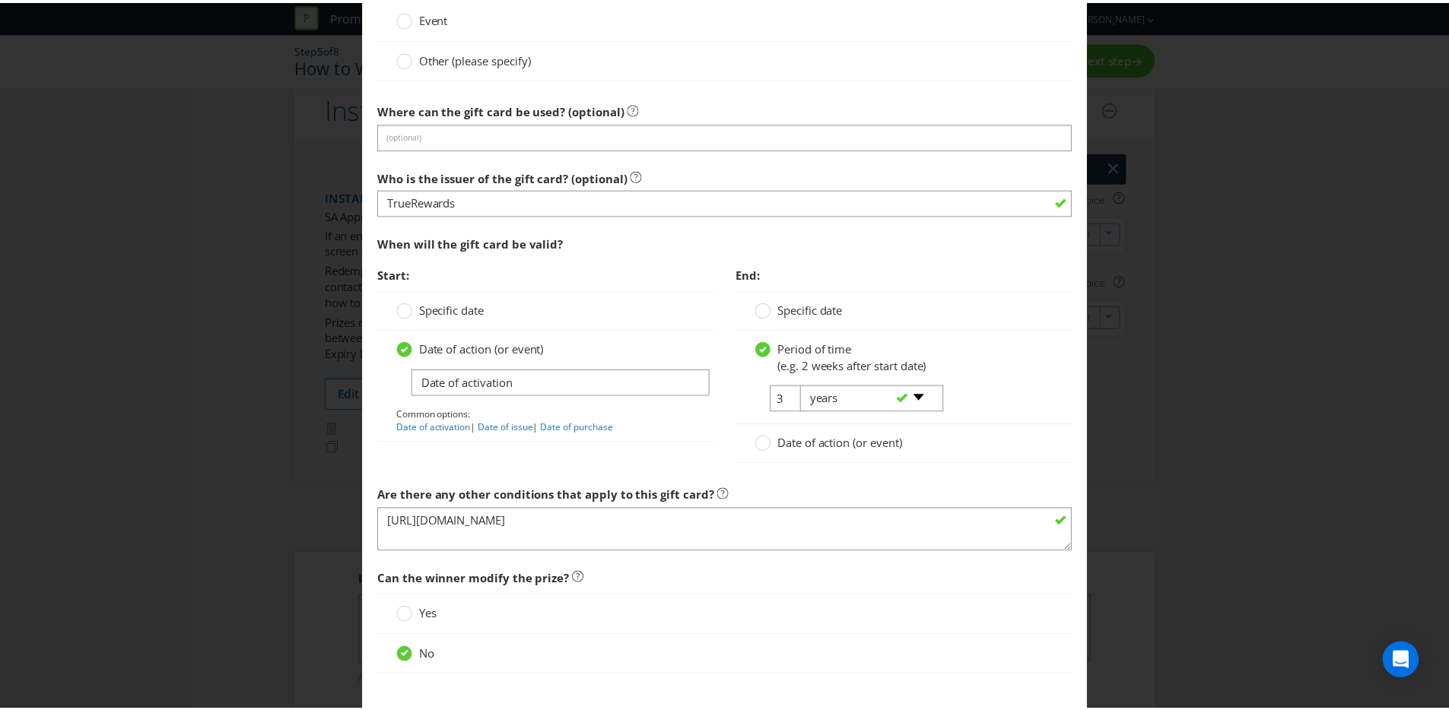
scroll to position [1500, 0]
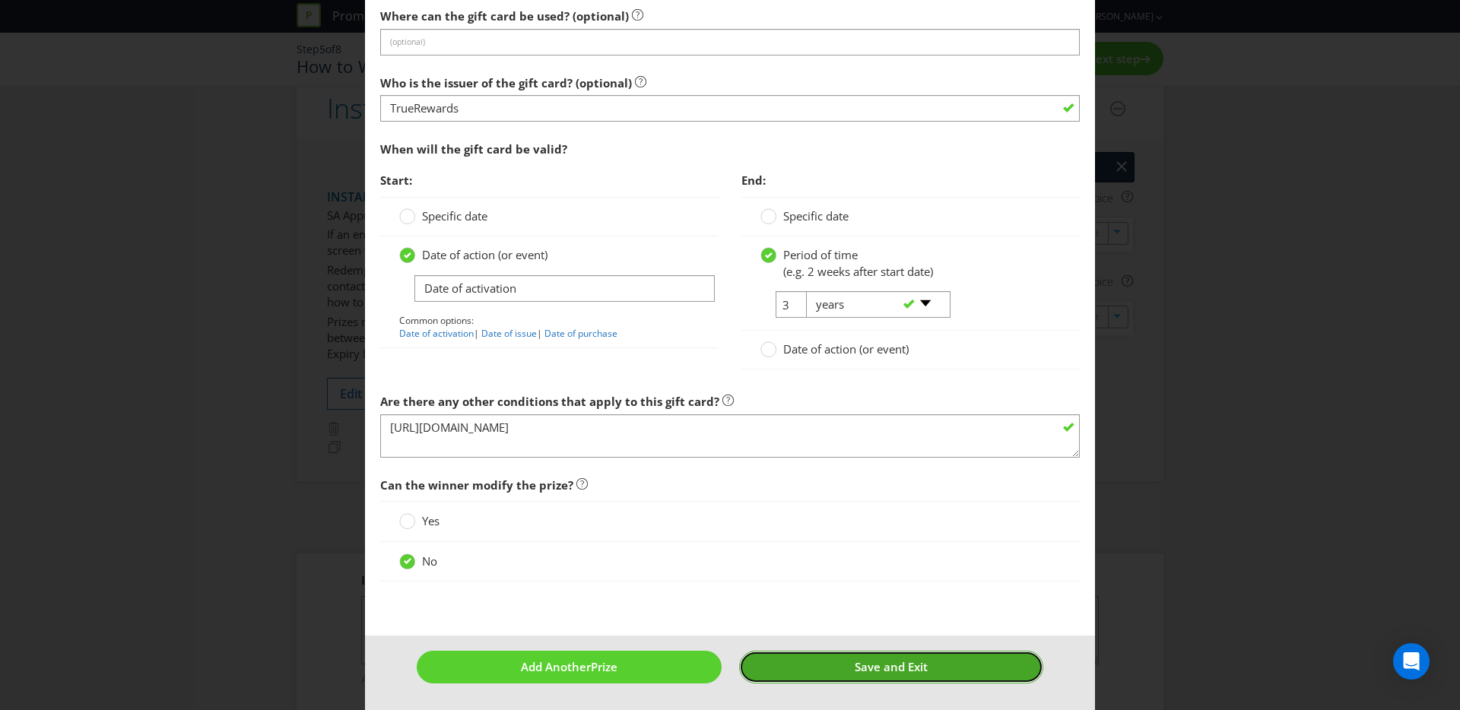
click at [892, 664] on span "Save and Exit" at bounding box center [891, 666] width 73 height 15
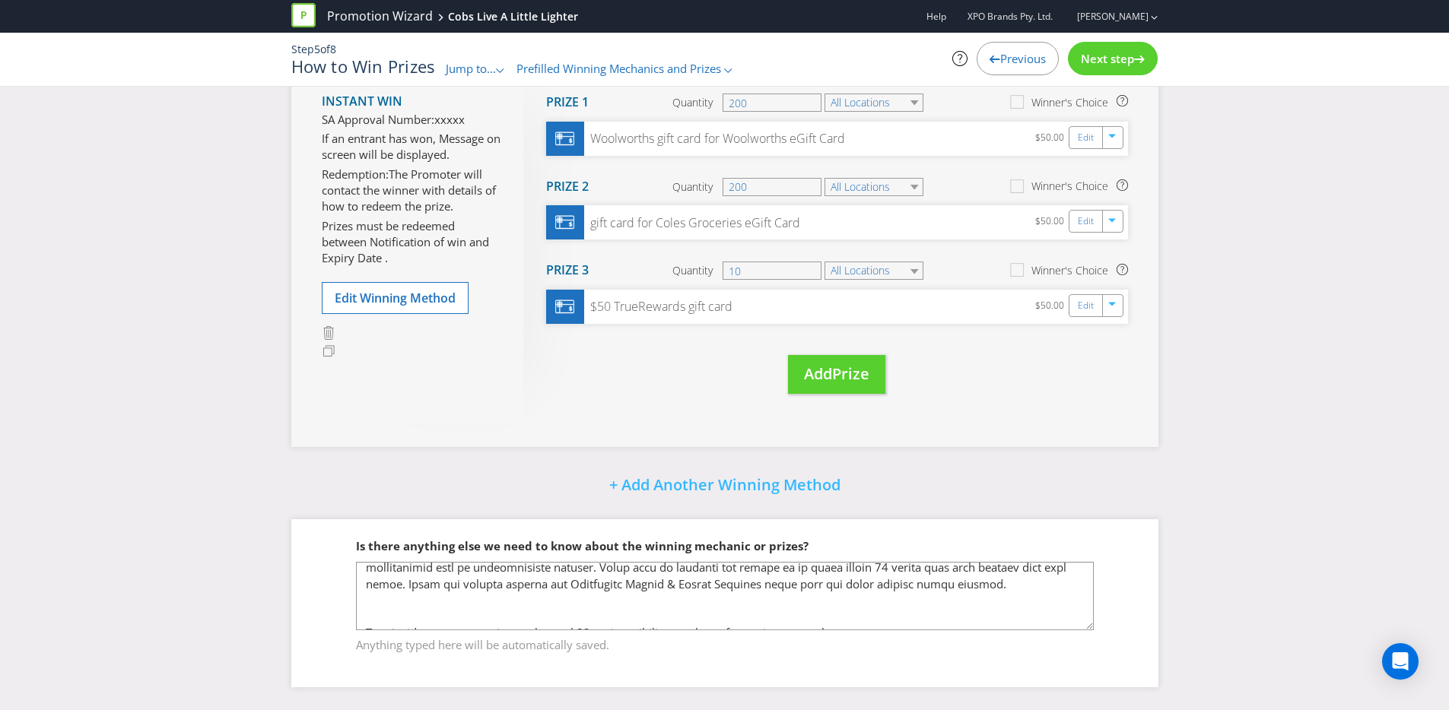
scroll to position [649, 0]
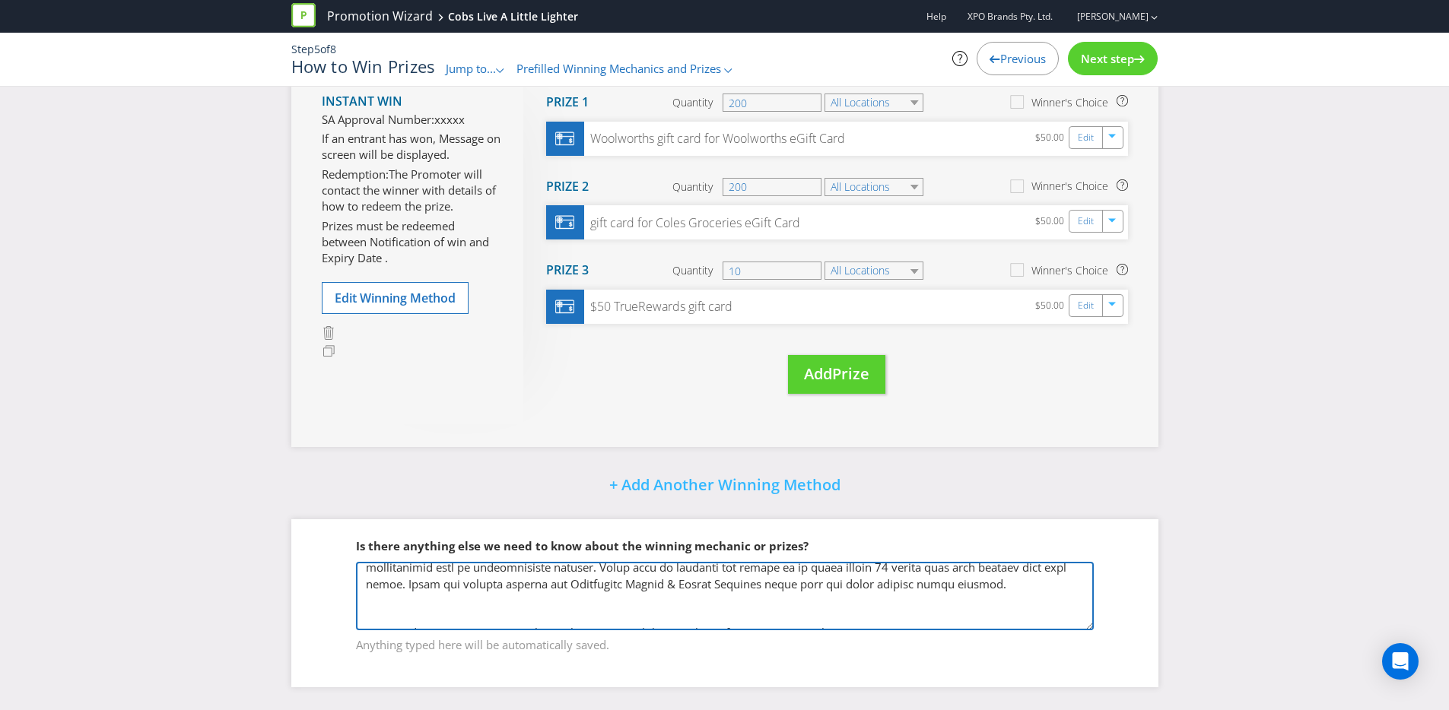
click at [726, 613] on textarea at bounding box center [725, 596] width 738 height 68
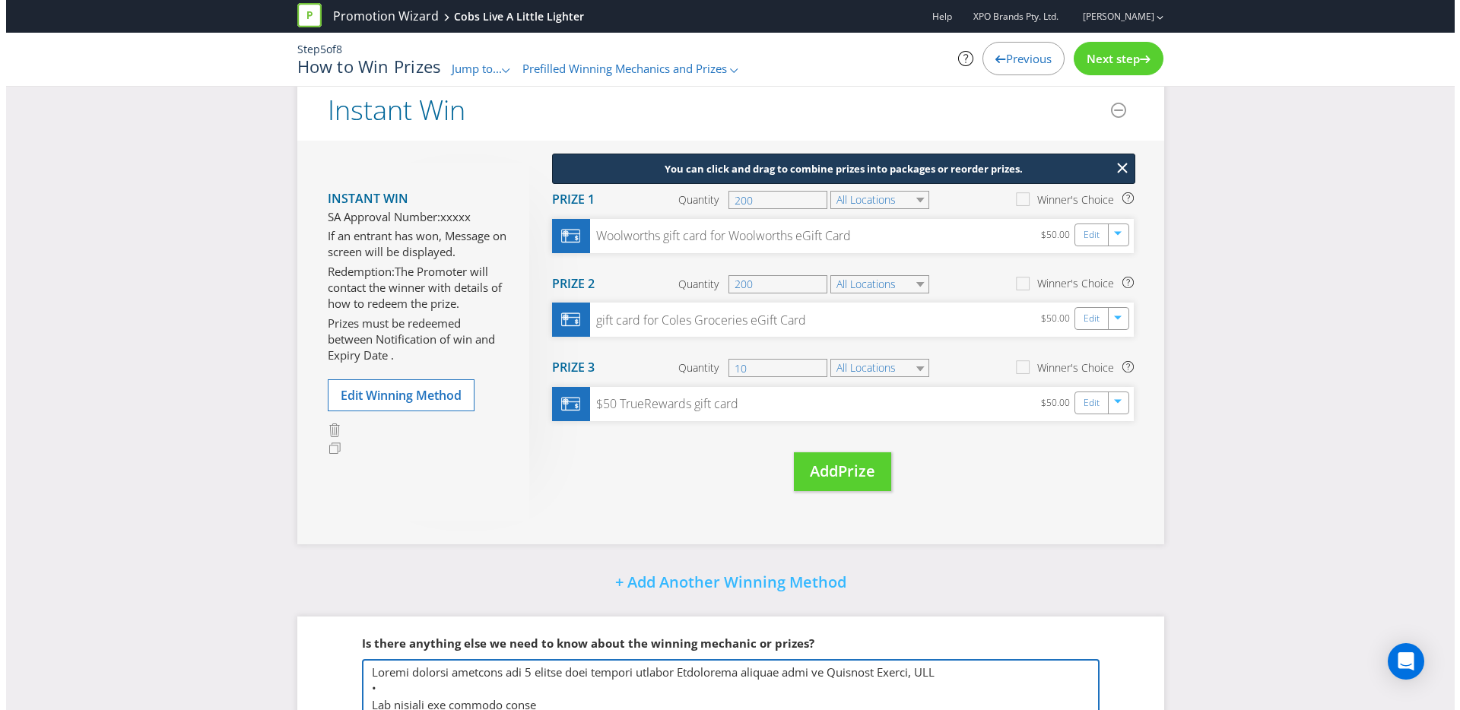
scroll to position [532, 0]
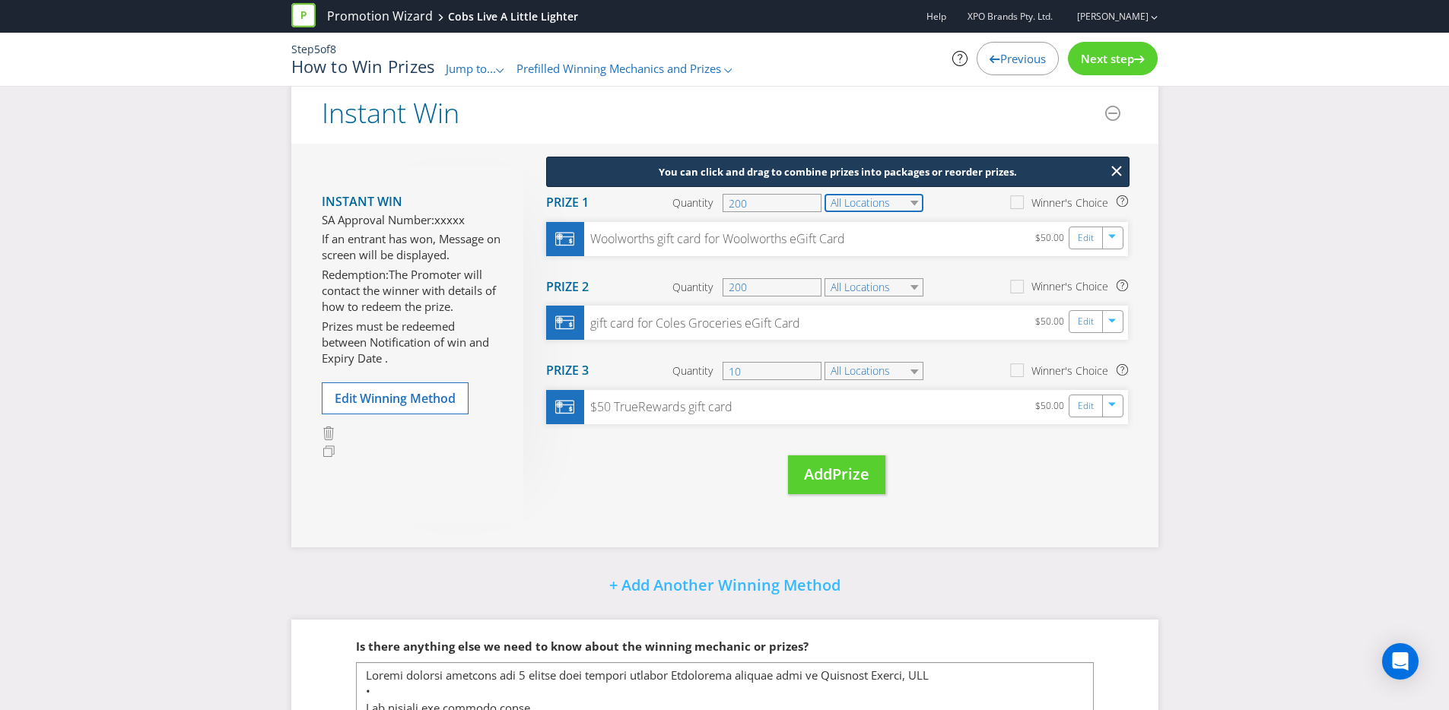
click at [916, 212] on div "All Locations" at bounding box center [874, 203] width 102 height 18
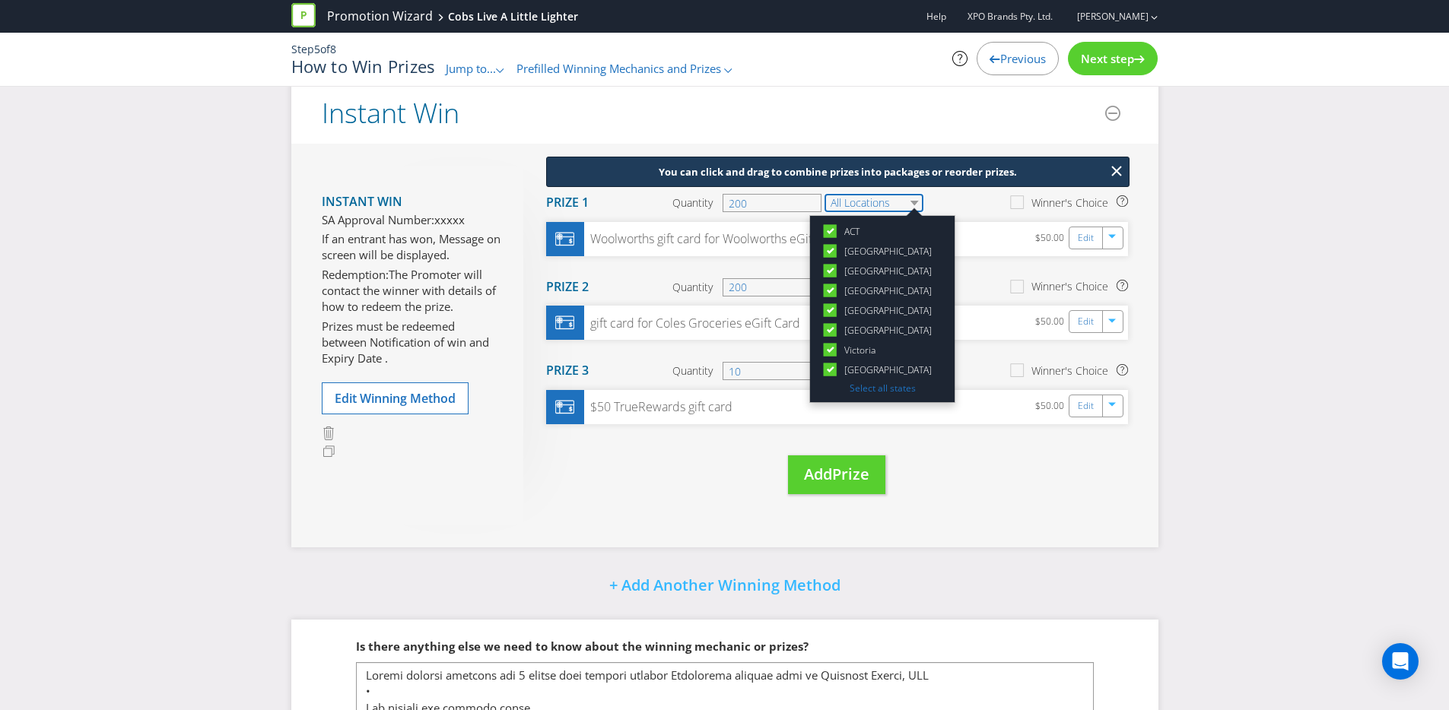
click at [912, 212] on select "All Locations" at bounding box center [873, 203] width 99 height 18
click at [1081, 246] on link "Edit" at bounding box center [1086, 238] width 16 height 17
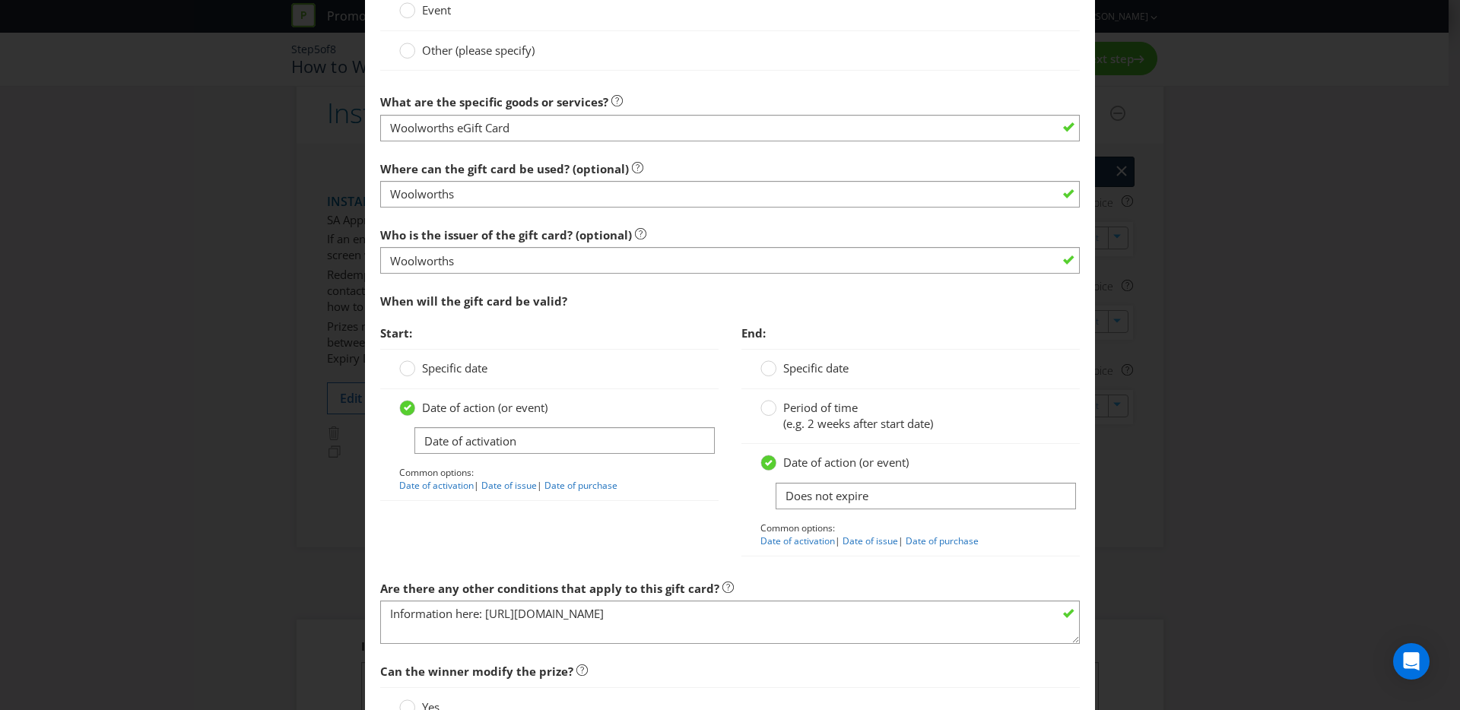
scroll to position [1526, 0]
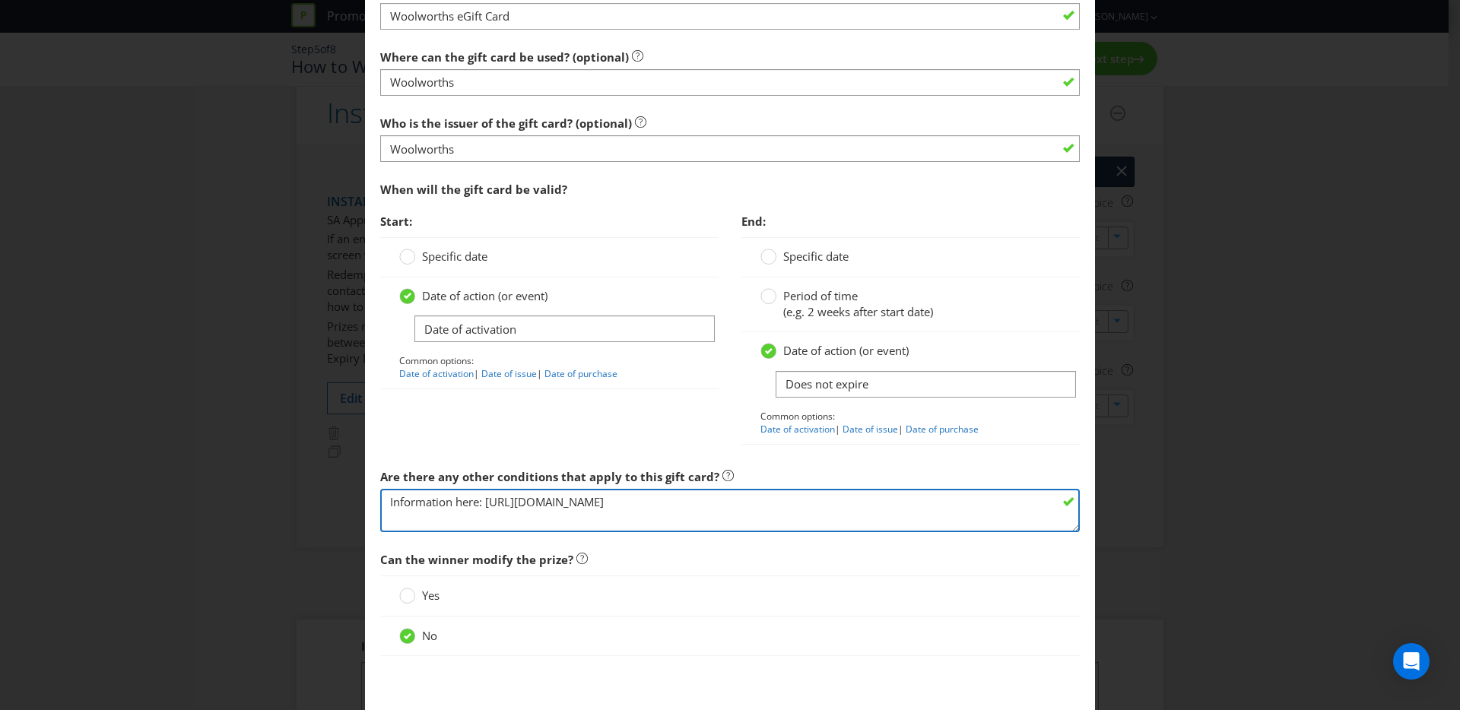
click at [425, 490] on textarea "Information here: [URL][DOMAIN_NAME]" at bounding box center [730, 510] width 700 height 43
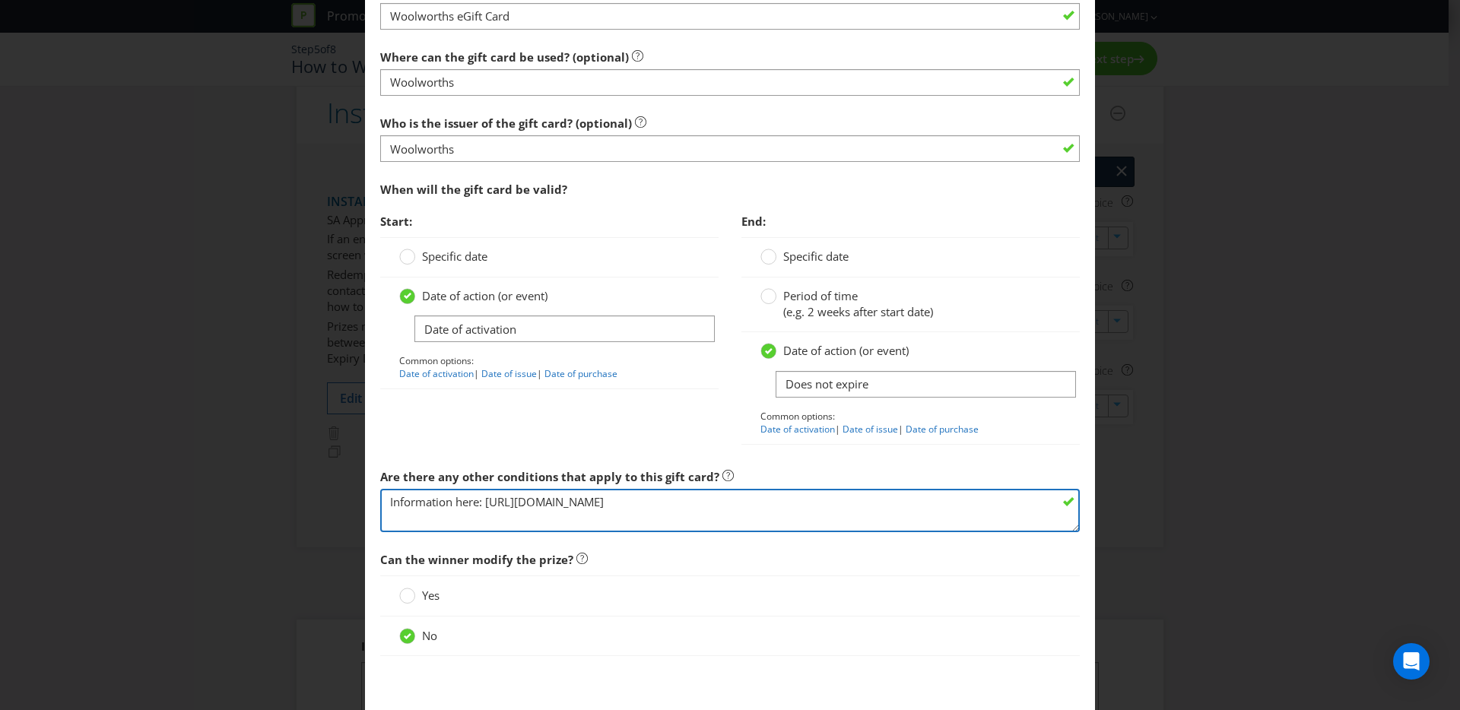
click at [399, 515] on textarea "Information here: [URL][DOMAIN_NAME]" at bounding box center [730, 510] width 700 height 43
click at [405, 521] on textarea "Information here: [URL][DOMAIN_NAME]" at bounding box center [730, 510] width 700 height 43
click at [386, 500] on textarea "Information here: [URL][DOMAIN_NAME]" at bounding box center [730, 510] width 700 height 43
click at [901, 493] on textarea "Information here: [URL][DOMAIN_NAME]" at bounding box center [730, 510] width 700 height 43
click at [916, 505] on textarea "Information here: [URL][DOMAIN_NAME]" at bounding box center [730, 510] width 700 height 43
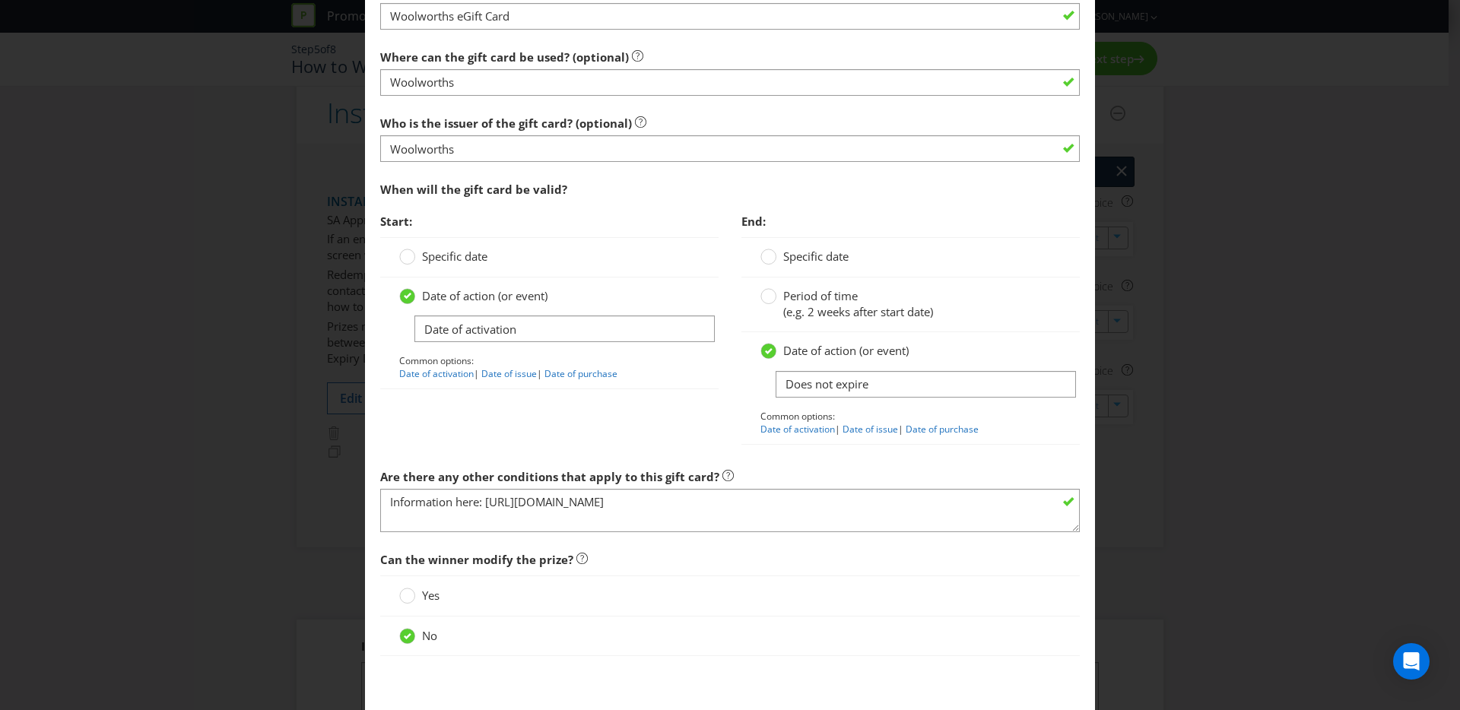
click at [1225, 495] on div "Edit Prize Australian Capital Territory New South Wales Northern Territory Quee…" at bounding box center [730, 355] width 1460 height 710
click at [1247, 160] on div "Edit Prize Australian Capital Territory New South Wales Northern Territory Quee…" at bounding box center [730, 355] width 1460 height 710
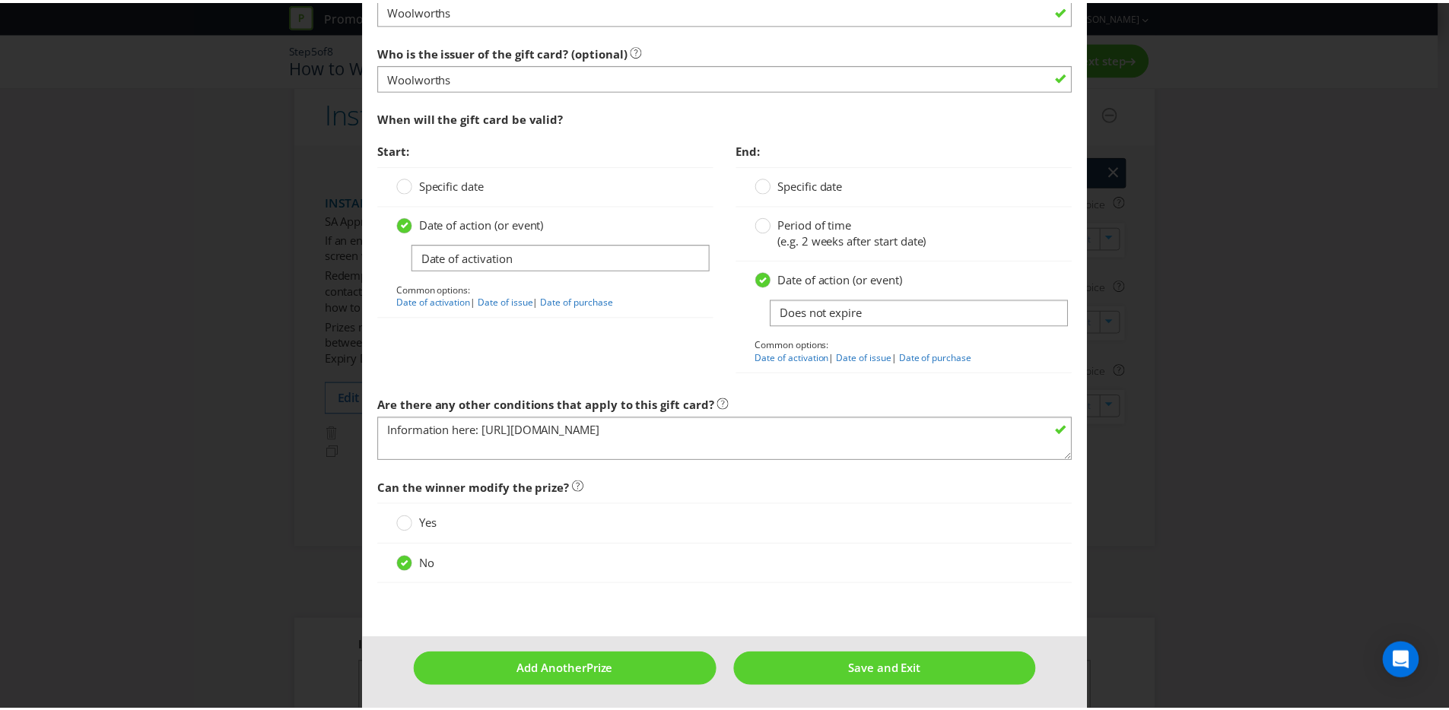
scroll to position [1601, 0]
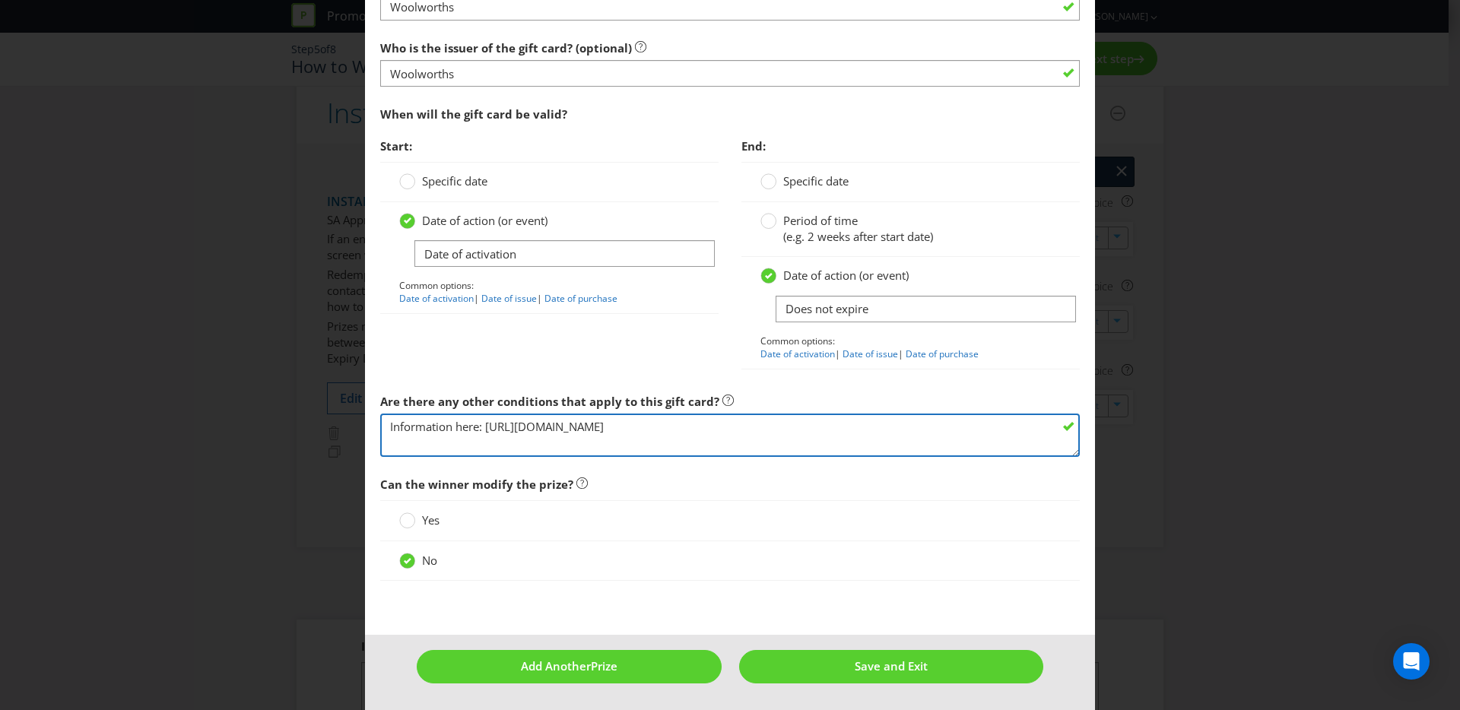
click at [939, 440] on textarea "Information here: [URL][DOMAIN_NAME]" at bounding box center [730, 435] width 700 height 43
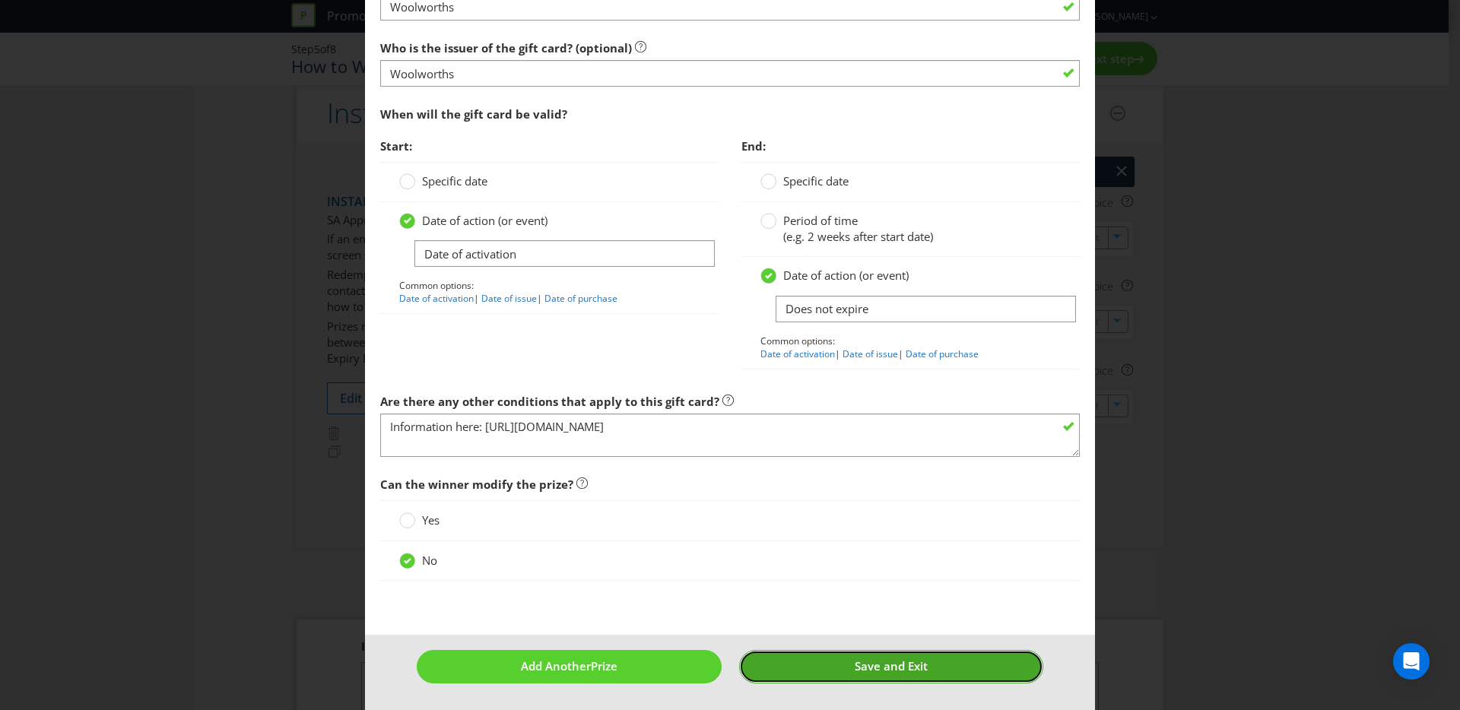
click at [873, 662] on span "Save and Exit" at bounding box center [891, 666] width 73 height 15
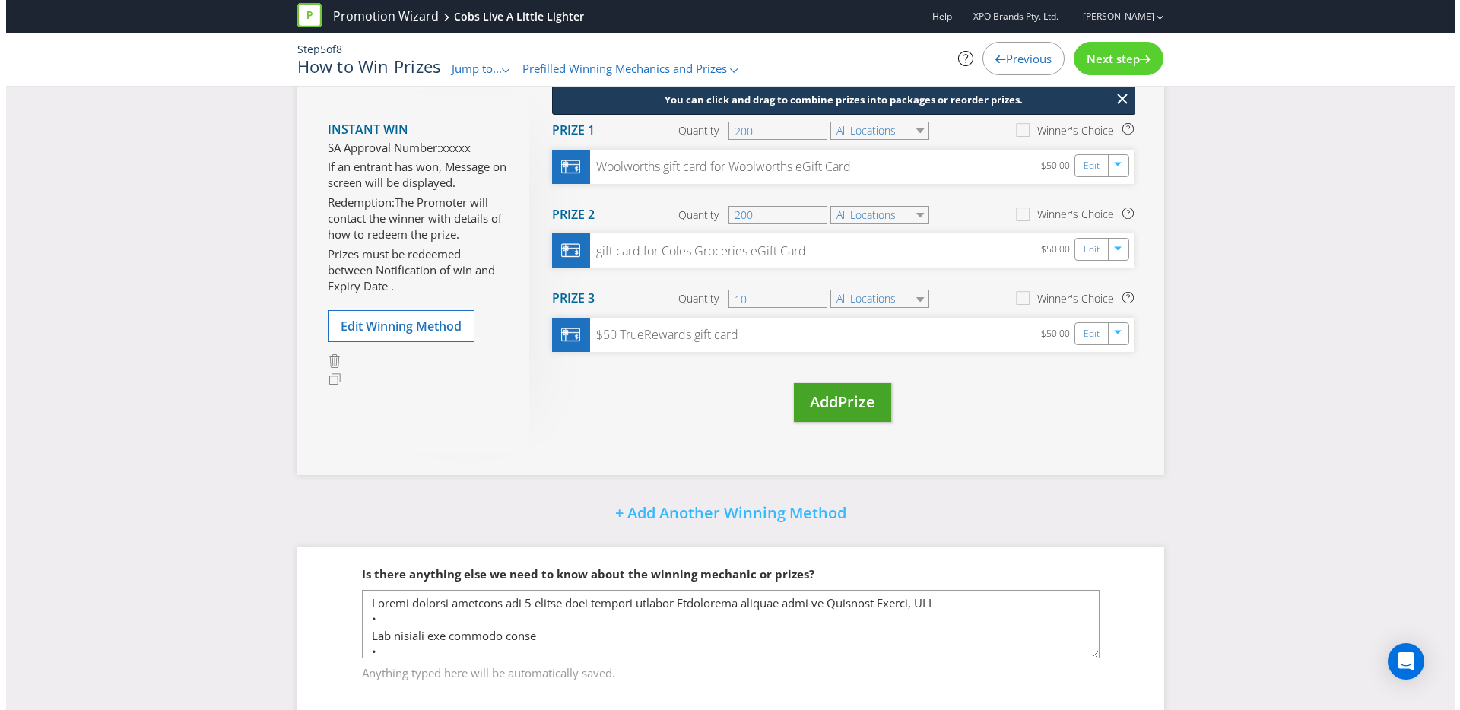
scroll to position [649, 0]
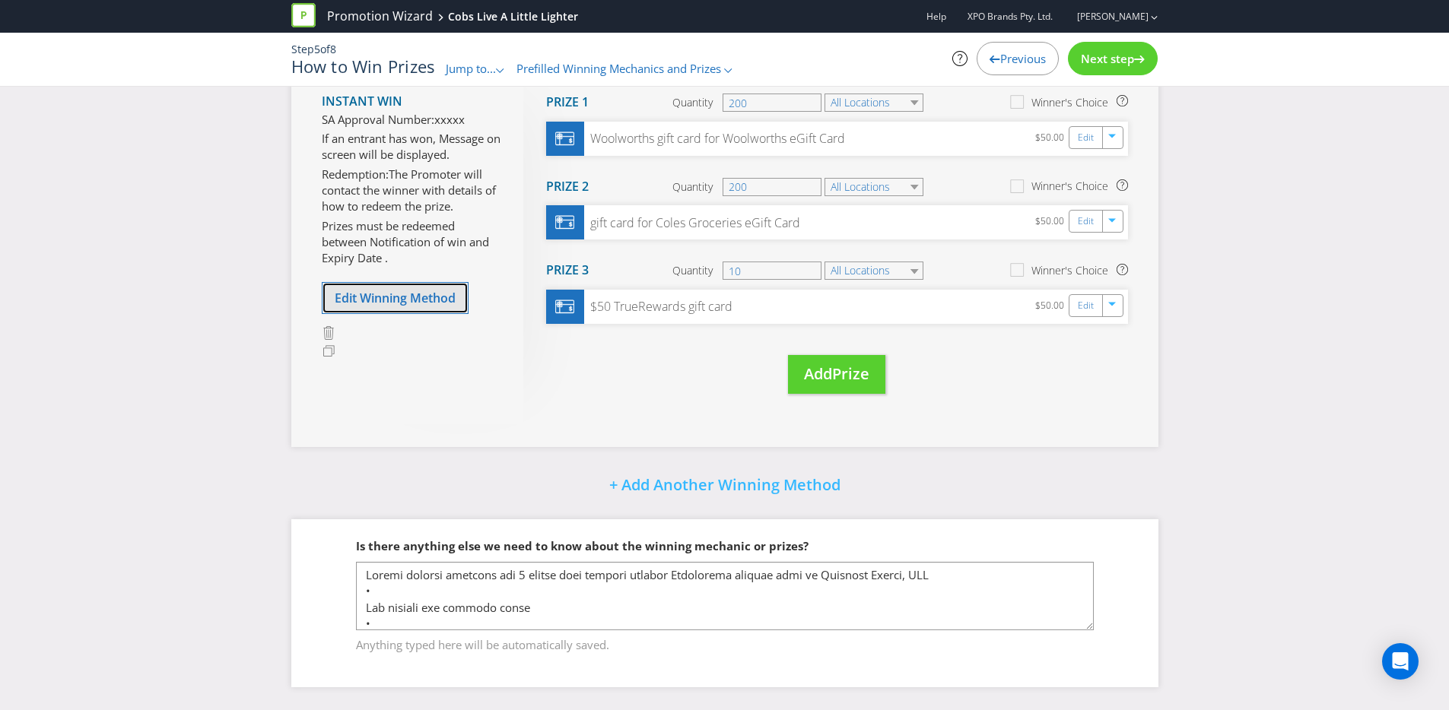
click at [431, 294] on span "Edit Winning Method" at bounding box center [395, 298] width 121 height 17
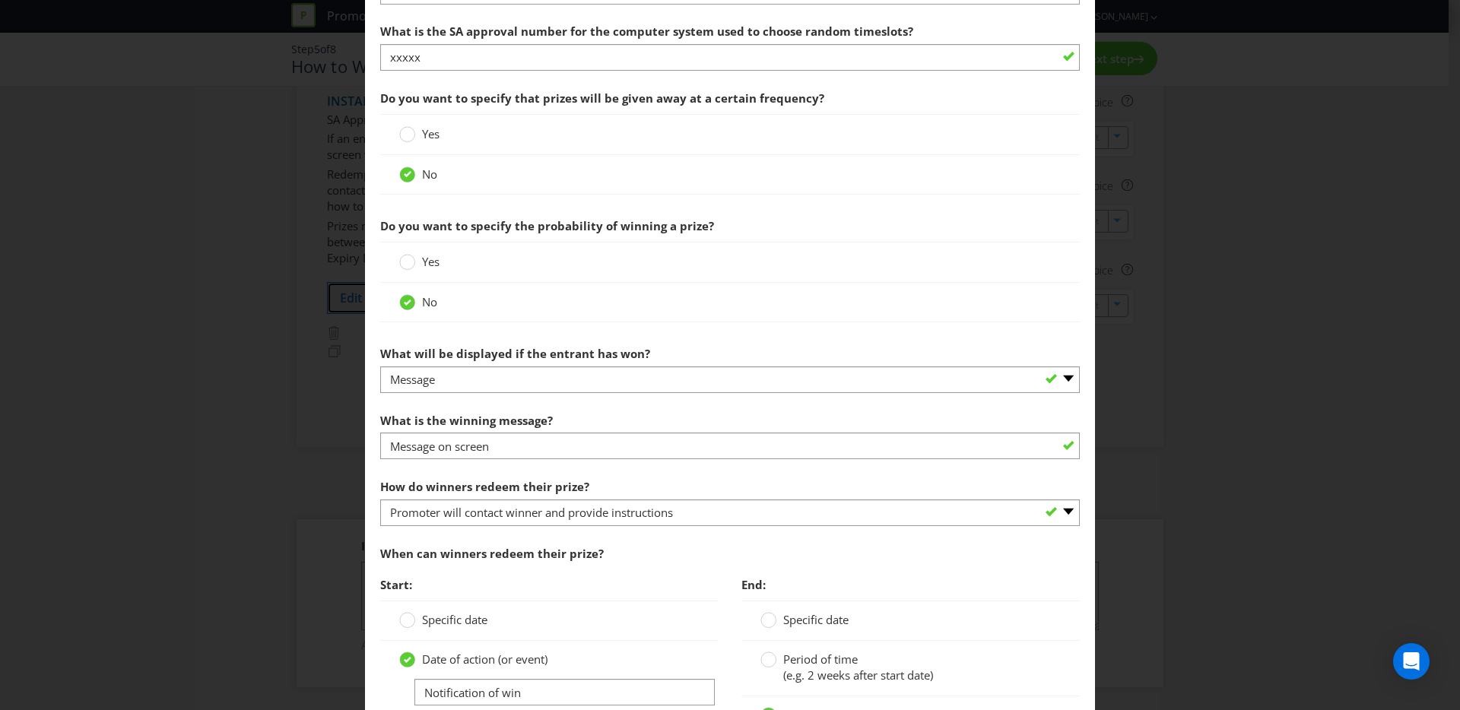
scroll to position [663, 0]
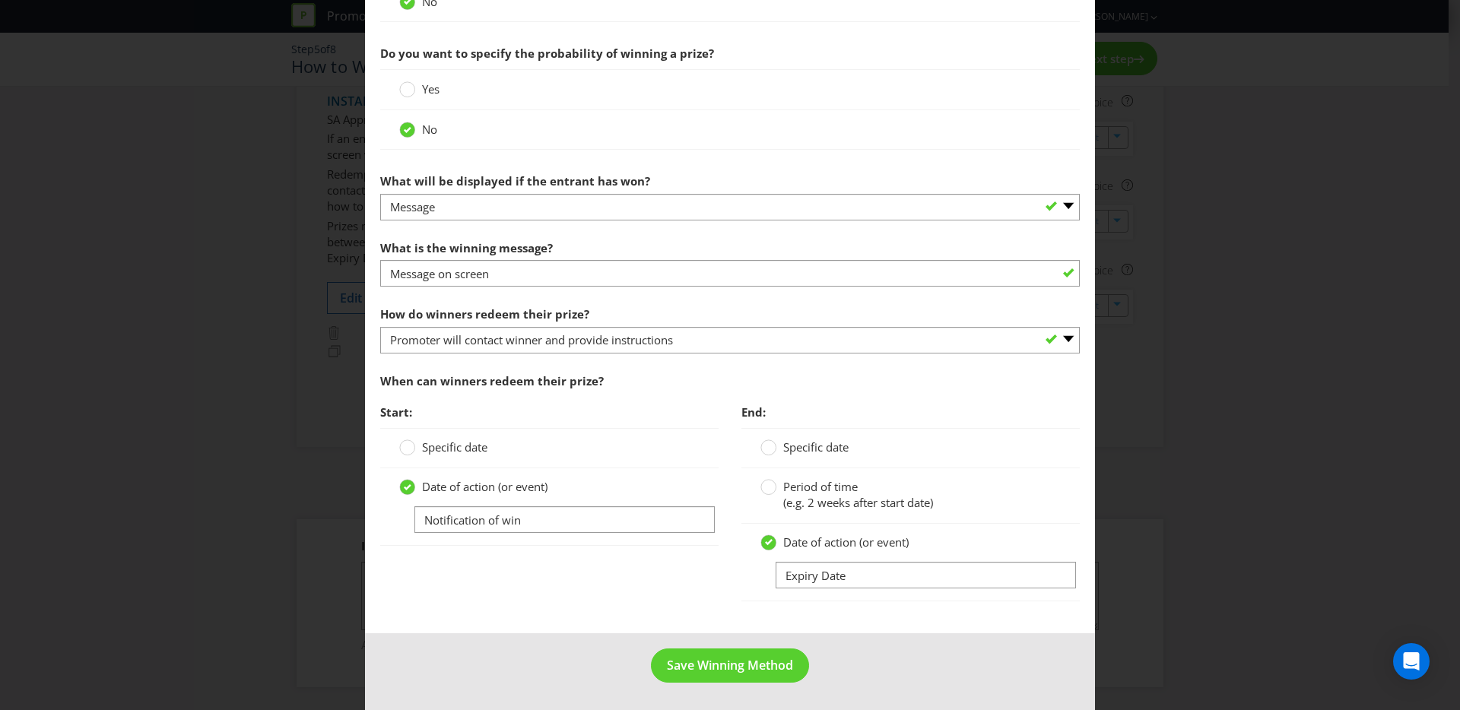
click at [1169, 434] on div "Edit Winning Method How to Enter Win Draw to enter How will the winners be sele…" at bounding box center [730, 355] width 1460 height 710
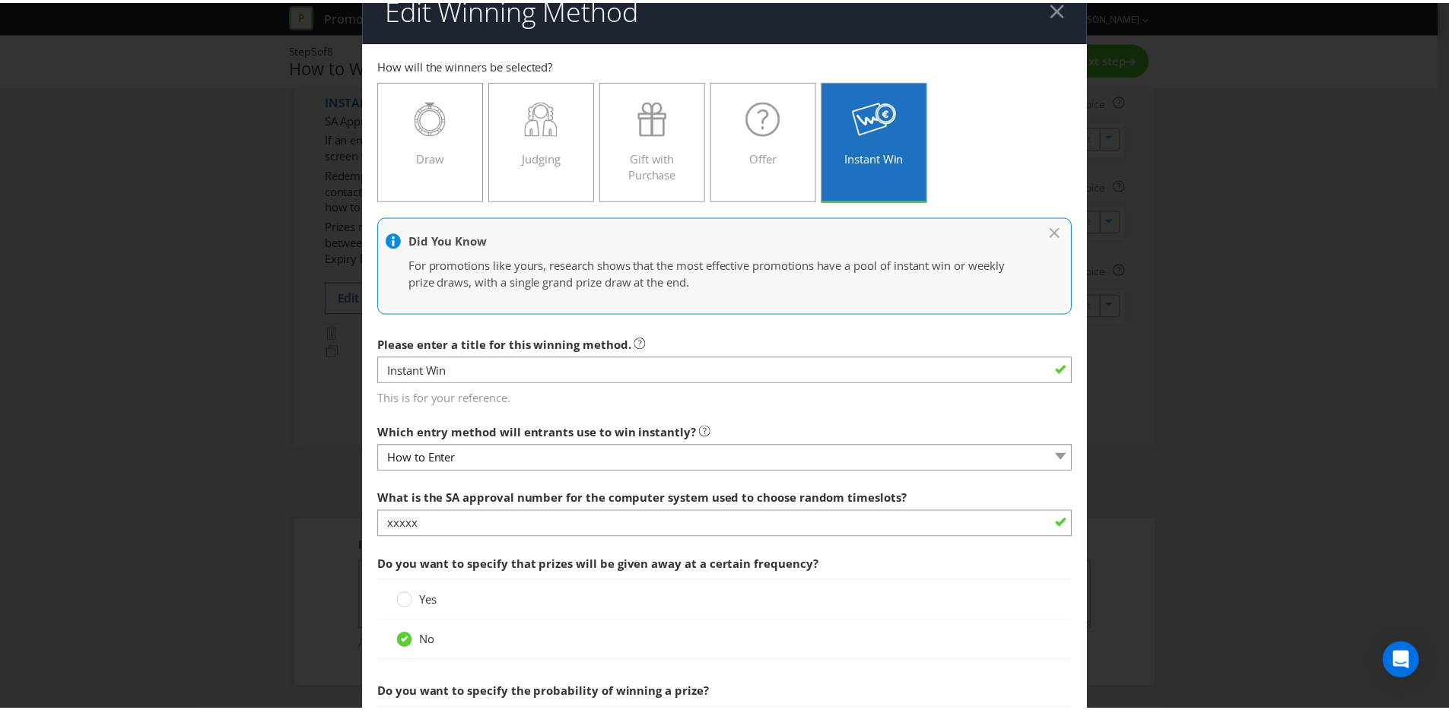
scroll to position [0, 0]
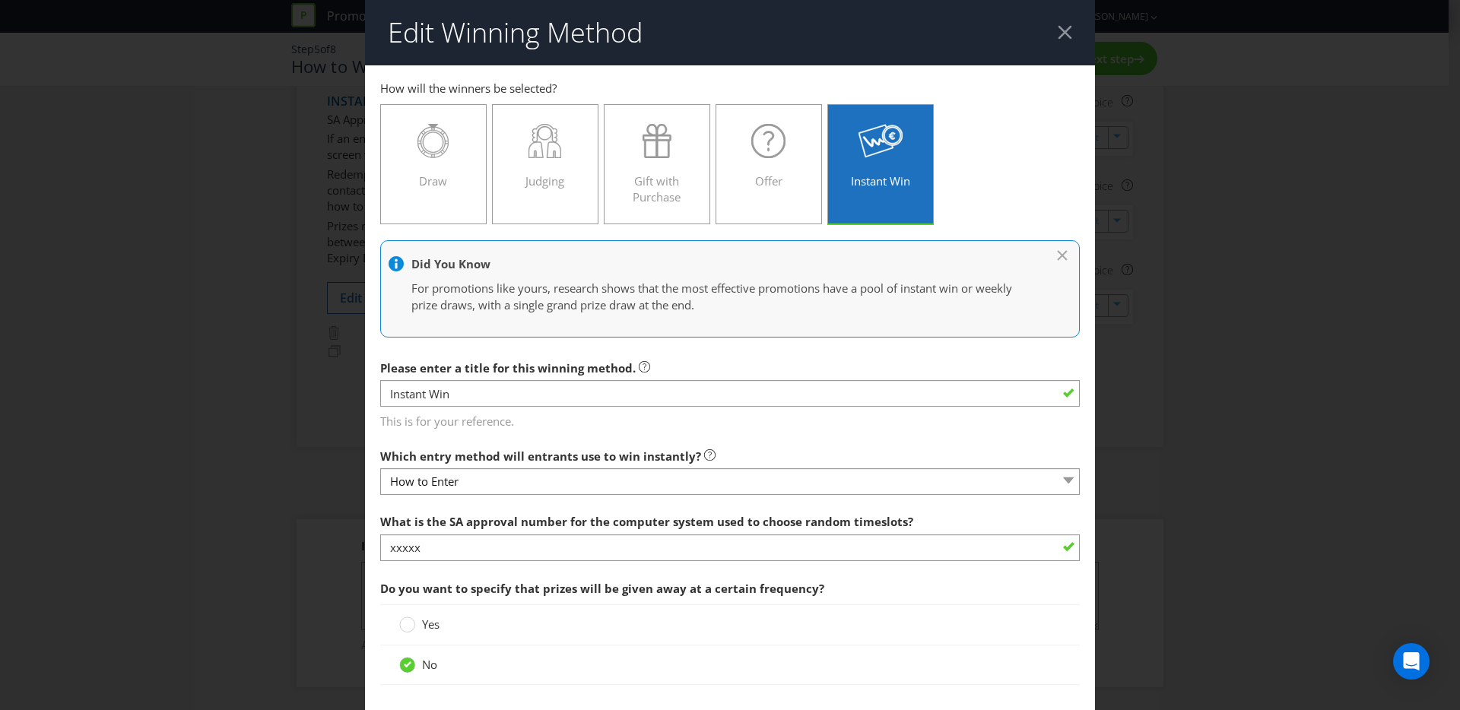
click at [1061, 28] on div at bounding box center [1065, 32] width 14 height 14
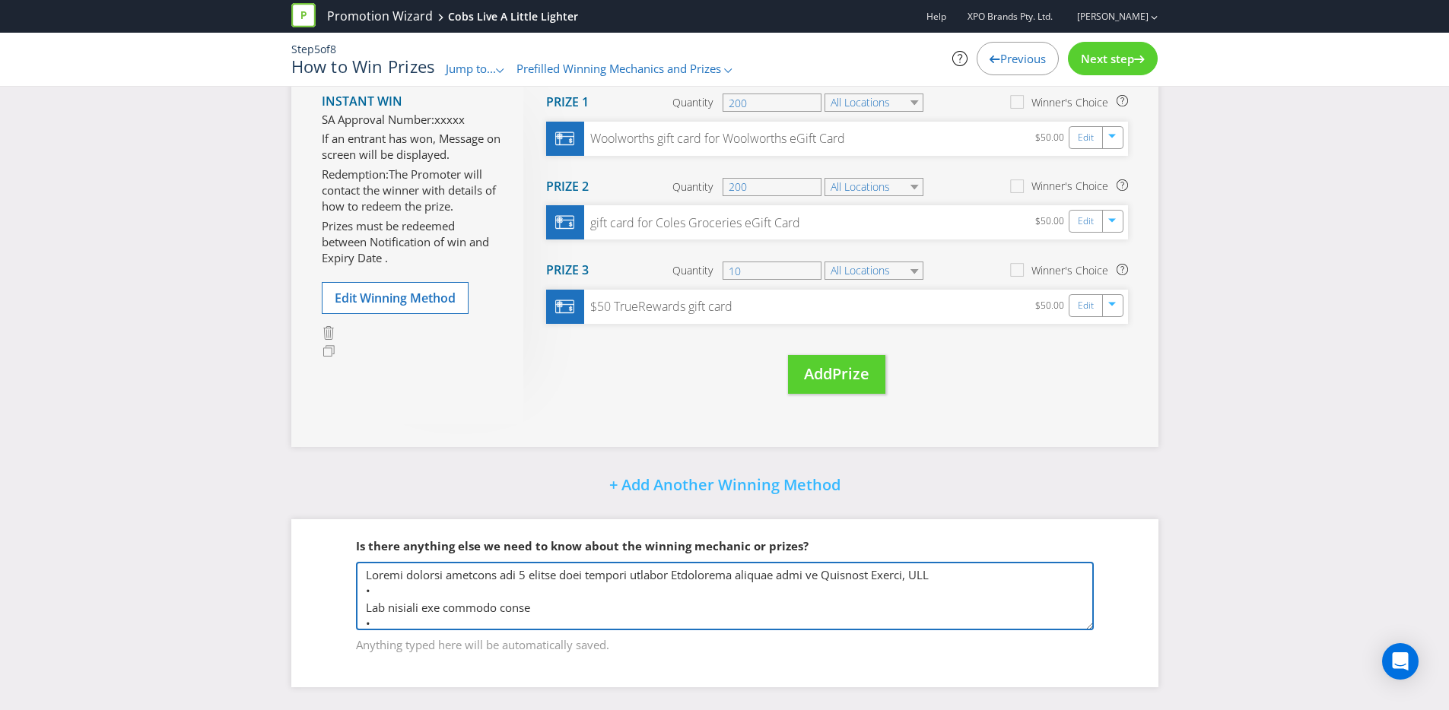
click at [457, 583] on textarea at bounding box center [725, 596] width 738 height 68
click at [367, 578] on textarea at bounding box center [725, 596] width 738 height 68
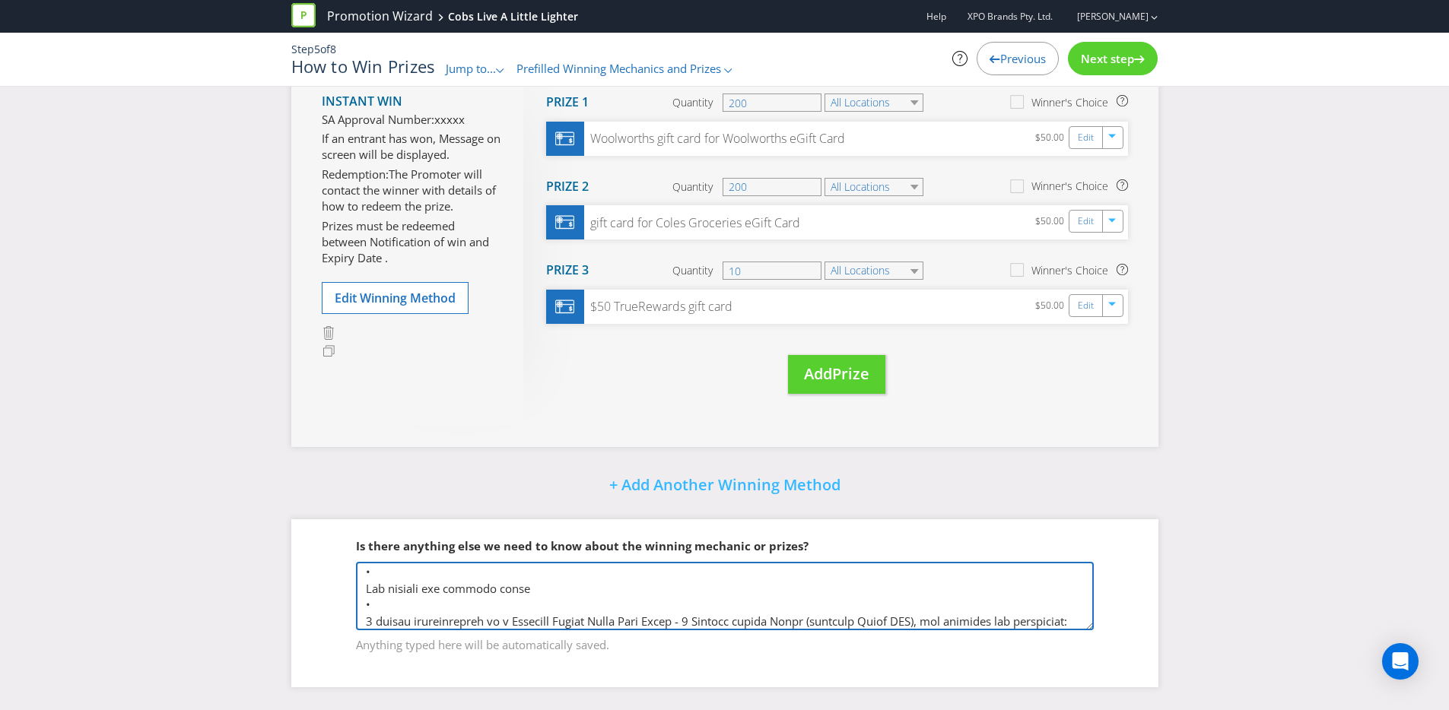
click at [466, 585] on textarea at bounding box center [725, 596] width 738 height 68
click at [408, 573] on textarea at bounding box center [725, 596] width 738 height 68
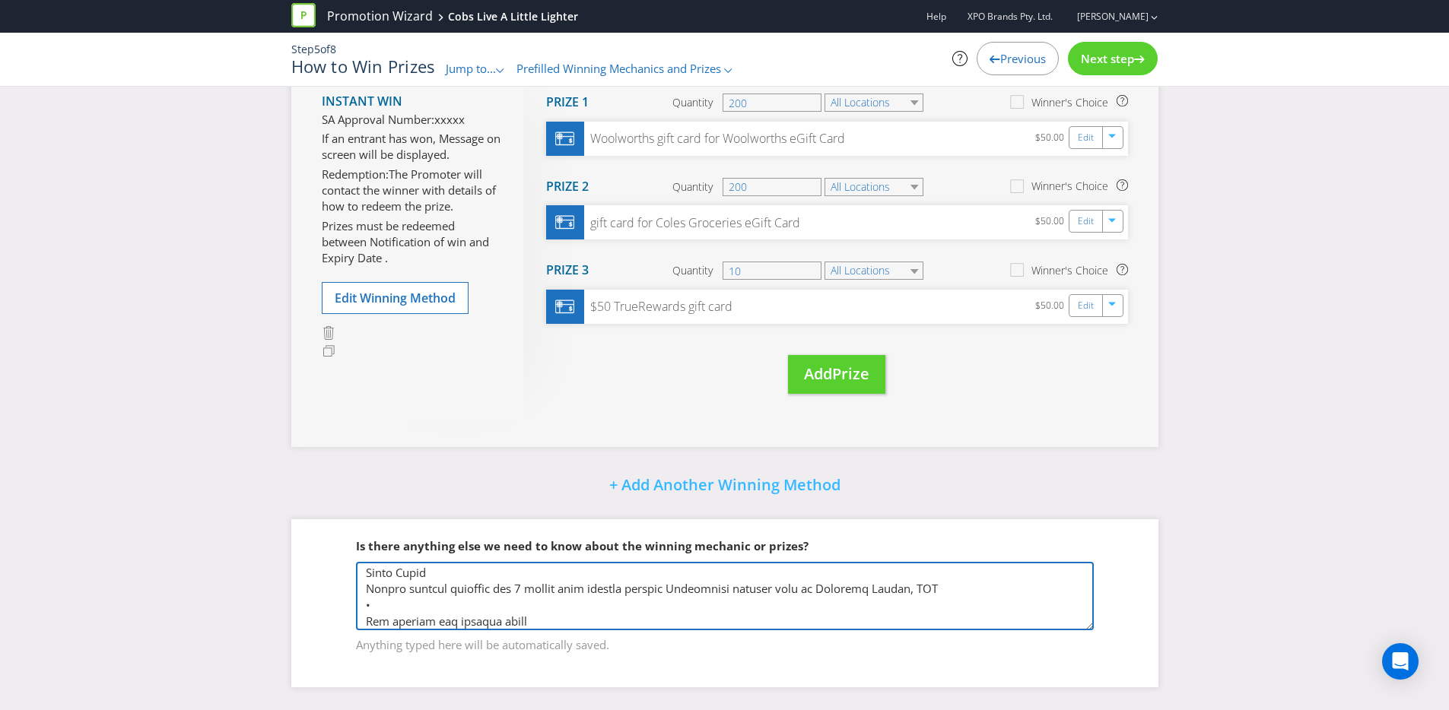
scroll to position [133, 0]
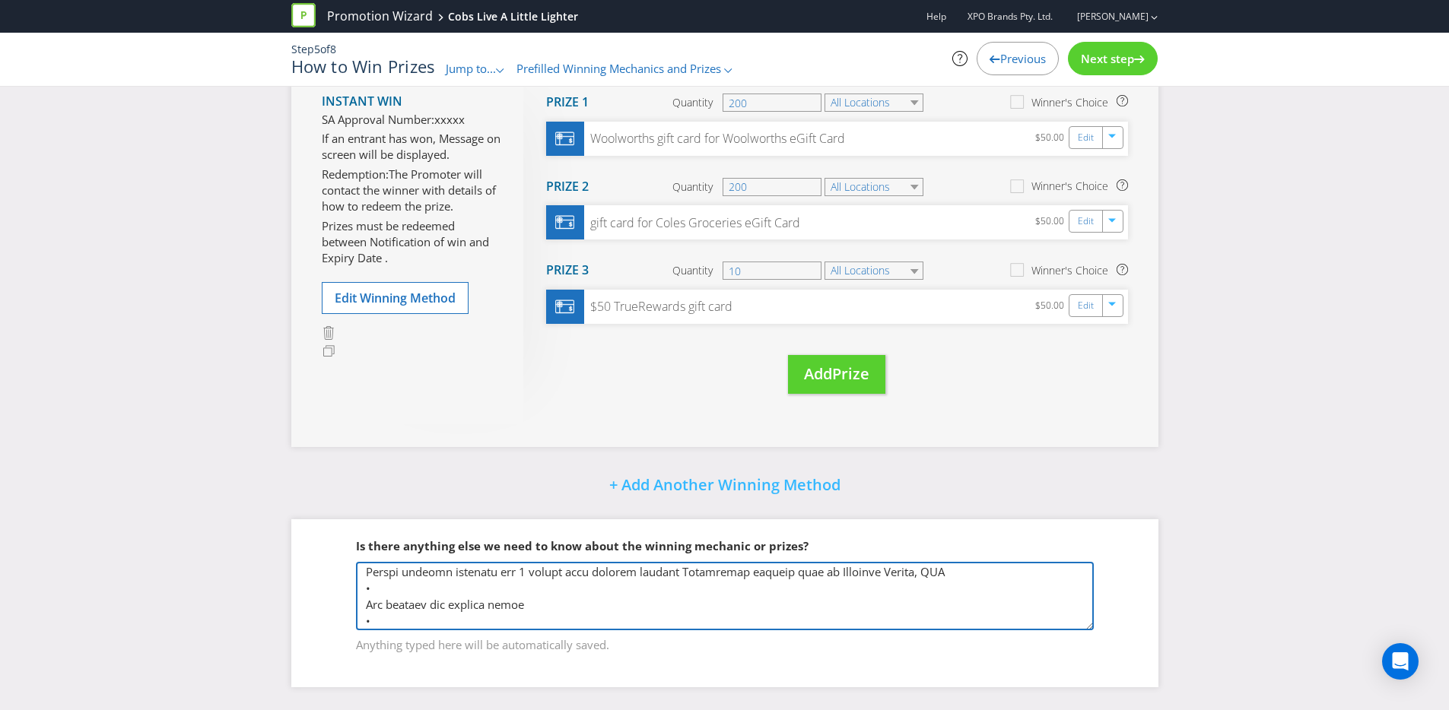
type textarea "Minor Prize Entrants will need to select what retailer they purchased their pro…"
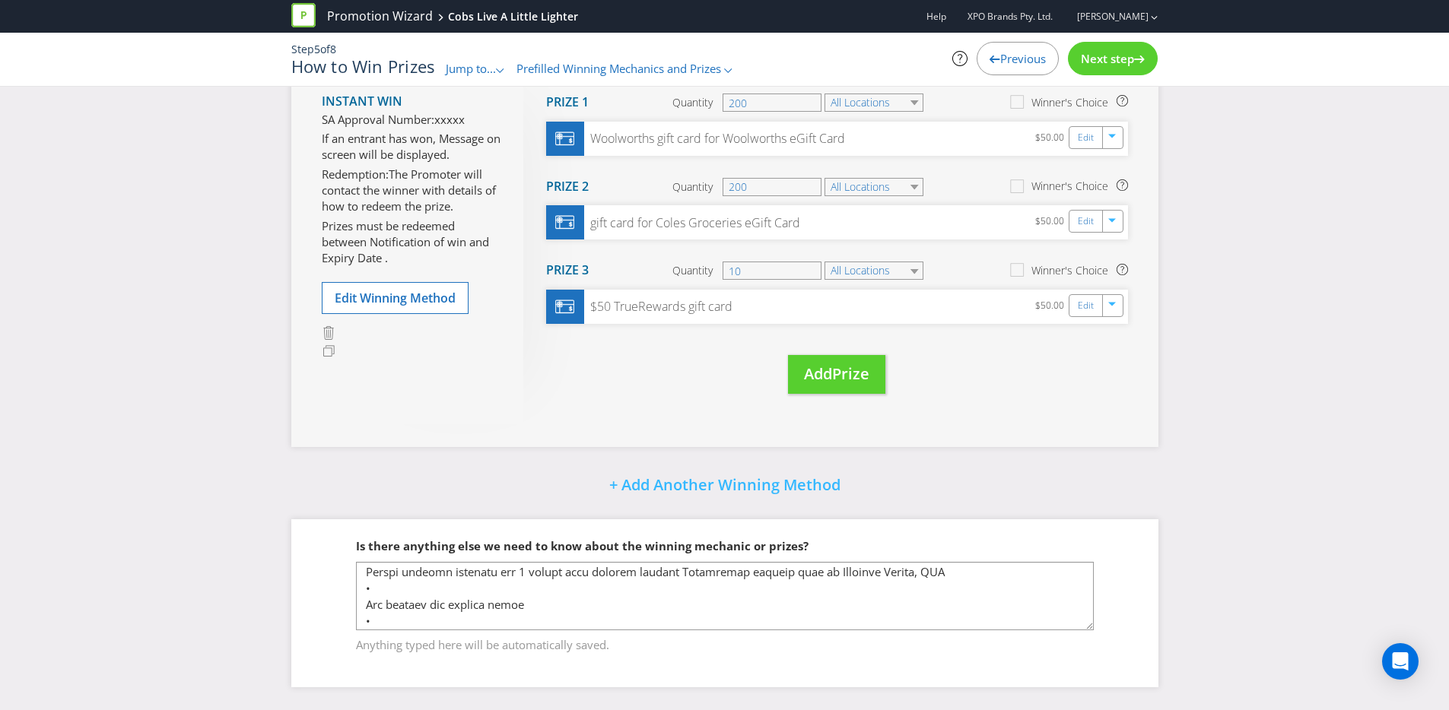
click at [556, 521] on fieldset "Is there anything else we need to know about the winning mechanic or prizes? An…" at bounding box center [725, 586] width 806 height 157
click at [1097, 58] on span "Next step" at bounding box center [1107, 58] width 53 height 15
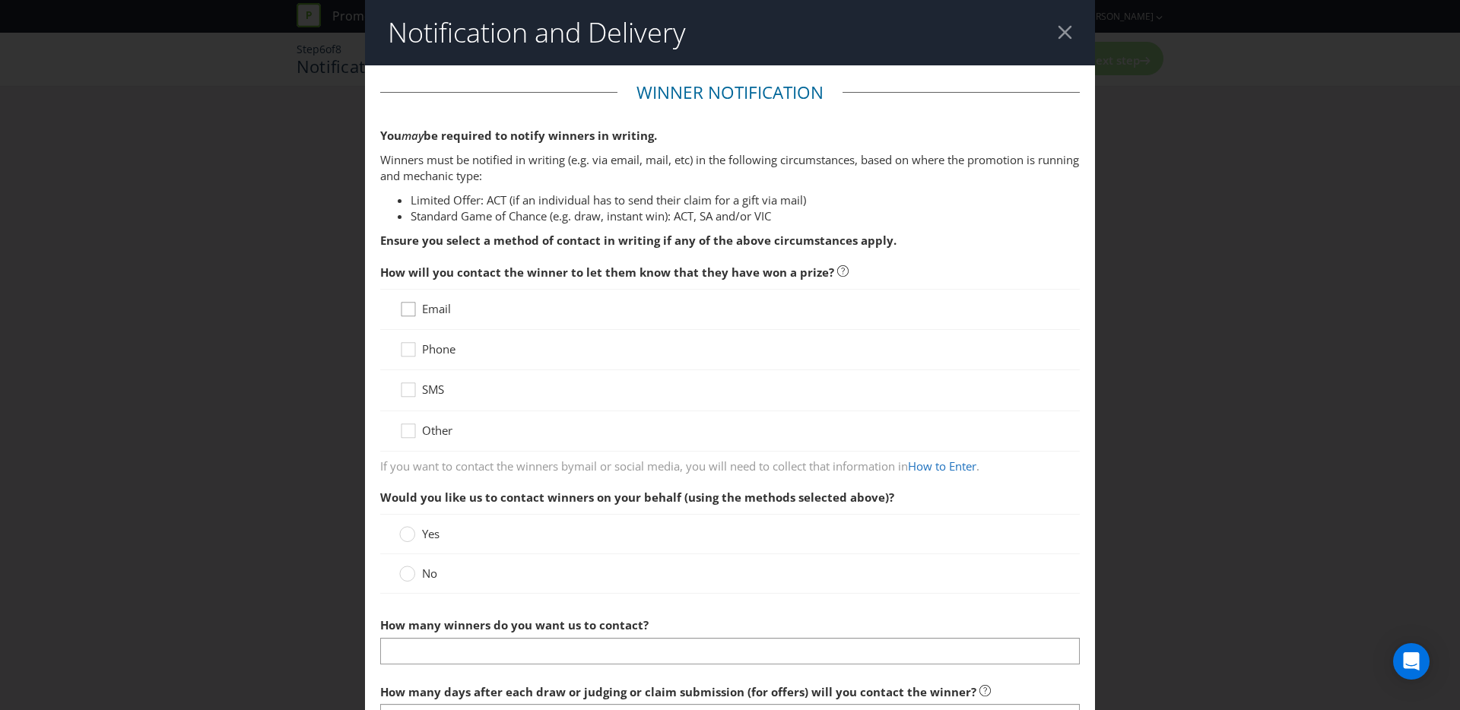
click at [404, 315] on icon at bounding box center [410, 312] width 23 height 23
click at [0, 0] on input "Email" at bounding box center [0, 0] width 0 height 0
click at [402, 344] on div at bounding box center [406, 354] width 15 height 27
click at [0, 0] on input "Phone" at bounding box center [0, 0] width 0 height 0
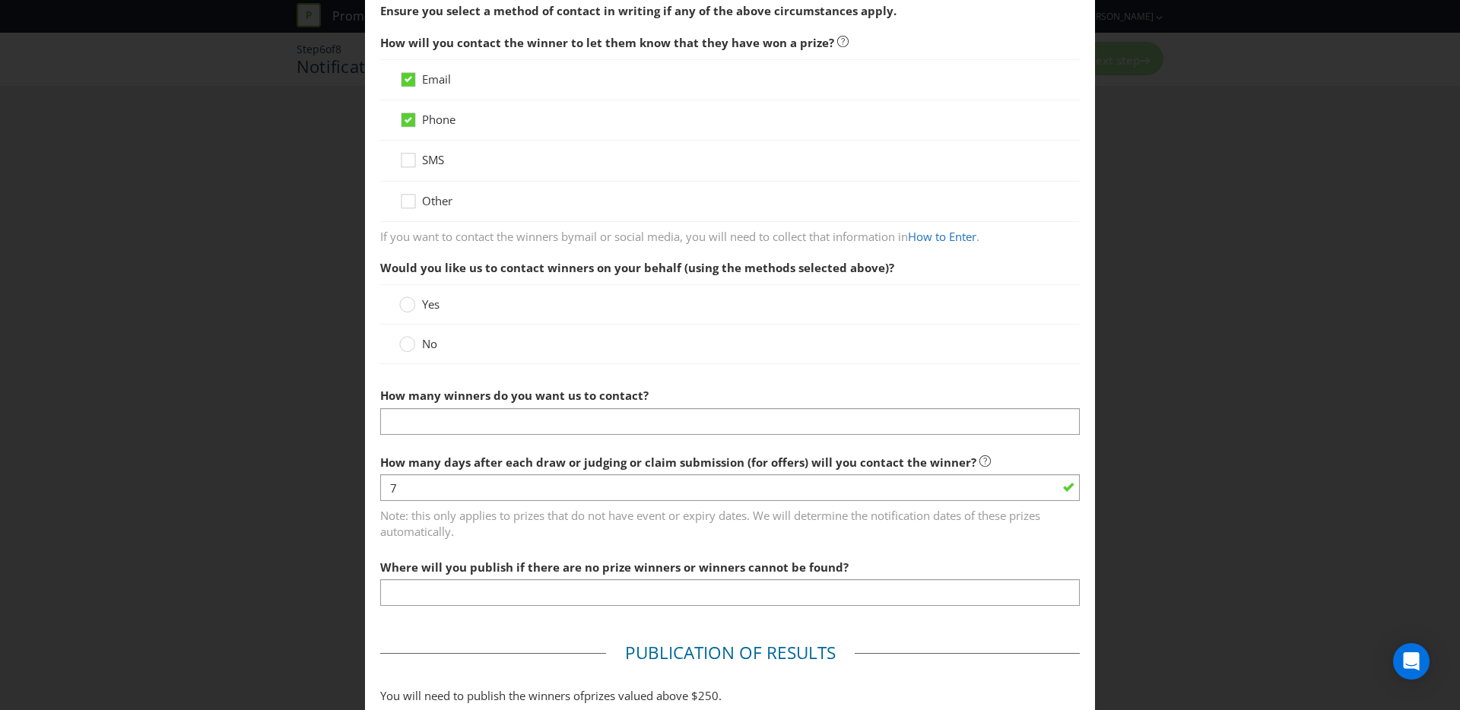
scroll to position [236, 0]
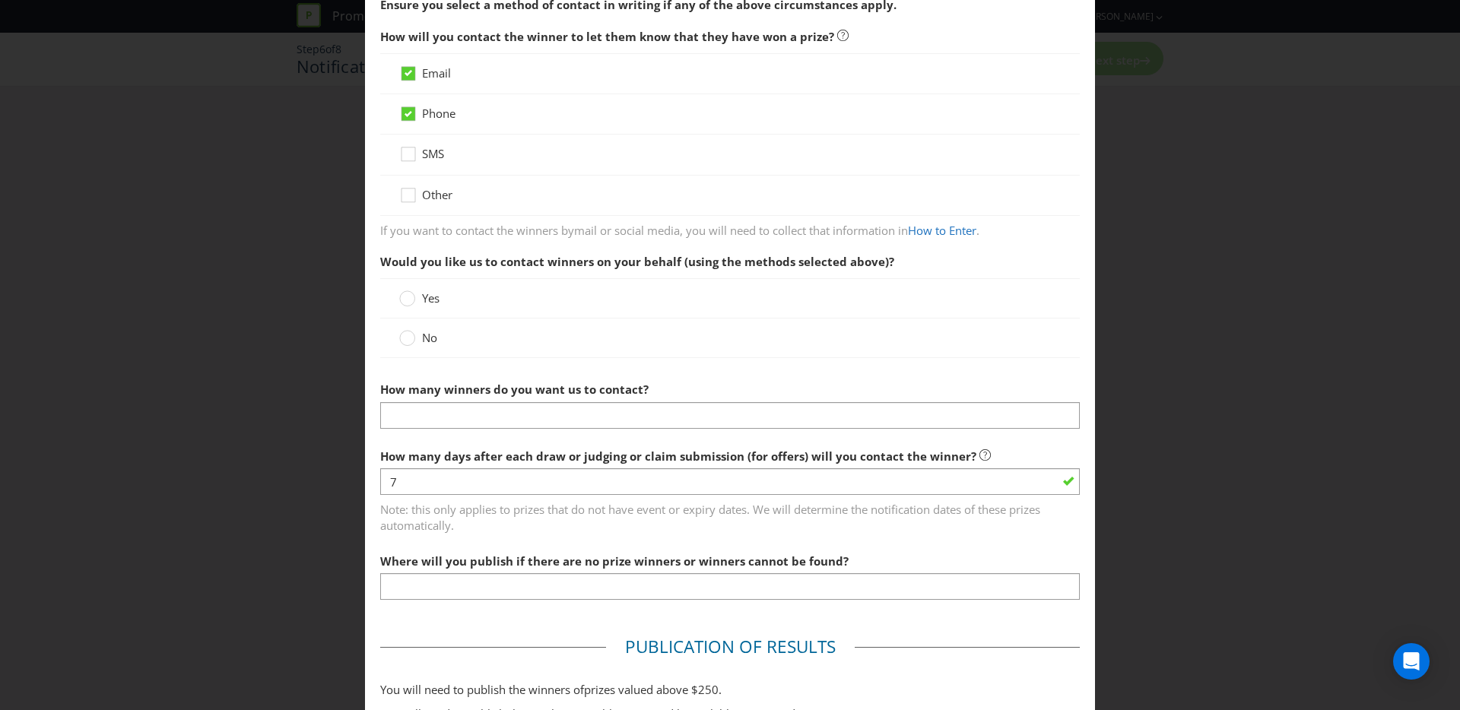
click at [422, 337] on span "No" at bounding box center [429, 337] width 15 height 15
click at [0, 0] on input "No" at bounding box center [0, 0] width 0 height 0
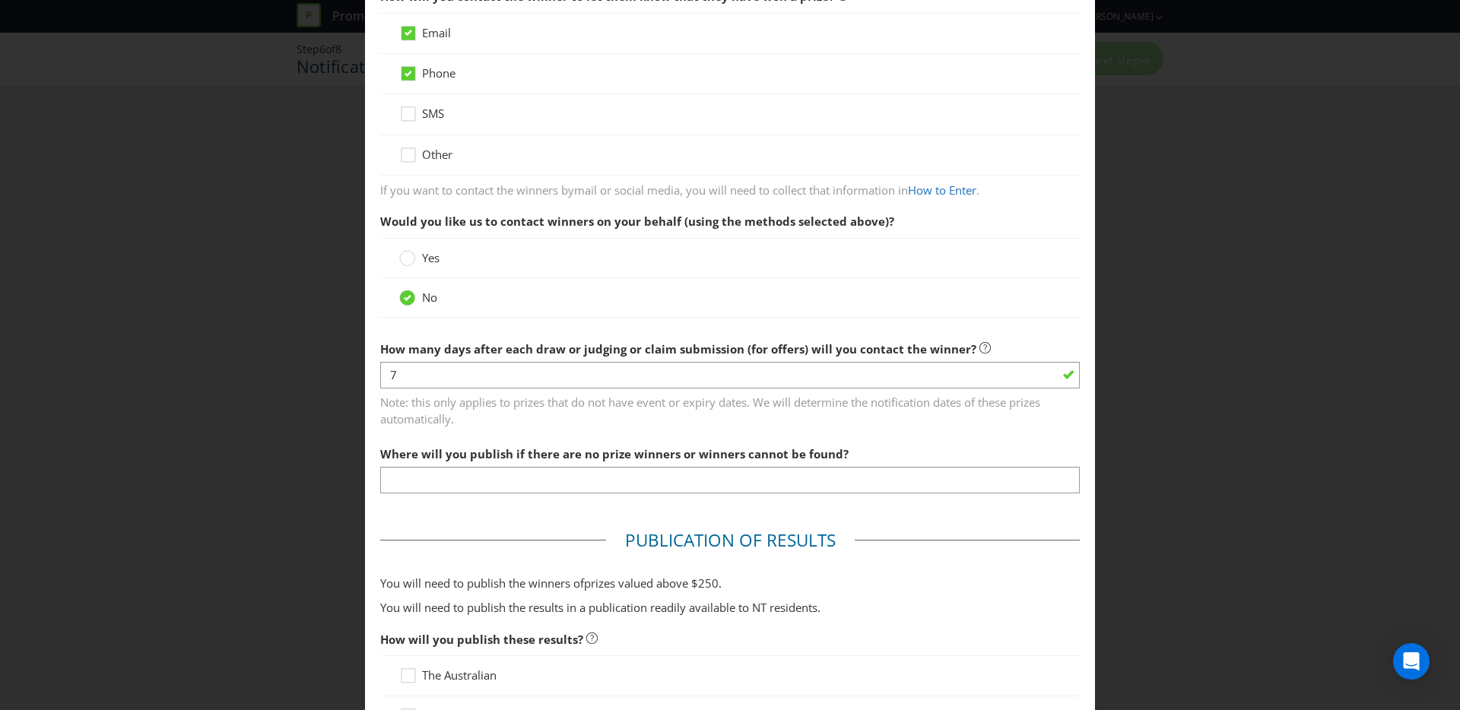
scroll to position [472, 0]
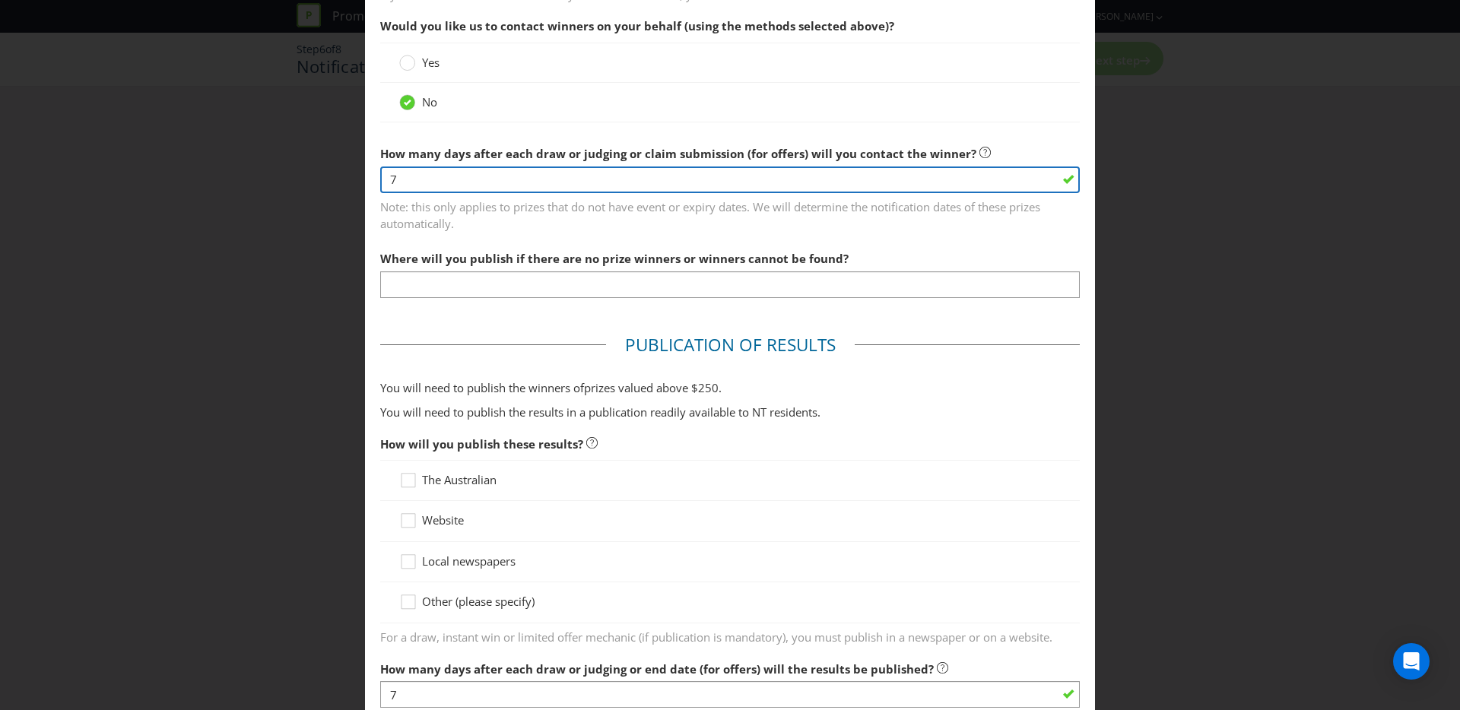
click at [520, 178] on input "7" at bounding box center [730, 180] width 700 height 27
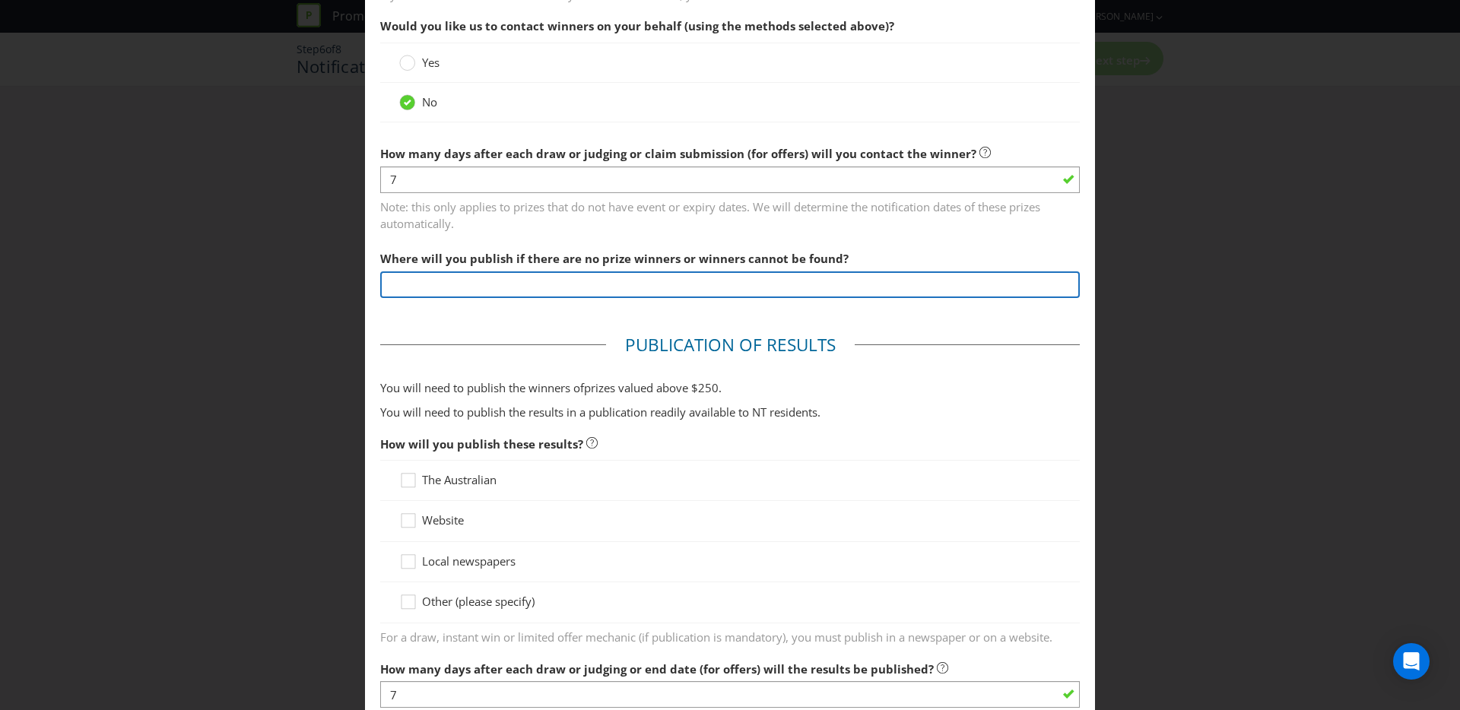
click at [474, 284] on input "text" at bounding box center [730, 284] width 700 height 27
type input "www.cobslivealittlelighter.com.au"
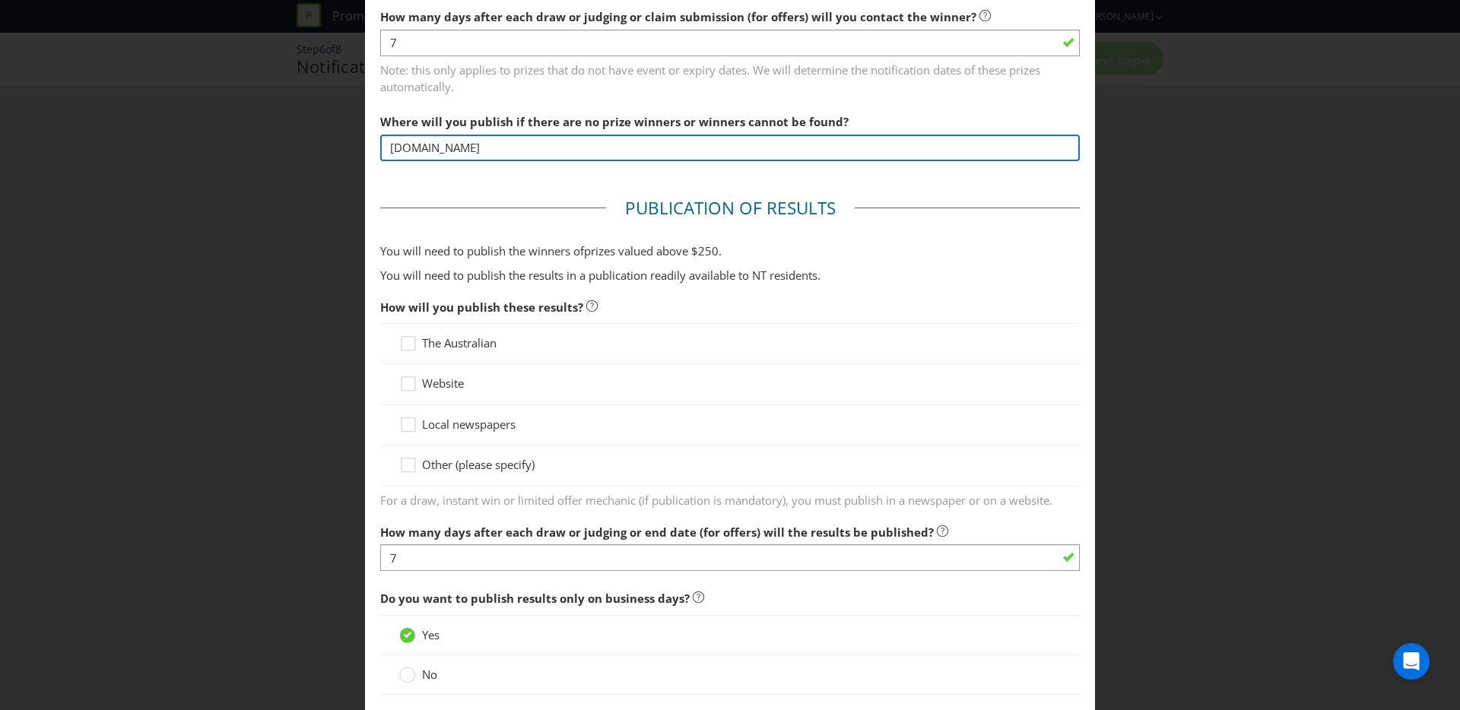
scroll to position [707, 0]
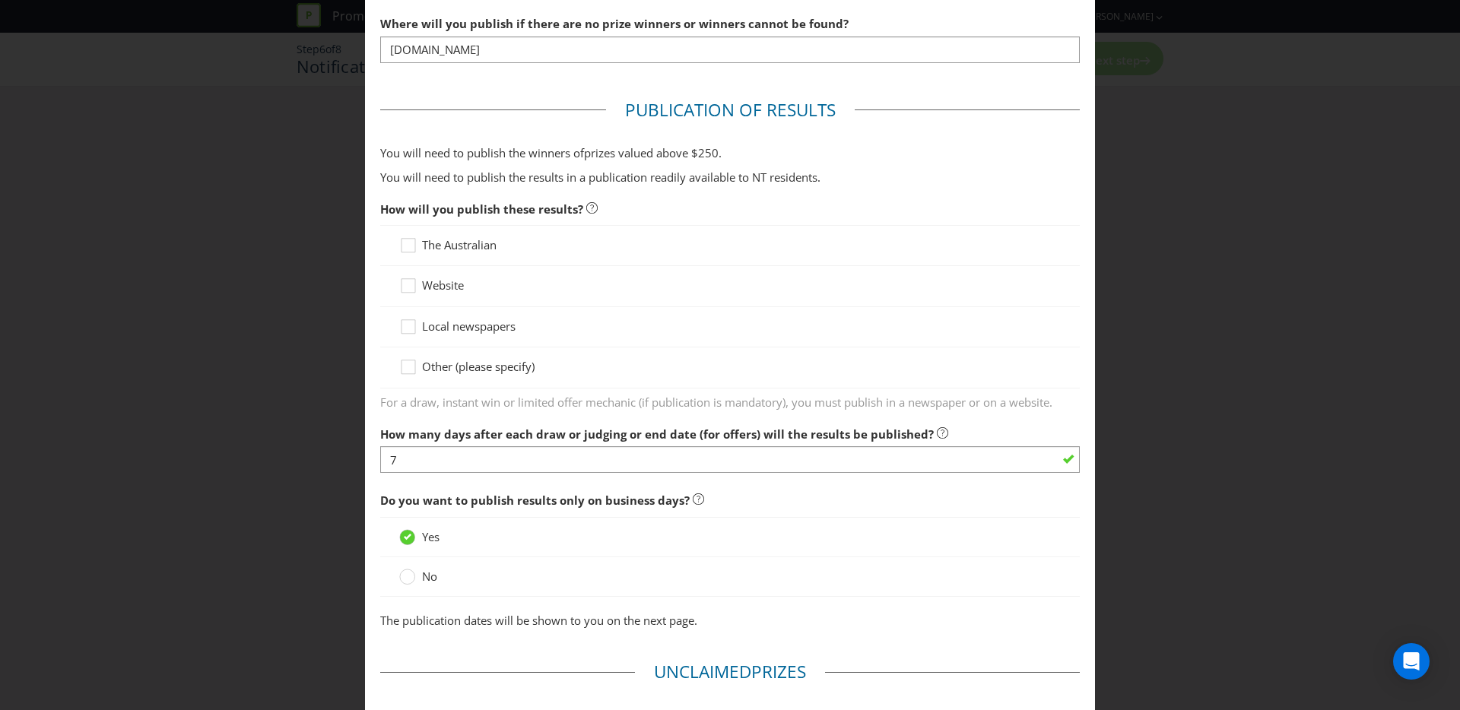
click at [443, 367] on span "Other (please specify)" at bounding box center [478, 366] width 113 height 15
click at [0, 0] on input "Other (please specify)" at bounding box center [0, 0] width 0 height 0
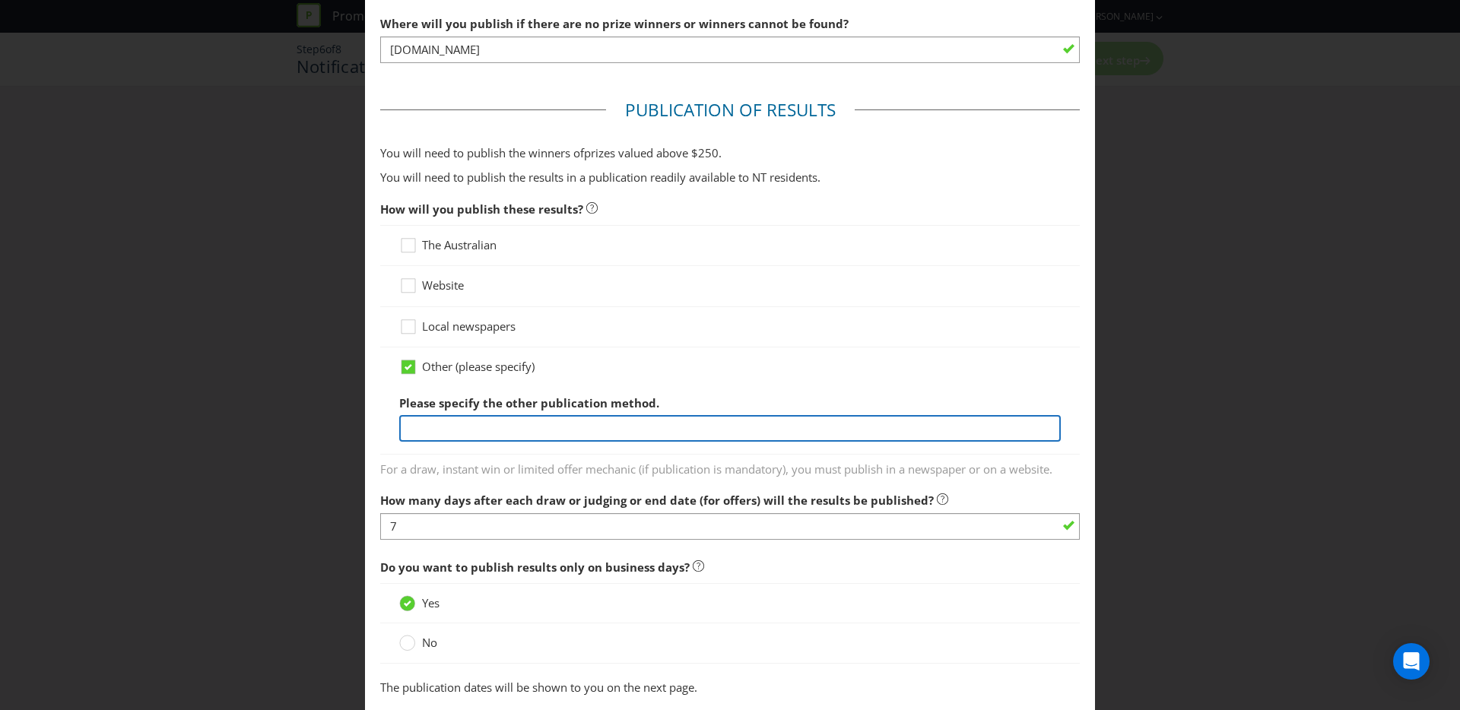
click at [456, 437] on input "text" at bounding box center [730, 428] width 662 height 27
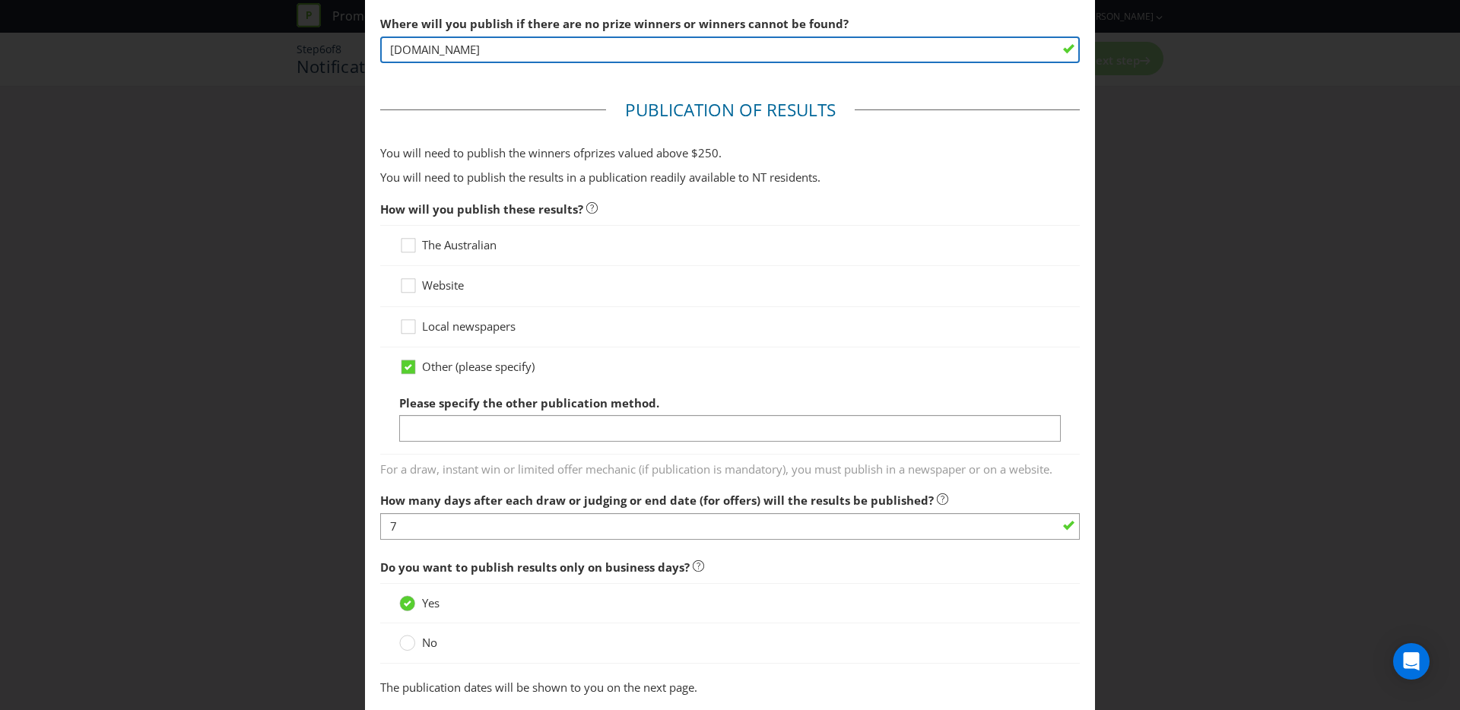
drag, startPoint x: 533, startPoint y: 47, endPoint x: 532, endPoint y: 57, distance: 9.9
click at [533, 46] on input "www.cobslivealittlelighter.com.au" at bounding box center [730, 50] width 700 height 27
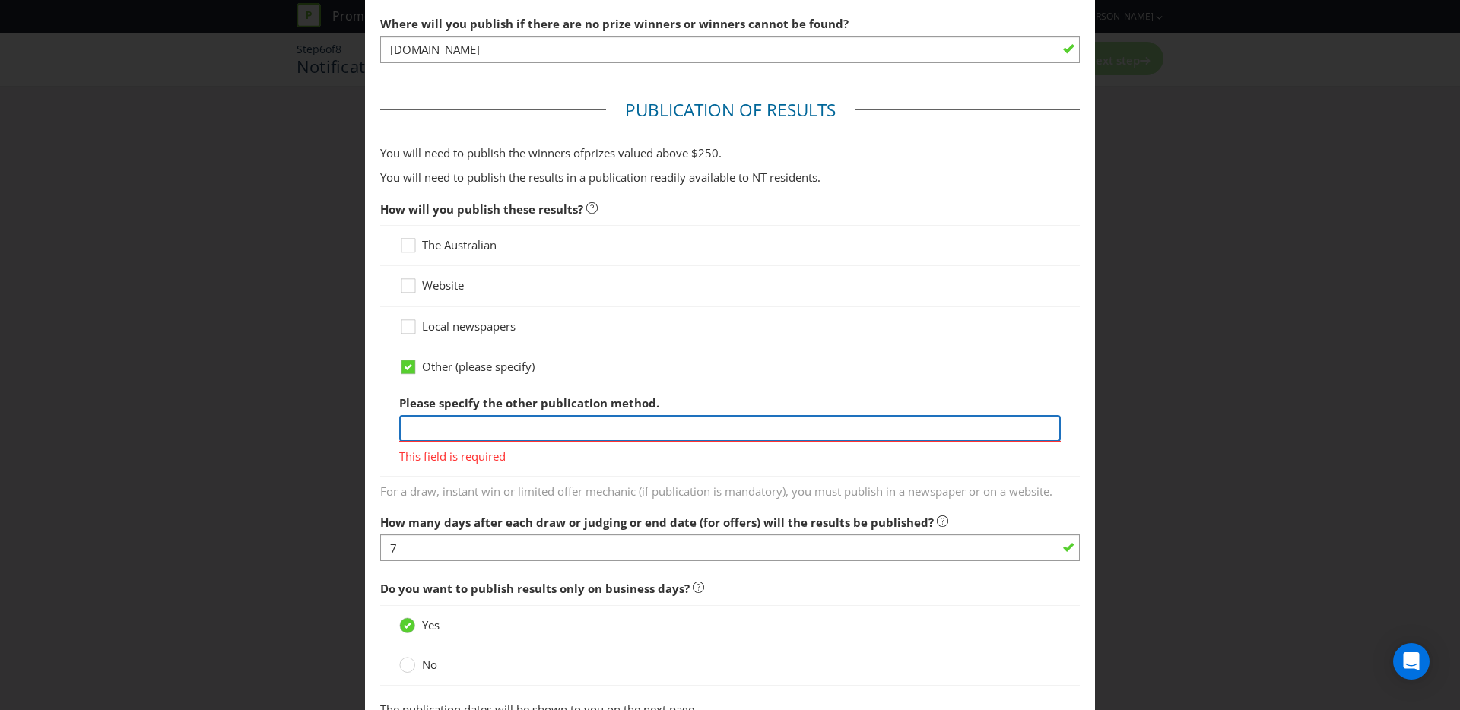
click at [493, 429] on input "text" at bounding box center [730, 428] width 662 height 27
paste input "www.cobslivealittlelighter.com.au"
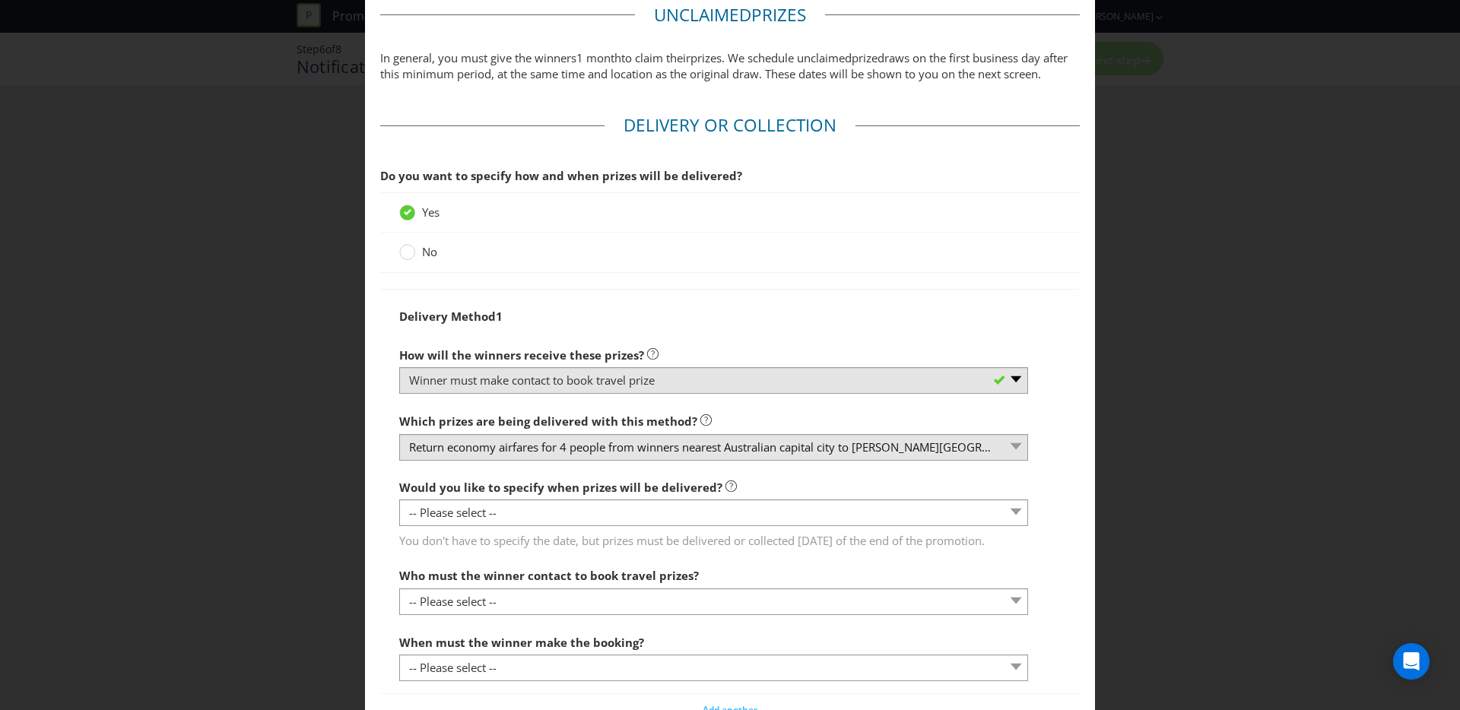
scroll to position [1399, 0]
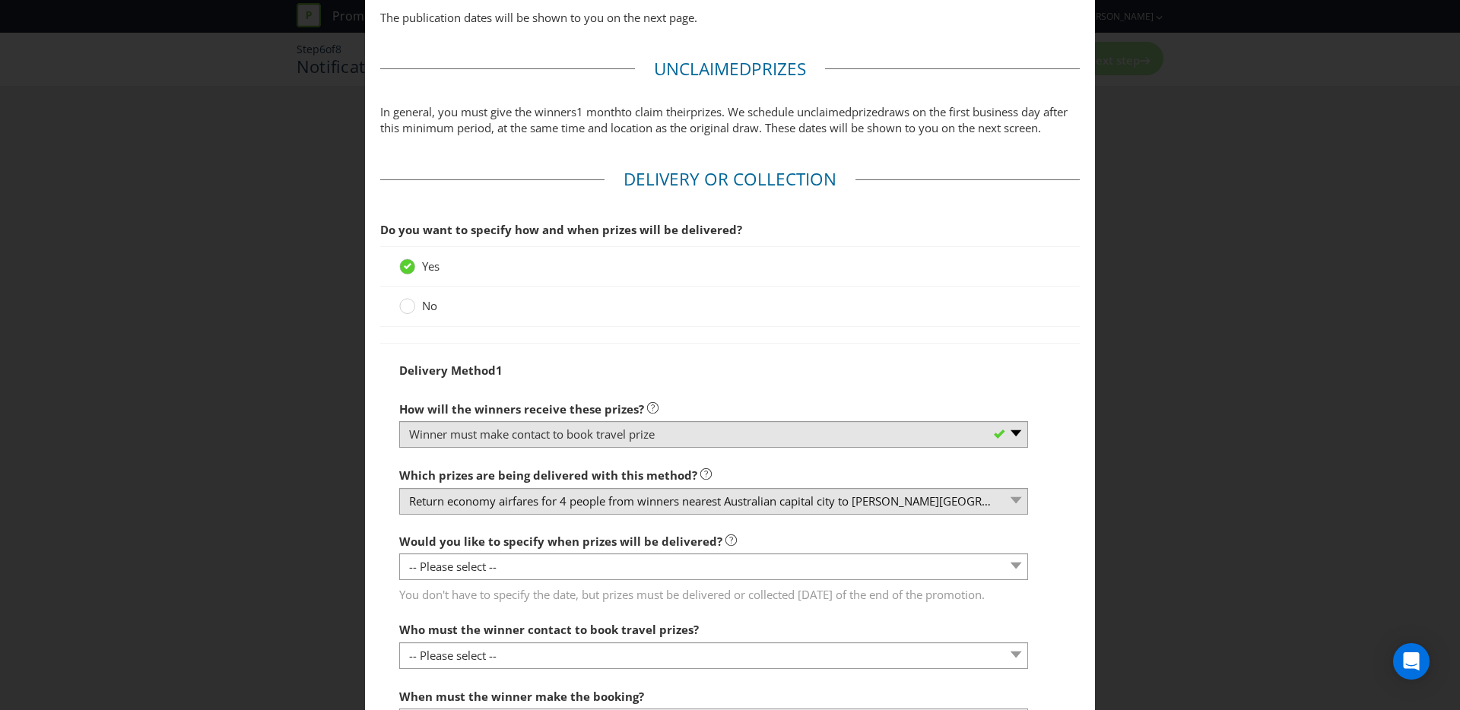
type input "www.cobslivealittlelighter.com.au"
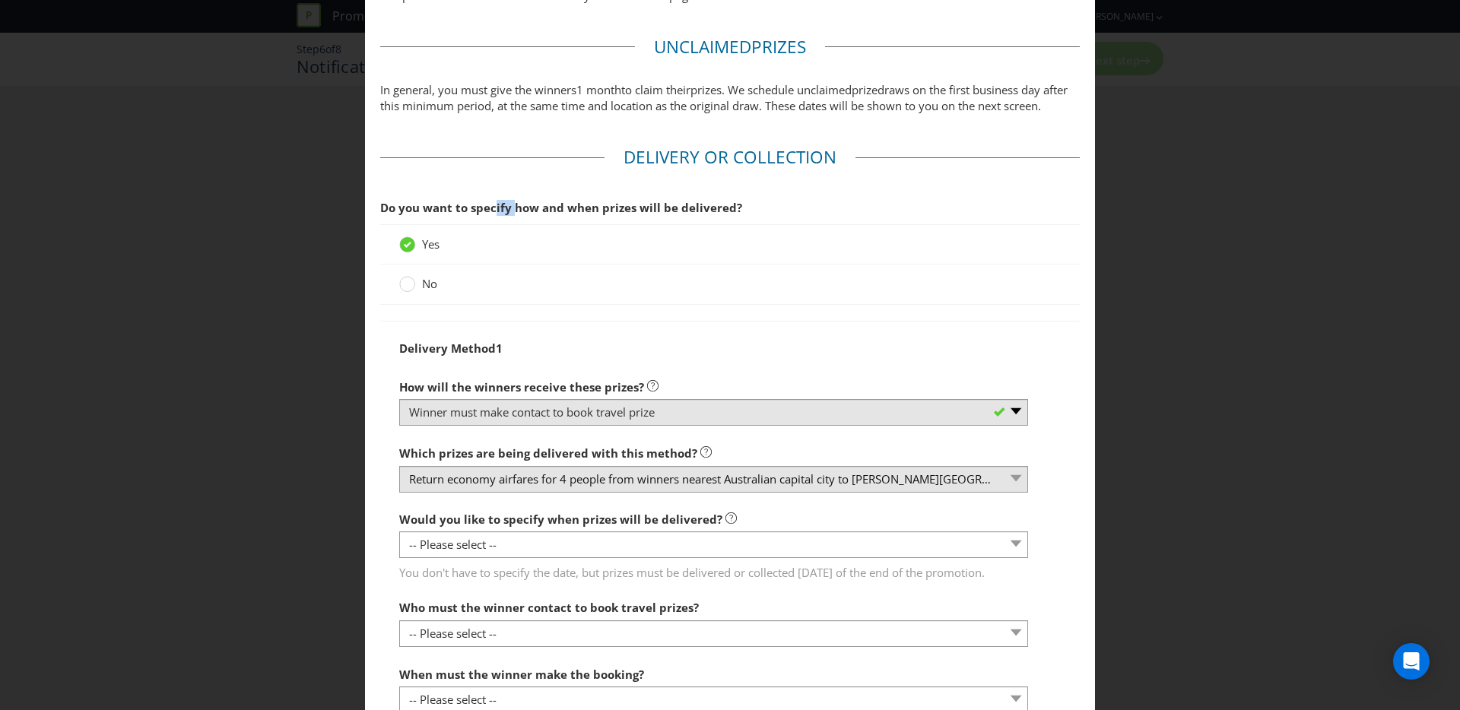
scroll to position [1377, 0]
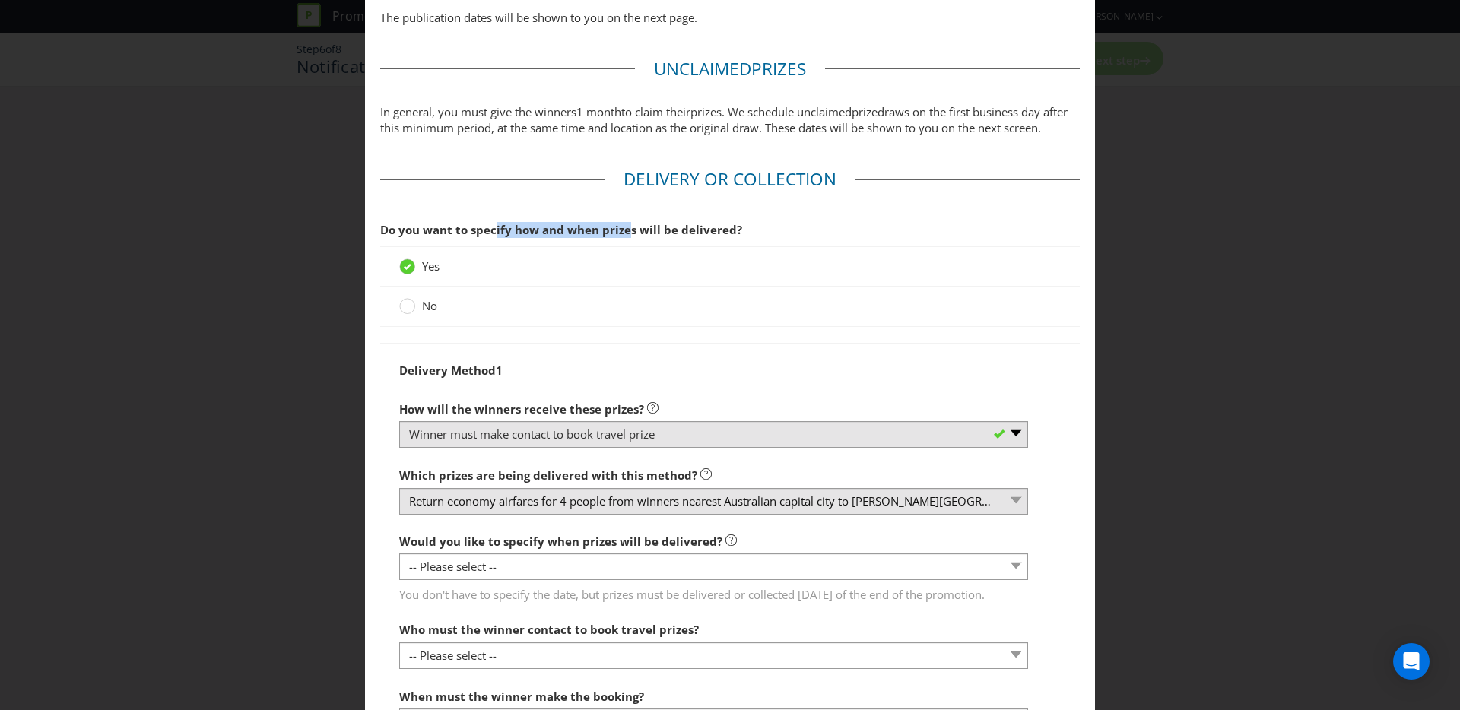
drag, startPoint x: 504, startPoint y: 249, endPoint x: 618, endPoint y: 258, distance: 113.7
click at [622, 237] on span "Do you want to specify how and when prizes will be delivered?" at bounding box center [561, 229] width 362 height 15
click at [424, 313] on span "No" at bounding box center [429, 305] width 15 height 15
click at [0, 0] on input "No" at bounding box center [0, 0] width 0 height 0
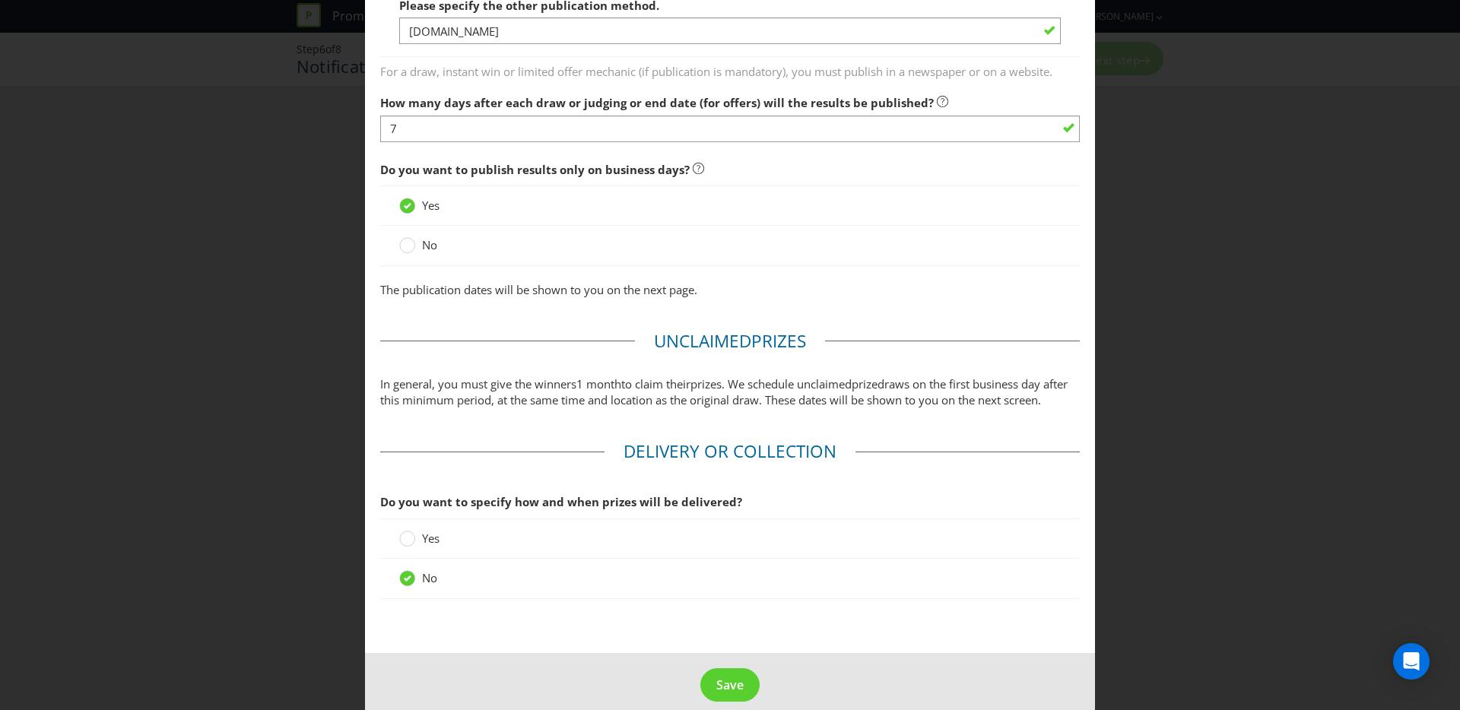
scroll to position [1140, 0]
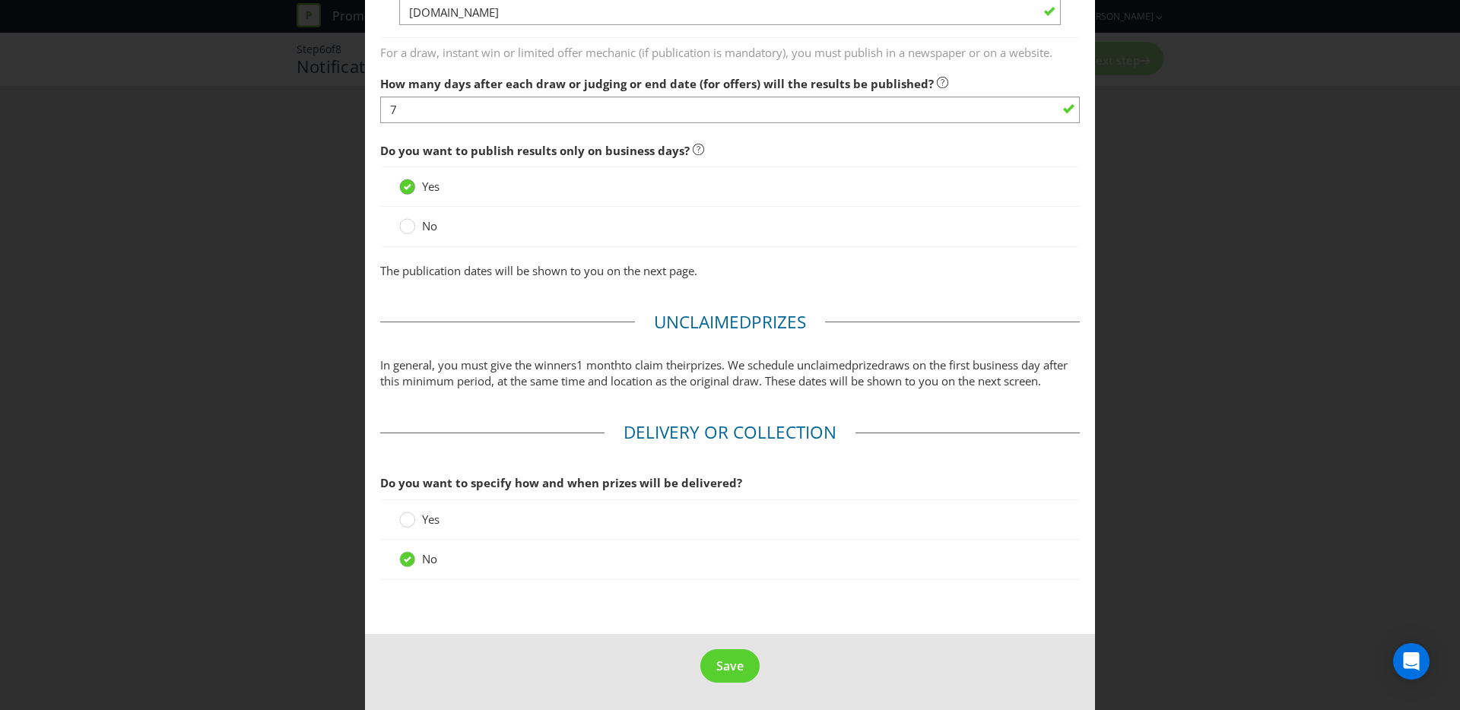
click at [405, 179] on div at bounding box center [406, 189] width 15 height 20
click at [0, 0] on input "Yes" at bounding box center [0, 0] width 0 height 0
click at [411, 519] on circle at bounding box center [407, 520] width 15 height 15
click at [0, 0] on input "Yes" at bounding box center [0, 0] width 0 height 0
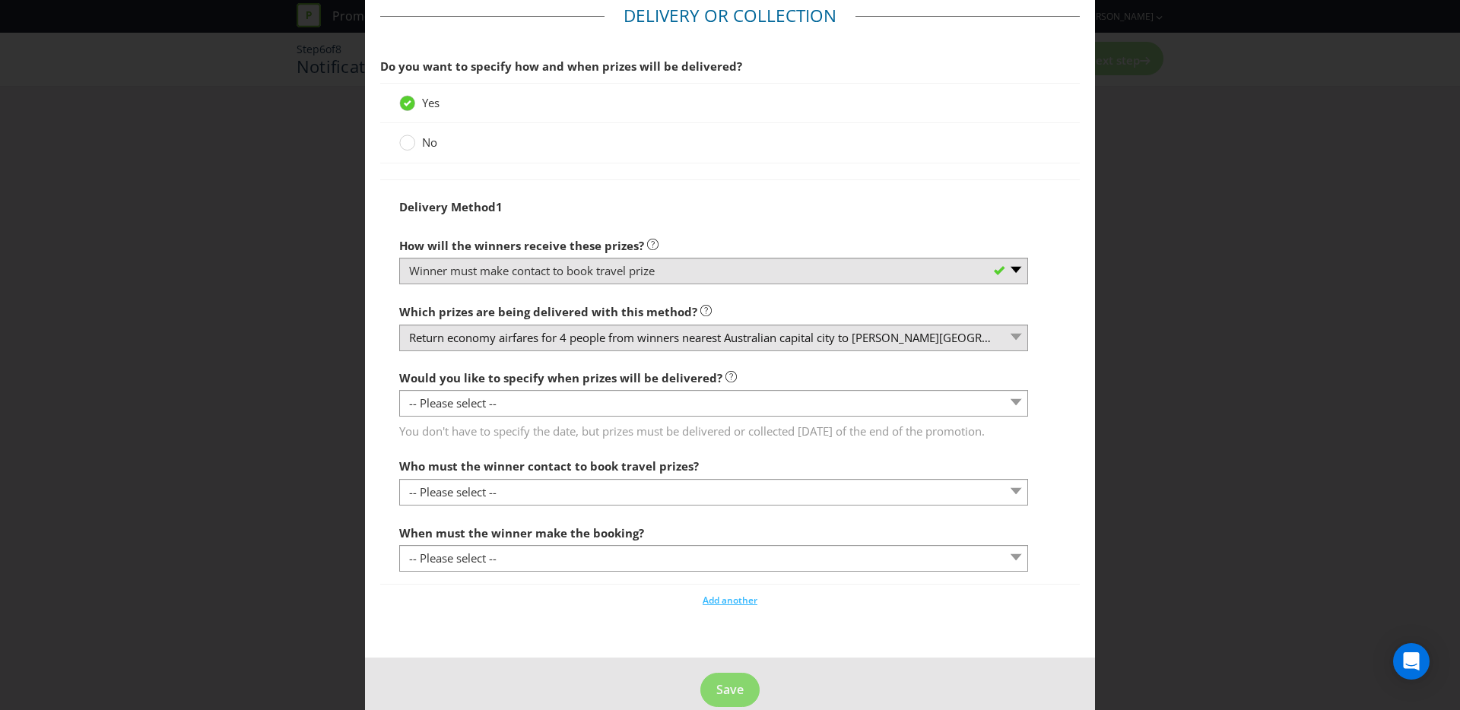
scroll to position [1597, 0]
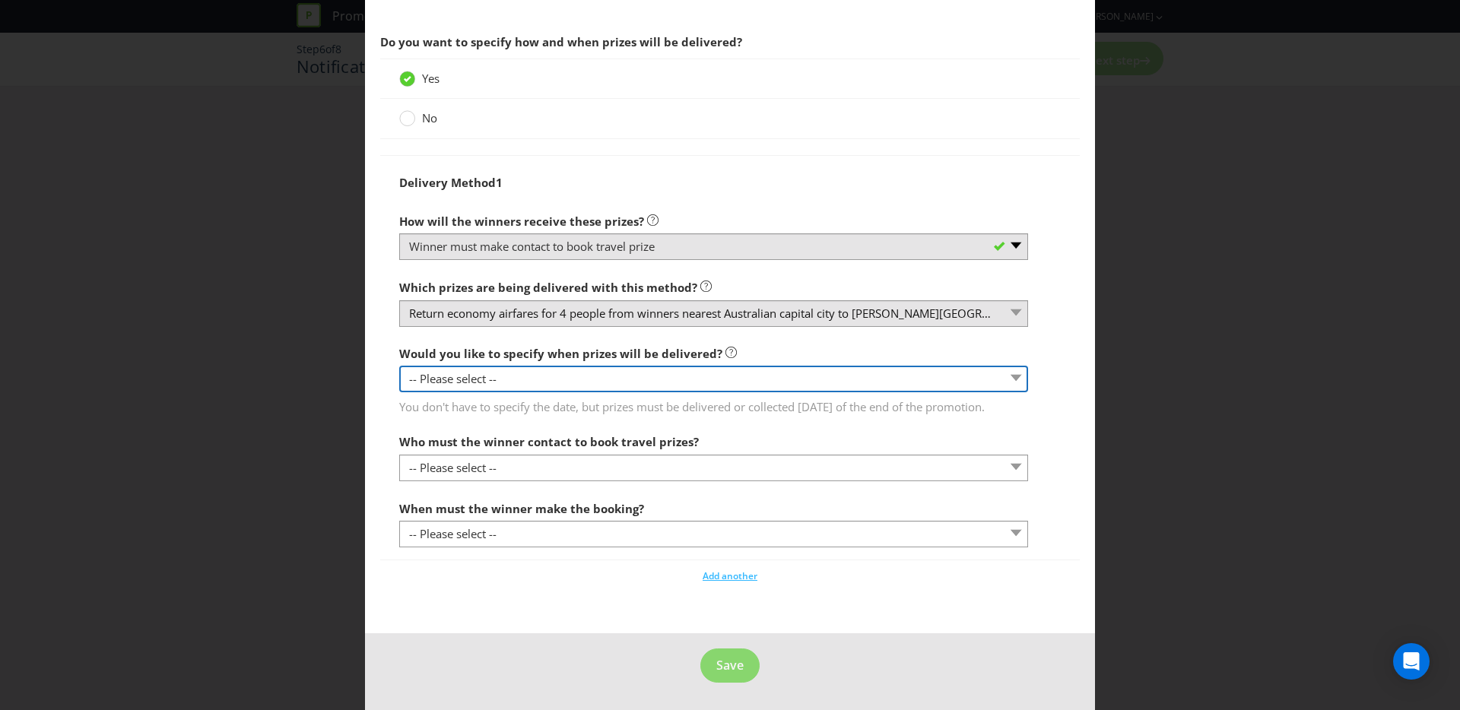
click at [627, 366] on select "-- Please select -- Yes, specific date (please specify) Yes, within a certain p…" at bounding box center [713, 379] width 629 height 27
select select "NO"
click at [399, 366] on select "-- Please select -- Yes, specific date (please specify) Yes, within a certain p…" at bounding box center [713, 379] width 629 height 27
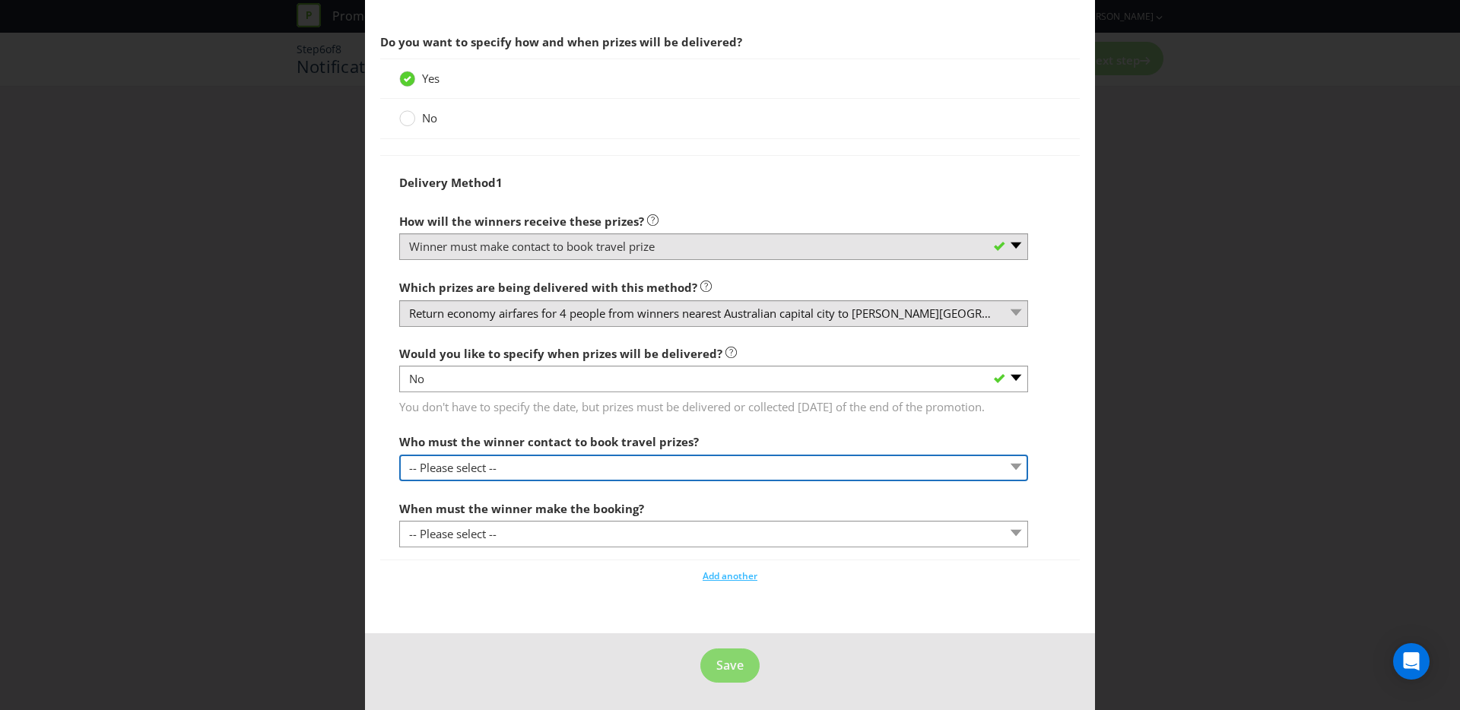
click at [557, 468] on select "-- Please select -- Promoter Travel supplier Agency Other (please specify)" at bounding box center [713, 468] width 629 height 27
select select "OTHER"
click at [399, 455] on select "-- Please select -- Promoter Travel supplier Agency Other (please specify)" at bounding box center [713, 468] width 629 height 27
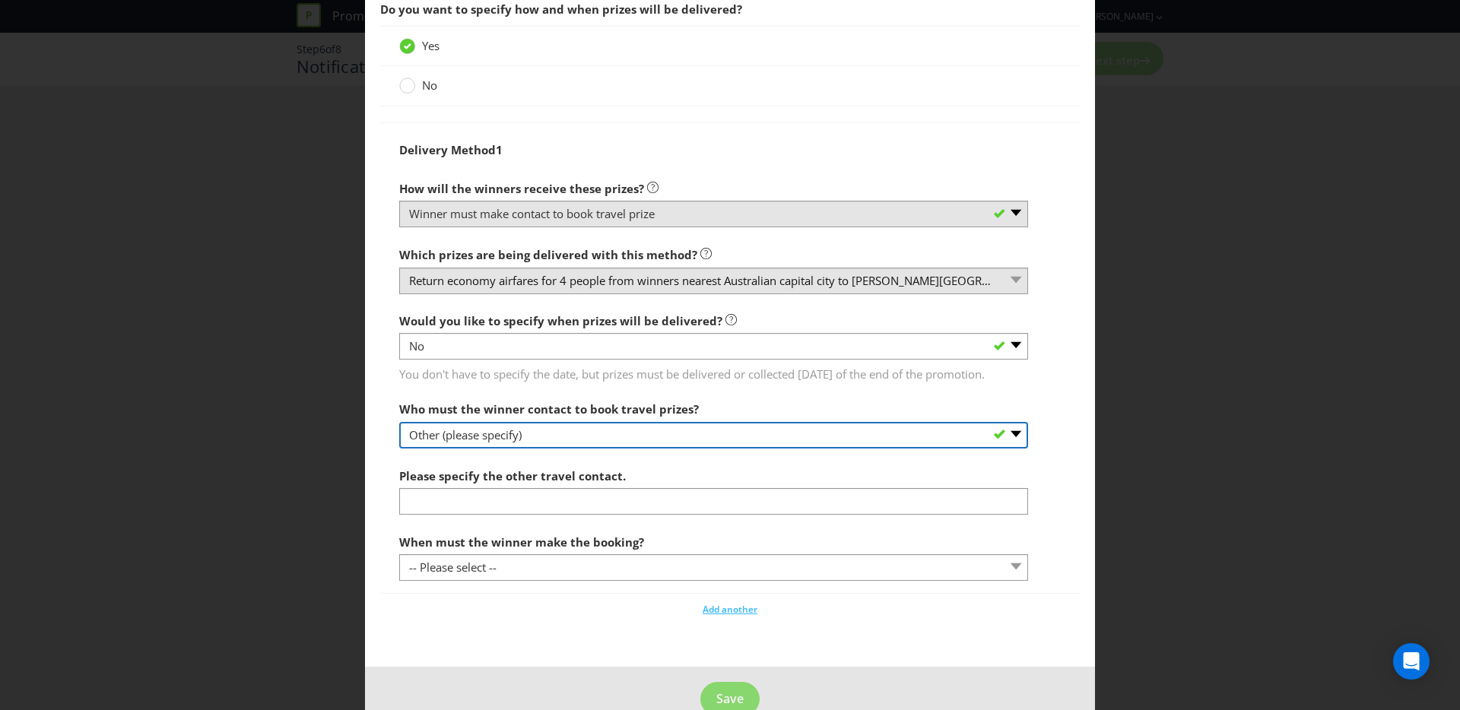
scroll to position [1600, 0]
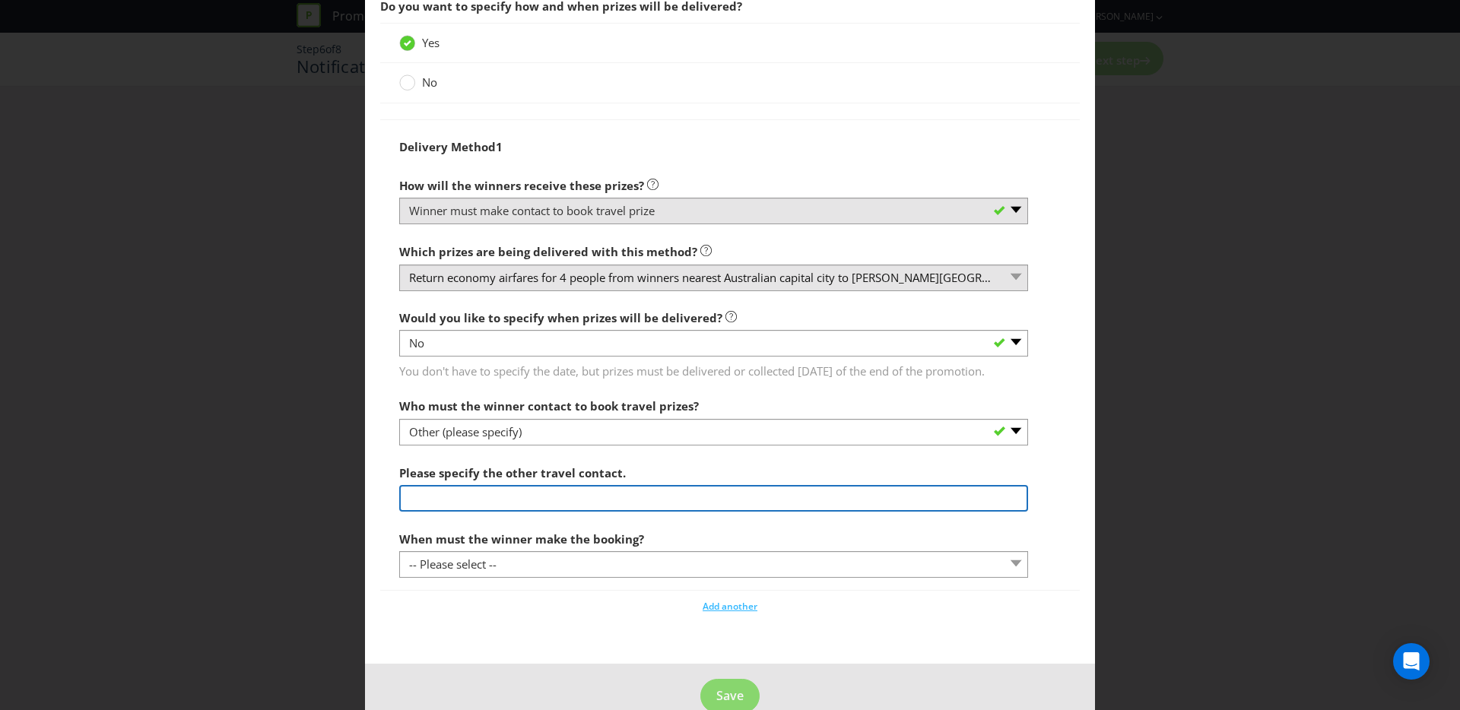
click at [506, 512] on input "text" at bounding box center [713, 498] width 629 height 27
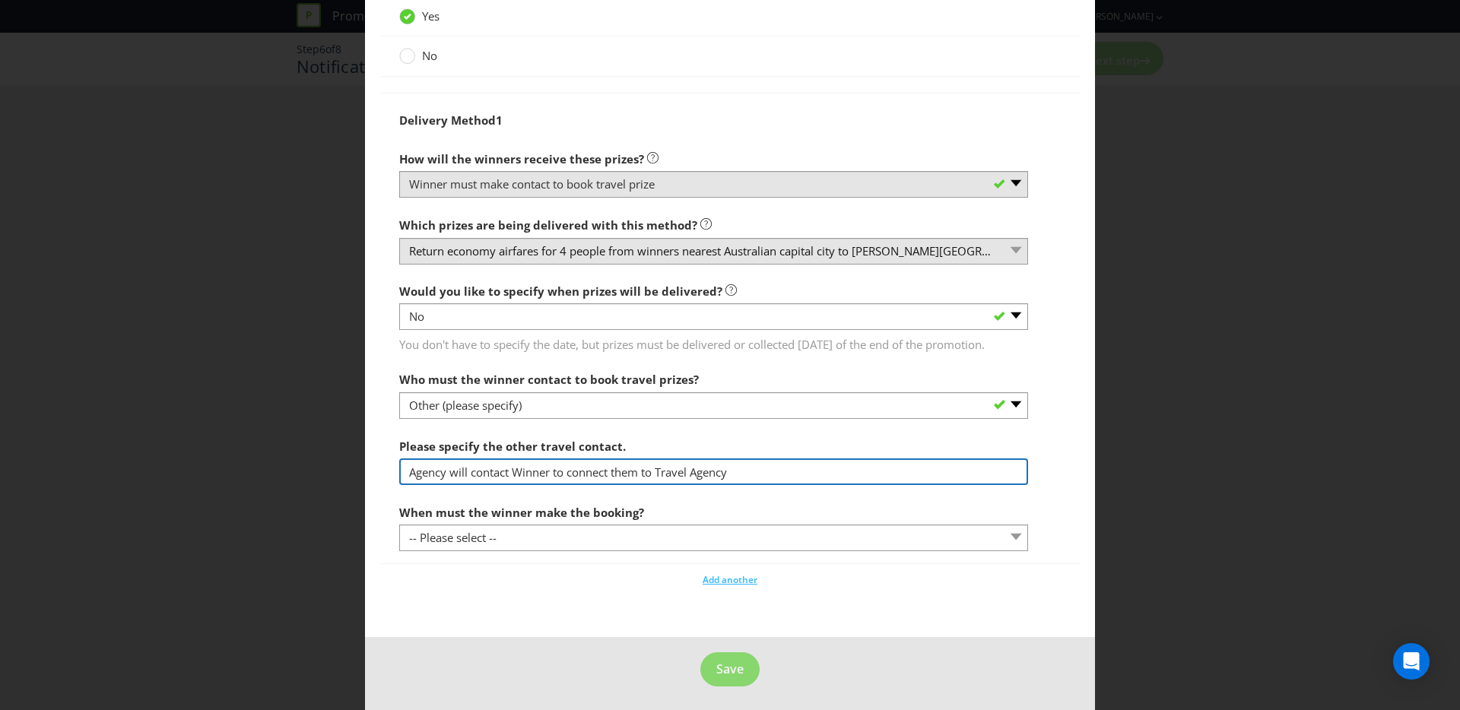
scroll to position [1663, 0]
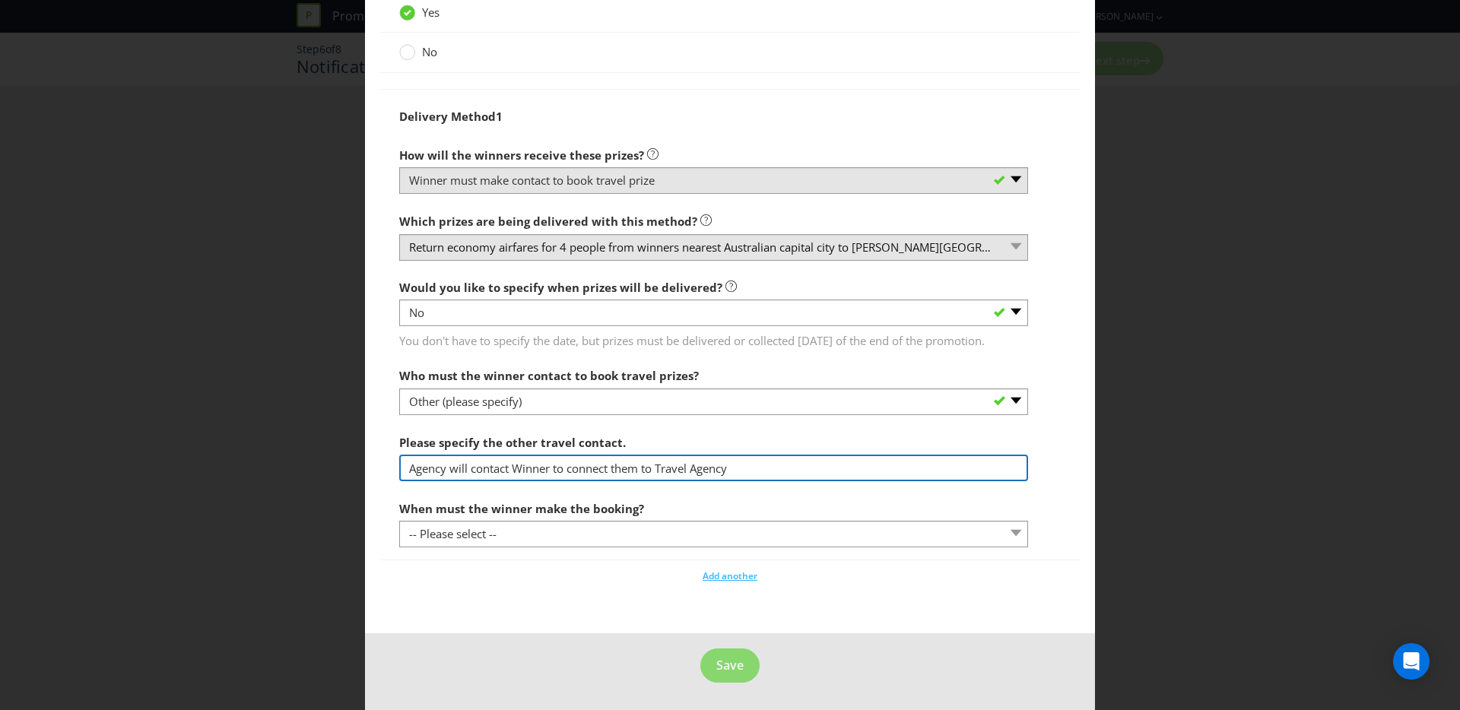
type input "Agency will contact Winner to connect them to Travel Agency"
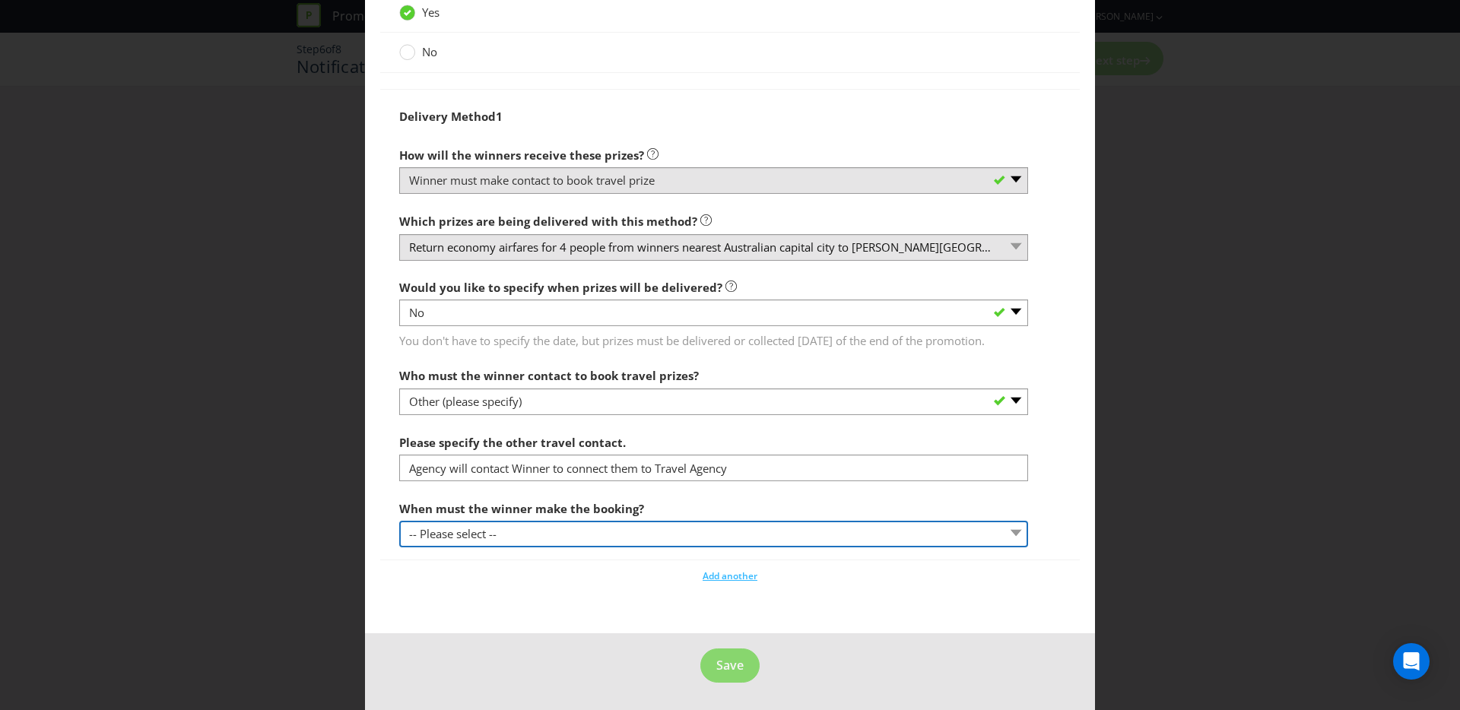
click at [478, 534] on select "-- Please select -- By a specific date (please specify) Within a certain period…" at bounding box center [713, 534] width 629 height 27
click at [399, 521] on select "-- Please select -- By a specific date (please specify) Within a certain period…" at bounding box center [713, 534] width 629 height 27
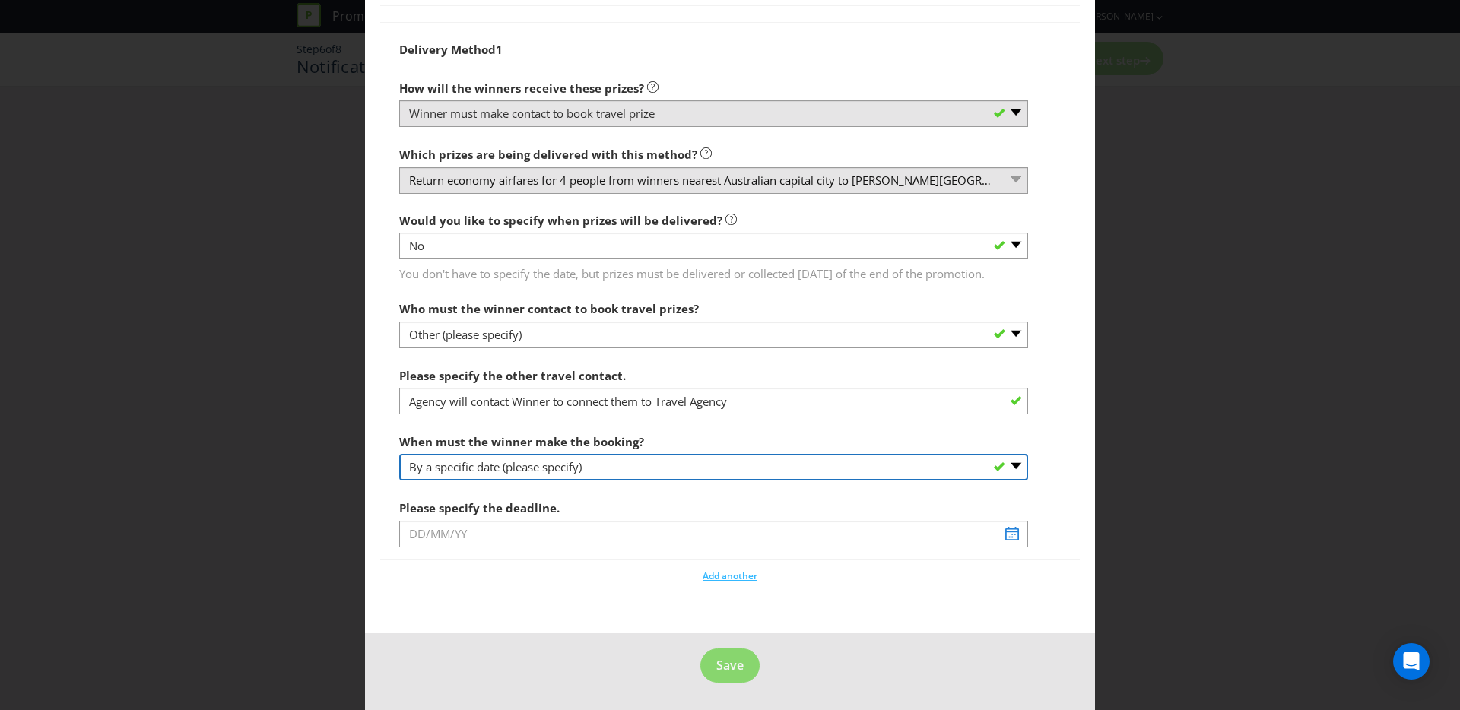
scroll to position [1730, 0]
click at [515, 472] on select "-- Please select -- By a specific date (please specify) Within a certain period…" at bounding box center [713, 467] width 629 height 27
select select "WITHIN_PERIOD"
click at [399, 454] on select "-- Please select -- By a specific date (please specify) Within a certain period…" at bounding box center [713, 467] width 629 height 27
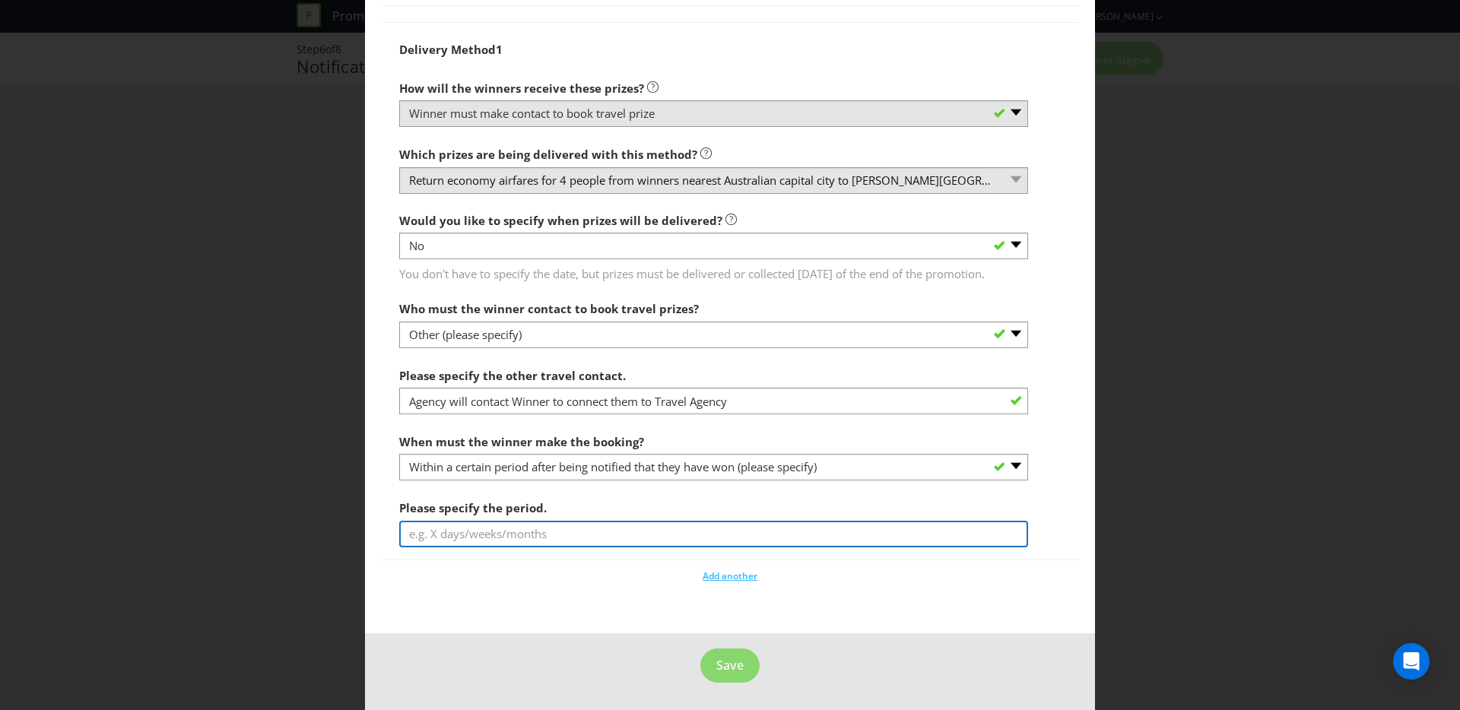
click at [487, 545] on input "text" at bounding box center [713, 534] width 629 height 27
type input "2"
type input "3 months"
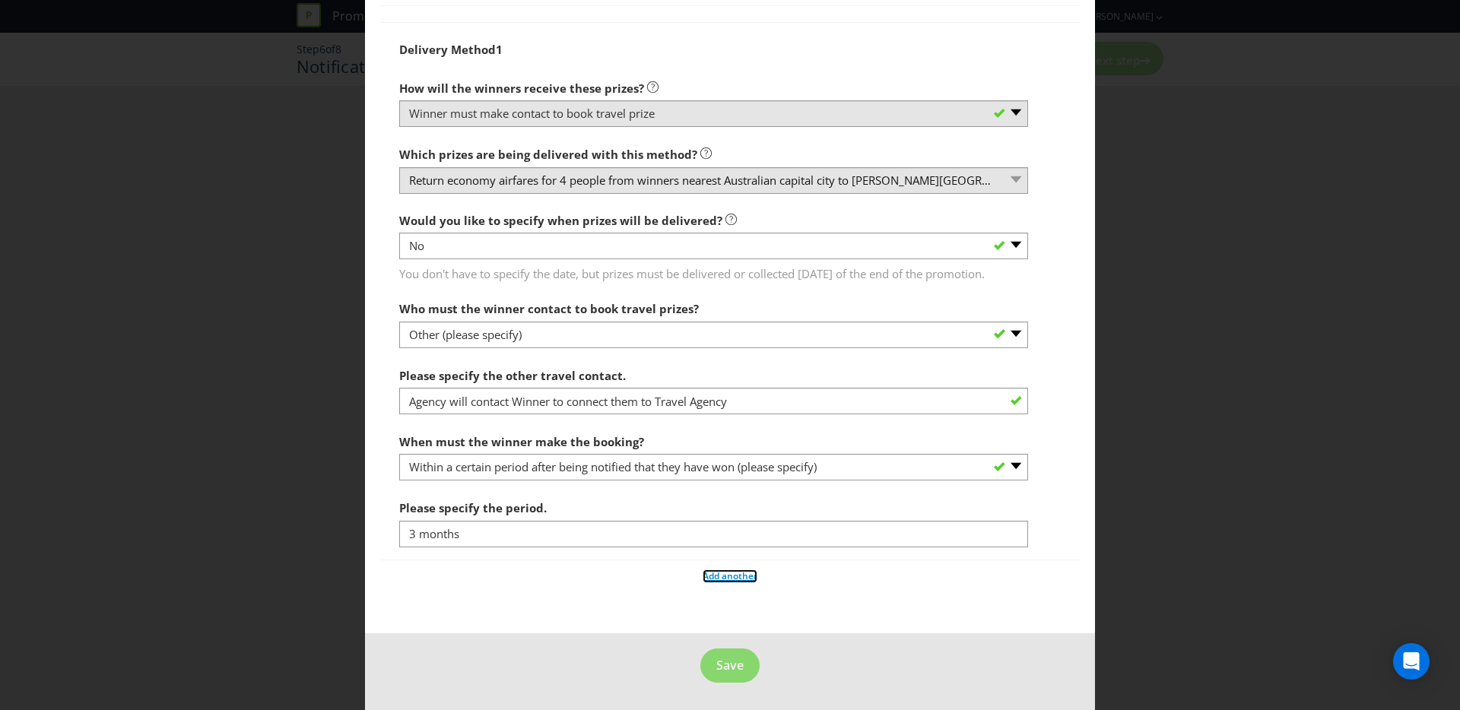
click at [734, 578] on span "Add another" at bounding box center [730, 576] width 55 height 13
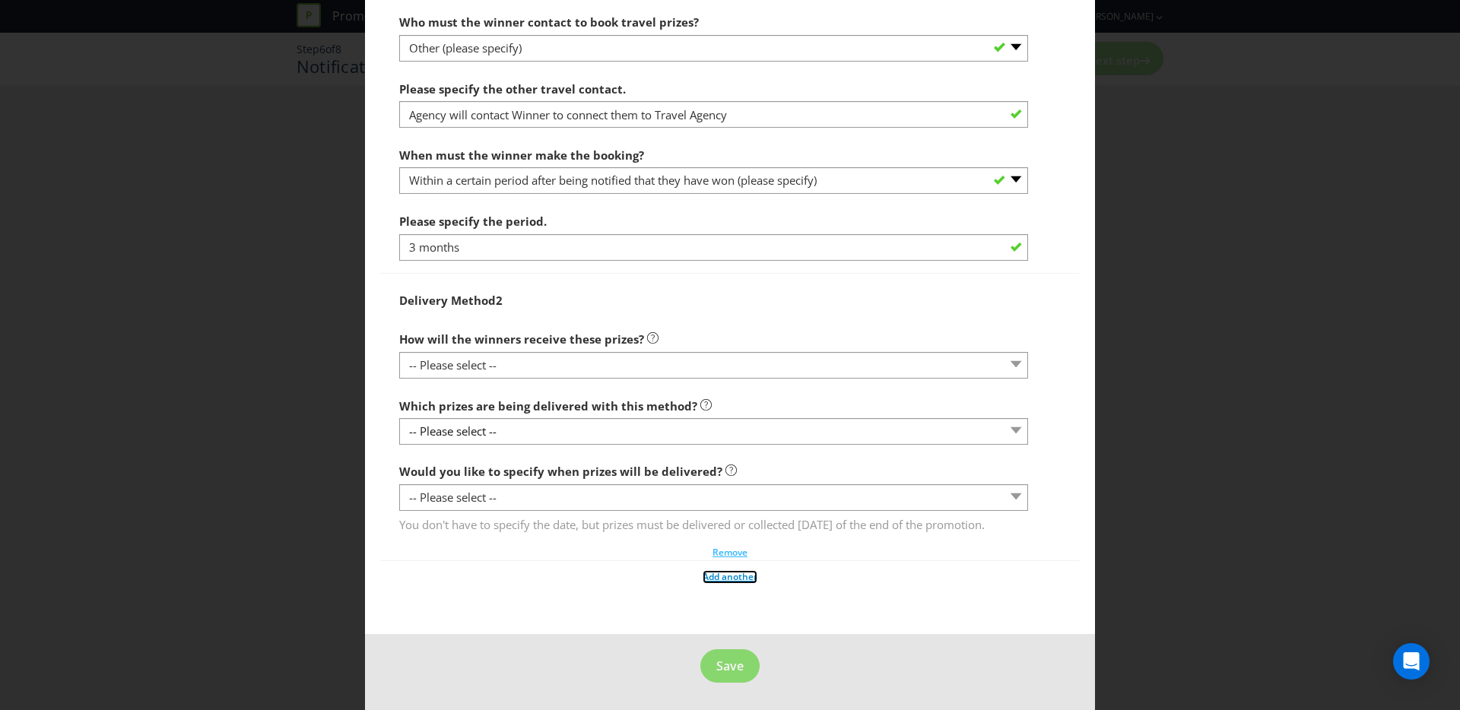
scroll to position [2034, 0]
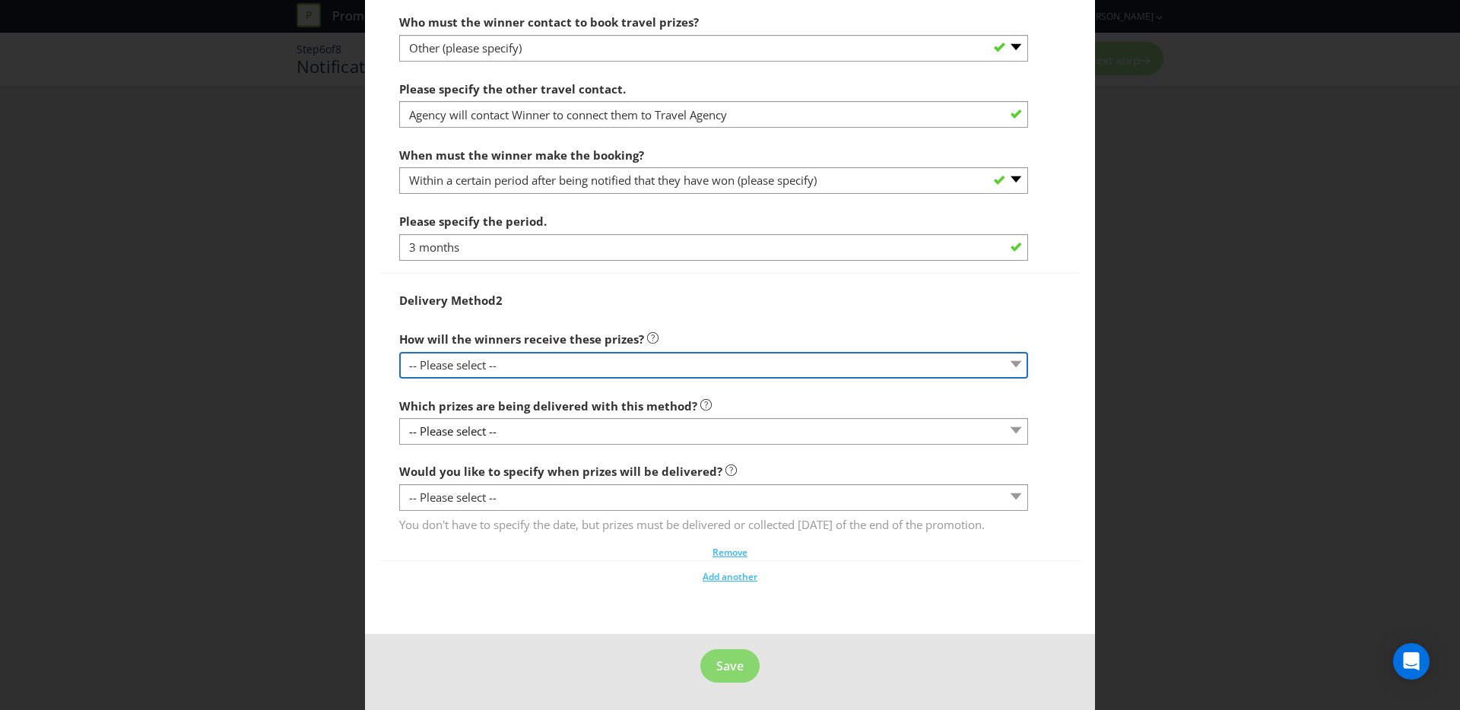
click at [540, 352] on select "-- Please select -- Delivered by mail Delivered by email Delivered in-person Co…" at bounding box center [713, 365] width 629 height 27
click at [552, 353] on select "-- Please select -- Delivered by mail Delivered by email Delivered in-person Co…" at bounding box center [713, 365] width 629 height 27
select select "EMAIL"
click at [399, 352] on select "-- Please select -- Delivered by mail Delivered by email Delivered in-person Co…" at bounding box center [713, 365] width 629 height 27
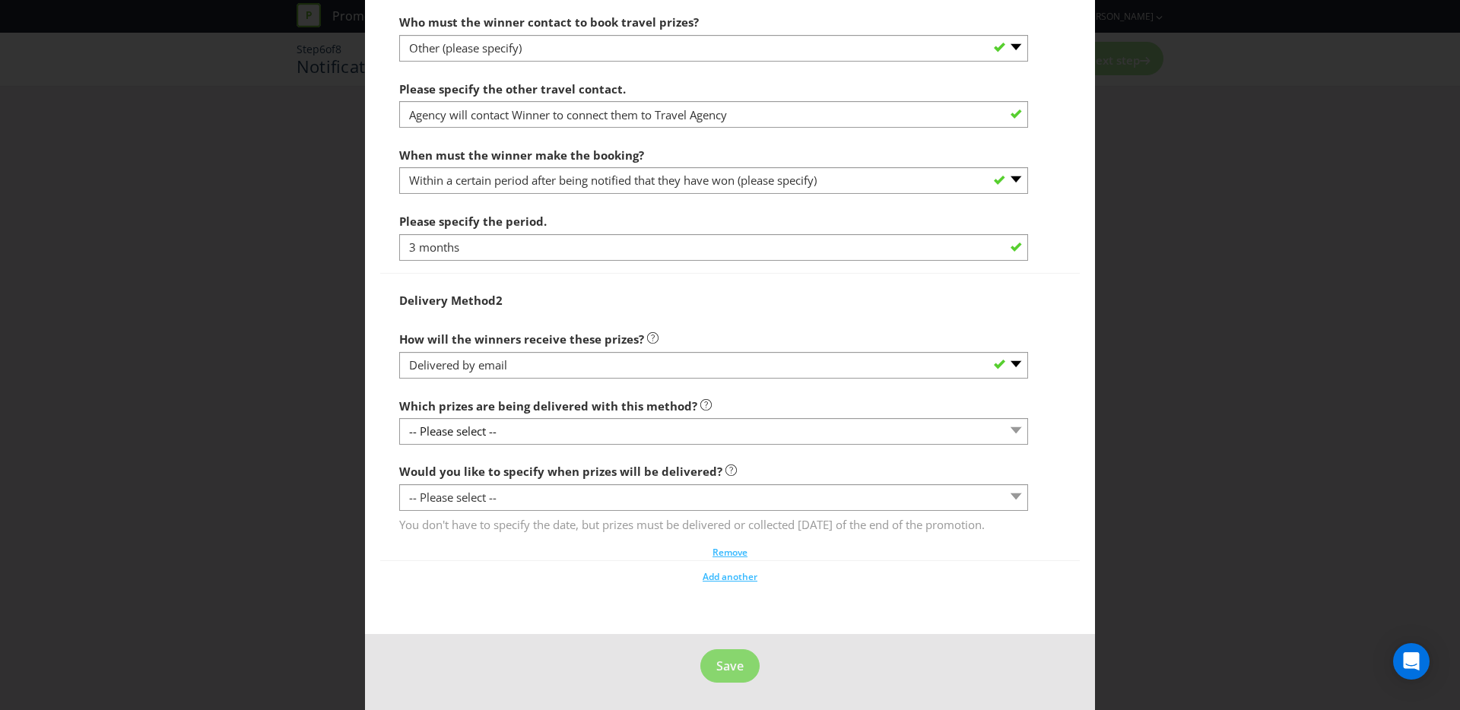
click at [515, 443] on div at bounding box center [730, 444] width 662 height 2
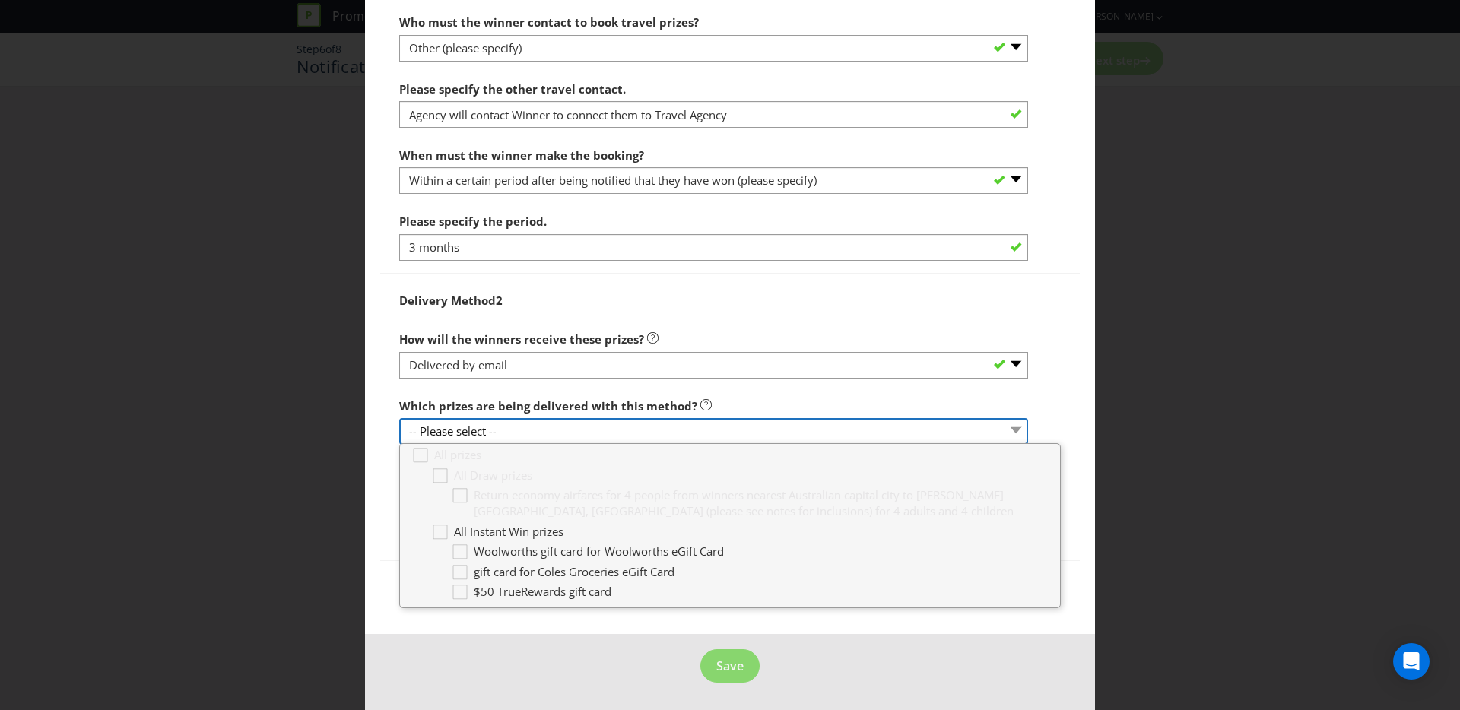
click at [516, 421] on select "-- Please select --" at bounding box center [713, 431] width 629 height 27
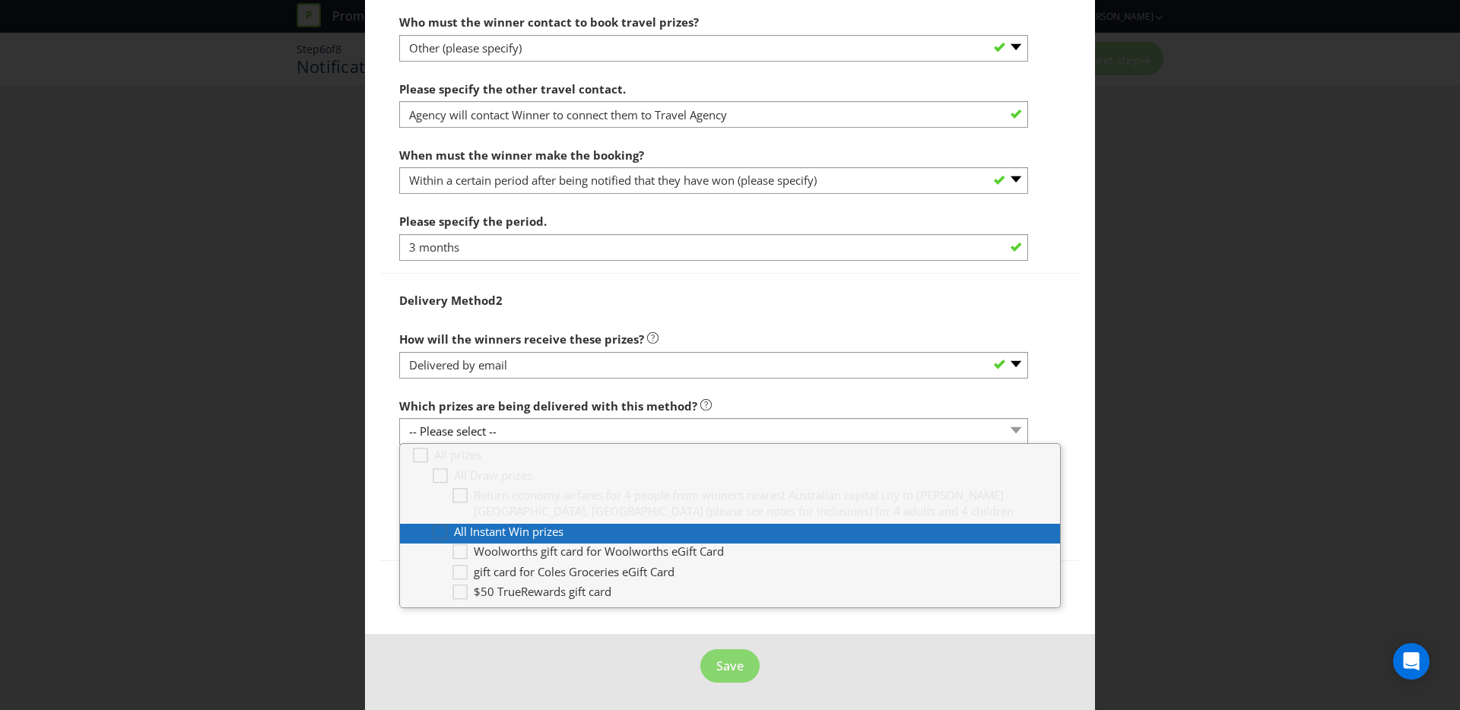
click at [437, 523] on div at bounding box center [441, 527] width 8 height 8
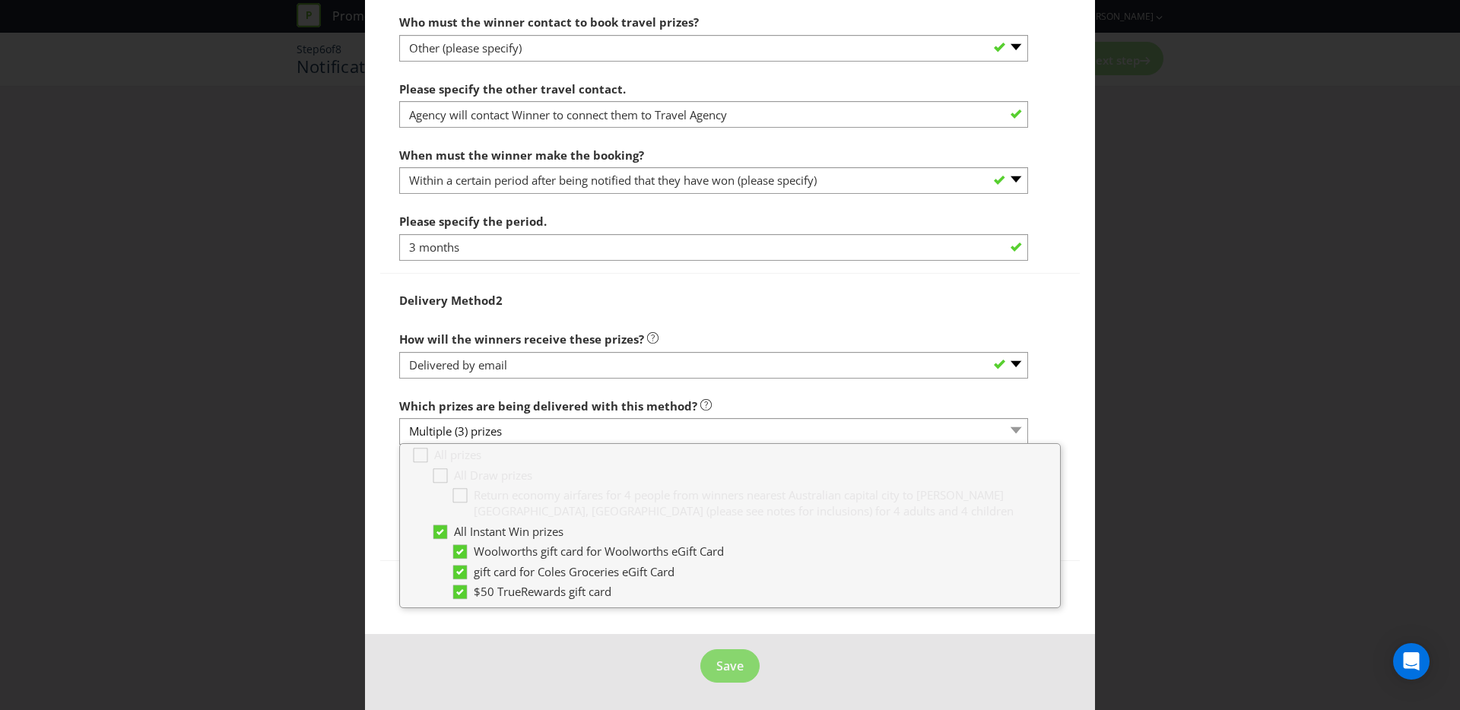
click at [868, 391] on div "Which prizes are being delivered with this method? Multiple (3) prizes" at bounding box center [713, 418] width 629 height 55
click at [1129, 445] on div "Notification and Delivery Winner Notification You may be required to notify win…" at bounding box center [730, 355] width 1460 height 710
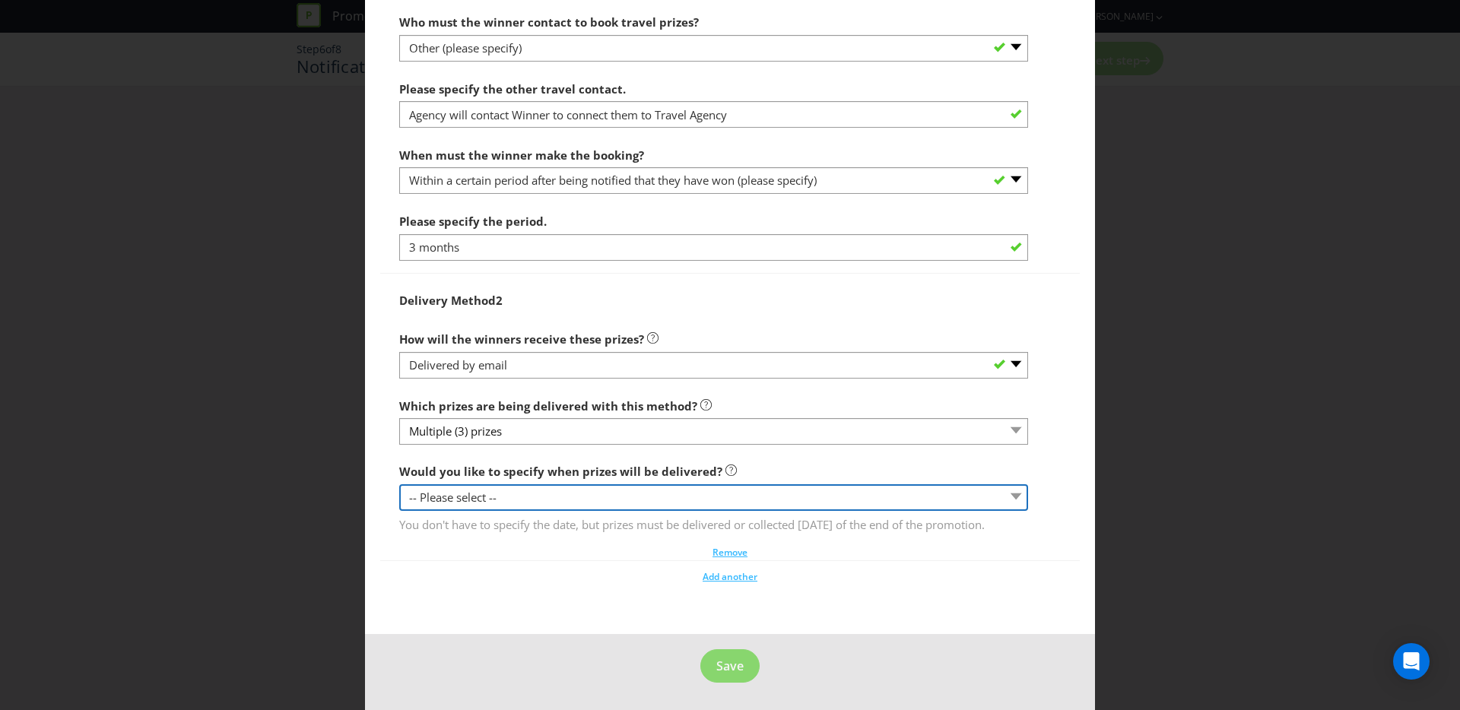
click at [524, 488] on select "-- Please select -- Yes, specific date (please specify) Yes, within a certain p…" at bounding box center [713, 497] width 629 height 27
select select "YES_PERIOD"
click at [399, 484] on select "-- Please select -- Yes, specific date (please specify) Yes, within a certain p…" at bounding box center [713, 497] width 629 height 27
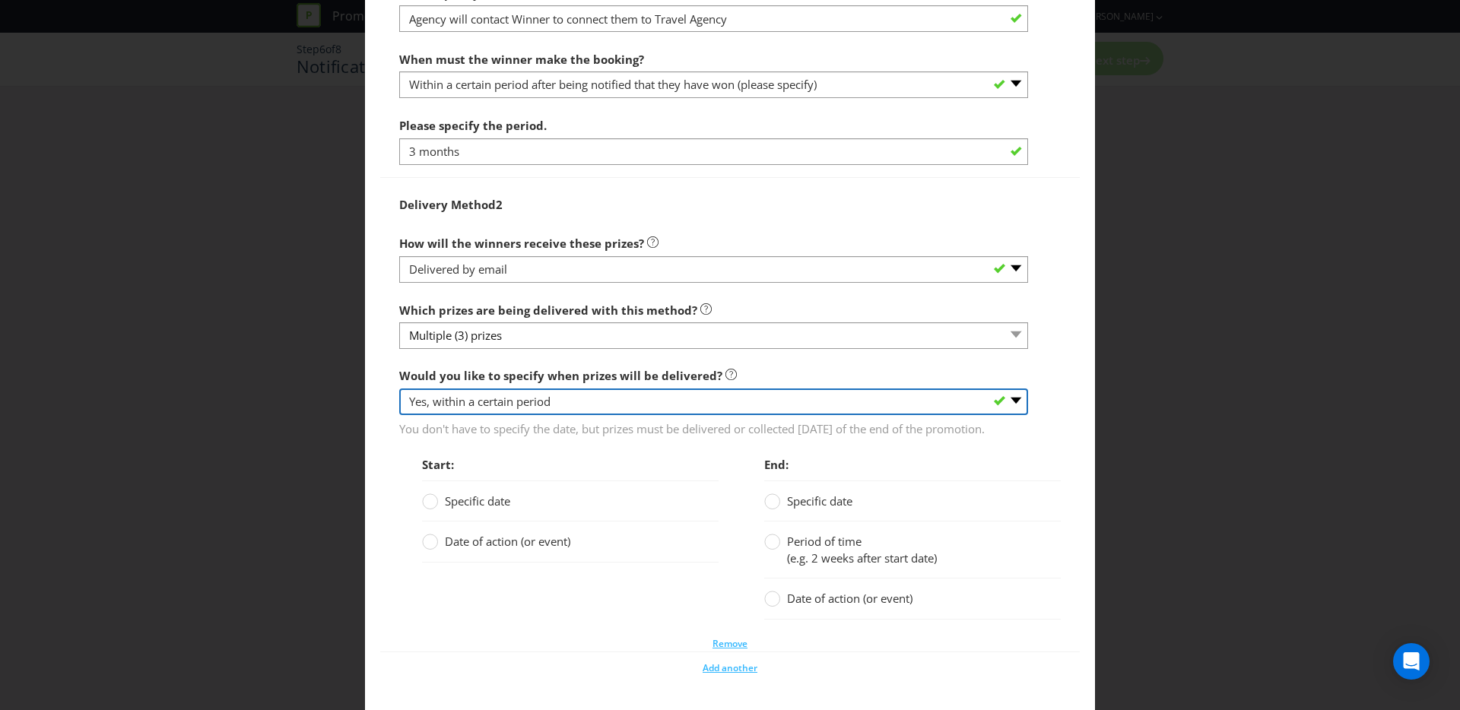
scroll to position [2170, 0]
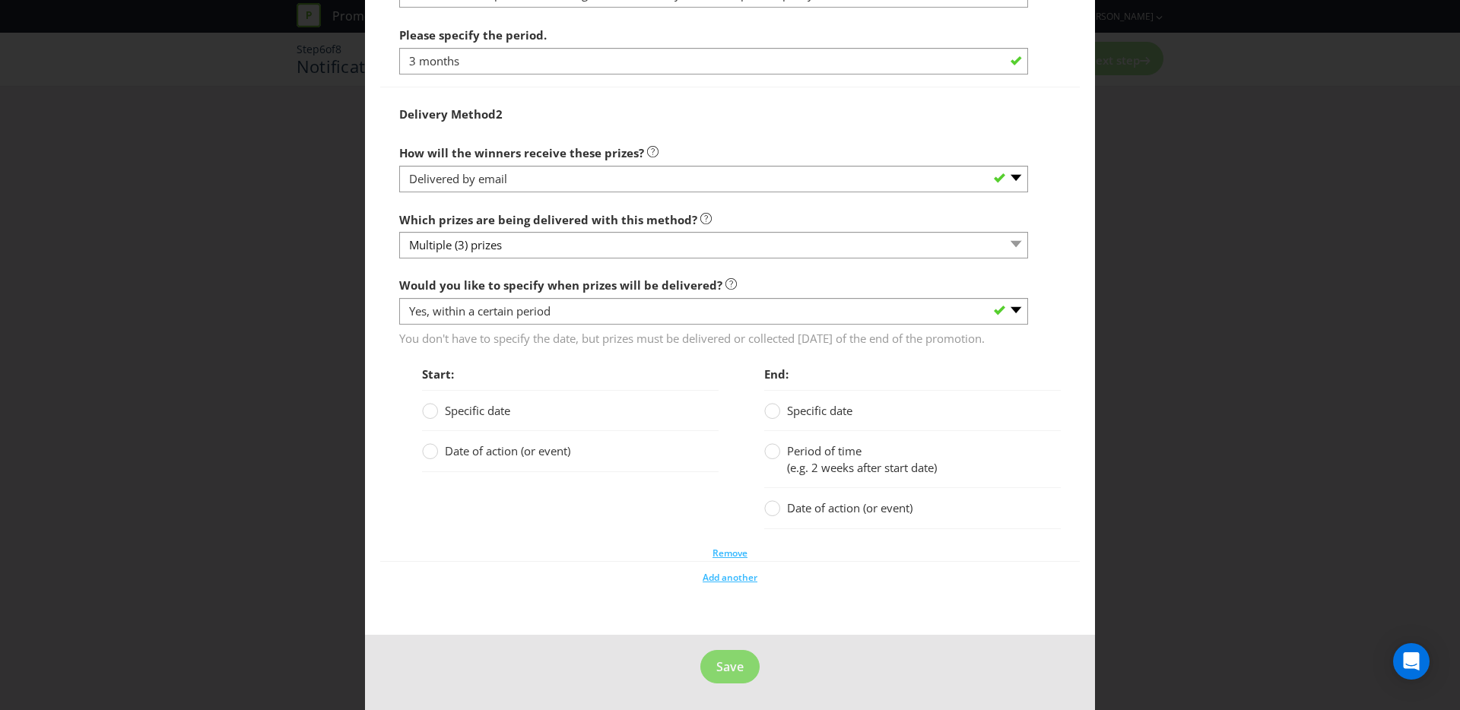
click at [520, 459] on span "Date of action (or event)" at bounding box center [507, 450] width 125 height 15
click at [0, 0] on input "Date of action (or event)" at bounding box center [0, 0] width 0 height 0
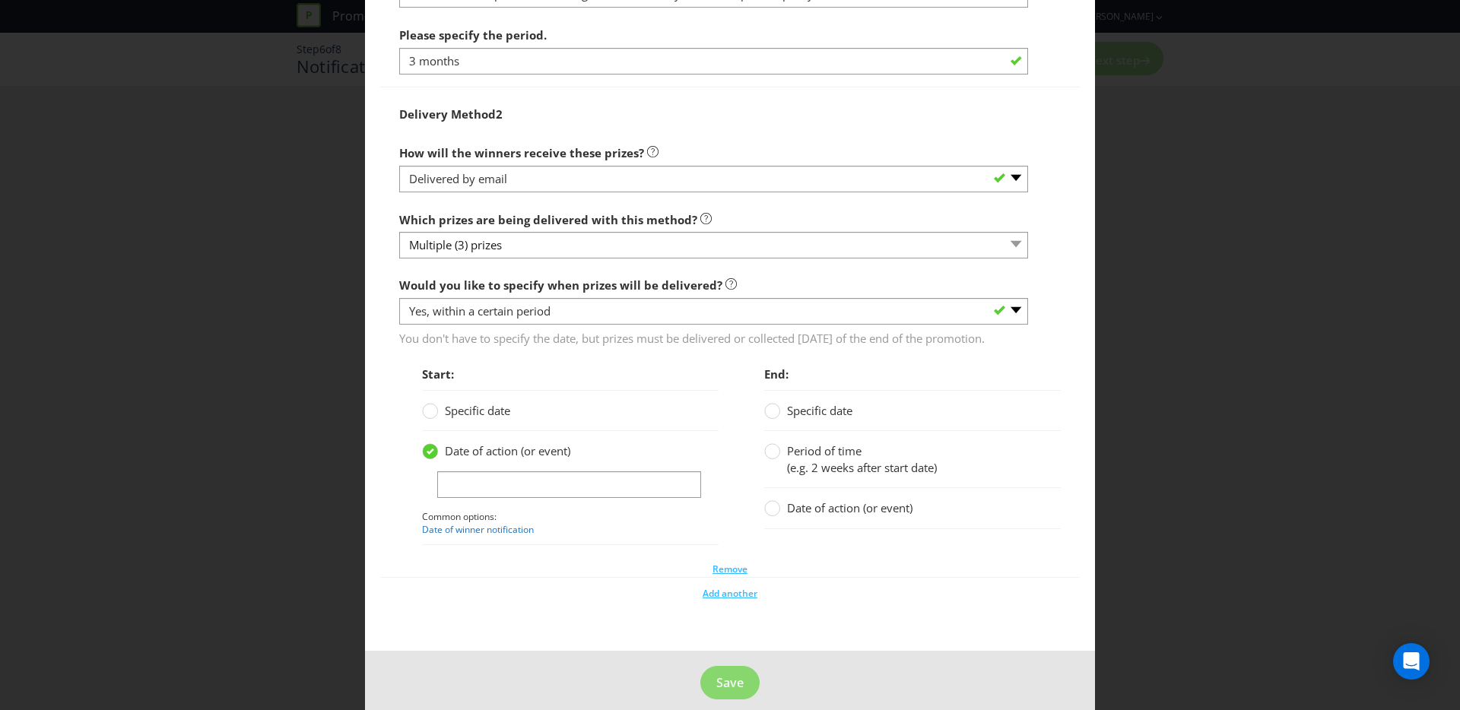
click at [485, 418] on span "Specific date" at bounding box center [477, 410] width 65 height 15
click at [0, 0] on input "Specific date" at bounding box center [0, 0] width 0 height 0
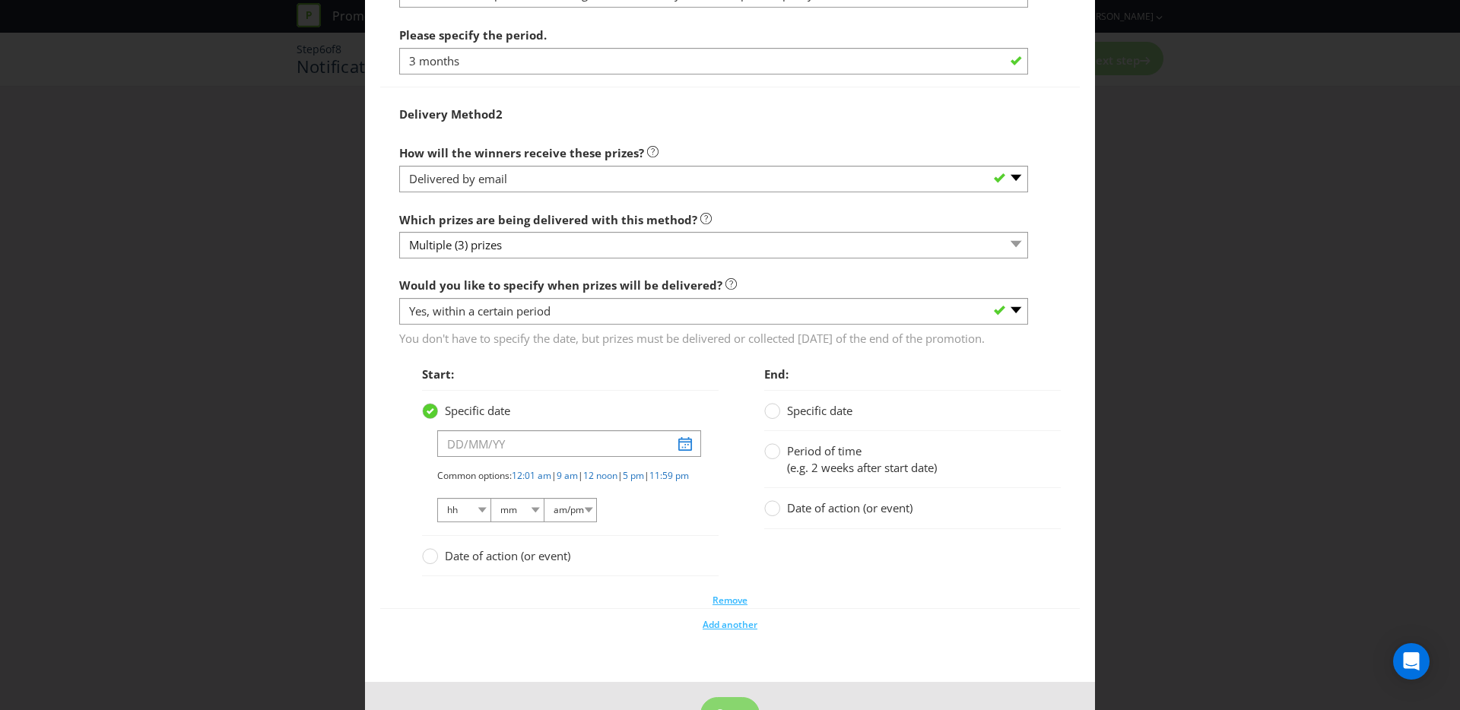
click at [472, 348] on span "You don't have to specify the date, but prizes must be delivered or collected w…" at bounding box center [713, 336] width 629 height 22
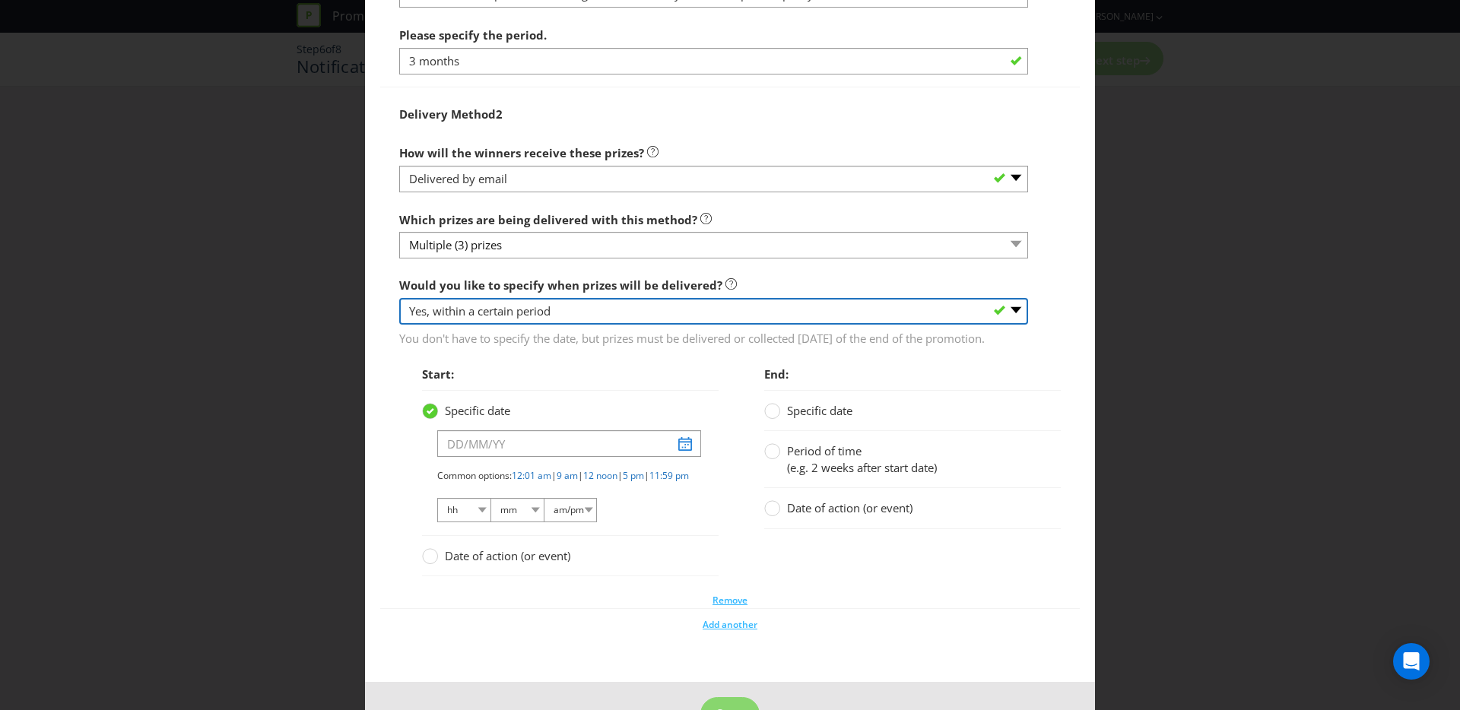
click at [482, 325] on select "-- Please select -- Yes, specific date (please specify) Yes, within a certain p…" at bounding box center [713, 311] width 629 height 27
click at [399, 325] on select "-- Please select -- Yes, specific date (please specify) Yes, within a certain p…" at bounding box center [713, 311] width 629 height 27
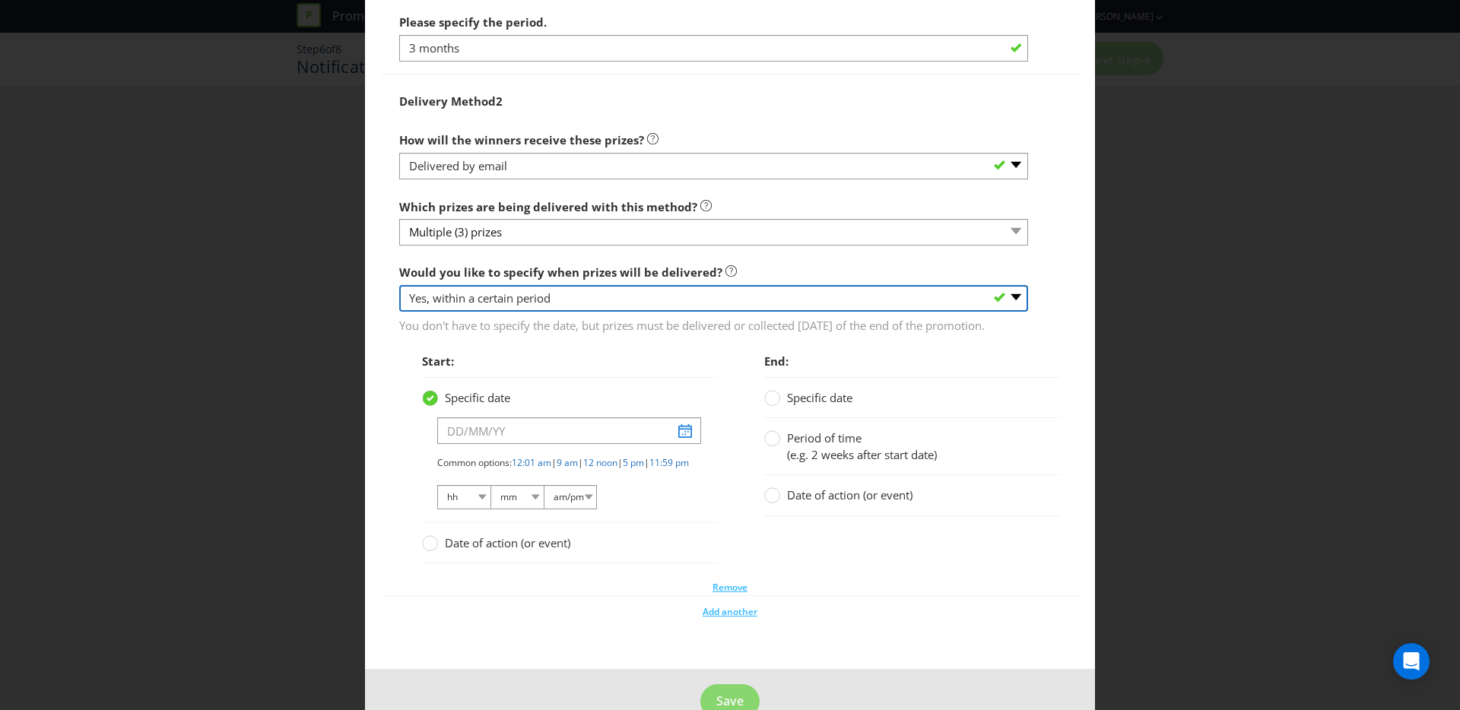
scroll to position [2263, 0]
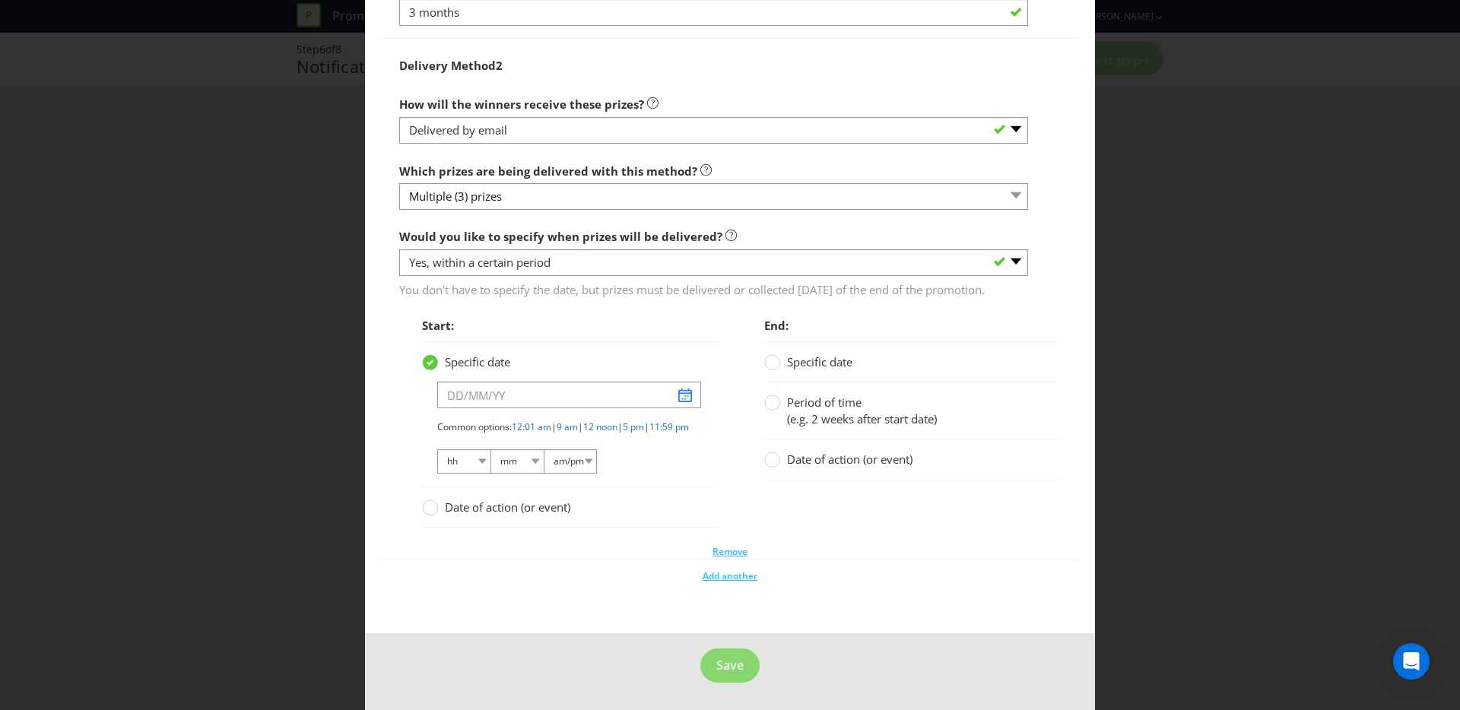
click at [481, 515] on span "Date of action (or event)" at bounding box center [507, 507] width 125 height 15
click at [0, 0] on input "Date of action (or event)" at bounding box center [0, 0] width 0 height 0
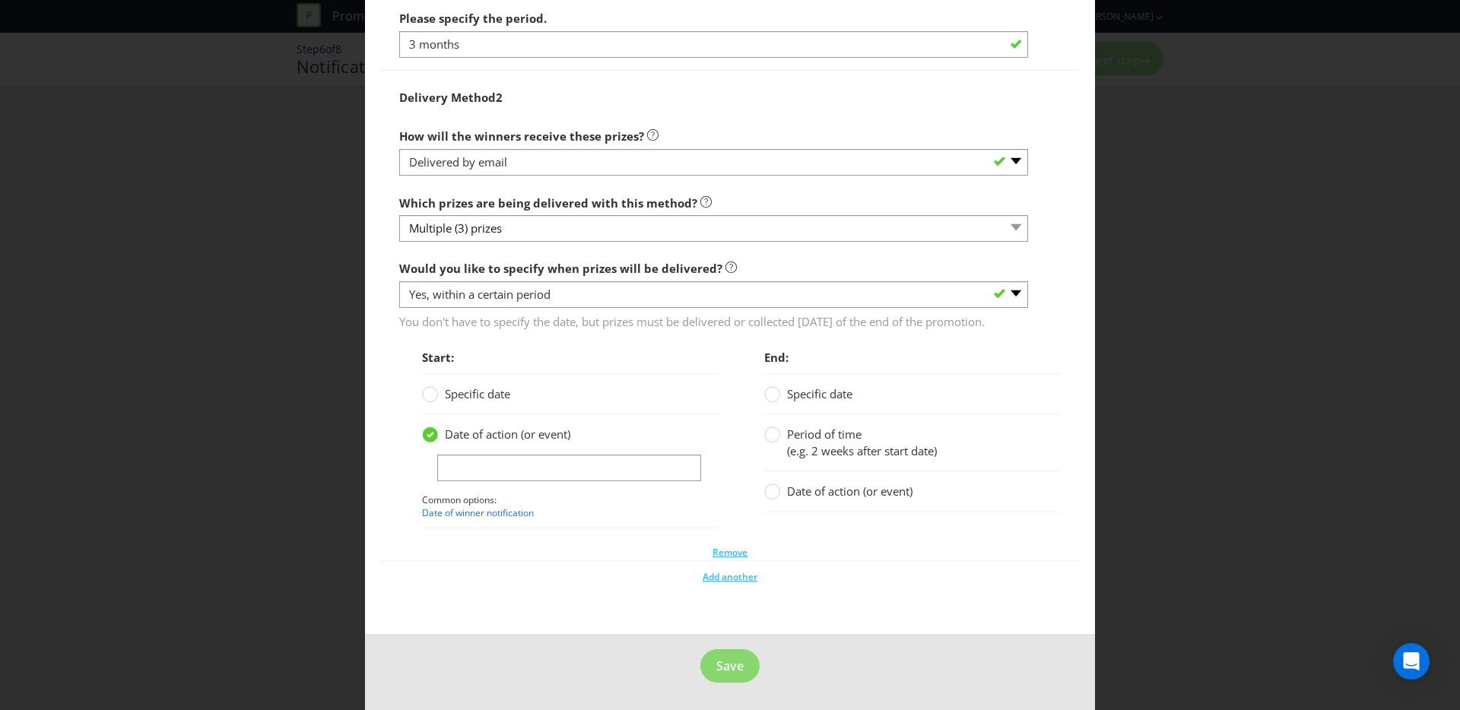
scroll to position [2237, 0]
click at [500, 515] on link "Date of winner notification" at bounding box center [478, 512] width 112 height 13
type input "date of winner notification"
click at [766, 491] on circle at bounding box center [772, 491] width 15 height 15
click at [0, 0] on input "Date of action (or event)" at bounding box center [0, 0] width 0 height 0
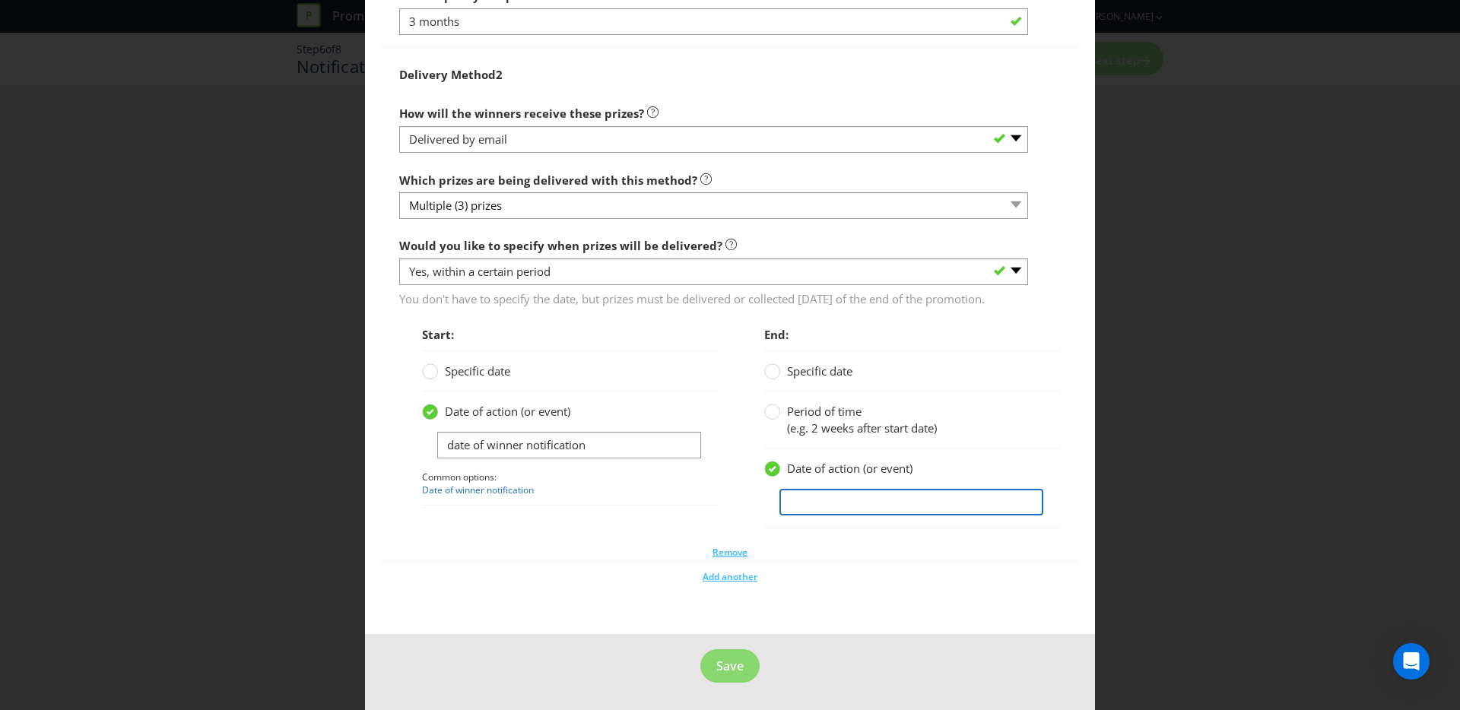
click at [803, 516] on input "text" at bounding box center [912, 502] width 264 height 27
click at [787, 419] on span "Period of time" at bounding box center [824, 411] width 75 height 15
click at [0, 0] on input "Period of time (e.g. 2 weeks after start date)" at bounding box center [0, 0] width 0 height 0
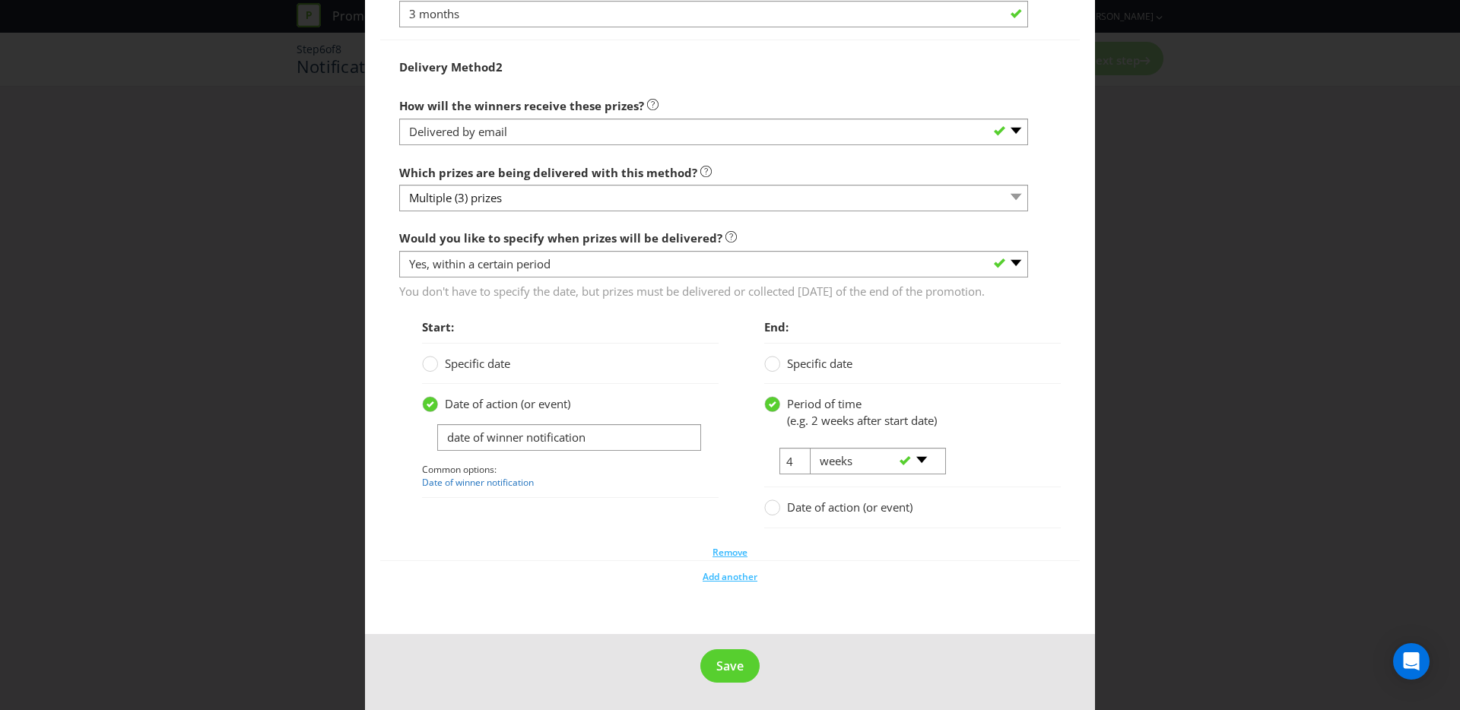
drag, startPoint x: 774, startPoint y: 484, endPoint x: 750, endPoint y: 479, distance: 24.9
click at [753, 479] on div "4 -- Please select -- days weeks months years" at bounding box center [903, 463] width 300 height 46
drag, startPoint x: 782, startPoint y: 486, endPoint x: 803, endPoint y: 486, distance: 21.3
click at [803, 486] on tr "4 -- Please select -- days weeks months years" at bounding box center [858, 463] width 189 height 46
type input "7"
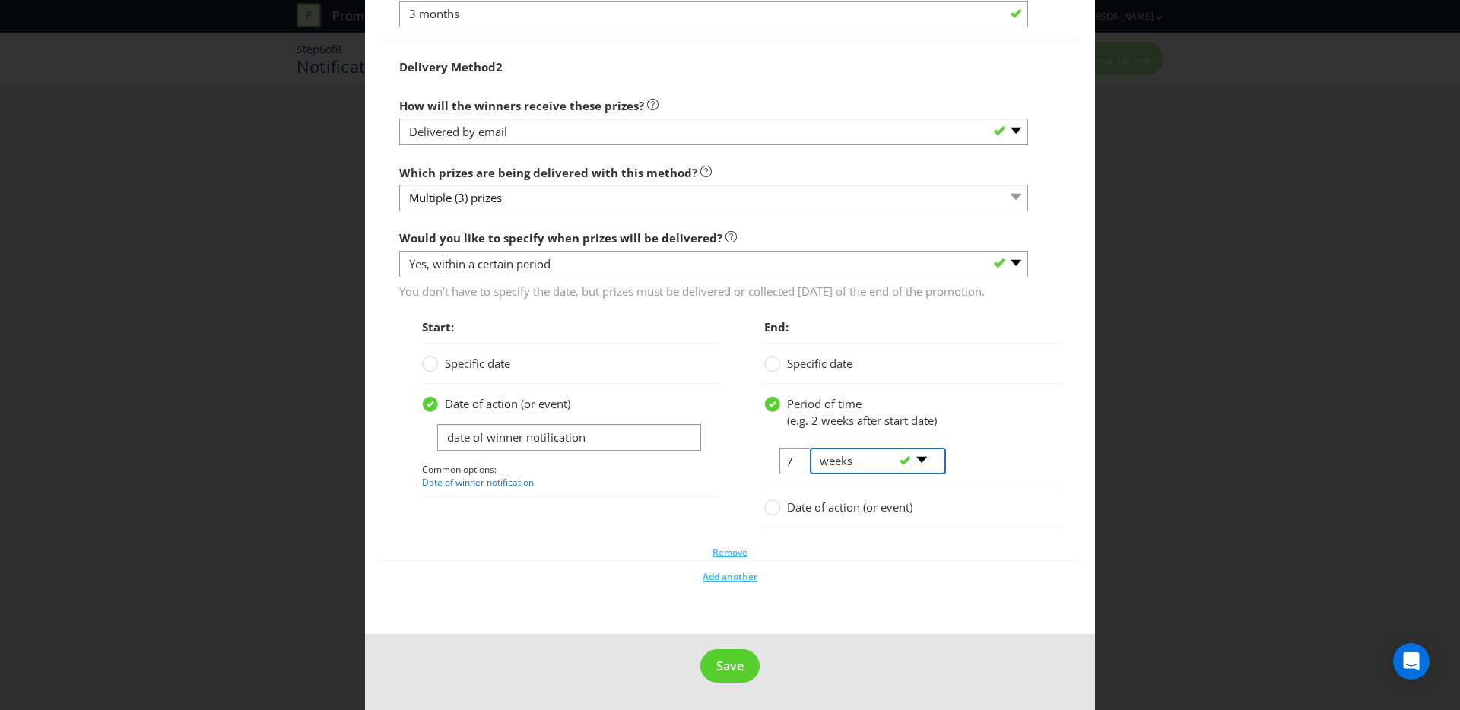
click at [923, 475] on select "-- Please select -- days weeks months years" at bounding box center [878, 461] width 136 height 27
select select "DAYS"
click at [810, 475] on select "-- Please select -- days weeks months years" at bounding box center [878, 461] width 136 height 27
click at [1103, 484] on div "Notification and Delivery Winner Notification You may be required to notify win…" at bounding box center [730, 355] width 1460 height 710
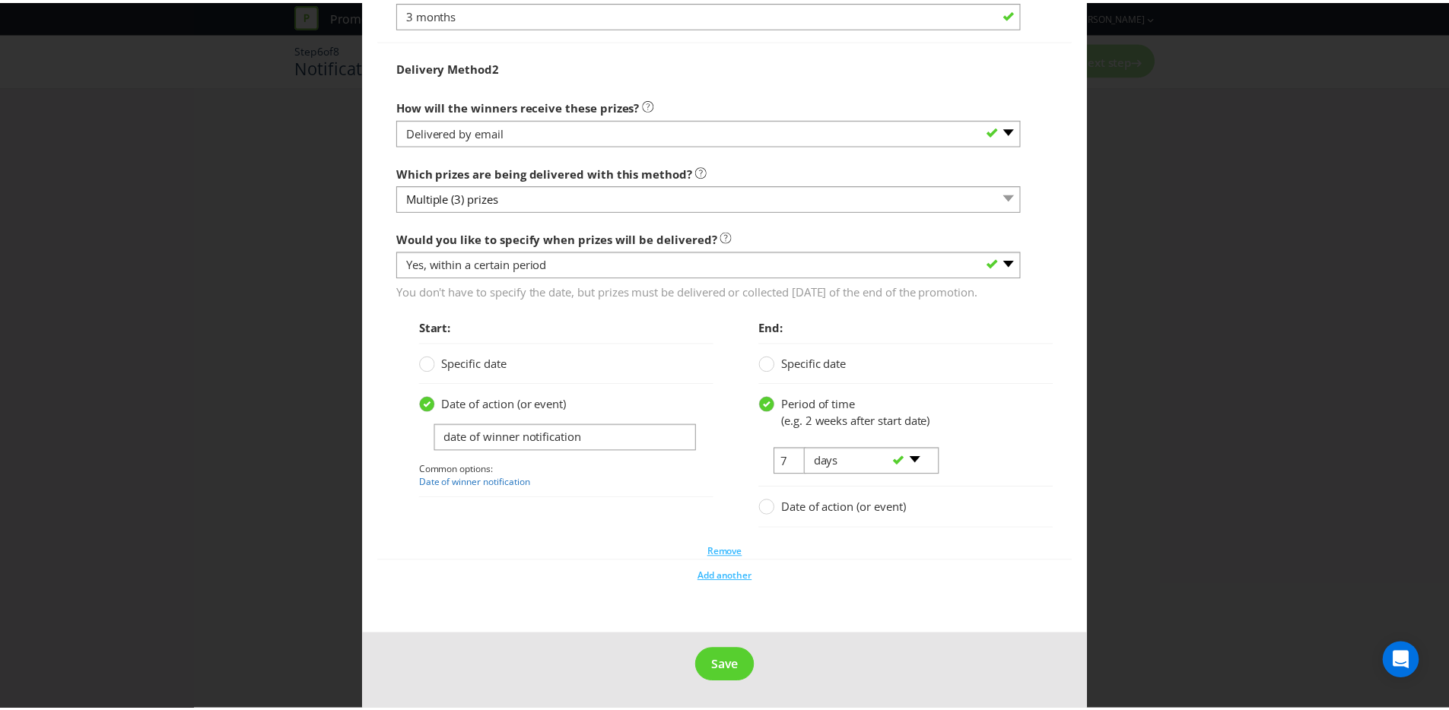
scroll to position [2267, 0]
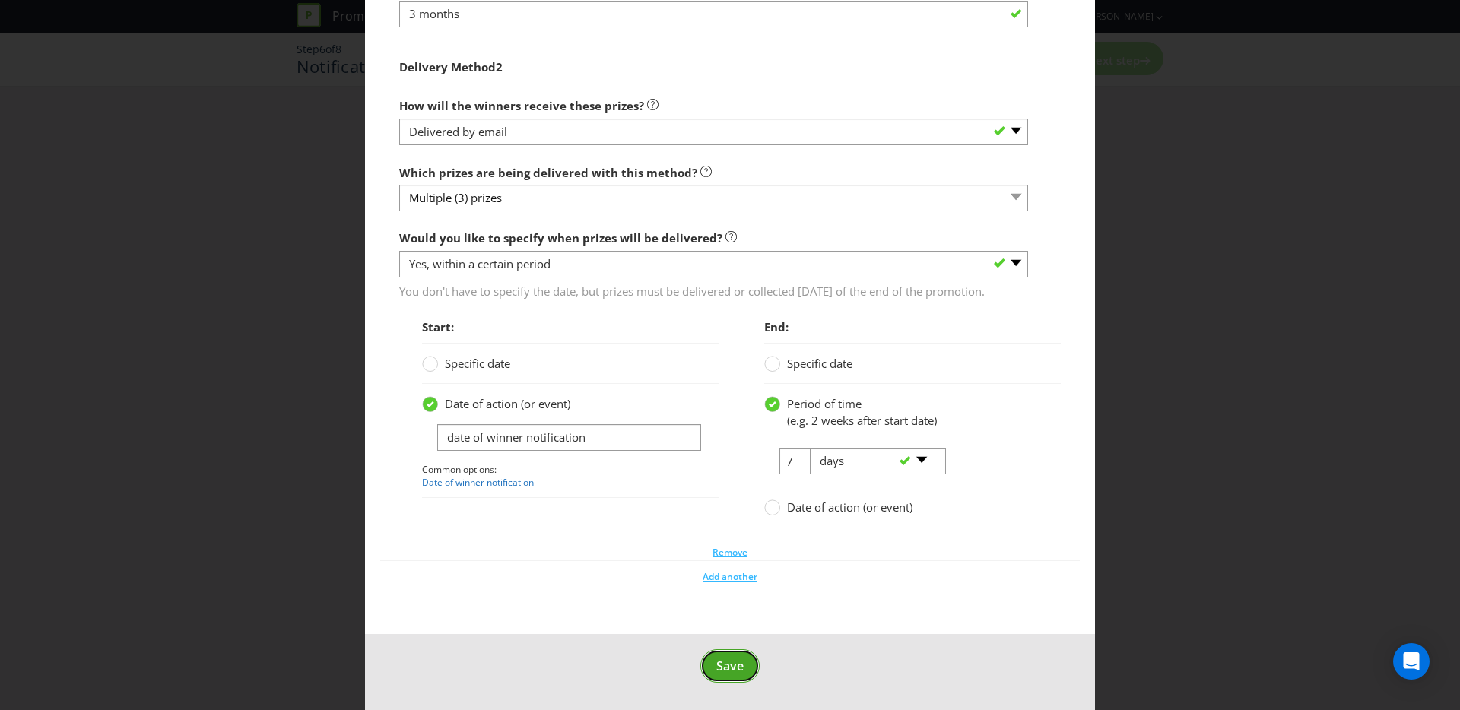
click at [717, 663] on span "Save" at bounding box center [729, 666] width 27 height 17
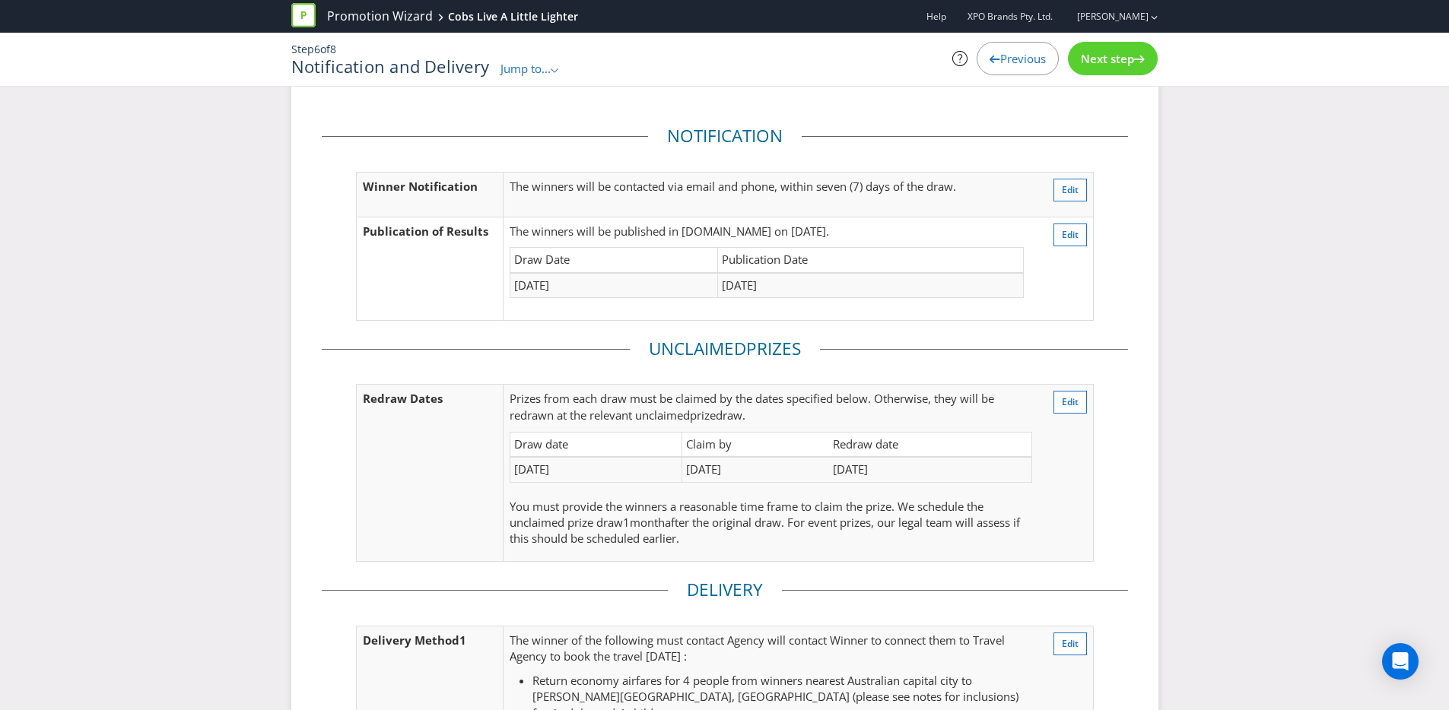
scroll to position [25, 0]
click at [1091, 44] on div "Next step" at bounding box center [1113, 58] width 90 height 33
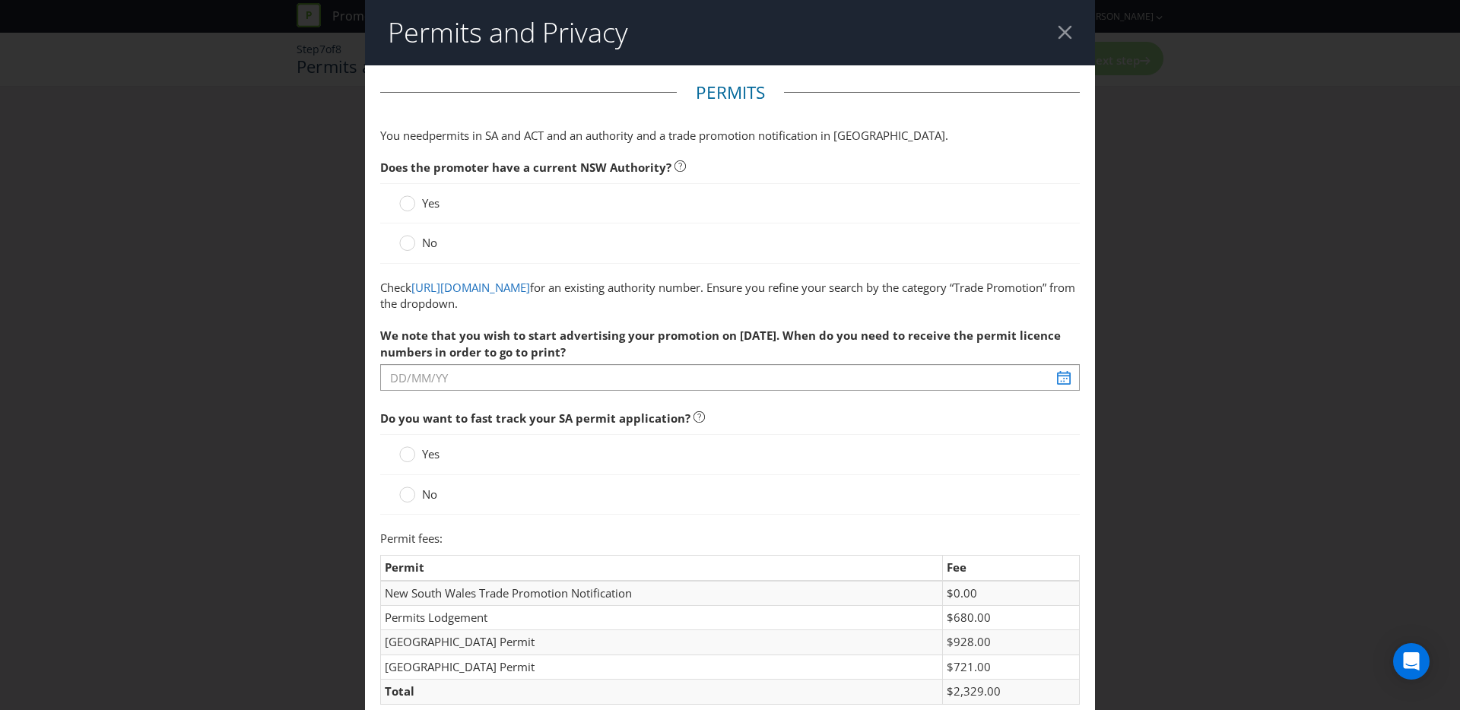
drag, startPoint x: 416, startPoint y: 206, endPoint x: 420, endPoint y: 218, distance: 12.0
click at [416, 206] on label "Yes" at bounding box center [420, 203] width 43 height 16
click at [0, 0] on input "Yes" at bounding box center [0, 0] width 0 height 0
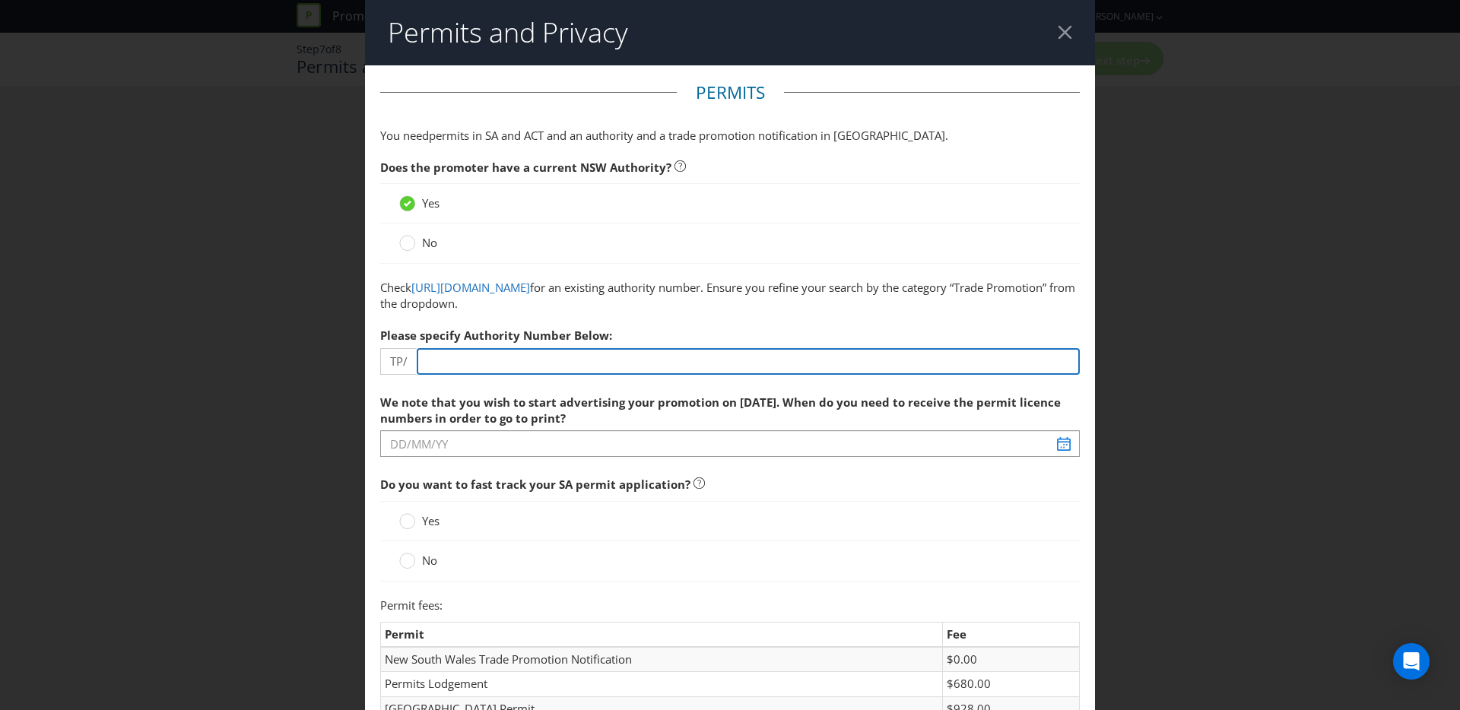
click at [468, 368] on input "number" at bounding box center [748, 361] width 663 height 27
type input "00000"
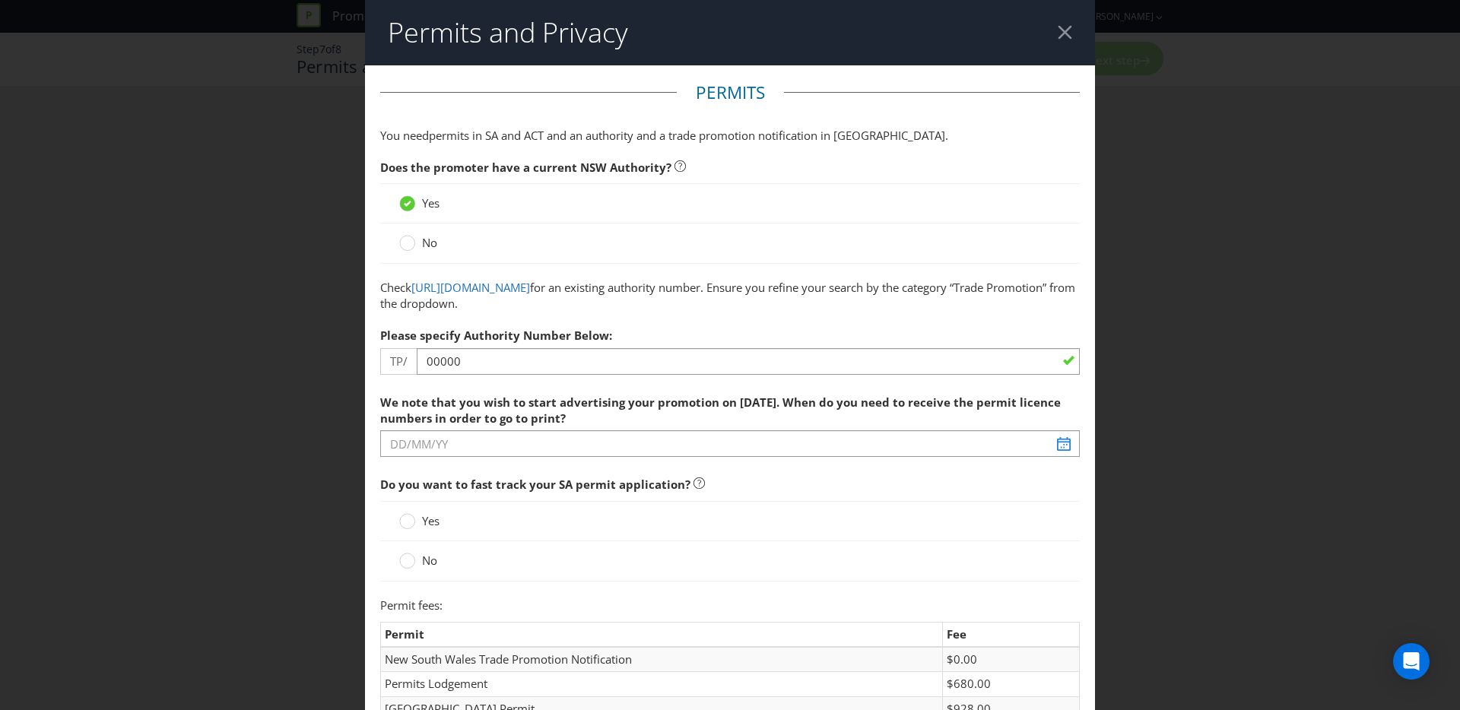
click at [813, 484] on span "Do you want to fast track your SA permit application?" at bounding box center [730, 484] width 700 height 31
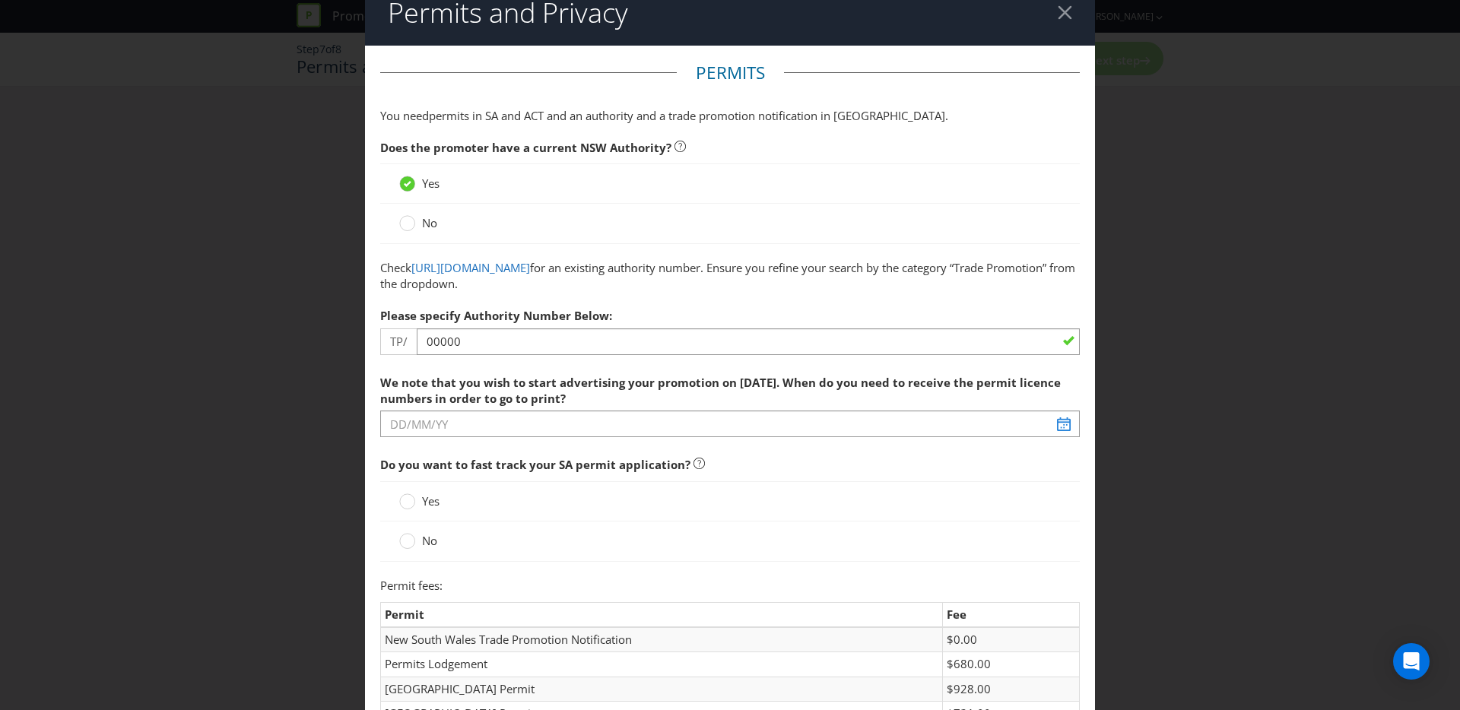
scroll to position [96, 0]
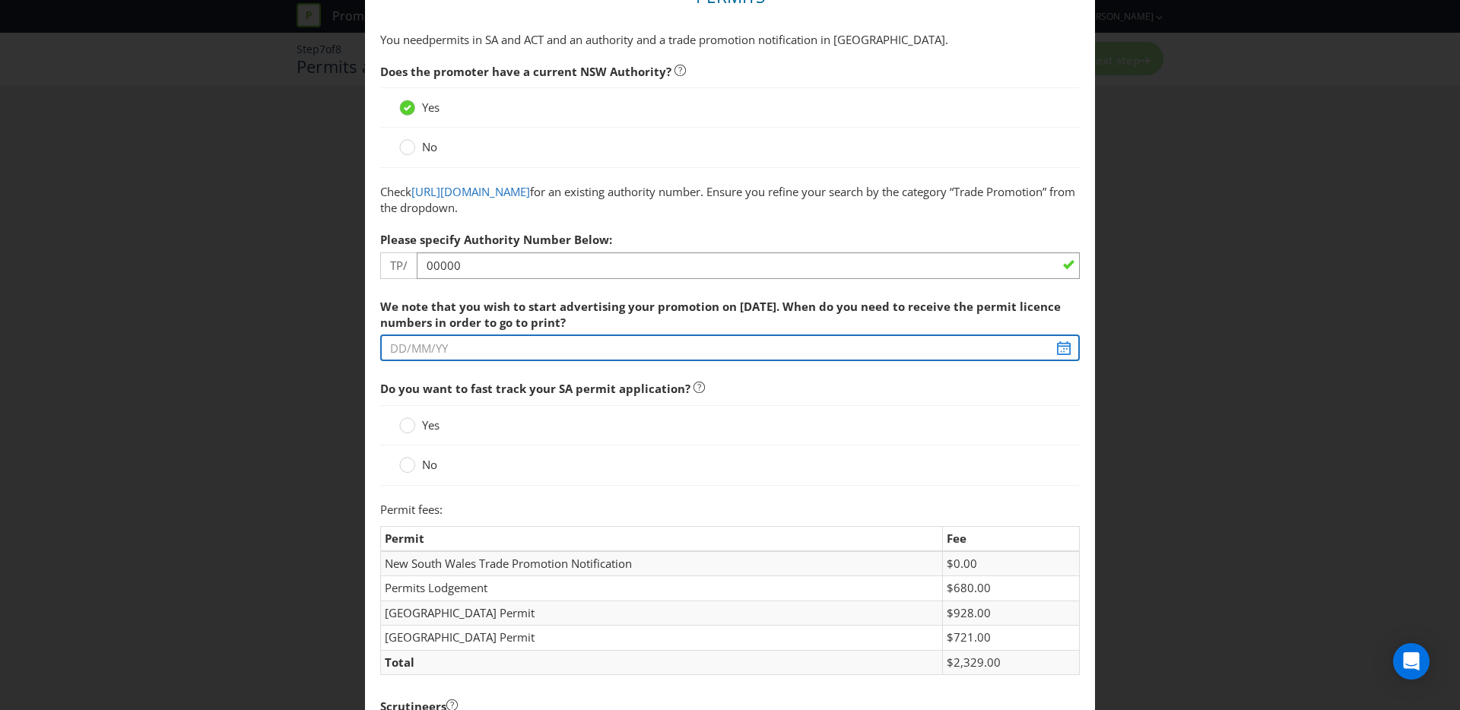
click at [444, 347] on input "text" at bounding box center [730, 348] width 700 height 27
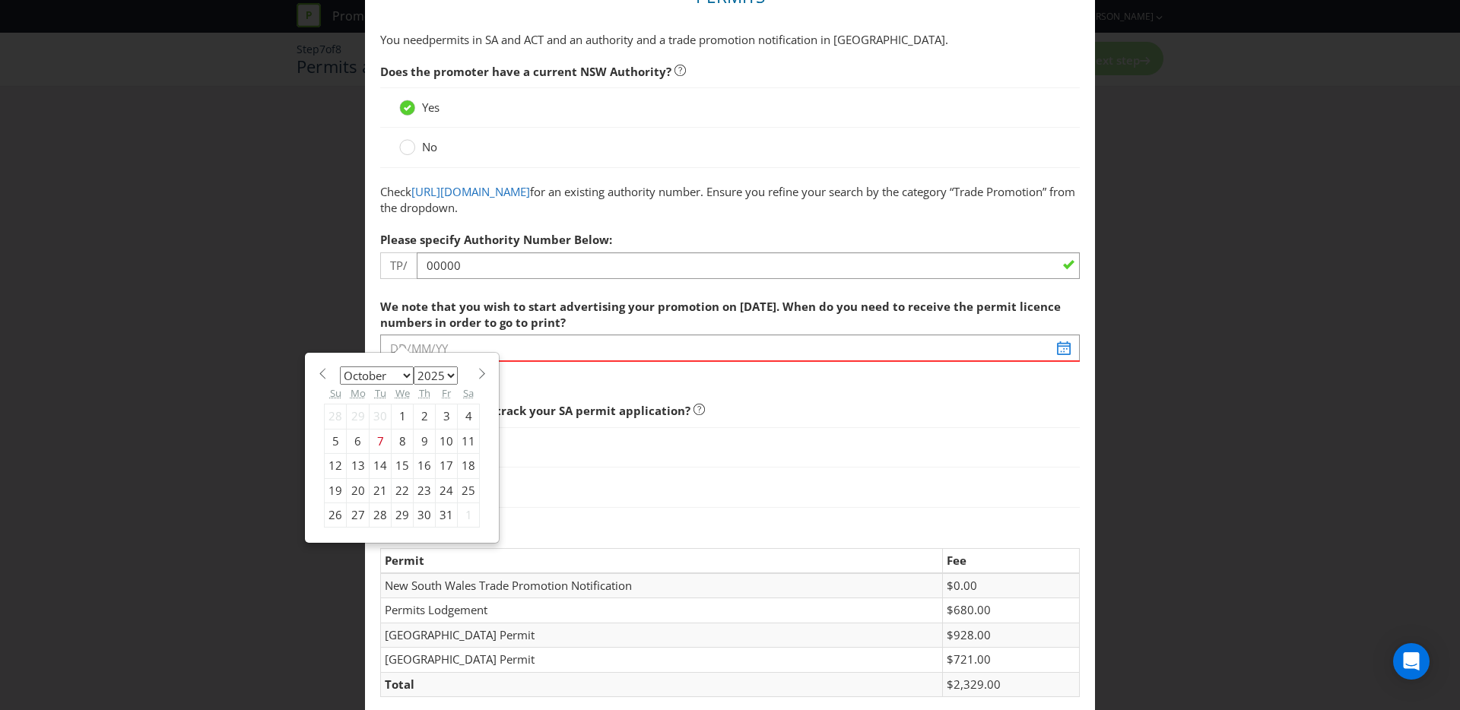
drag, startPoint x: 356, startPoint y: 514, endPoint x: 429, endPoint y: 484, distance: 78.8
click at [356, 514] on div "27" at bounding box center [358, 515] width 23 height 24
type input "27/10/25"
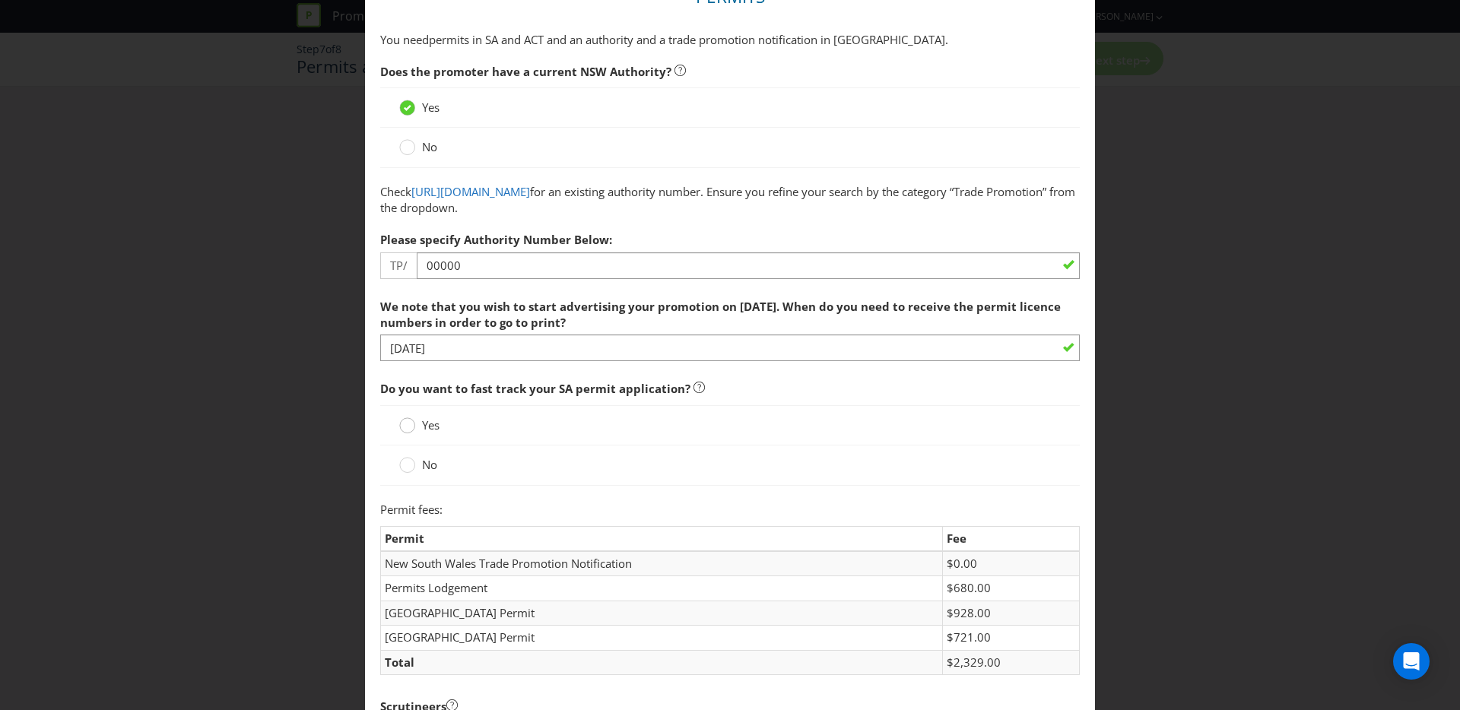
click at [405, 430] on circle at bounding box center [407, 425] width 15 height 15
click at [0, 0] on input "Yes" at bounding box center [0, 0] width 0 height 0
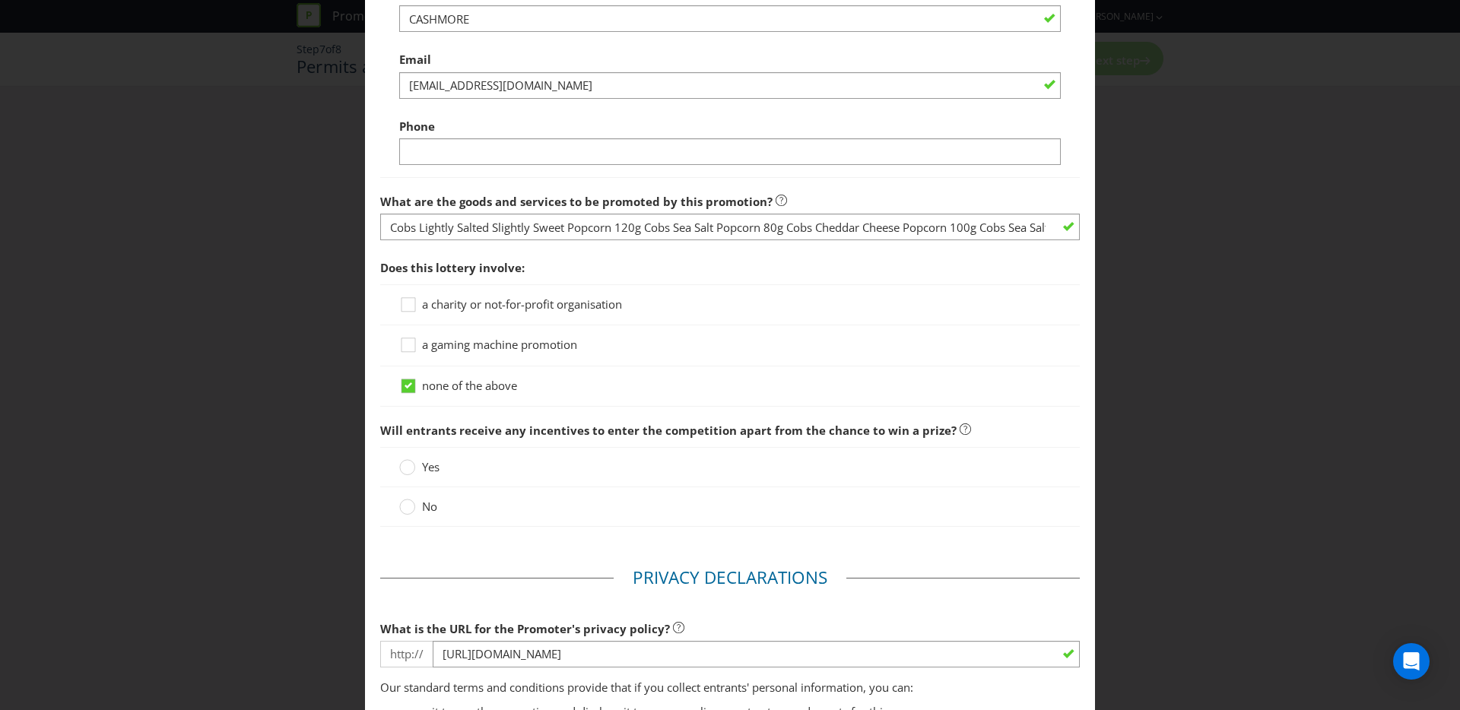
scroll to position [1271, 0]
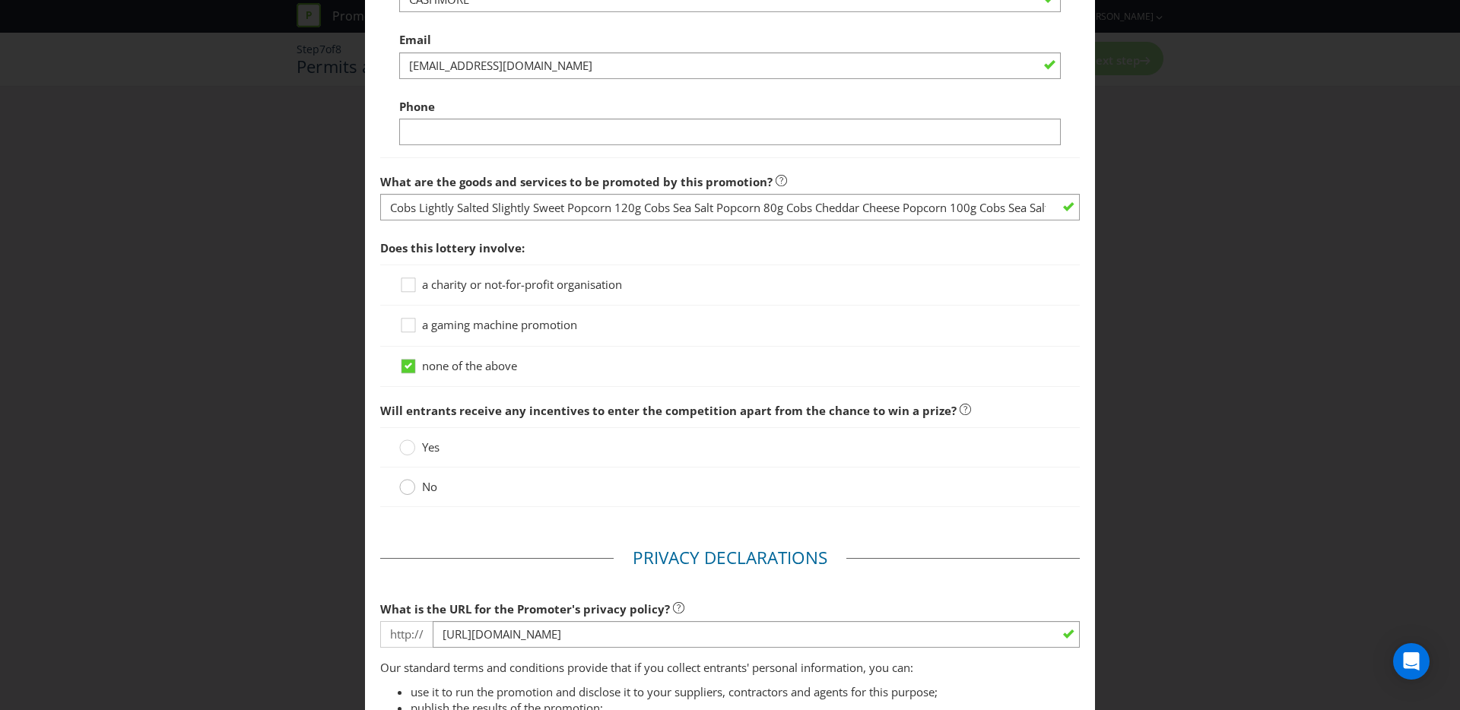
click at [407, 492] on circle at bounding box center [407, 487] width 15 height 15
click at [0, 0] on input "No" at bounding box center [0, 0] width 0 height 0
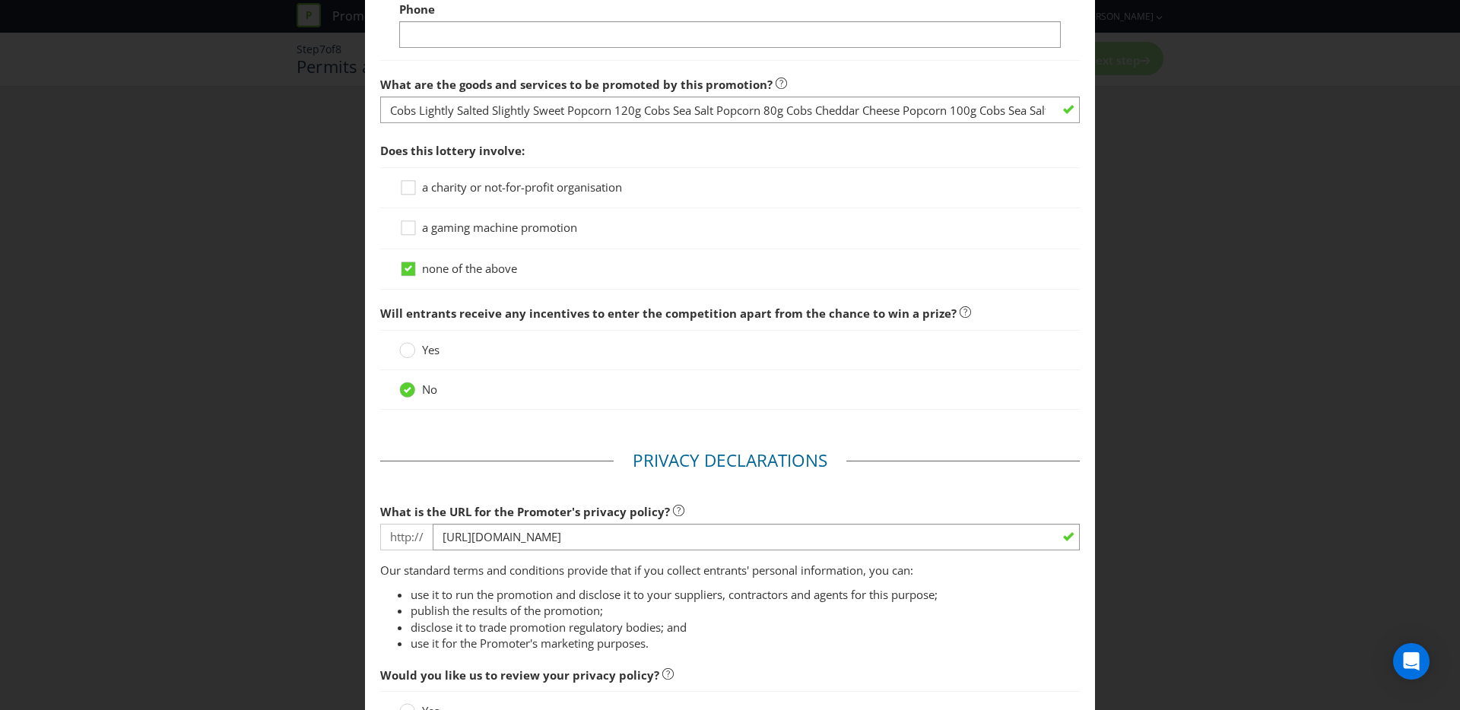
scroll to position [1372, 0]
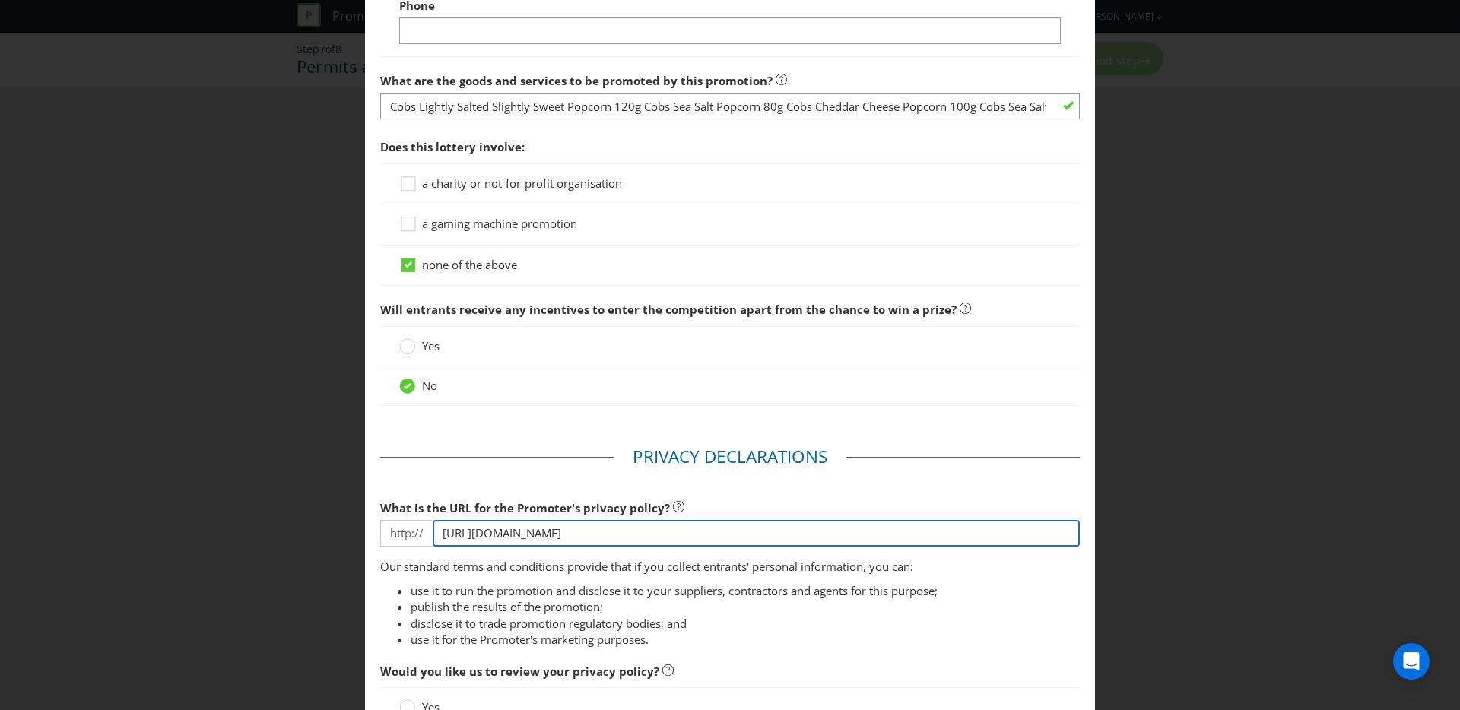
drag, startPoint x: 738, startPoint y: 535, endPoint x: 422, endPoint y: 514, distance: 316.3
click at [435, 515] on div "What is the URL for the Promoter's privacy policy? http:// https://www.xpobrand…" at bounding box center [730, 520] width 700 height 55
paste input "cob"
drag, startPoint x: 469, startPoint y: 531, endPoint x: 404, endPoint y: 528, distance: 65.5
click at [404, 528] on div "http:// https://cobs.com.au/privacy-policy/" at bounding box center [730, 533] width 700 height 27
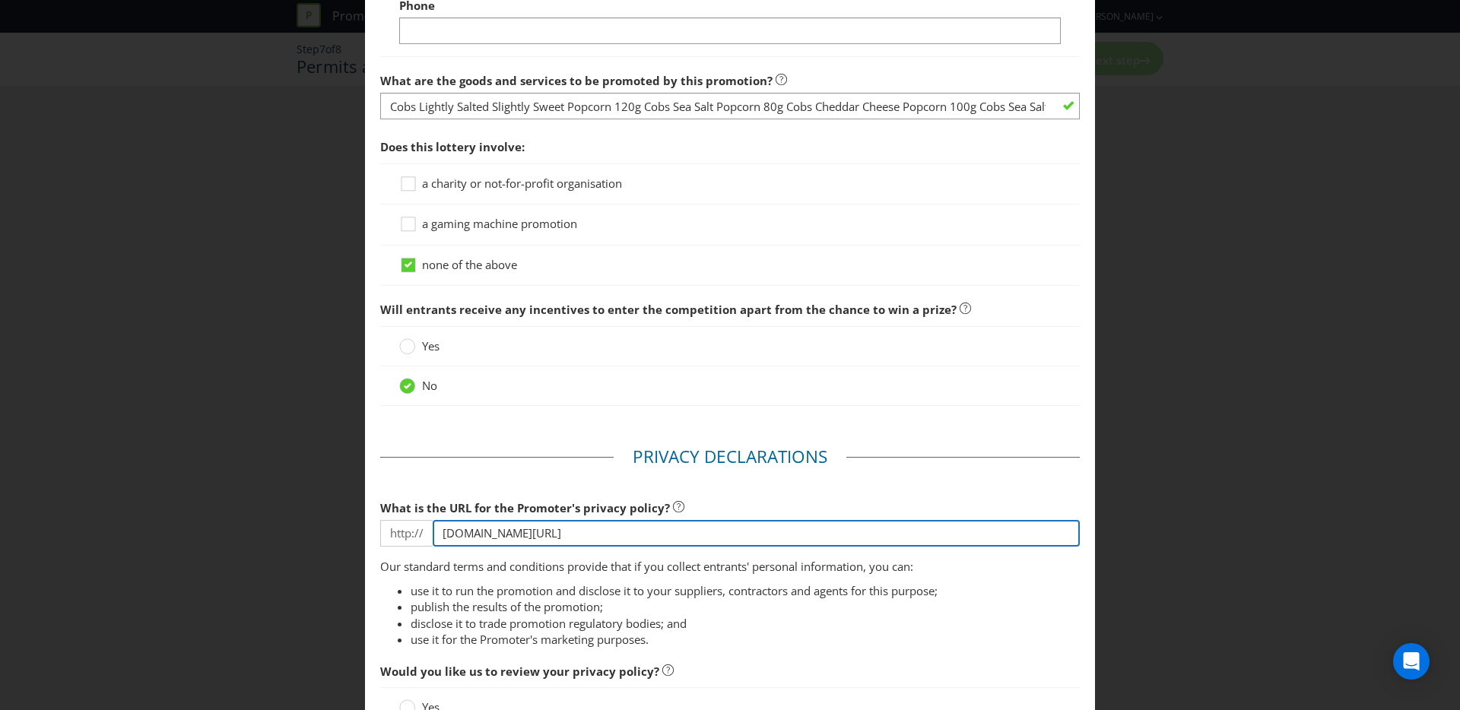
type input "cobs.com.au/privacy-policy/"
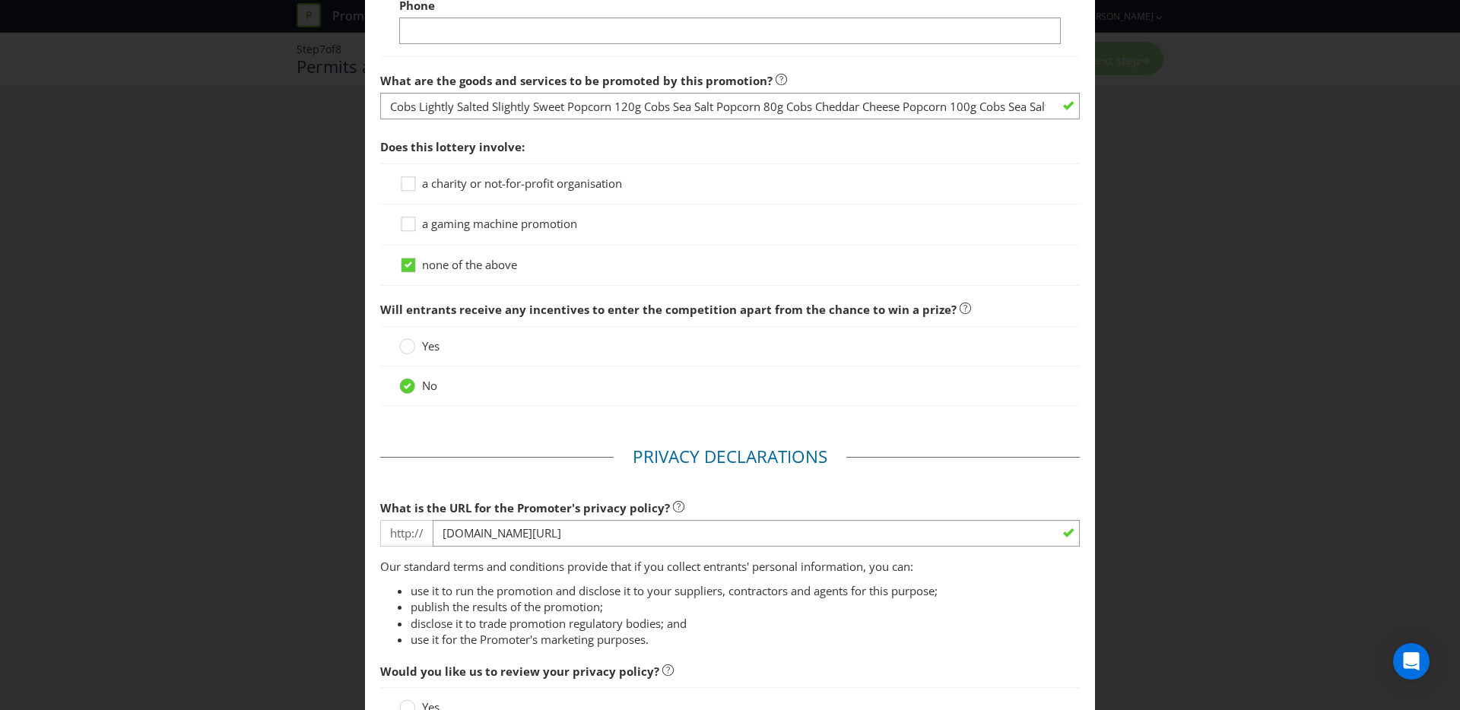
click at [786, 605] on li "publish the results of the promotion;" at bounding box center [745, 607] width 669 height 16
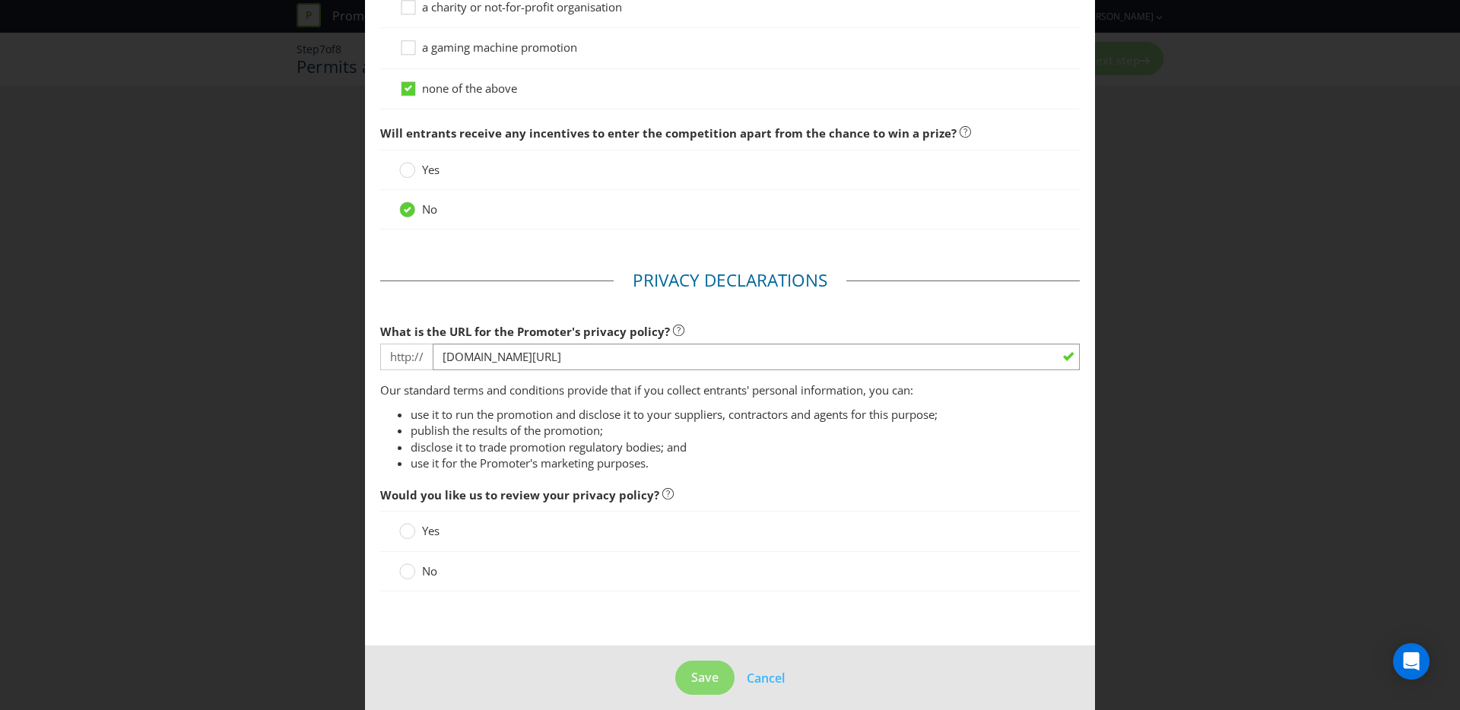
scroll to position [1561, 0]
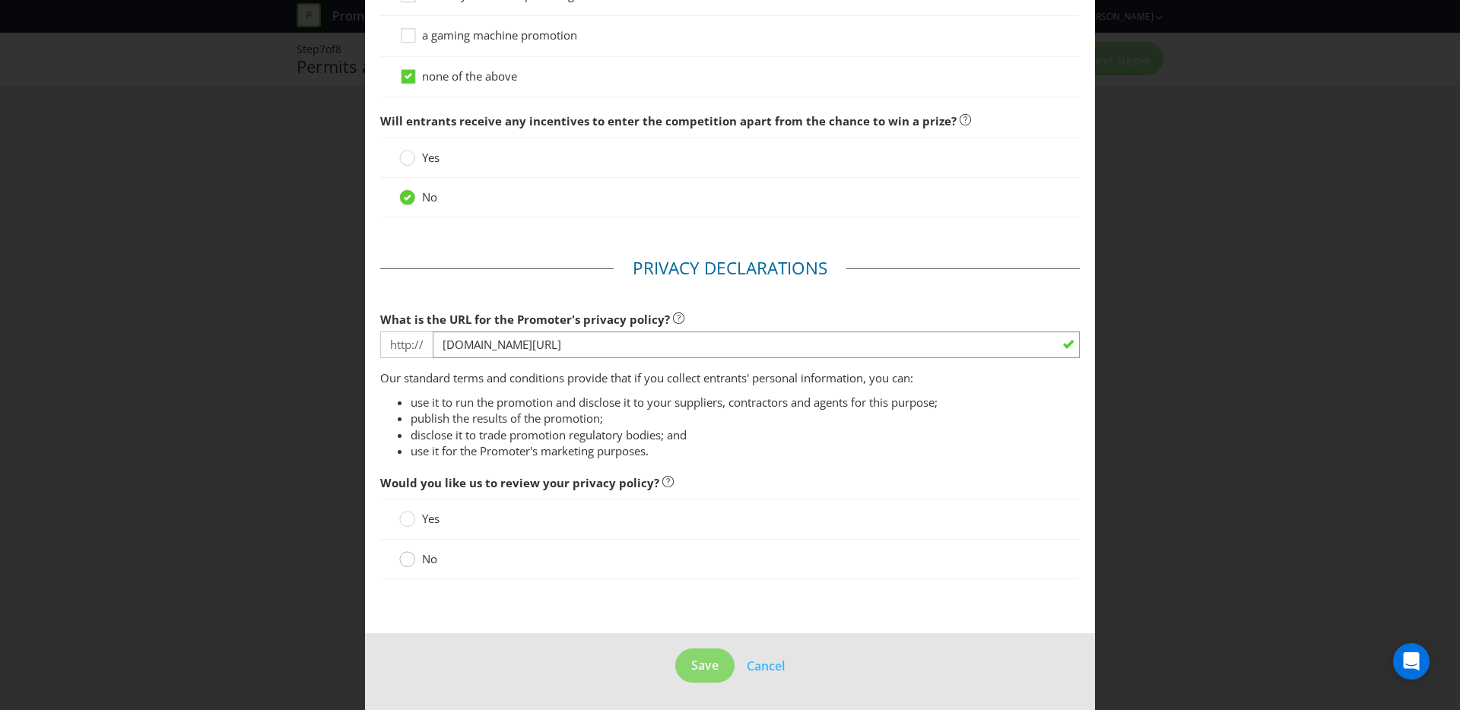
click at [407, 562] on circle at bounding box center [407, 559] width 15 height 15
click at [0, 0] on input "No" at bounding box center [0, 0] width 0 height 0
click at [407, 561] on icon at bounding box center [408, 560] width 8 height 6
click at [0, 0] on input "No" at bounding box center [0, 0] width 0 height 0
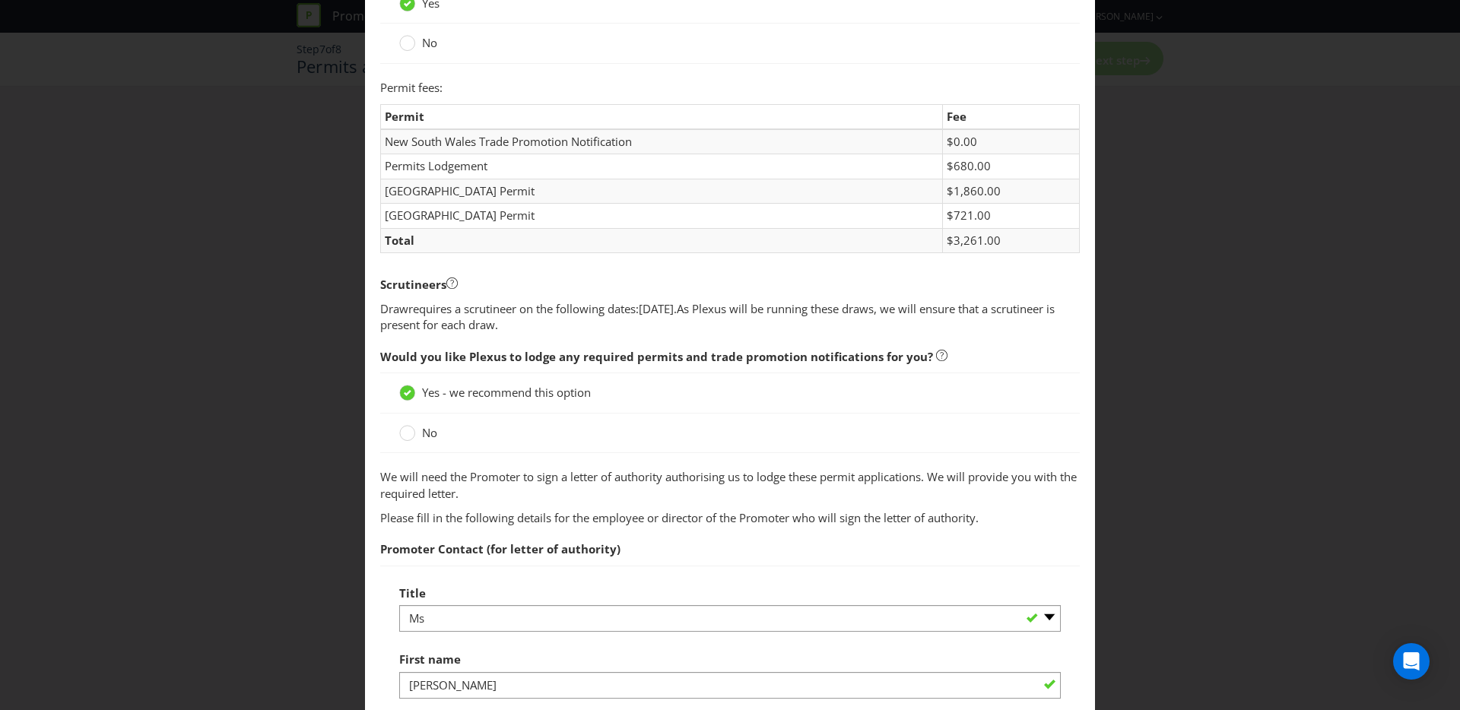
scroll to position [0, 0]
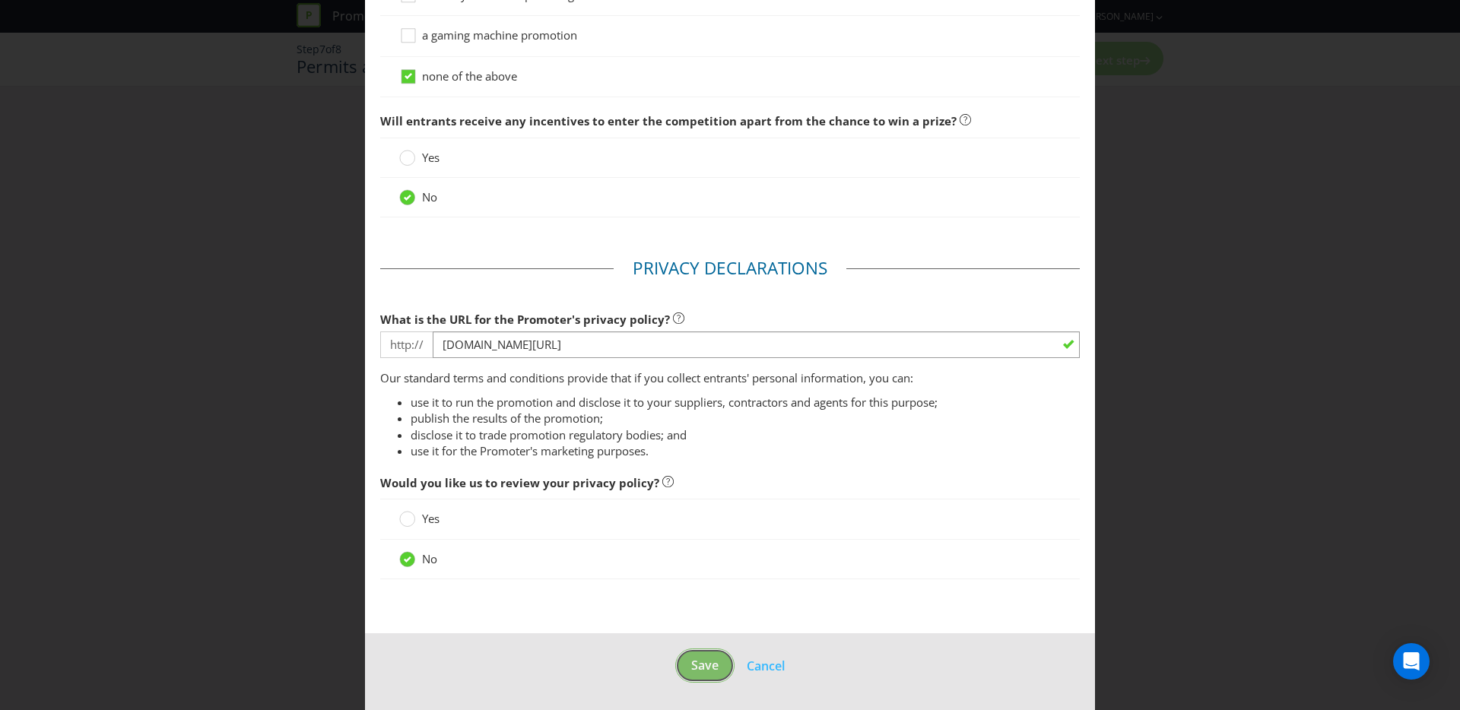
click at [682, 658] on button "Save" at bounding box center [704, 666] width 59 height 34
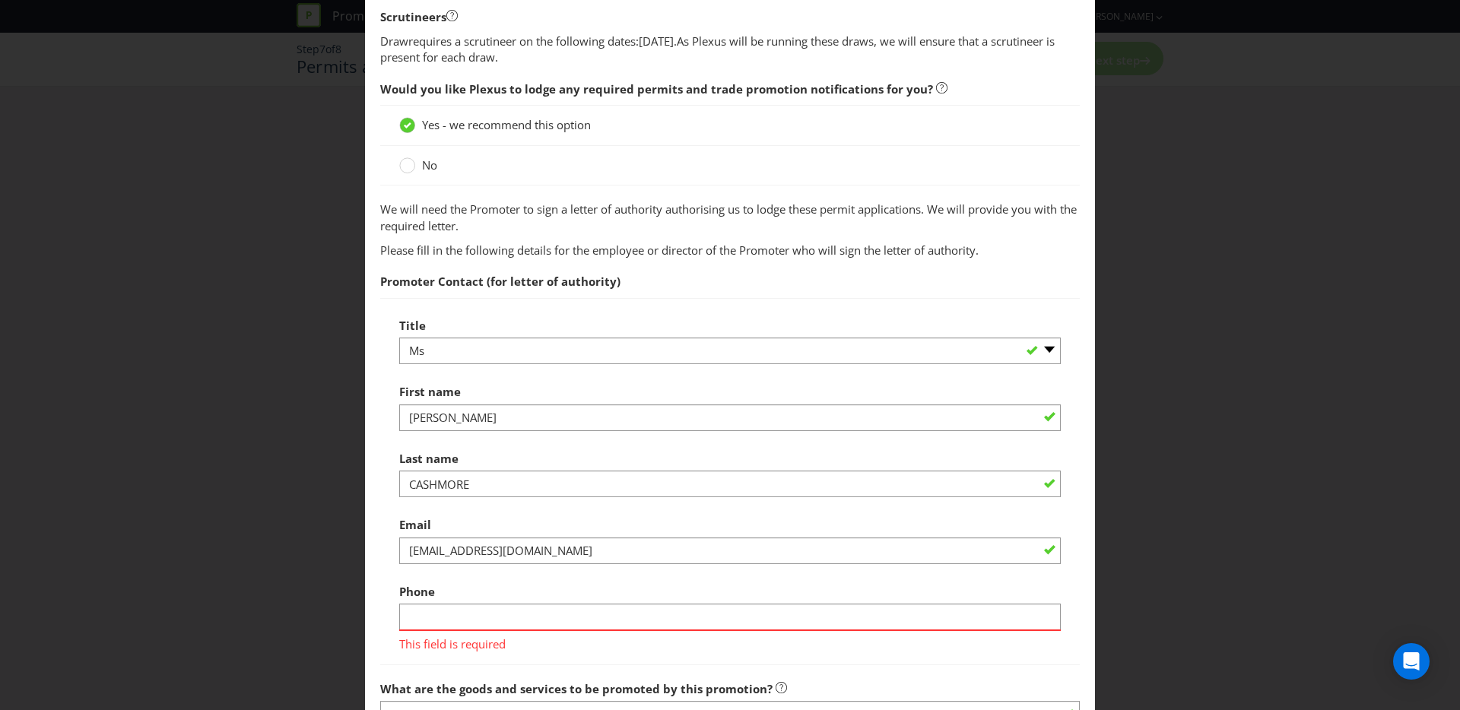
scroll to position [788, 0]
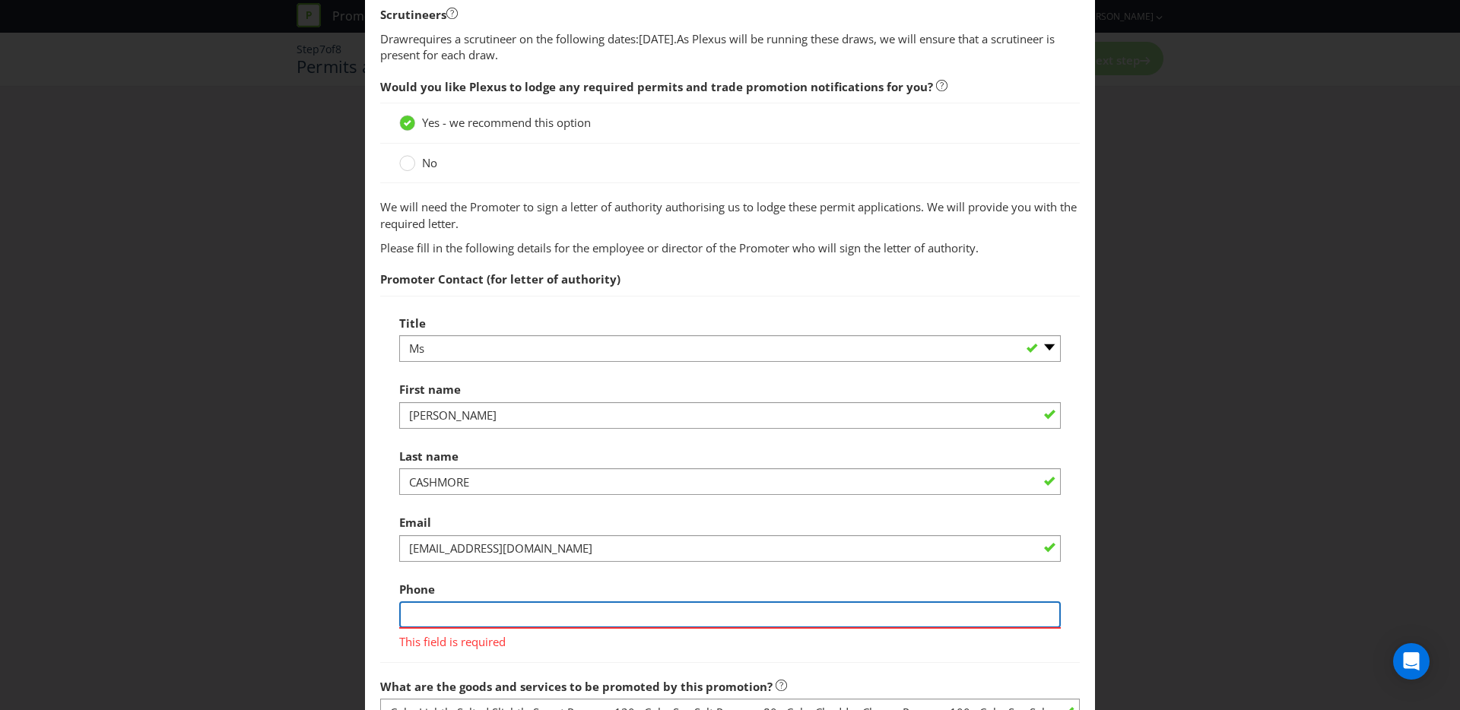
click at [464, 606] on input "text" at bounding box center [730, 615] width 662 height 27
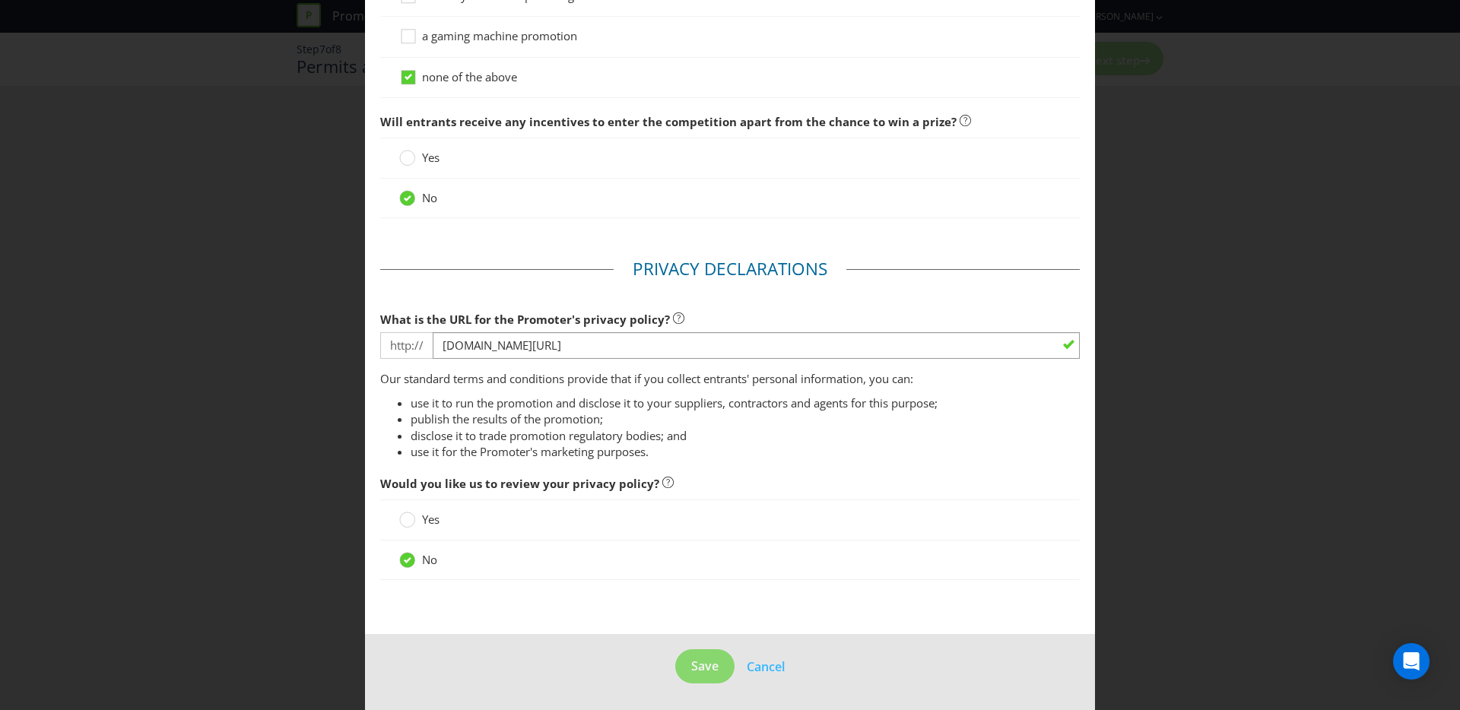
scroll to position [1583, 0]
type input "0451048104"
click at [701, 656] on button "Save" at bounding box center [704, 666] width 59 height 34
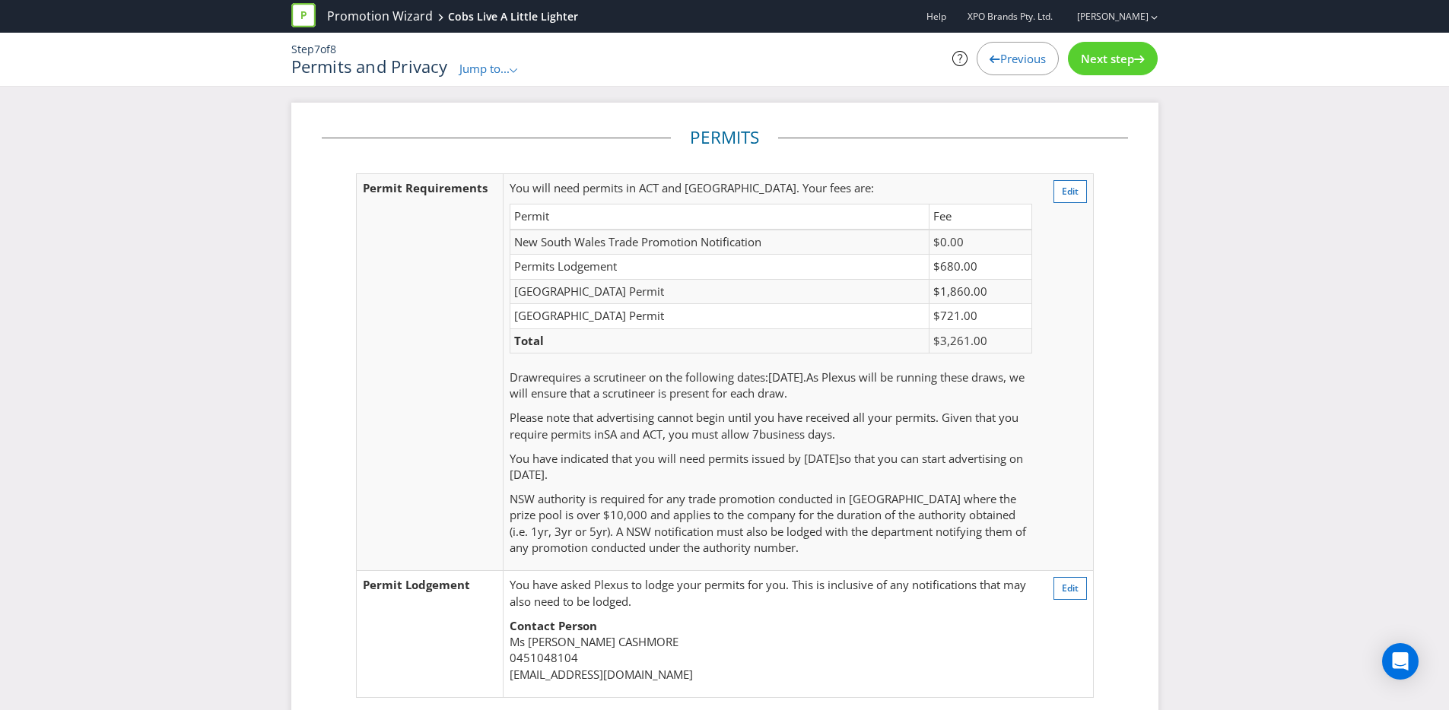
click at [479, 71] on span "Jump to..." at bounding box center [484, 68] width 50 height 15
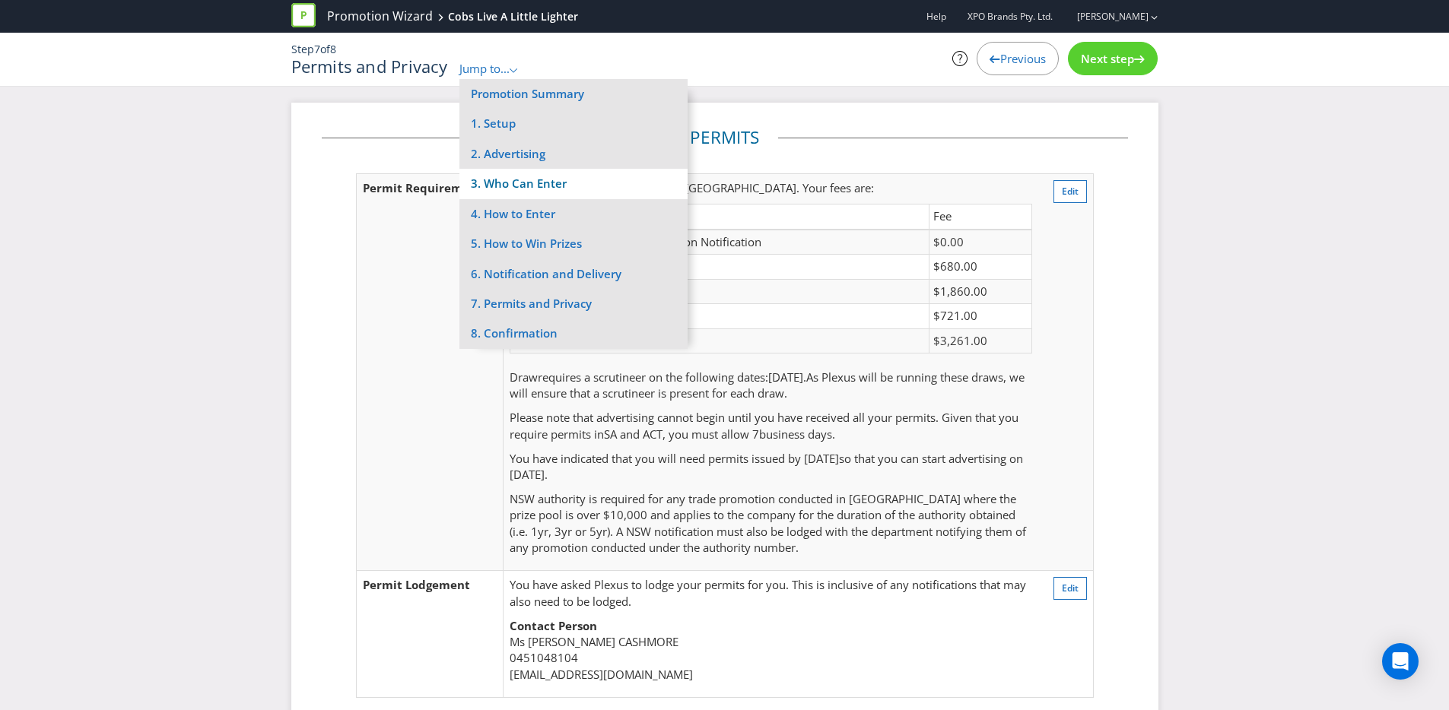
click at [520, 187] on li "3. Who Can Enter" at bounding box center [573, 184] width 228 height 30
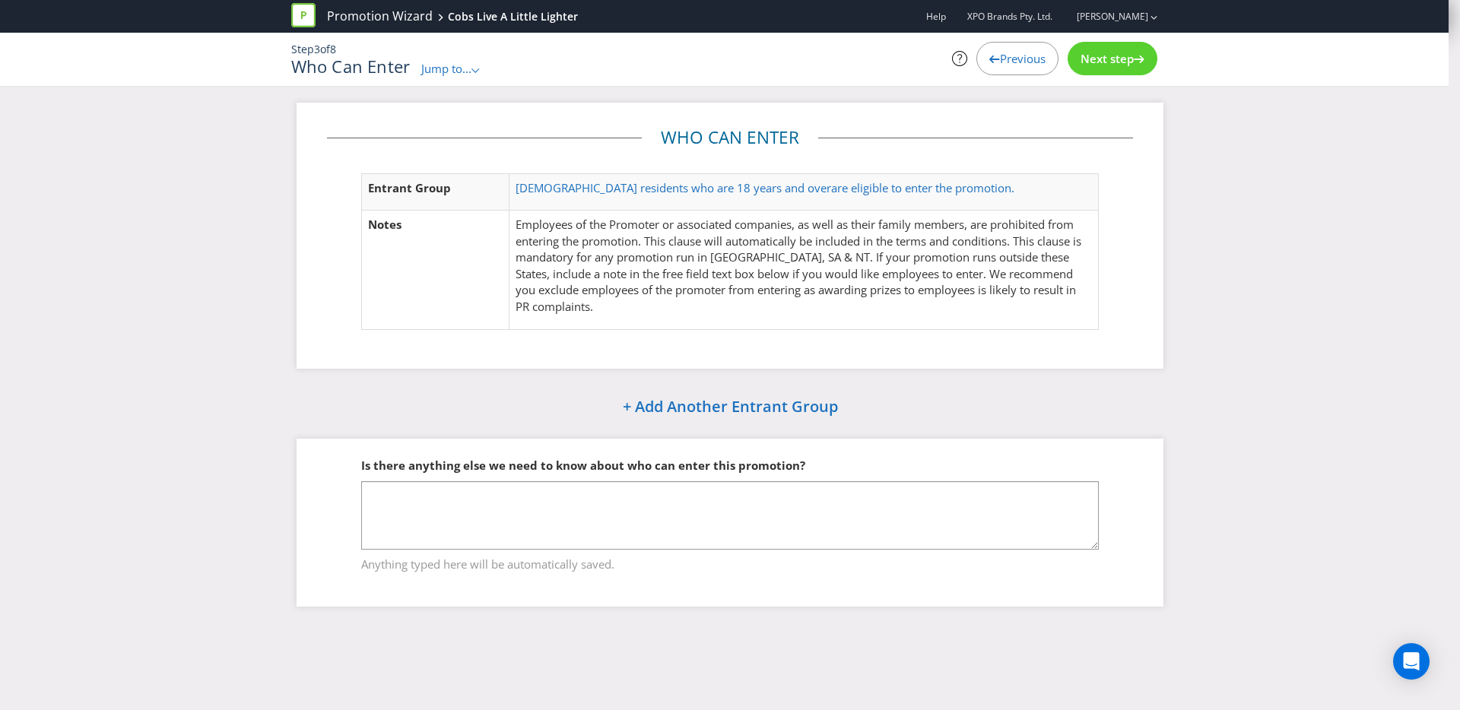
click at [769, 248] on p "Employees of the Promoter or associated companies, as well as their family memb…" at bounding box center [804, 266] width 576 height 98
click at [689, 209] on td "Australian residents who are 18 years and over are eligible to enter the promot…" at bounding box center [803, 191] width 589 height 37
click at [700, 183] on span "Australian residents who are 18 years and over" at bounding box center [674, 187] width 316 height 15
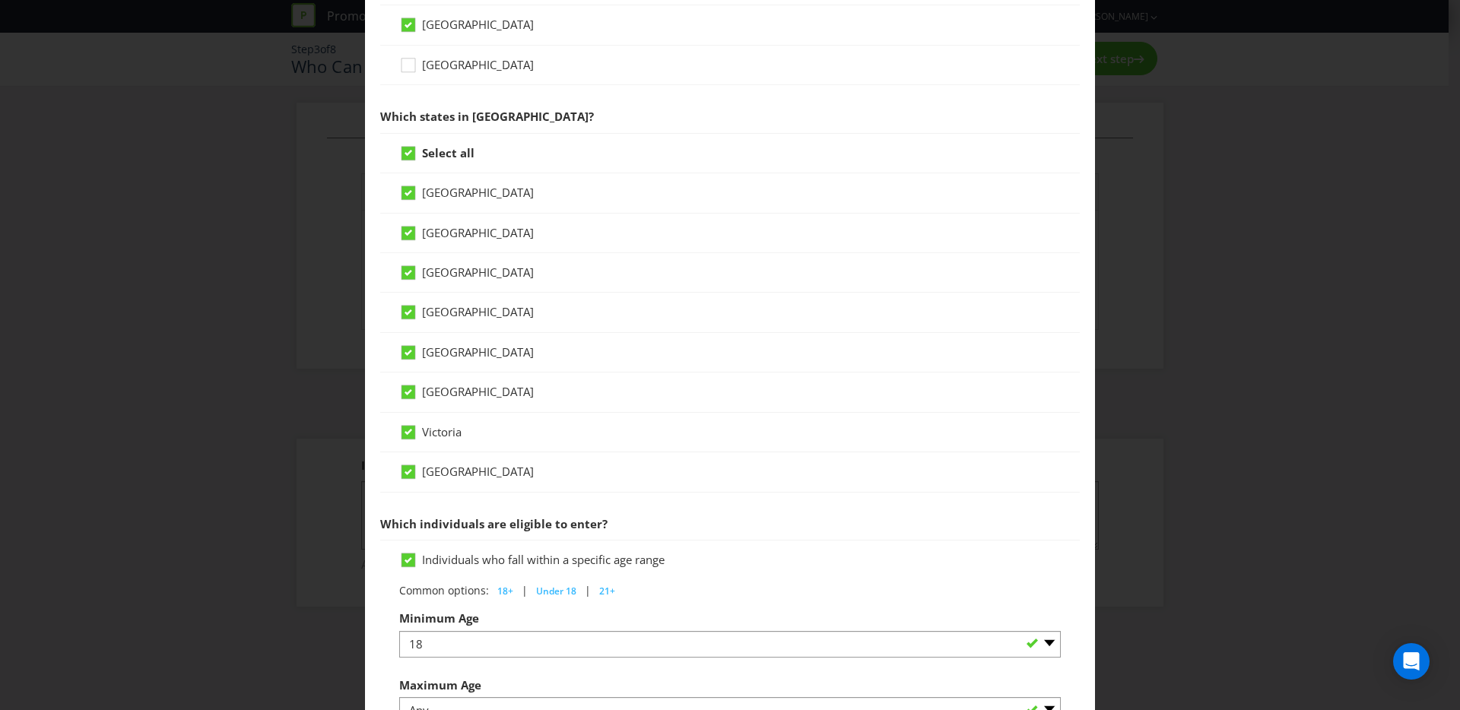
scroll to position [589, 0]
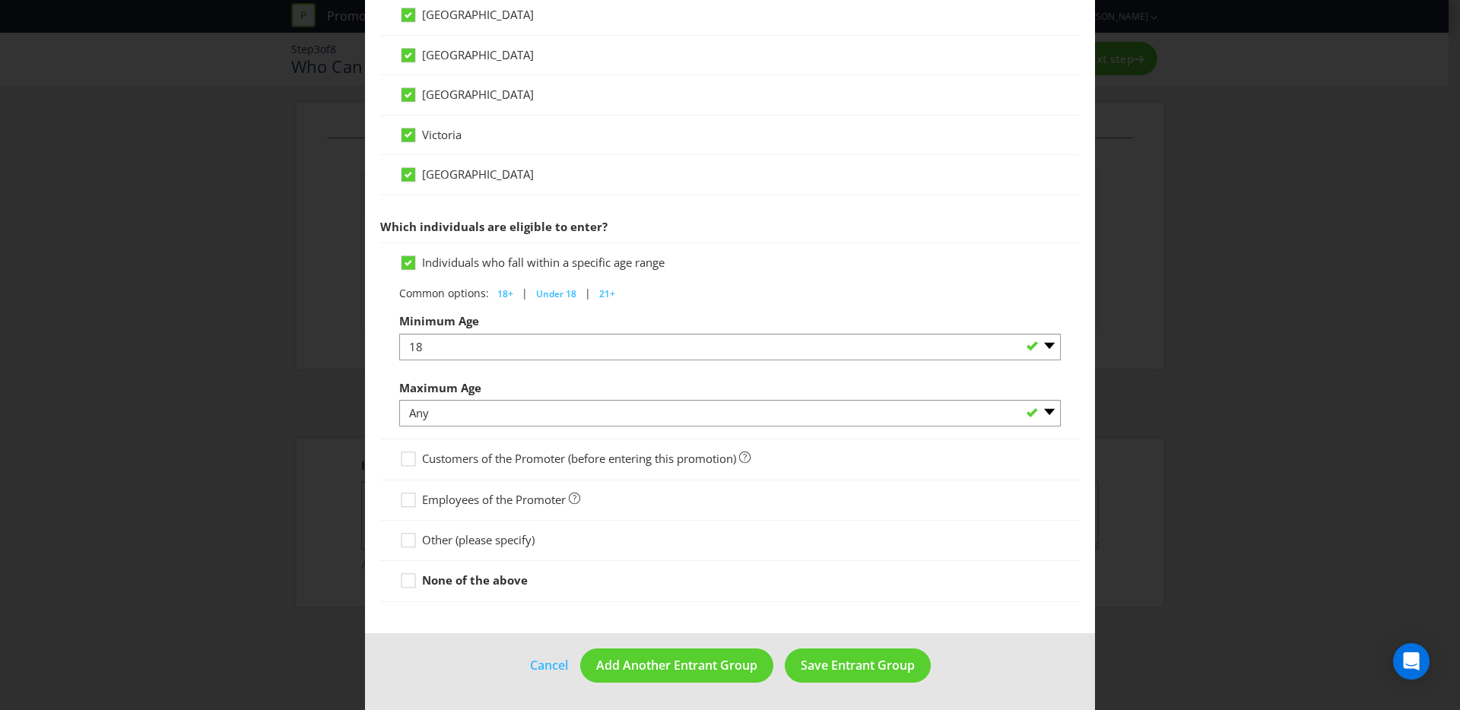
click at [1285, 274] on div "Entrant Groups What type of entrant can enter this promotion? Individual person…" at bounding box center [730, 355] width 1460 height 710
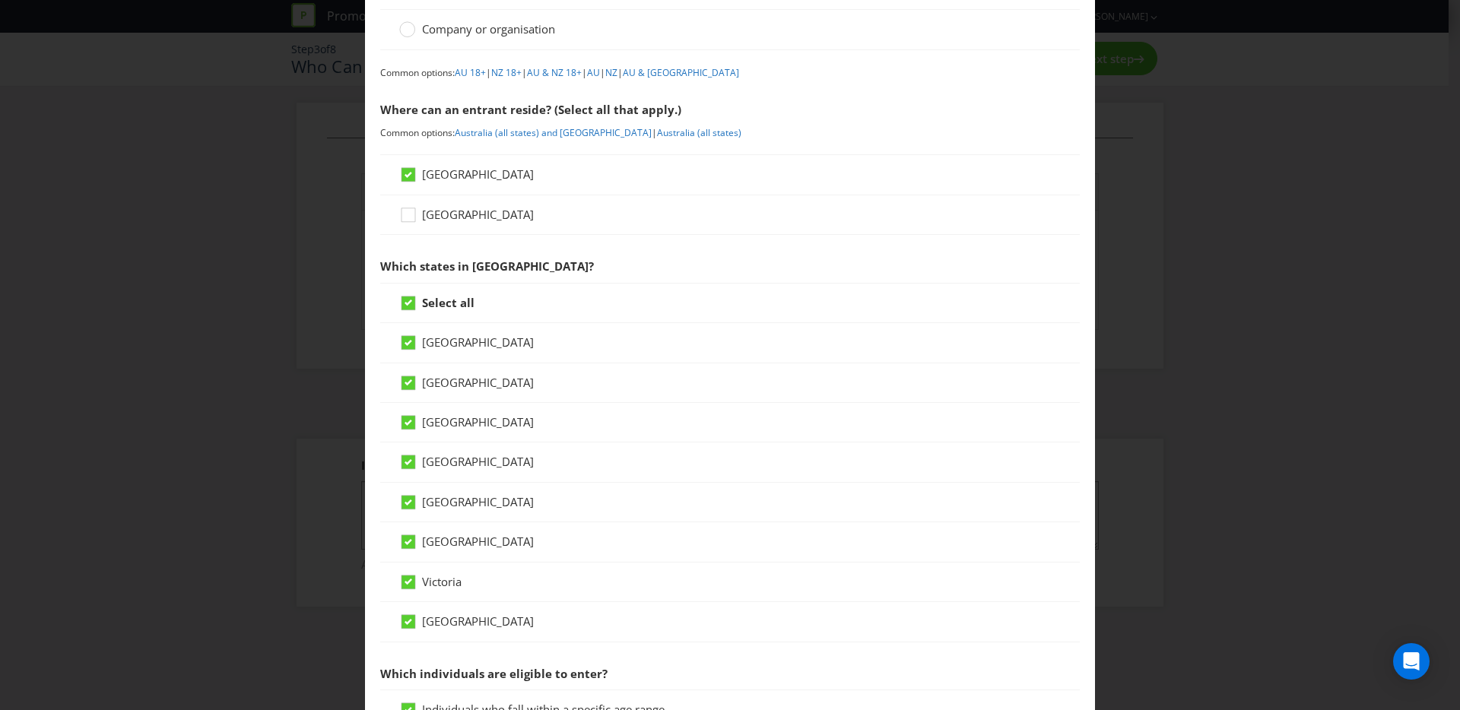
scroll to position [0, 0]
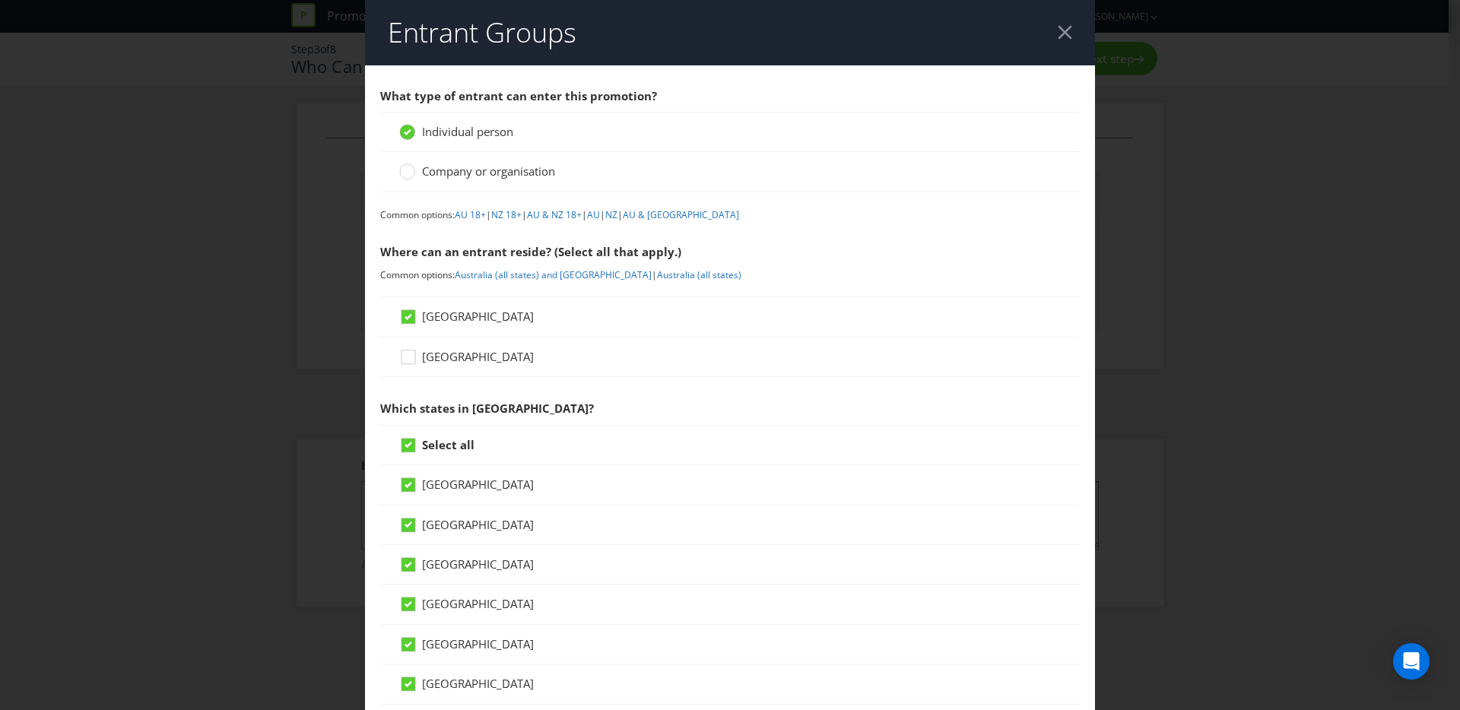
click at [1060, 34] on div at bounding box center [1065, 32] width 14 height 14
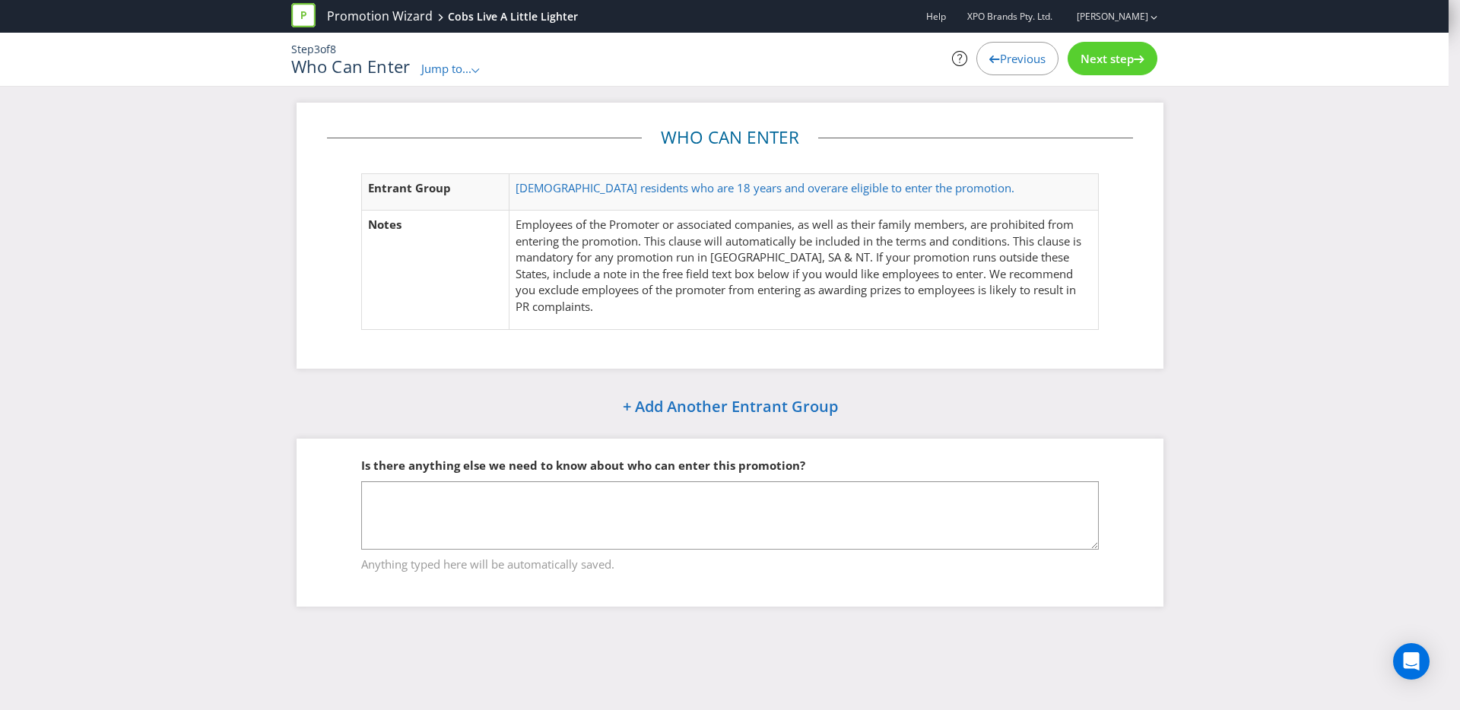
click at [433, 76] on div "Jump to... .st0{fill-rule:evenodd;clip-rule:evenodd;}" at bounding box center [450, 69] width 59 height 16
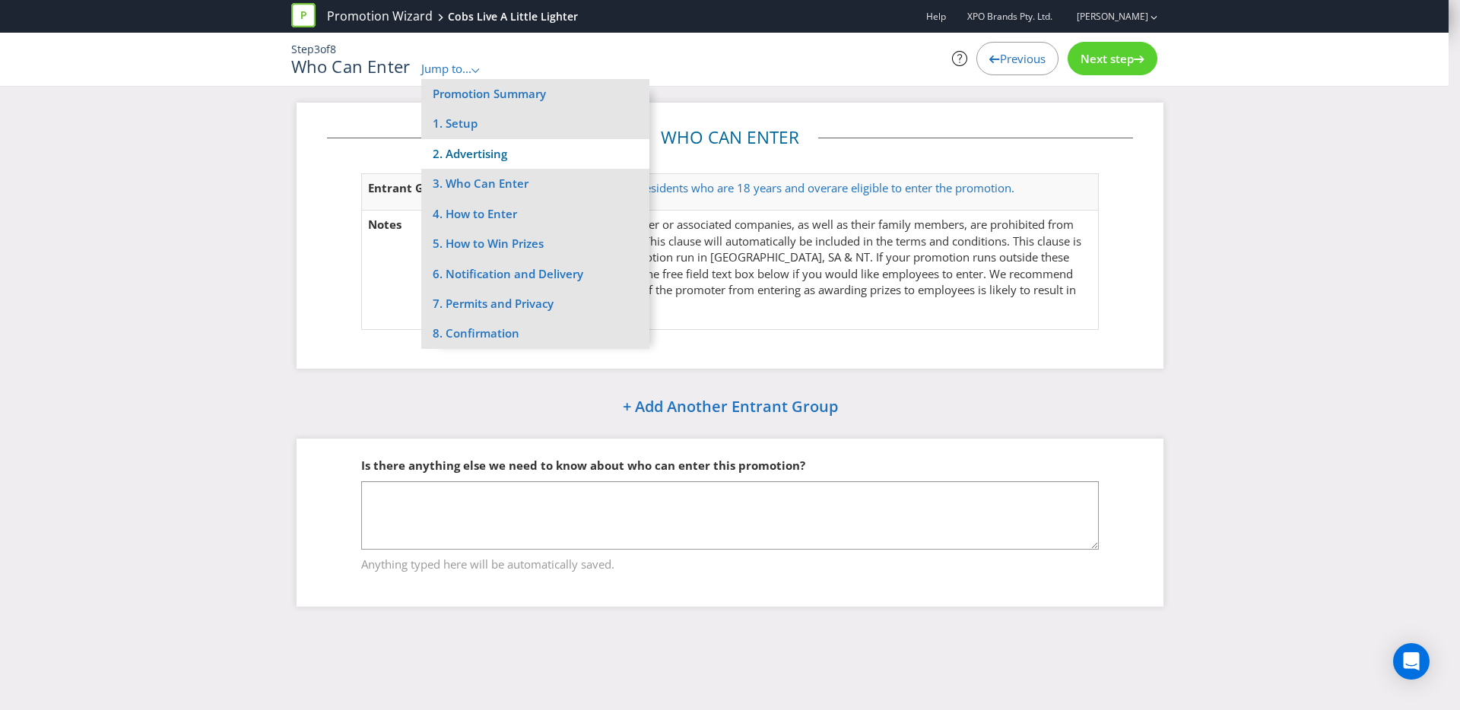
click at [517, 151] on li "2. Advertising" at bounding box center [535, 154] width 228 height 30
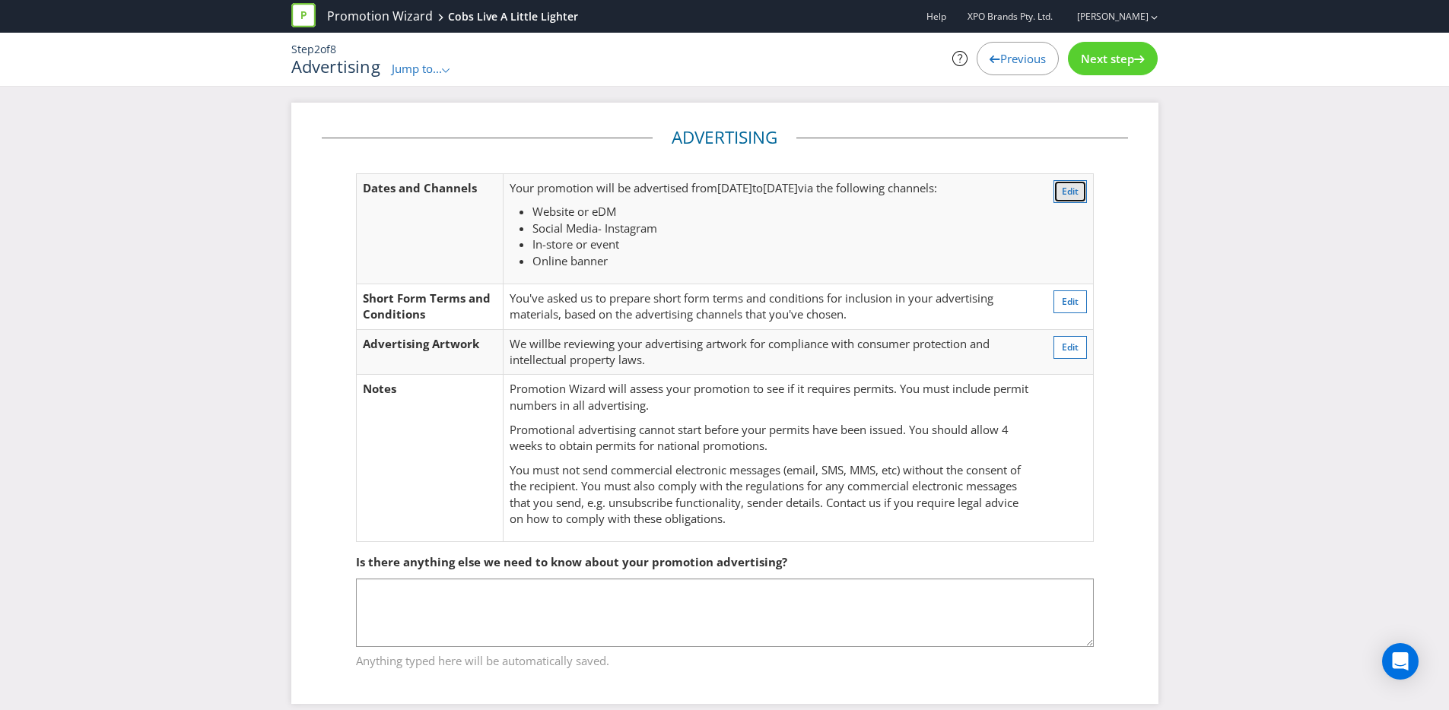
click at [1064, 194] on span "Edit" at bounding box center [1070, 191] width 17 height 13
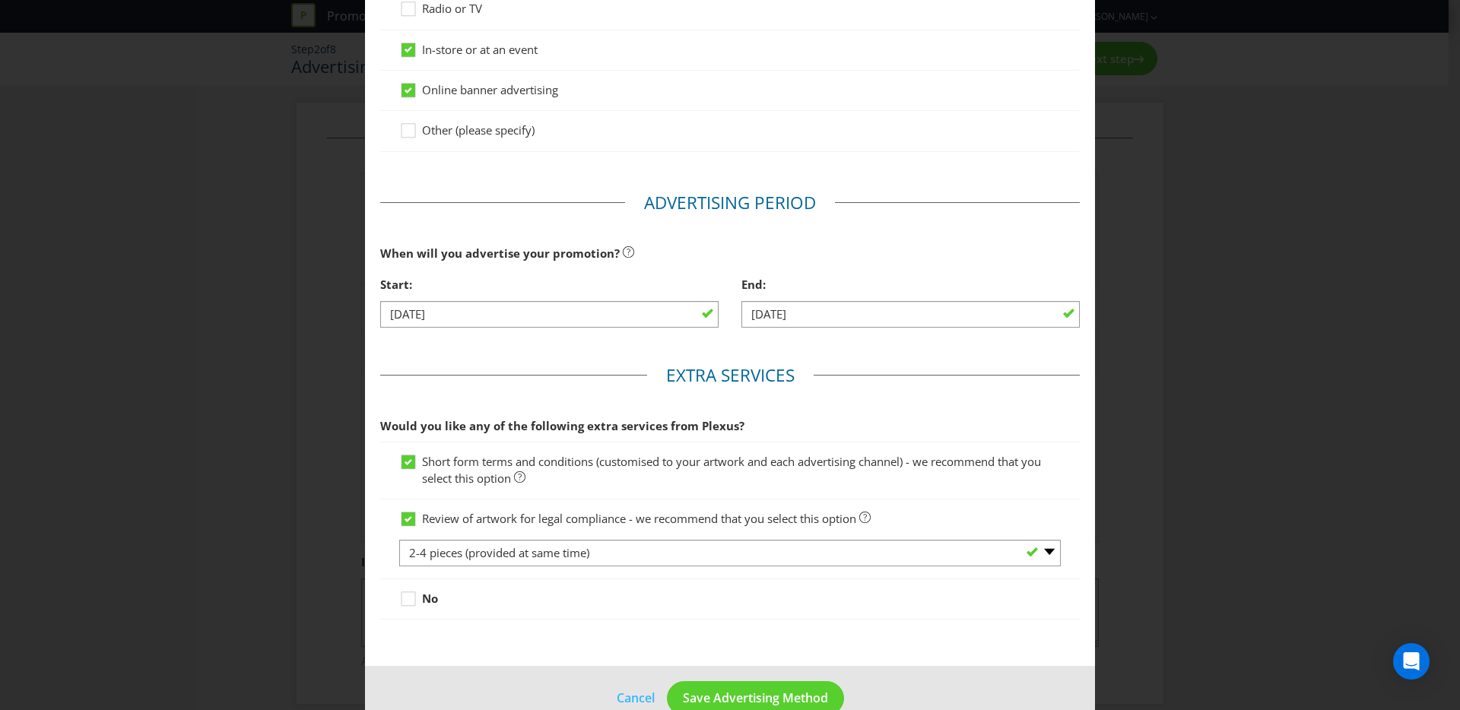
scroll to position [436, 0]
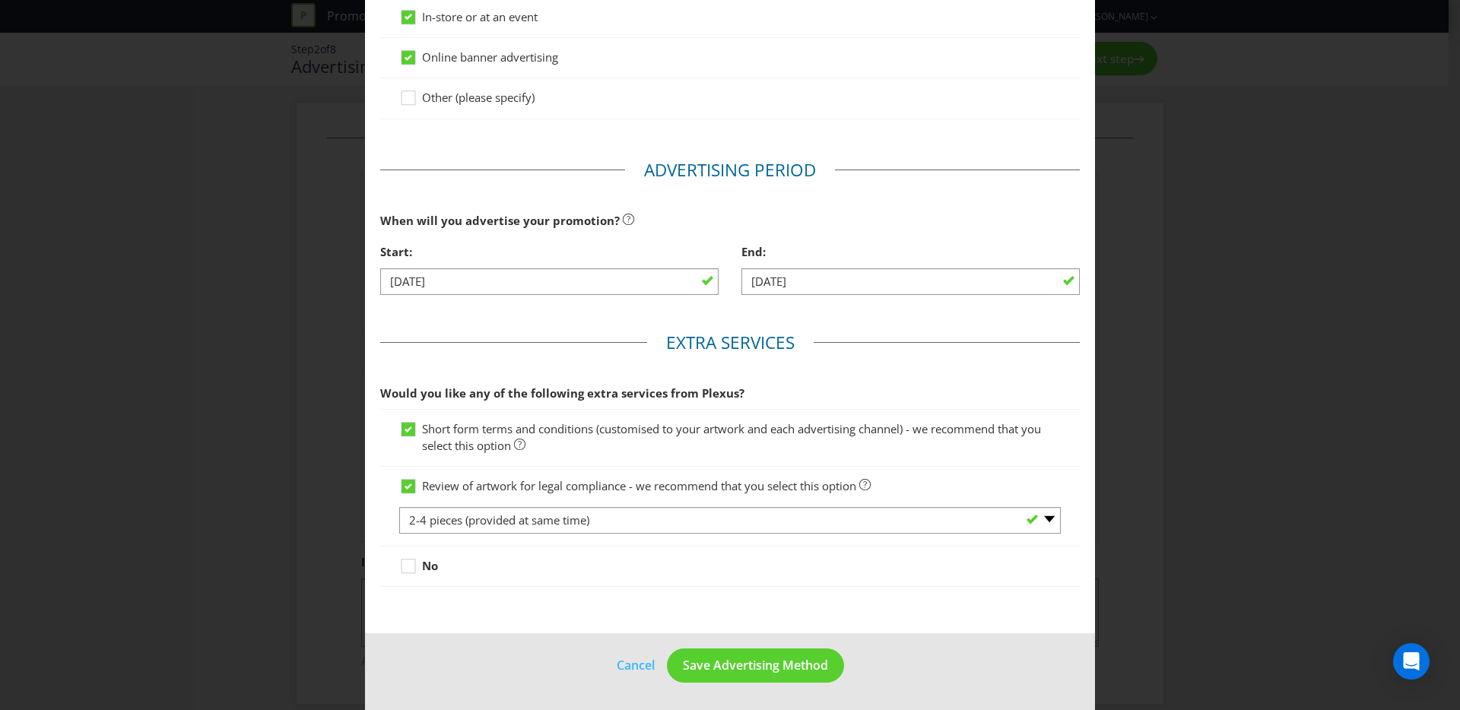
click at [1108, 299] on div "Advertising Methods Advertising Methods How will your promotion be advertised? …" at bounding box center [730, 355] width 1460 height 710
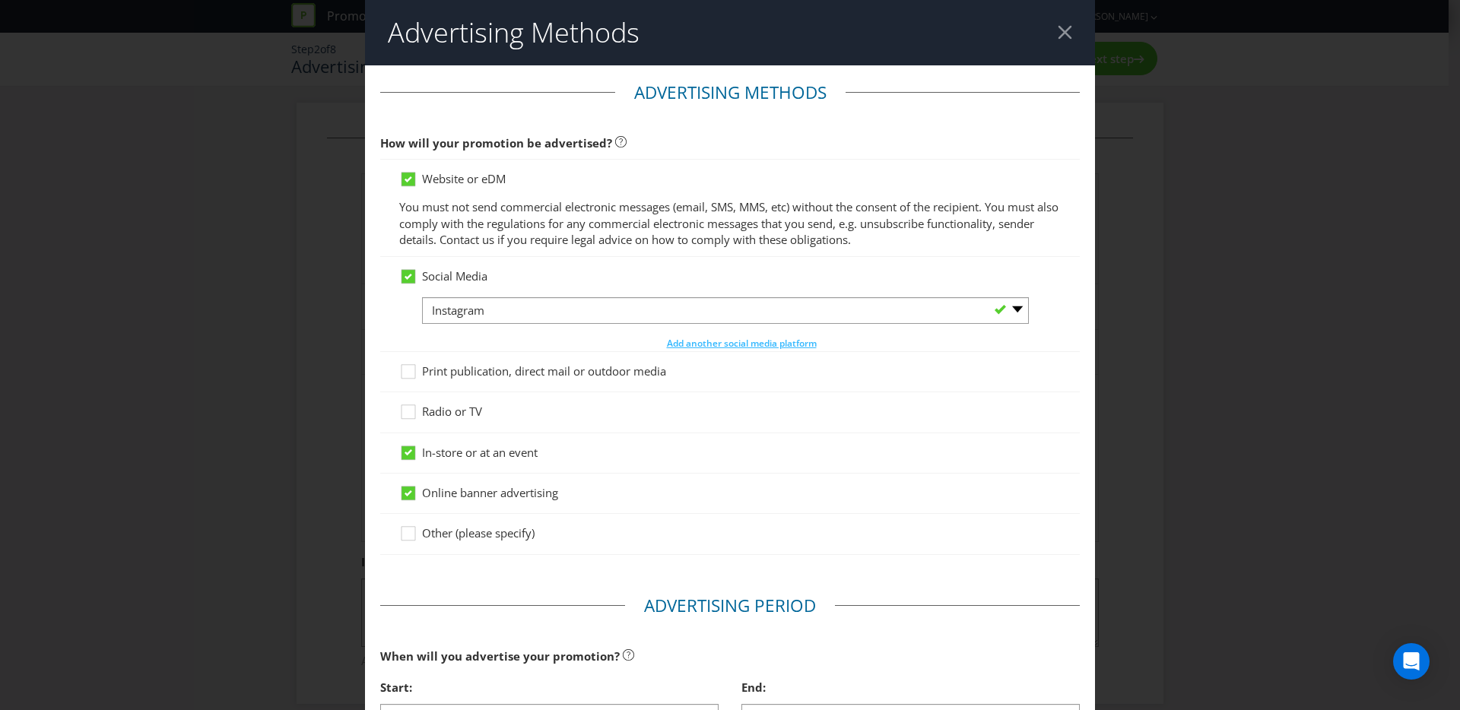
drag, startPoint x: 1056, startPoint y: 29, endPoint x: 944, endPoint y: 65, distance: 118.3
click at [1058, 29] on div at bounding box center [1065, 32] width 14 height 14
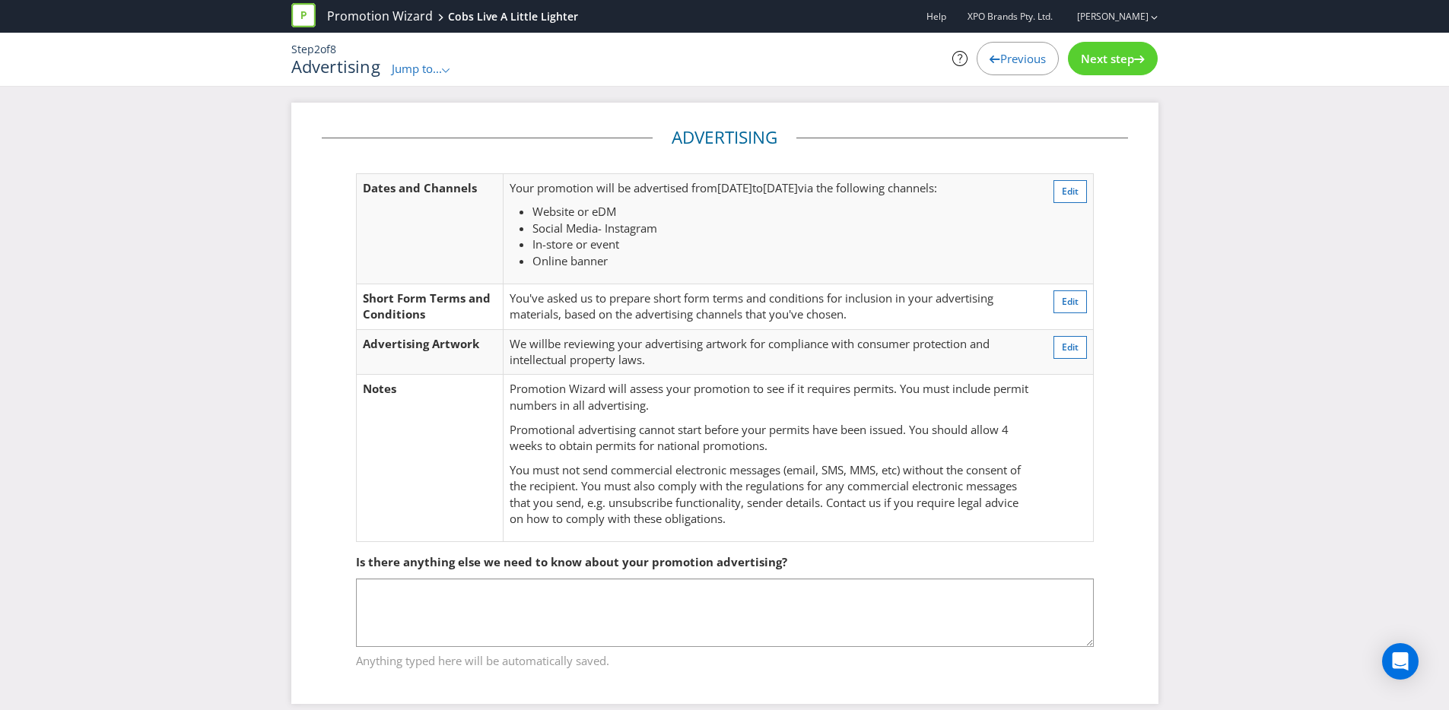
click at [431, 62] on span "Jump to..." at bounding box center [417, 68] width 50 height 15
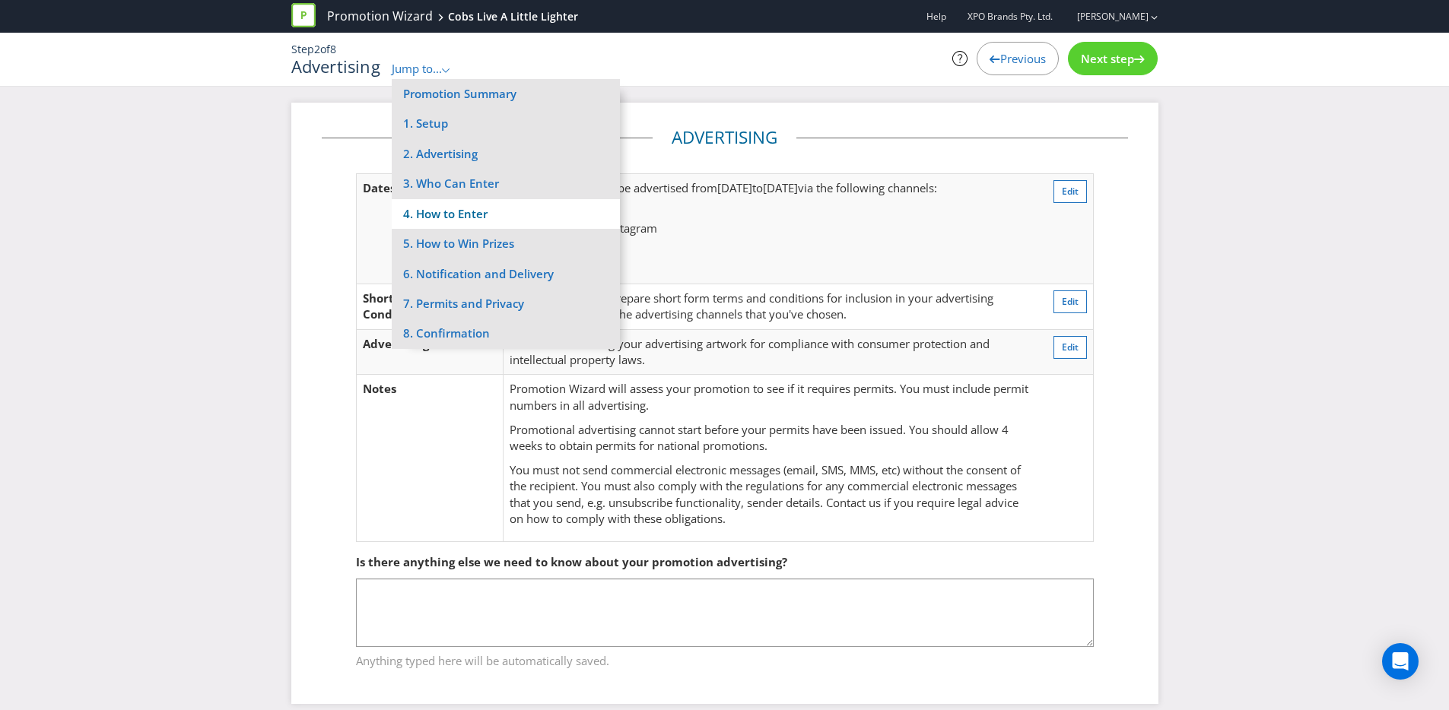
click at [488, 214] on li "4. How to Enter" at bounding box center [506, 214] width 228 height 30
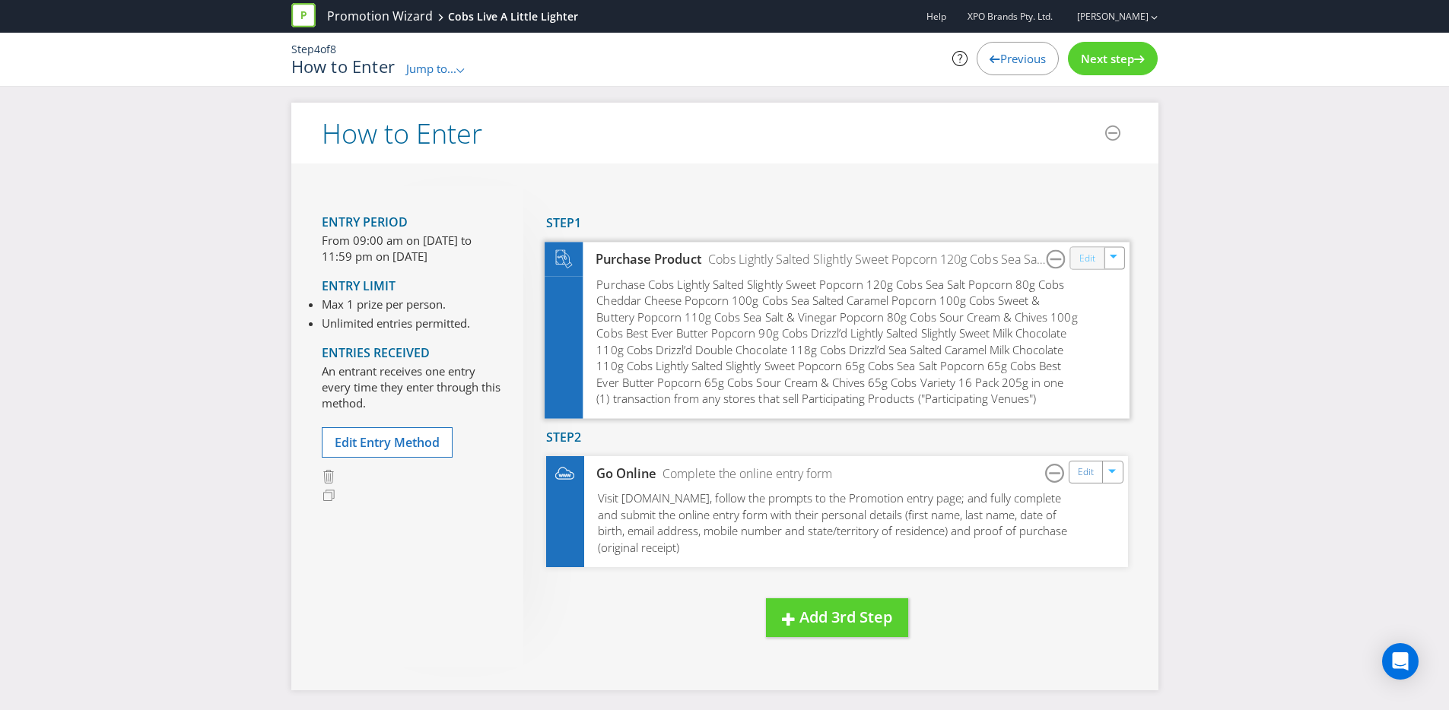
click at [1091, 258] on link "Edit" at bounding box center [1086, 257] width 16 height 17
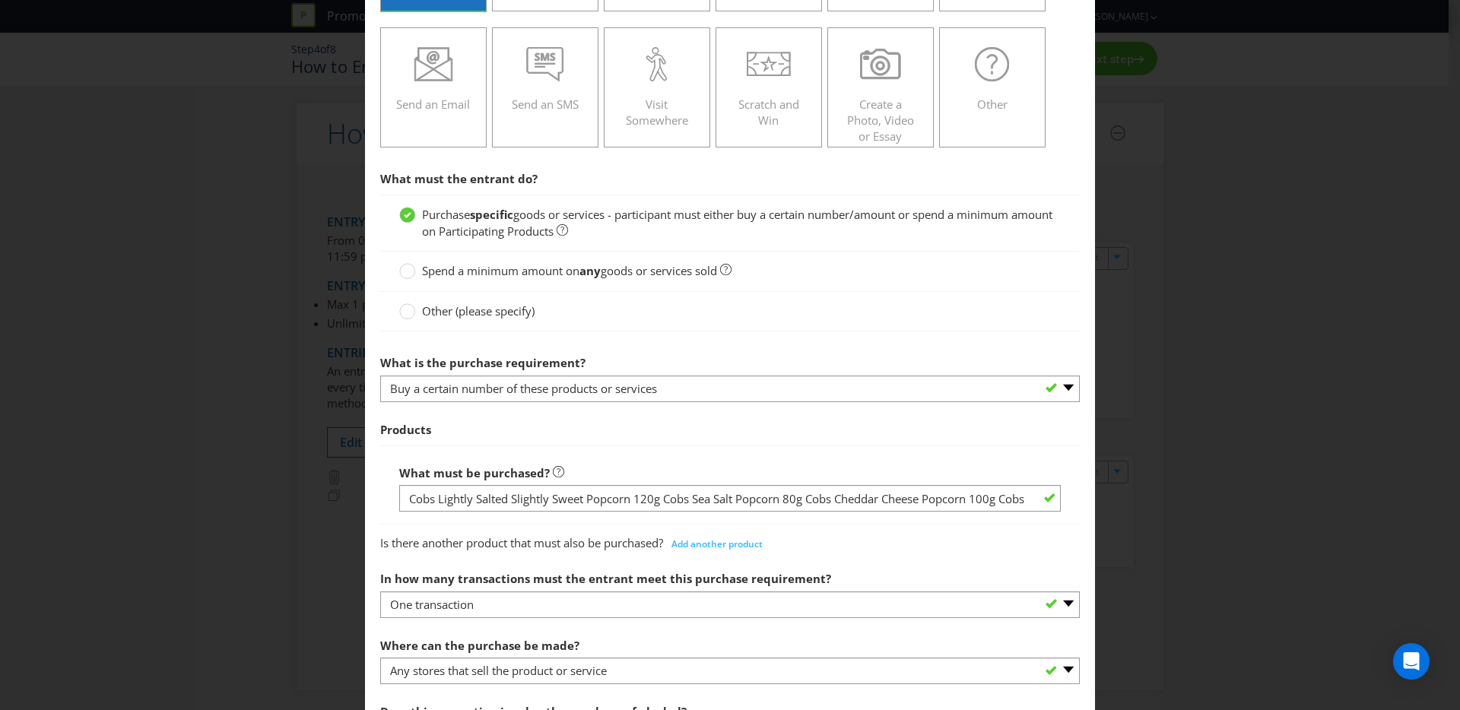
scroll to position [339, 0]
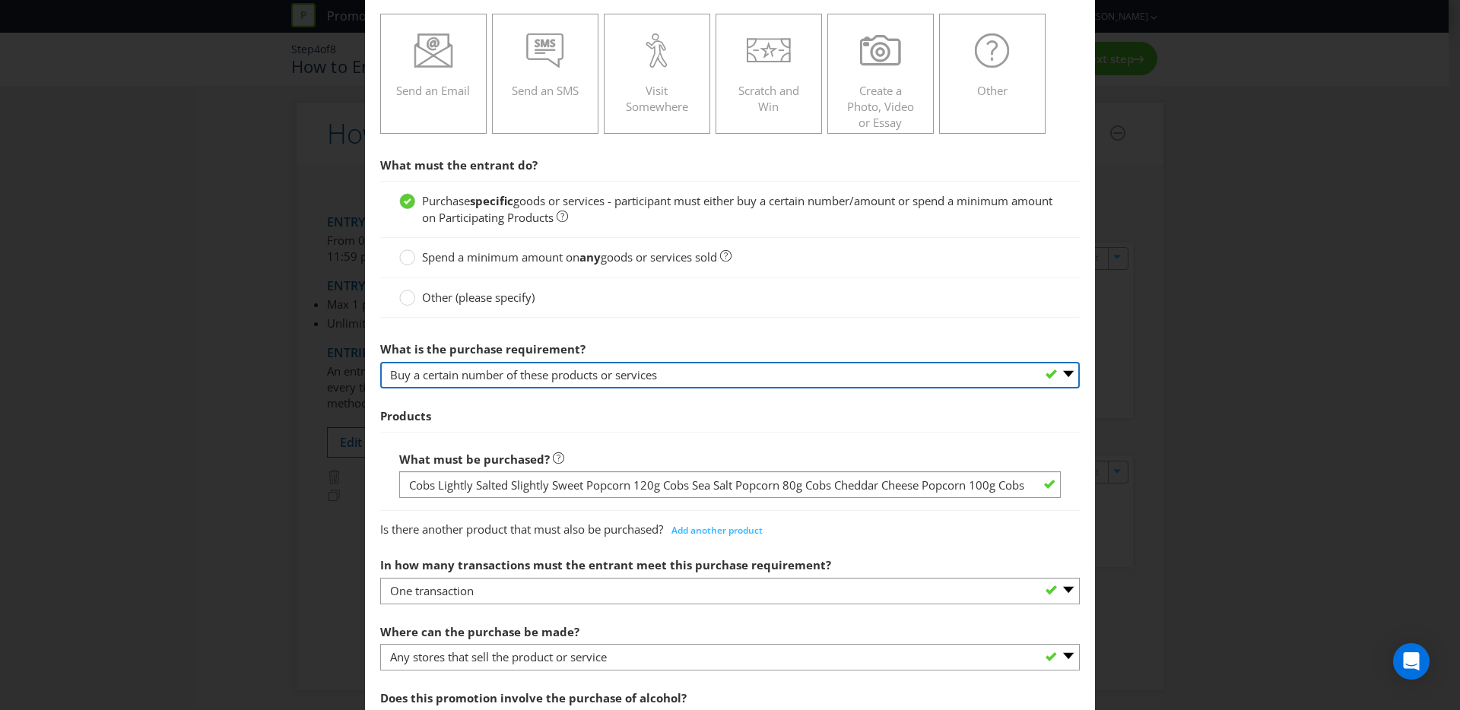
click at [517, 362] on select "-- Please select -- Buy a certain number of these products or services Spend a …" at bounding box center [730, 375] width 700 height 27
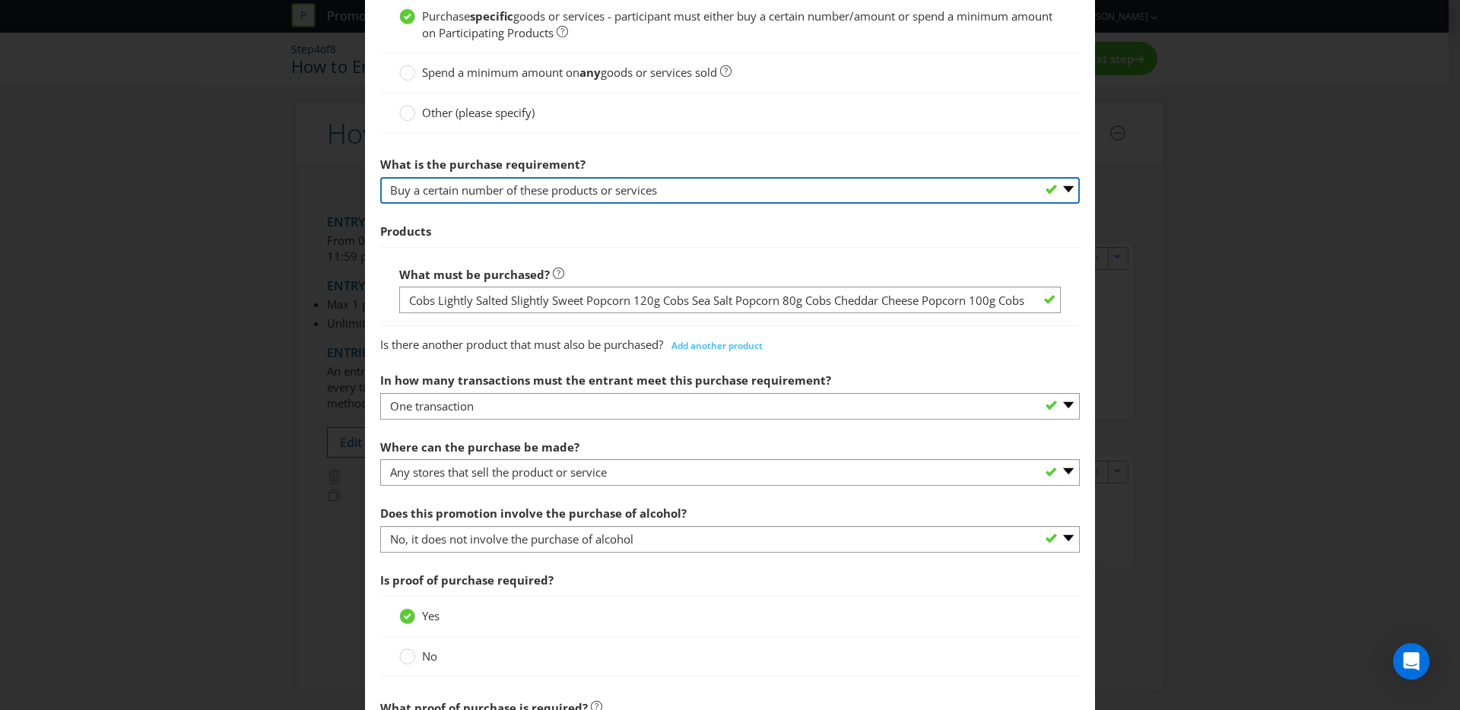
scroll to position [548, 0]
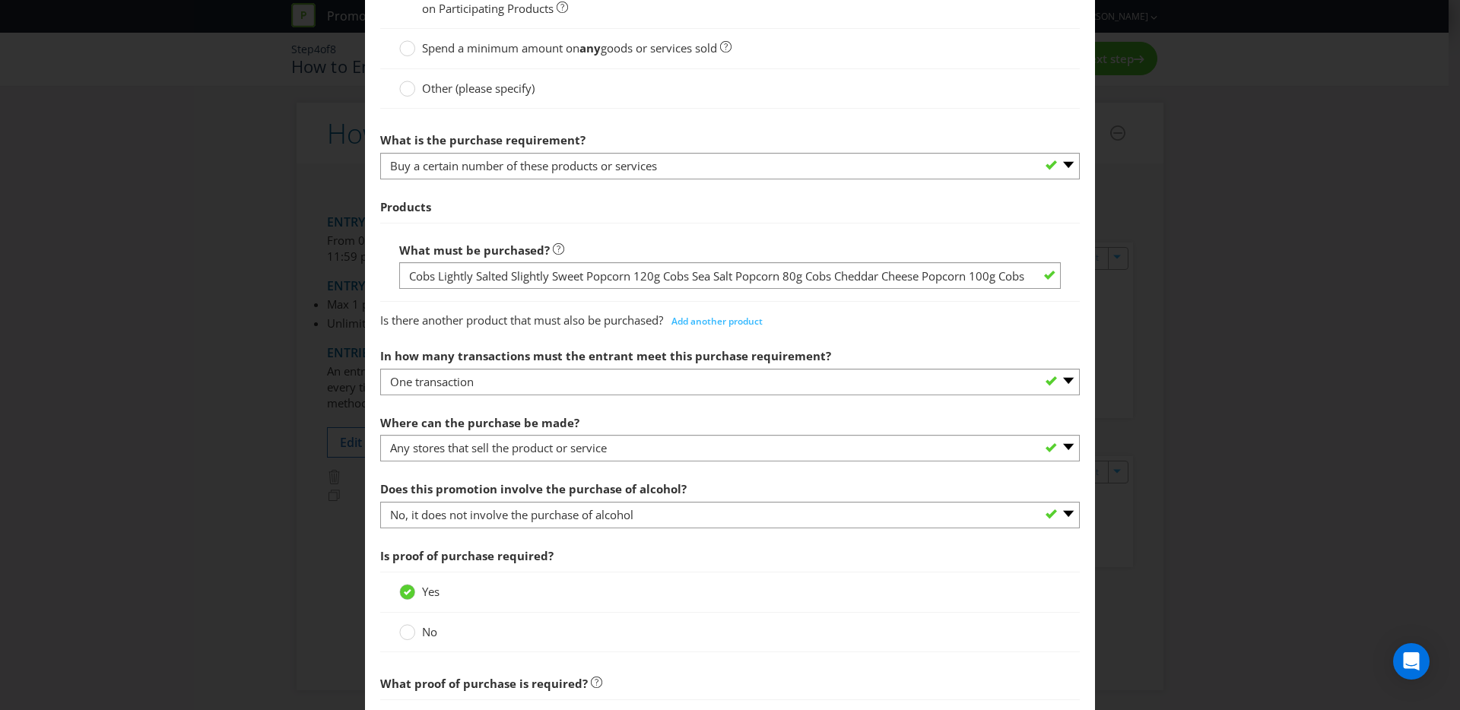
click at [1129, 306] on div "How to Enter Did You Know IMI research shows that ease of participation is one …" at bounding box center [730, 355] width 1460 height 710
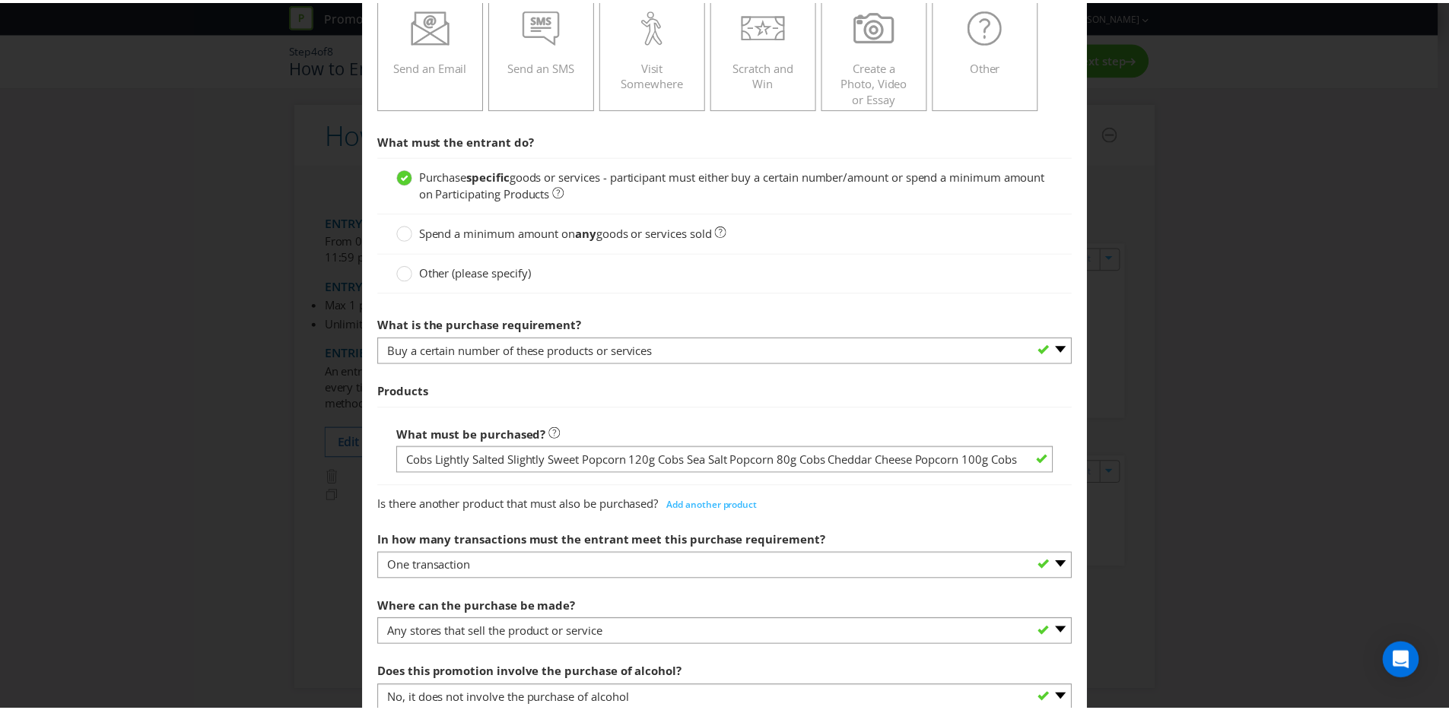
scroll to position [0, 0]
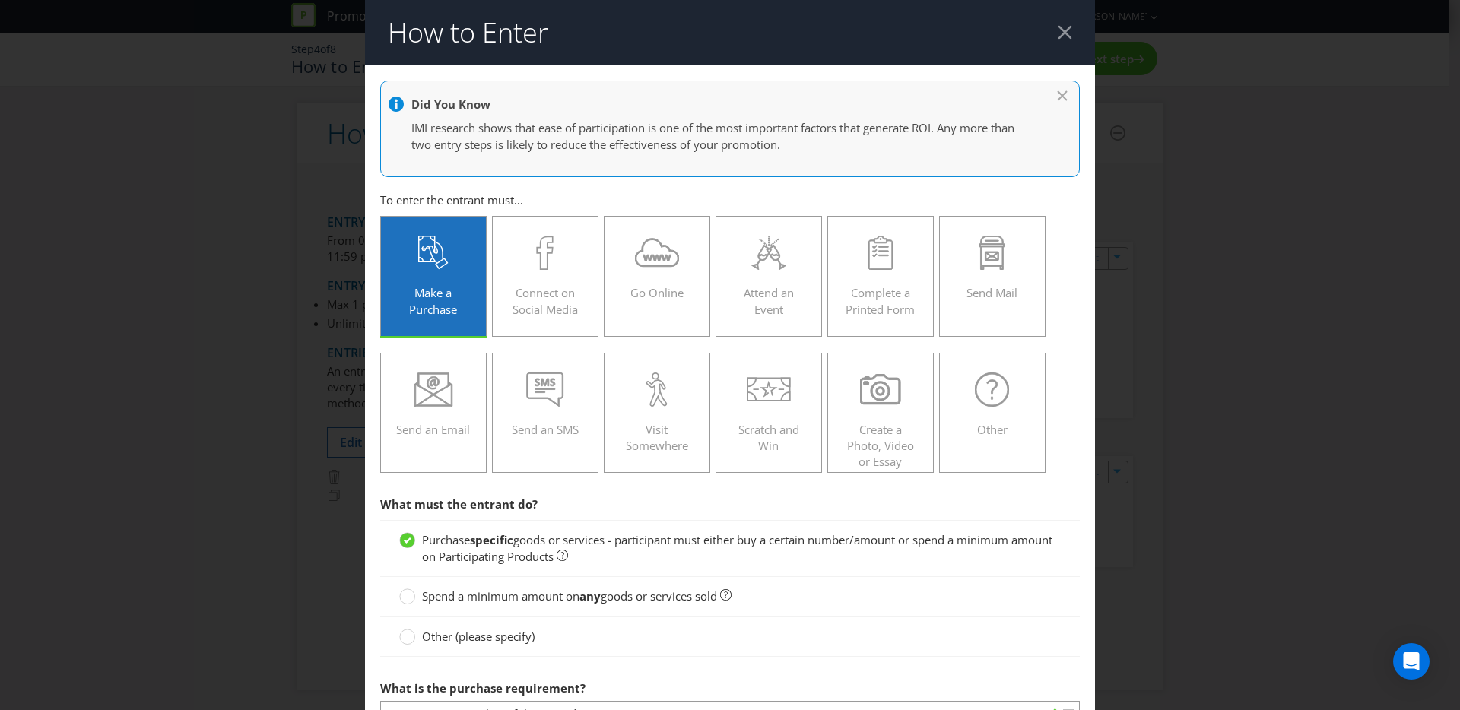
click at [1059, 25] on div at bounding box center [1065, 32] width 14 height 14
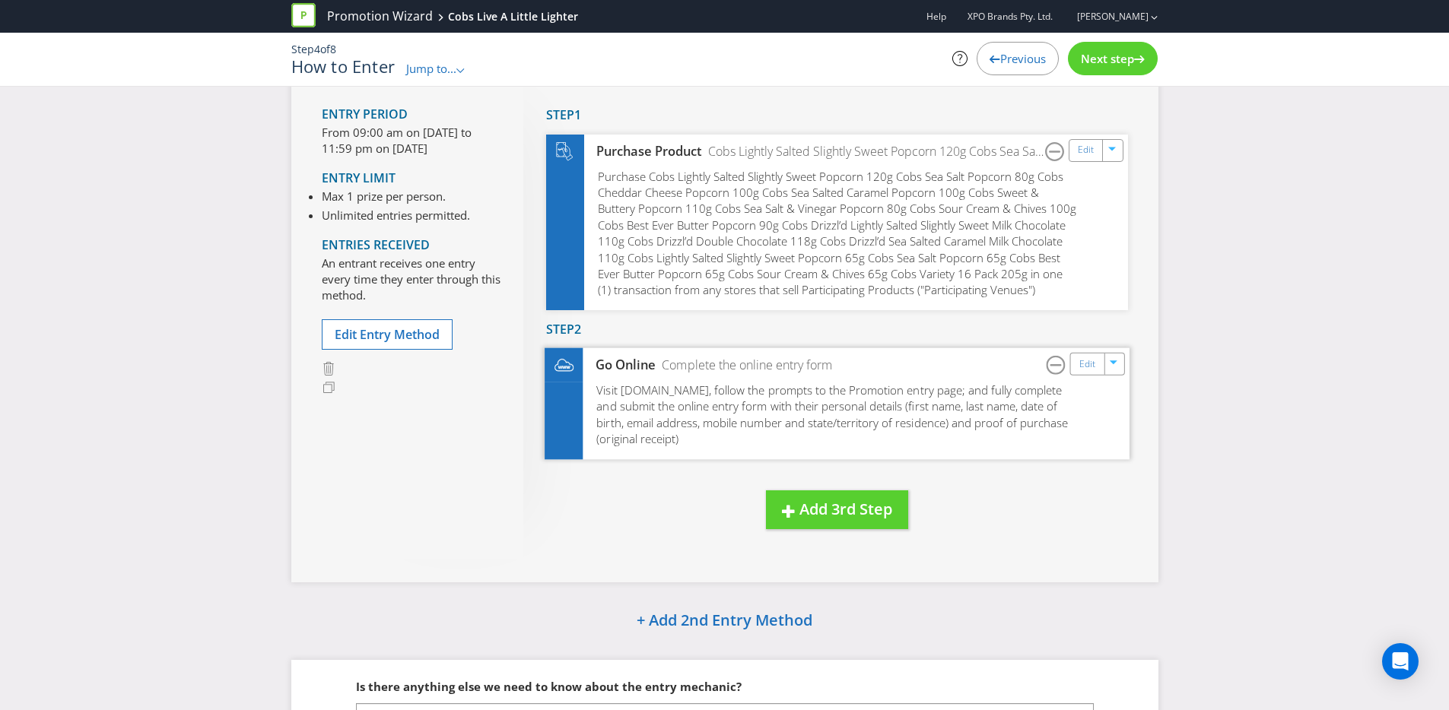
scroll to position [268, 0]
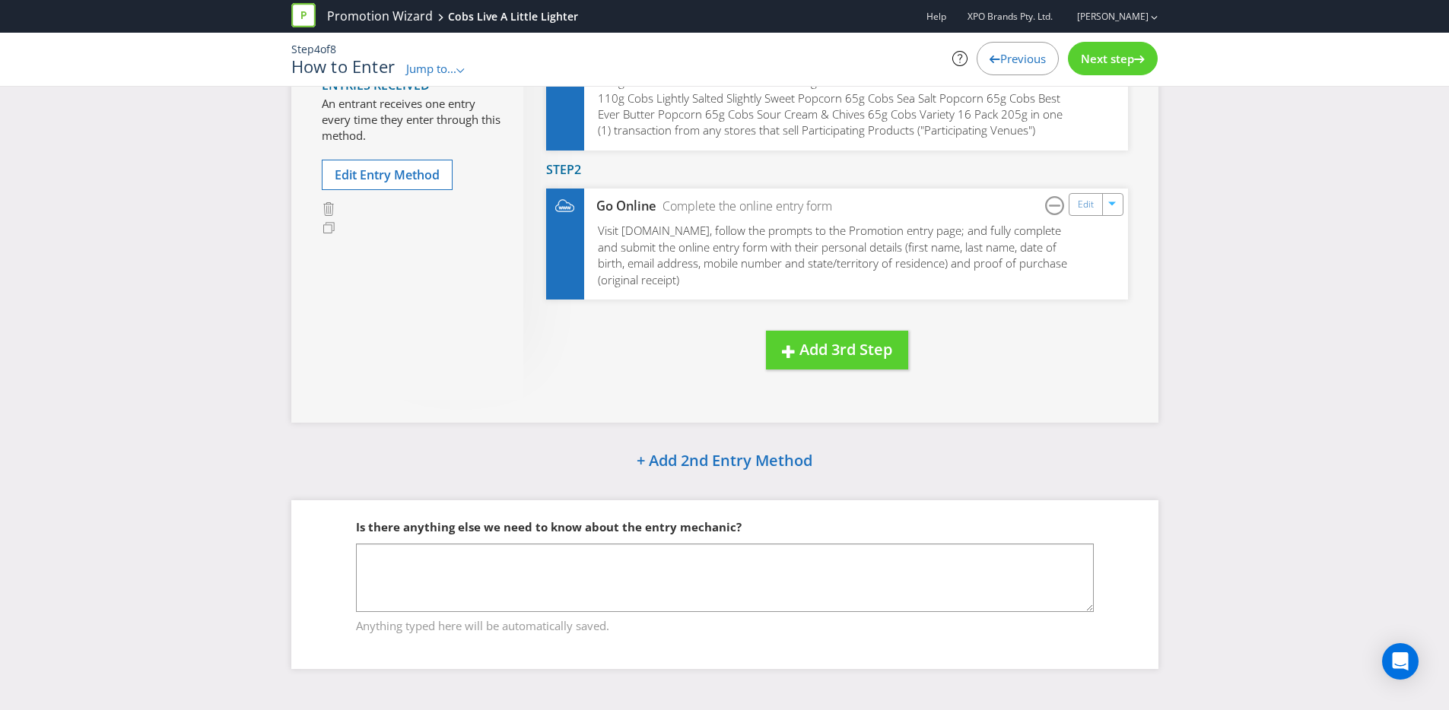
drag, startPoint x: 571, startPoint y: 539, endPoint x: 575, endPoint y: 550, distance: 11.3
click at [572, 539] on div "Is there anything else we need to know about the entry mechanic?" at bounding box center [725, 527] width 738 height 31
click at [570, 573] on textarea at bounding box center [725, 578] width 738 height 68
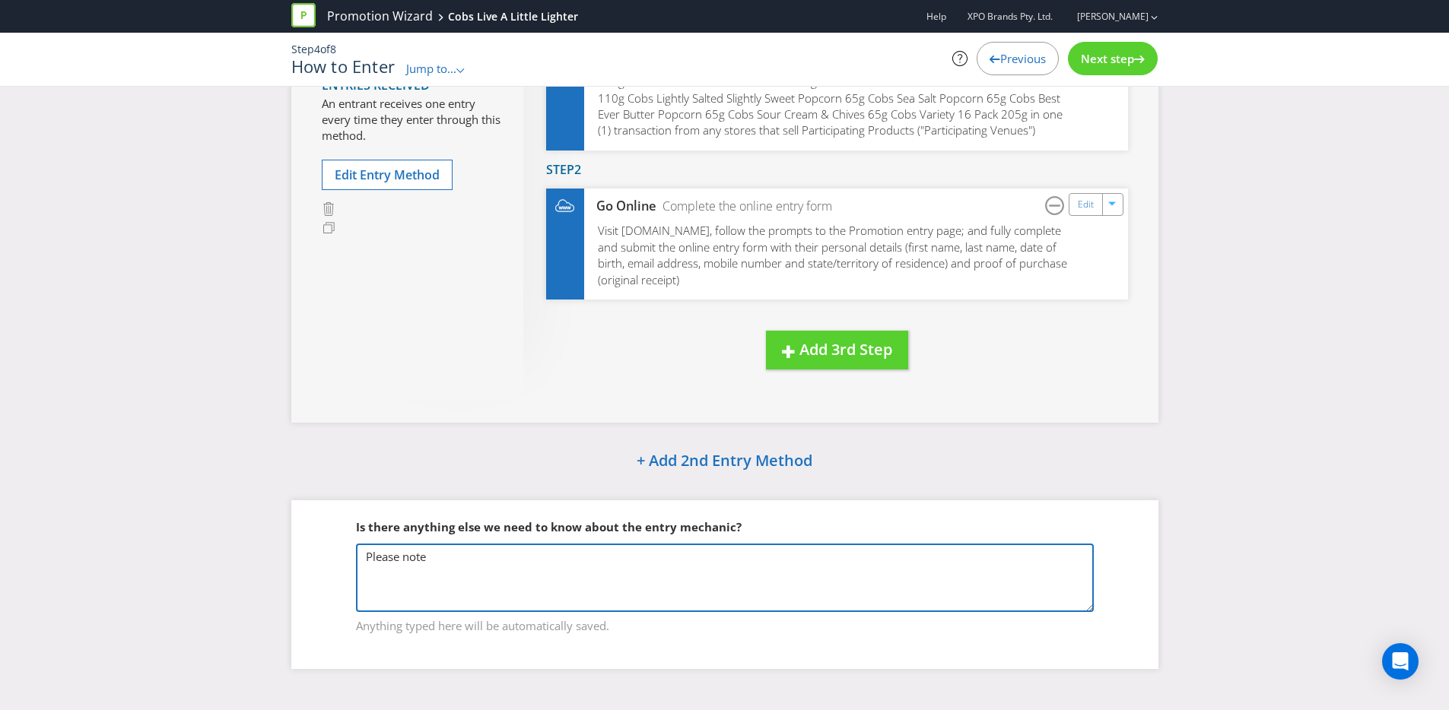
type textarea "Please note"
click at [453, 67] on span "Jump to..." at bounding box center [431, 68] width 50 height 15
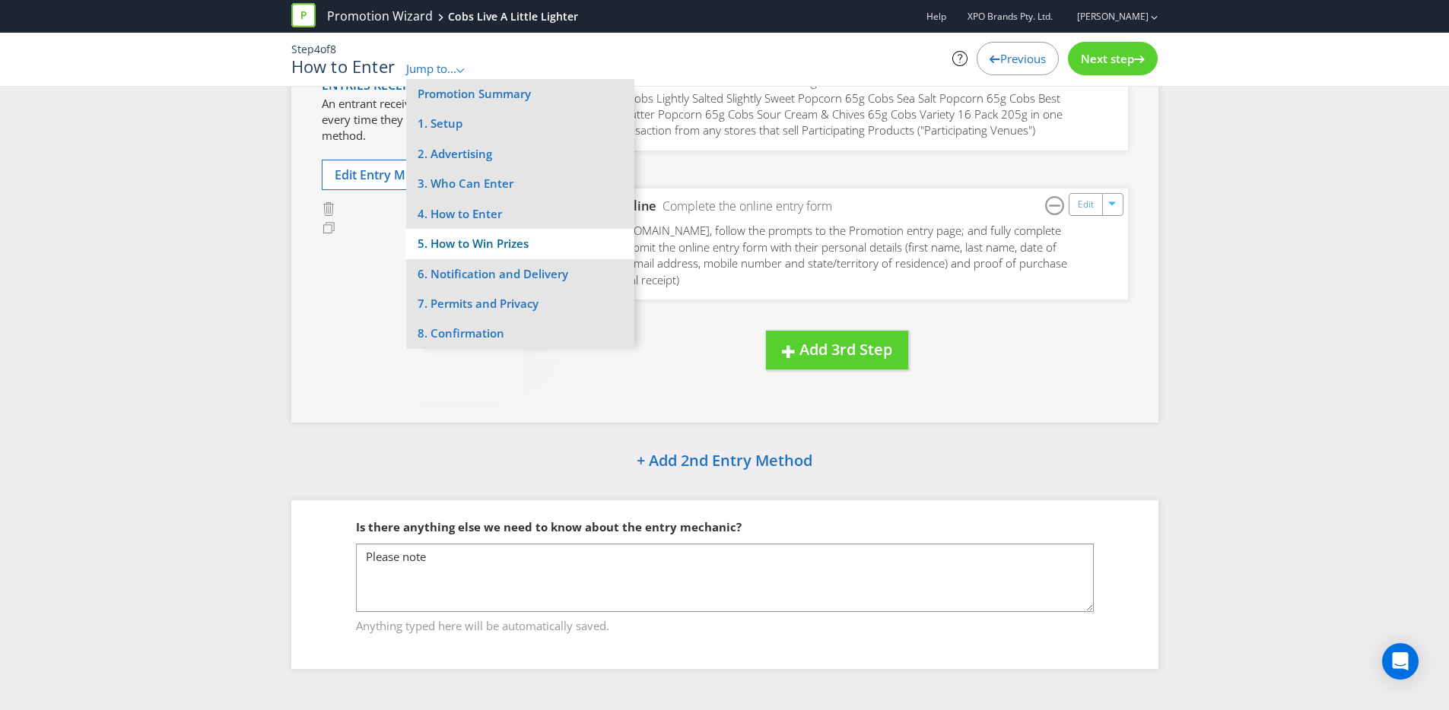
click at [474, 239] on li "5. How to Win Prizes" at bounding box center [520, 244] width 228 height 30
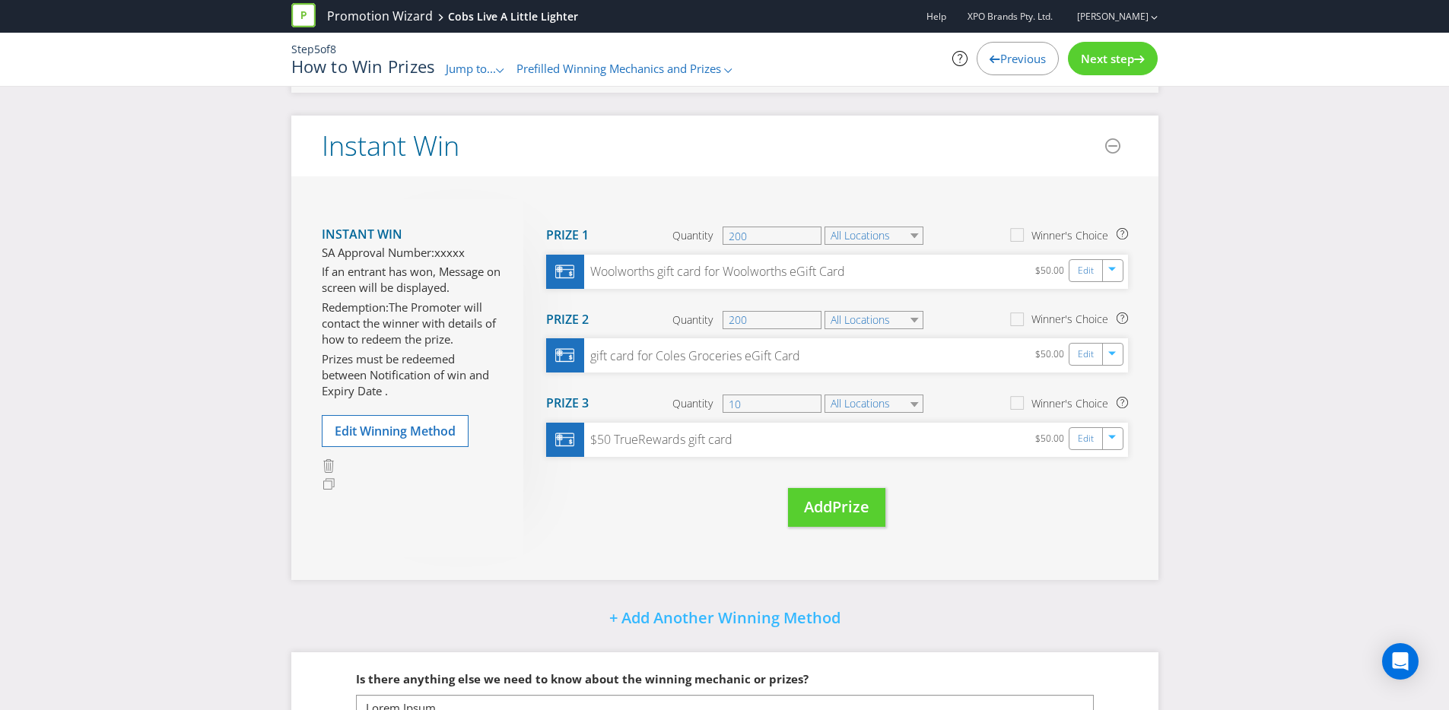
scroll to position [649, 0]
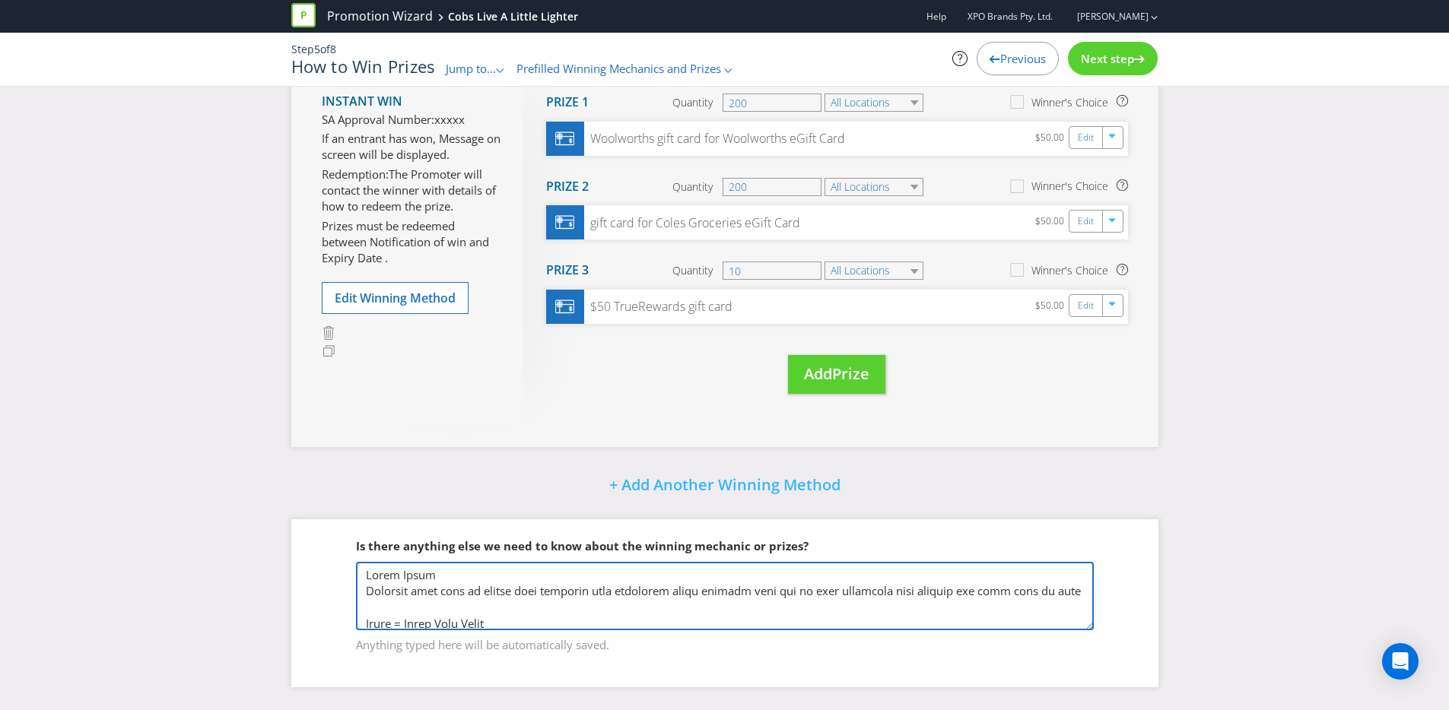
click at [475, 589] on textarea at bounding box center [725, 596] width 738 height 68
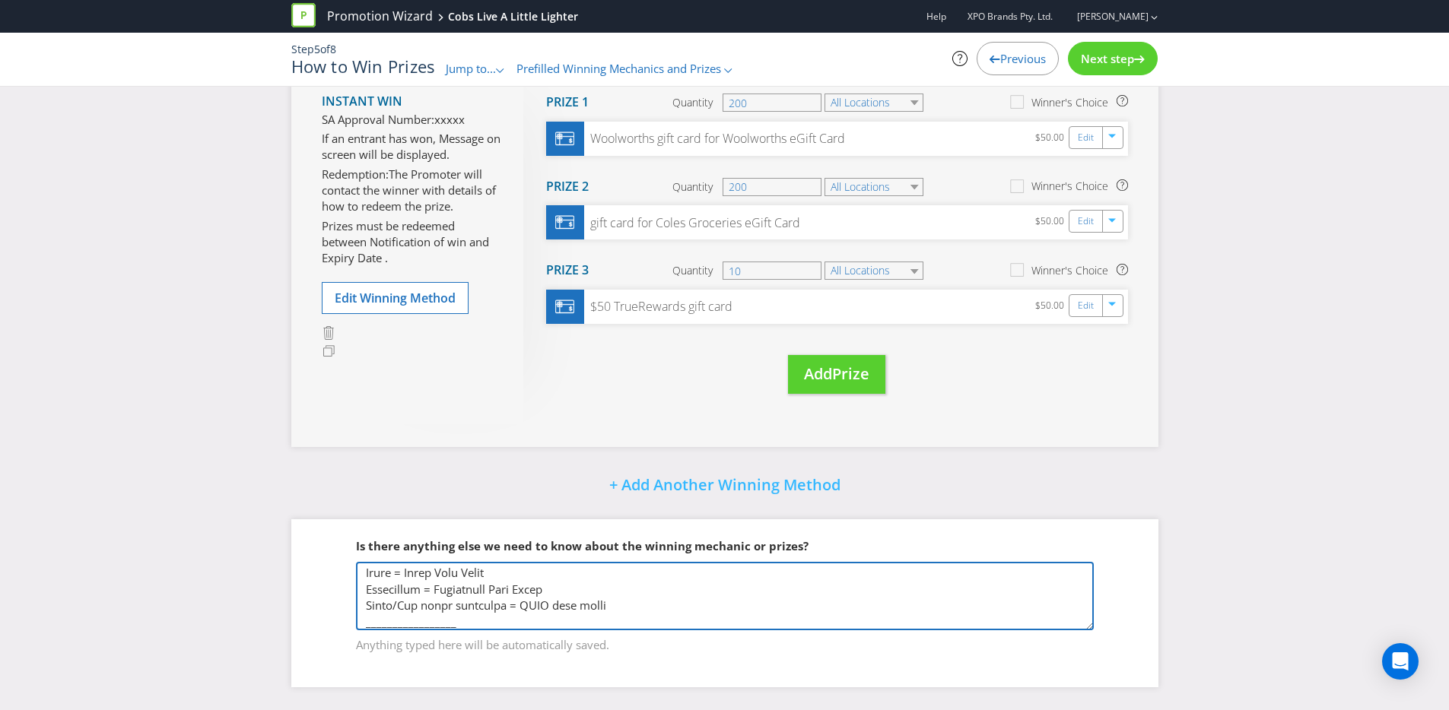
click at [367, 573] on textarea at bounding box center [725, 596] width 738 height 68
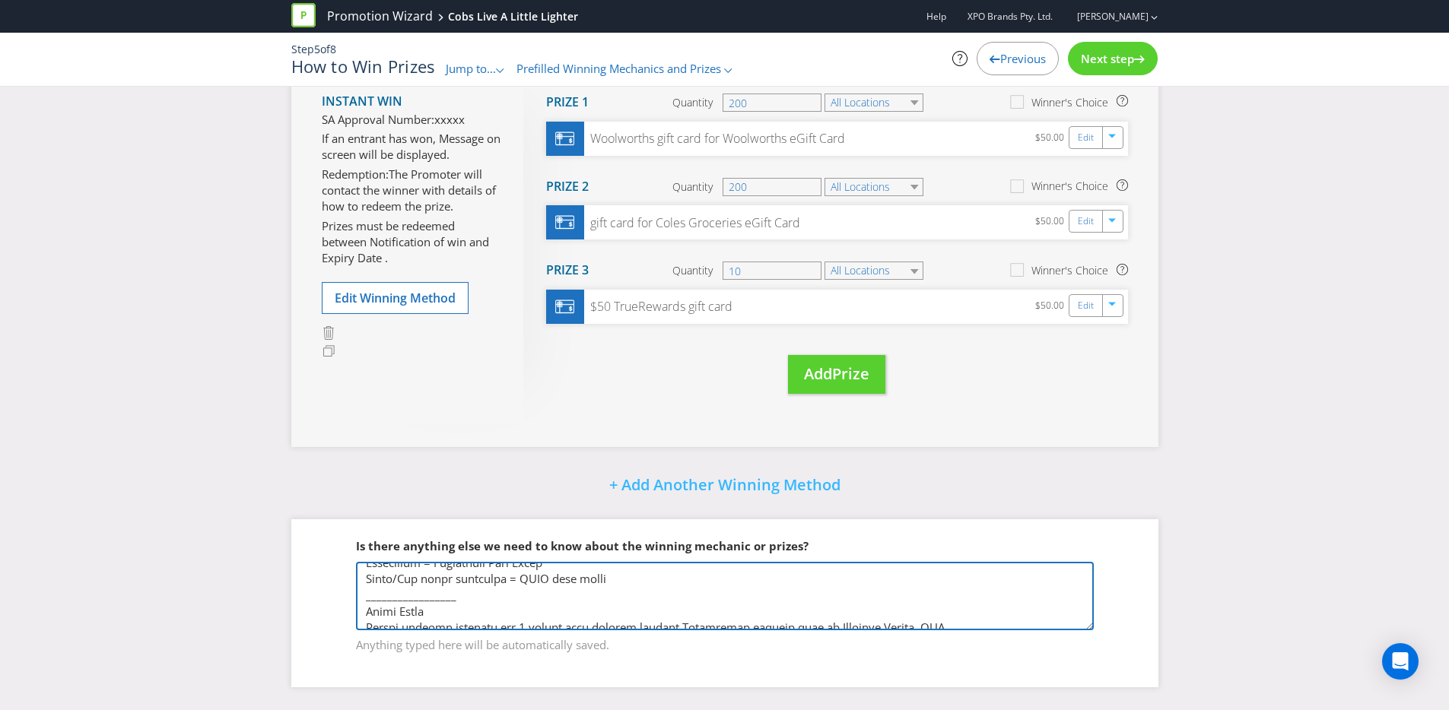
scroll to position [125, 0]
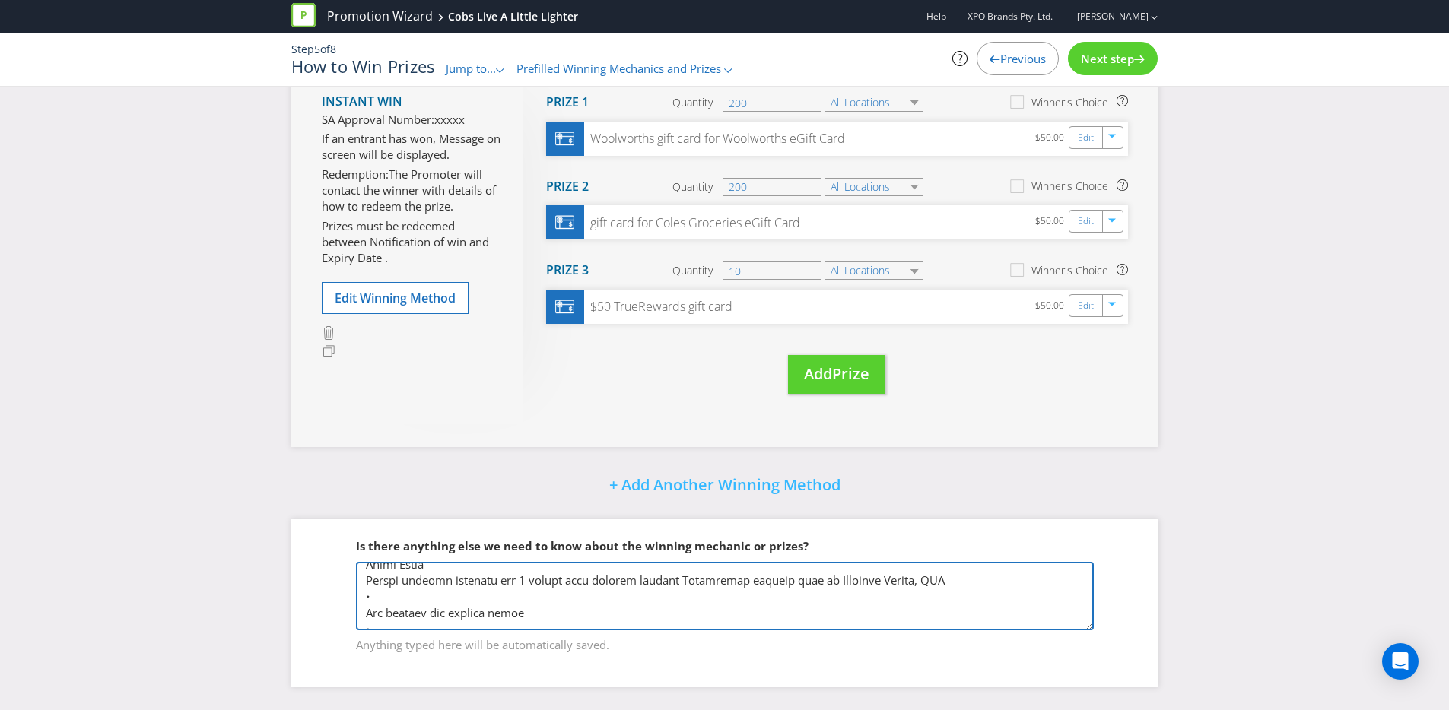
drag, startPoint x: 370, startPoint y: 573, endPoint x: 549, endPoint y: 578, distance: 179.6
click at [549, 578] on textarea at bounding box center [725, 596] width 738 height 68
type textarea "Minor Prize Entrants will need to select what retailer they purchased their pro…"
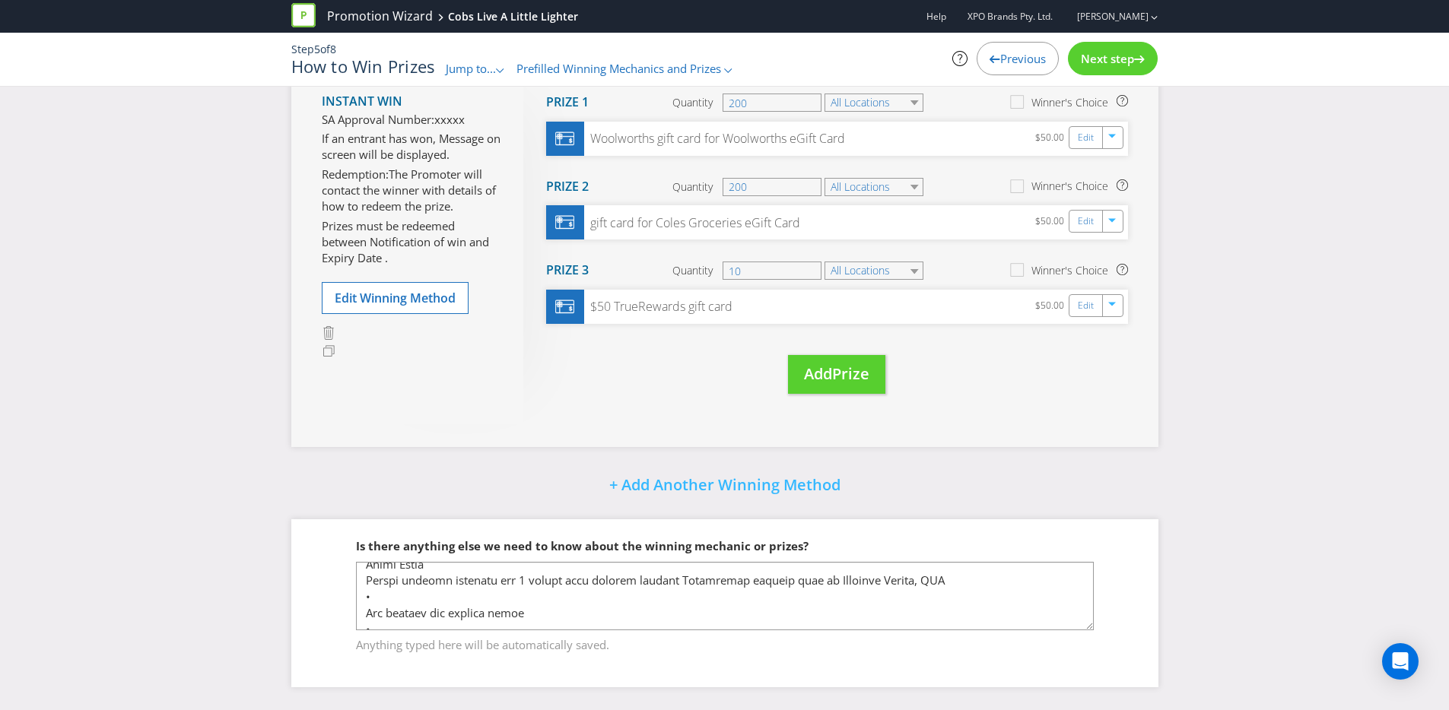
click at [474, 68] on span "Jump to..." at bounding box center [471, 68] width 50 height 15
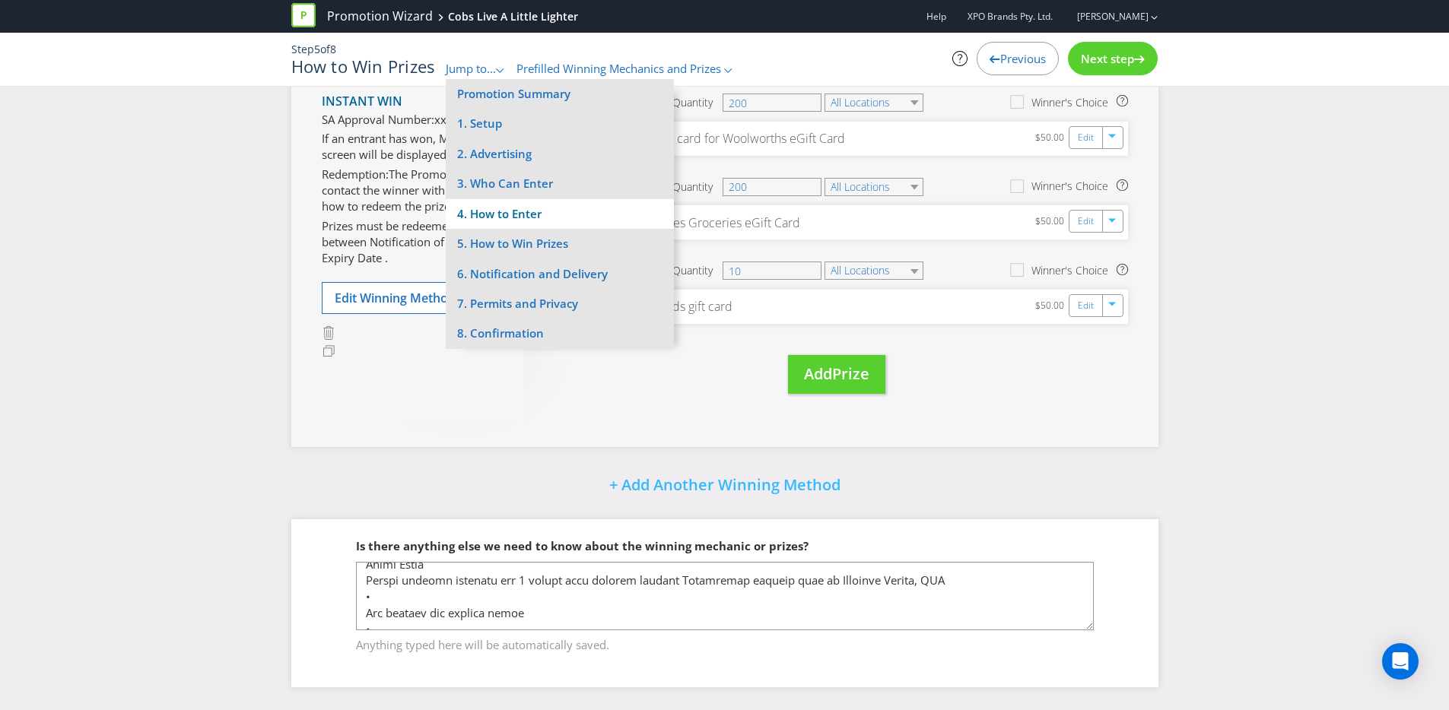
click at [541, 218] on li "4. How to Enter" at bounding box center [560, 214] width 228 height 30
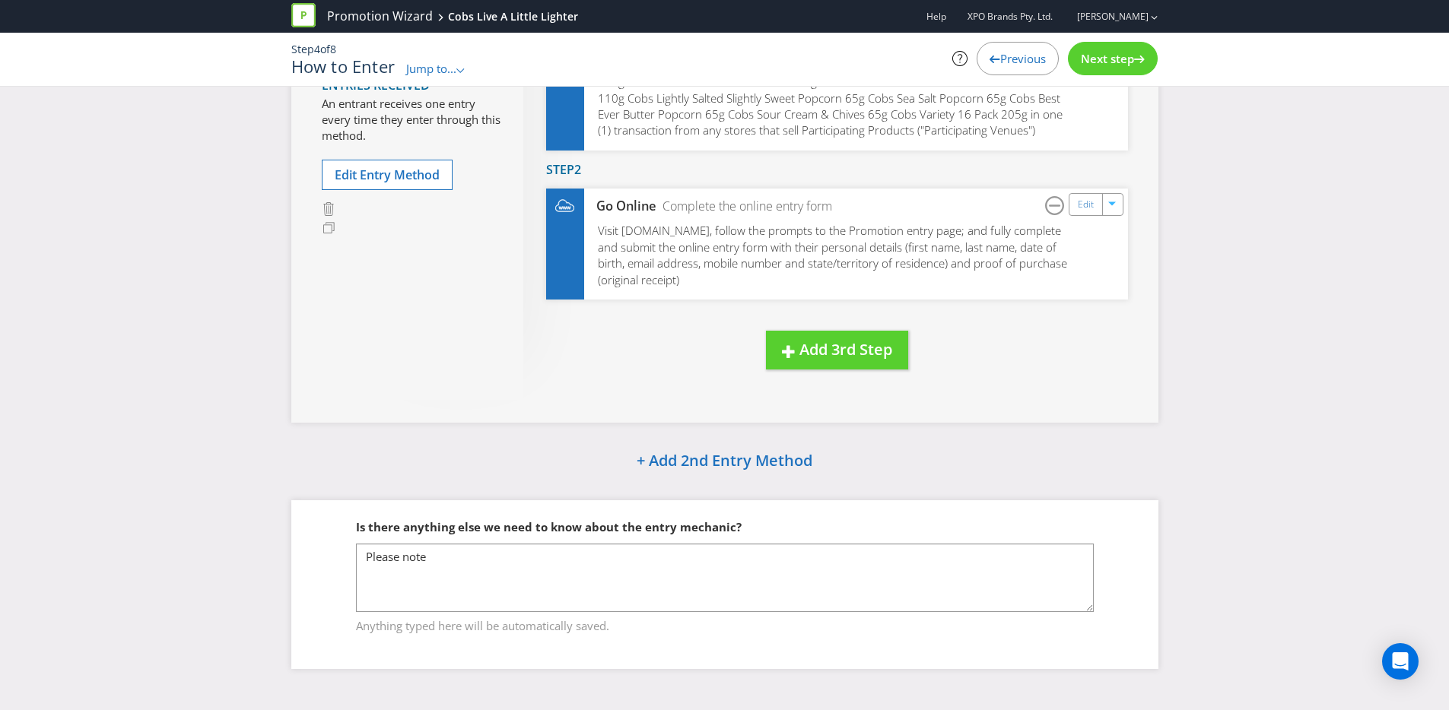
scroll to position [268, 0]
click at [529, 570] on textarea "Please note" at bounding box center [725, 578] width 738 height 68
drag, startPoint x: 428, startPoint y: 553, endPoint x: 275, endPoint y: 547, distance: 153.0
click at [288, 544] on div "How to Enter Entry Period From 09:00 am on 07 Jan 2026 to 11:59 pm on 04 Mar 20…" at bounding box center [725, 263] width 890 height 856
paste textarea "Minor Prize Entrants will need to select what retailer they purchased their pro…"
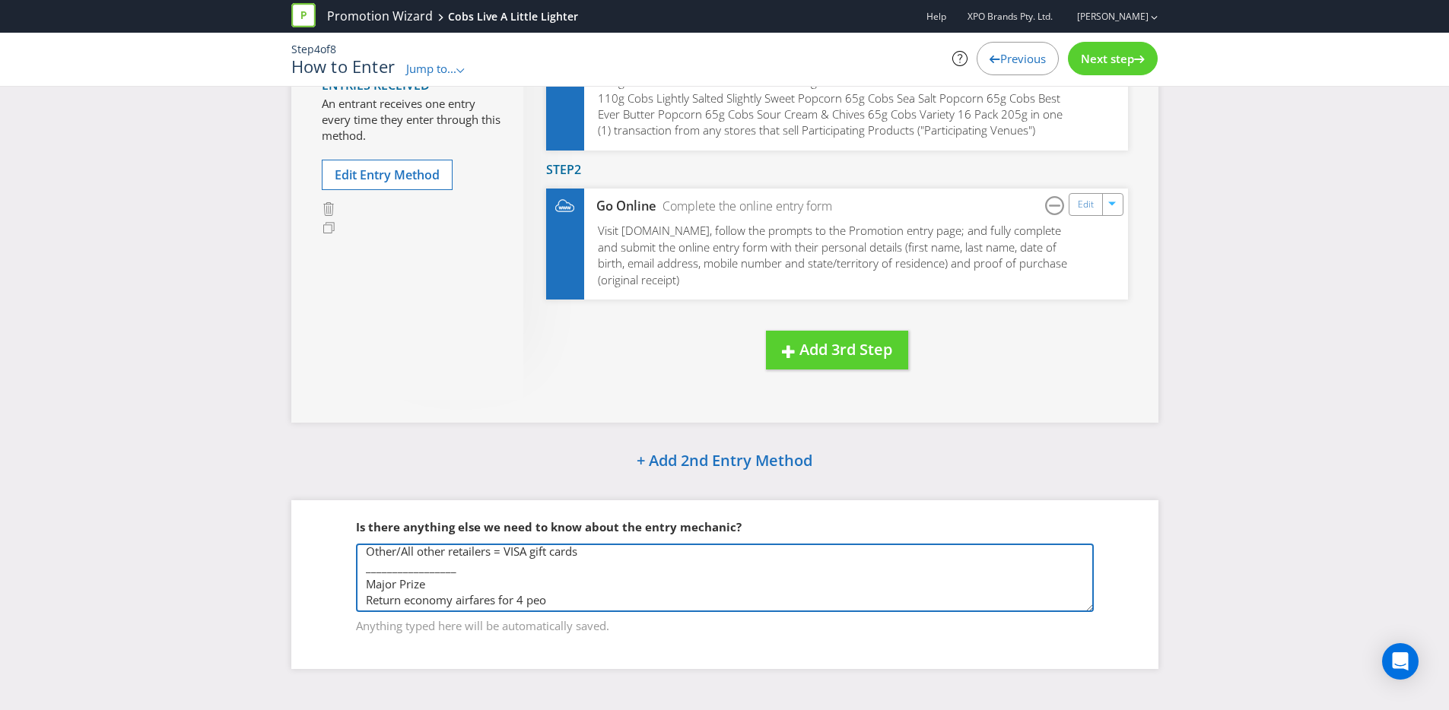
scroll to position [89, 0]
drag, startPoint x: 371, startPoint y: 570, endPoint x: 560, endPoint y: 613, distance: 194.1
click at [560, 613] on div "Please note Anything typed here will be automatically saved." at bounding box center [725, 589] width 738 height 91
type textarea "Minor Prize Entrants will need to select what retailer they purchased their pro…"
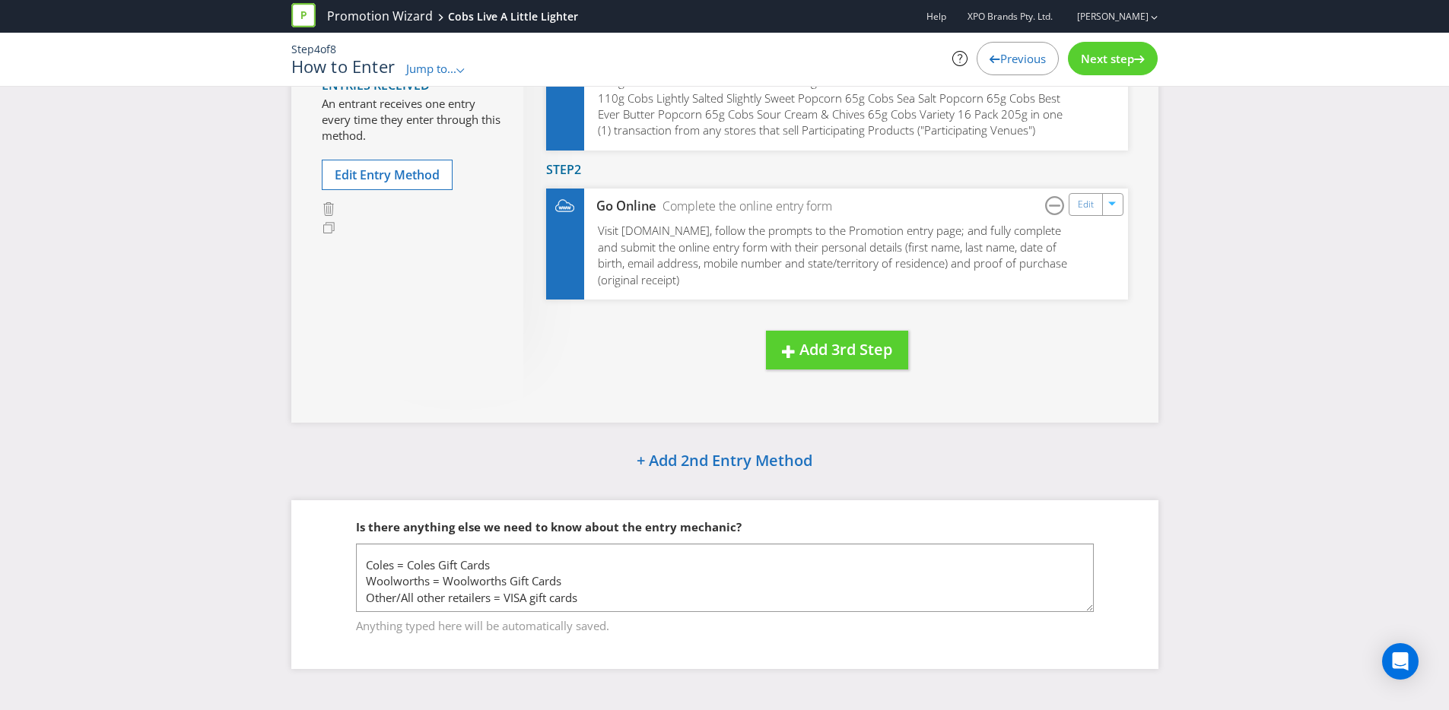
click at [1105, 65] on span "Next step" at bounding box center [1107, 58] width 53 height 15
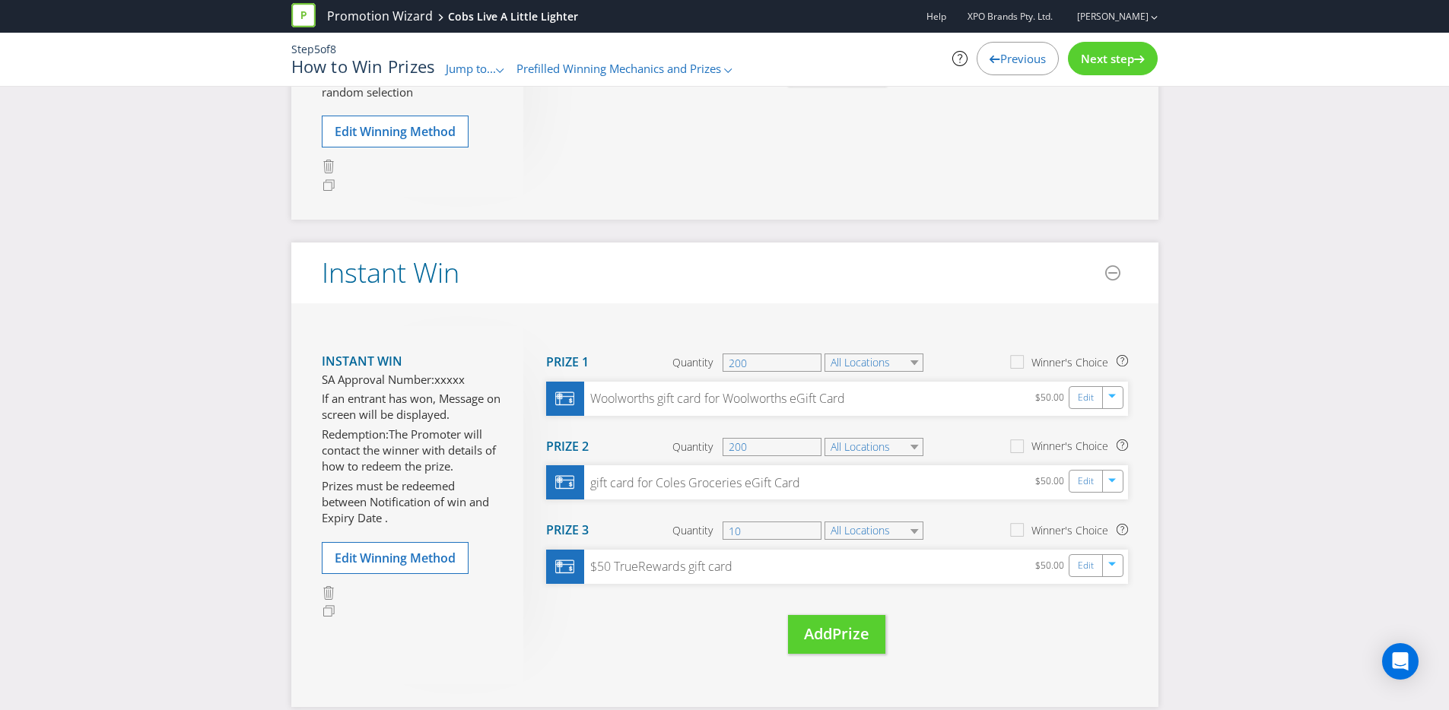
scroll to position [649, 0]
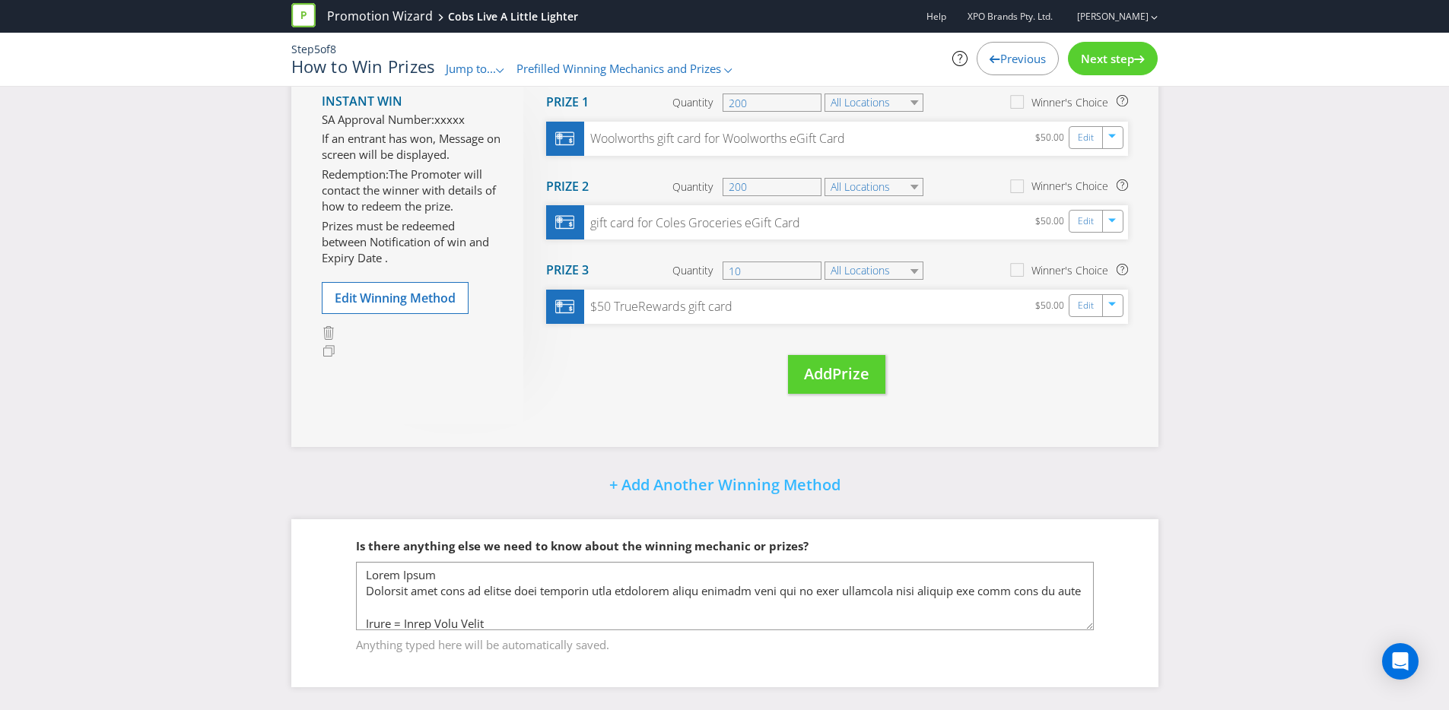
click at [361, 491] on div "+ Add Another Winning Method" at bounding box center [724, 486] width 867 height 33
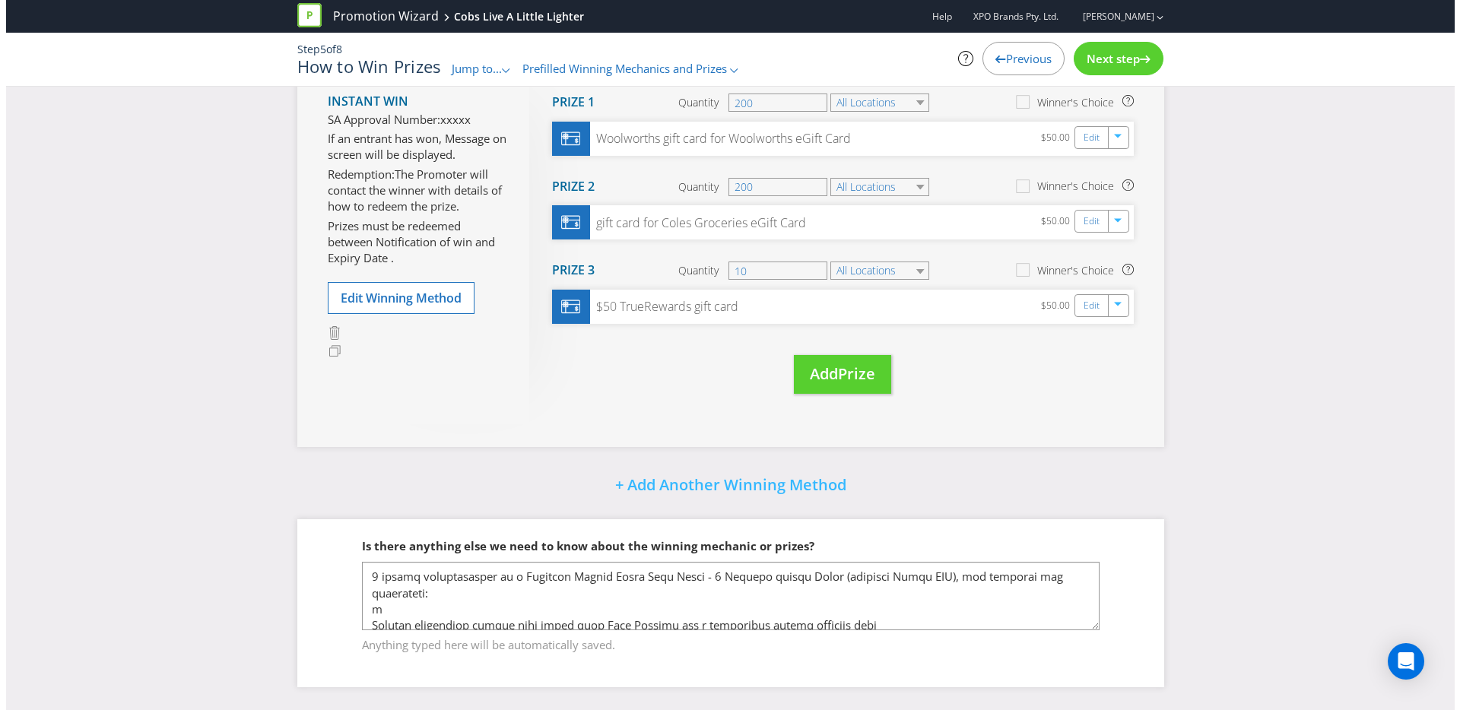
scroll to position [248, 0]
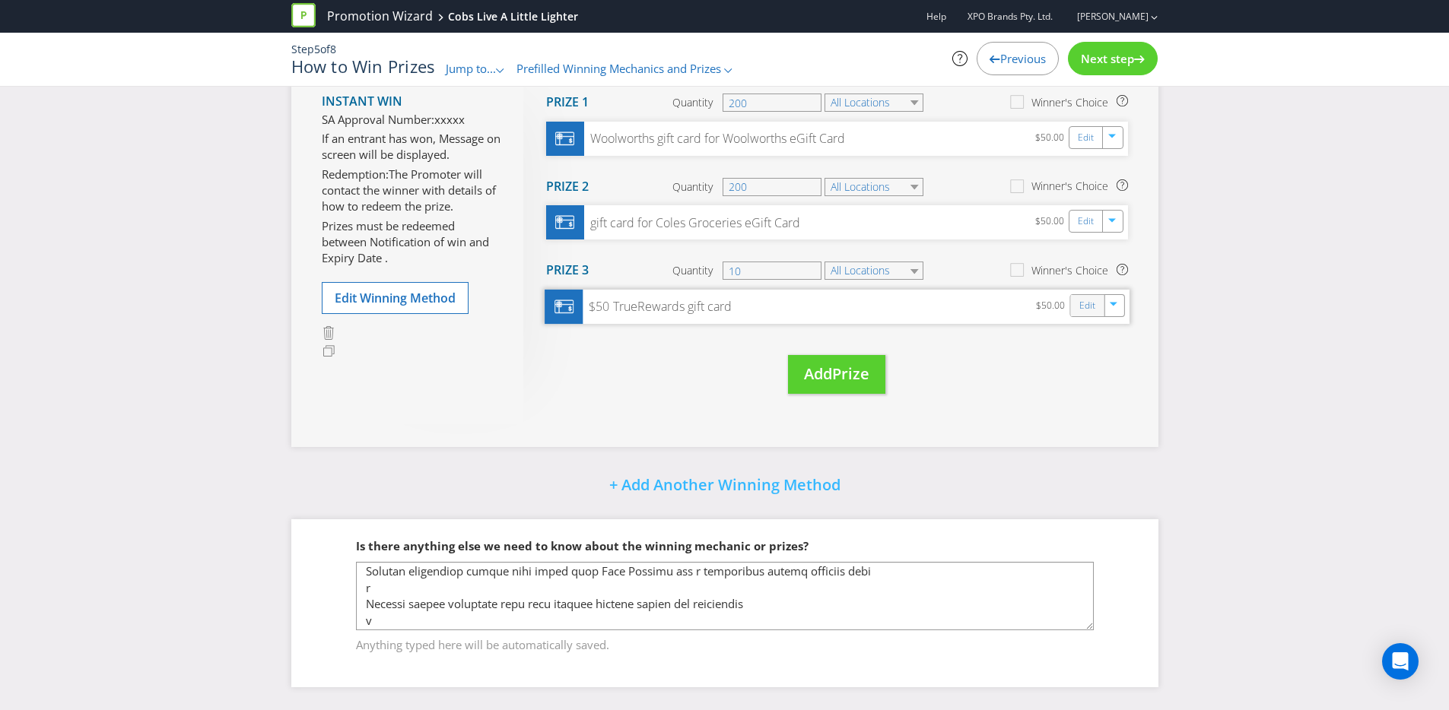
click at [1078, 303] on div "Edit" at bounding box center [1087, 305] width 34 height 21
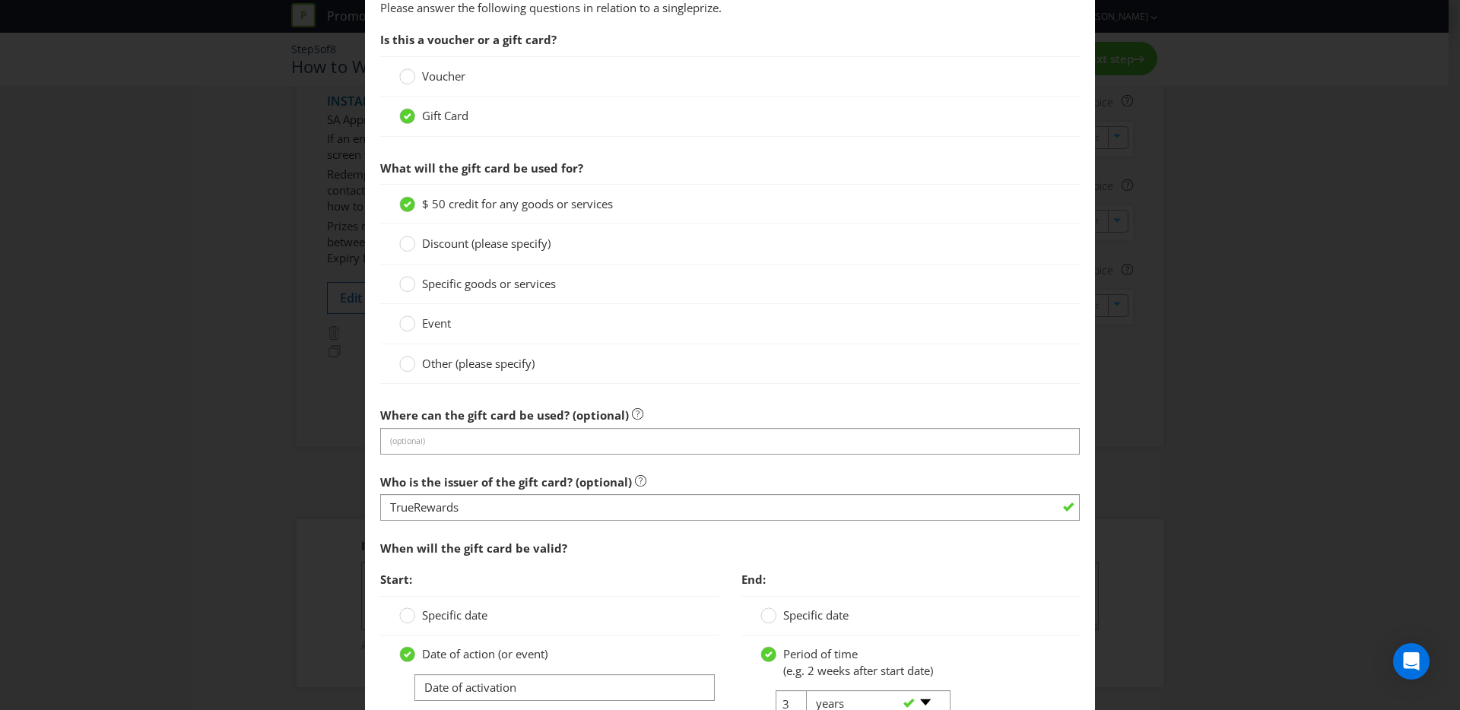
scroll to position [1088, 0]
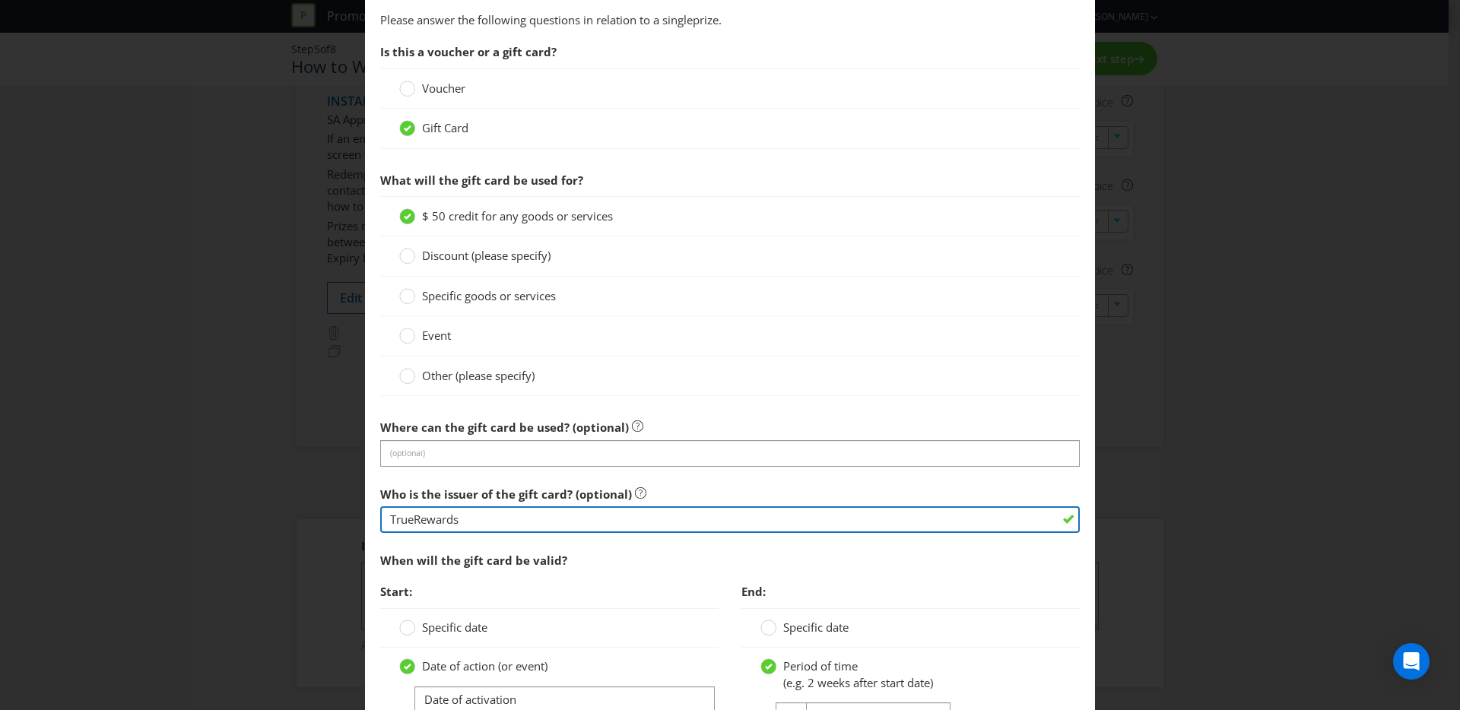
click at [380, 516] on input "TrueRewards" at bounding box center [730, 519] width 700 height 27
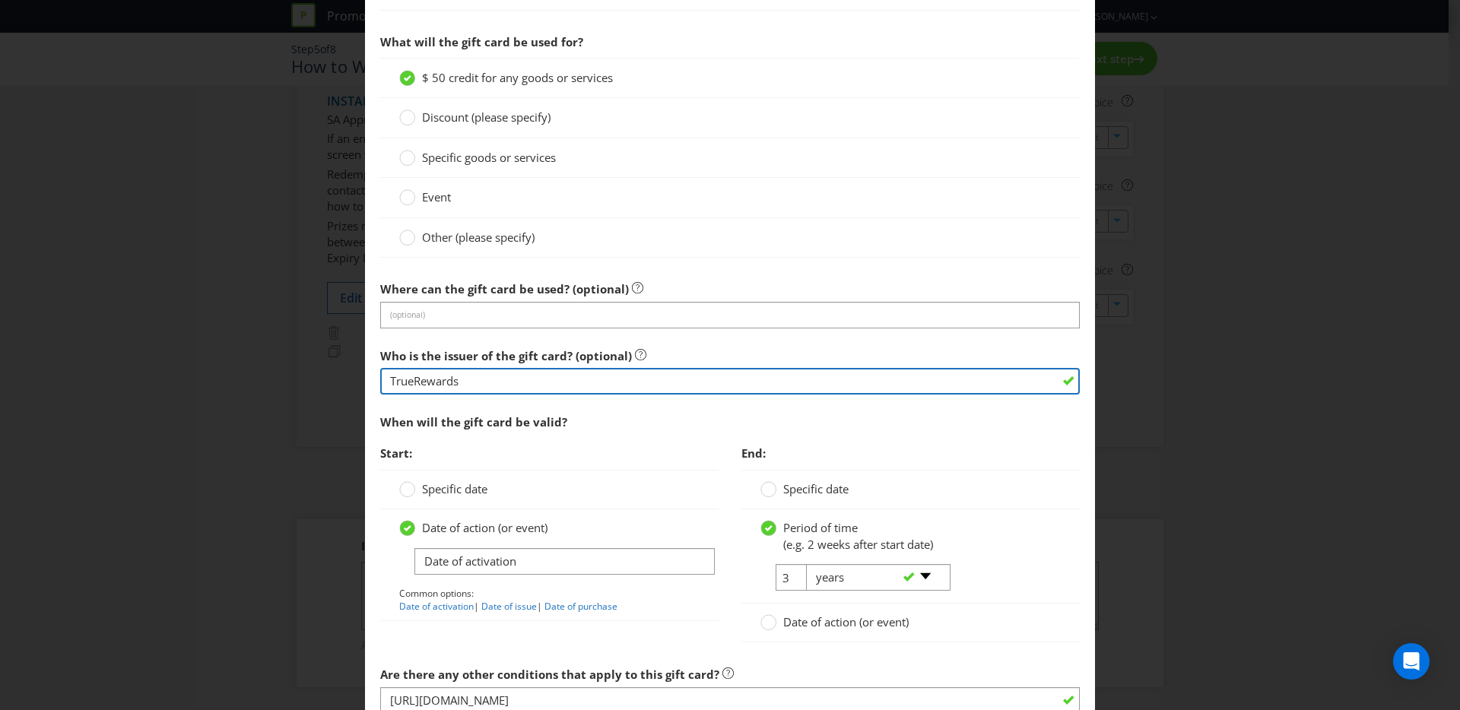
scroll to position [1233, 0]
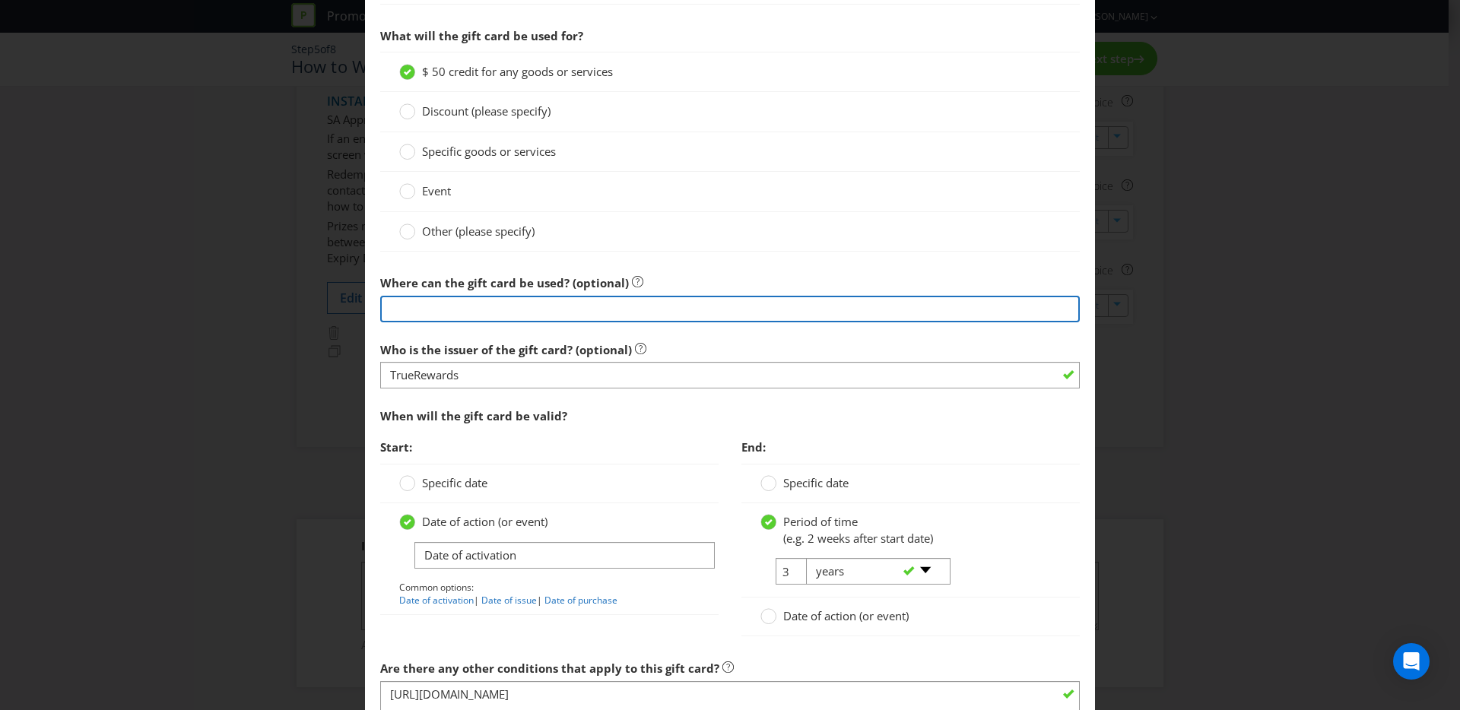
click at [405, 306] on input "text" at bounding box center [730, 309] width 700 height 27
click at [522, 302] on input "VISA Digital Gift Cards" at bounding box center [730, 309] width 700 height 27
type input "VISA Digital Gift Card"
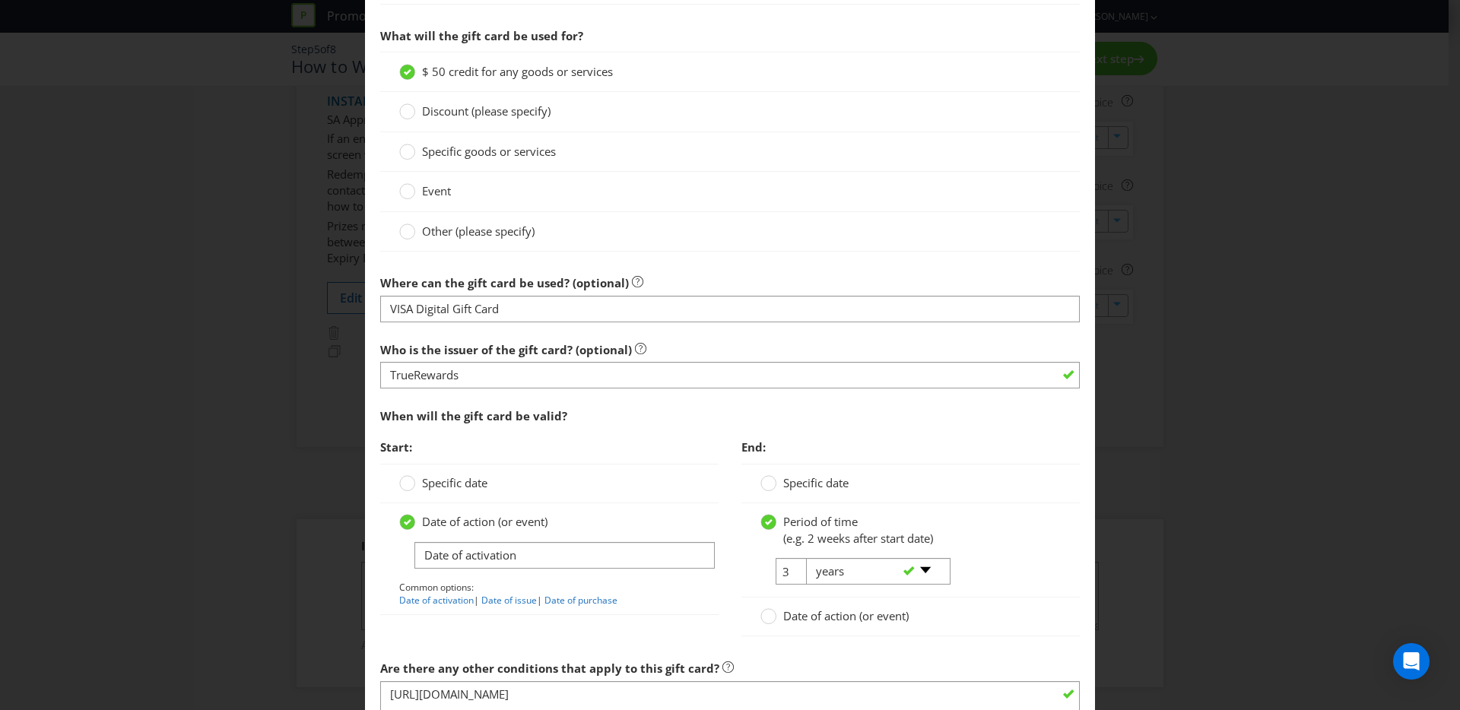
click at [285, 323] on div "Edit Prize Australian Capital Territory New South Wales Northern Territory Quee…" at bounding box center [730, 355] width 1460 height 710
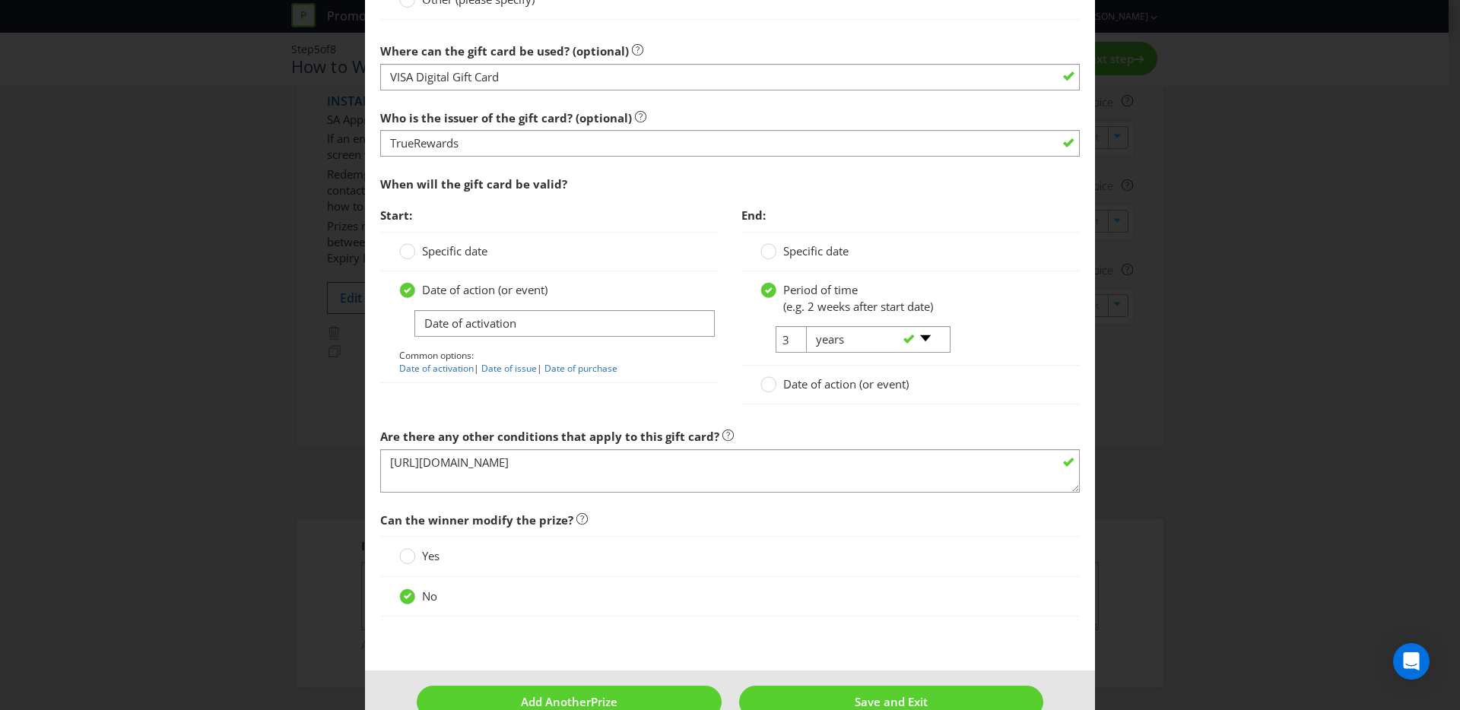
scroll to position [1500, 0]
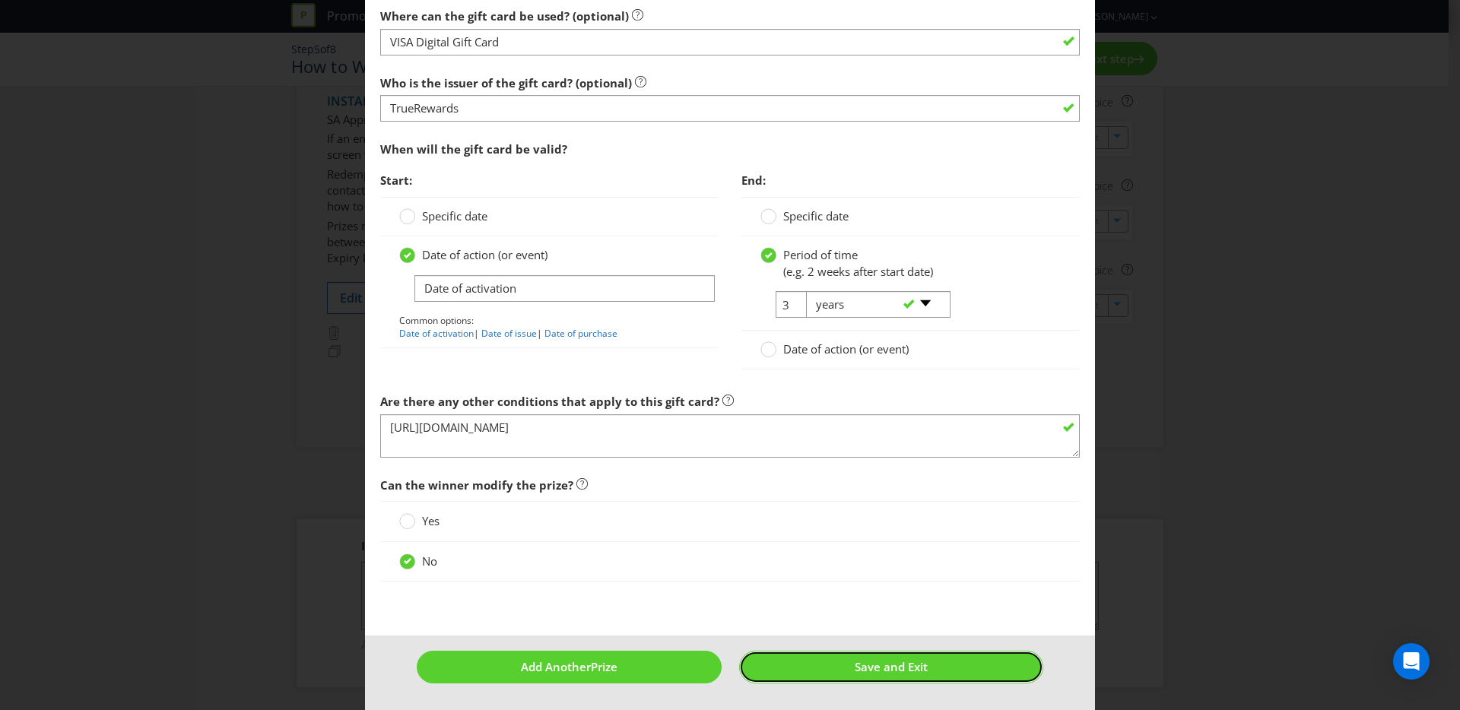
click at [863, 658] on button "Save and Exit" at bounding box center [891, 667] width 305 height 33
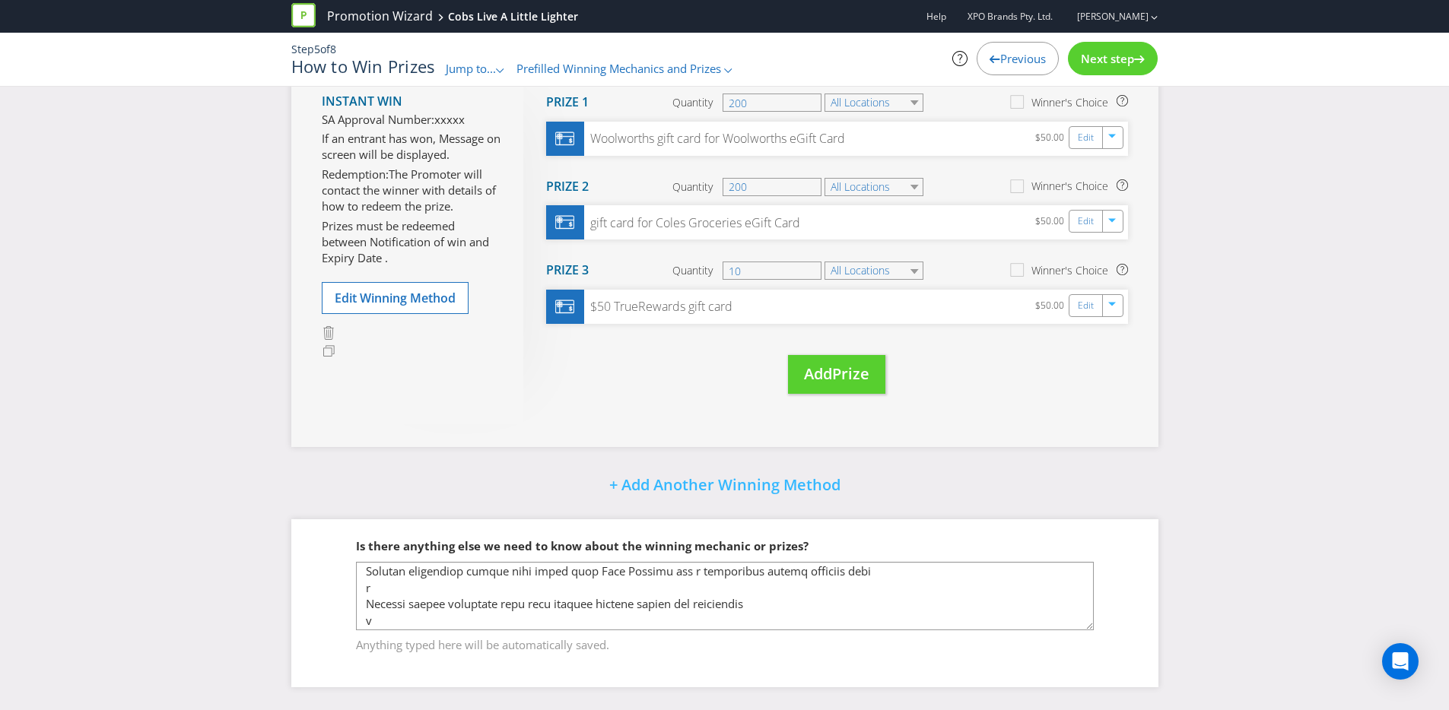
click at [1179, 430] on div "Did You Know Want to make your prizing budget work harder? Increase your prize …" at bounding box center [724, 90] width 1449 height 1240
click at [1080, 307] on link "Edit" at bounding box center [1086, 305] width 16 height 17
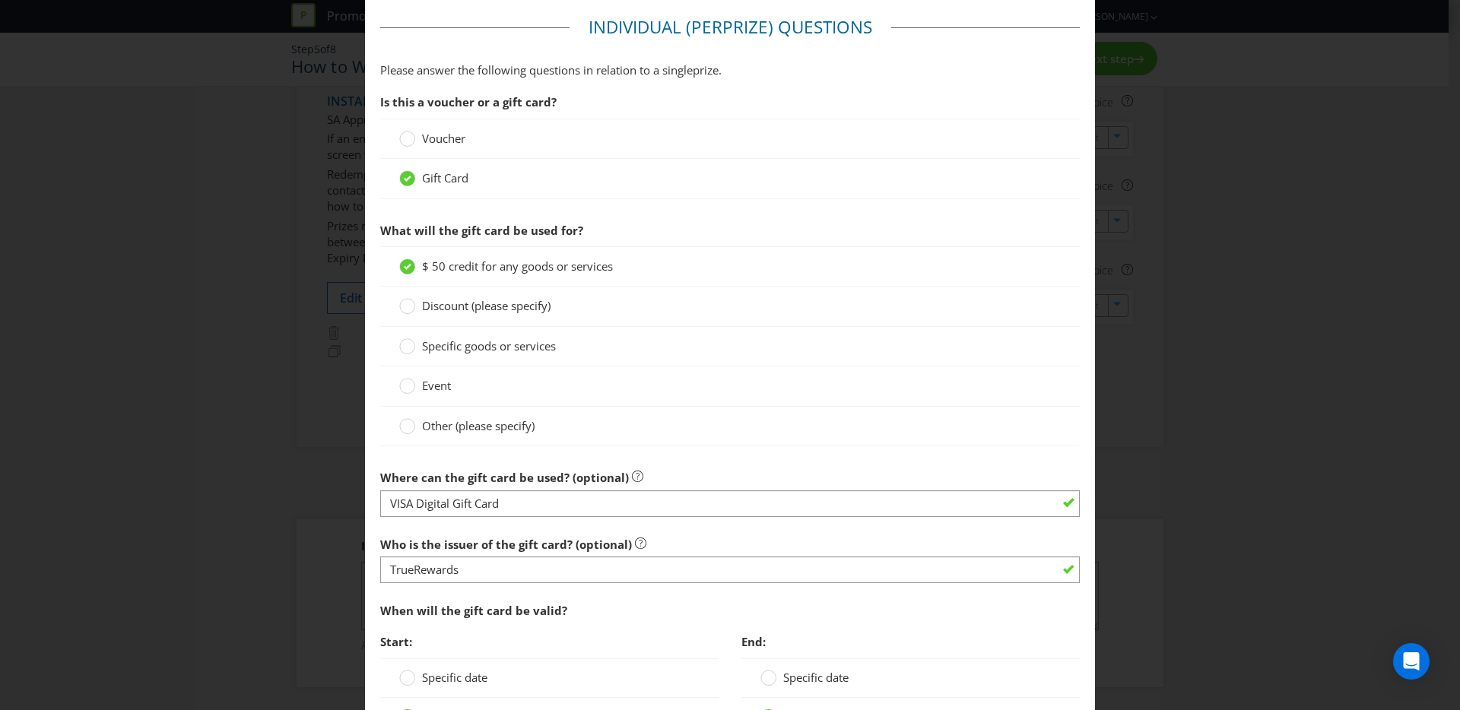
scroll to position [1055, 0]
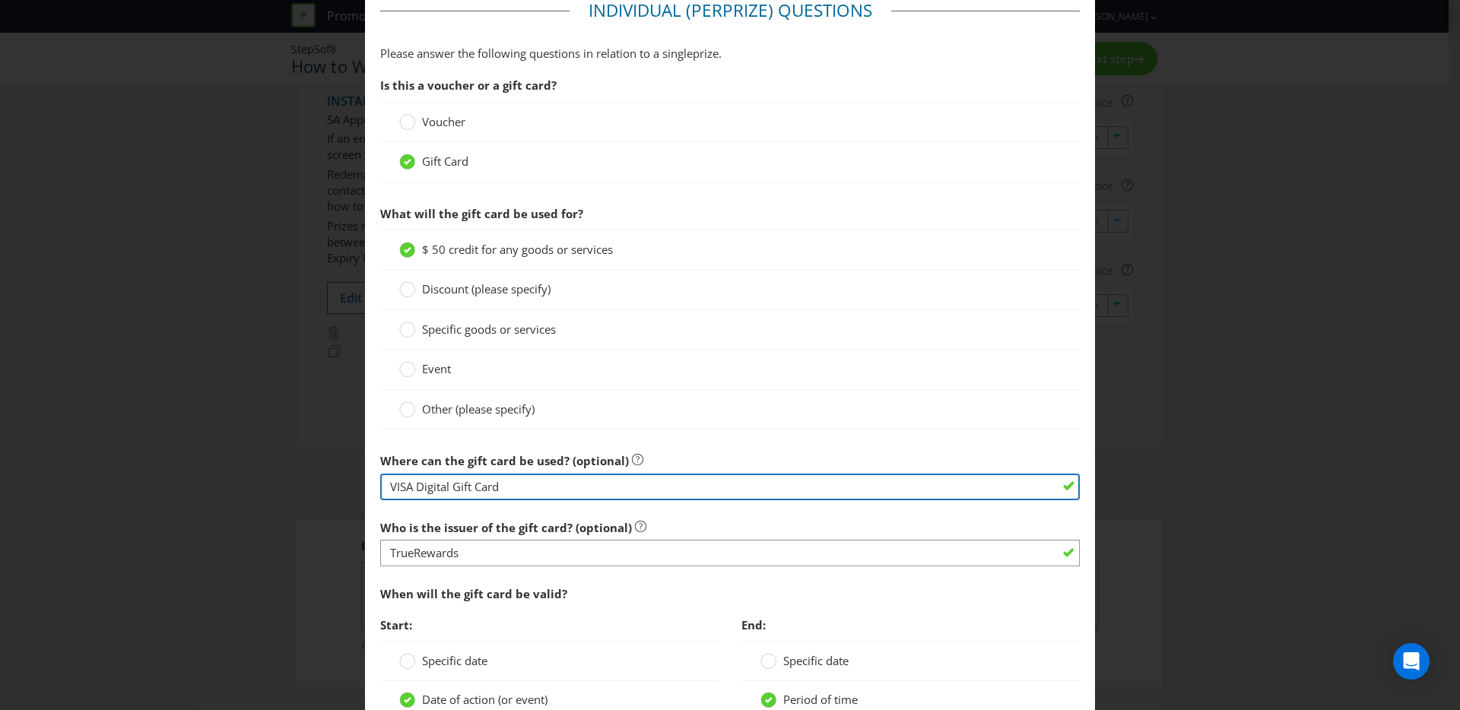
drag, startPoint x: 541, startPoint y: 488, endPoint x: 306, endPoint y: 462, distance: 236.5
click at [306, 462] on div "Edit Prize Australian Capital Territory New South Wales Northern Territory Quee…" at bounding box center [730, 355] width 1460 height 710
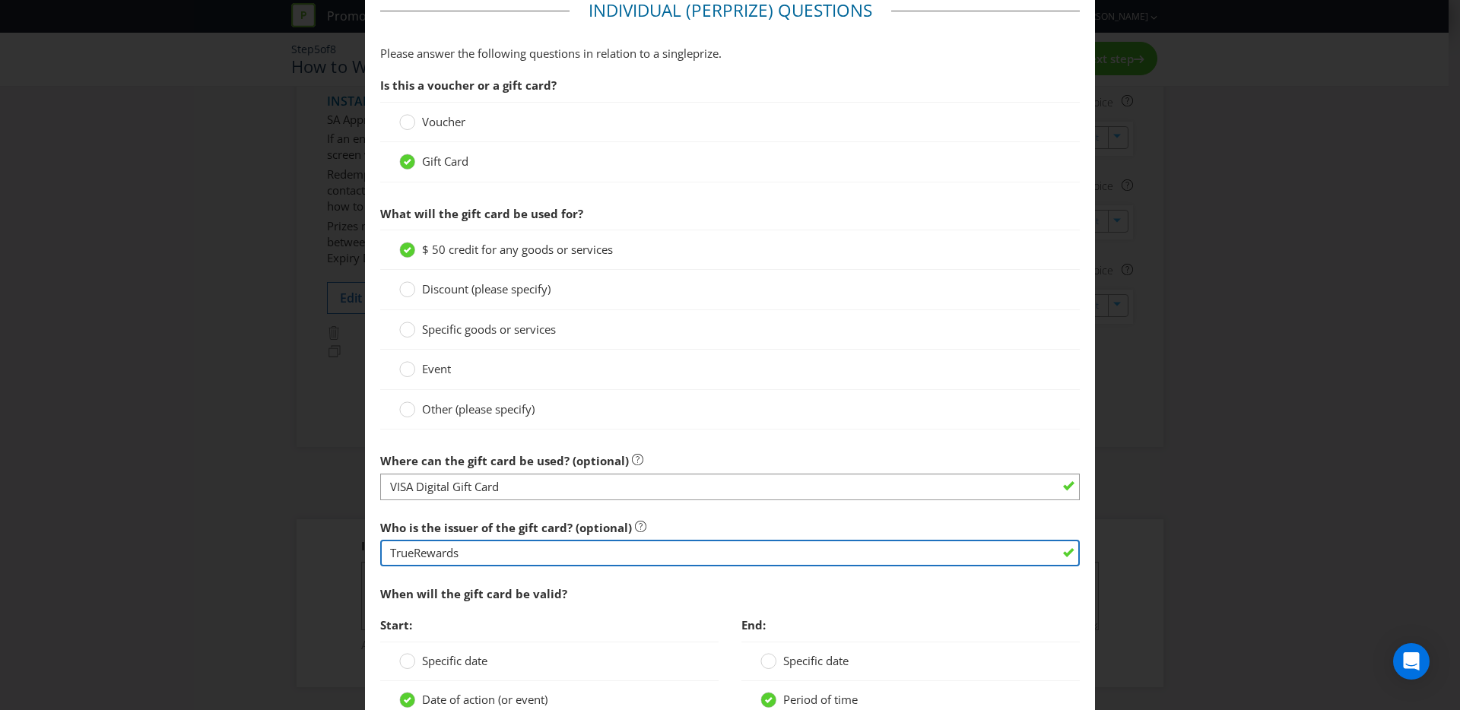
drag, startPoint x: 477, startPoint y: 551, endPoint x: 377, endPoint y: 551, distance: 99.6
click at [345, 541] on div "Edit Prize Australian Capital Territory New South Wales Northern Territory Quee…" at bounding box center [730, 355] width 1460 height 710
paste input "VISA Digital Gift Card"
type input "VISA Digital Gift Card"
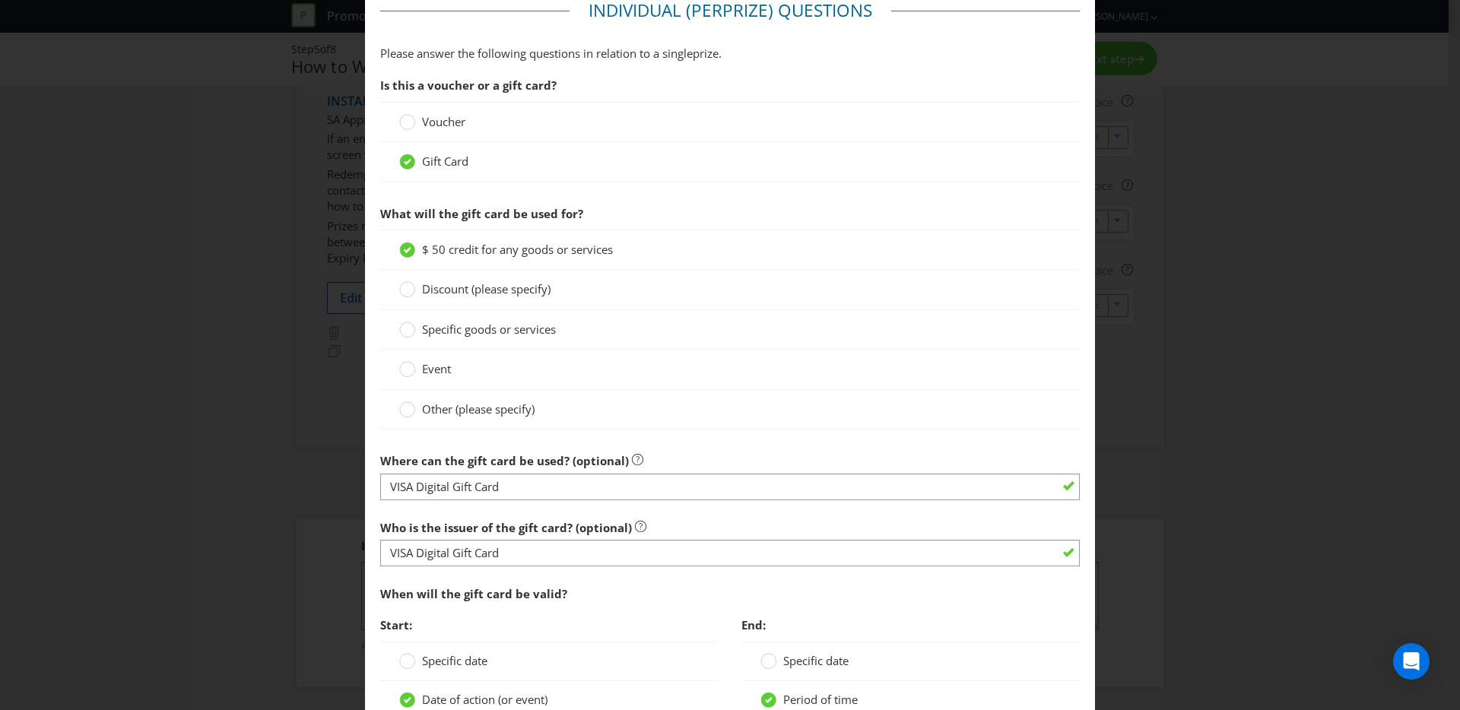
click at [1116, 492] on div "Edit Prize Australian Capital Territory New South Wales Northern Territory Quee…" at bounding box center [730, 355] width 1460 height 710
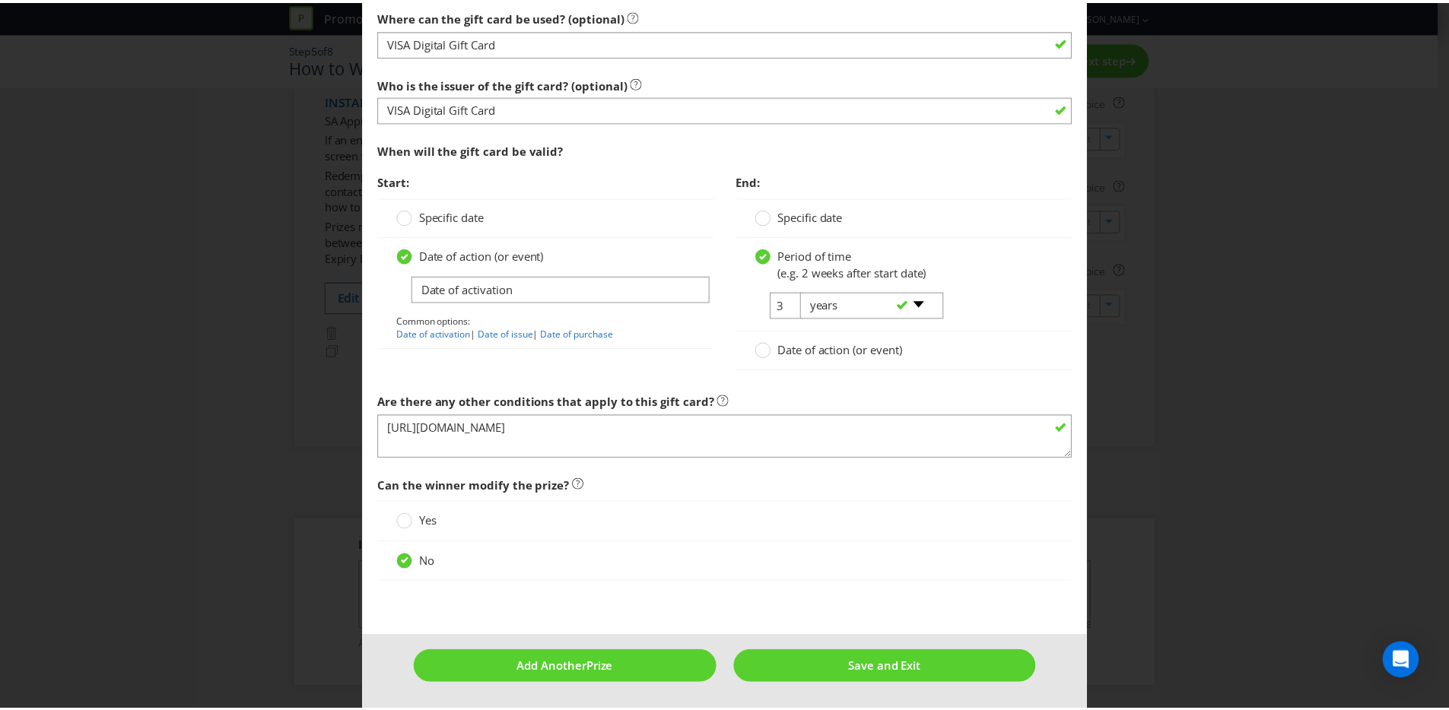
scroll to position [1500, 0]
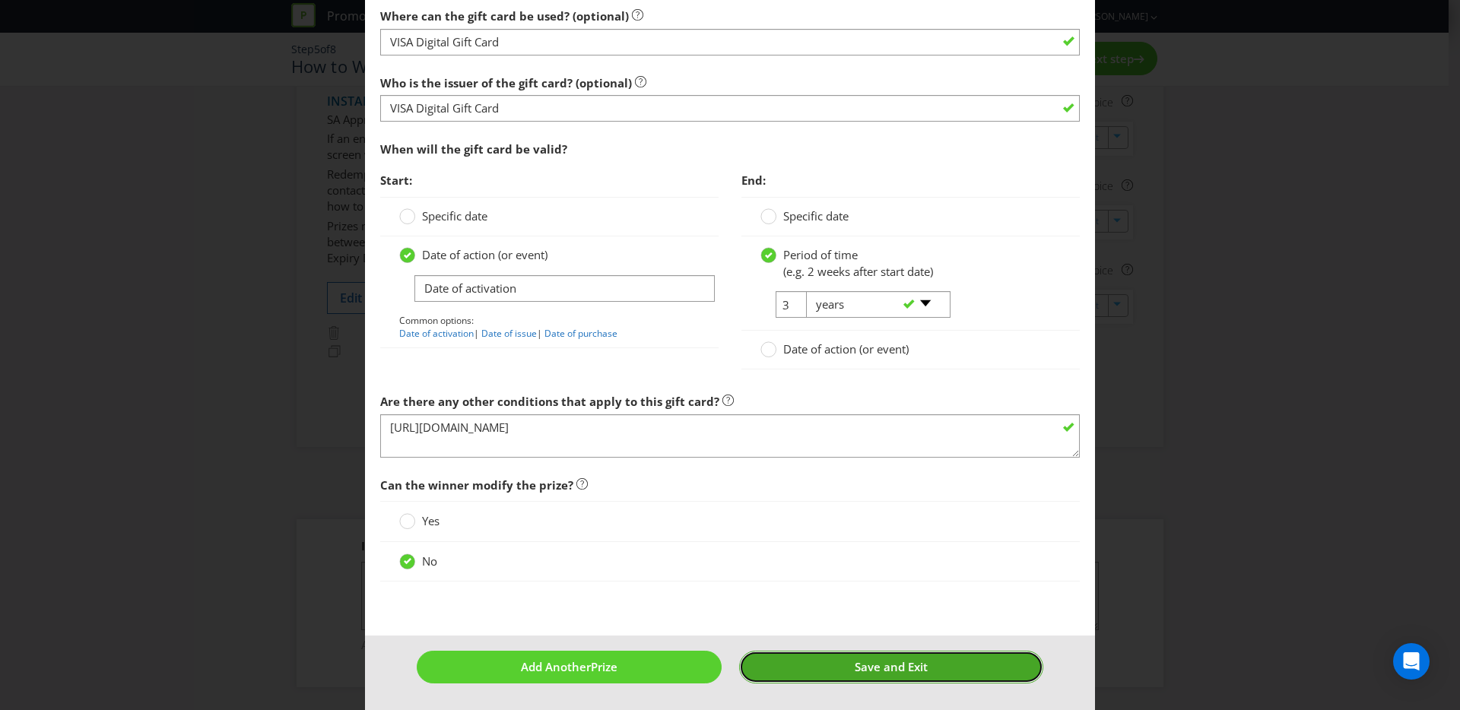
click at [826, 655] on button "Save and Exit" at bounding box center [891, 667] width 305 height 33
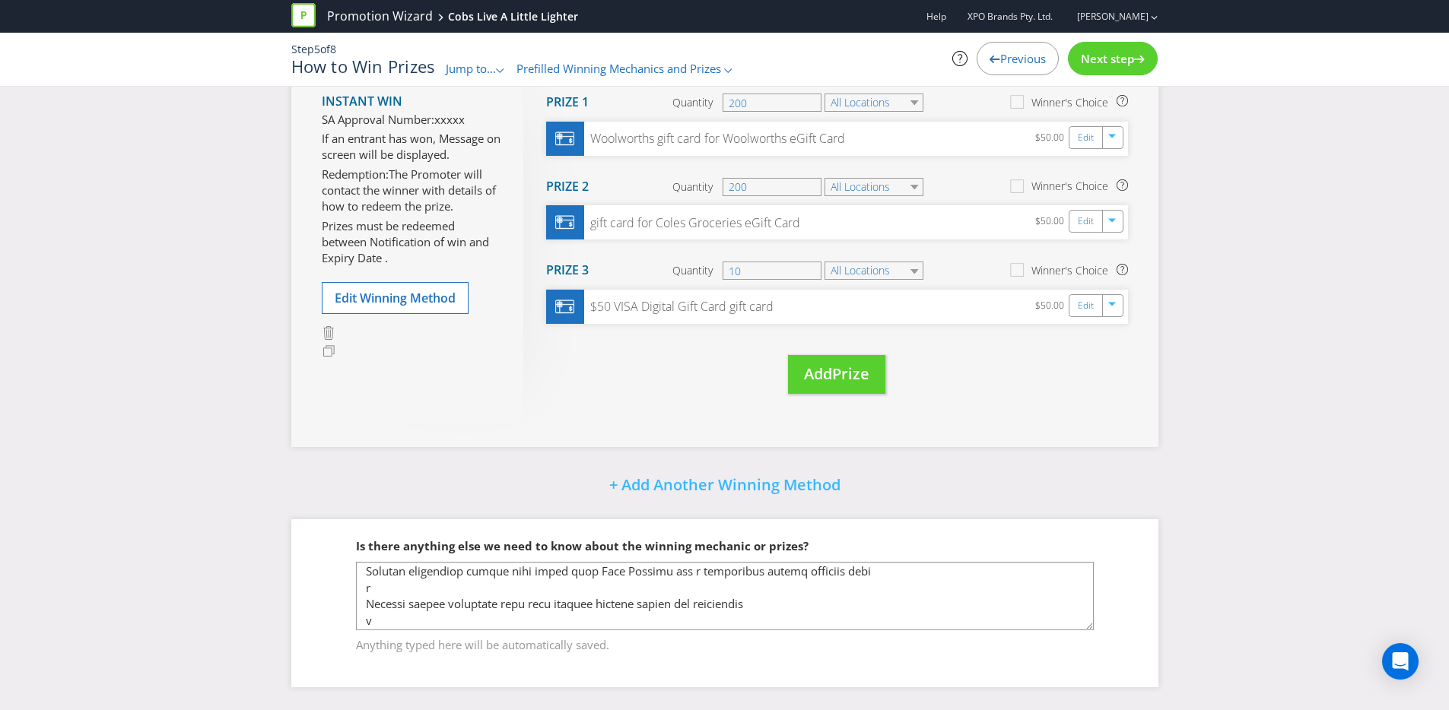
click at [451, 470] on div "+ Add Another Winning Method" at bounding box center [724, 486] width 867 height 33
click at [1147, 62] on div "Next step" at bounding box center [1113, 58] width 90 height 33
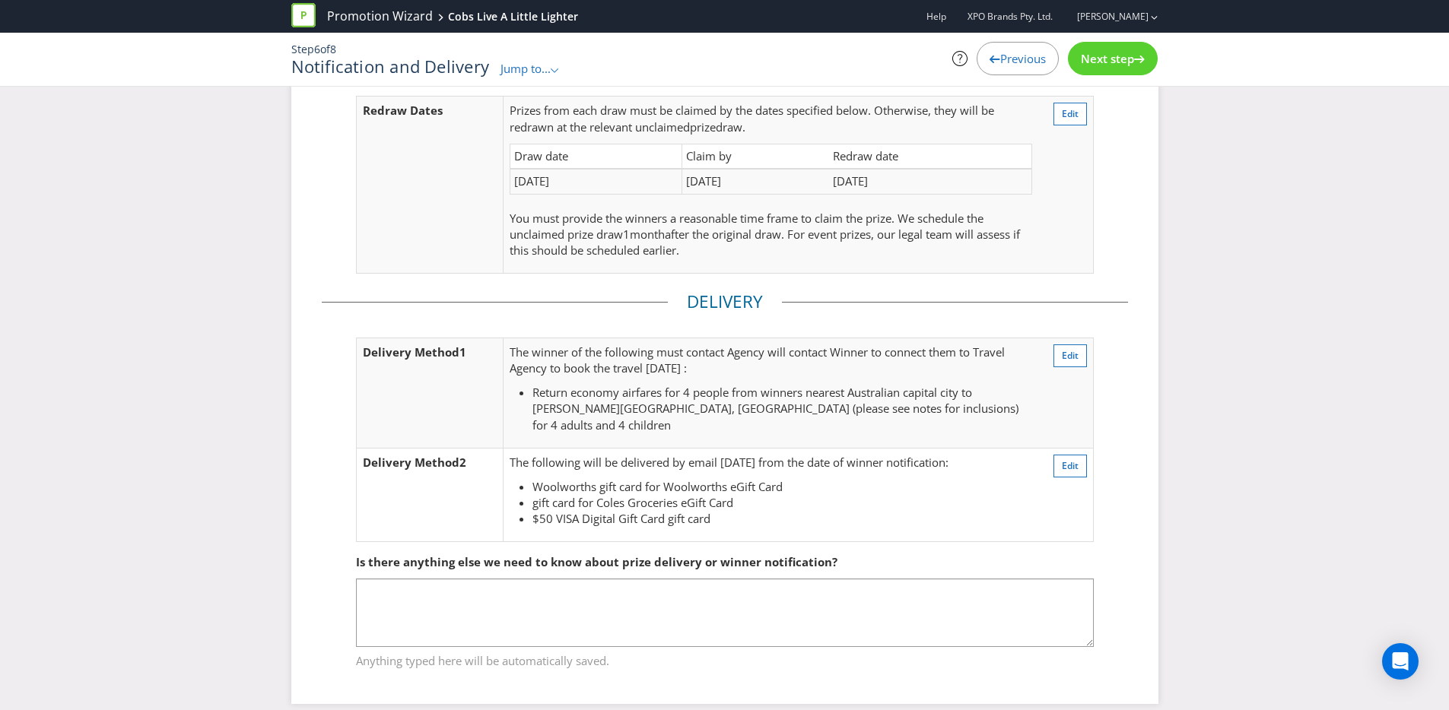
click at [1146, 63] on div "Next step" at bounding box center [1113, 58] width 90 height 33
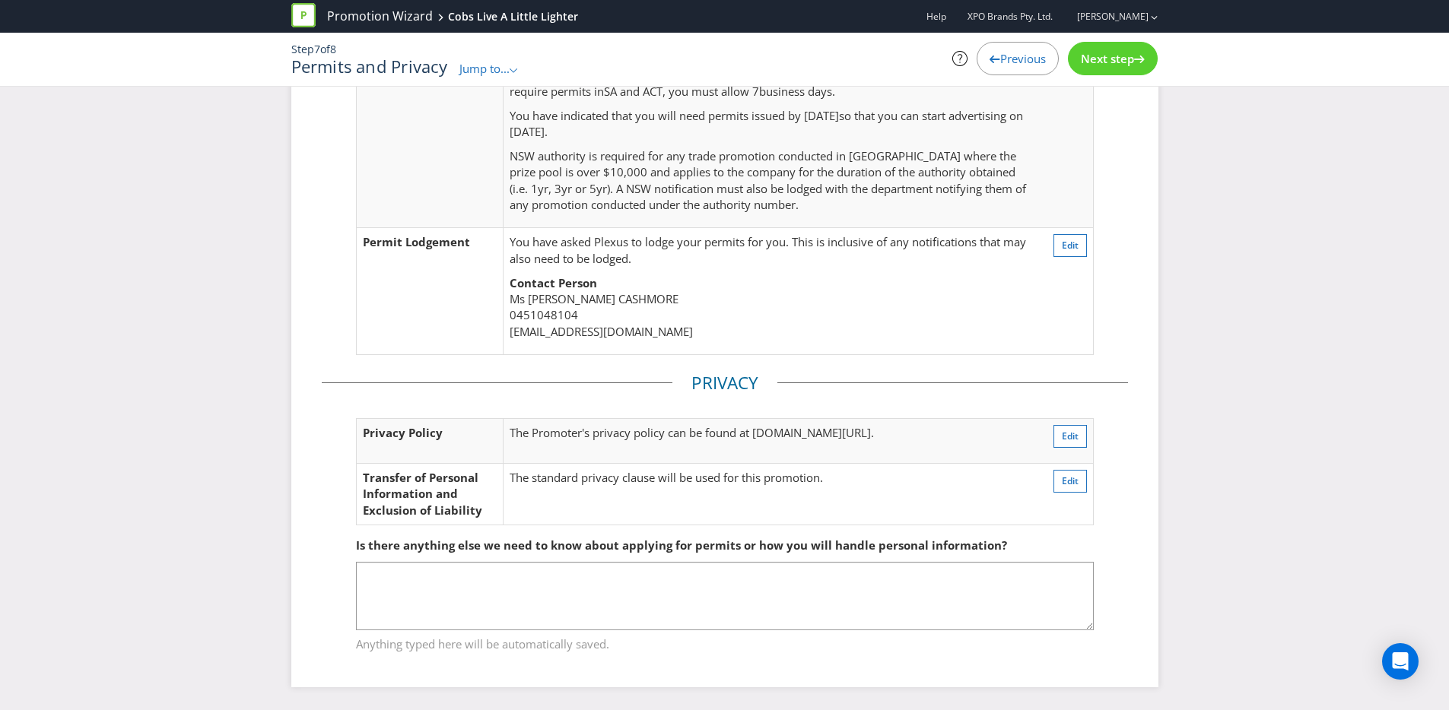
click at [1260, 170] on div "Permits Permit Requirements You will need permits in ACT and SA . Your fees are…" at bounding box center [724, 235] width 1449 height 950
click at [1132, 59] on span "Next step" at bounding box center [1107, 58] width 53 height 15
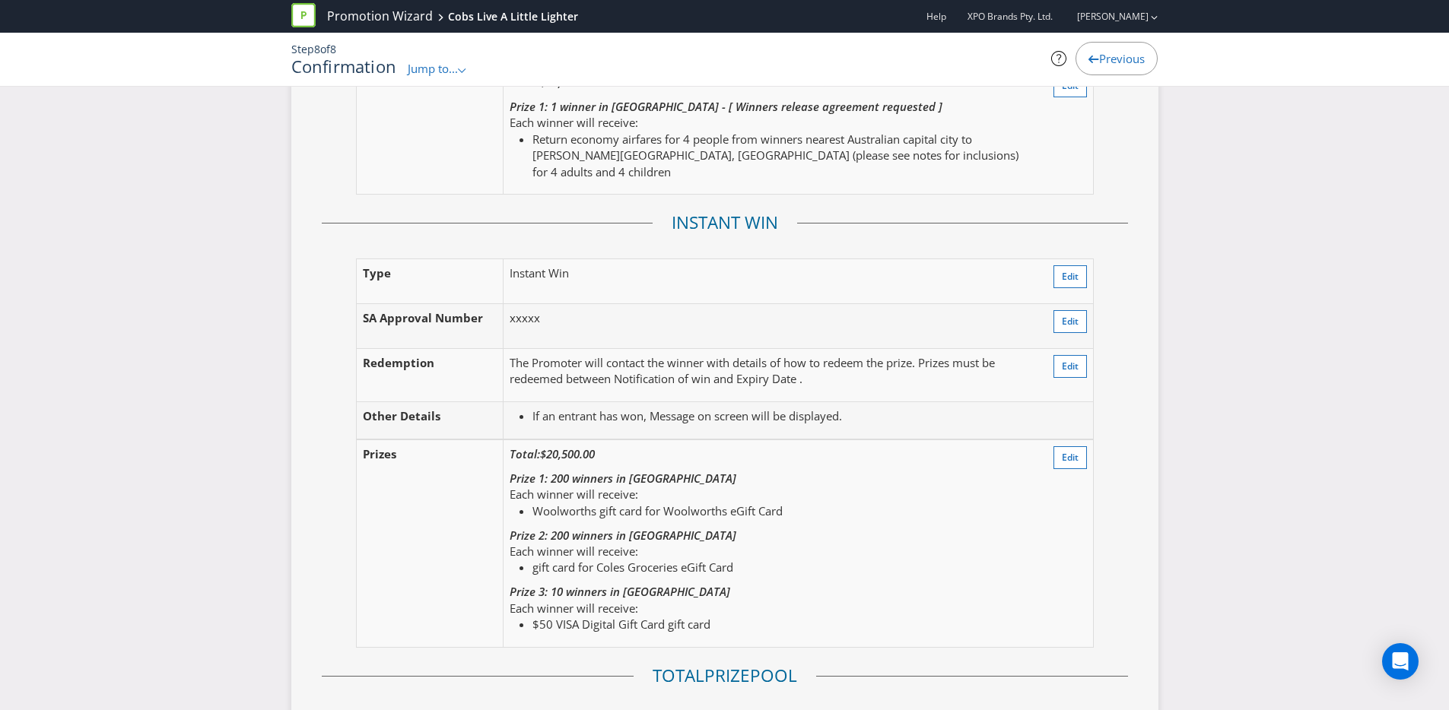
scroll to position [2272, 0]
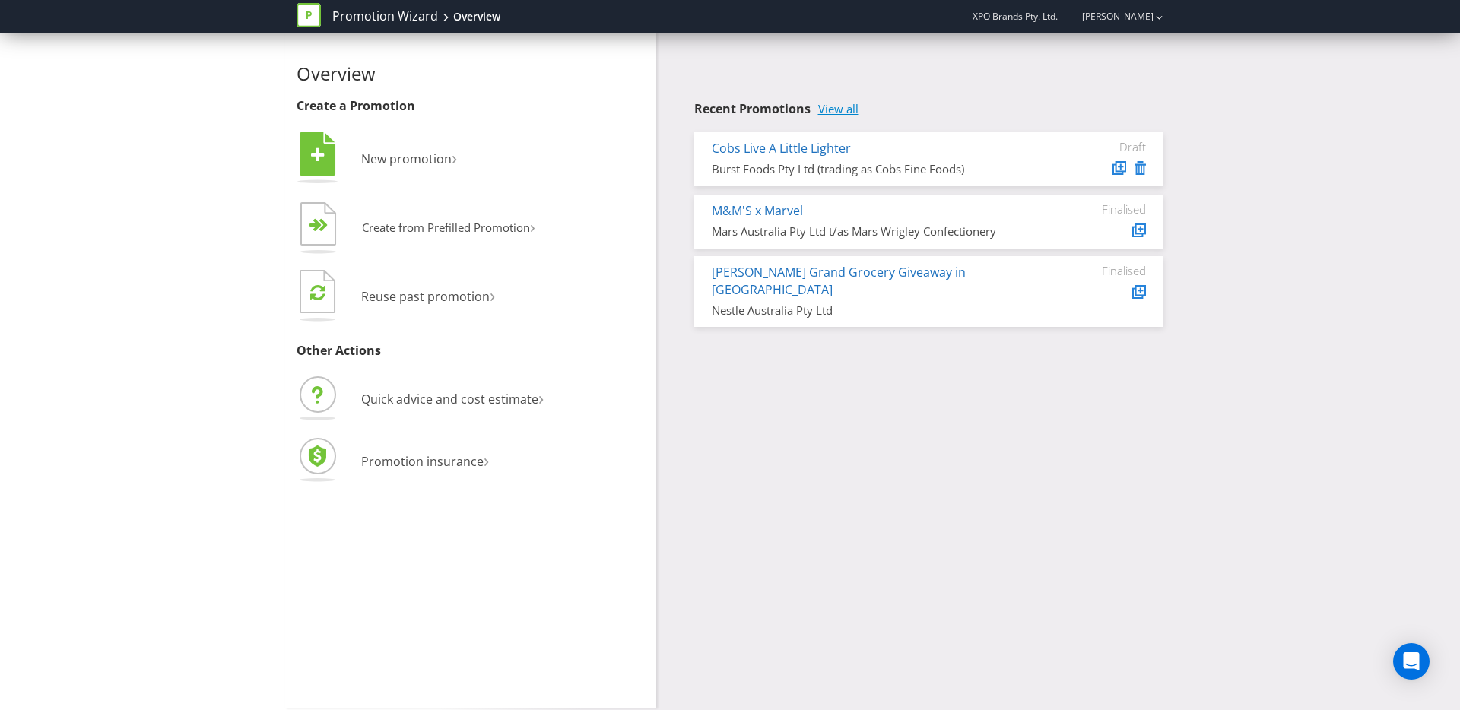
click at [843, 112] on link "View all" at bounding box center [838, 109] width 40 height 13
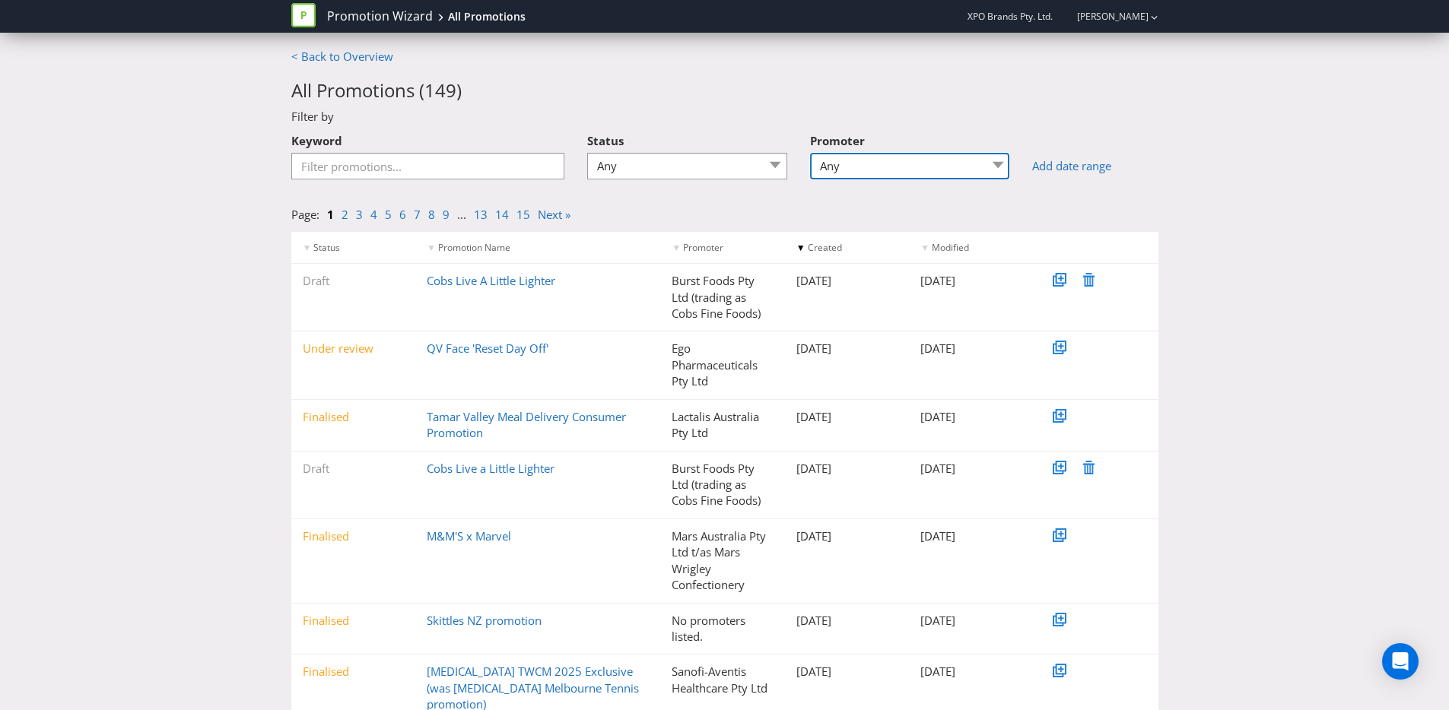
click at [899, 176] on select "Any Burst Foods Pty Ltd Burst Foods Pty Ltd (trading as Cobs Fine Foods) CHATIM…" at bounding box center [910, 166] width 200 height 27
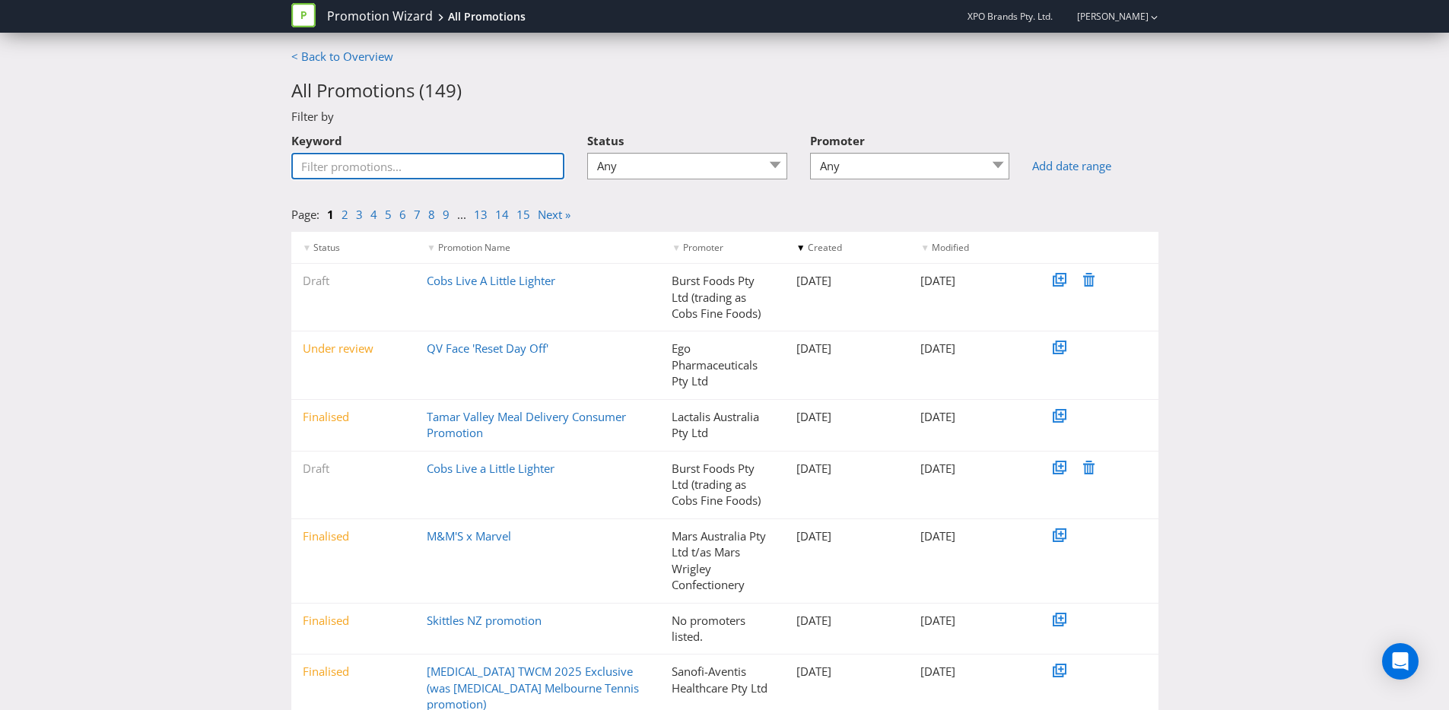
click at [402, 167] on input "Keyword" at bounding box center [428, 166] width 274 height 27
type input "cob"
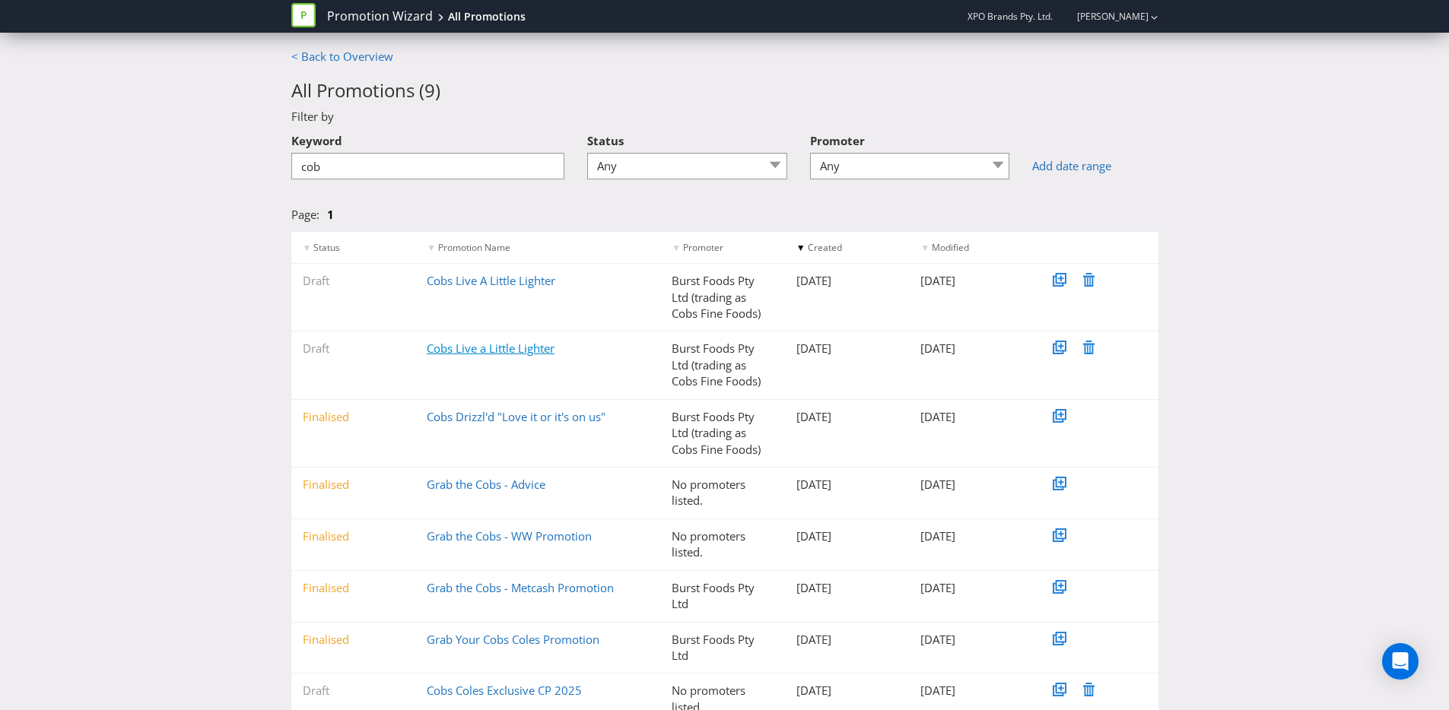
click at [503, 351] on link "Cobs Live a Little Lighter" at bounding box center [491, 348] width 128 height 15
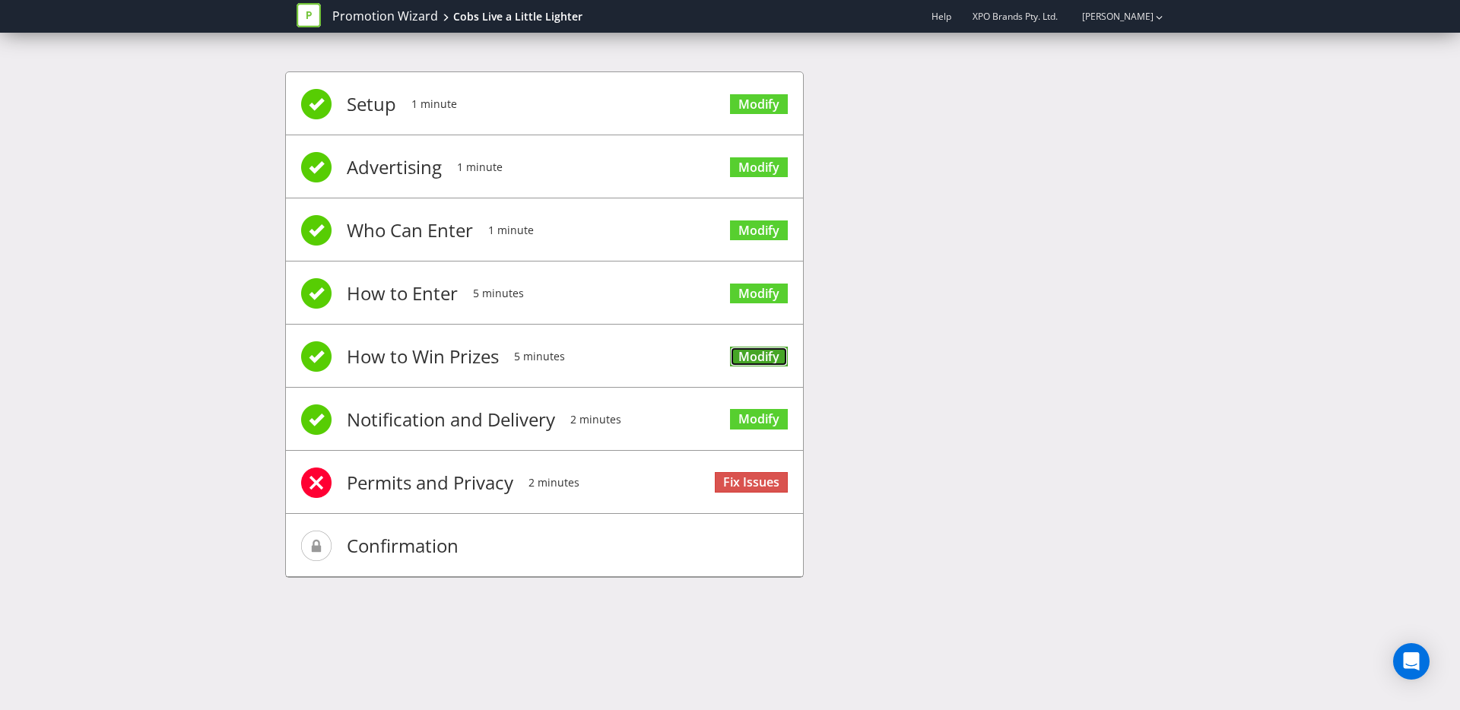
click at [752, 361] on link "Modify" at bounding box center [759, 357] width 58 height 21
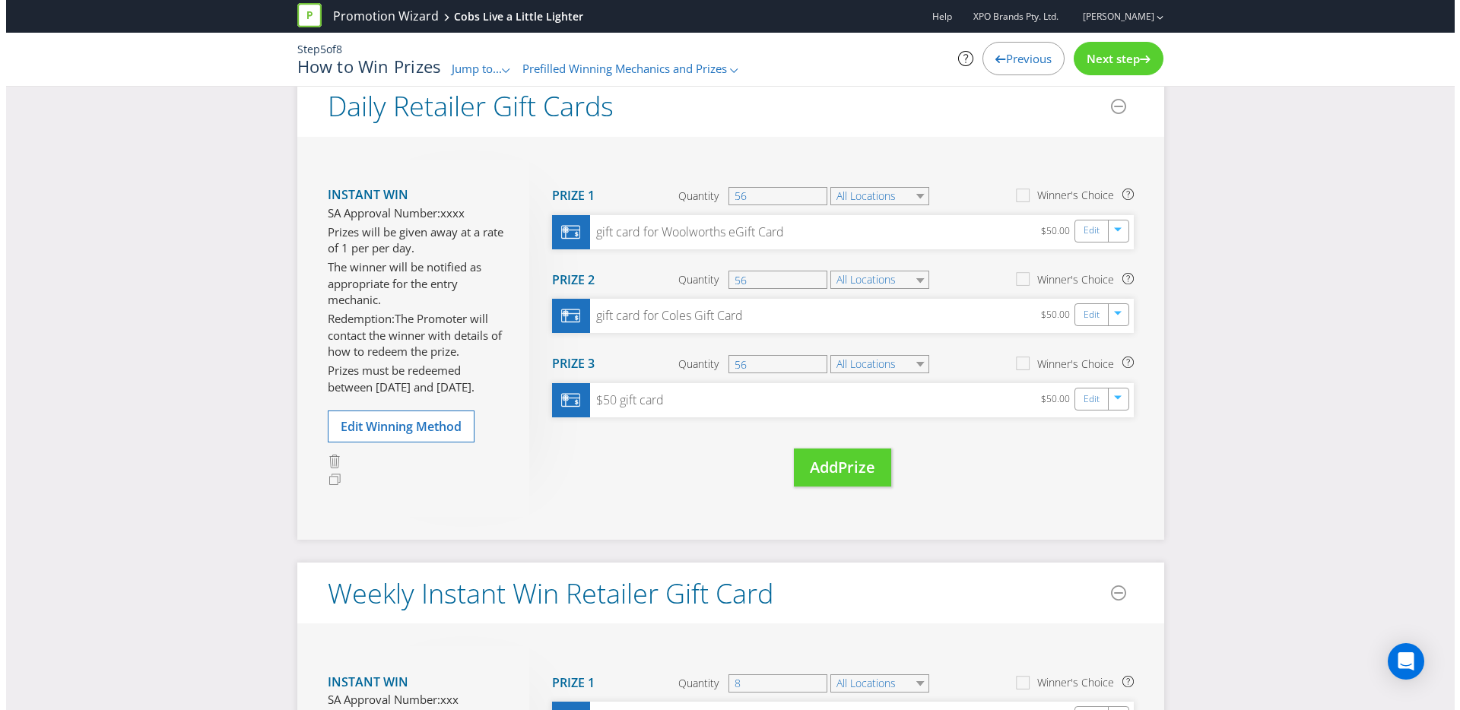
scroll to position [636, 0]
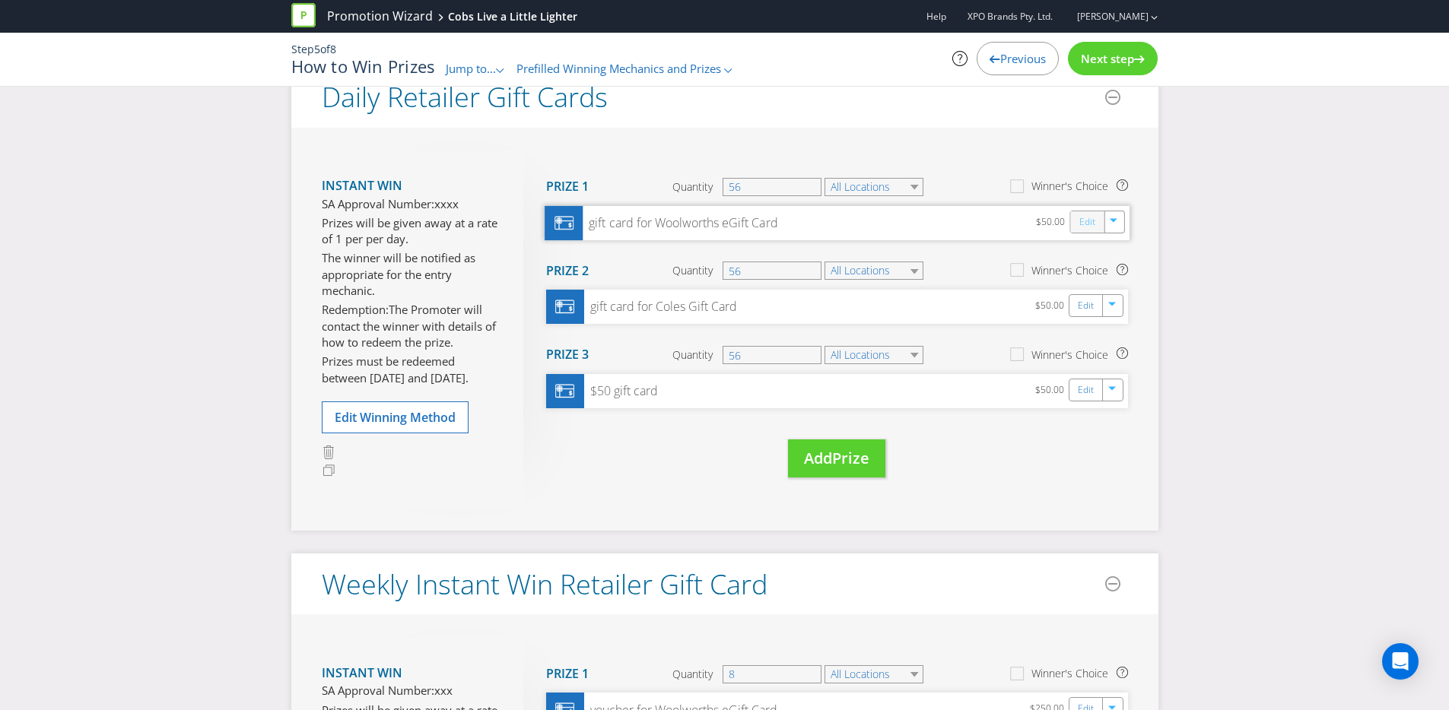
click at [1089, 227] on link "Edit" at bounding box center [1086, 221] width 16 height 17
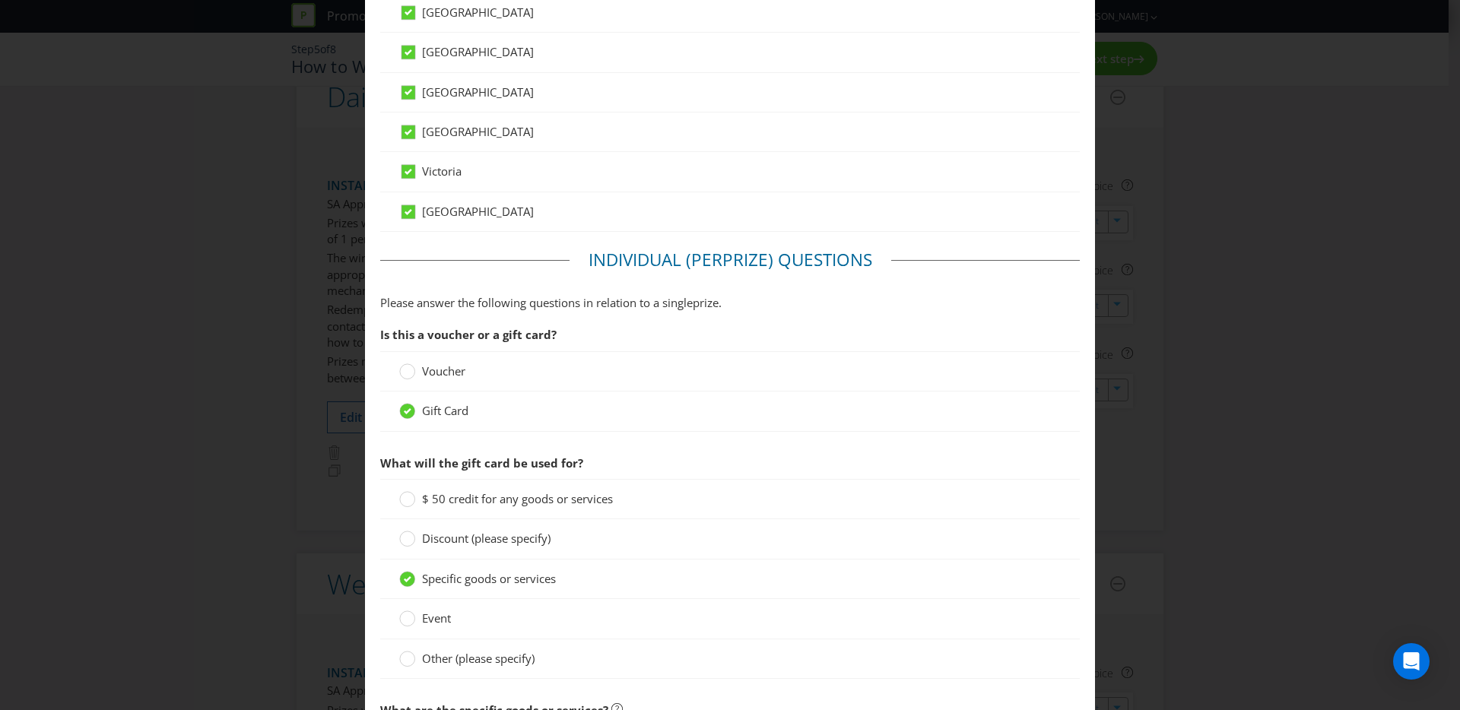
scroll to position [1513, 0]
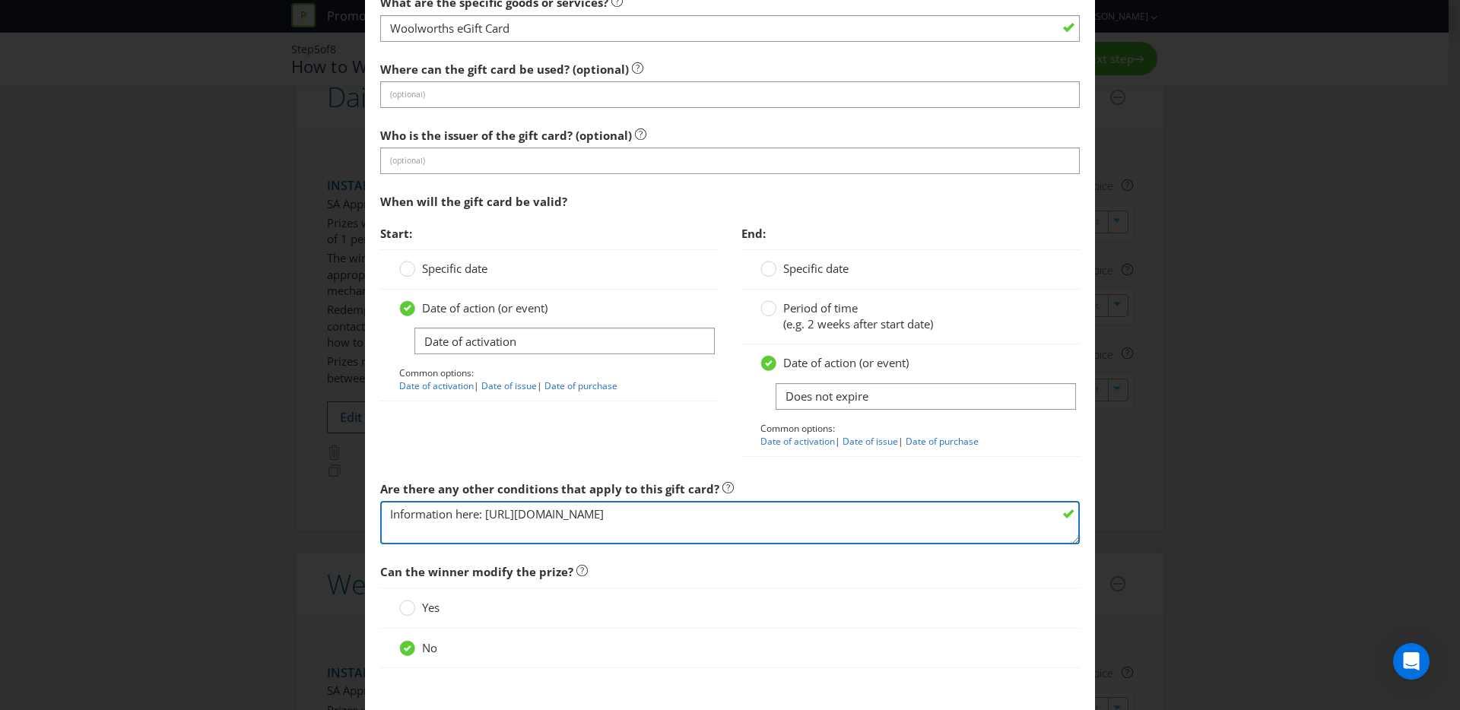
click at [616, 517] on textarea "Information here: [URL][DOMAIN_NAME]" at bounding box center [730, 522] width 700 height 43
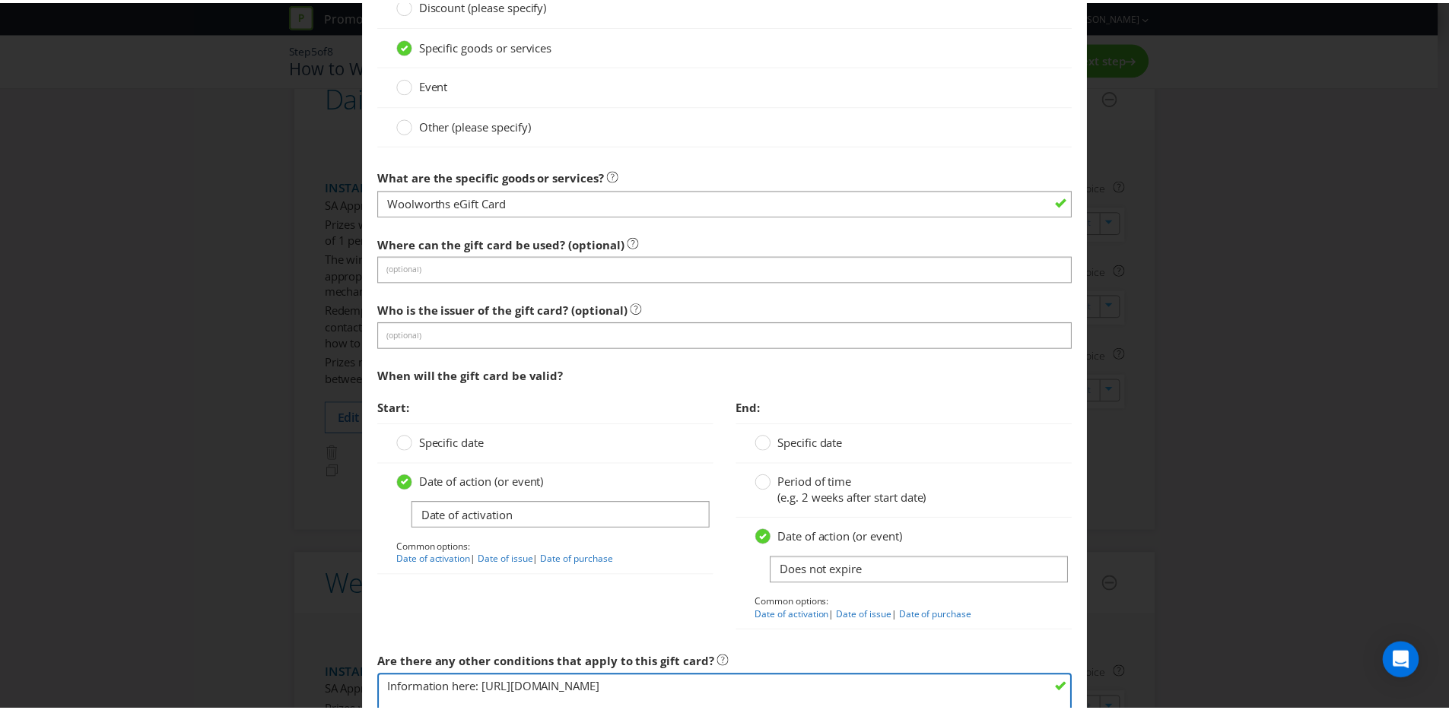
scroll to position [0, 0]
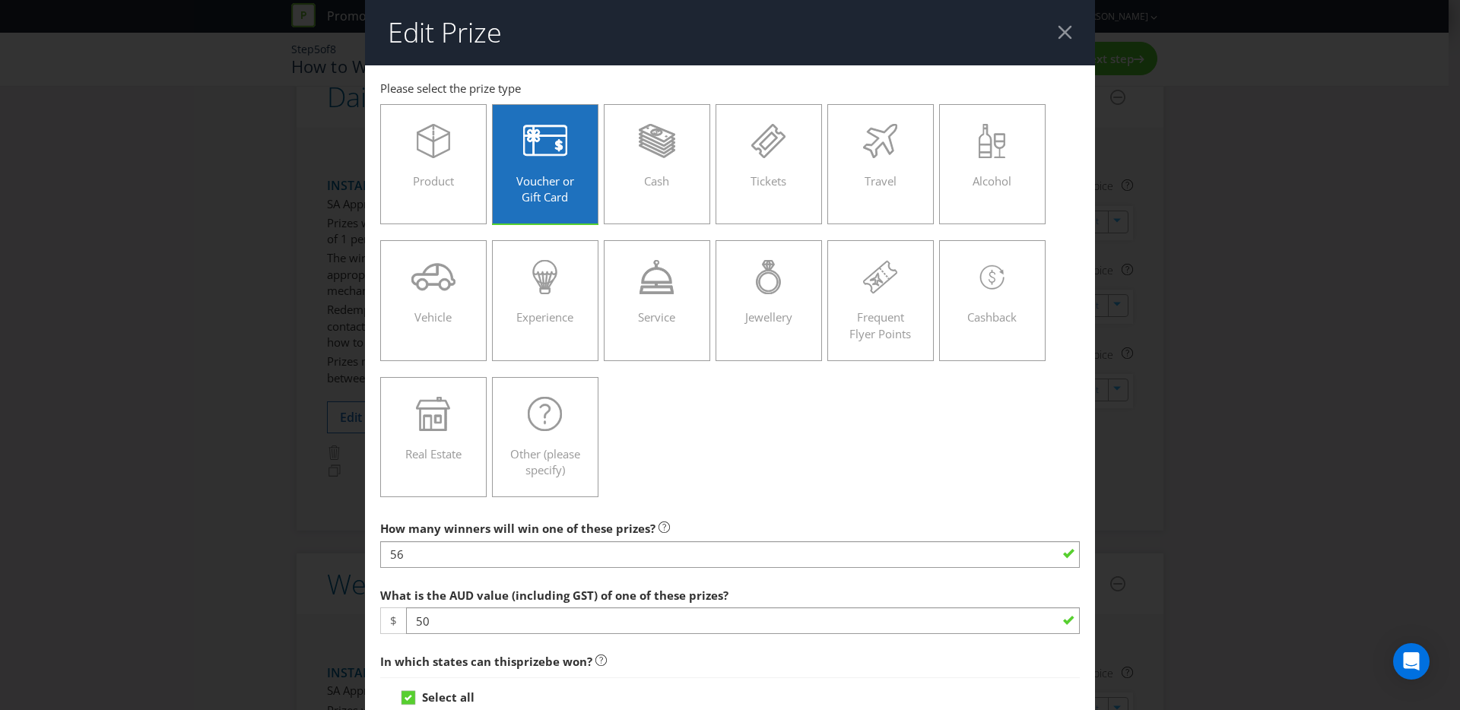
click at [1165, 122] on div "Edit Prize [GEOGRAPHIC_DATA] [GEOGRAPHIC_DATA] [GEOGRAPHIC_DATA] [GEOGRAPHIC_DA…" at bounding box center [730, 355] width 1460 height 710
click at [1047, 40] on header "Edit Prize" at bounding box center [730, 32] width 730 height 65
click at [1058, 39] on div at bounding box center [1065, 32] width 14 height 14
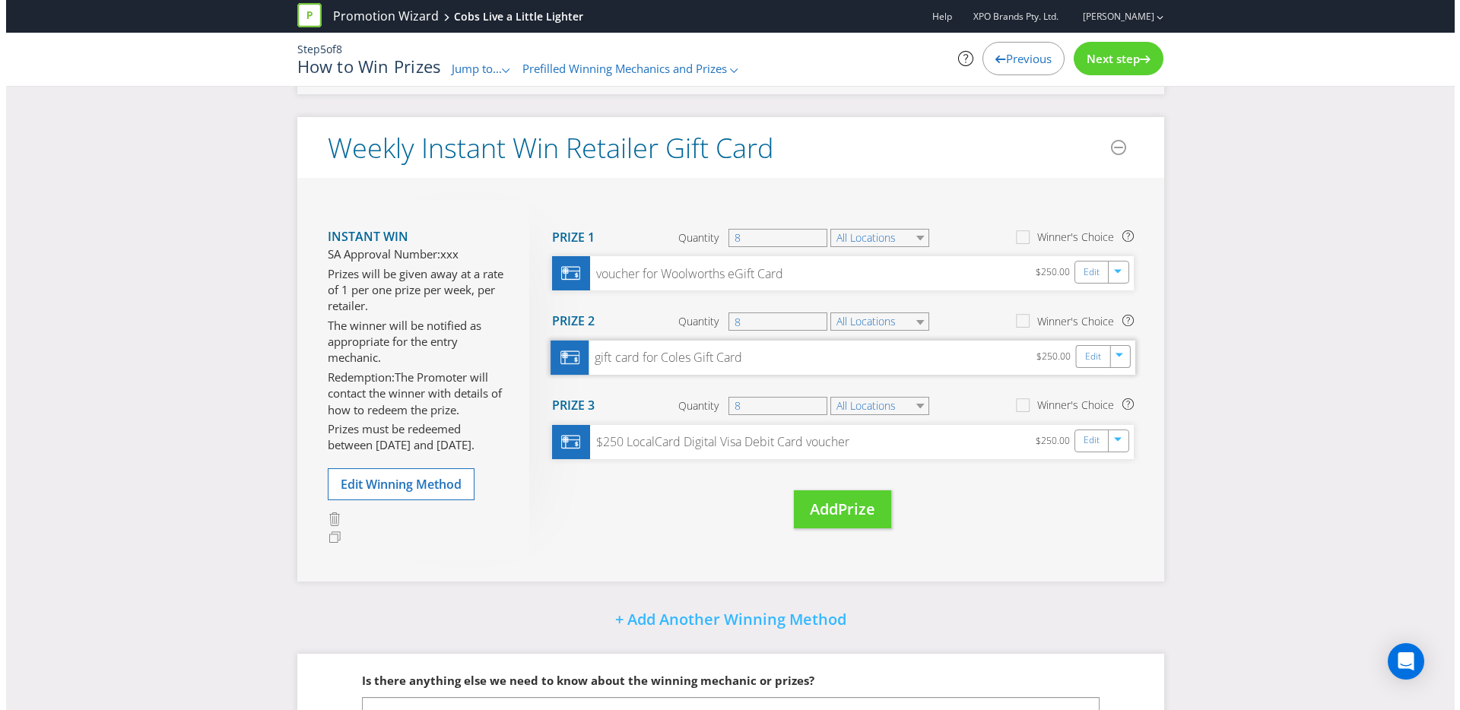
scroll to position [1087, 0]
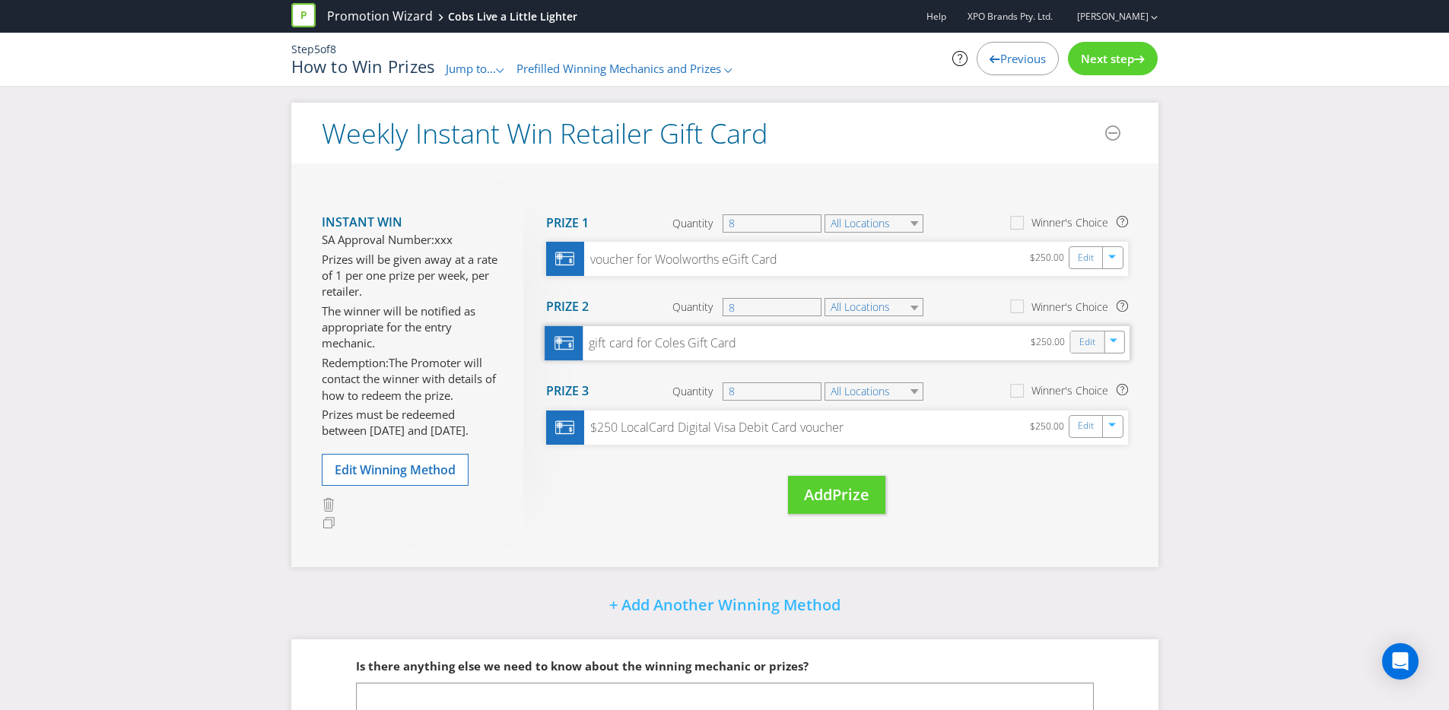
click at [1095, 343] on div "Edit" at bounding box center [1087, 342] width 34 height 21
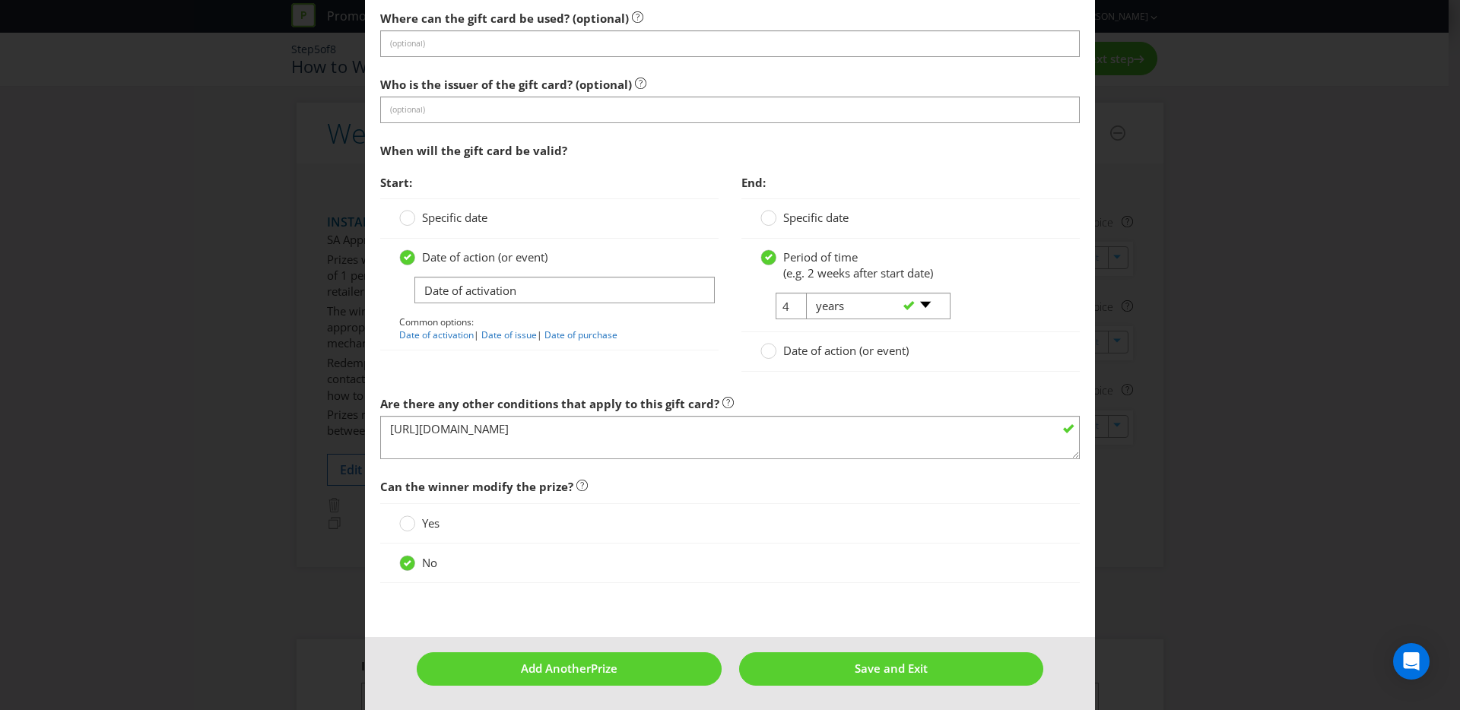
scroll to position [1567, 0]
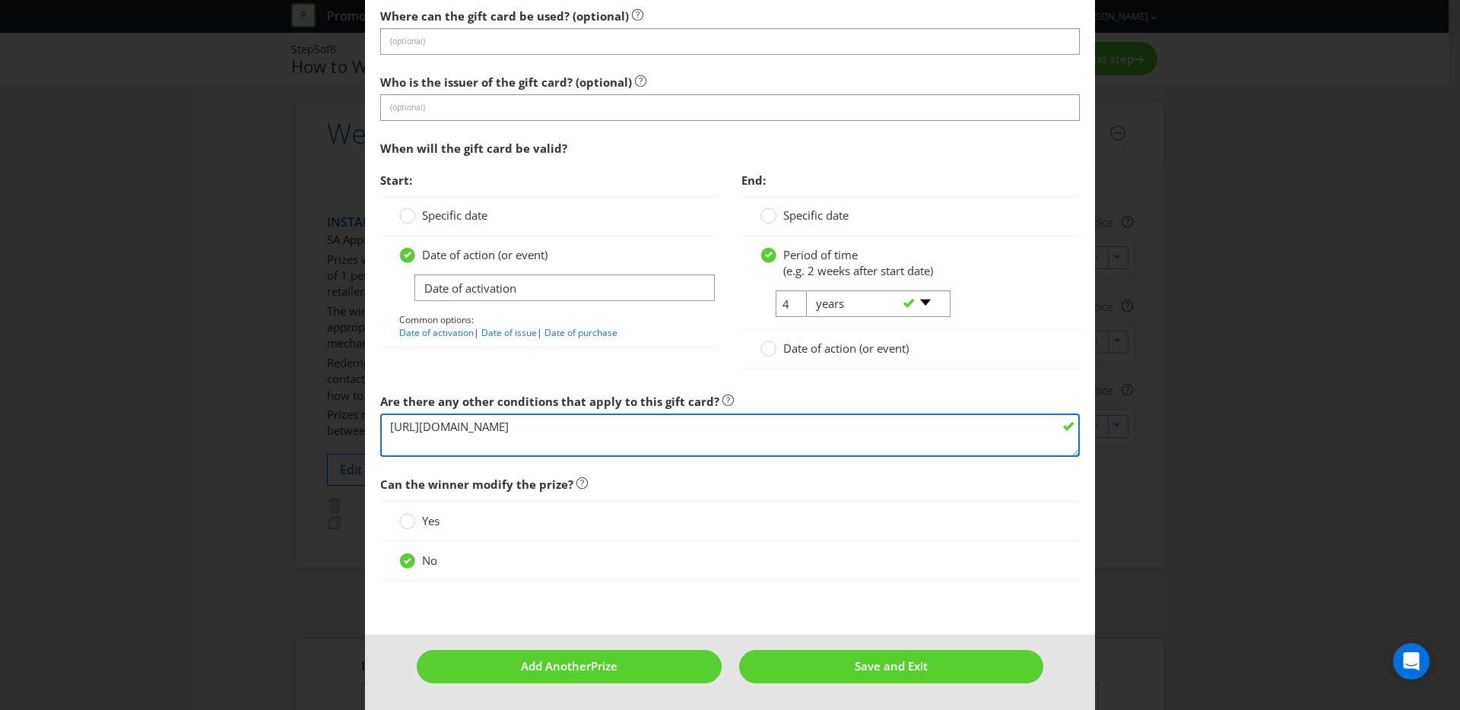
click at [623, 426] on textarea "[URL][DOMAIN_NAME]" at bounding box center [730, 435] width 700 height 43
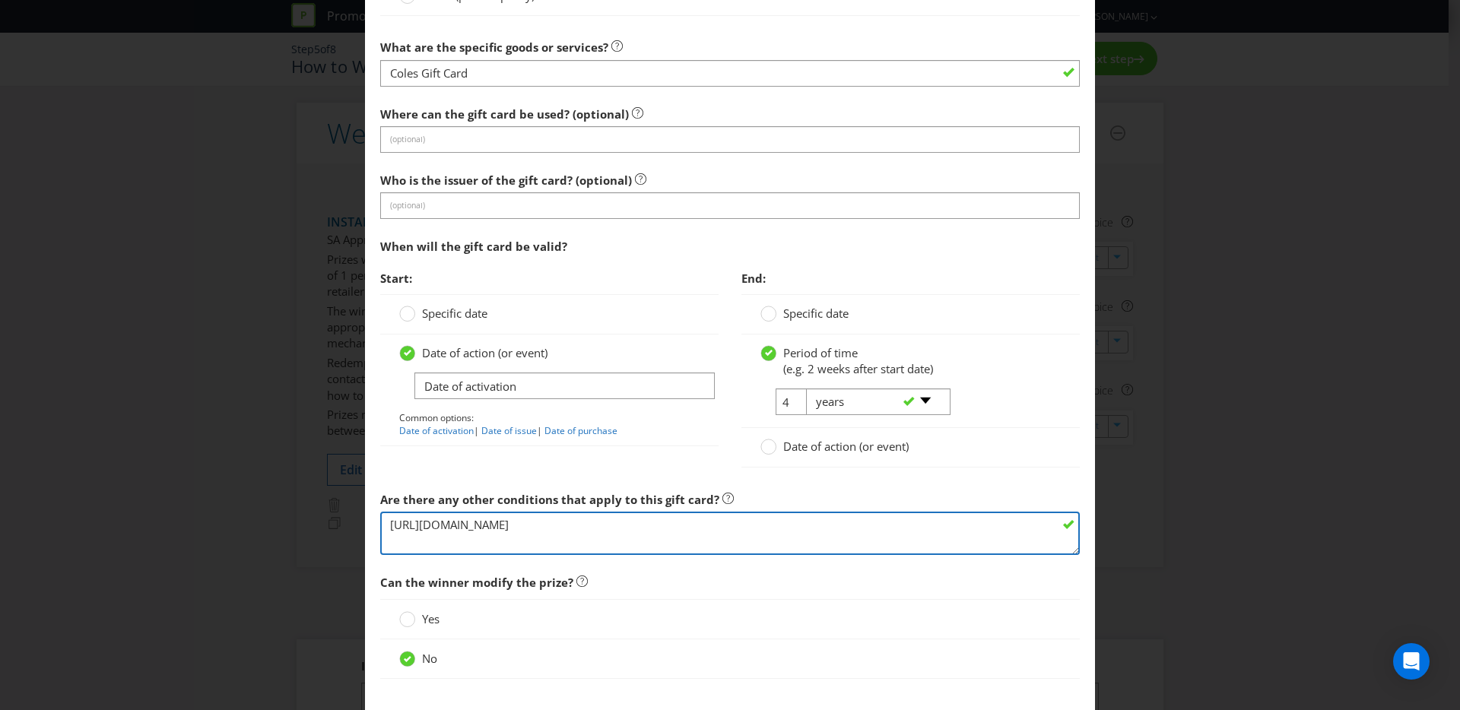
scroll to position [1465, 0]
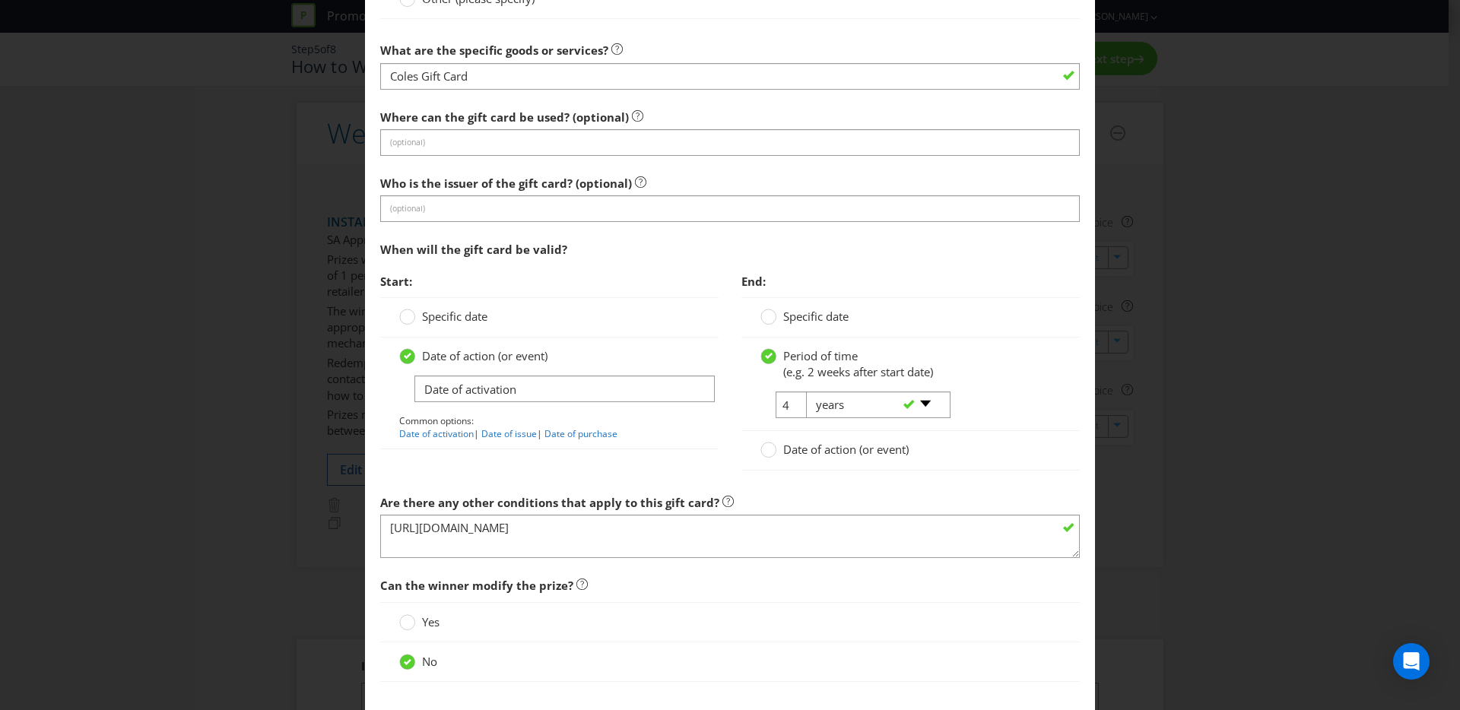
click at [1181, 228] on div "Edit Prize [GEOGRAPHIC_DATA] [GEOGRAPHIC_DATA] [GEOGRAPHIC_DATA] [GEOGRAPHIC_DA…" at bounding box center [730, 355] width 1460 height 710
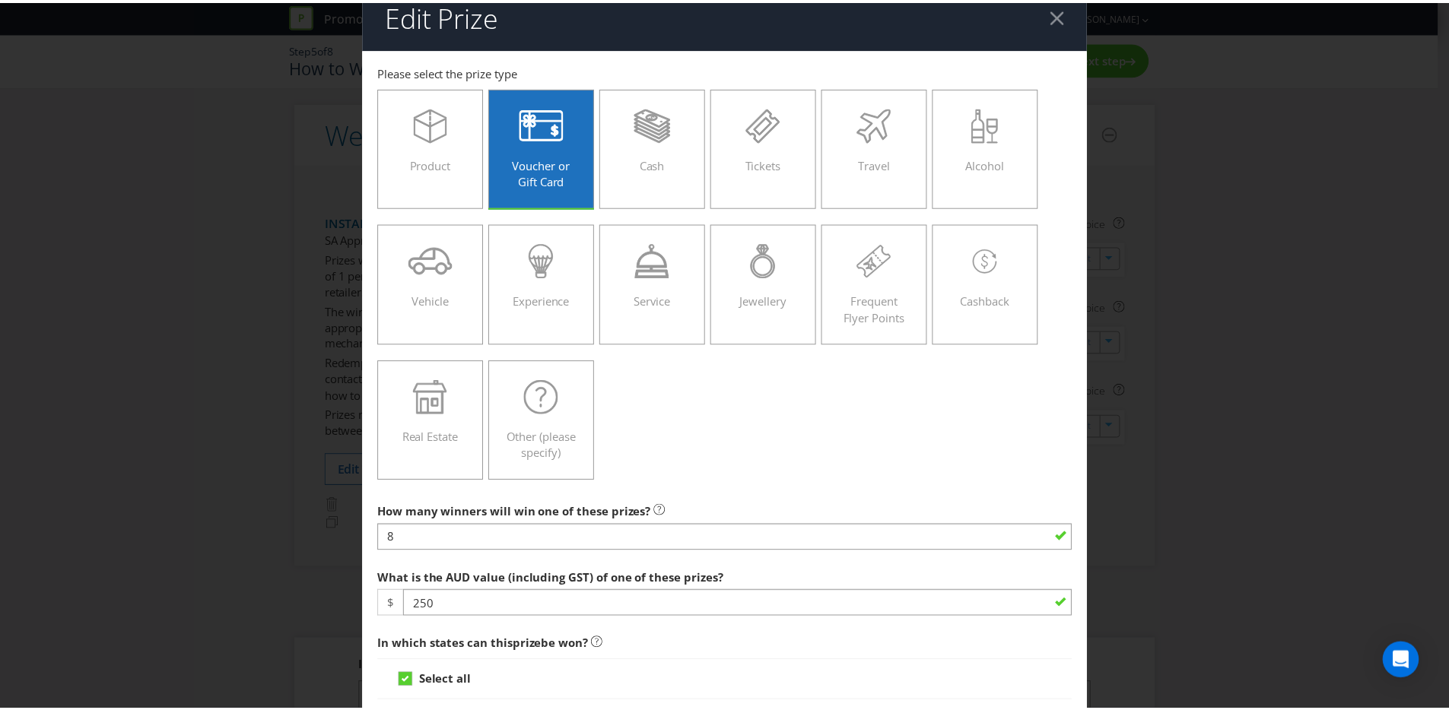
scroll to position [0, 0]
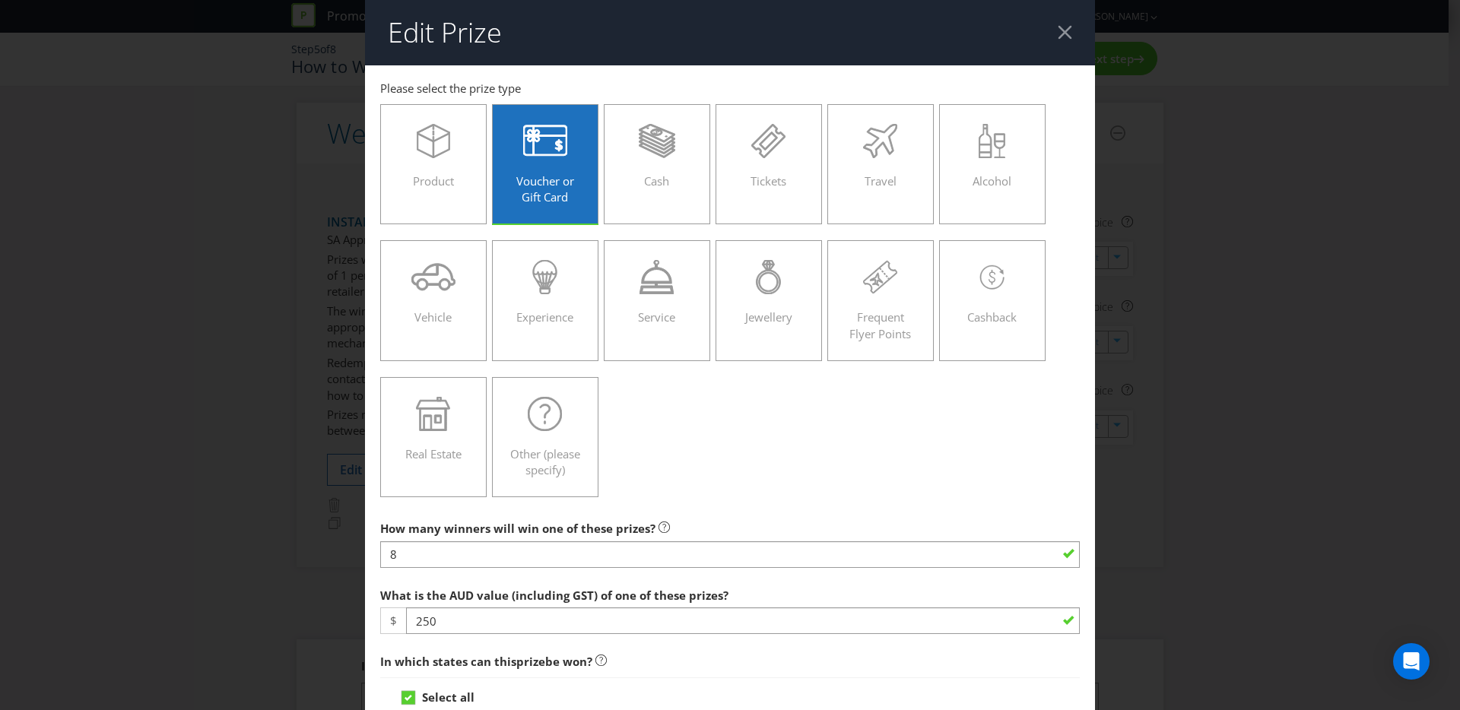
click at [1058, 43] on header "Edit Prize" at bounding box center [730, 32] width 730 height 65
click at [1059, 38] on div at bounding box center [1065, 32] width 14 height 14
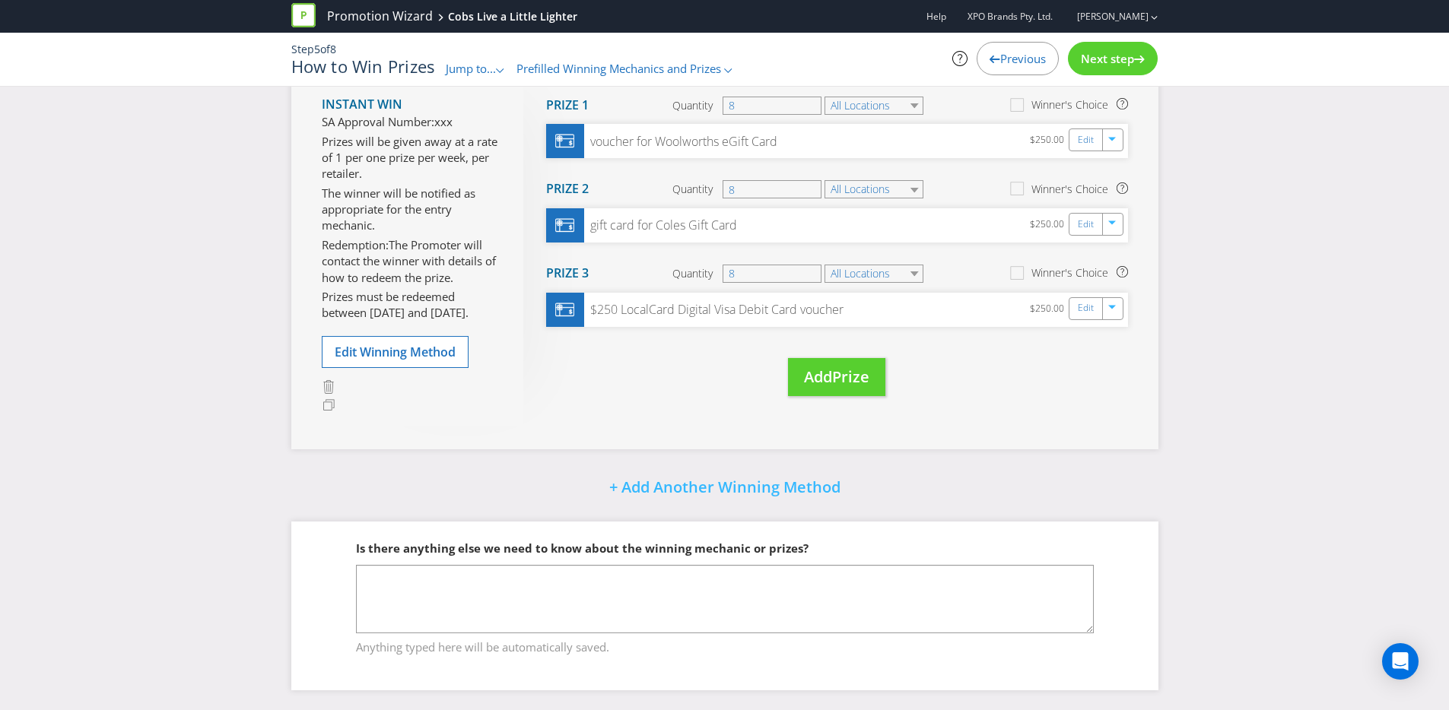
scroll to position [1208, 0]
